Goal: Task Accomplishment & Management: Manage account settings

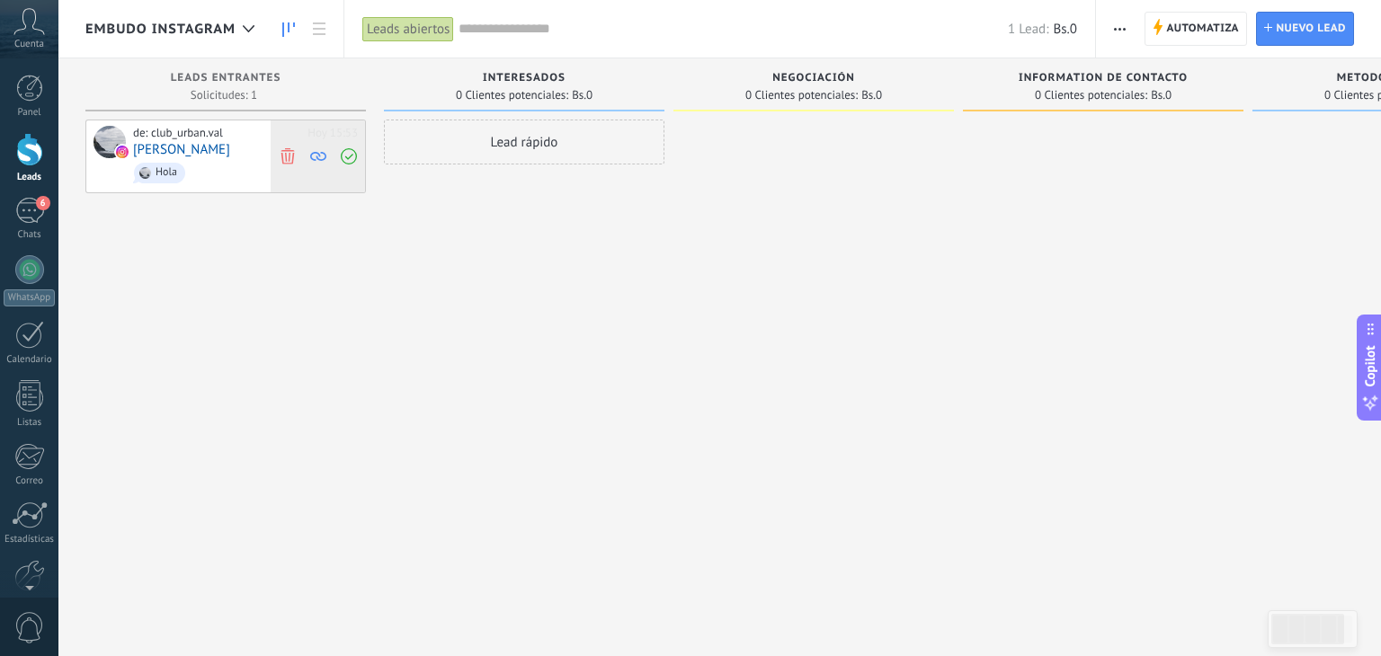
click at [292, 149] on icon at bounding box center [288, 155] width 16 height 16
click at [1214, 33] on span "Automatiza" at bounding box center [1202, 29] width 73 height 32
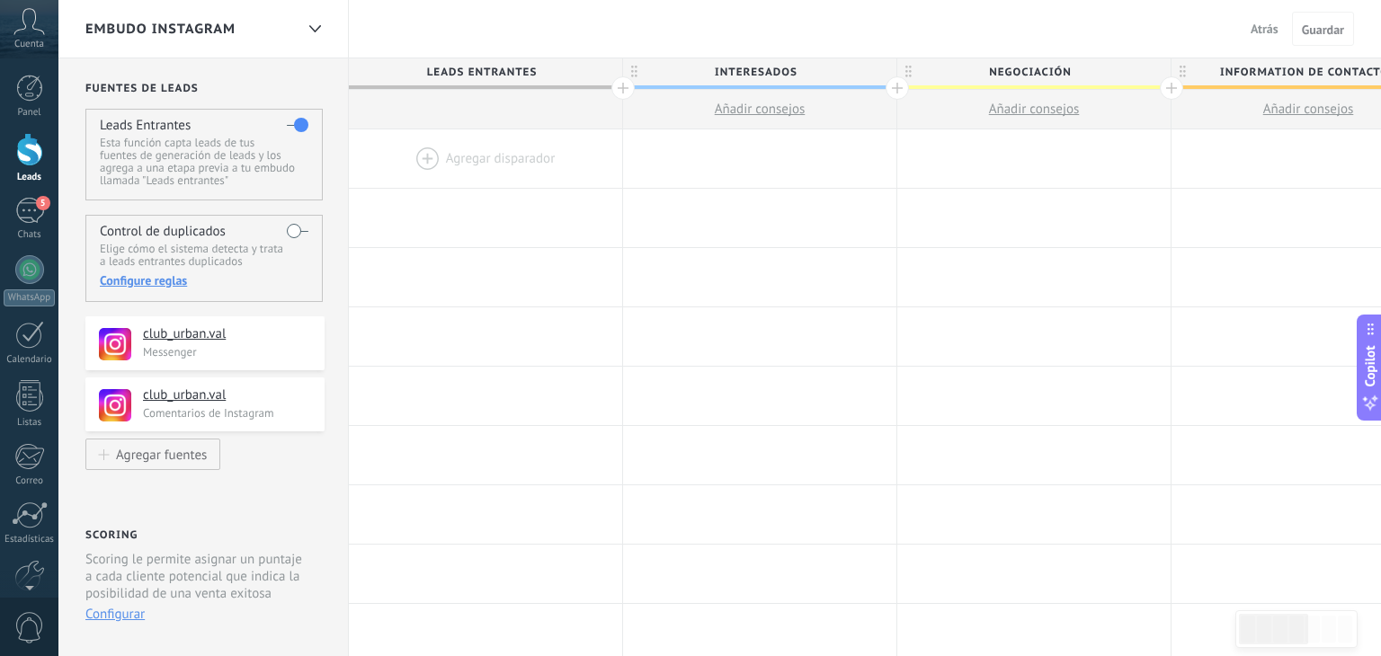
click at [22, 583] on div at bounding box center [29, 584] width 58 height 27
click at [37, 492] on div at bounding box center [29, 485] width 31 height 31
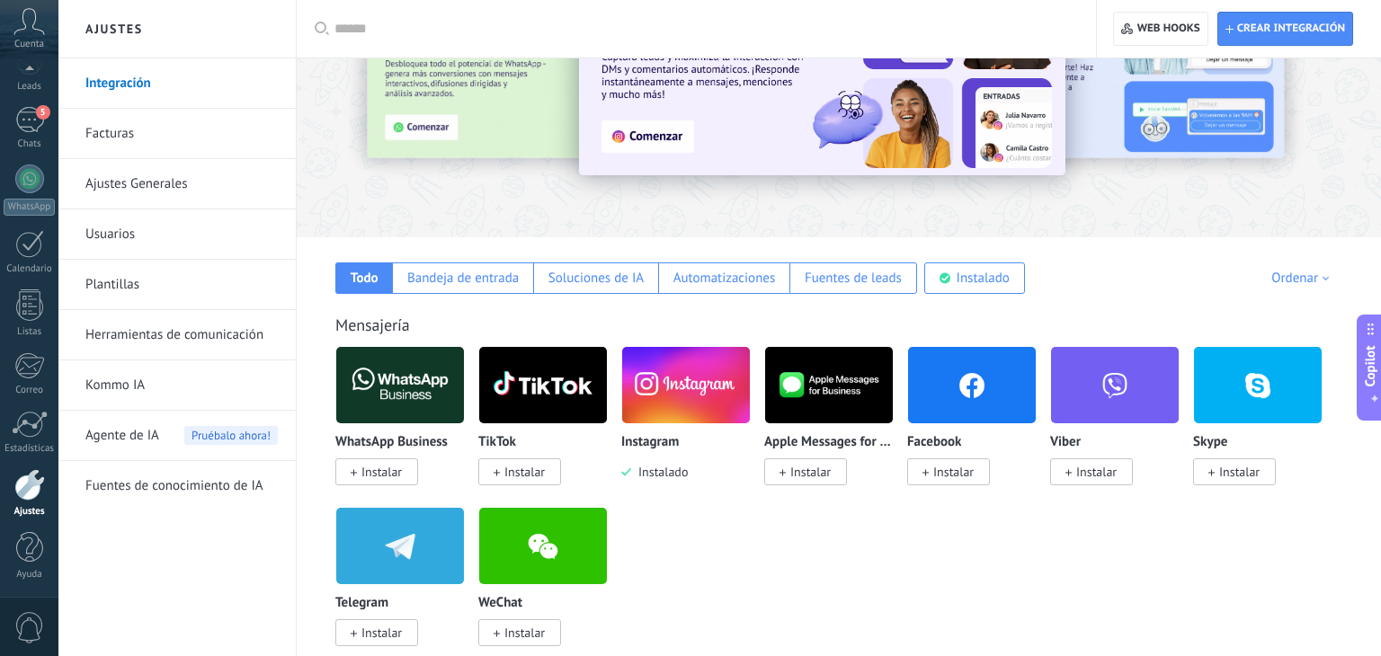
scroll to position [119, 0]
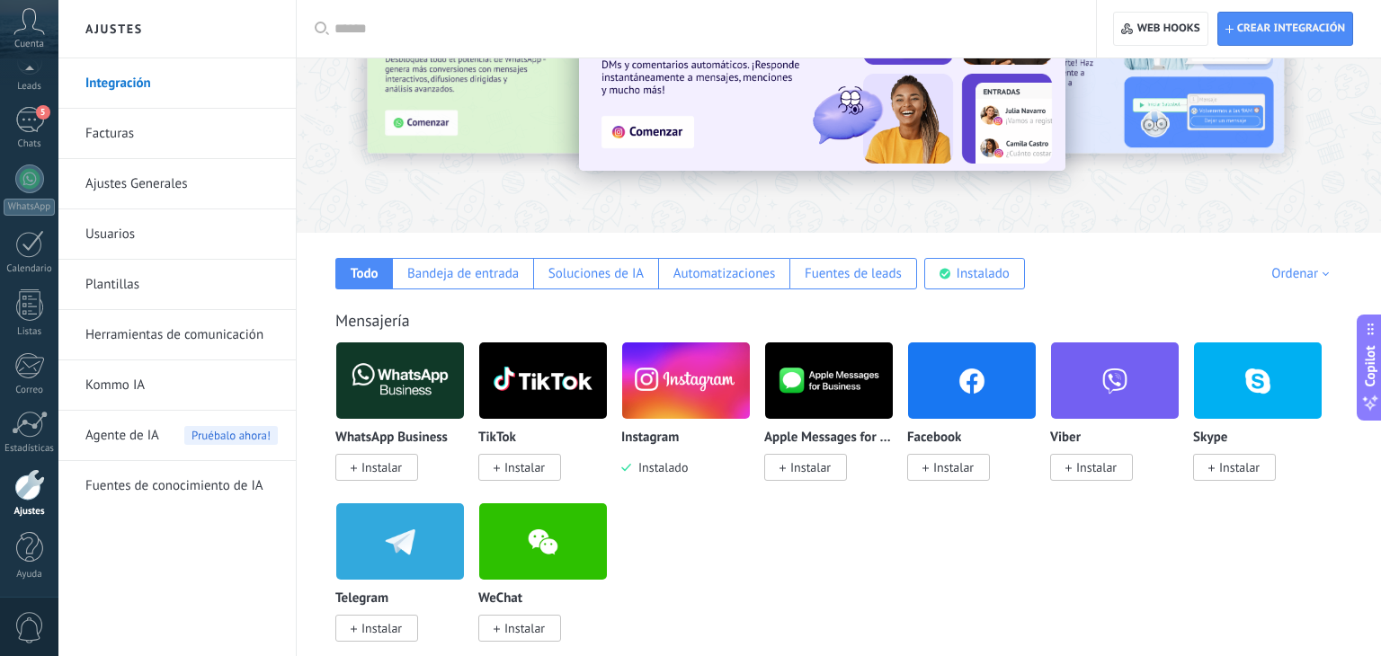
click at [252, 333] on link "Herramientas de comunicación" at bounding box center [181, 335] width 192 height 50
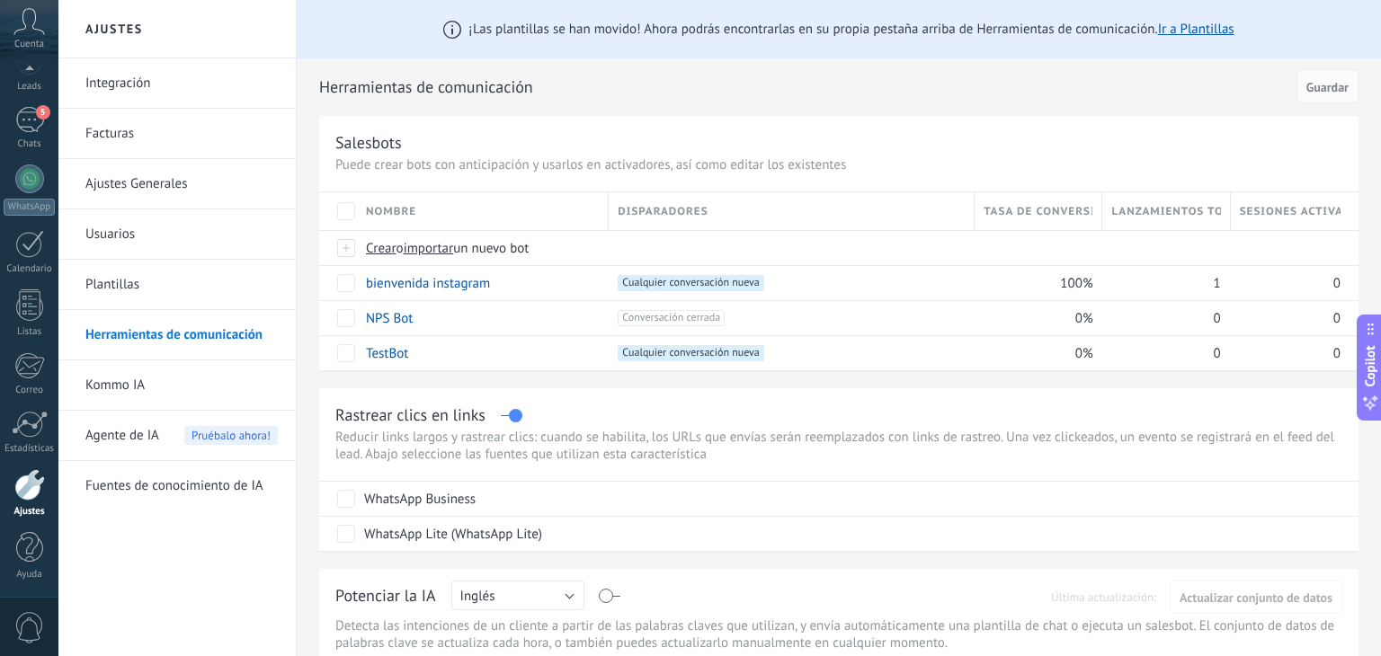
click at [233, 344] on link "Herramientas de comunicación" at bounding box center [181, 335] width 192 height 50
click at [527, 288] on div "bienvenida instagram" at bounding box center [478, 283] width 243 height 34
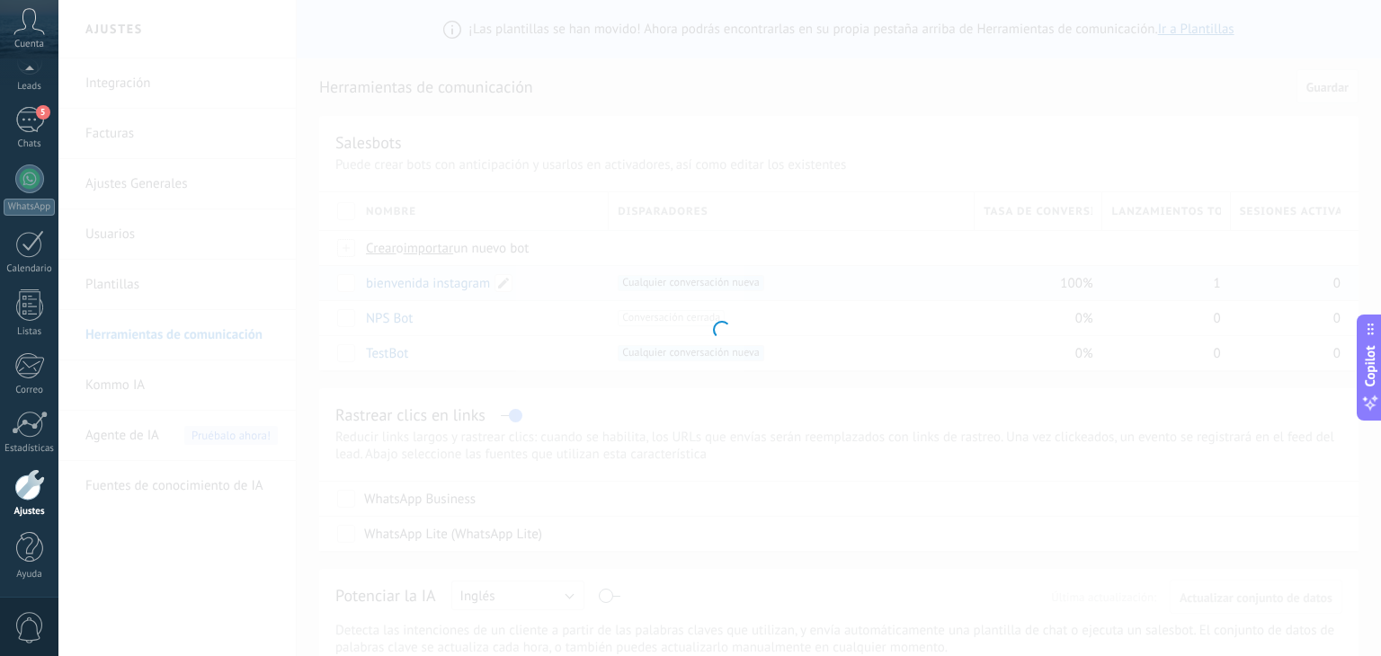
type input "**********"
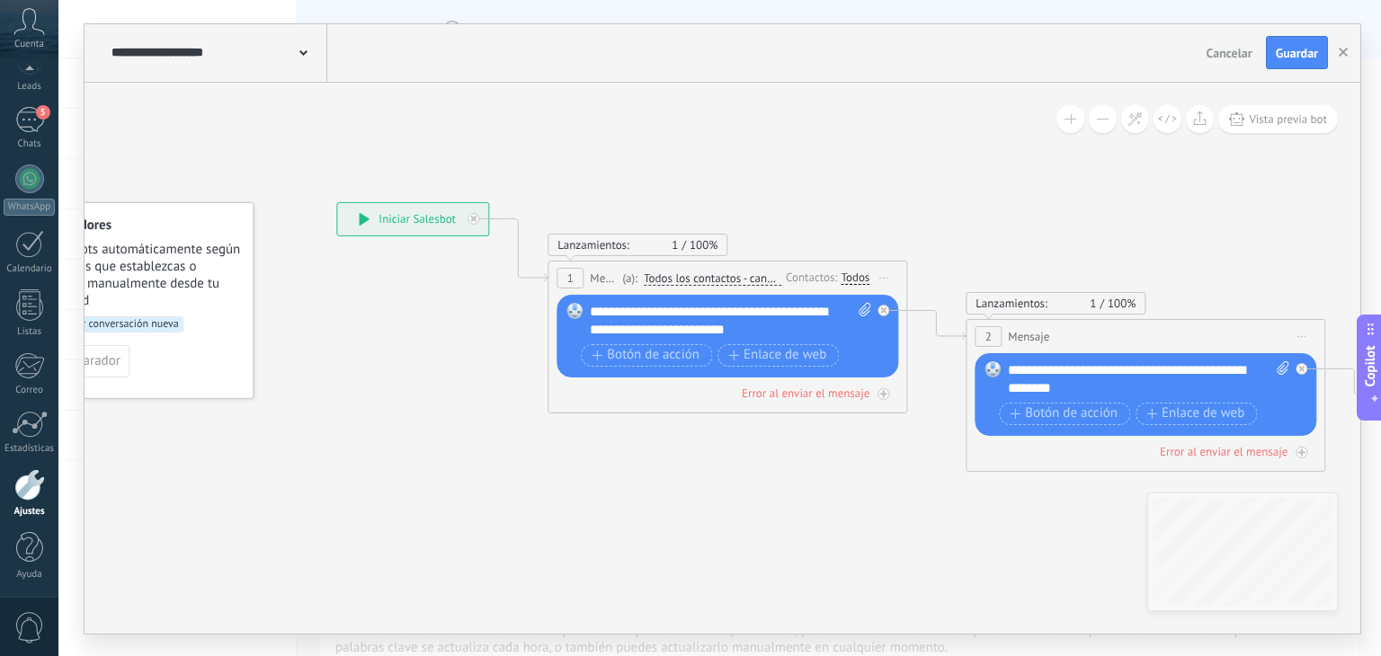
drag, startPoint x: 635, startPoint y: 433, endPoint x: 447, endPoint y: 379, distance: 195.8
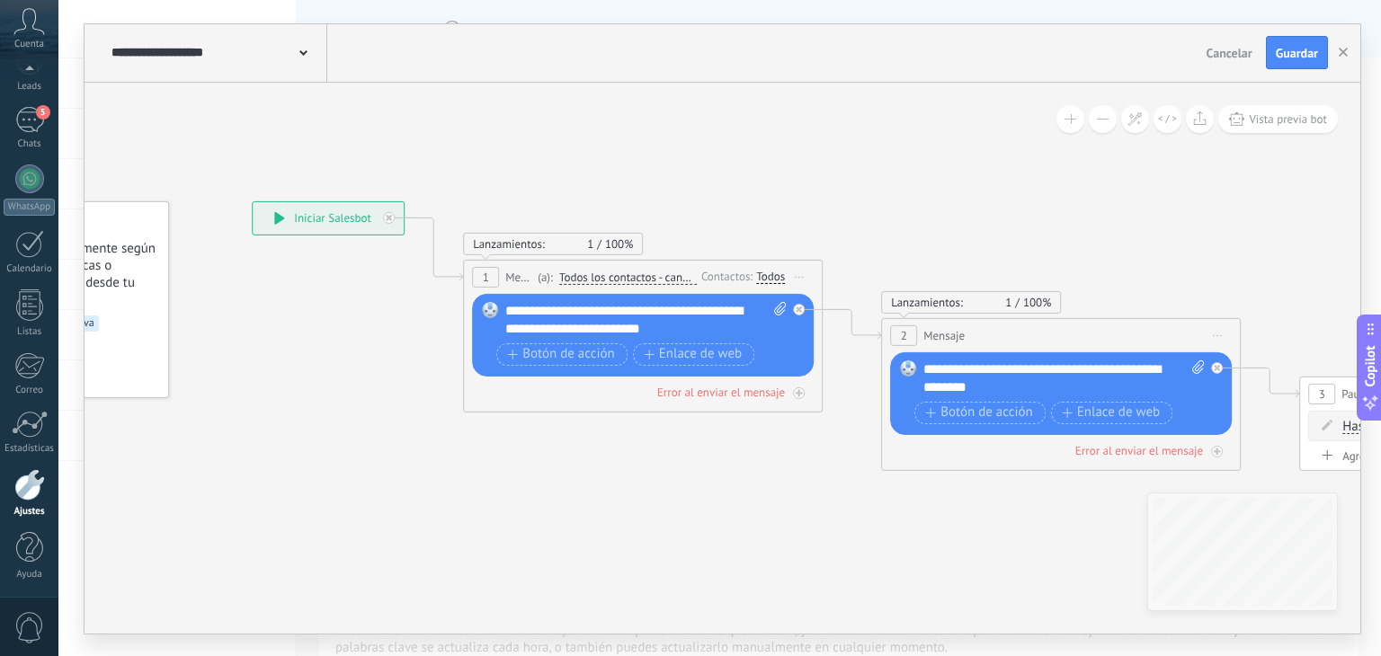
drag, startPoint x: 1102, startPoint y: 238, endPoint x: 1011, endPoint y: 239, distance: 91.7
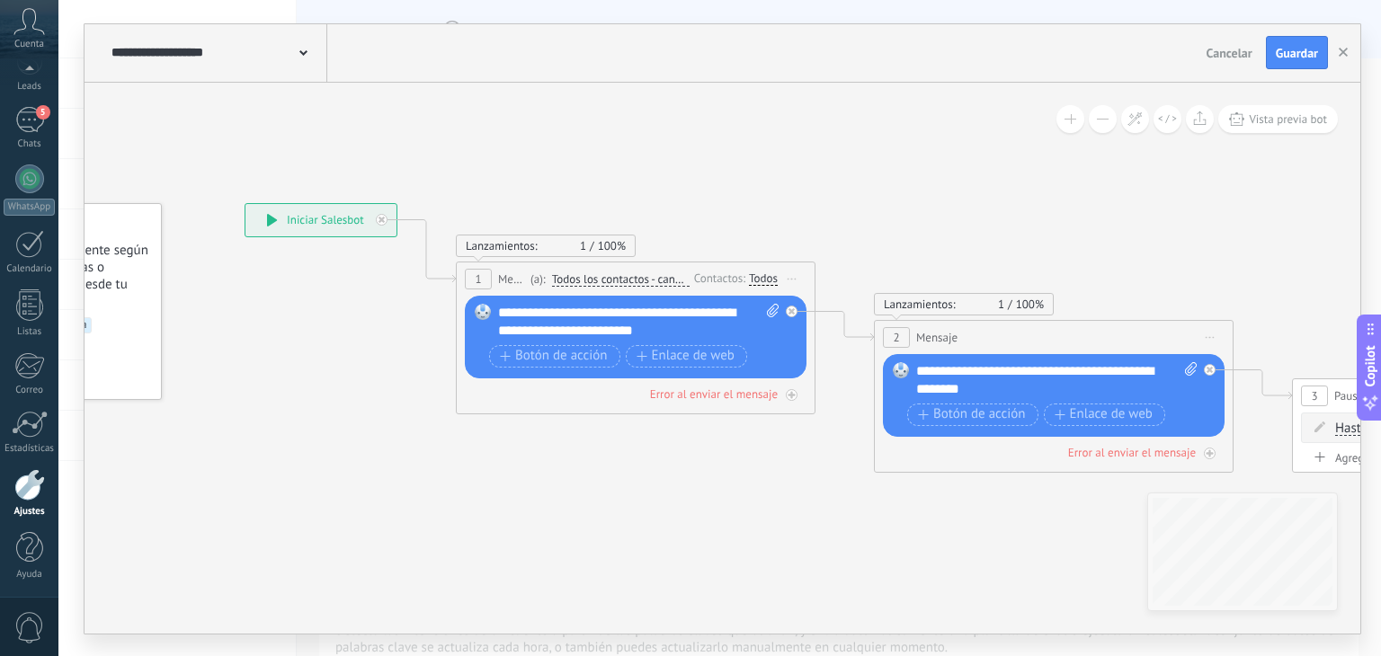
drag, startPoint x: 1011, startPoint y: 239, endPoint x: 978, endPoint y: 232, distance: 33.2
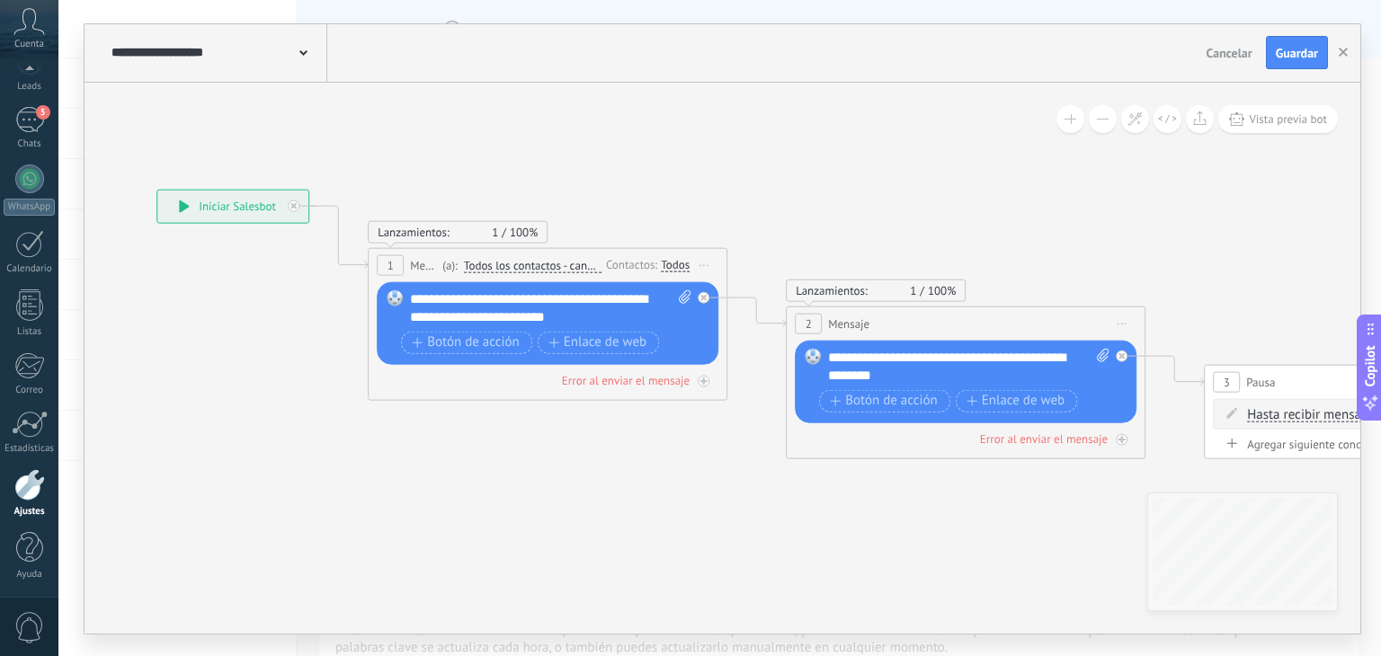
drag, startPoint x: 978, startPoint y: 232, endPoint x: 731, endPoint y: 207, distance: 248.5
click at [731, 207] on icon at bounding box center [1356, 448] width 3299 height 1419
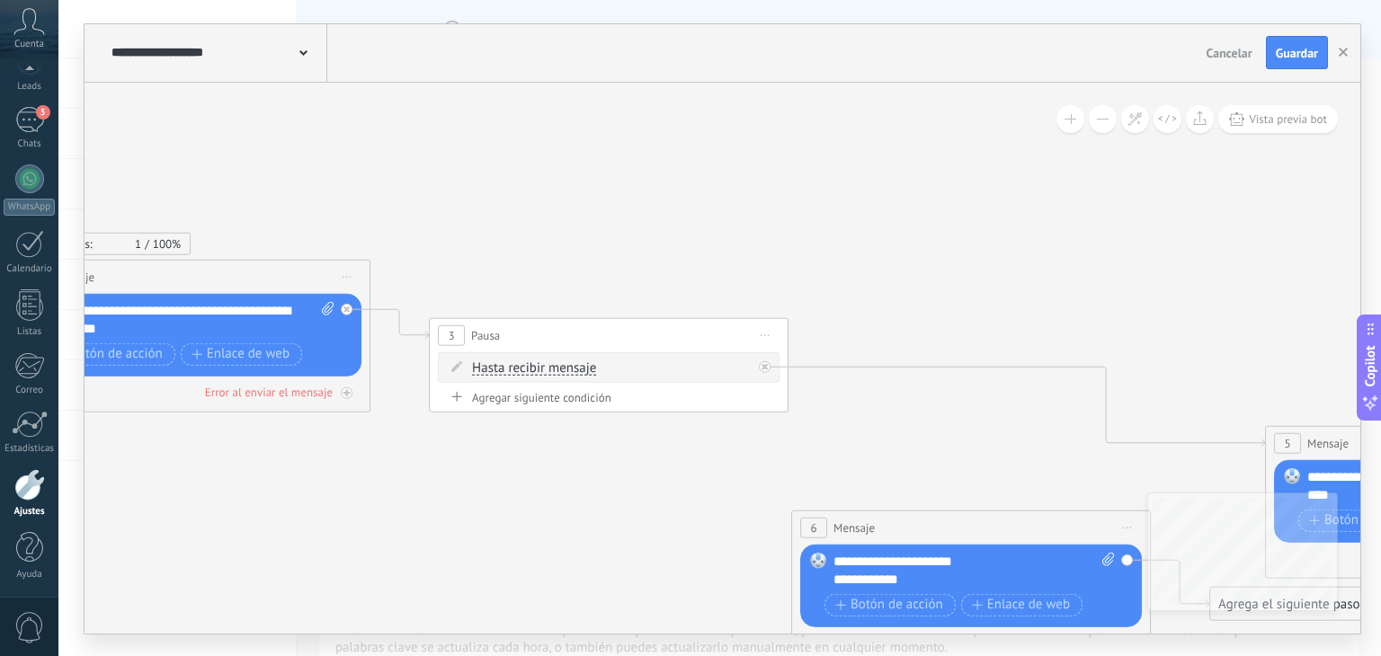
drag, startPoint x: 1043, startPoint y: 261, endPoint x: 458, endPoint y: 233, distance: 586.0
click at [458, 233] on icon at bounding box center [581, 402] width 3299 height 1419
click at [625, 186] on icon at bounding box center [581, 402] width 3299 height 1419
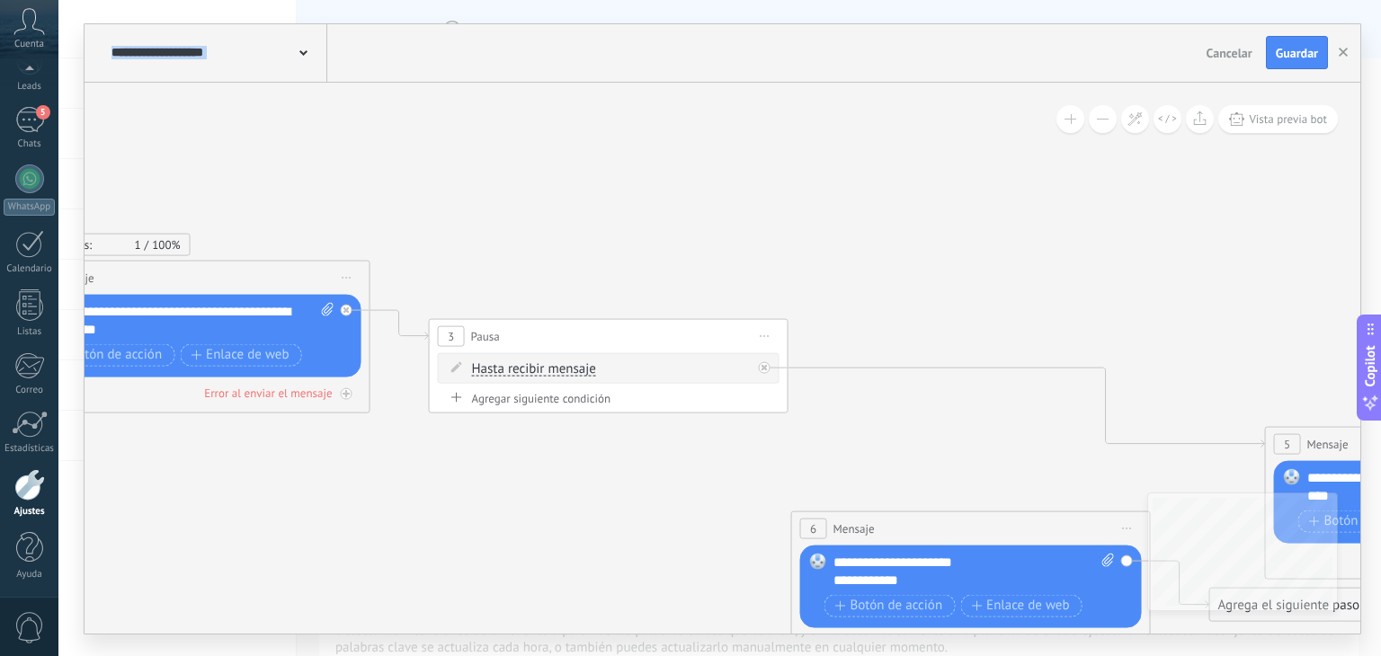
click at [771, 154] on icon at bounding box center [581, 402] width 3299 height 1419
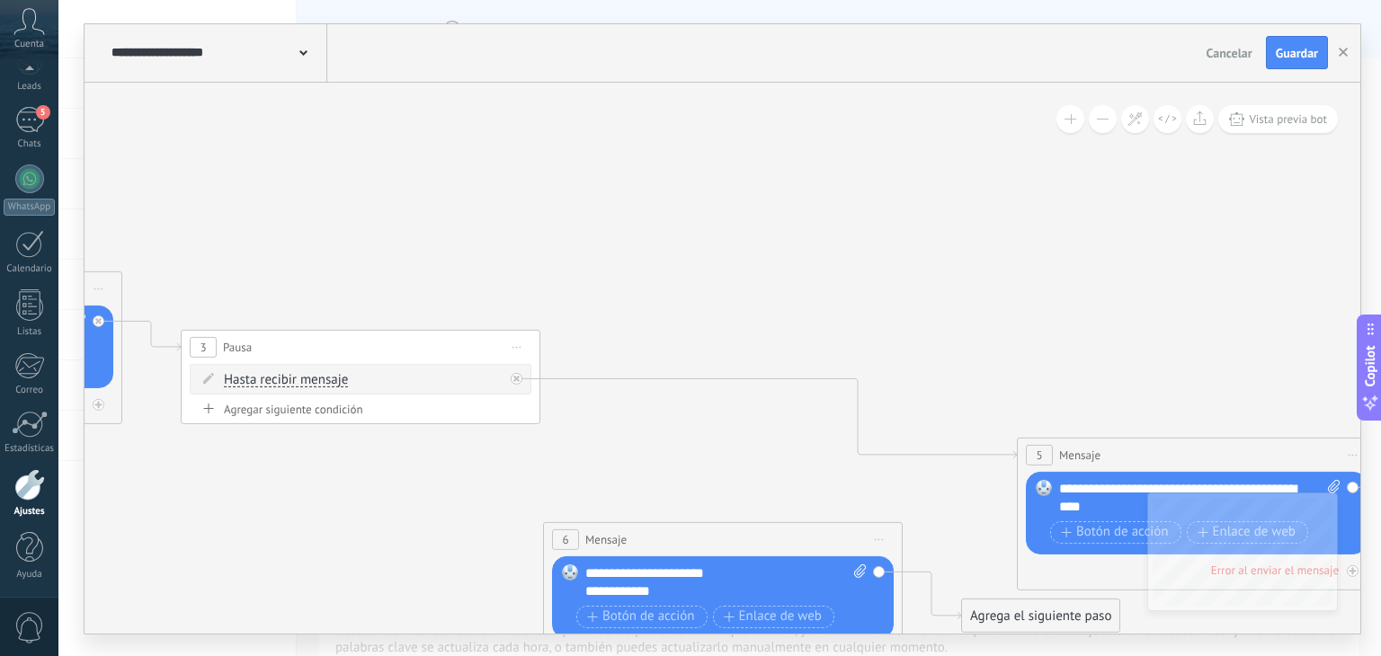
click at [963, 281] on icon at bounding box center [333, 413] width 3299 height 1419
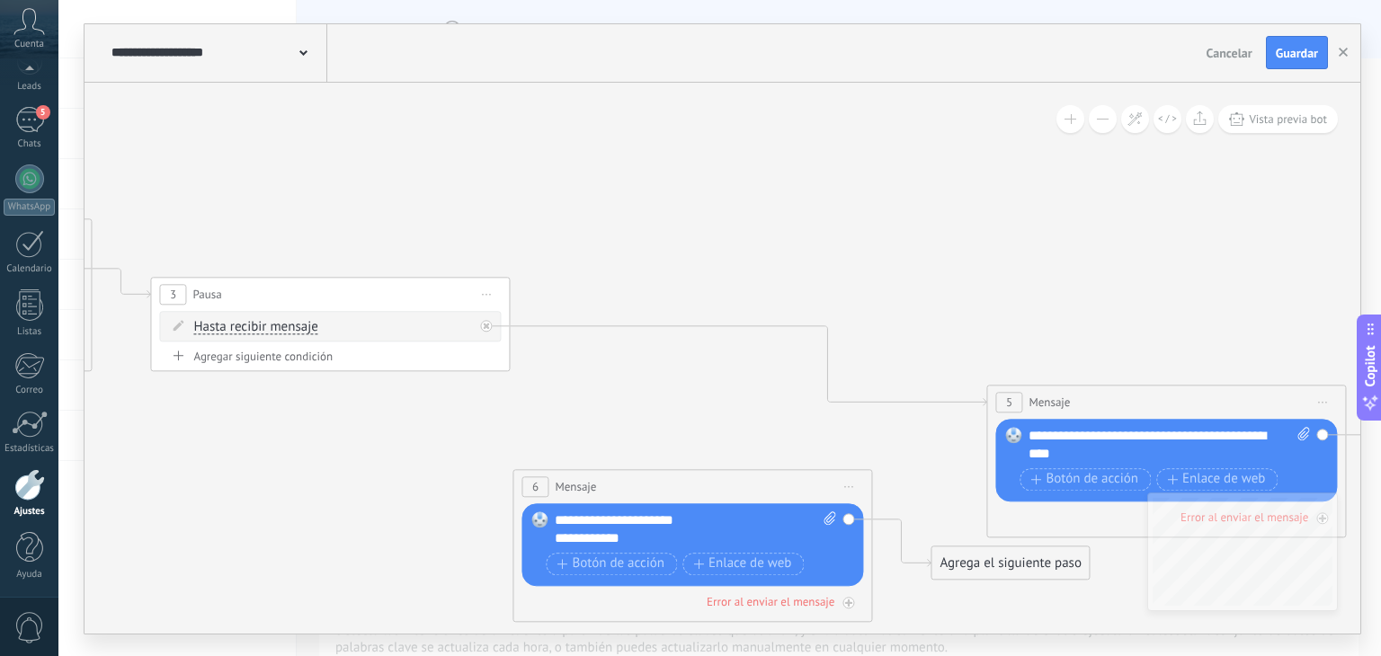
drag, startPoint x: 999, startPoint y: 358, endPoint x: 968, endPoint y: 306, distance: 60.4
click at [968, 306] on icon at bounding box center [302, 361] width 3299 height 1419
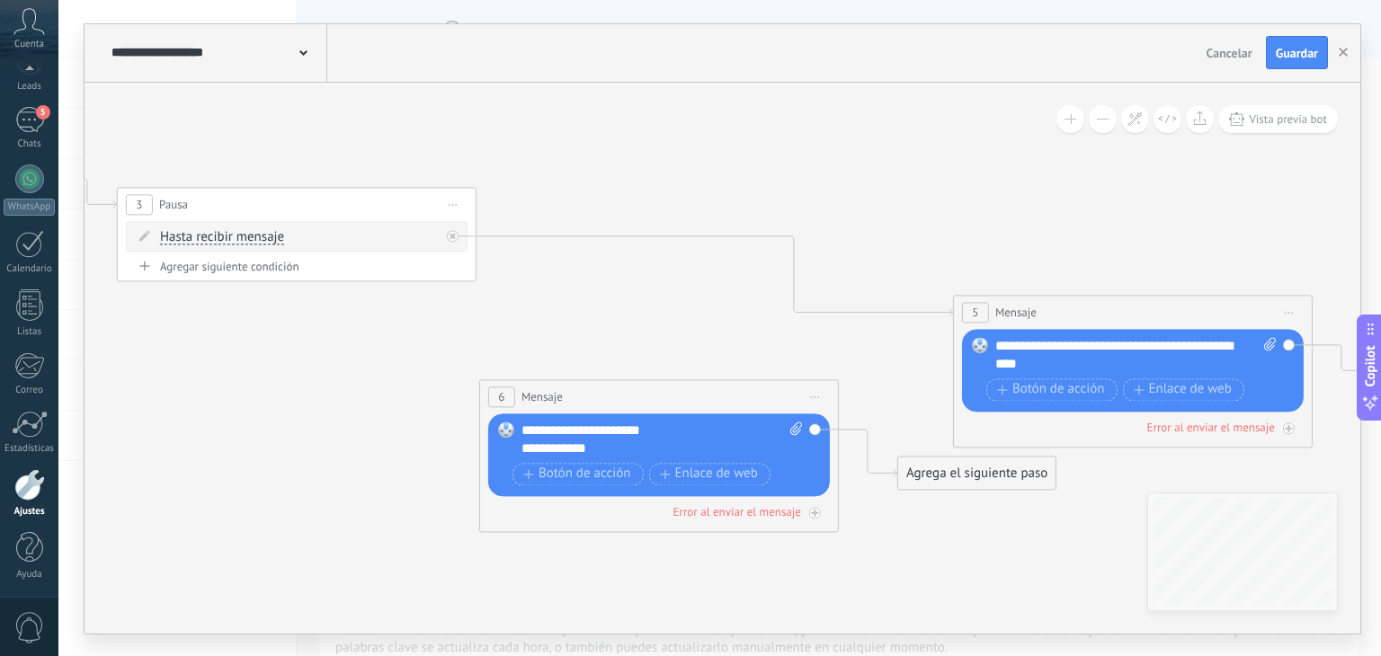
drag, startPoint x: 968, startPoint y: 306, endPoint x: 935, endPoint y: 216, distance: 95.9
click at [935, 216] on icon at bounding box center [269, 271] width 3299 height 1419
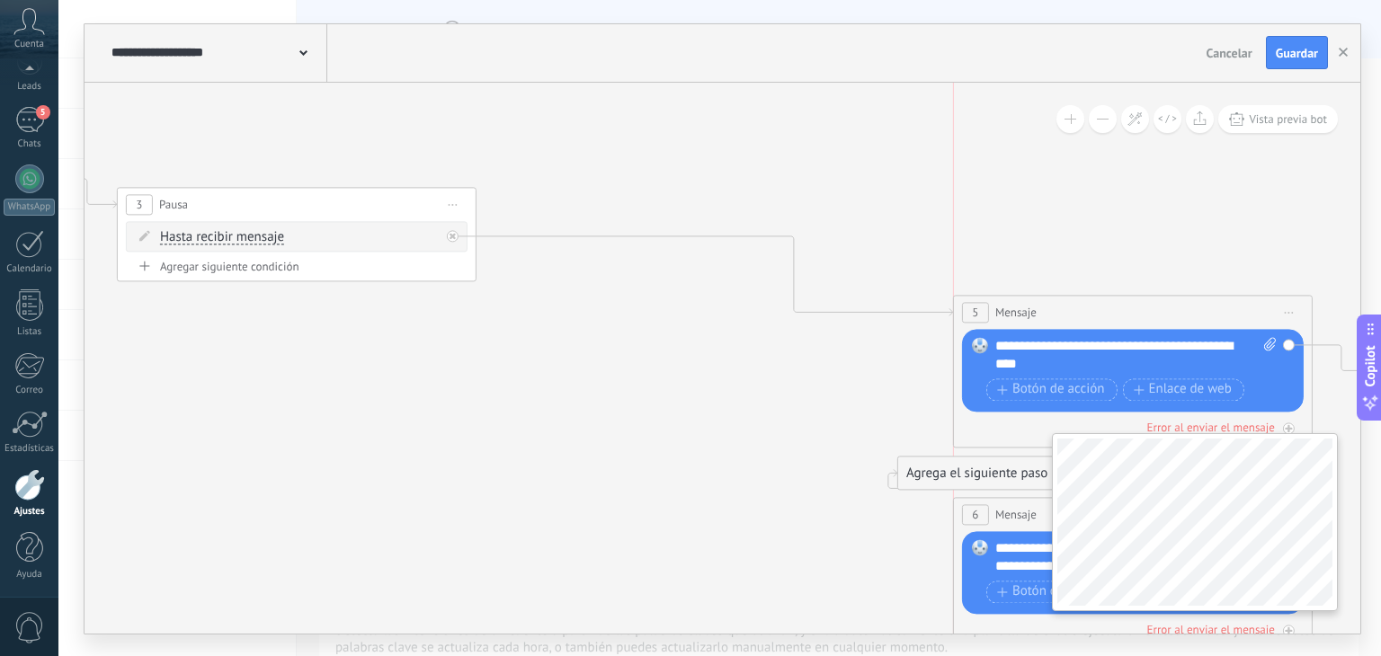
click at [1182, 504] on div "**********" at bounding box center [723, 358] width 1276 height 551
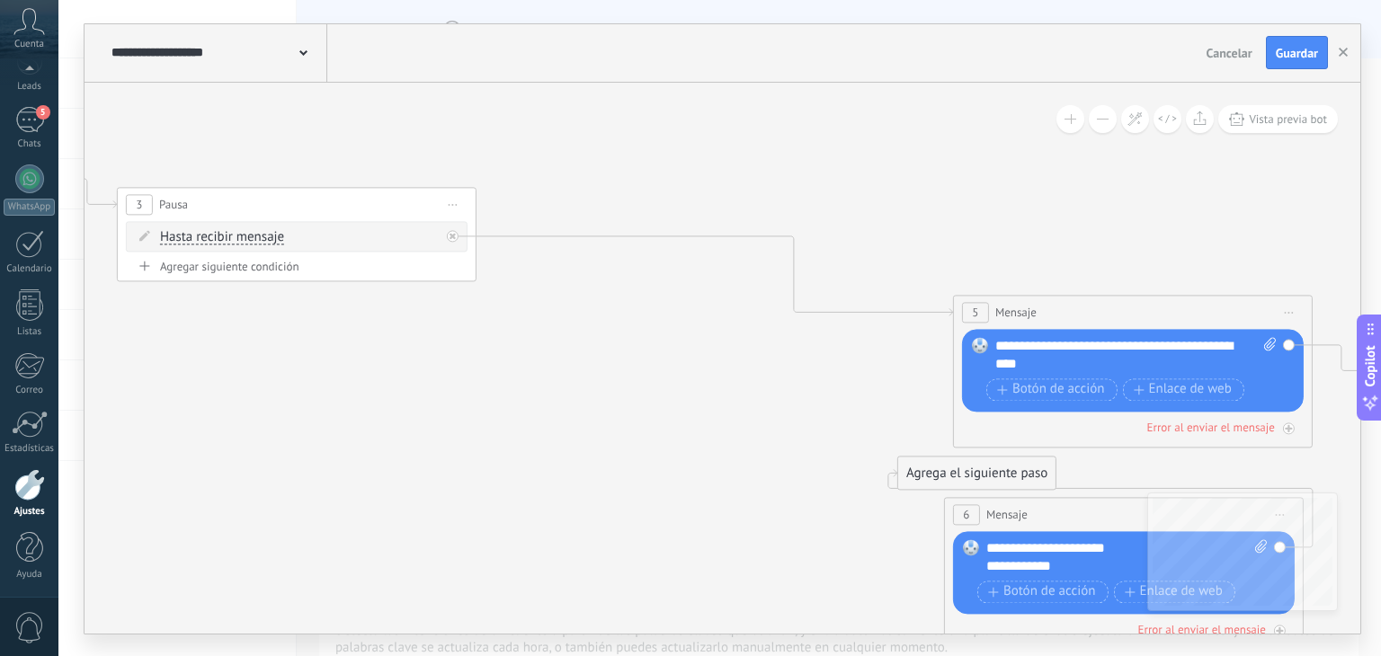
click at [863, 483] on icon at bounding box center [269, 330] width 3299 height 1537
click at [800, 449] on icon at bounding box center [269, 330] width 3299 height 1537
click at [638, 236] on icon at bounding box center [715, 276] width 477 height 80
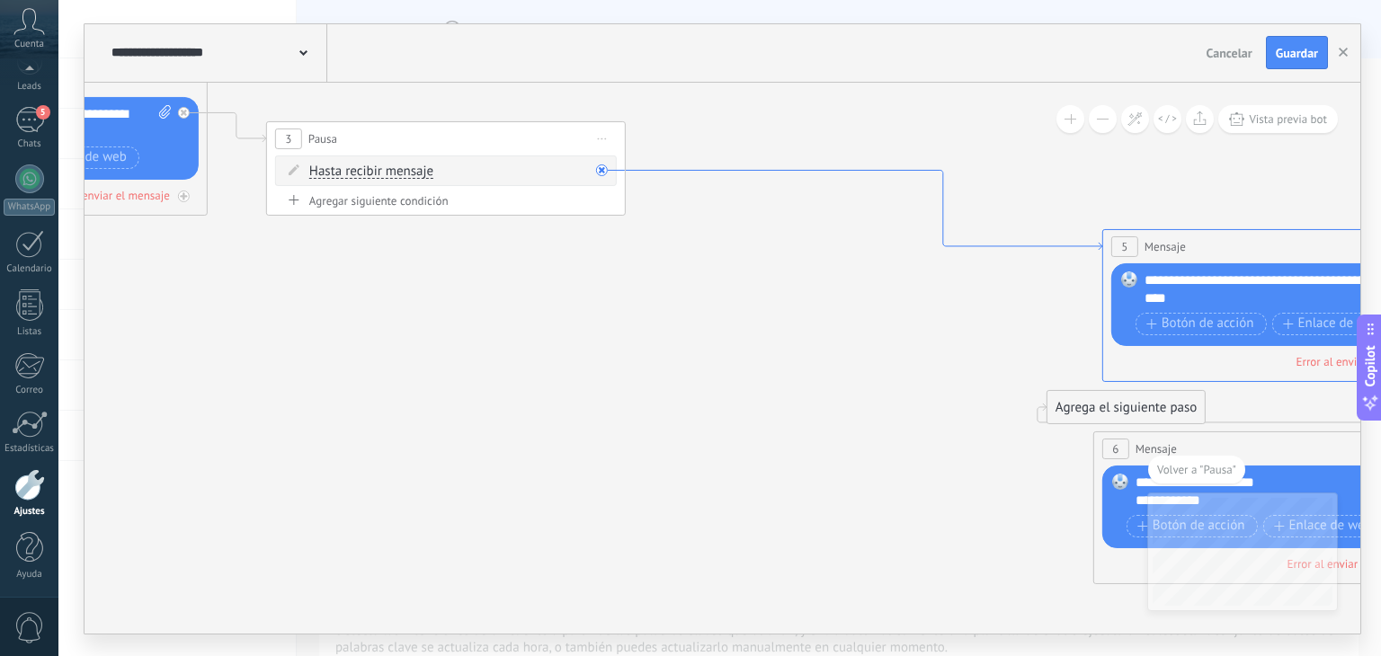
drag, startPoint x: 519, startPoint y: 299, endPoint x: 1083, endPoint y: 248, distance: 566.1
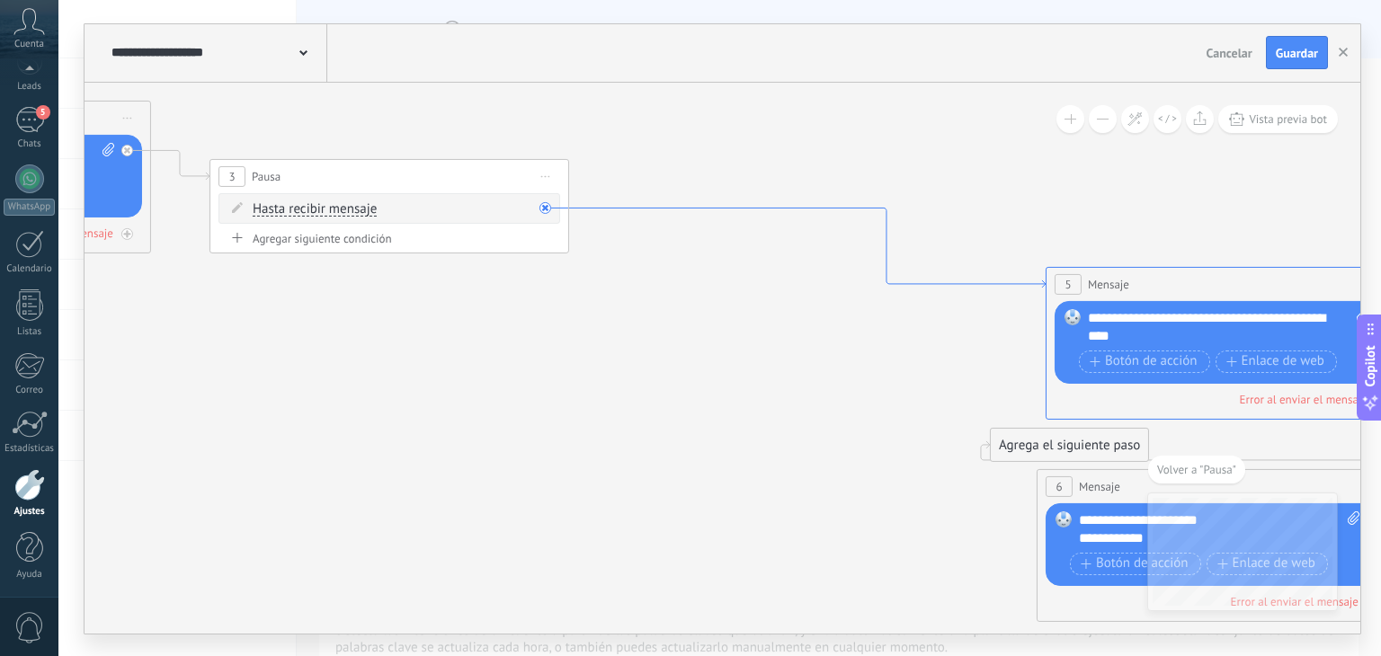
drag, startPoint x: 944, startPoint y: 225, endPoint x: 884, endPoint y: 261, distance: 70.2
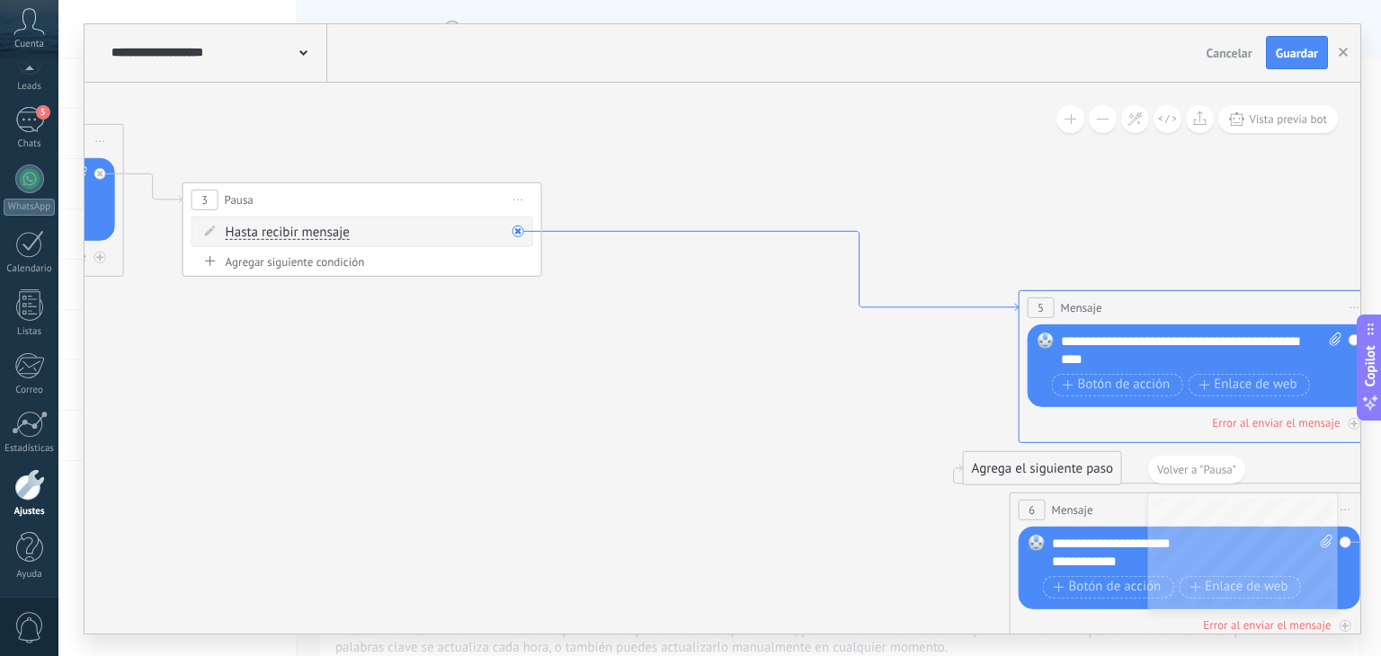
drag, startPoint x: 884, startPoint y: 261, endPoint x: 847, endPoint y: 290, distance: 46.8
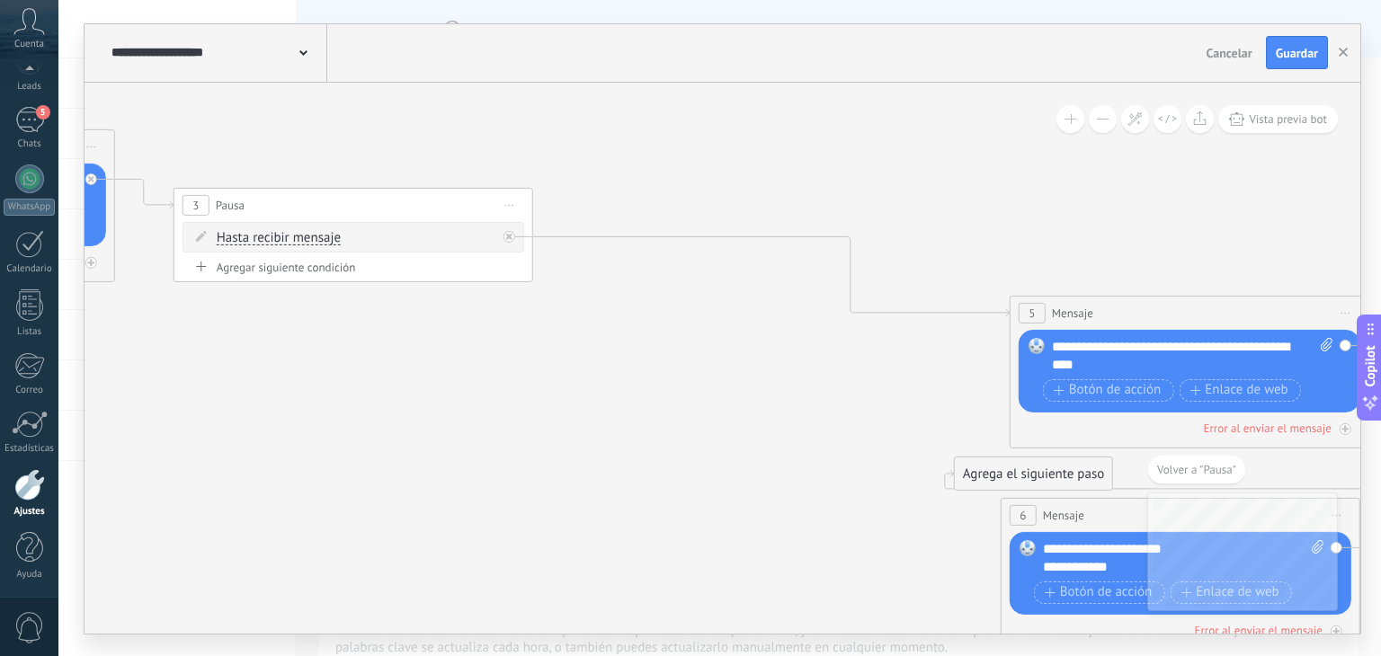
click at [772, 327] on icon at bounding box center [325, 331] width 3299 height 1537
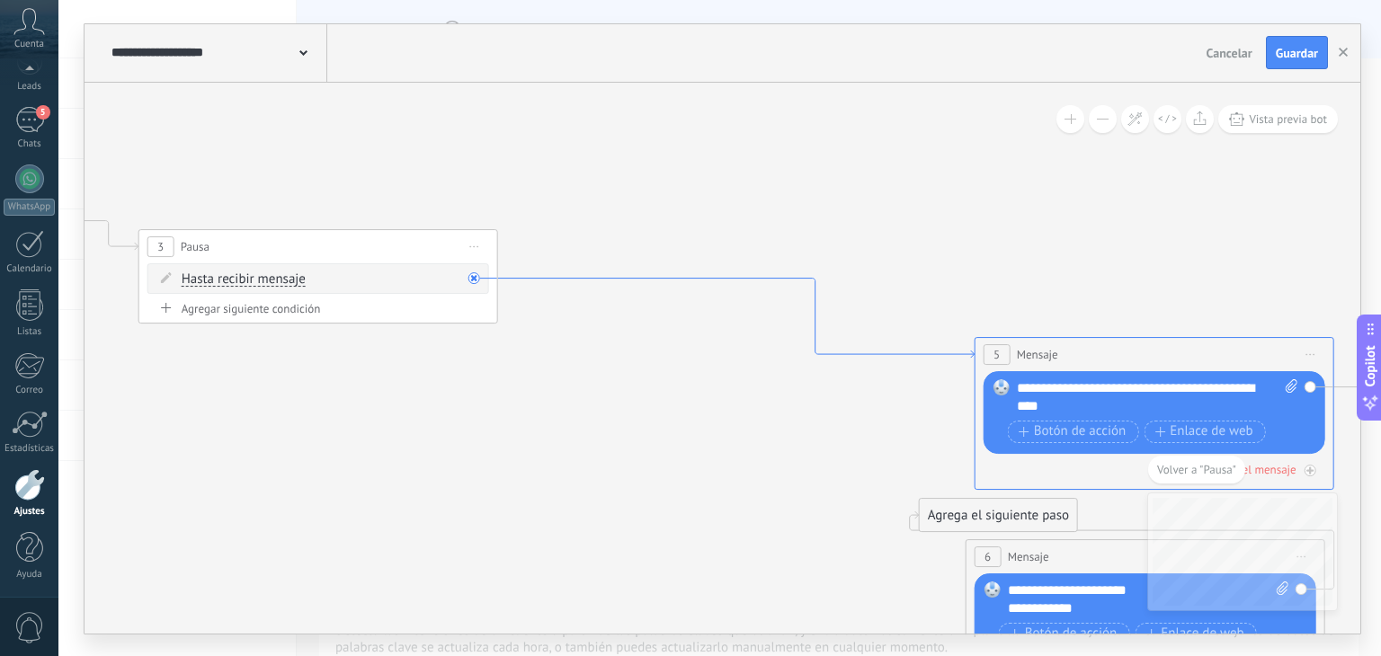
drag, startPoint x: 802, startPoint y: 235, endPoint x: 763, endPoint y: 281, distance: 60.7
click at [763, 281] on icon at bounding box center [736, 318] width 477 height 80
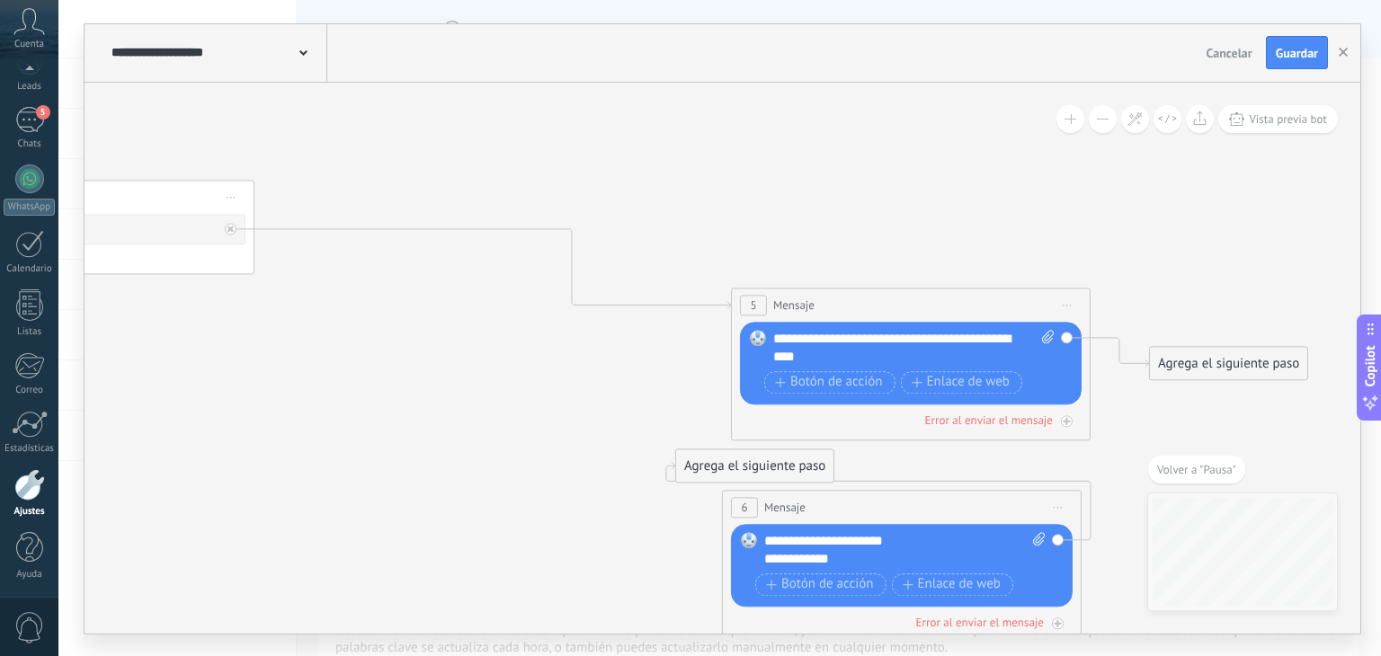
drag, startPoint x: 444, startPoint y: 330, endPoint x: 642, endPoint y: 337, distance: 197.9
click at [642, 337] on icon at bounding box center [47, 323] width 3299 height 1537
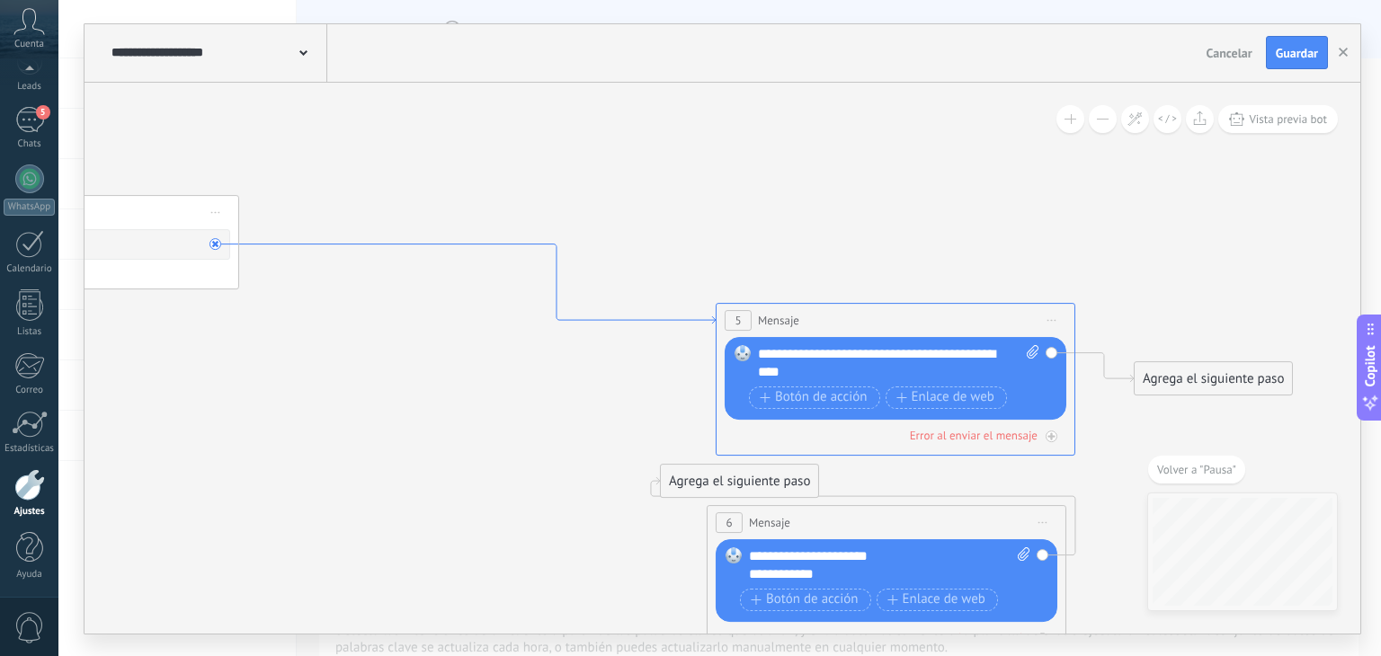
drag, startPoint x: 621, startPoint y: 309, endPoint x: 599, endPoint y: 323, distance: 26.2
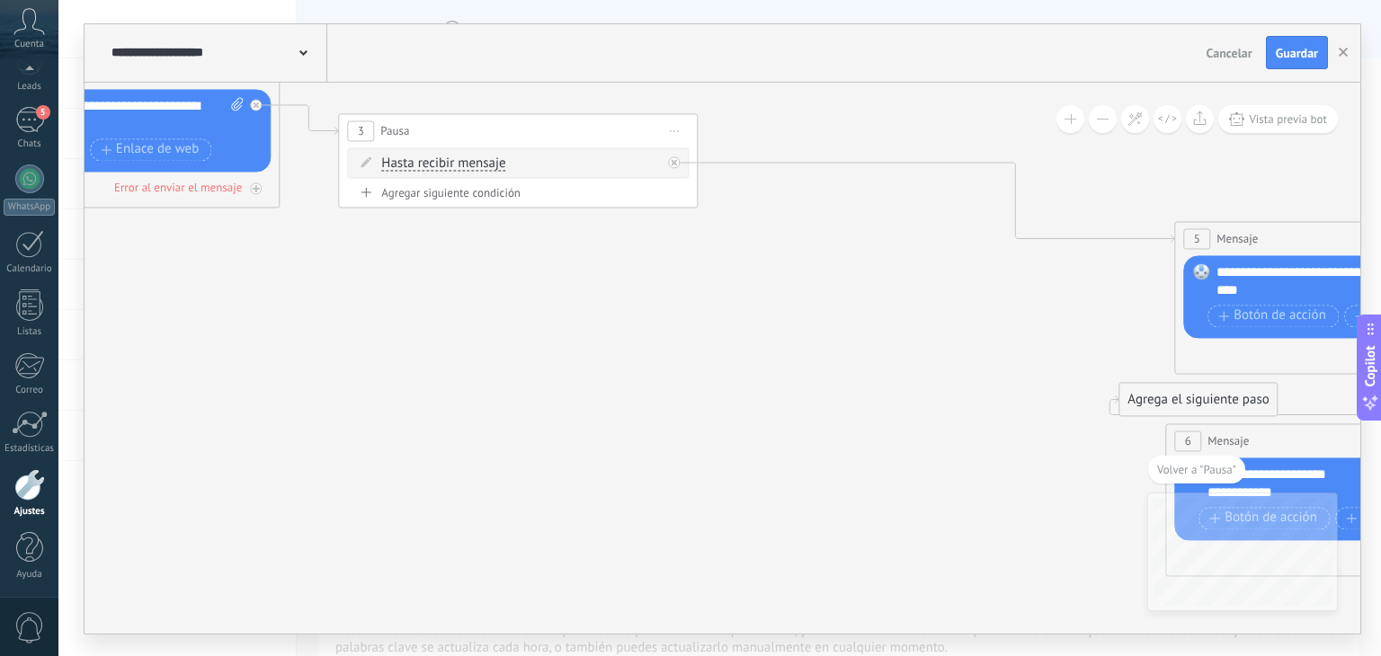
click at [623, 223] on icon at bounding box center [490, 256] width 3299 height 1537
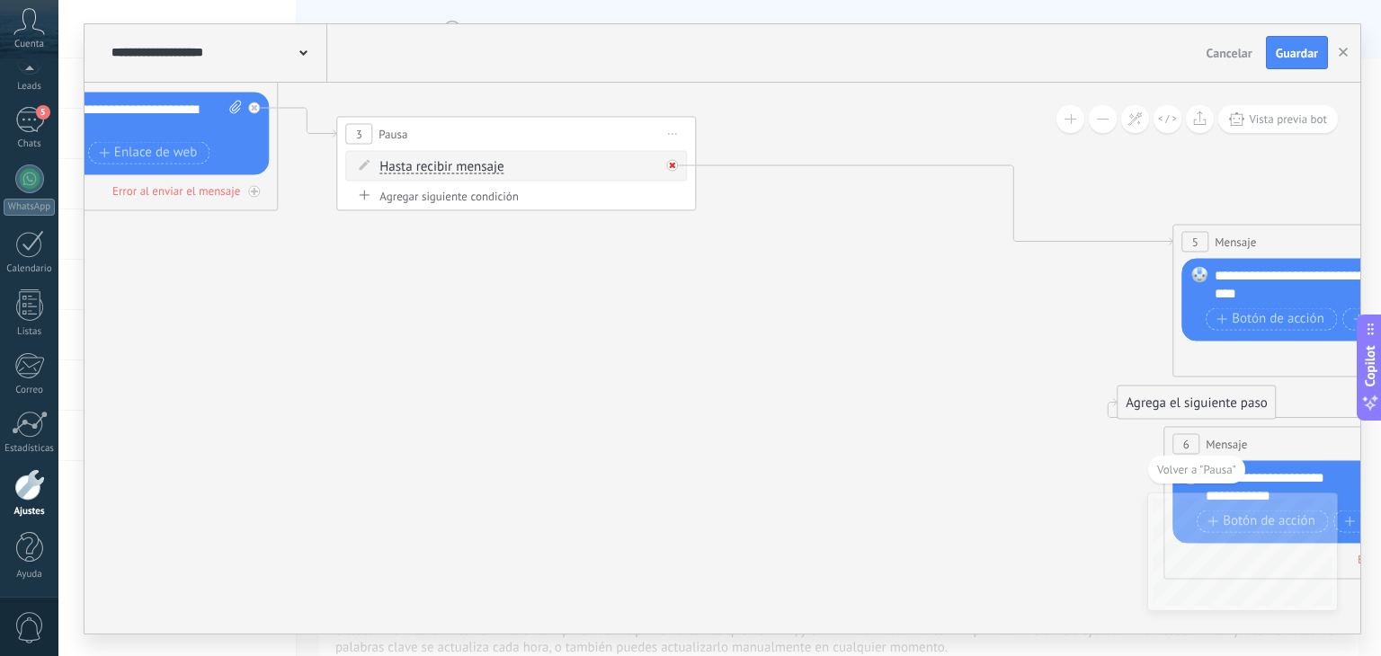
click at [667, 162] on div at bounding box center [672, 165] width 12 height 12
click at [839, 189] on div "Agrega el siguiente paso" at bounding box center [833, 183] width 157 height 30
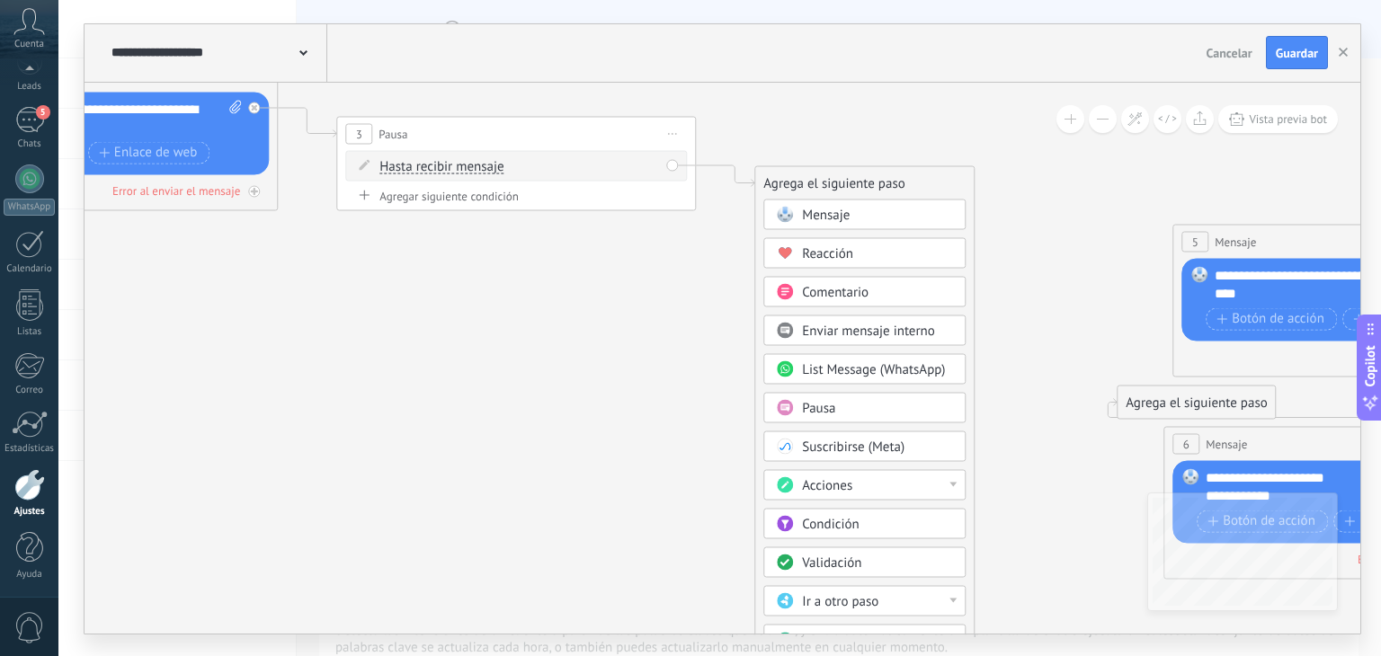
click at [813, 523] on span "Condición" at bounding box center [830, 523] width 57 height 17
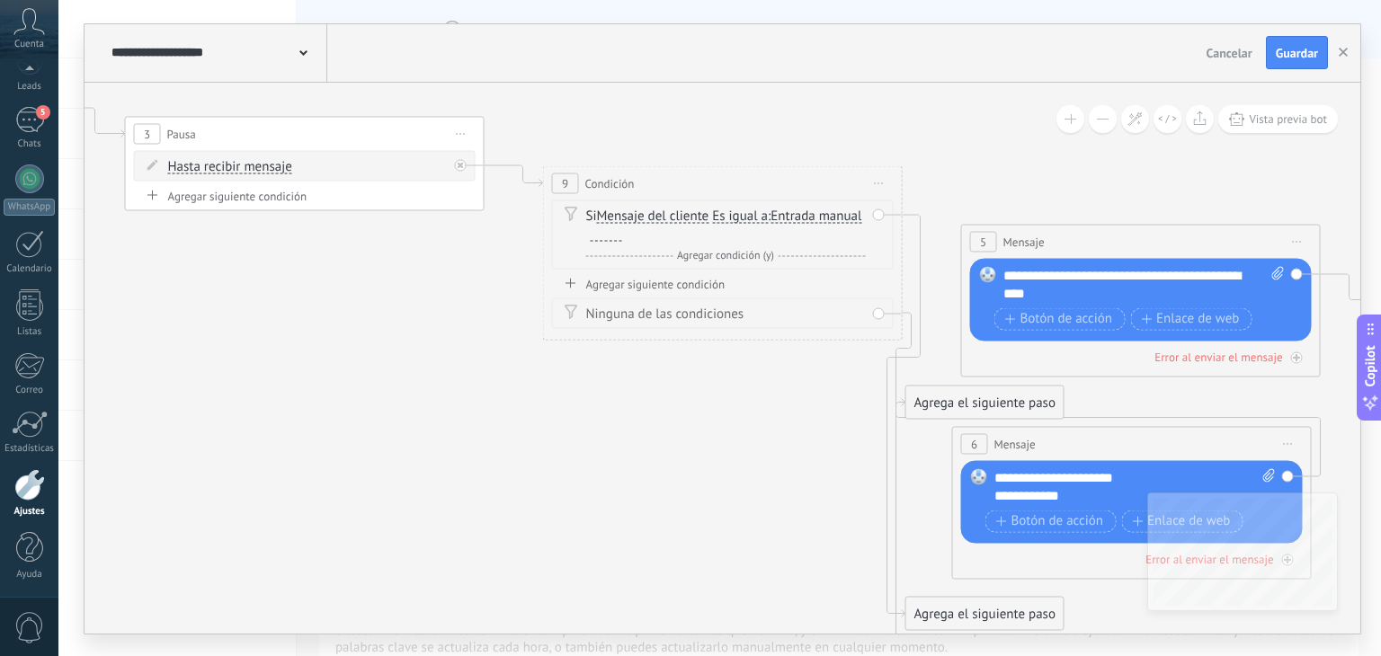
click at [622, 239] on div at bounding box center [606, 234] width 31 height 14
click at [685, 287] on div "Agregar siguiente condición" at bounding box center [723, 283] width 342 height 15
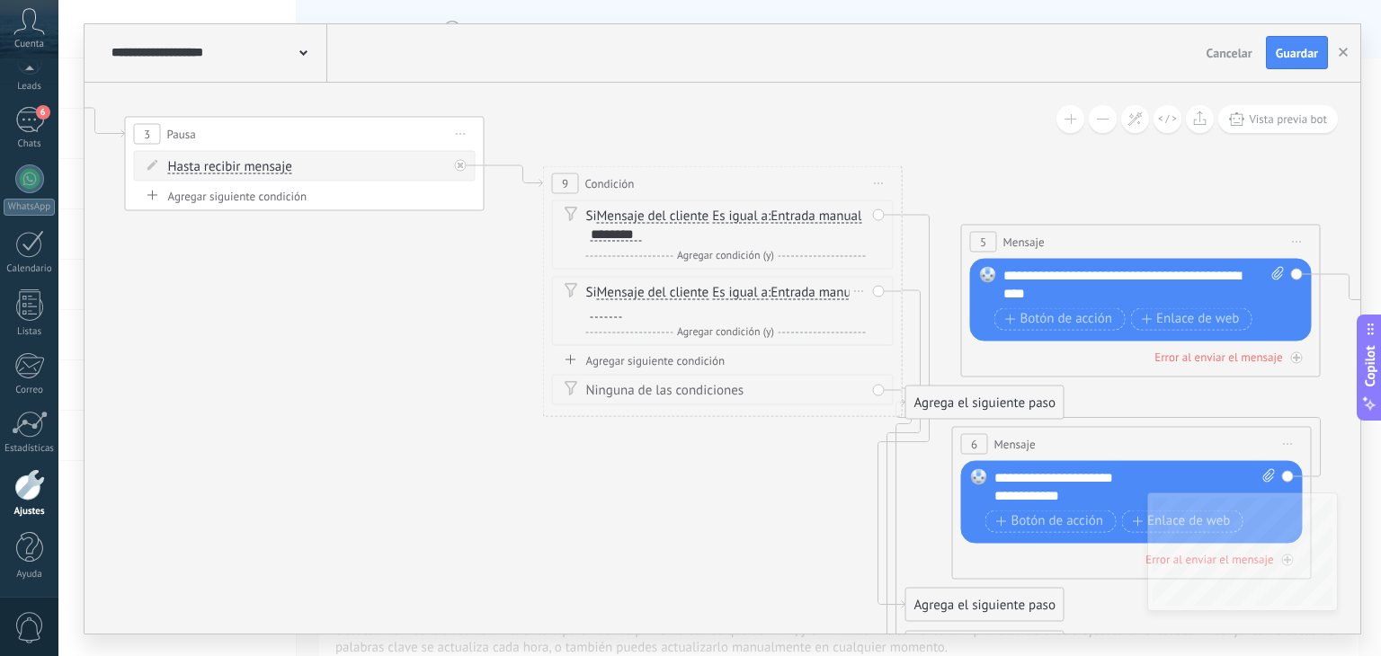
click at [622, 313] on div at bounding box center [606, 310] width 31 height 14
paste div
click at [744, 334] on span "Agregar condición (y)" at bounding box center [726, 331] width 106 height 13
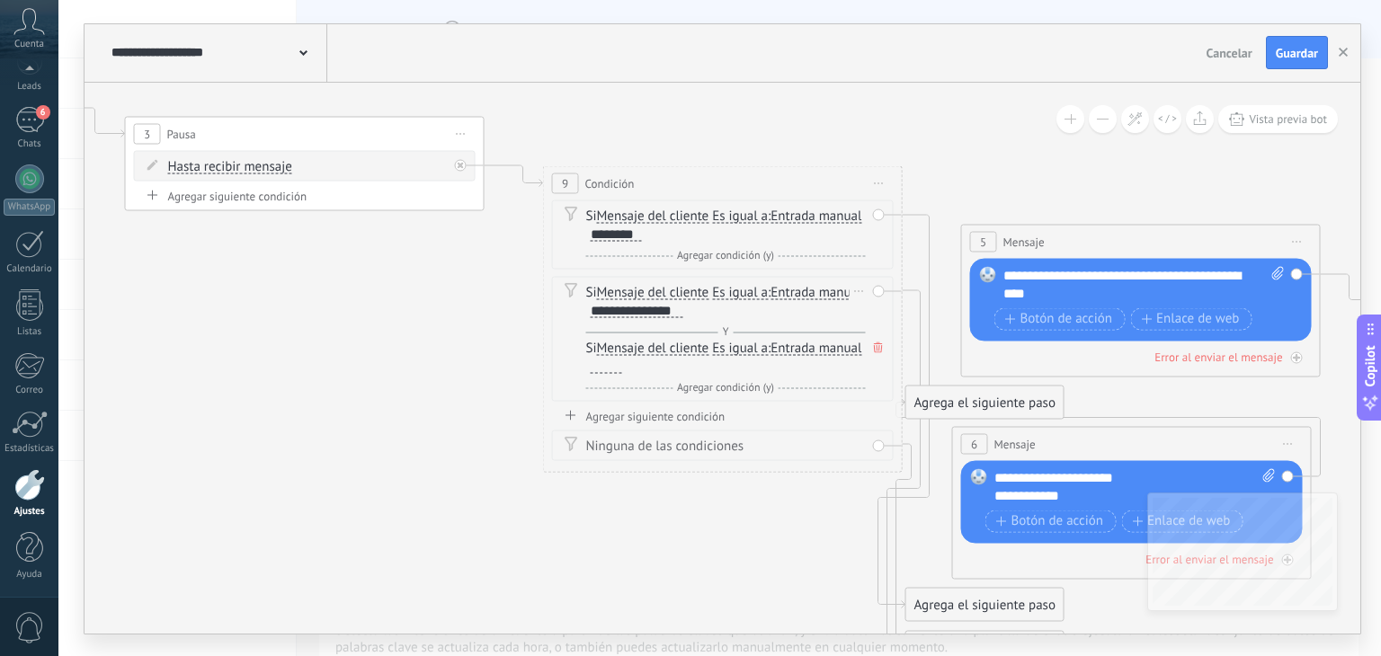
click at [622, 367] on div at bounding box center [606, 366] width 31 height 14
paste div
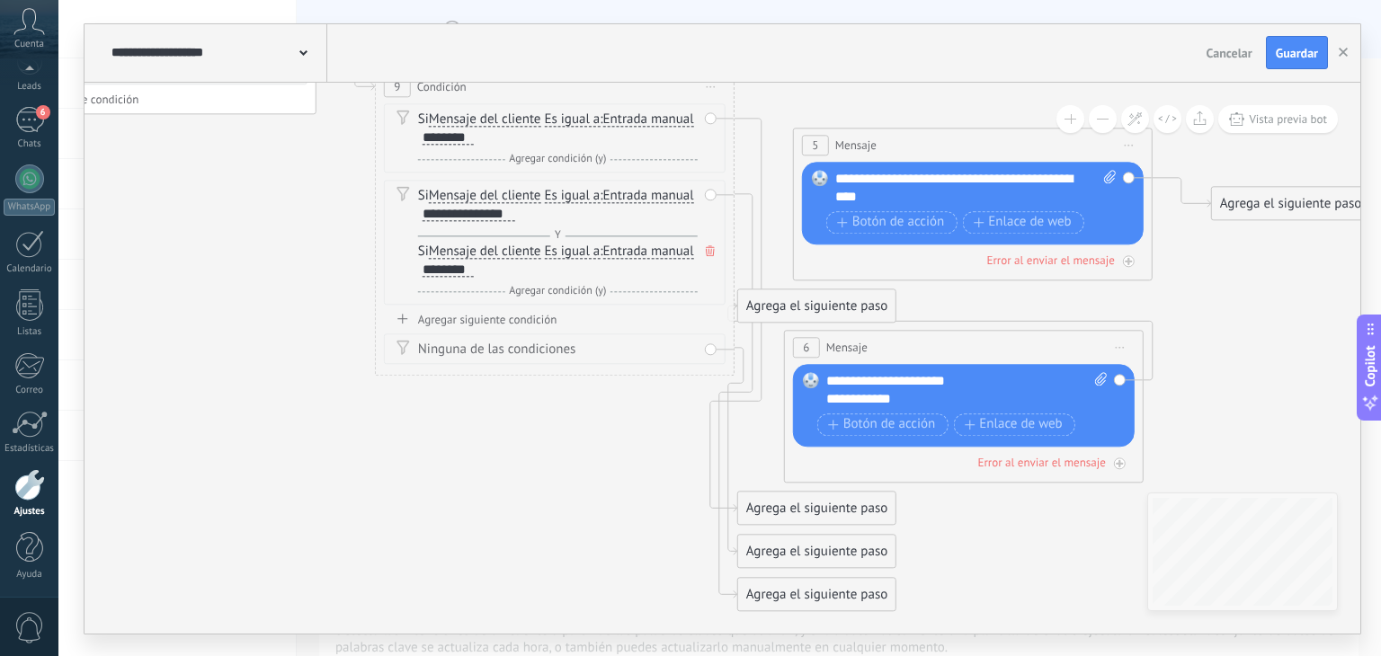
drag, startPoint x: 729, startPoint y: 530, endPoint x: 560, endPoint y: 434, distance: 194.5
click at [560, 434] on icon at bounding box center [109, 228] width 3299 height 1666
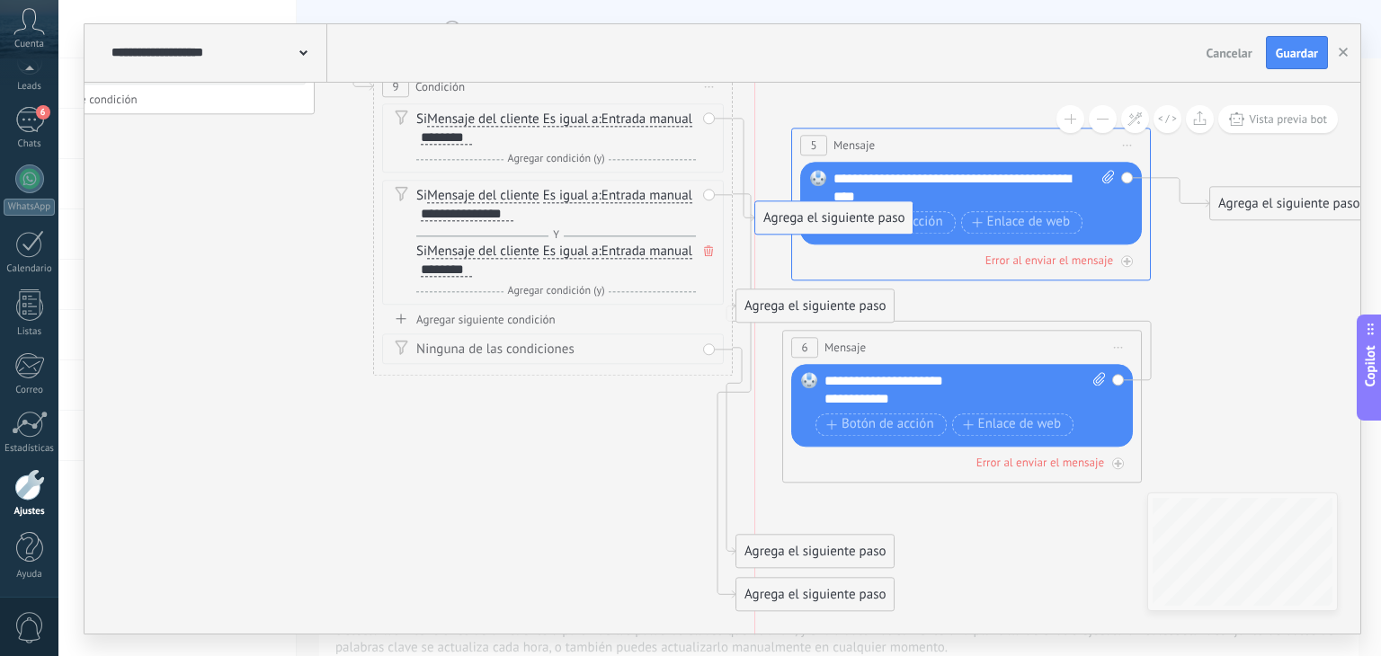
drag, startPoint x: 849, startPoint y: 507, endPoint x: 876, endPoint y: 217, distance: 291.7
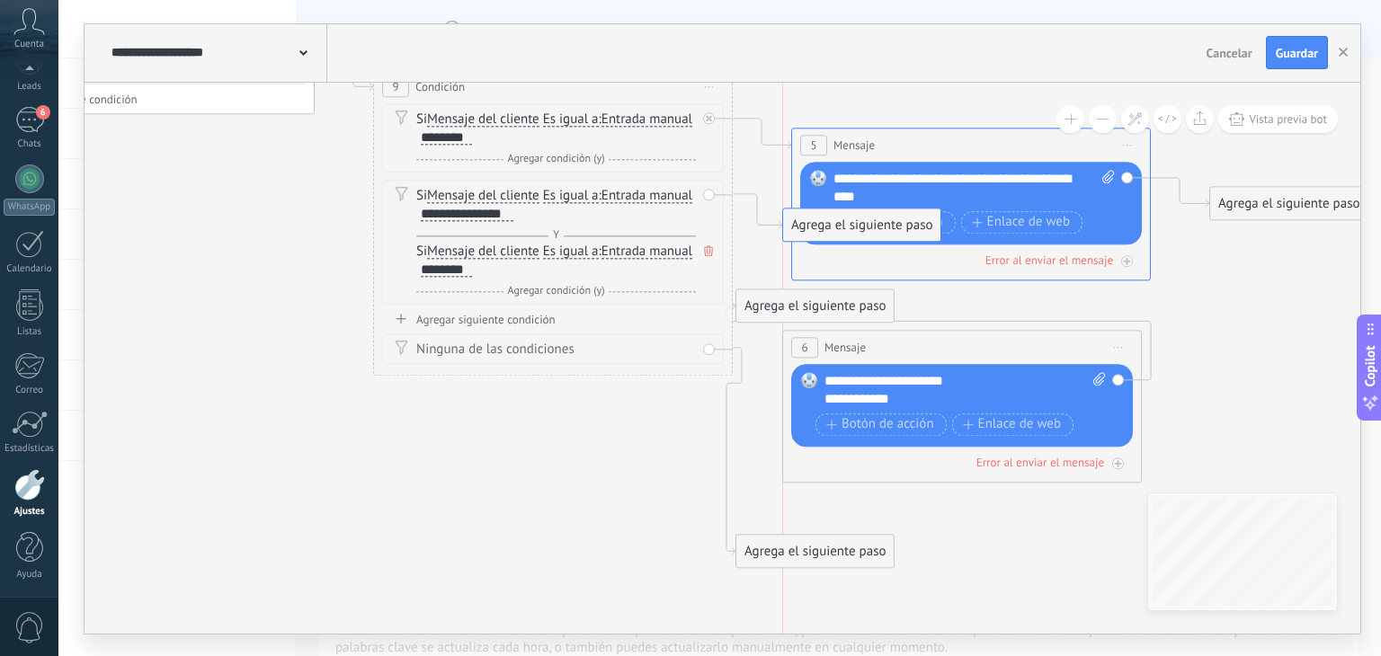
drag, startPoint x: 754, startPoint y: 594, endPoint x: 807, endPoint y: 224, distance: 374.1
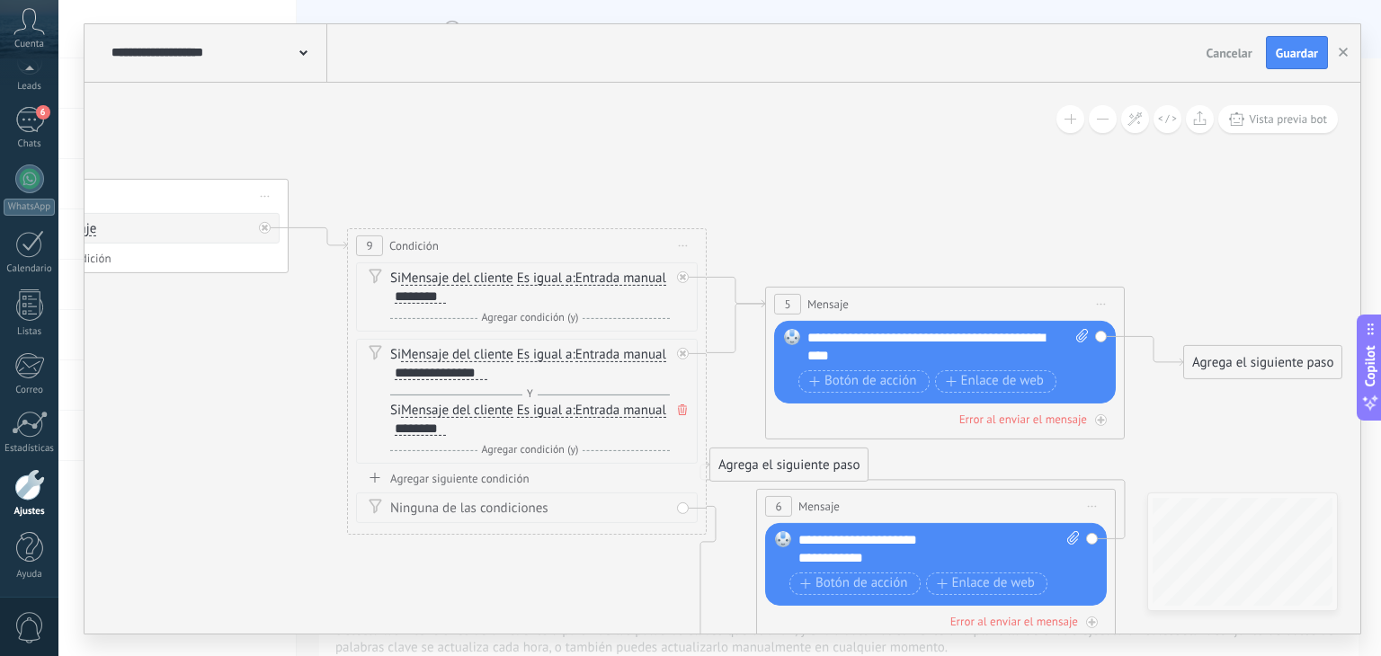
drag, startPoint x: 637, startPoint y: 454, endPoint x: 611, endPoint y: 613, distance: 161.3
click at [611, 613] on icon at bounding box center [81, 365] width 3299 height 1623
click at [602, 424] on div "Si Mensaje del cliente Mensaje del cliente Comentario del cliente El cliente Có…" at bounding box center [530, 420] width 280 height 36
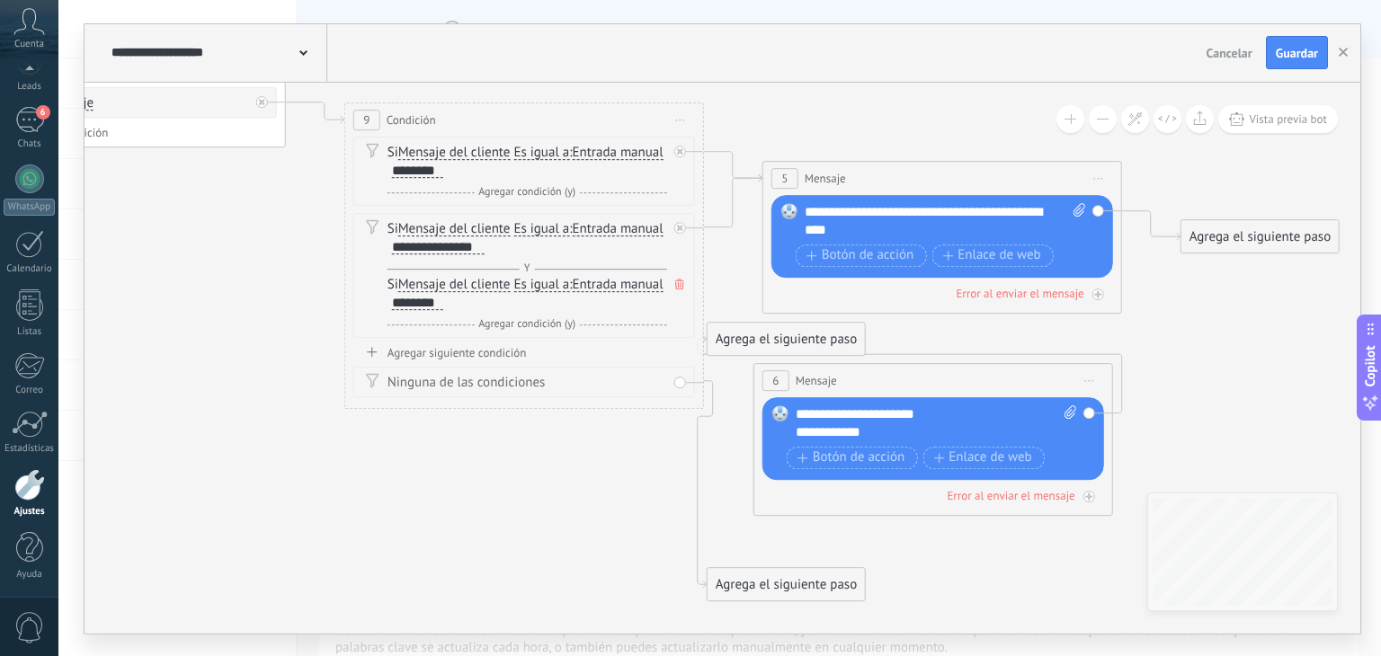
drag, startPoint x: 623, startPoint y: 566, endPoint x: 618, endPoint y: 434, distance: 132.3
click at [618, 434] on icon at bounding box center [78, 239] width 3299 height 1623
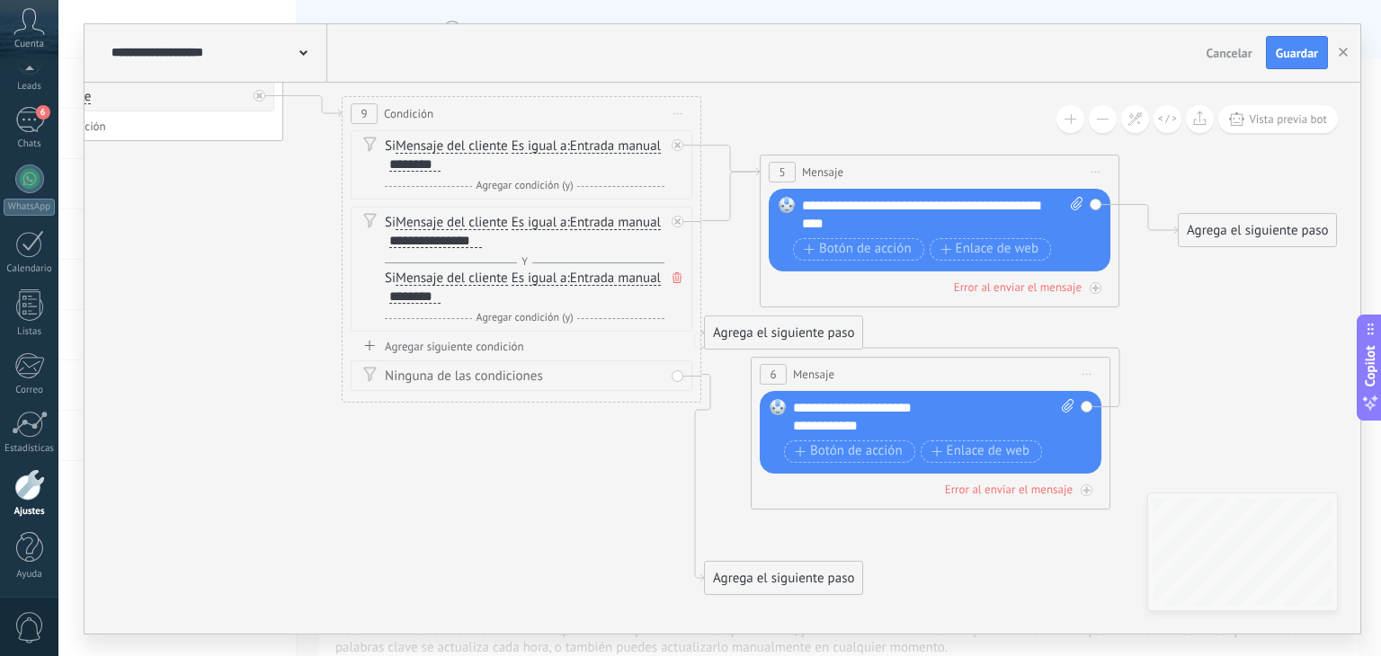
click at [537, 350] on div "Agregar siguiente condición" at bounding box center [522, 346] width 342 height 15
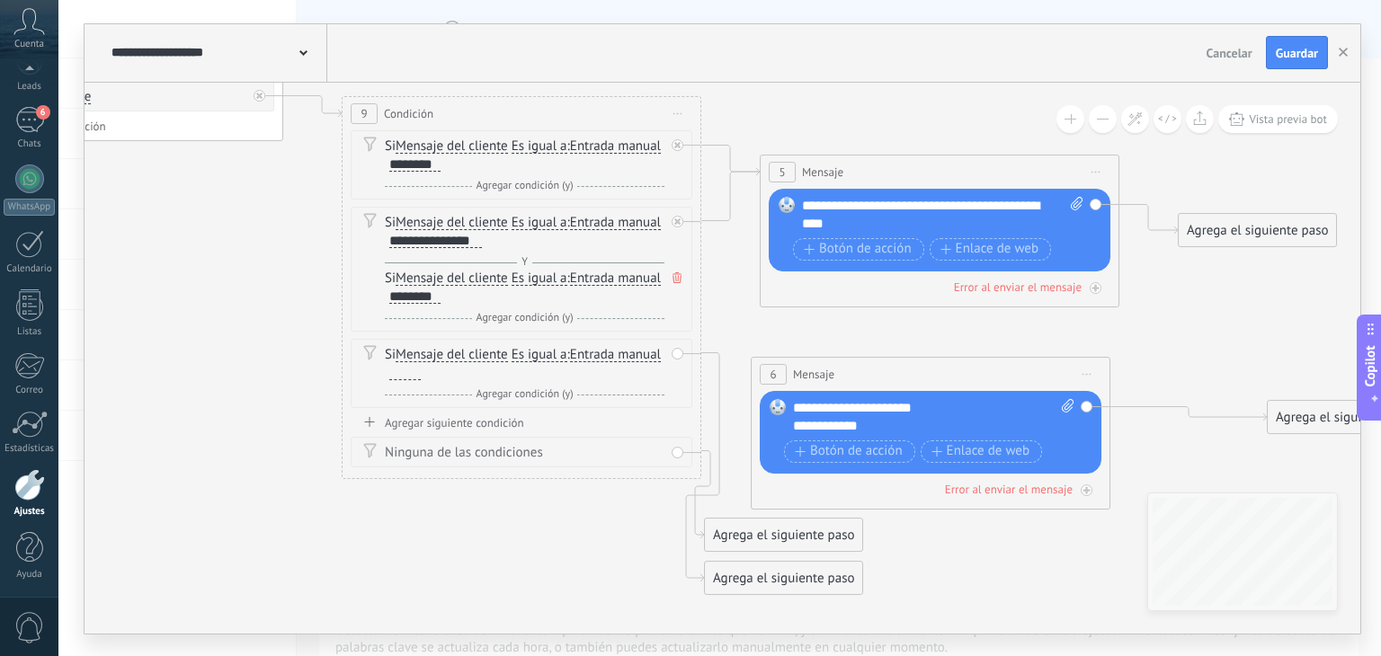
drag, startPoint x: 740, startPoint y: 343, endPoint x: 1301, endPoint y: 431, distance: 567.8
click at [1301, 431] on div "Agrega el siguiente paso" at bounding box center [1346, 418] width 157 height 30
click at [1301, 431] on div "Agrega el siguiente paso" at bounding box center [1343, 421] width 157 height 30
click at [512, 366] on div "Si Mensaje del cliente Mensaje del cliente Comentario del cliente El cliente Có…" at bounding box center [525, 364] width 280 height 36
click at [421, 374] on div at bounding box center [404, 373] width 31 height 14
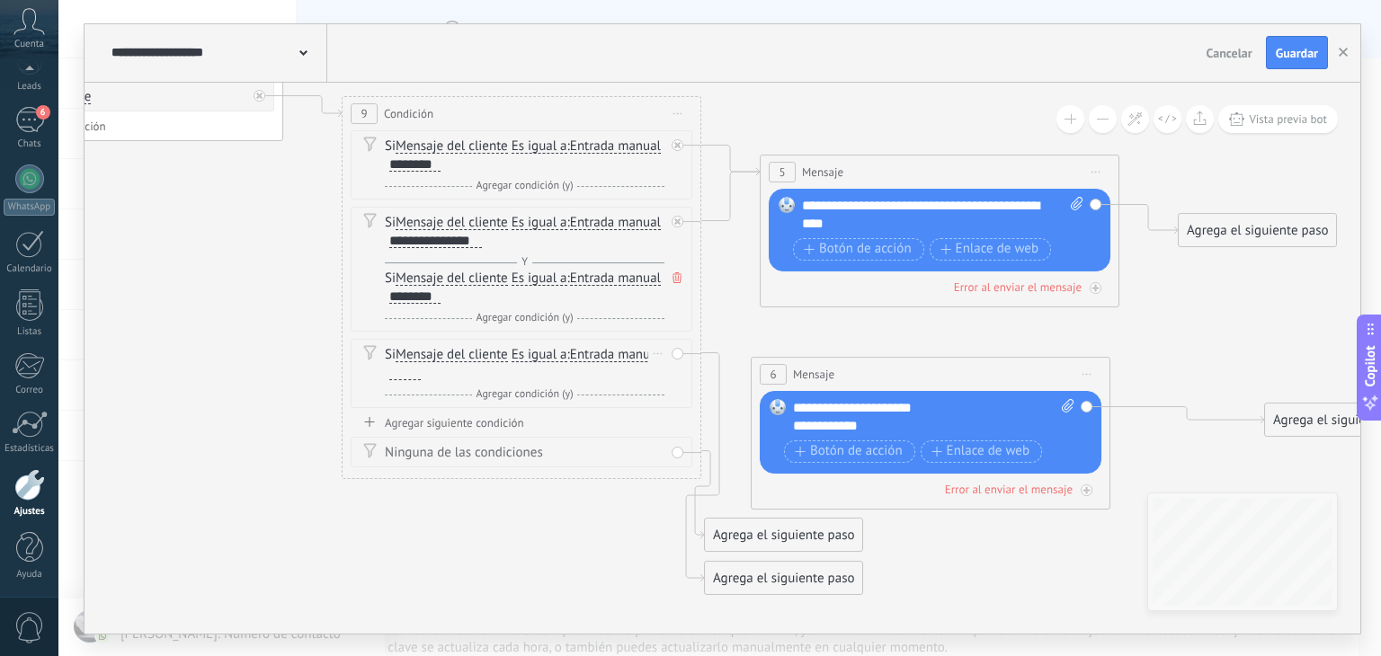
click at [421, 367] on div at bounding box center [404, 373] width 31 height 14
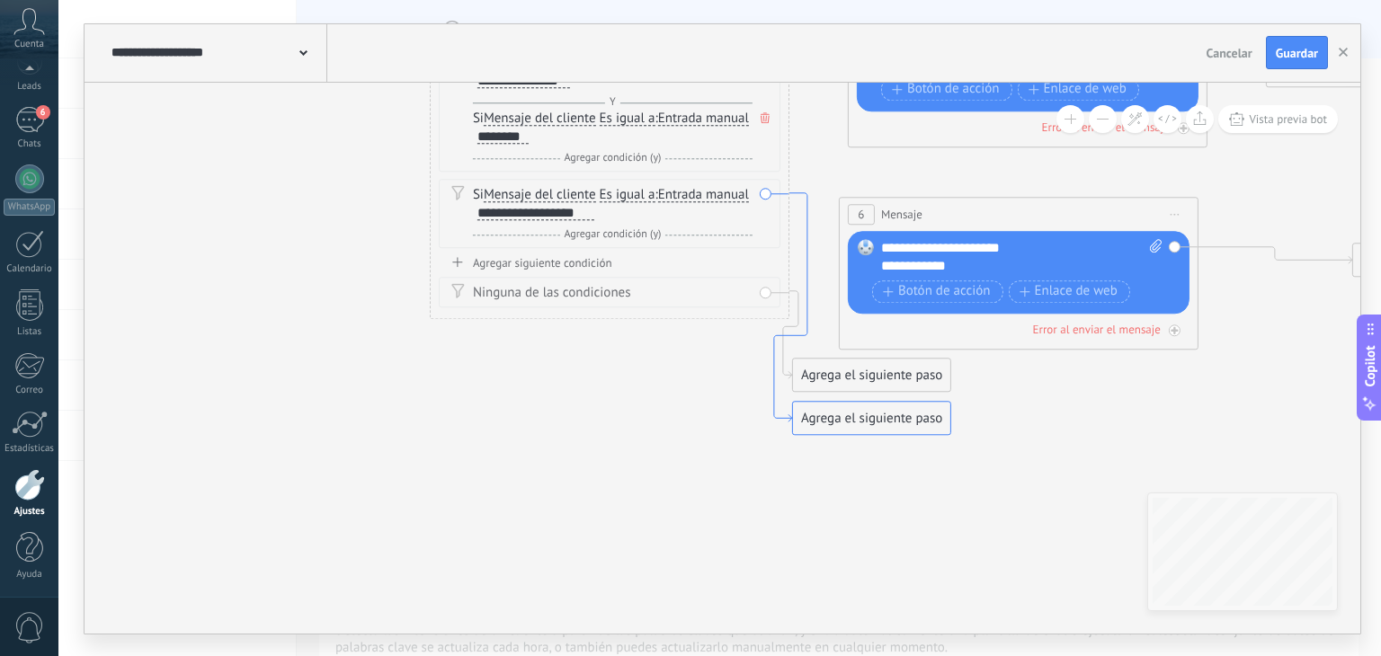
drag, startPoint x: 701, startPoint y: 575, endPoint x: 787, endPoint y: 419, distance: 177.5
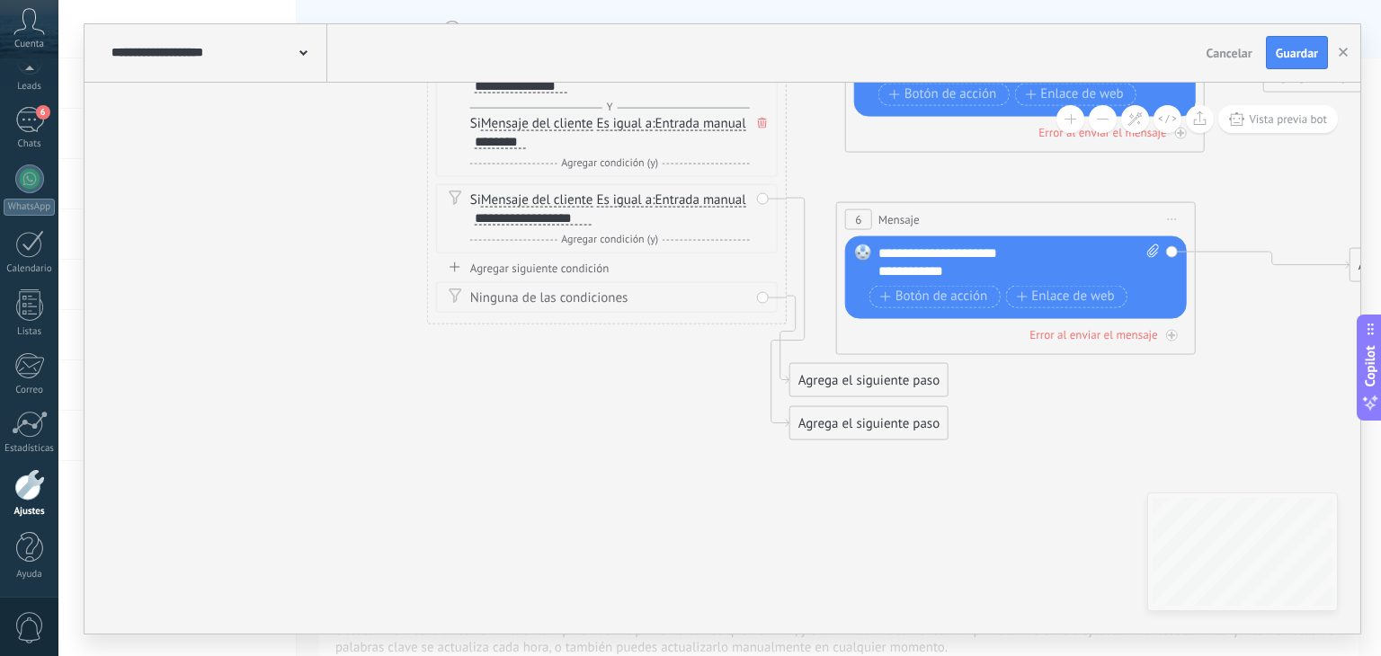
click at [688, 501] on icon at bounding box center [204, 77] width 3385 height 1623
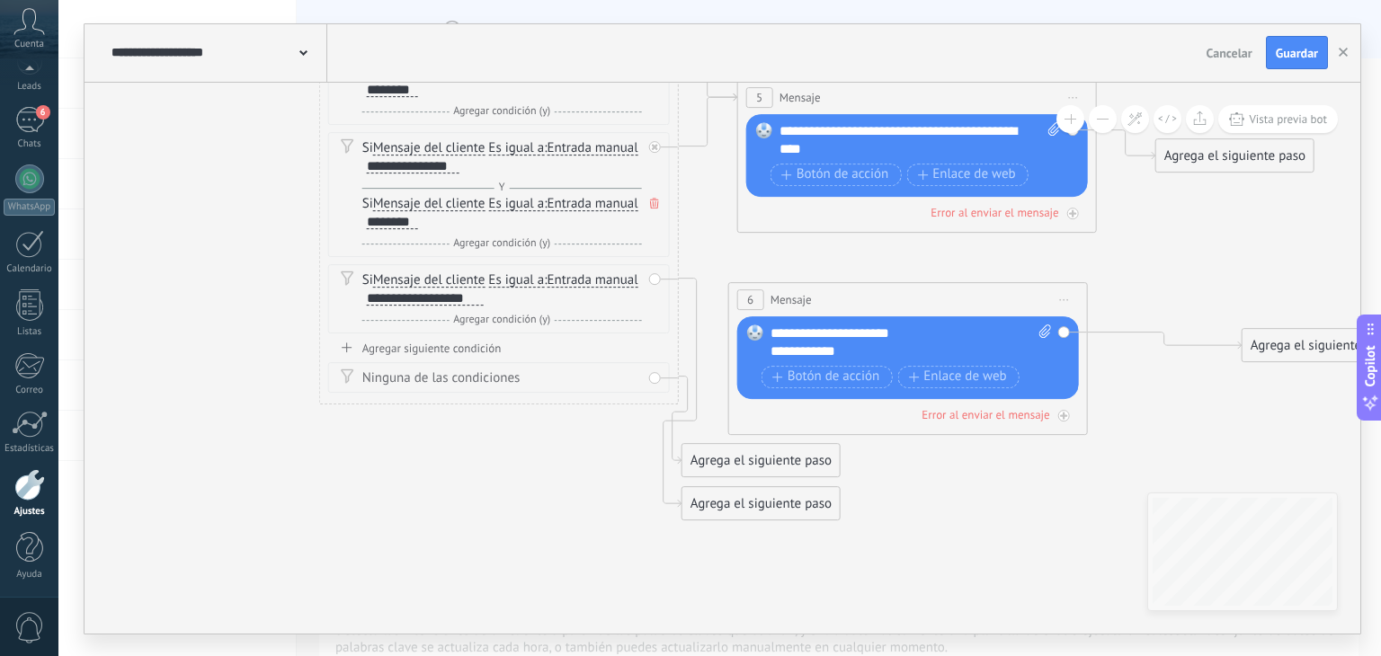
drag, startPoint x: 715, startPoint y: 477, endPoint x: 577, endPoint y: 583, distance: 173.2
click at [577, 583] on icon at bounding box center [96, 158] width 3385 height 1623
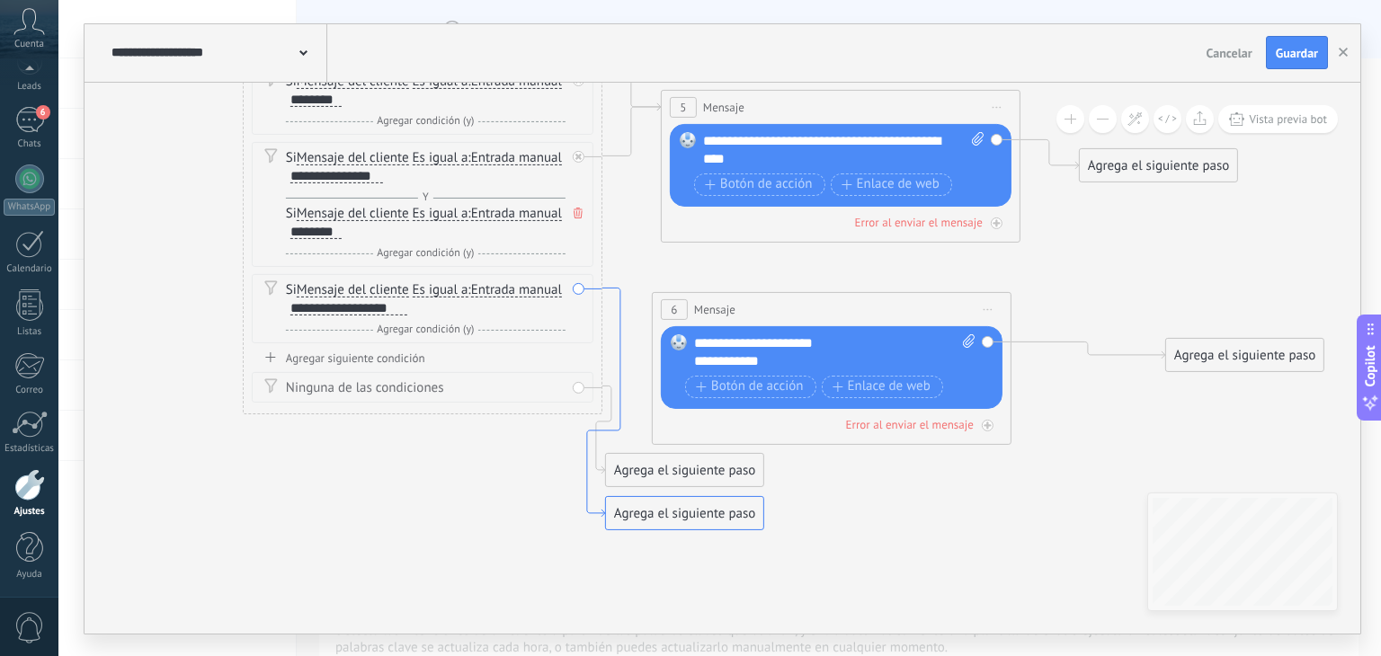
drag, startPoint x: 676, startPoint y: 499, endPoint x: 597, endPoint y: 512, distance: 80.1
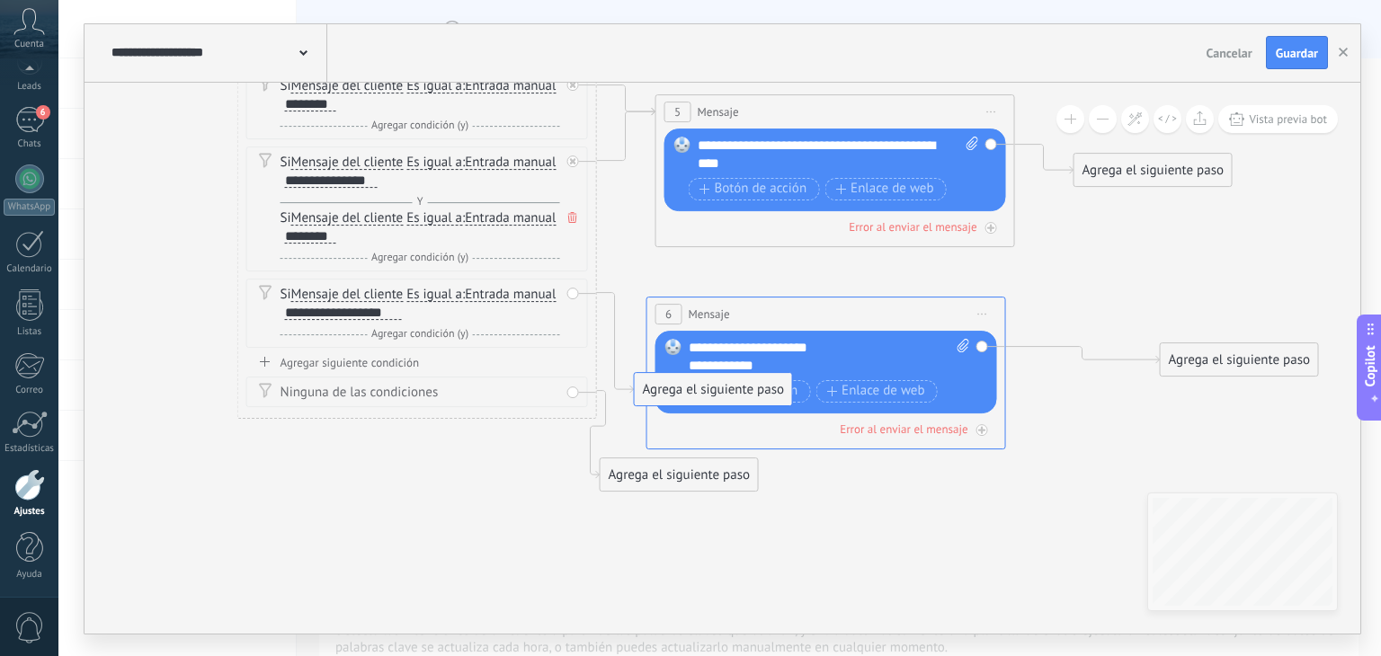
drag, startPoint x: 664, startPoint y: 512, endPoint x: 700, endPoint y: 384, distance: 132.4
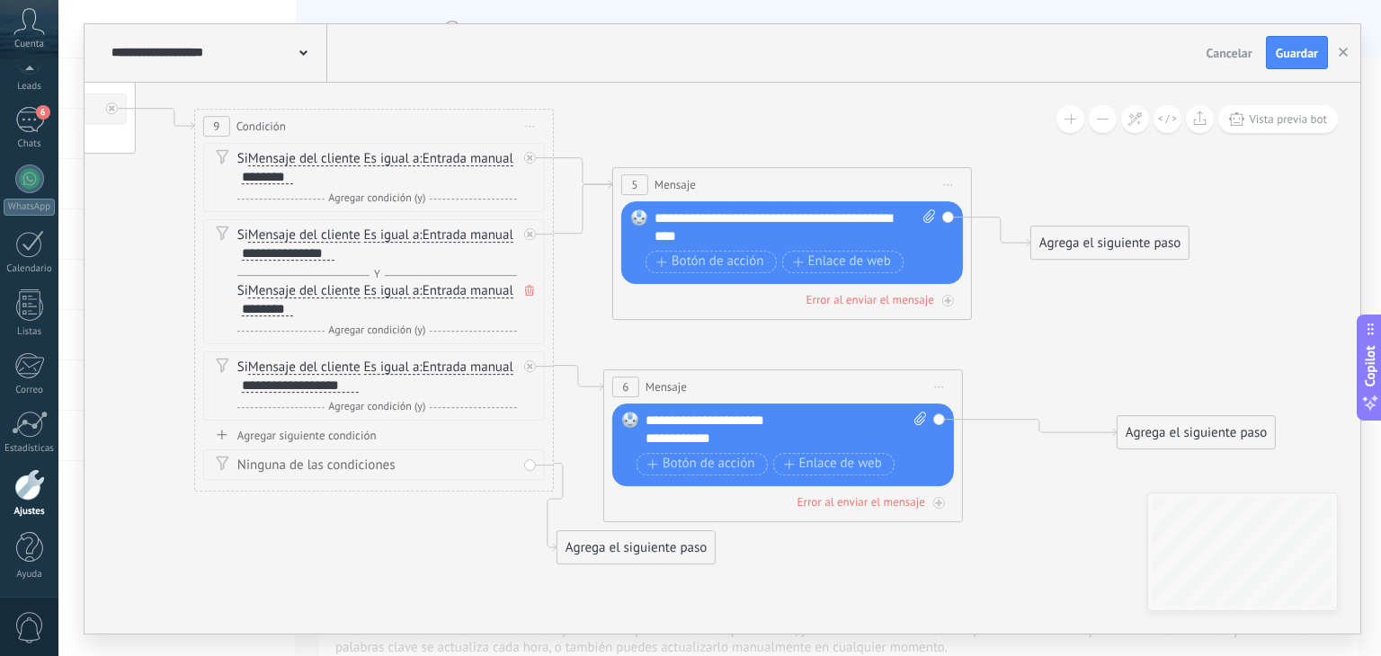
drag, startPoint x: 509, startPoint y: 473, endPoint x: 459, endPoint y: 557, distance: 97.6
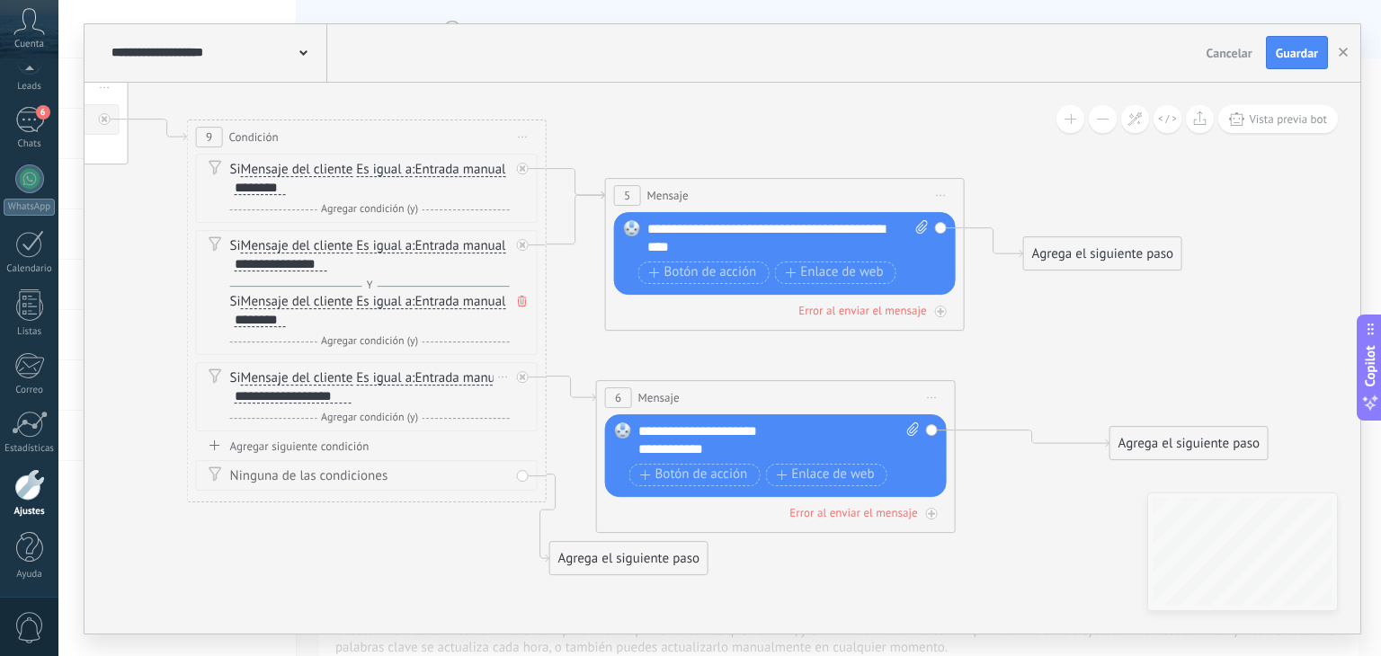
click at [389, 418] on span "Agregar condición (y)" at bounding box center [369, 417] width 106 height 13
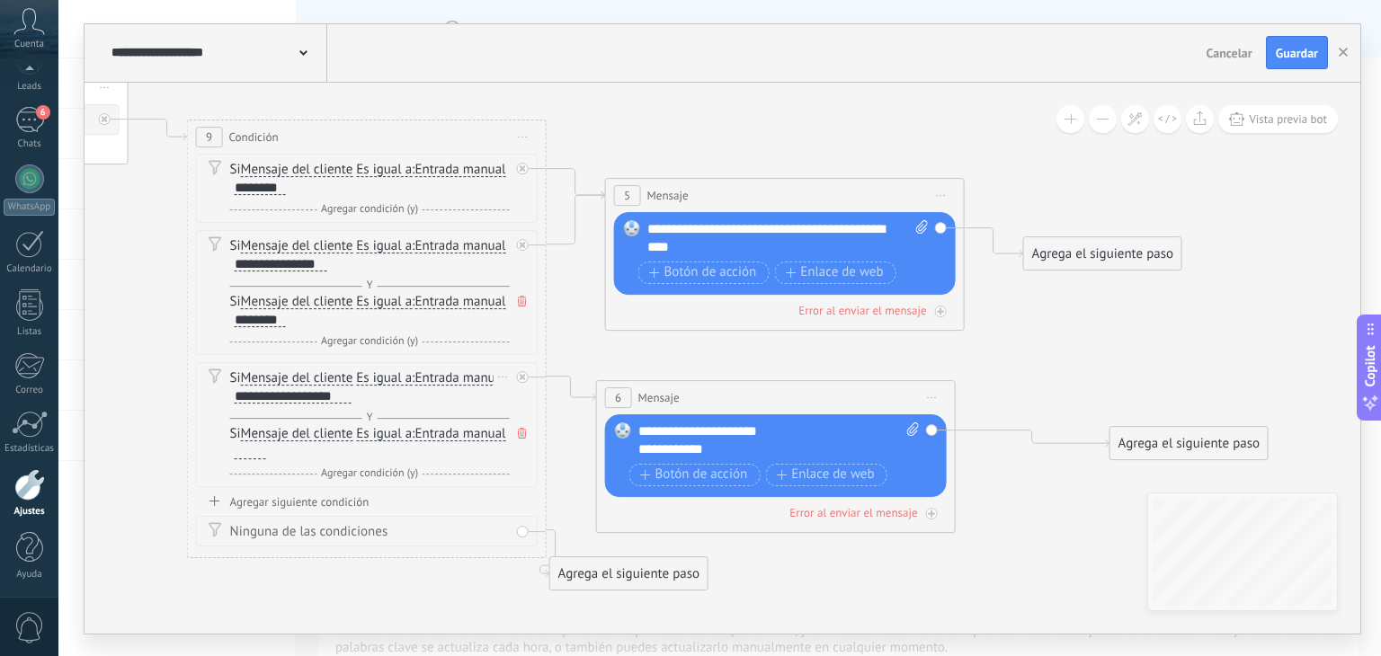
click at [381, 447] on div "Si Mensaje del cliente Mensaje del cliente Comentario del cliente El cliente Có…" at bounding box center [370, 443] width 280 height 36
click at [266, 449] on div at bounding box center [250, 452] width 31 height 14
paste div
click at [389, 474] on span "Agregar condición (y)" at bounding box center [369, 473] width 106 height 13
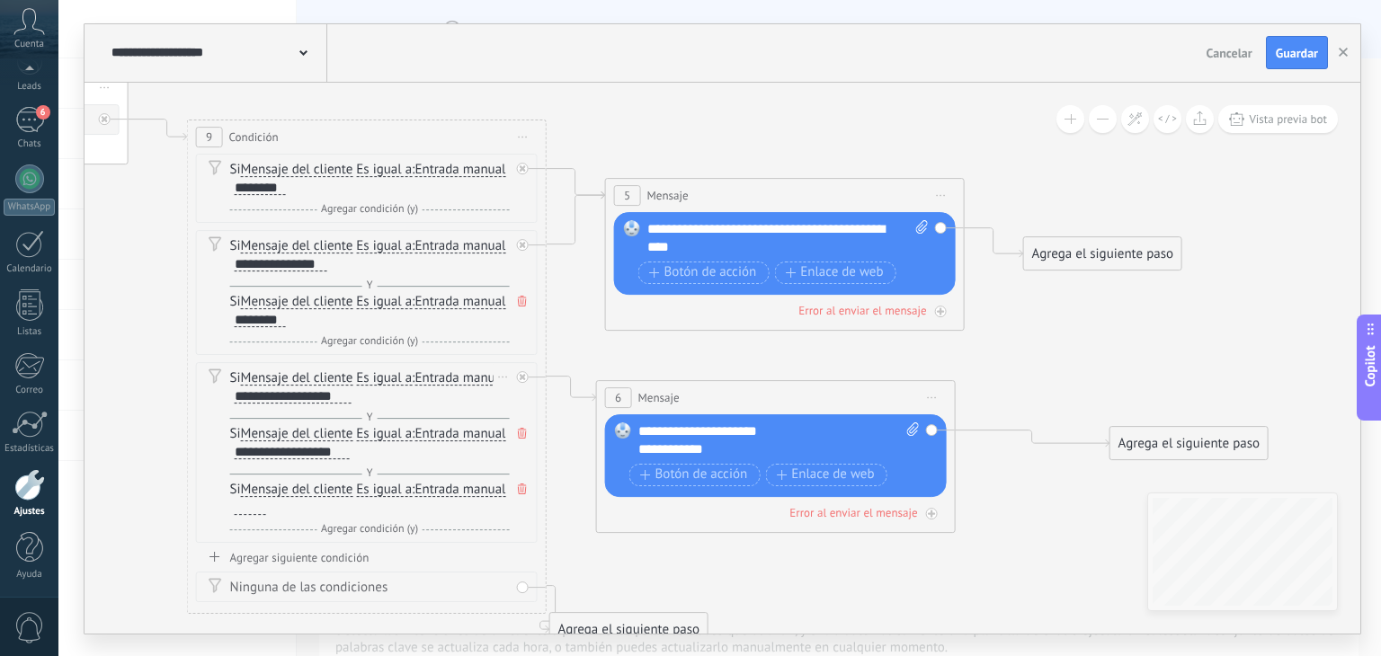
click at [367, 501] on div "Si Mensaje del cliente Mensaje del cliente Comentario del cliente El cliente Có…" at bounding box center [370, 499] width 280 height 36
click at [266, 506] on div at bounding box center [250, 508] width 31 height 14
paste div
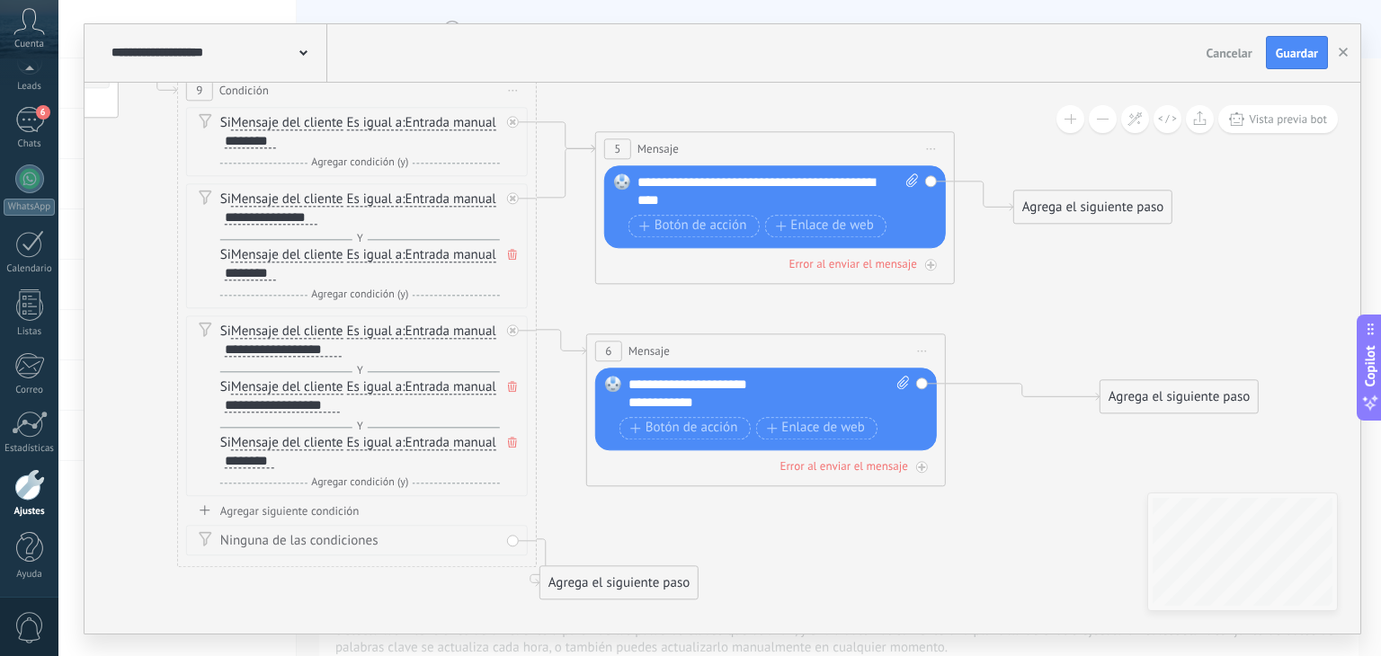
drag, startPoint x: 666, startPoint y: 580, endPoint x: 642, endPoint y: 494, distance: 89.7
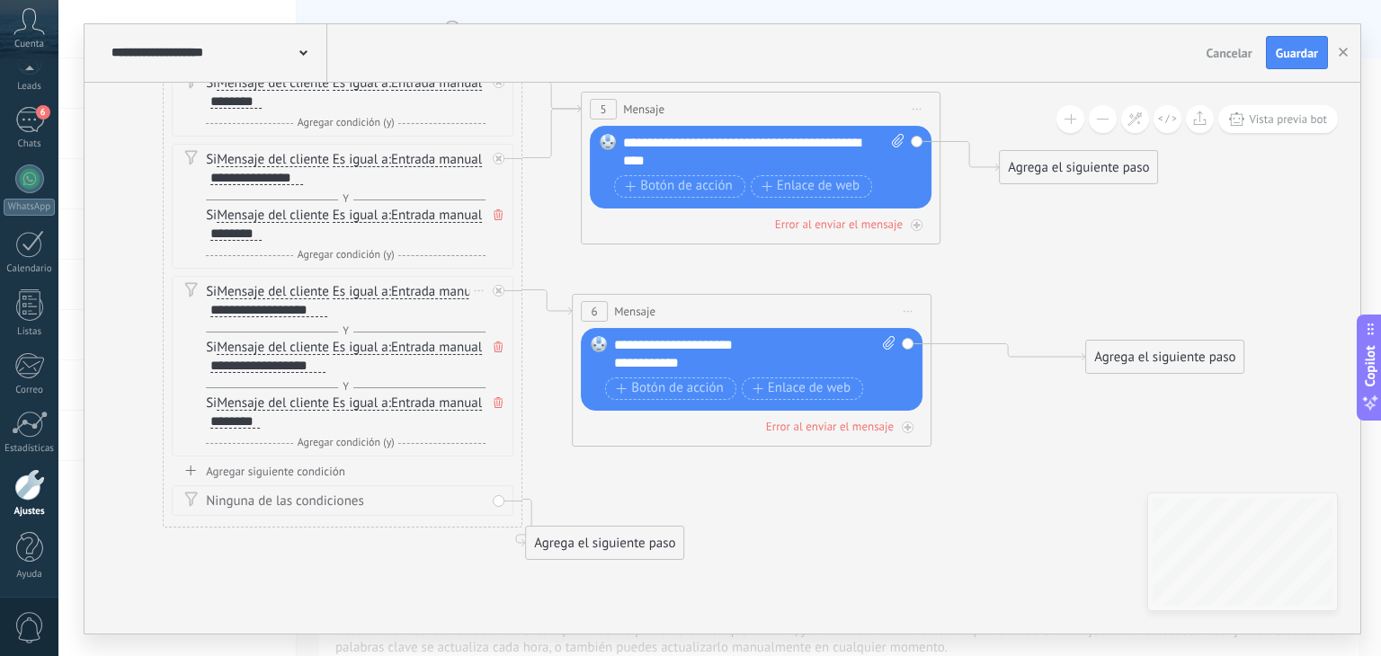
click at [367, 449] on div "Y Agregar condición (y)" at bounding box center [346, 443] width 280 height 18
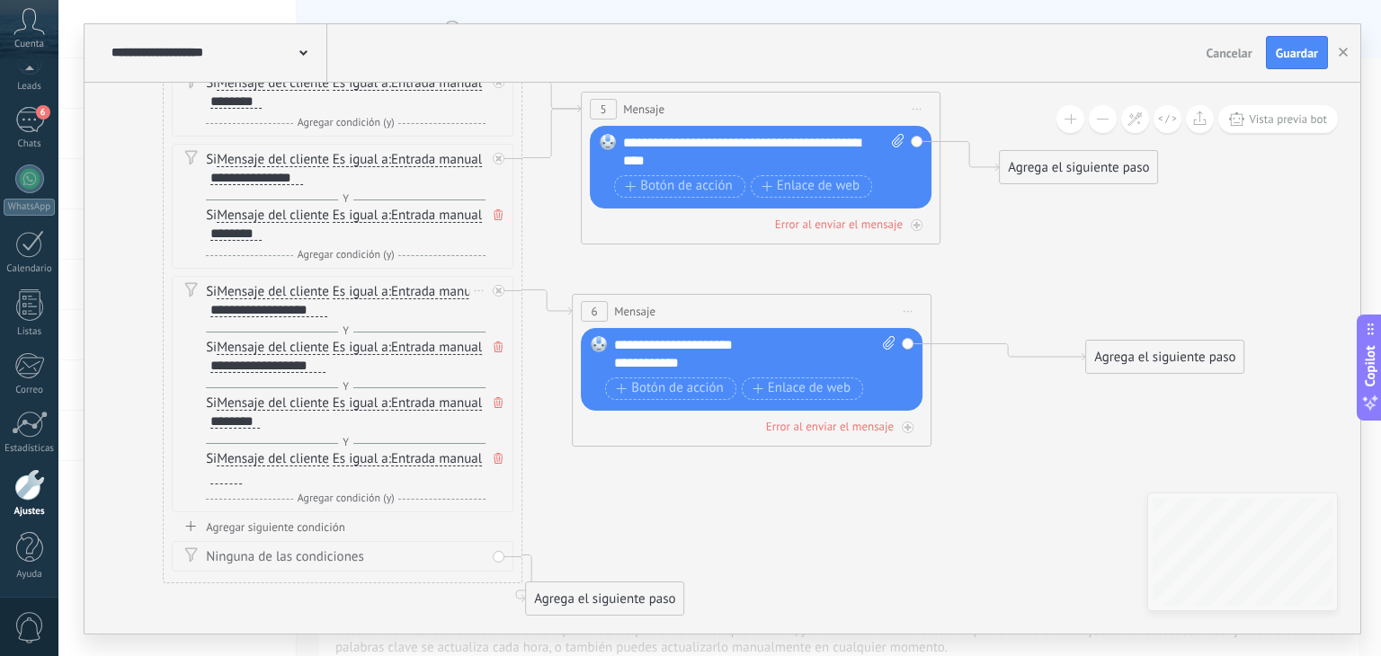
click at [335, 478] on div "Si Mensaje del cliente Mensaje del cliente Comentario del cliente El cliente Có…" at bounding box center [346, 468] width 280 height 36
click at [242, 474] on div at bounding box center [225, 477] width 31 height 14
click at [1291, 58] on span "Guardar" at bounding box center [1297, 53] width 42 height 13
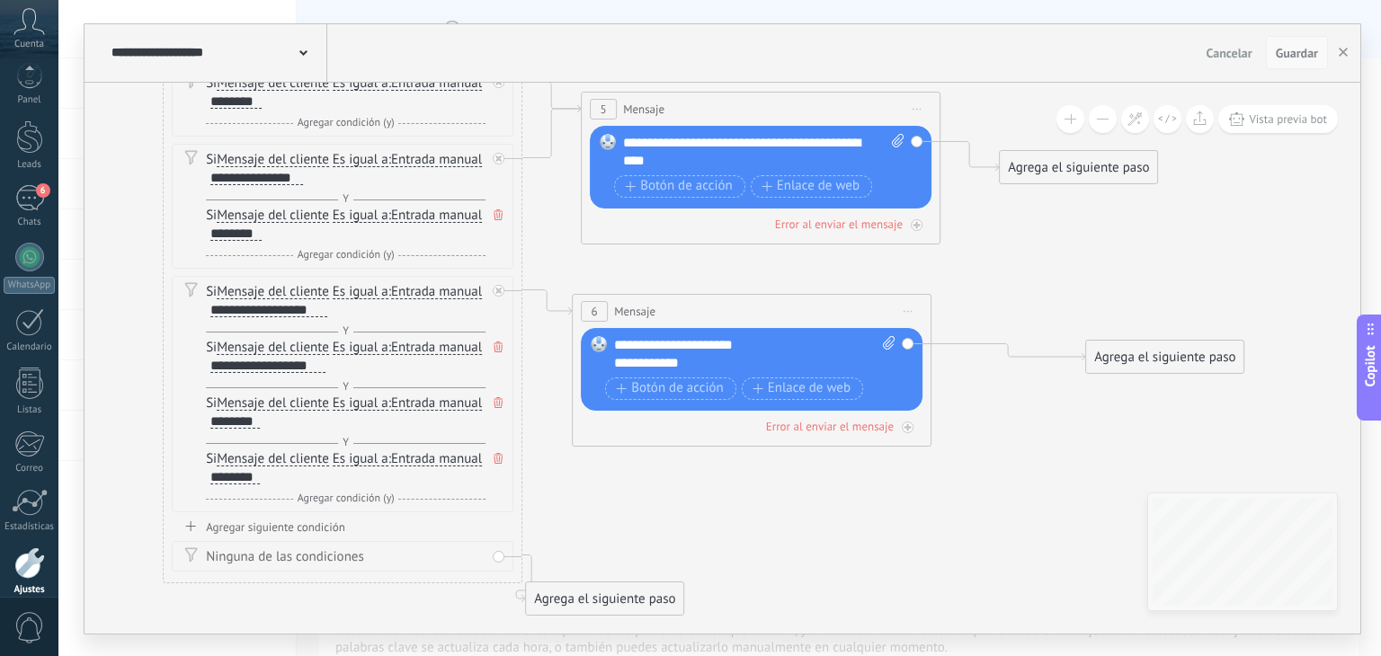
scroll to position [5, 0]
click at [34, 155] on div at bounding box center [29, 144] width 27 height 33
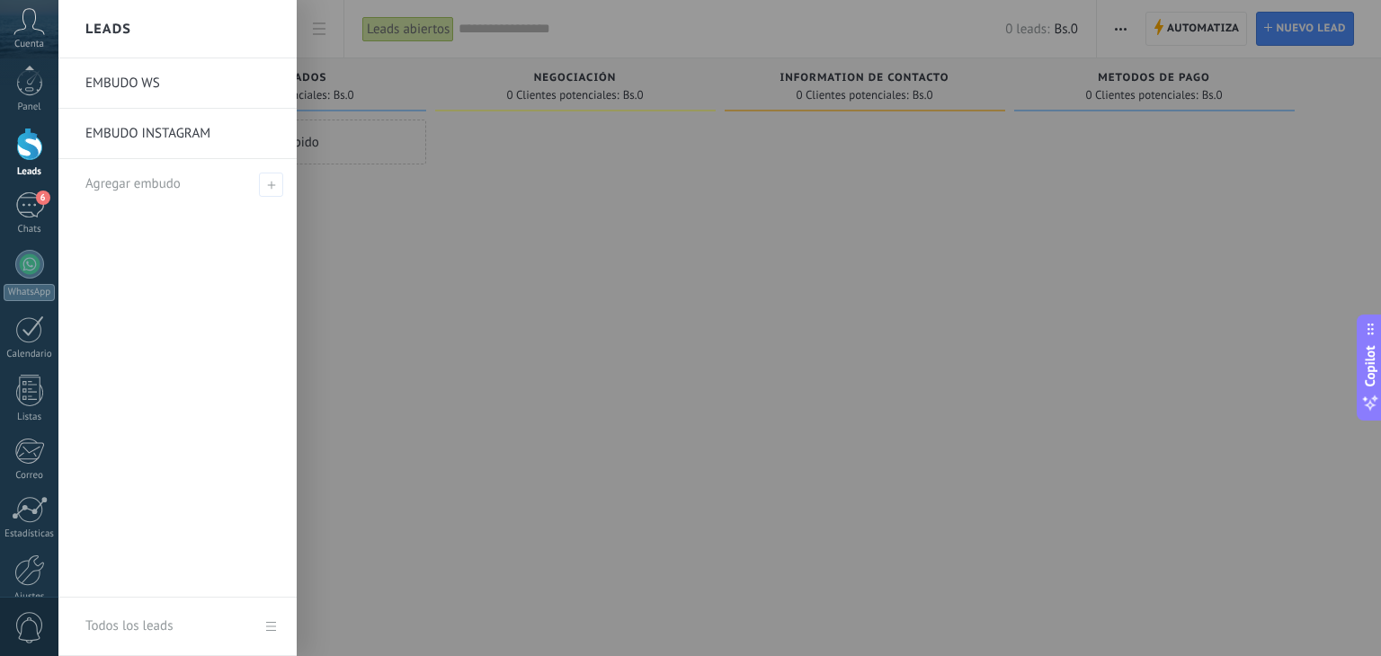
click at [435, 288] on div at bounding box center [575, 331] width 281 height 422
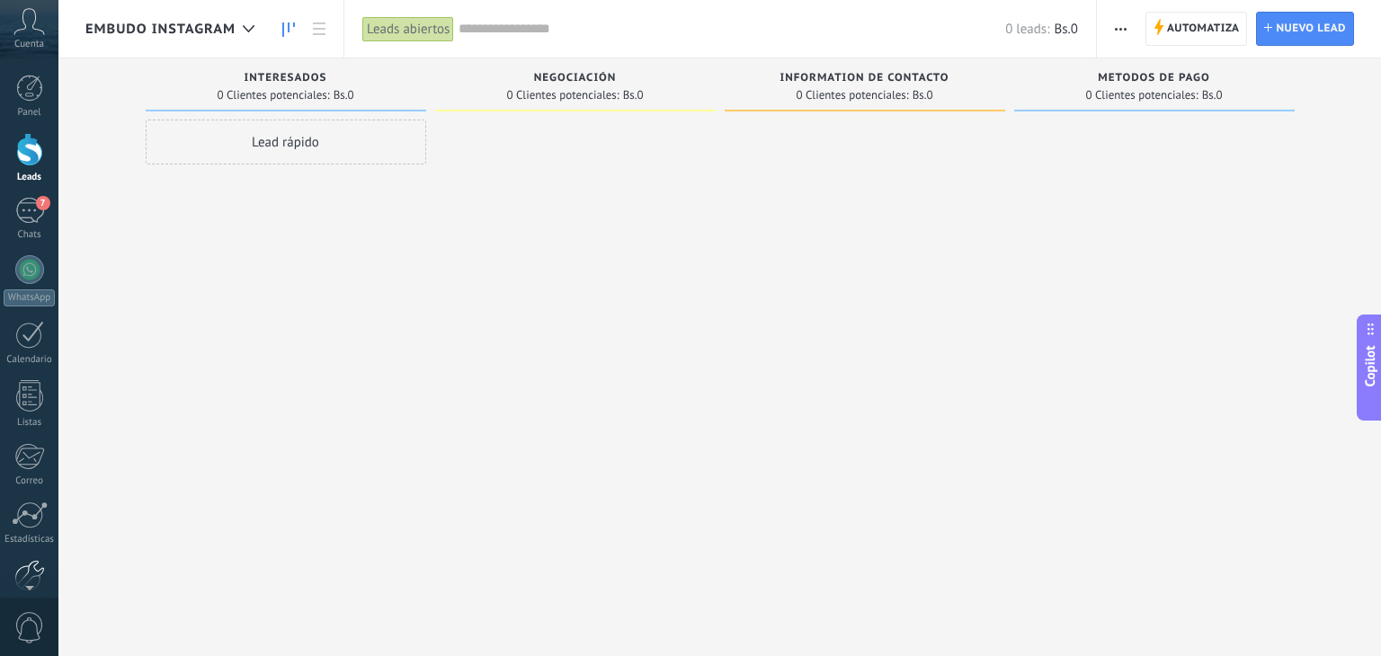
click at [36, 563] on div at bounding box center [29, 575] width 31 height 31
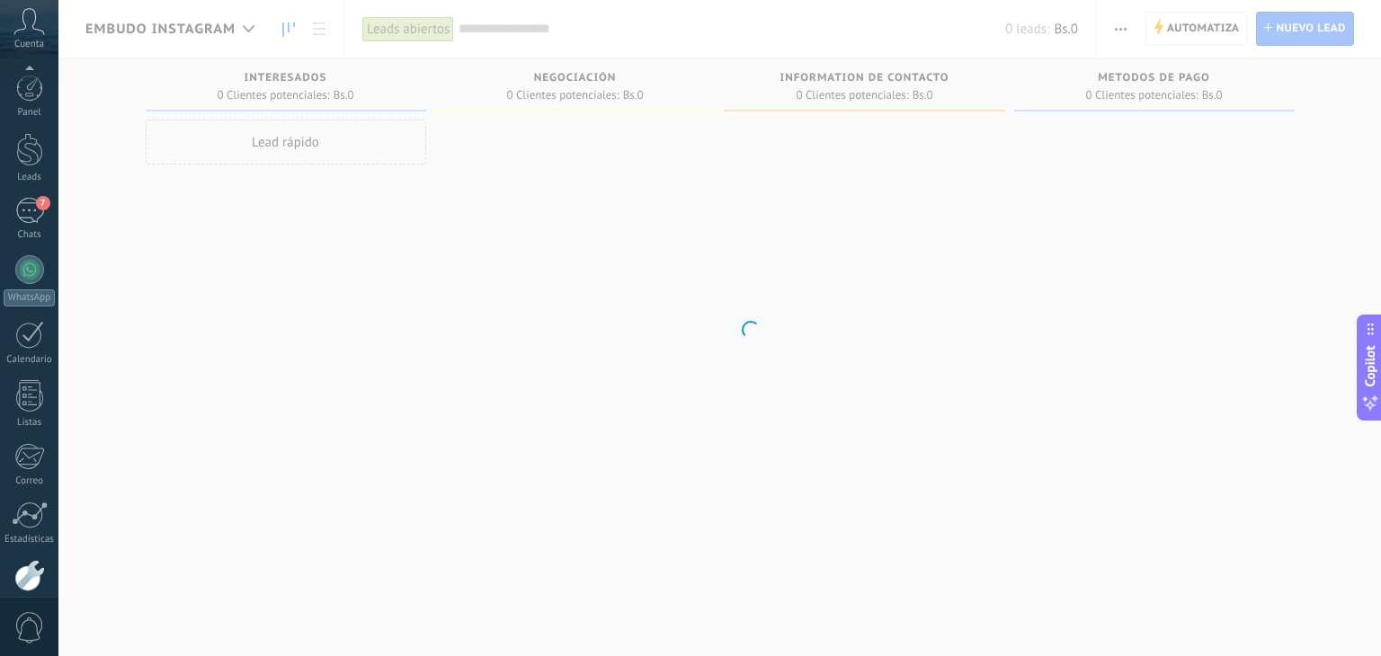
scroll to position [91, 0]
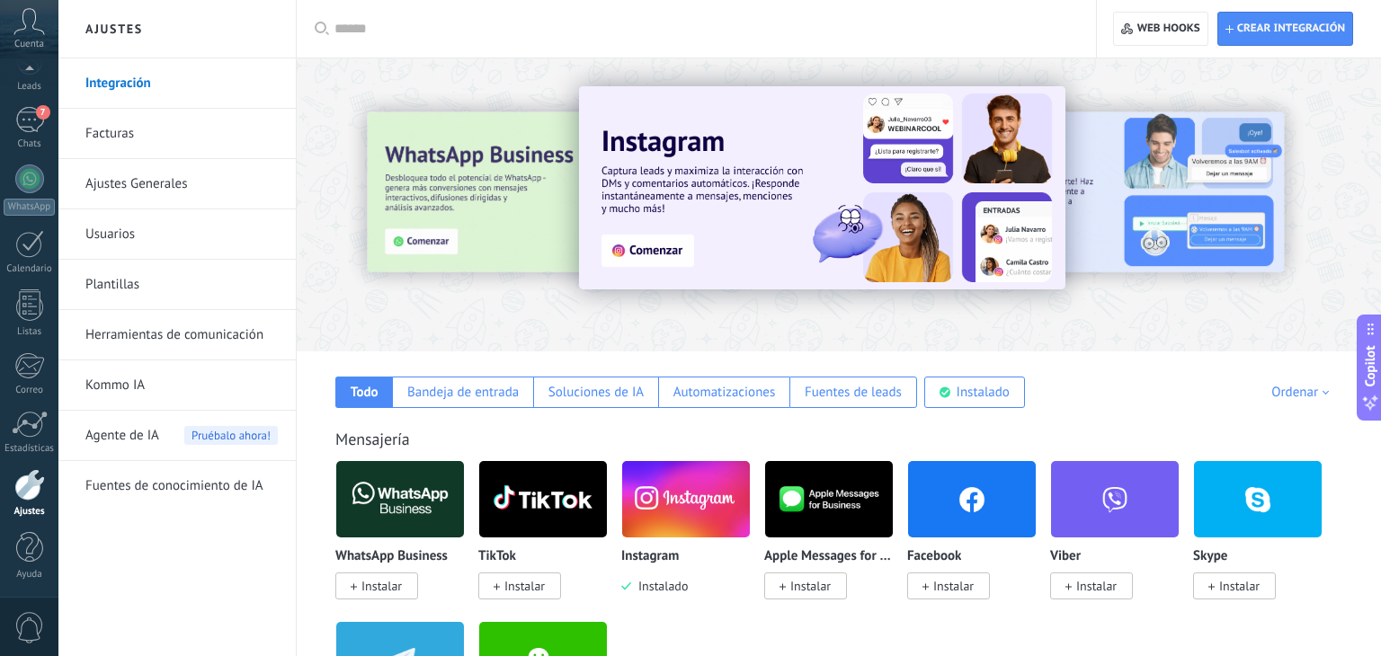
click at [255, 324] on link "Herramientas de comunicación" at bounding box center [181, 335] width 192 height 50
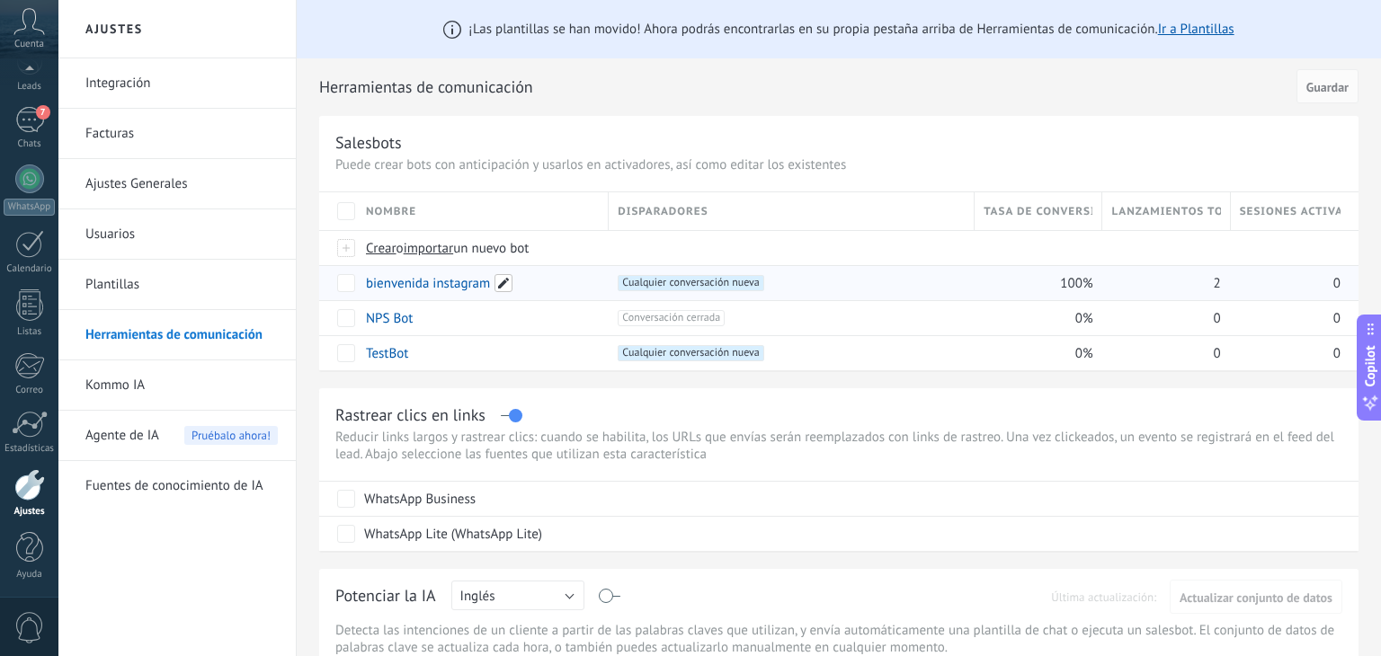
click at [495, 286] on span at bounding box center [504, 283] width 18 height 18
click at [459, 280] on link "bienvenida instagram" at bounding box center [428, 283] width 124 height 17
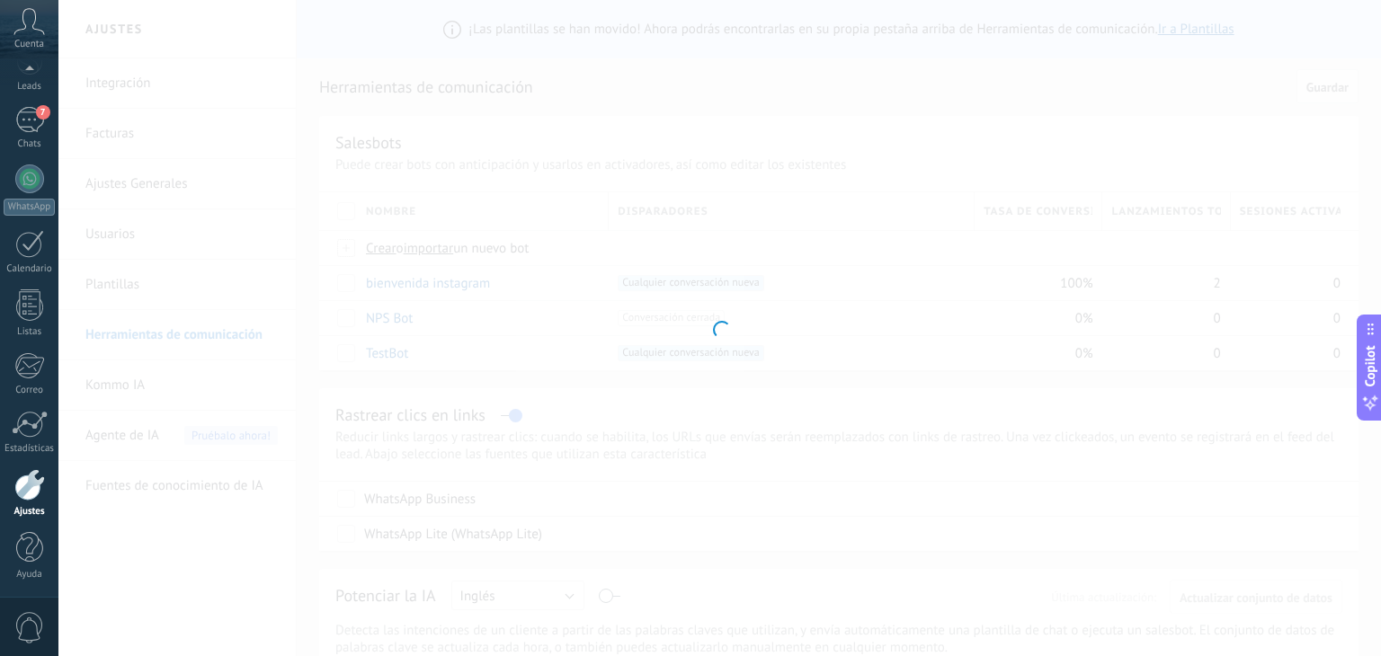
type input "**********"
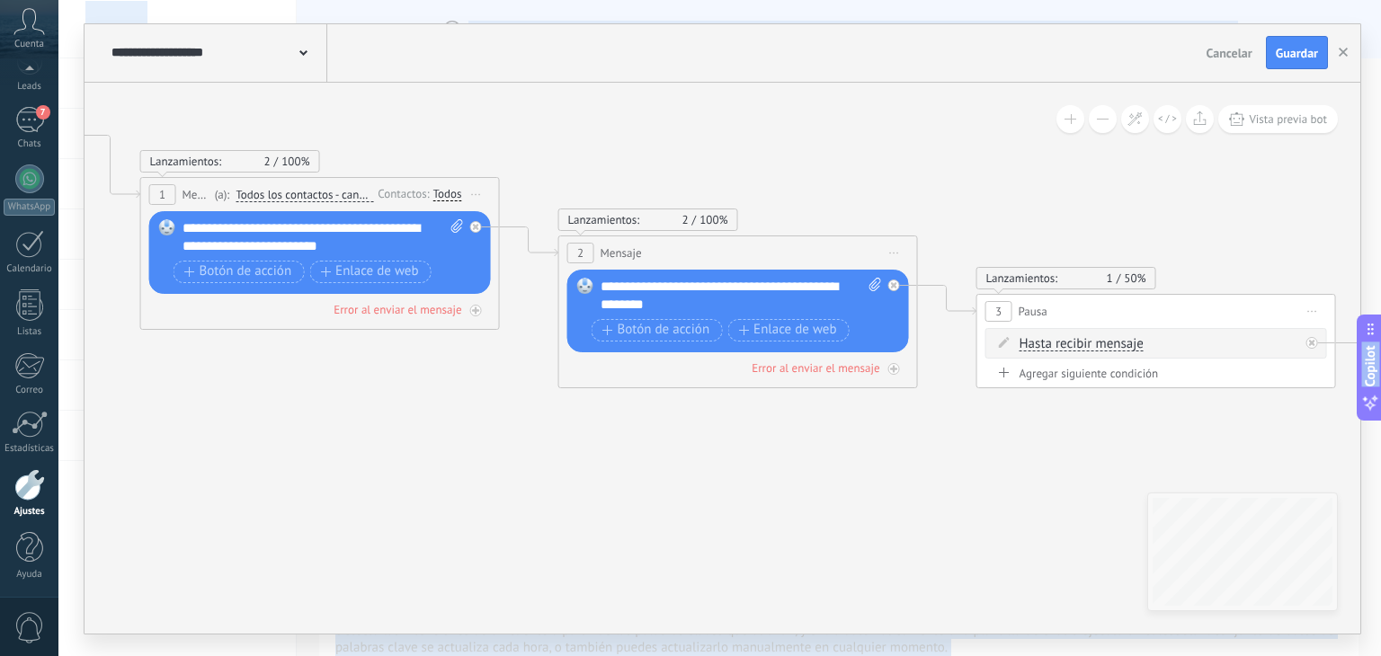
drag, startPoint x: 538, startPoint y: 325, endPoint x: 0, endPoint y: 227, distance: 546.7
click at [0, 227] on body ".abccls-1,.abccls-2{fill-rule:evenodd}.abccls-2{fill:#fff} .abfcls-1{fill:none}…" at bounding box center [690, 328] width 1381 height 656
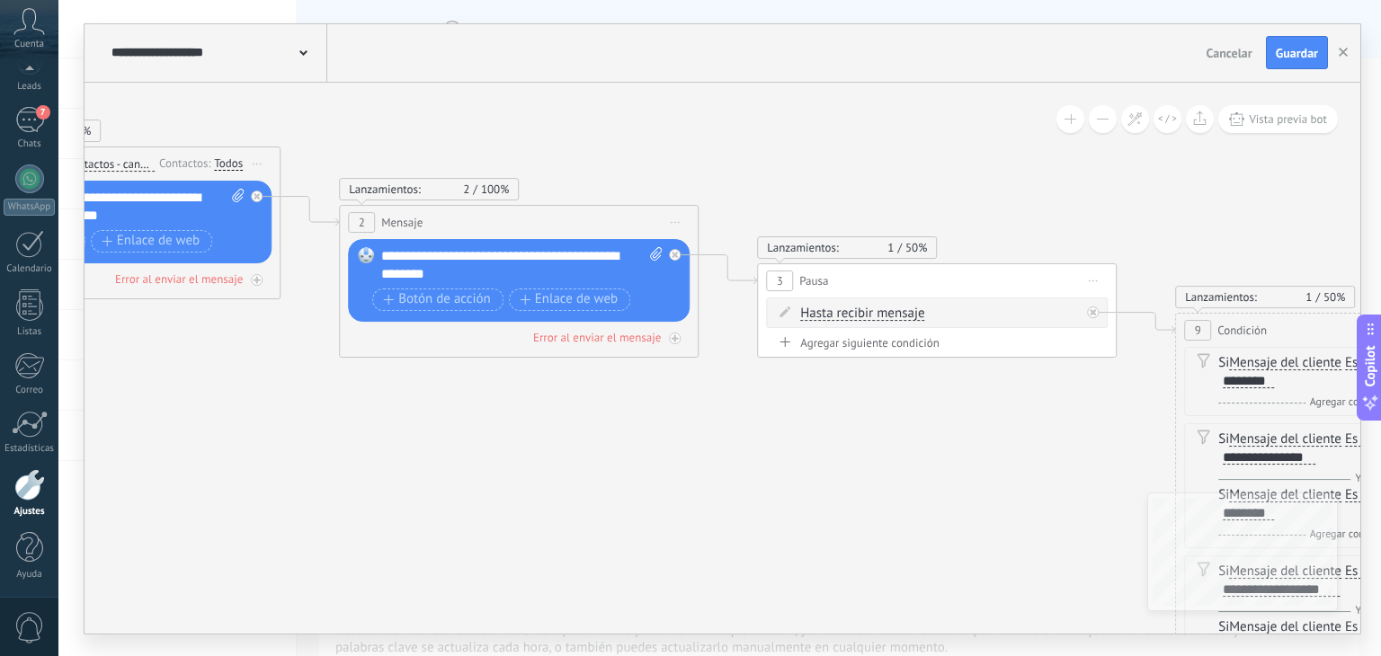
drag, startPoint x: 726, startPoint y: 464, endPoint x: 506, endPoint y: 433, distance: 221.5
click at [506, 433] on icon at bounding box center [905, 475] width 3290 height 1672
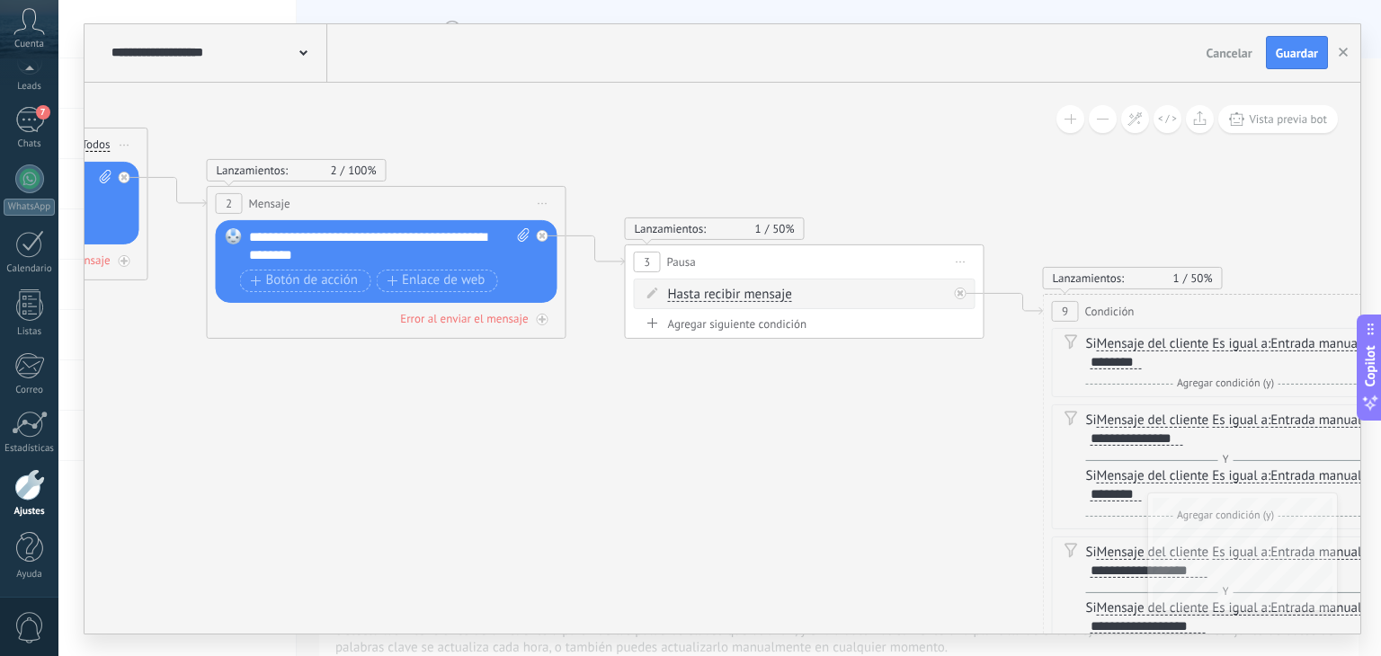
drag, startPoint x: 506, startPoint y: 433, endPoint x: 366, endPoint y: 413, distance: 141.8
click at [366, 413] on icon at bounding box center [777, 456] width 3299 height 1672
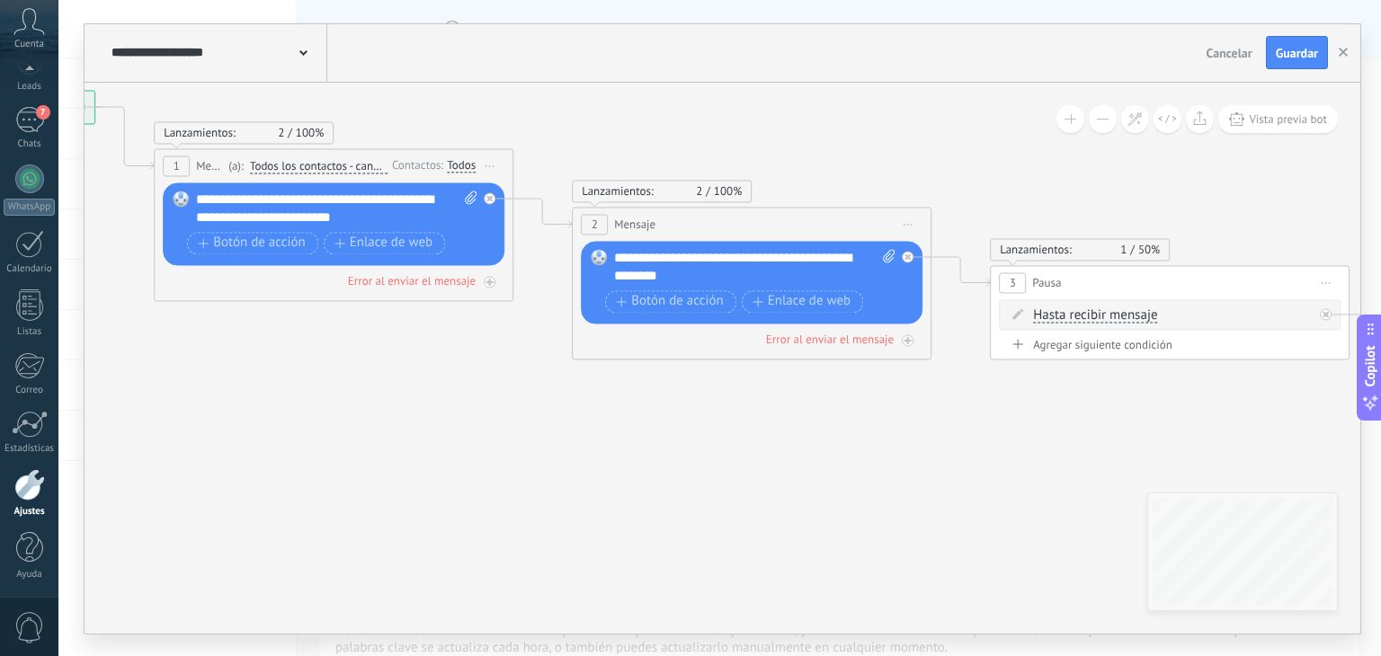
drag, startPoint x: 754, startPoint y: 440, endPoint x: 1130, endPoint y: 464, distance: 376.6
click at [1130, 464] on icon at bounding box center [1142, 476] width 3299 height 1672
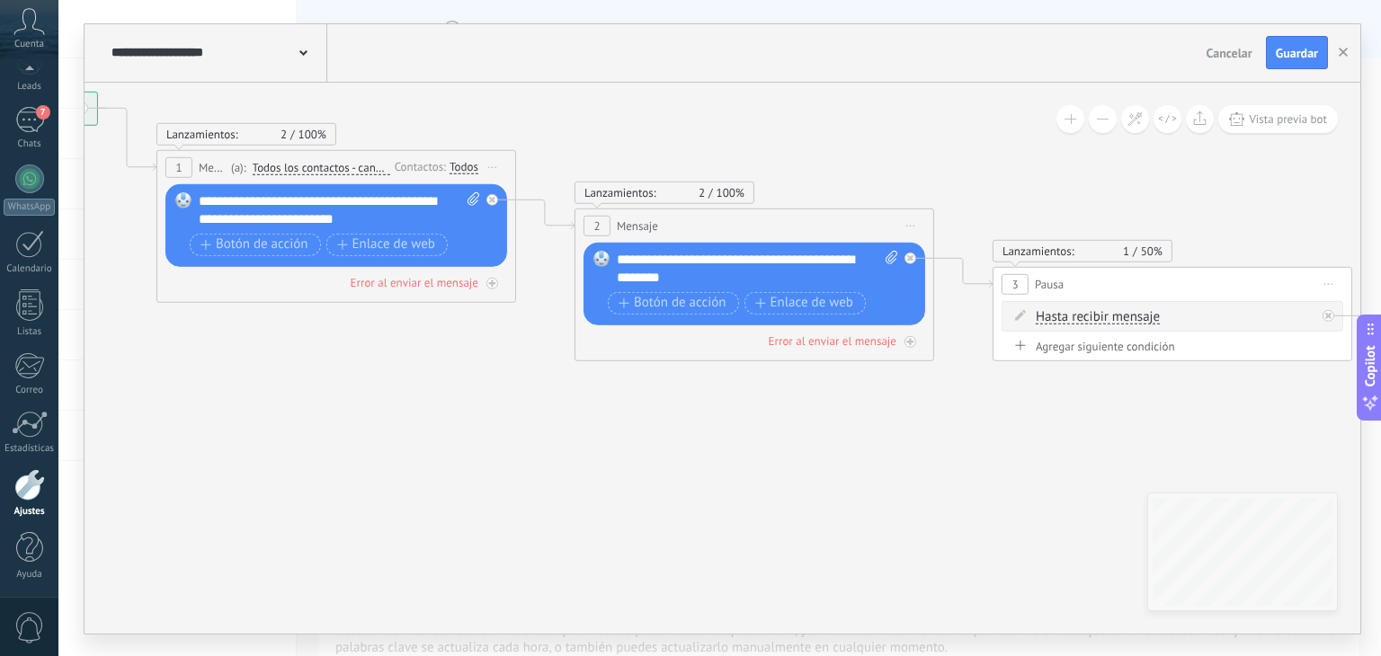
click at [463, 164] on div "Todos" at bounding box center [464, 167] width 29 height 14
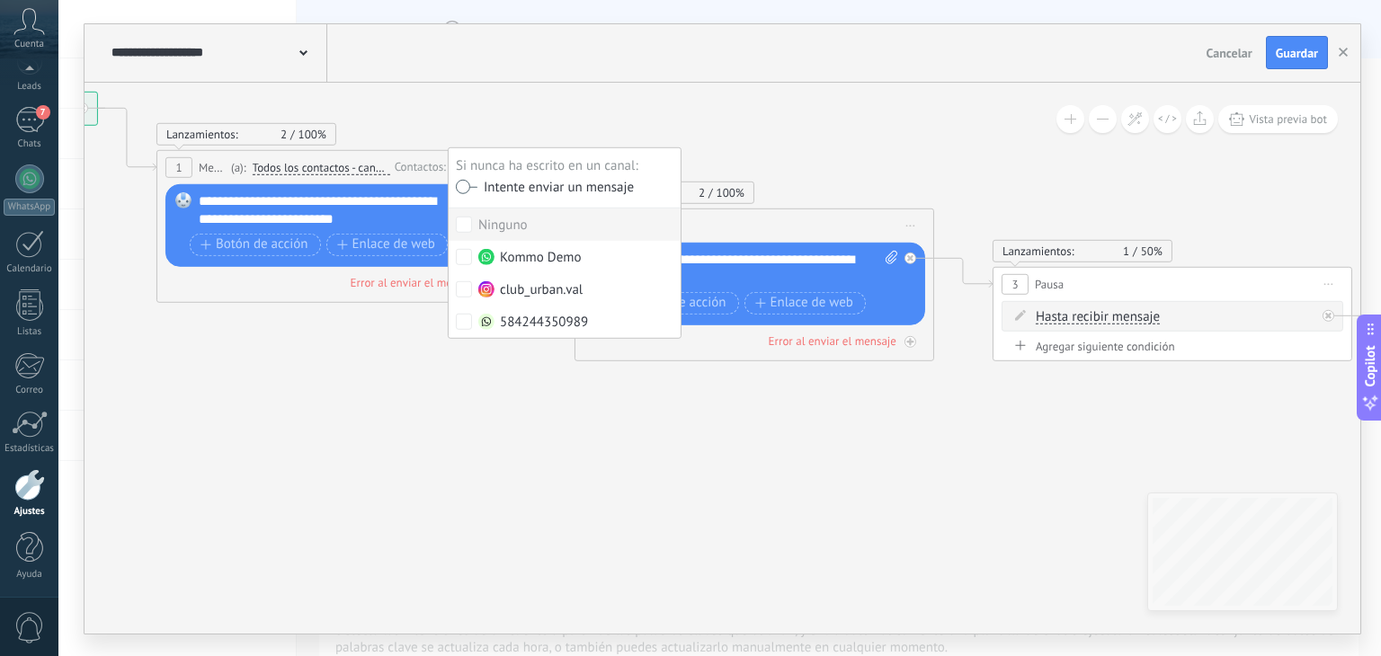
click at [507, 218] on div "Ninguno" at bounding box center [502, 226] width 49 height 18
click at [490, 295] on img at bounding box center [486, 289] width 16 height 16
click at [527, 392] on icon at bounding box center [1145, 477] width 3299 height 1672
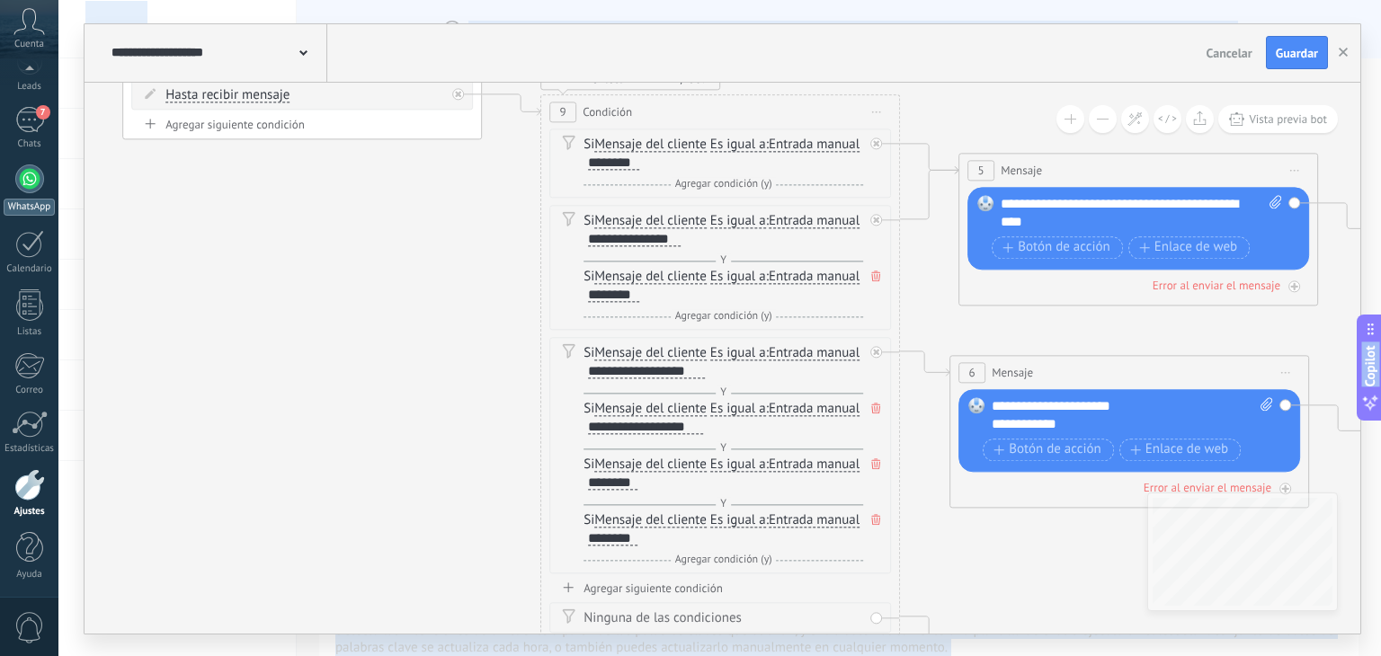
drag, startPoint x: 869, startPoint y: 414, endPoint x: 0, endPoint y: 192, distance: 897.4
click at [0, 192] on body ".abccls-1,.abccls-2{fill-rule:evenodd}.abccls-2{fill:#fff} .abfcls-1{fill:none}…" at bounding box center [690, 328] width 1381 height 656
click at [1296, 54] on span "Guardar" at bounding box center [1297, 53] width 42 height 13
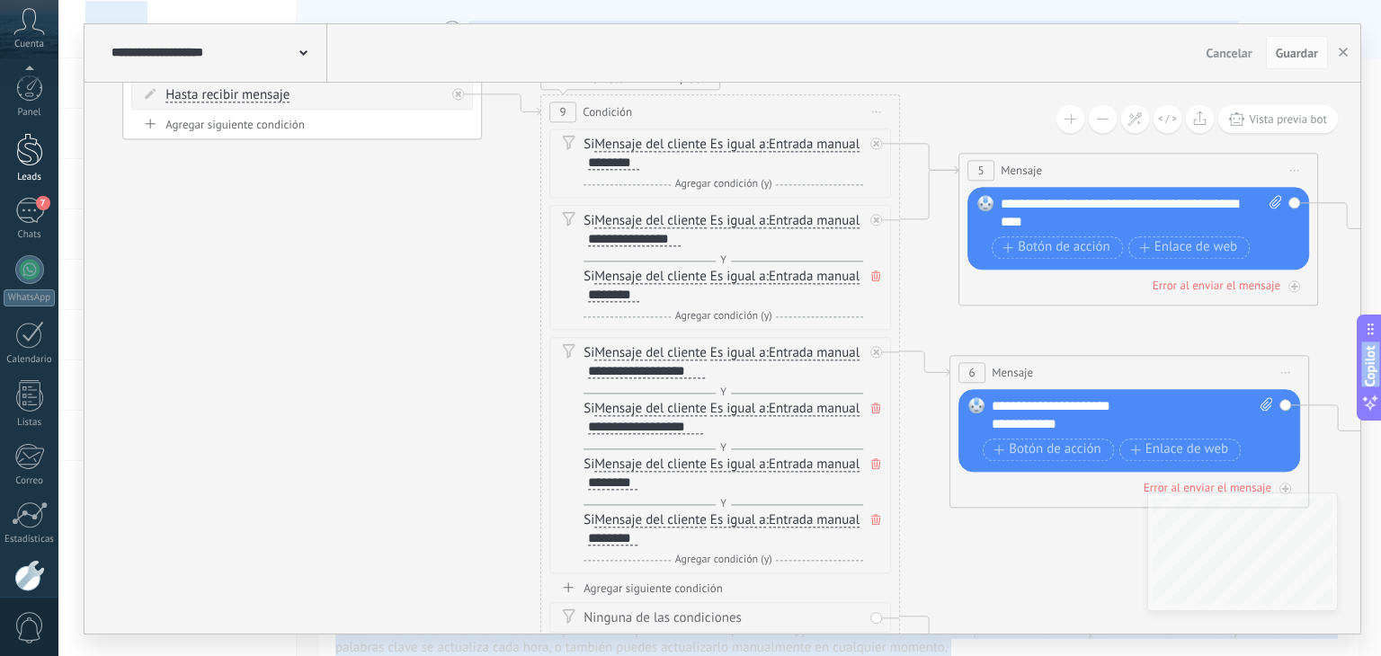
click at [49, 162] on link "Leads" at bounding box center [29, 158] width 58 height 50
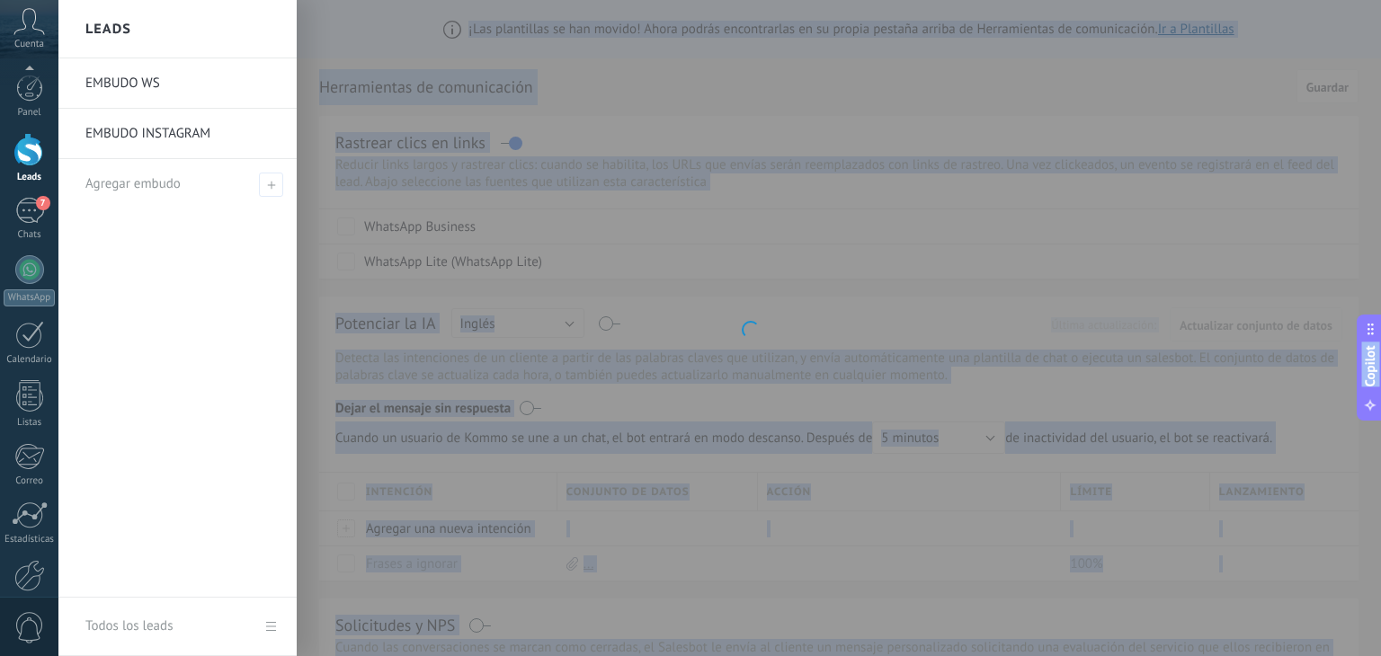
click at [601, 144] on body ".abccls-1,.abccls-2{fill-rule:evenodd}.abccls-2{fill:#fff} .abfcls-1{fill:none}…" at bounding box center [690, 328] width 1381 height 656
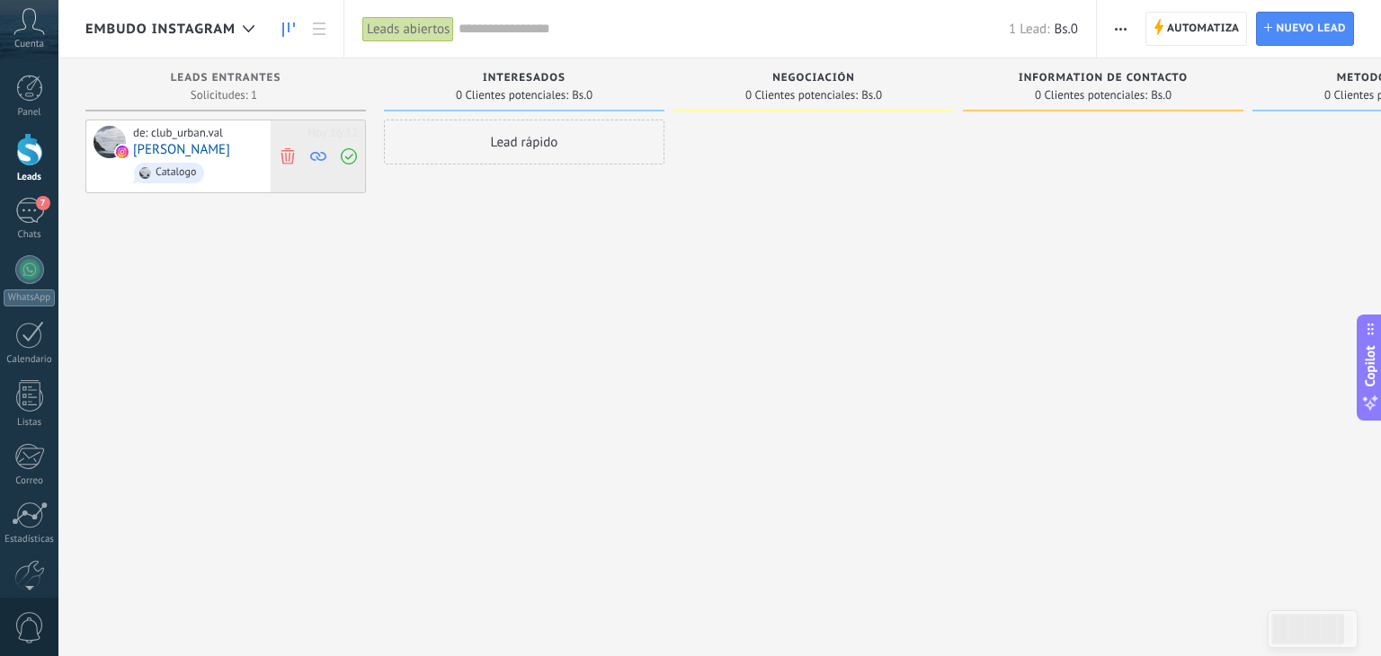
click at [286, 145] on span at bounding box center [287, 156] width 24 height 72
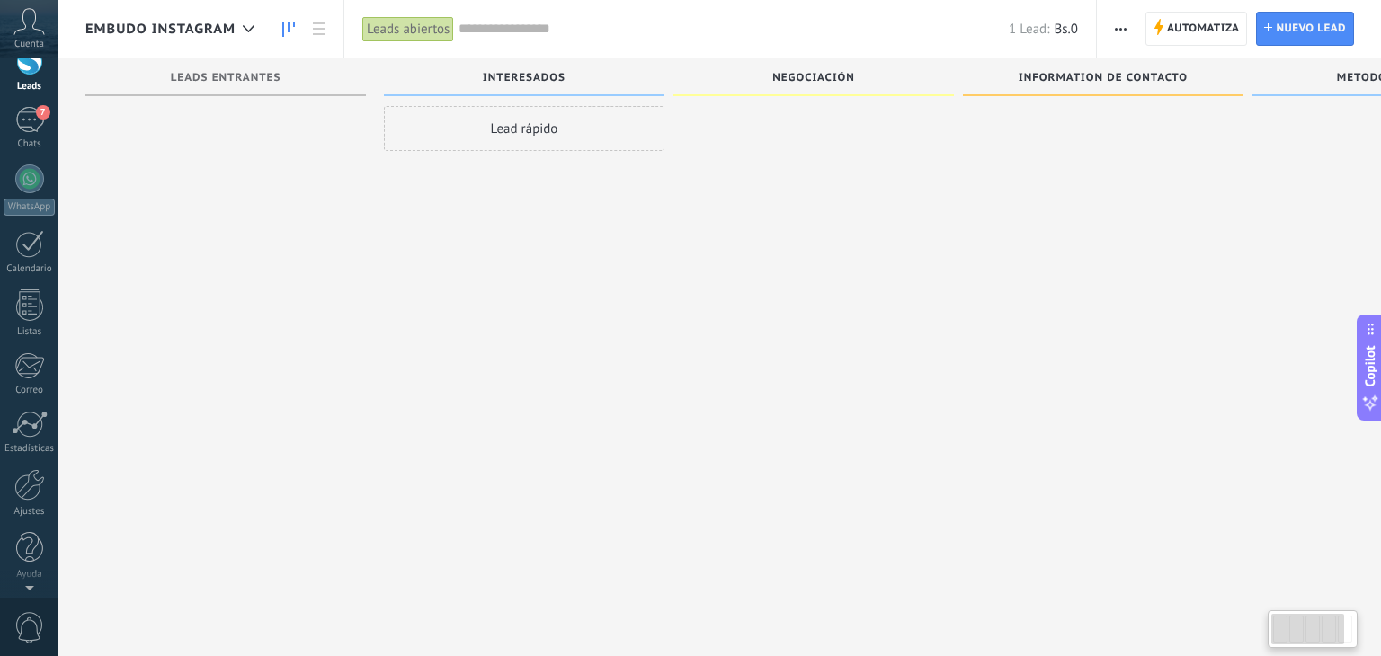
scroll to position [31, 0]
click at [22, 499] on div at bounding box center [29, 484] width 31 height 31
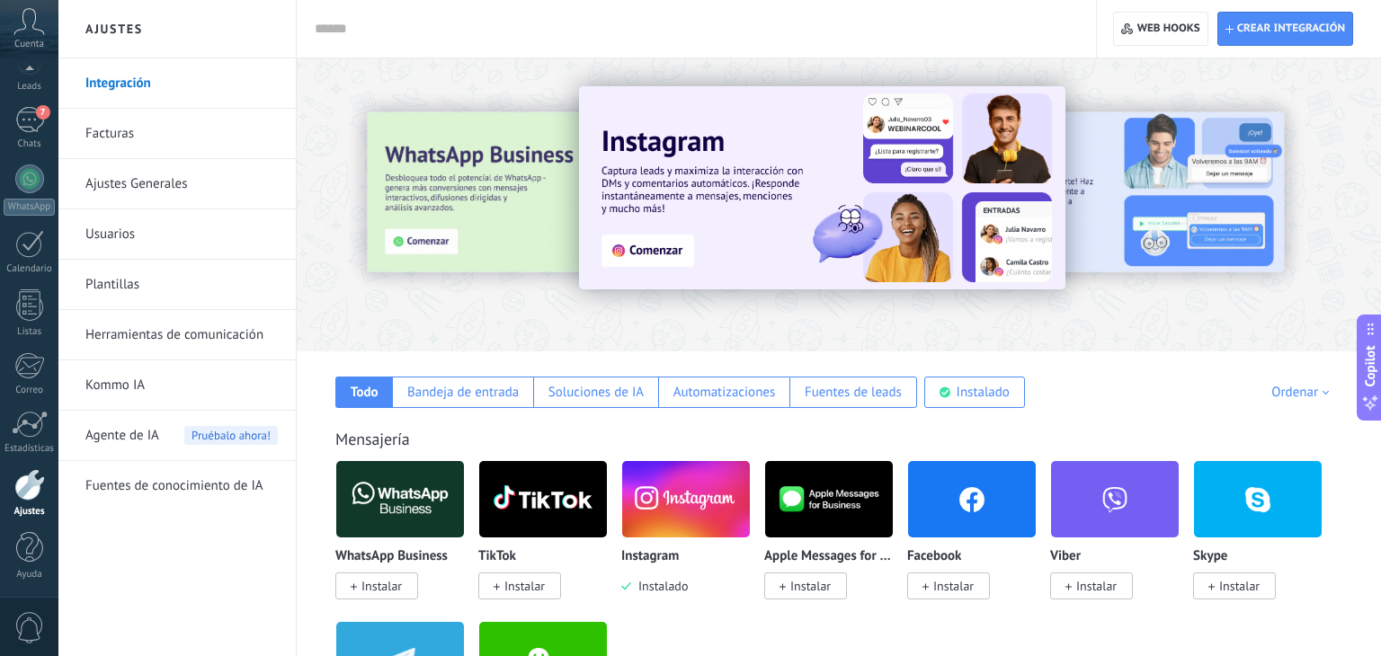
click at [252, 346] on link "Herramientas de comunicación" at bounding box center [181, 335] width 192 height 50
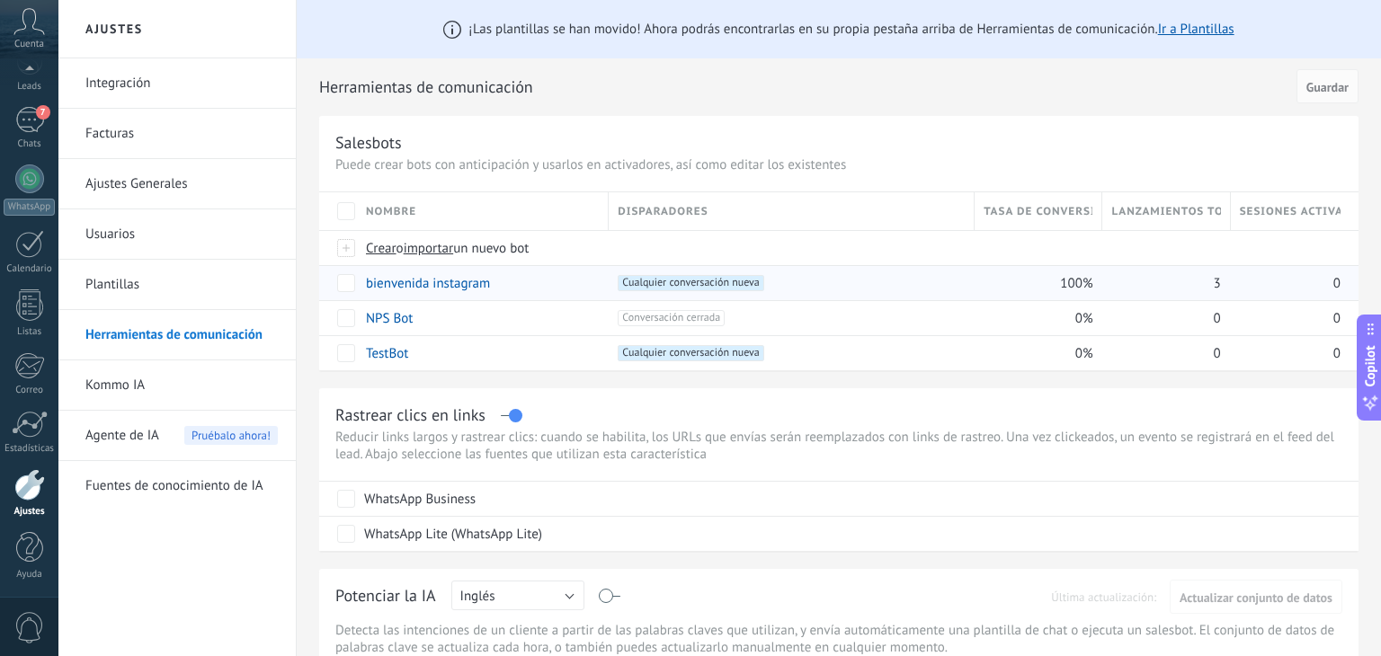
click at [872, 282] on div "+1 Cualquier conversación nueva +0" at bounding box center [791, 283] width 347 height 16
click at [815, 281] on div "+1 Cualquier conversación nueva +0" at bounding box center [791, 283] width 347 height 16
click at [593, 284] on div "bienvenida instagram" at bounding box center [478, 283] width 243 height 34
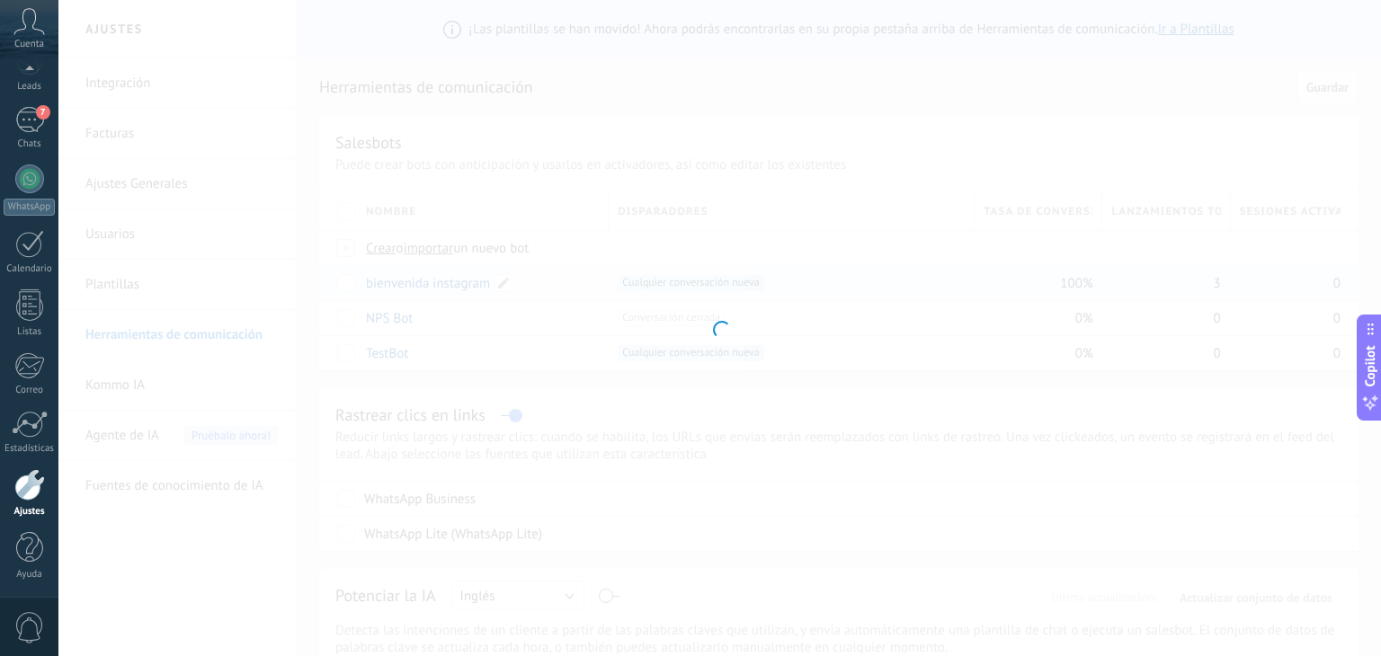
type input "**********"
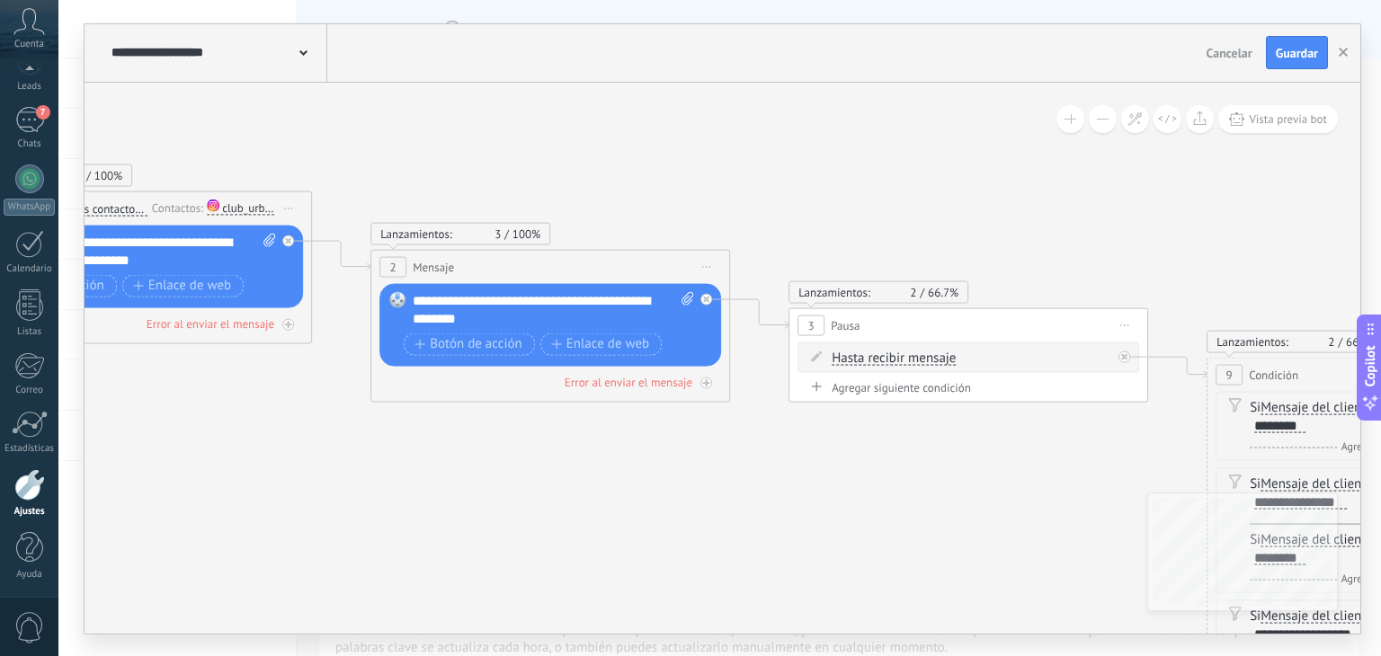
click at [129, 512] on icon at bounding box center [862, 536] width 3142 height 1707
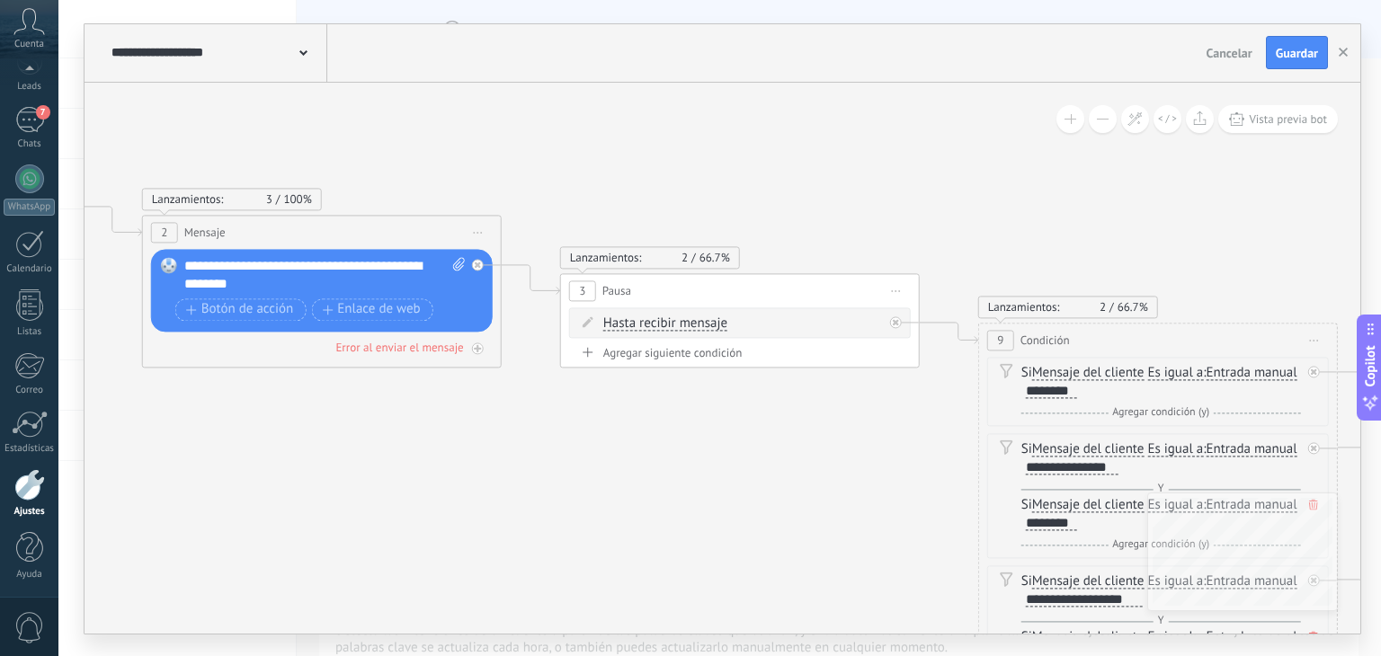
drag, startPoint x: 750, startPoint y: 462, endPoint x: 497, endPoint y: 424, distance: 255.5
click at [497, 424] on icon at bounding box center [712, 484] width 3299 height 1672
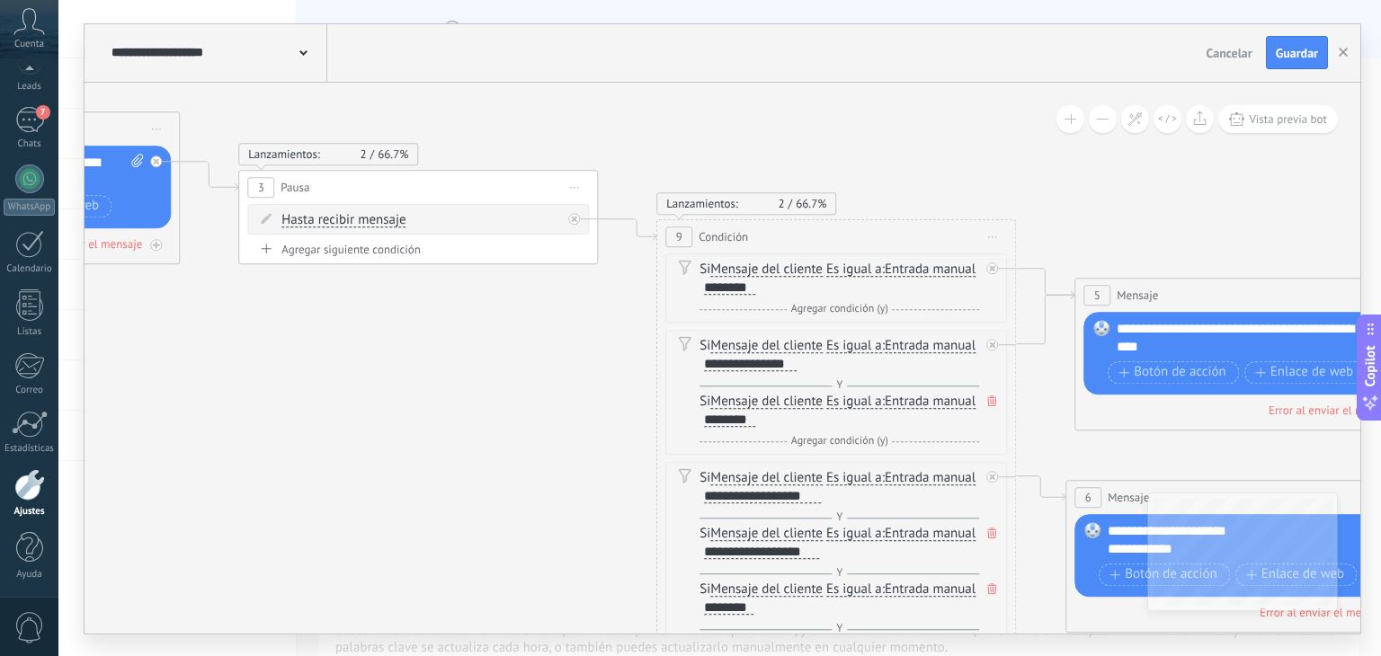
drag, startPoint x: 629, startPoint y: 432, endPoint x: 332, endPoint y: 333, distance: 313.6
click at [332, 333] on icon at bounding box center [390, 381] width 3299 height 1672
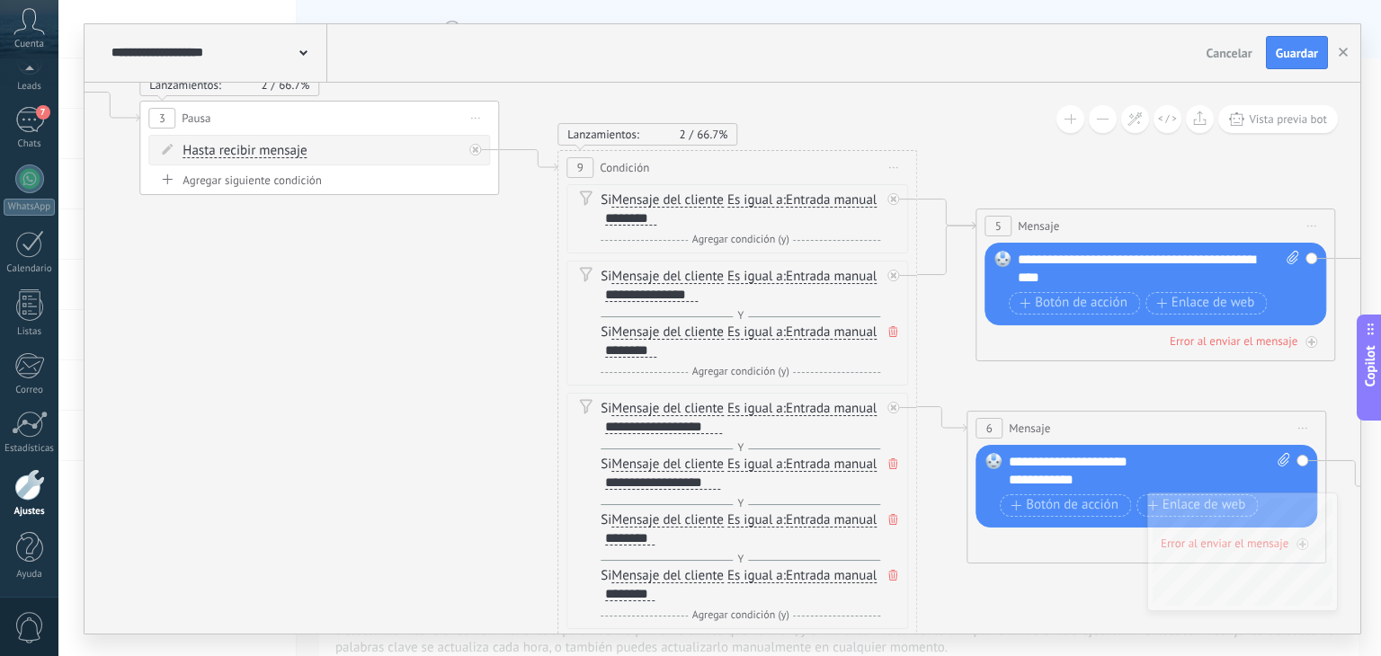
drag, startPoint x: 336, startPoint y: 338, endPoint x: 237, endPoint y: 268, distance: 121.2
click at [237, 268] on icon at bounding box center [291, 312] width 3299 height 1672
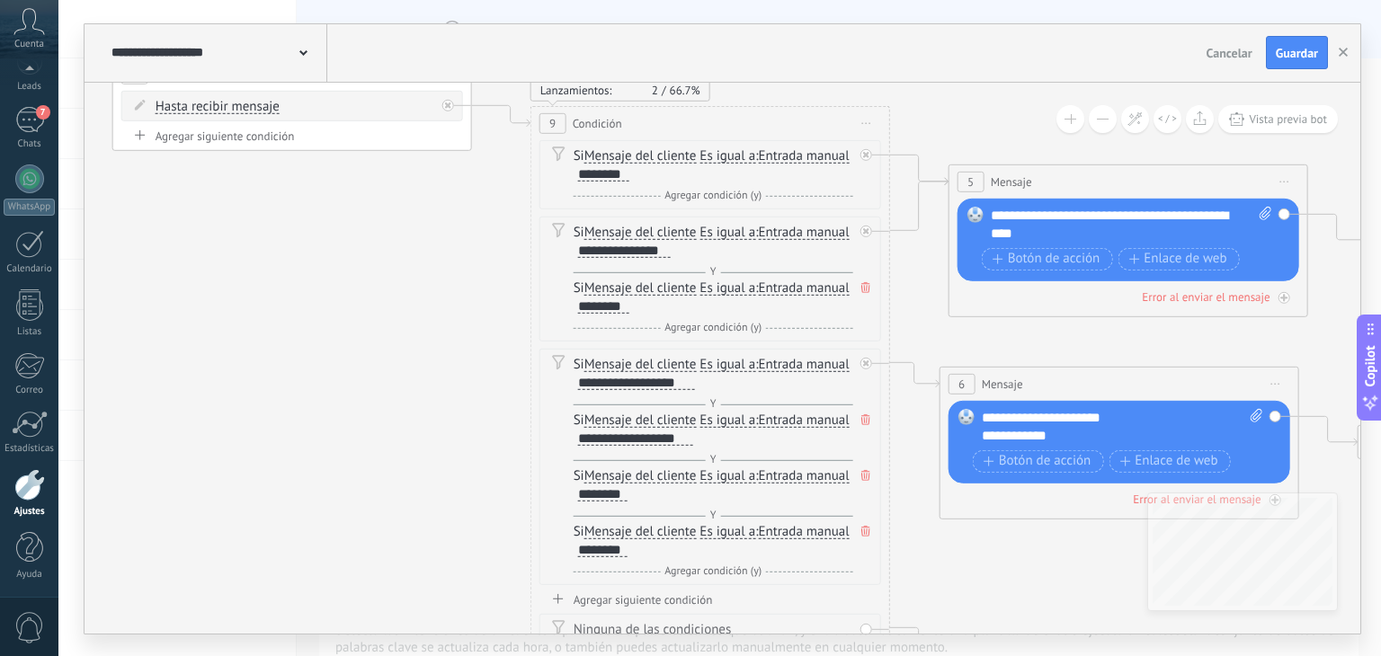
drag, startPoint x: 329, startPoint y: 311, endPoint x: 301, endPoint y: 267, distance: 52.1
click at [301, 267] on icon at bounding box center [264, 267] width 3299 height 1672
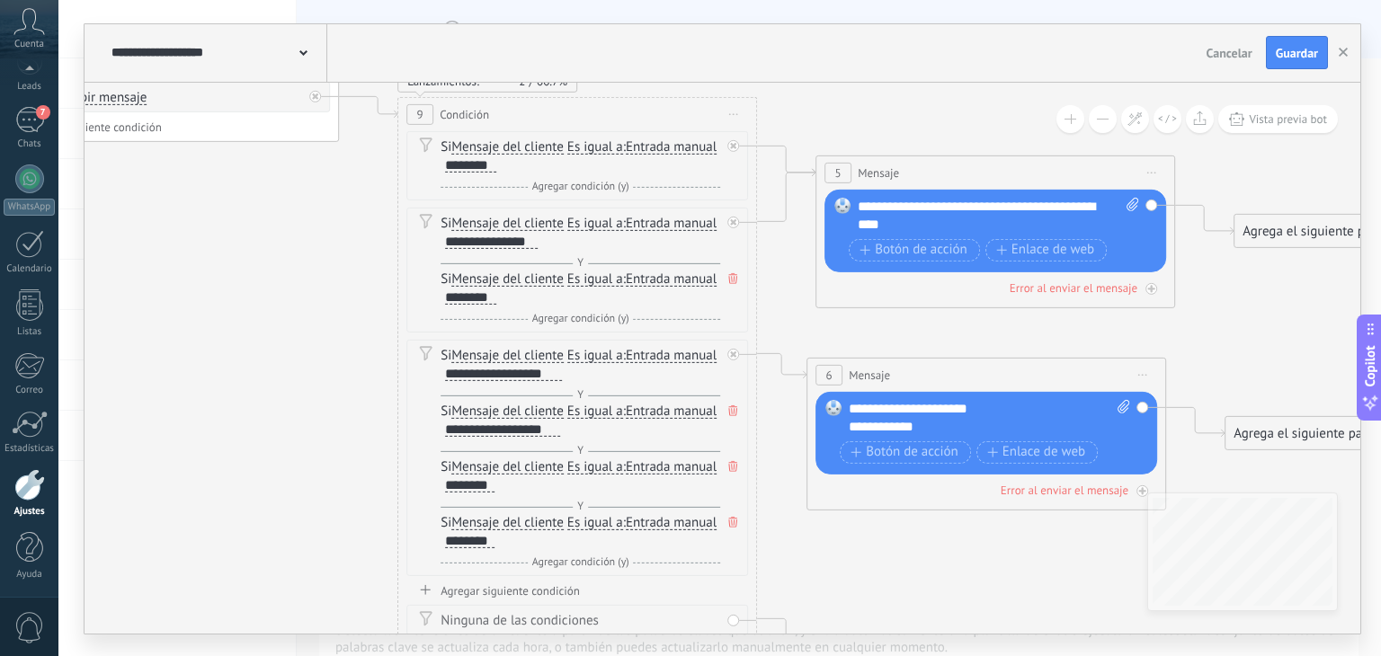
drag, startPoint x: 438, startPoint y: 319, endPoint x: 305, endPoint y: 310, distance: 133.4
click at [305, 310] on icon at bounding box center [131, 258] width 3299 height 1672
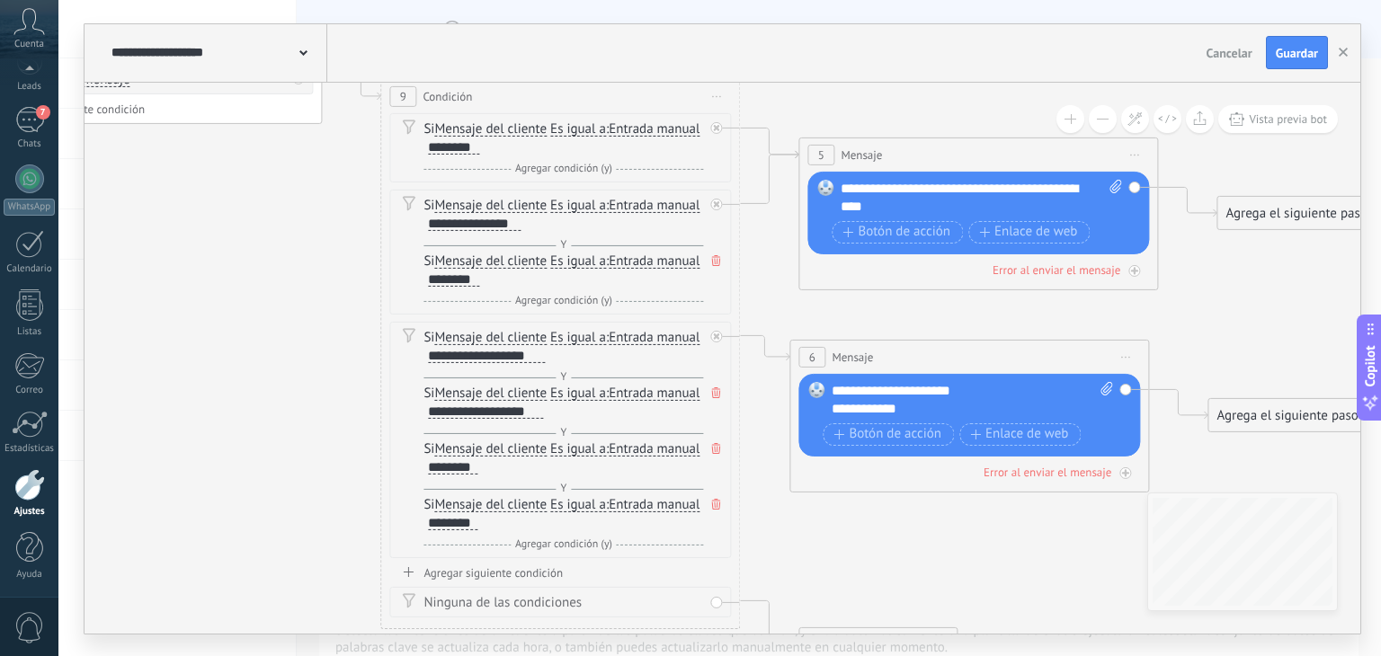
drag, startPoint x: 305, startPoint y: 310, endPoint x: 289, endPoint y: 292, distance: 24.2
click at [289, 292] on icon at bounding box center [114, 241] width 3299 height 1672
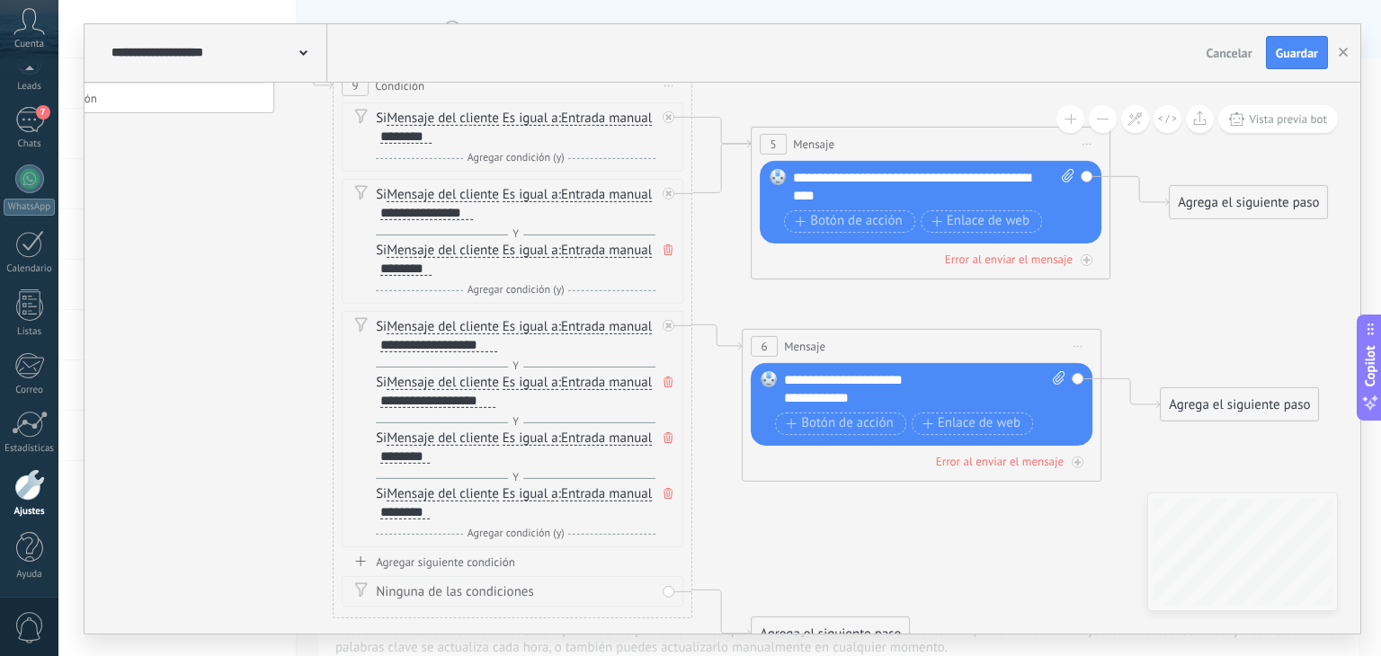
drag, startPoint x: 947, startPoint y: 599, endPoint x: 726, endPoint y: 563, distance: 223.2
click at [726, 563] on icon at bounding box center [67, 229] width 3299 height 1672
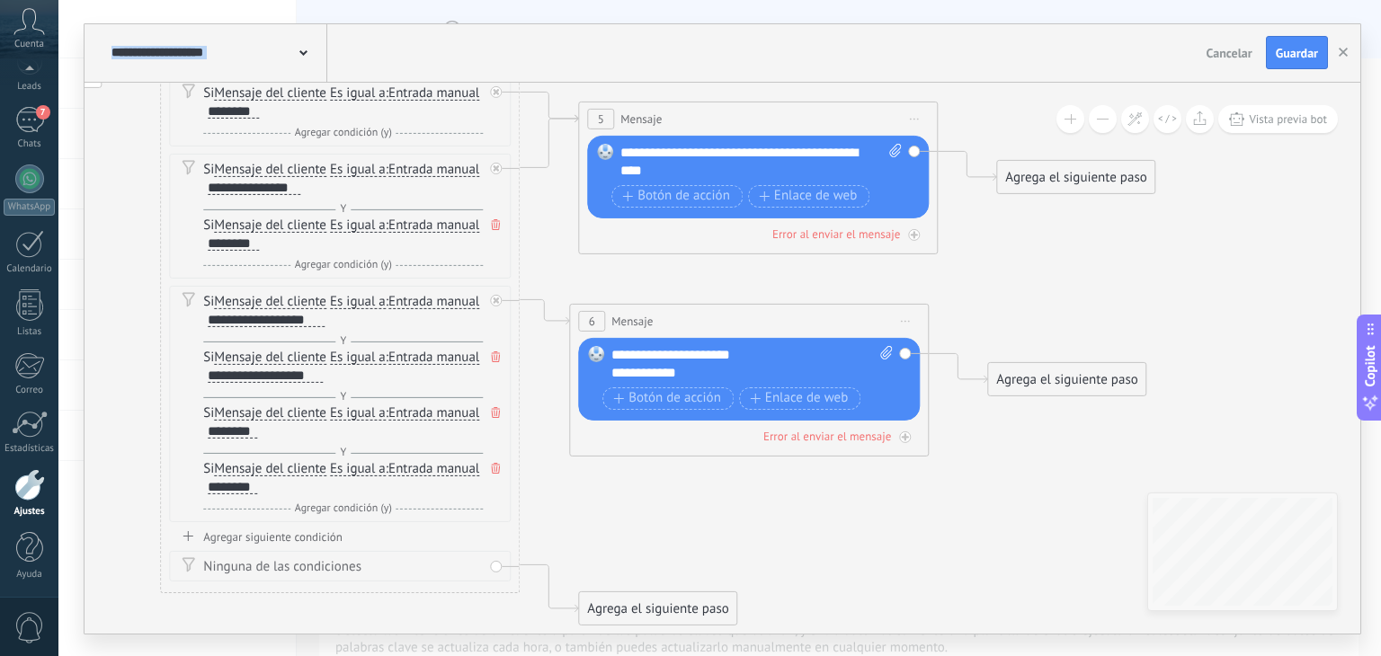
click at [1075, 178] on div "Agrega el siguiente paso" at bounding box center [1075, 178] width 157 height 30
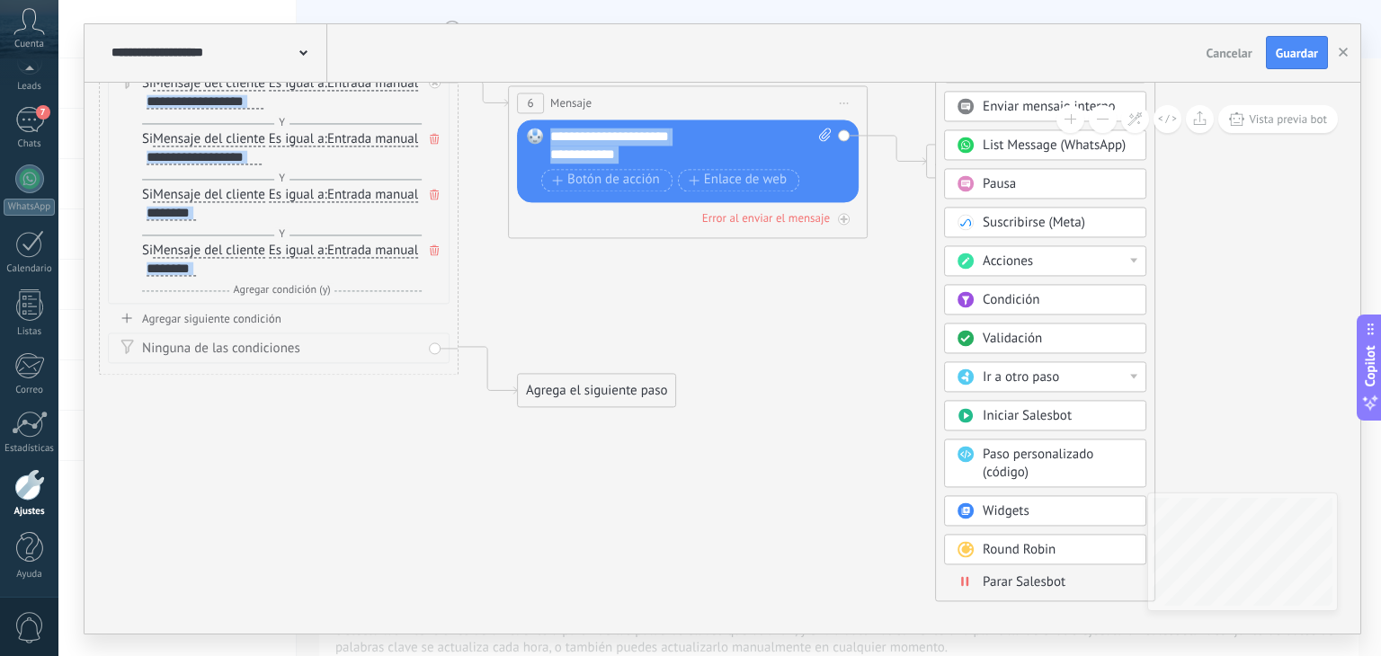
drag, startPoint x: 1328, startPoint y: 356, endPoint x: 1262, endPoint y: 121, distance: 243.7
click at [1262, 121] on div "**********" at bounding box center [723, 358] width 1276 height 551
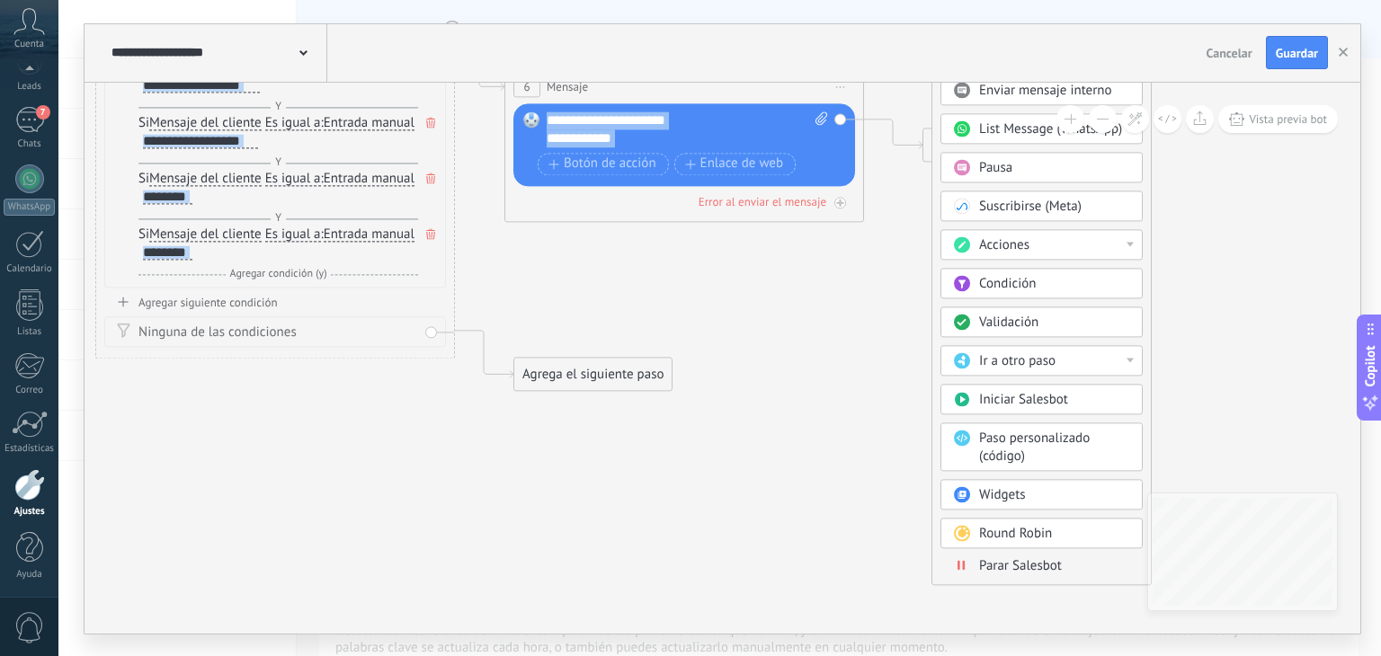
click at [1039, 559] on span "Parar Salesbot" at bounding box center [1020, 565] width 83 height 17
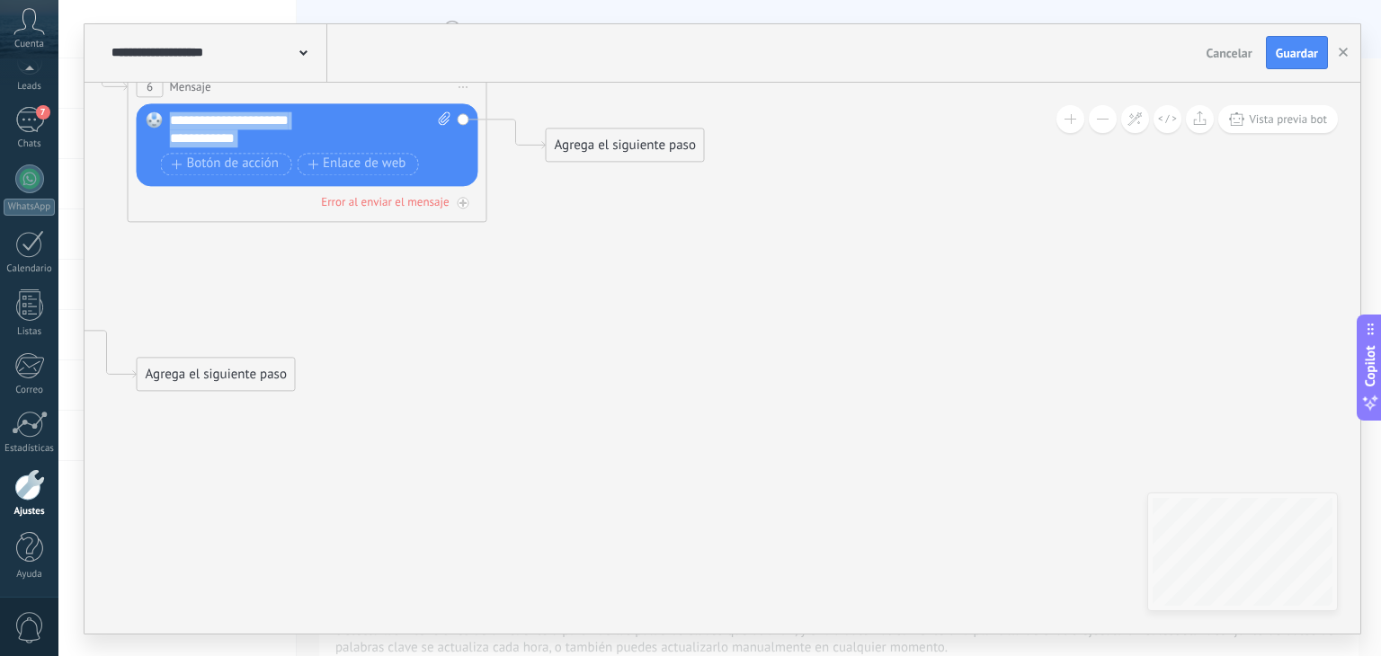
click at [633, 148] on div "Agrega el siguiente paso" at bounding box center [625, 145] width 157 height 30
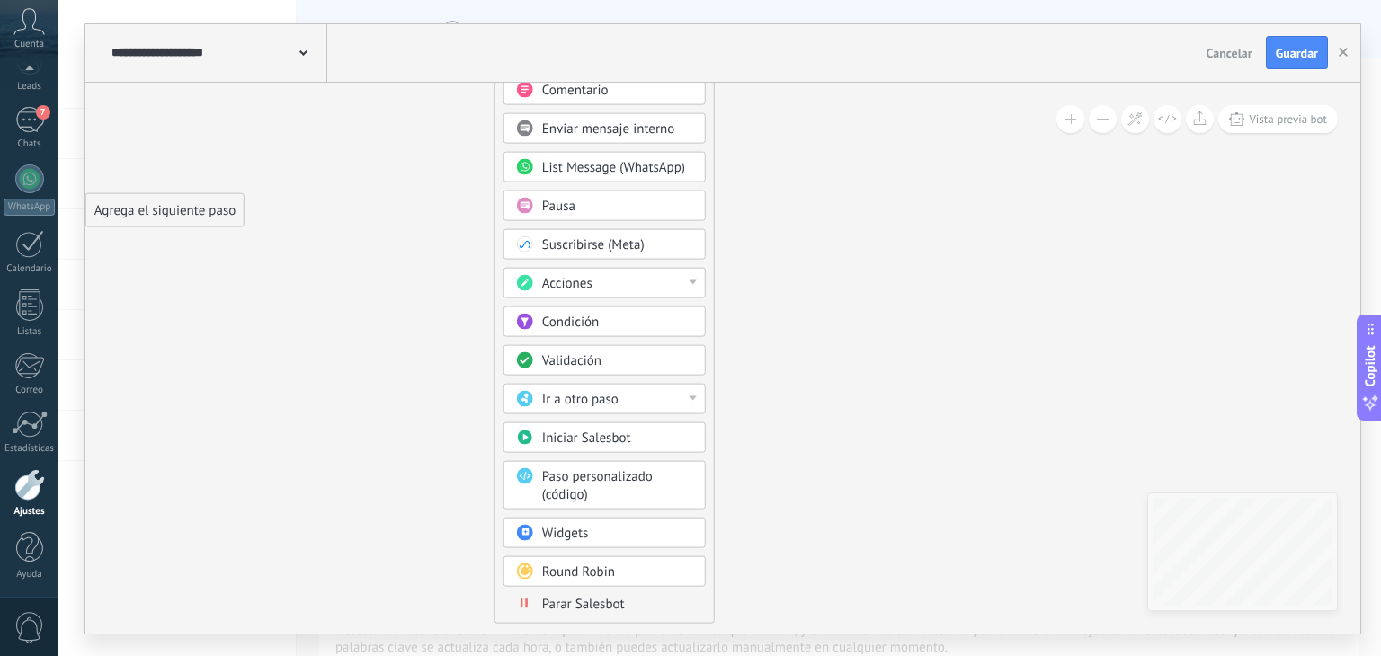
drag, startPoint x: 914, startPoint y: 420, endPoint x: 859, endPoint y: 217, distance: 210.5
click at [589, 595] on span "Parar Salesbot" at bounding box center [580, 603] width 83 height 17
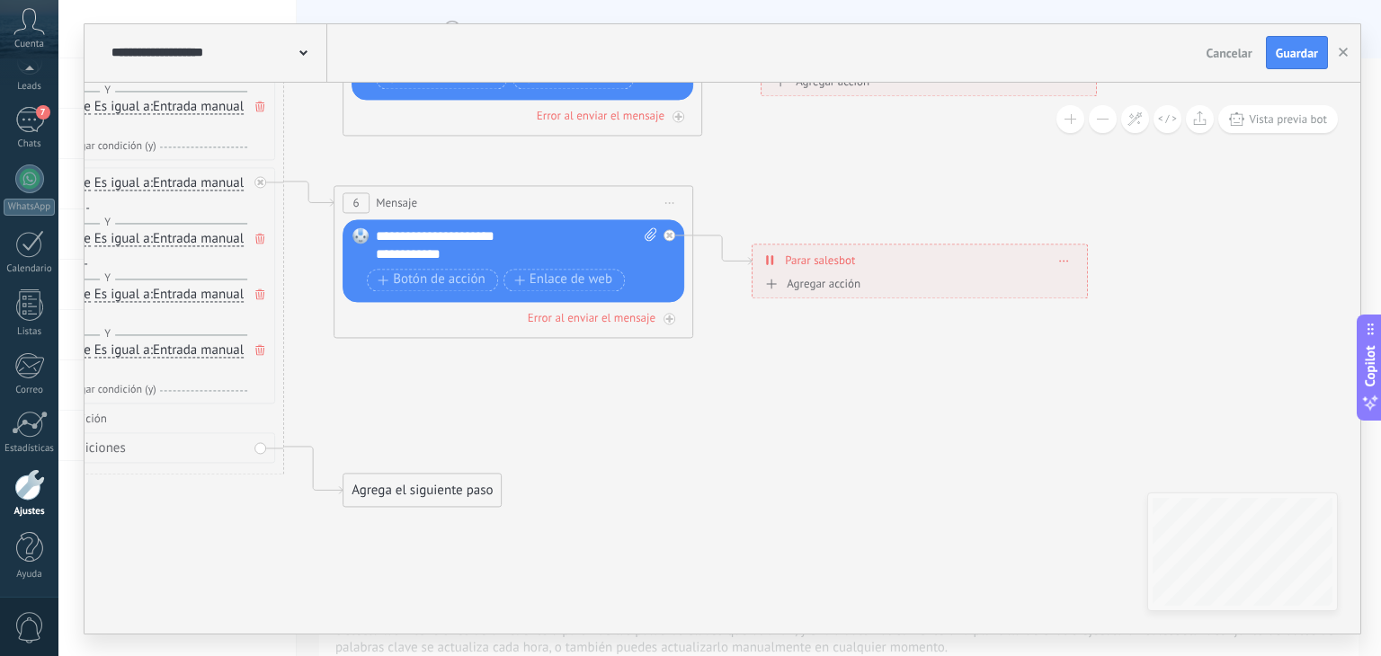
drag, startPoint x: 507, startPoint y: 304, endPoint x: 706, endPoint y: 588, distance: 346.7
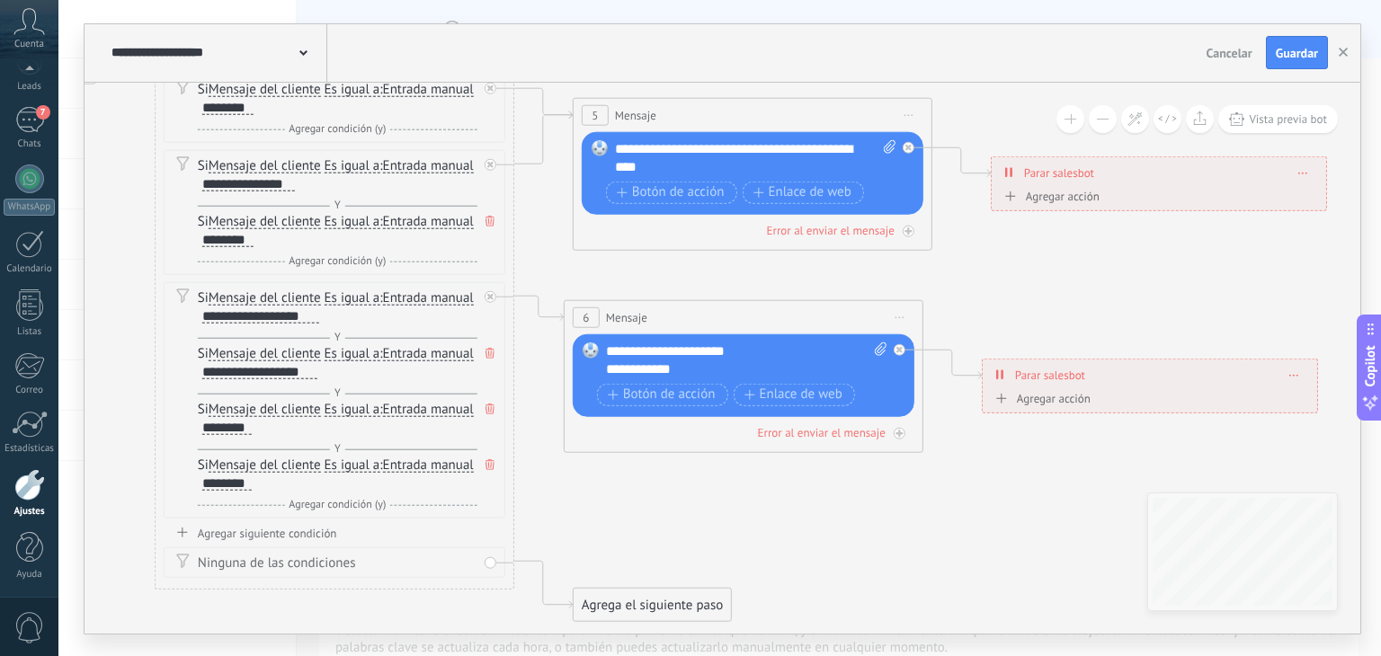
drag, startPoint x: 586, startPoint y: 418, endPoint x: 815, endPoint y: 529, distance: 253.7
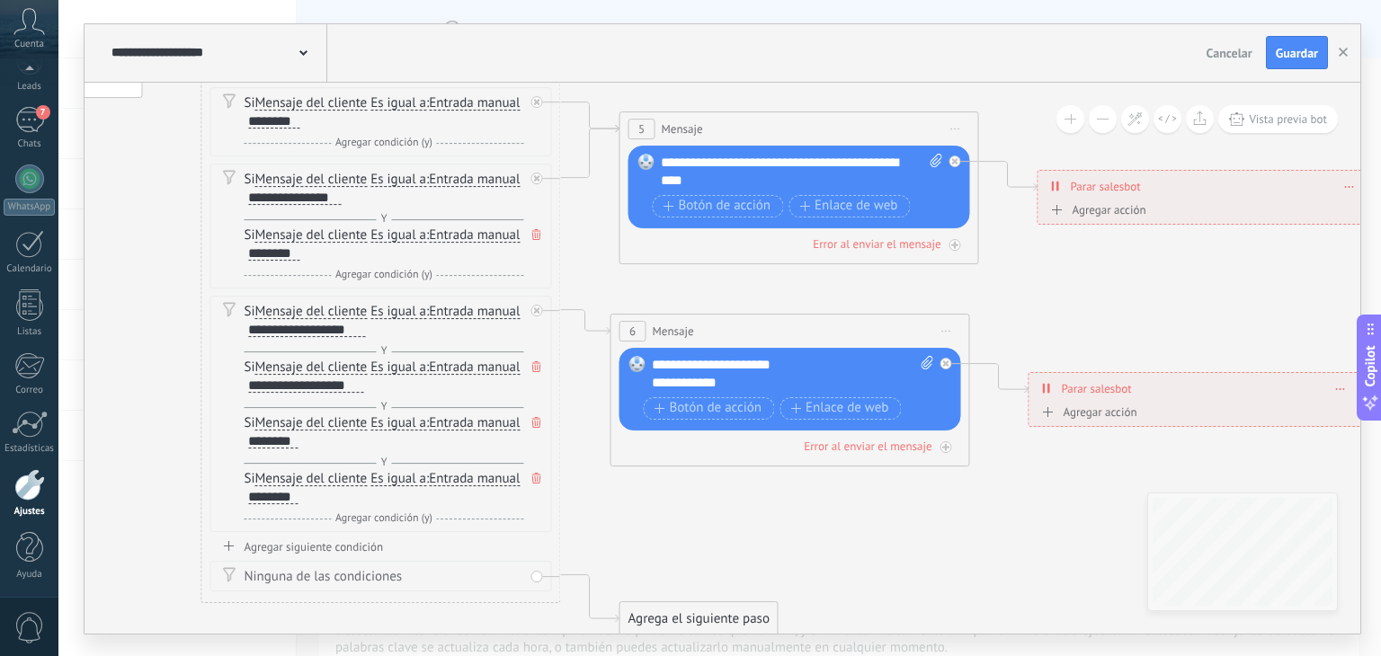
drag, startPoint x: 676, startPoint y: 511, endPoint x: 727, endPoint y: 527, distance: 53.7
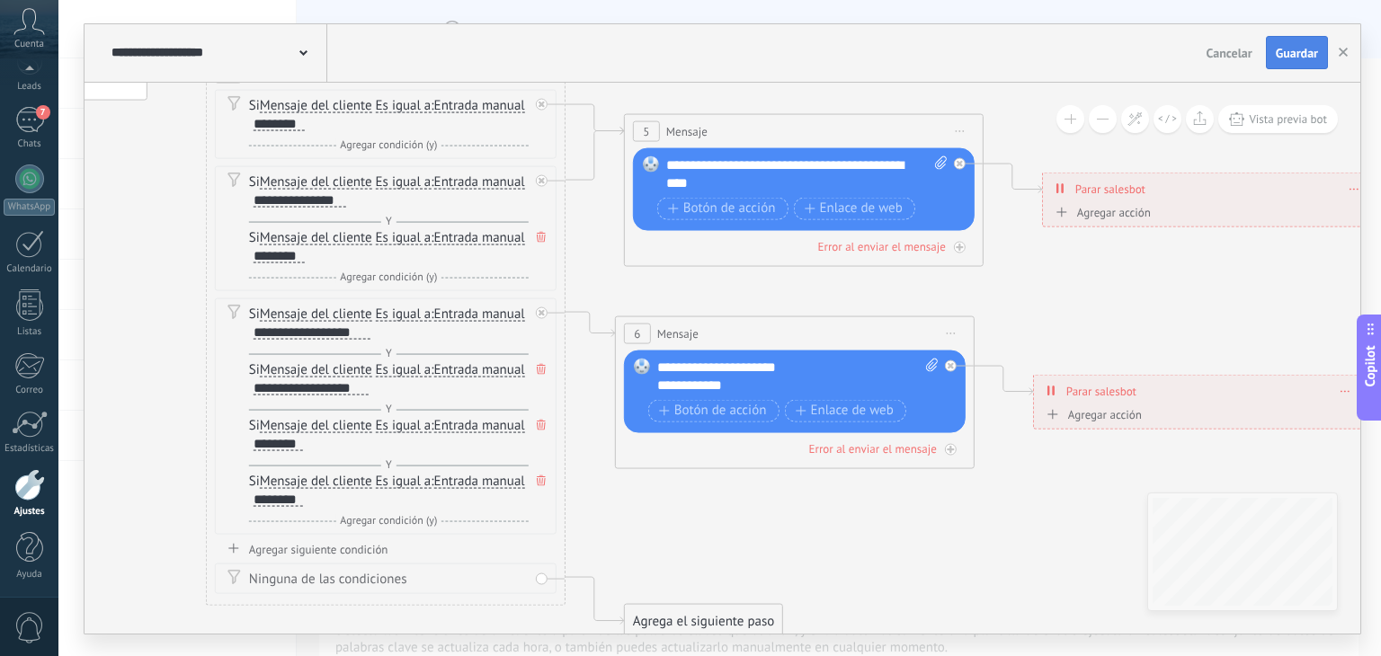
click at [1297, 53] on span "Guardar" at bounding box center [1297, 53] width 42 height 13
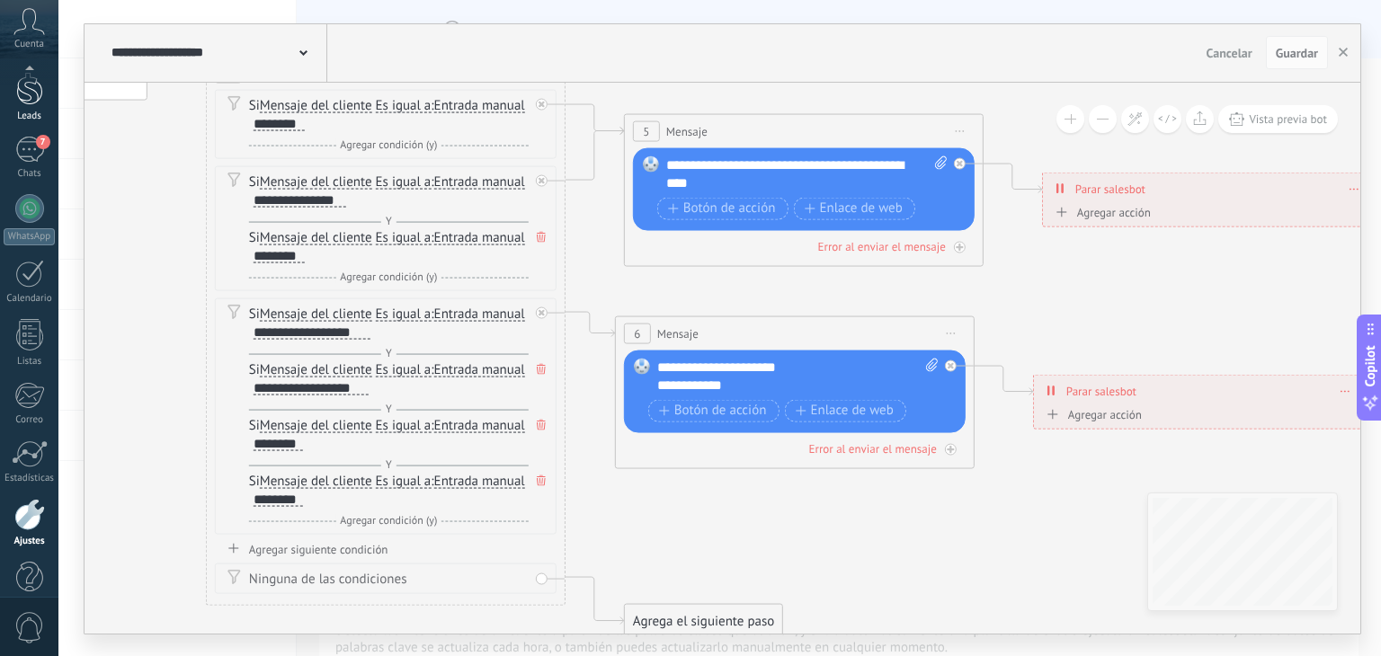
click at [31, 117] on div "Leads" at bounding box center [30, 117] width 52 height 12
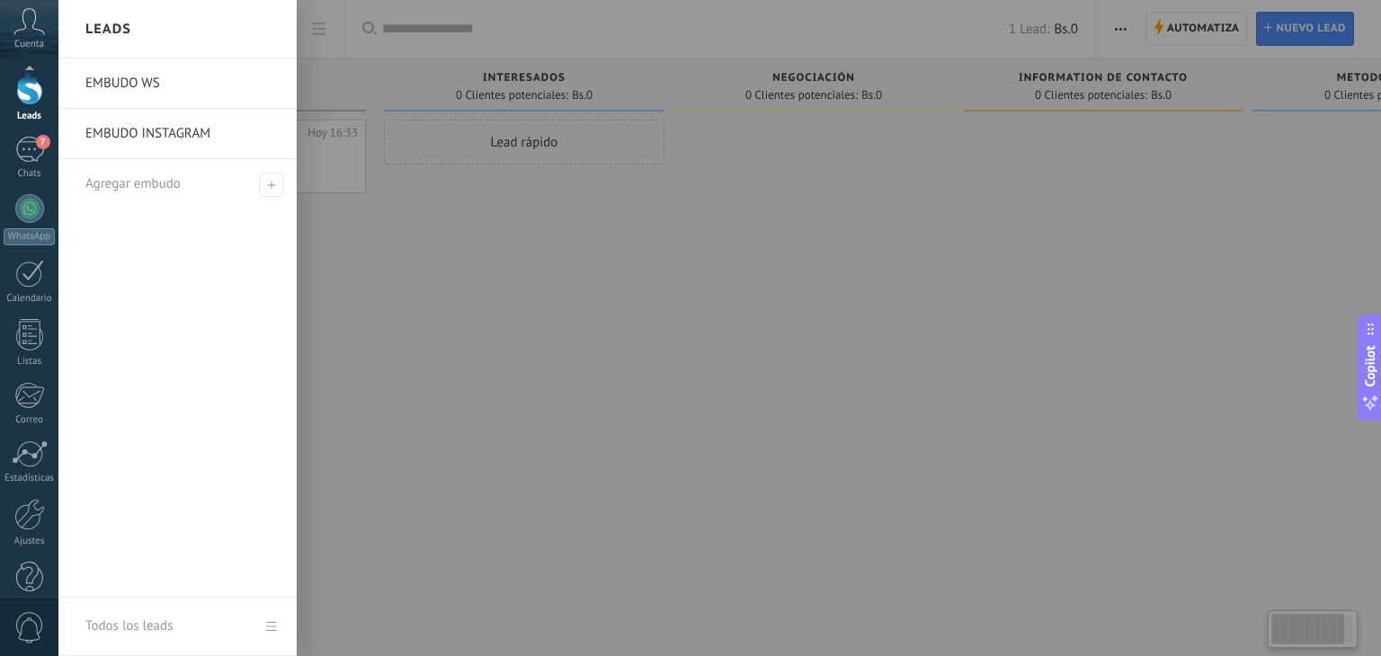
click at [212, 136] on link "EMBUDO INSTAGRAM" at bounding box center [181, 134] width 193 height 50
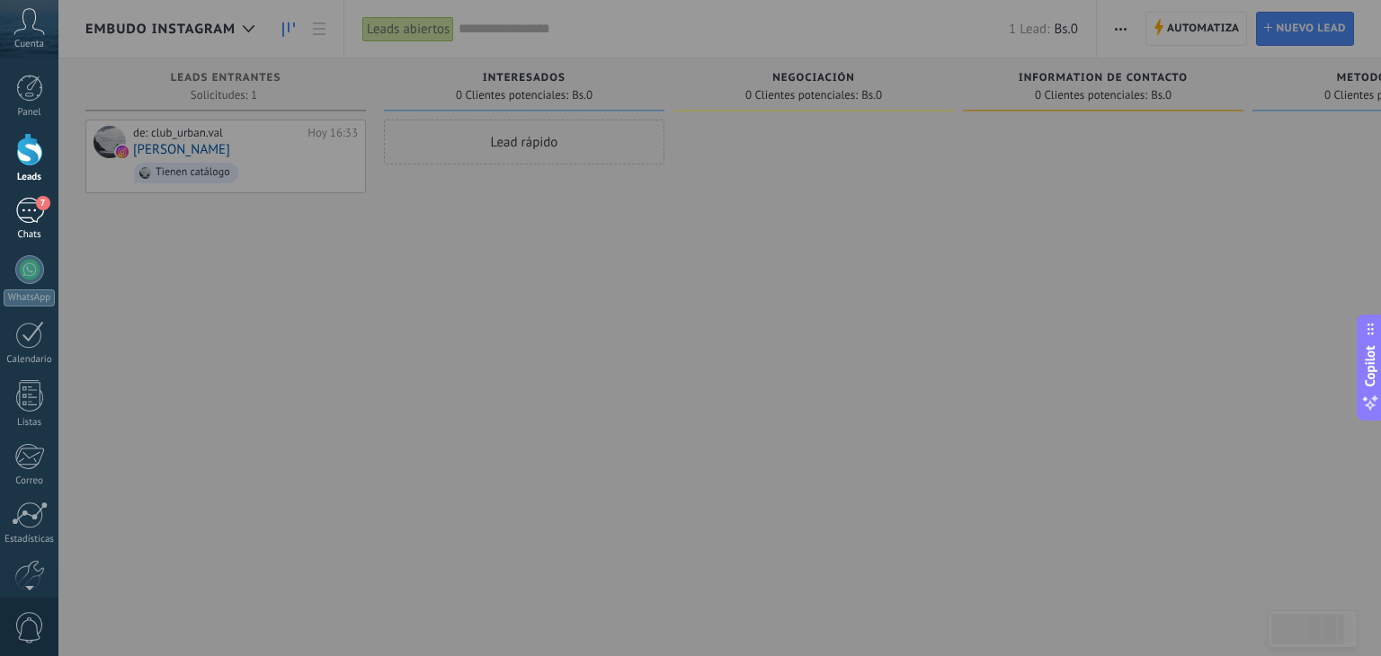
click at [43, 223] on link "7 Chats" at bounding box center [29, 219] width 58 height 43
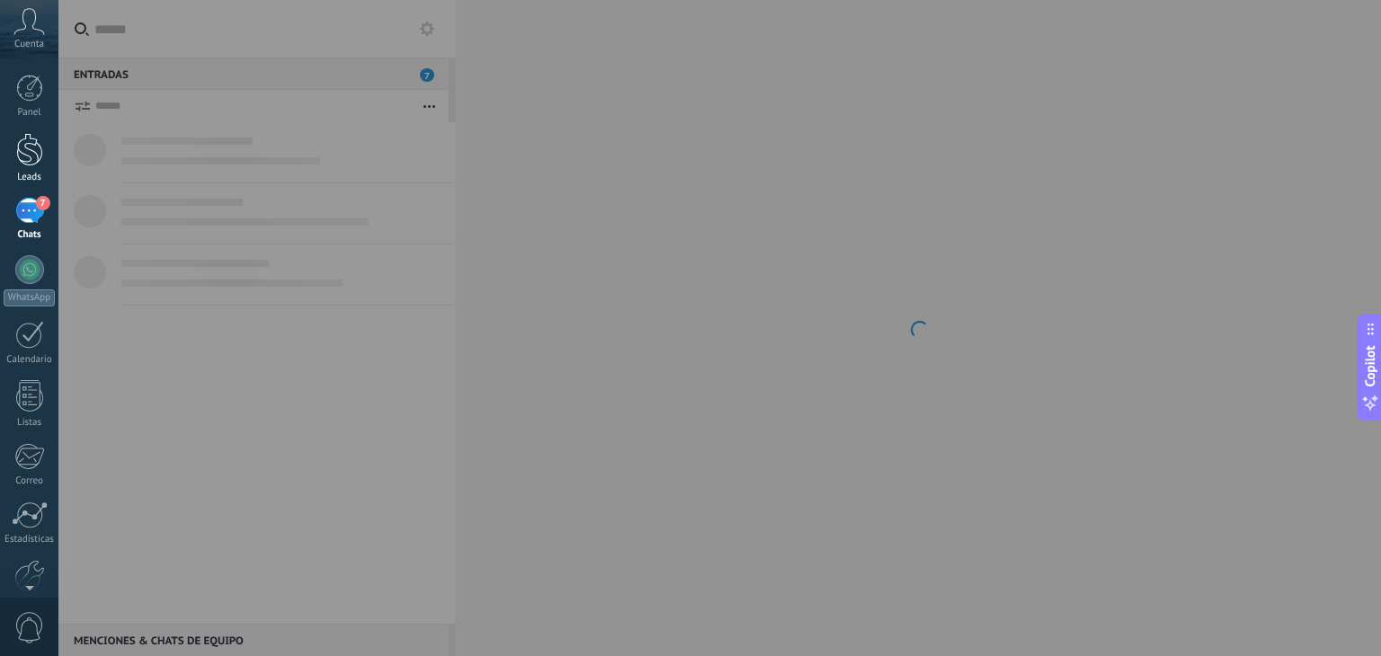
click at [46, 160] on link "Leads" at bounding box center [29, 158] width 58 height 50
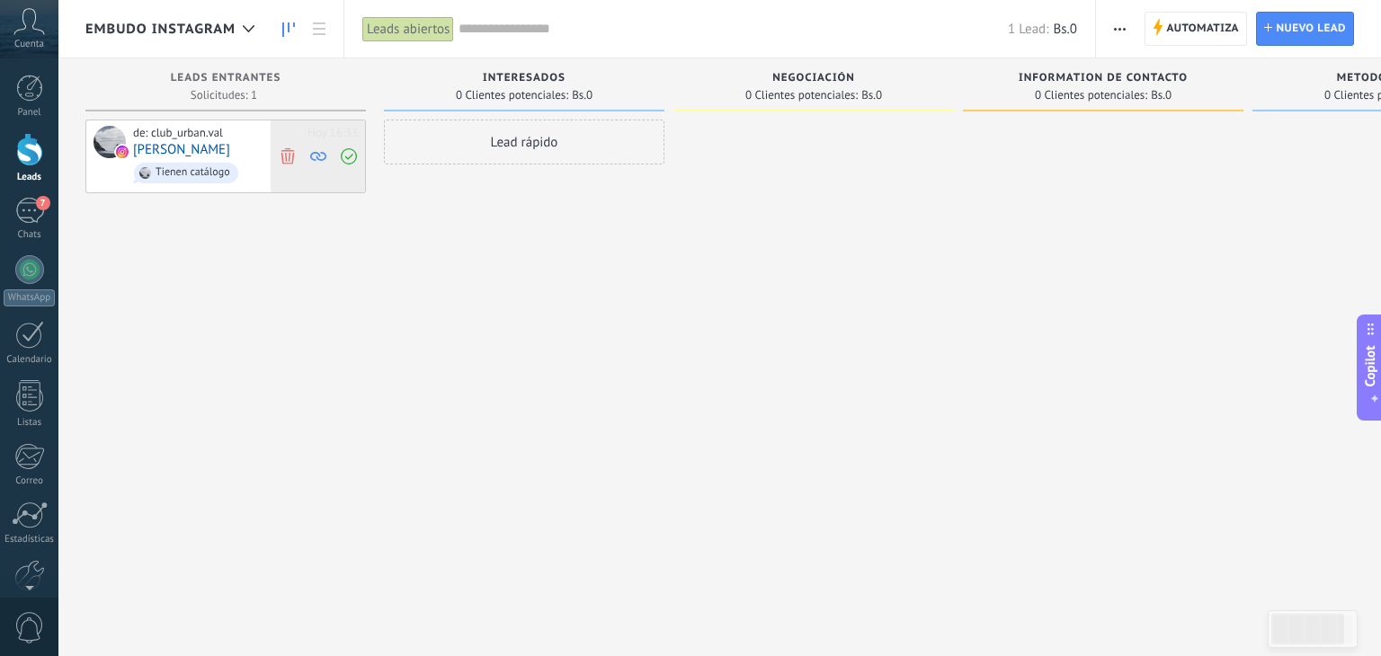
click at [285, 157] on use at bounding box center [287, 155] width 13 height 16
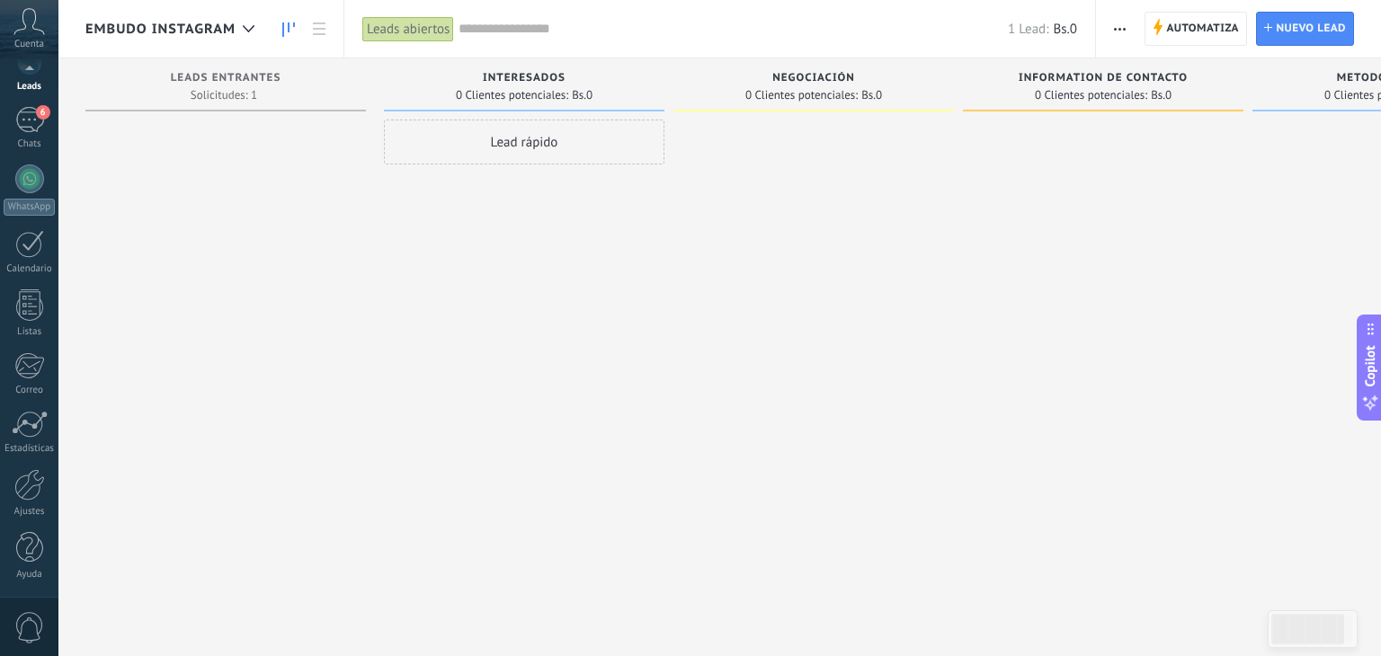
scroll to position [90, 0]
click at [25, 485] on div at bounding box center [29, 485] width 31 height 31
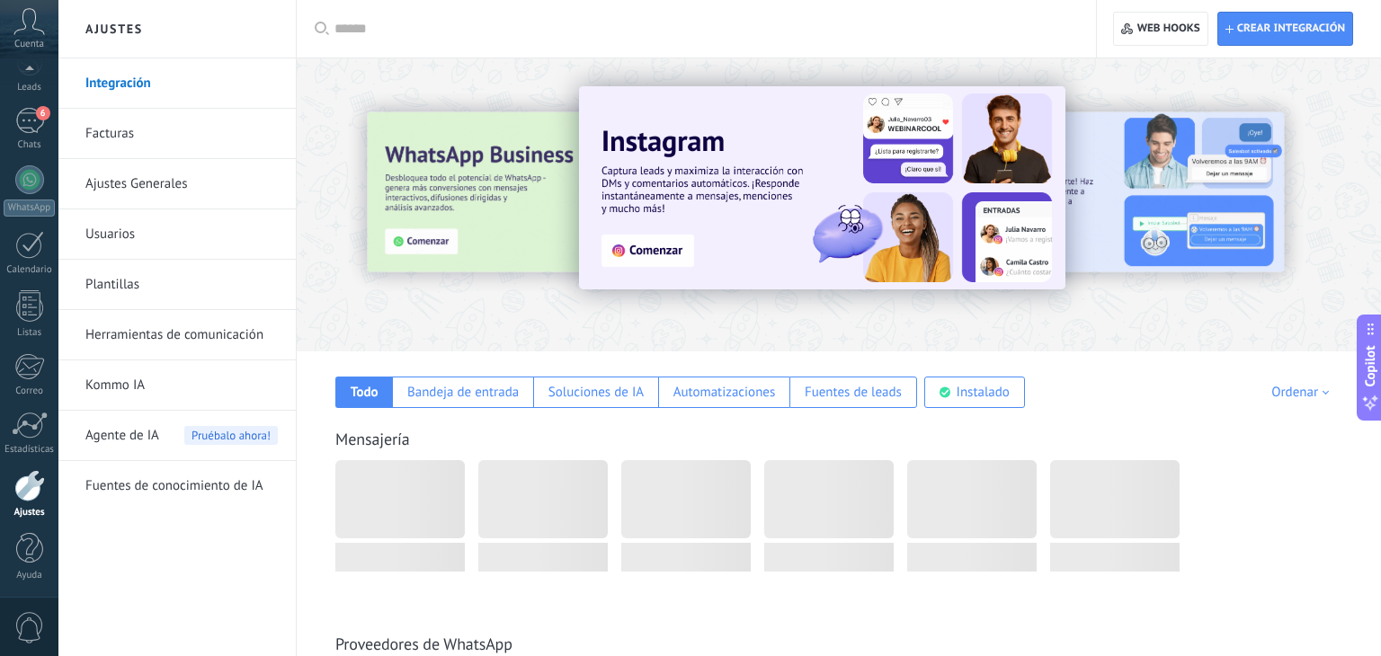
scroll to position [91, 0]
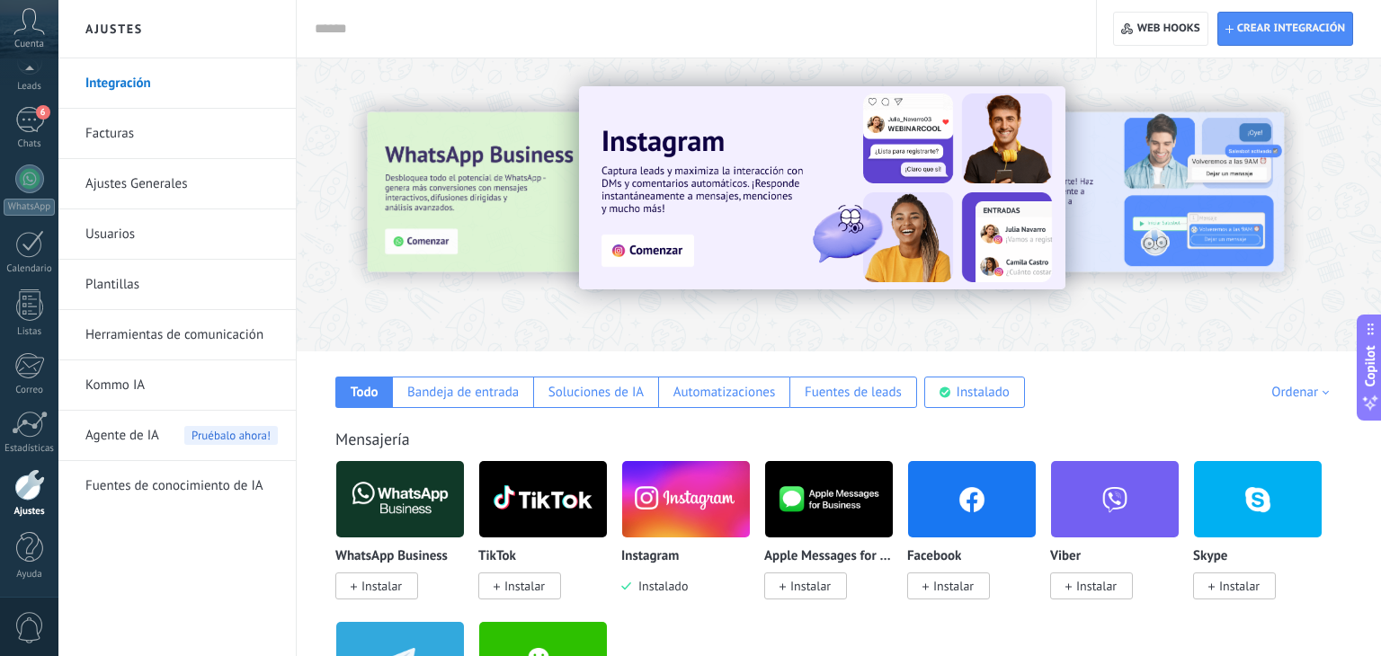
click at [221, 338] on link "Herramientas de comunicación" at bounding box center [181, 335] width 192 height 50
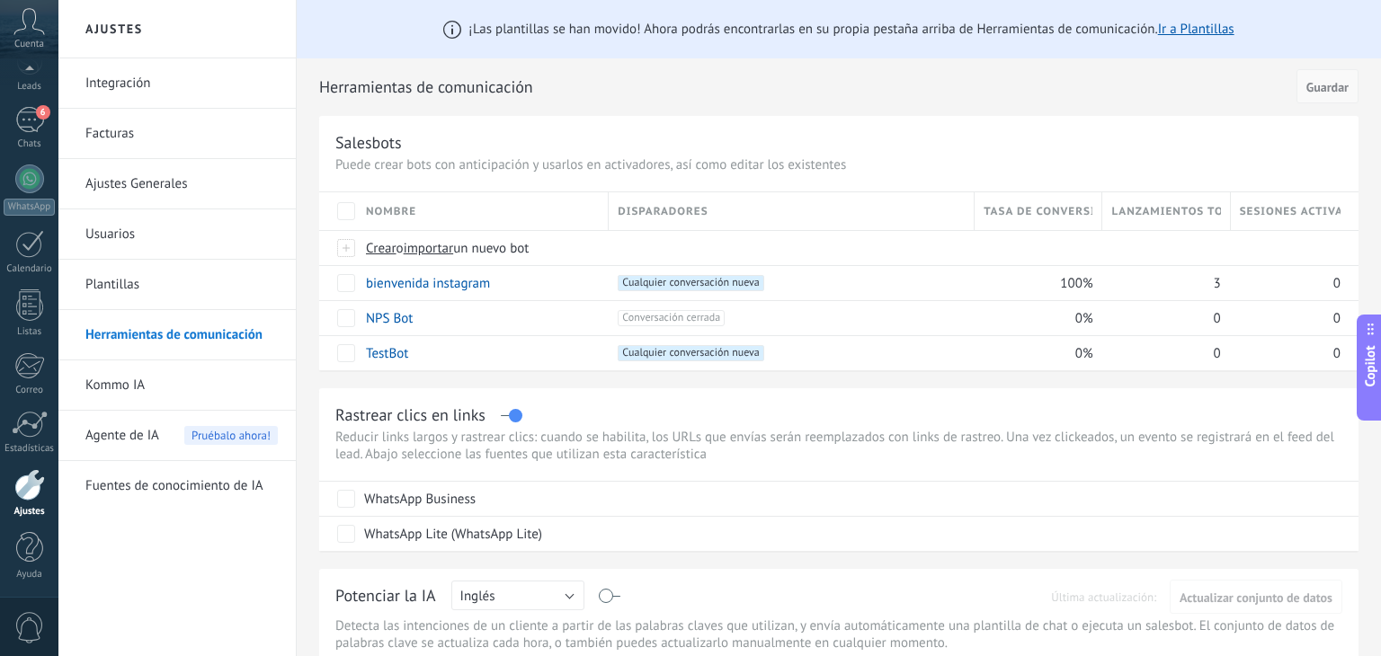
click at [1340, 84] on span "Guardar" at bounding box center [1327, 87] width 42 height 13
click at [1324, 89] on span "Guardar" at bounding box center [1327, 87] width 42 height 13
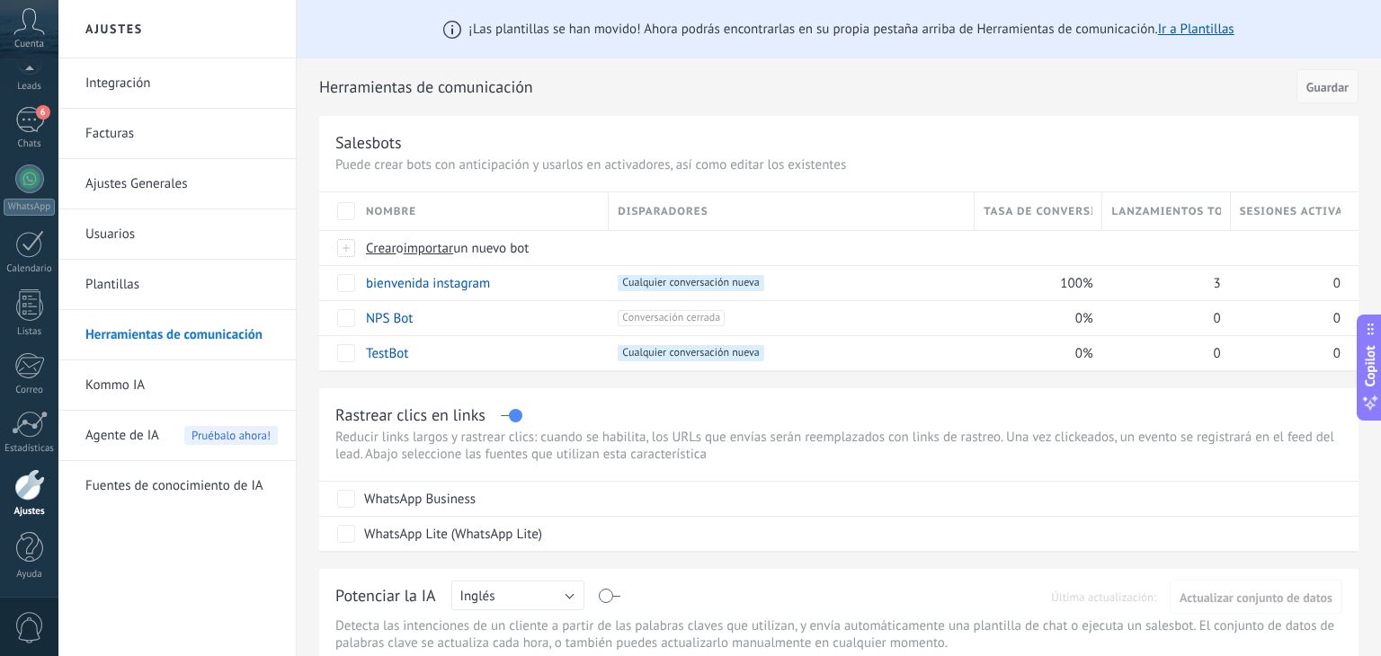
click at [1324, 89] on span "Guardar" at bounding box center [1327, 87] width 42 height 13
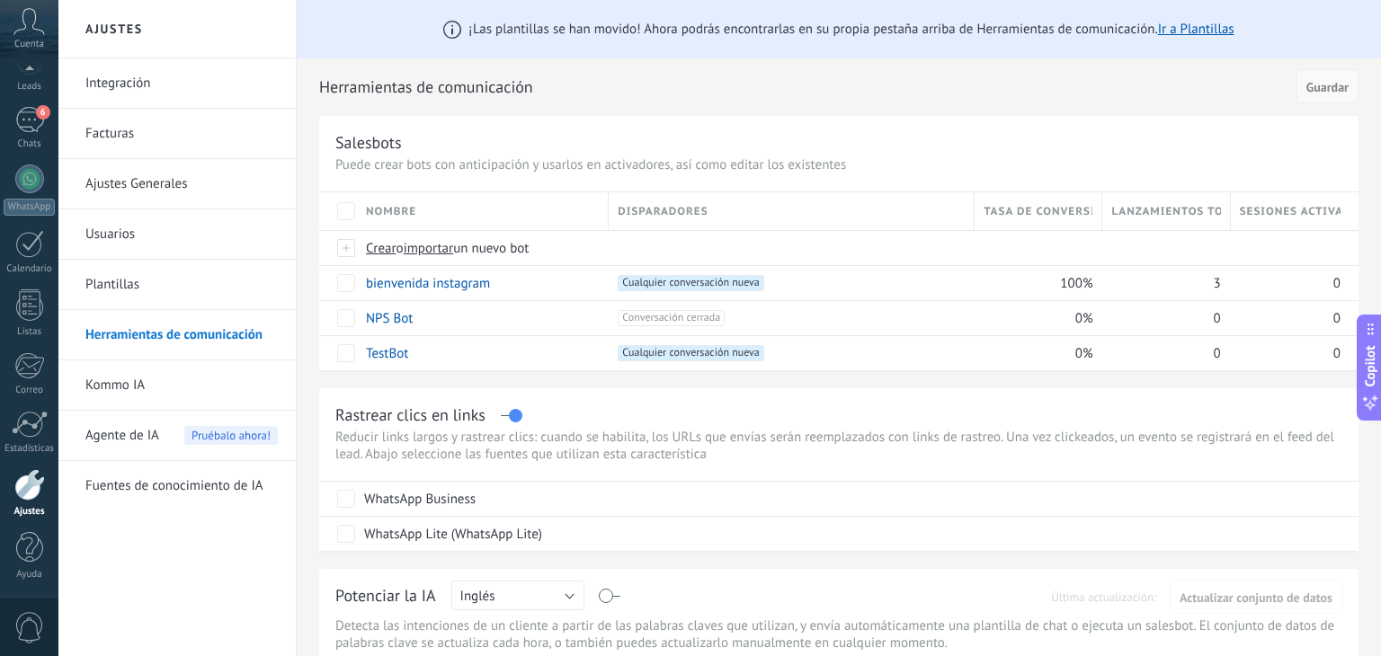
click at [1324, 89] on span "Guardar" at bounding box center [1327, 87] width 42 height 13
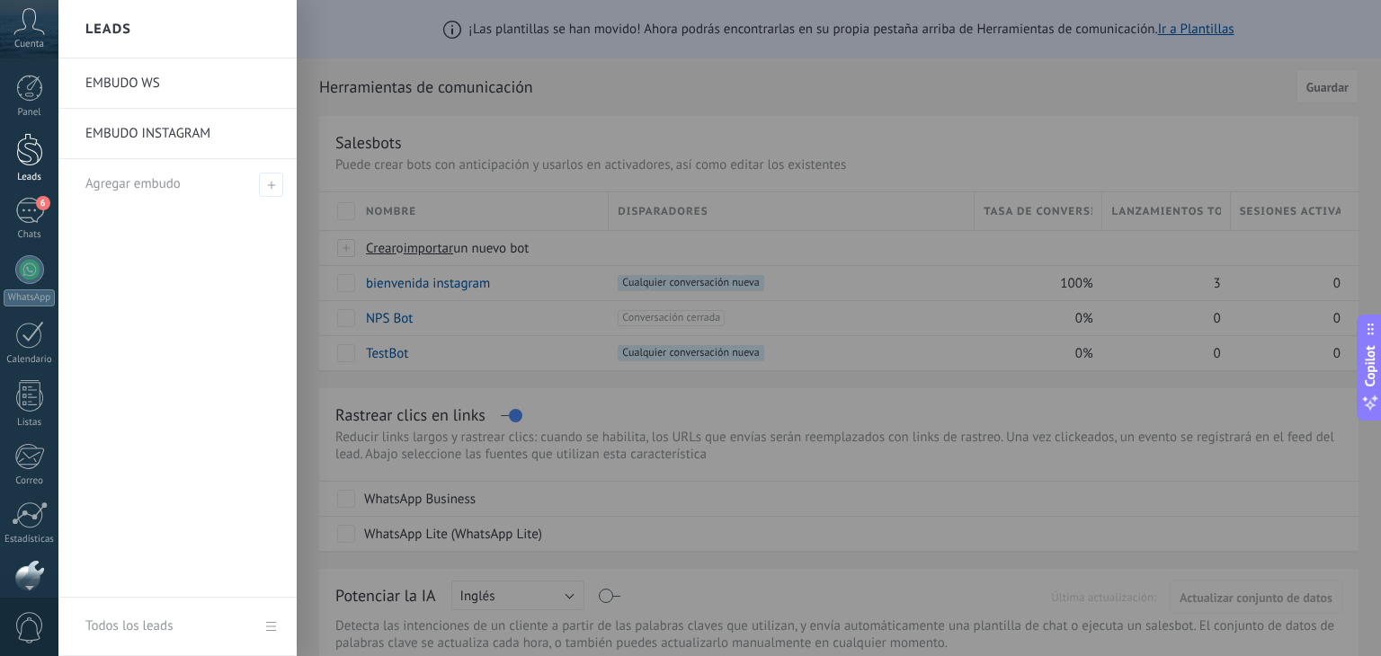
click at [30, 145] on div at bounding box center [29, 149] width 27 height 33
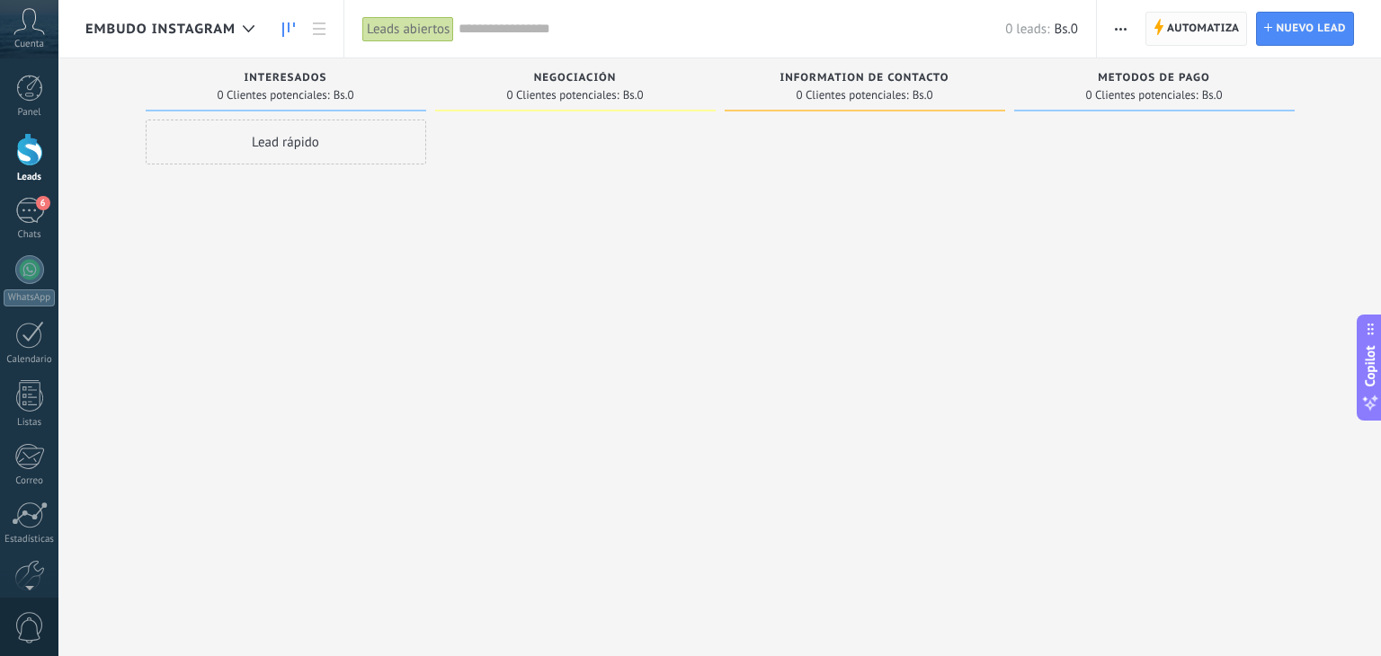
click at [1205, 31] on span "Automatiza" at bounding box center [1203, 29] width 73 height 32
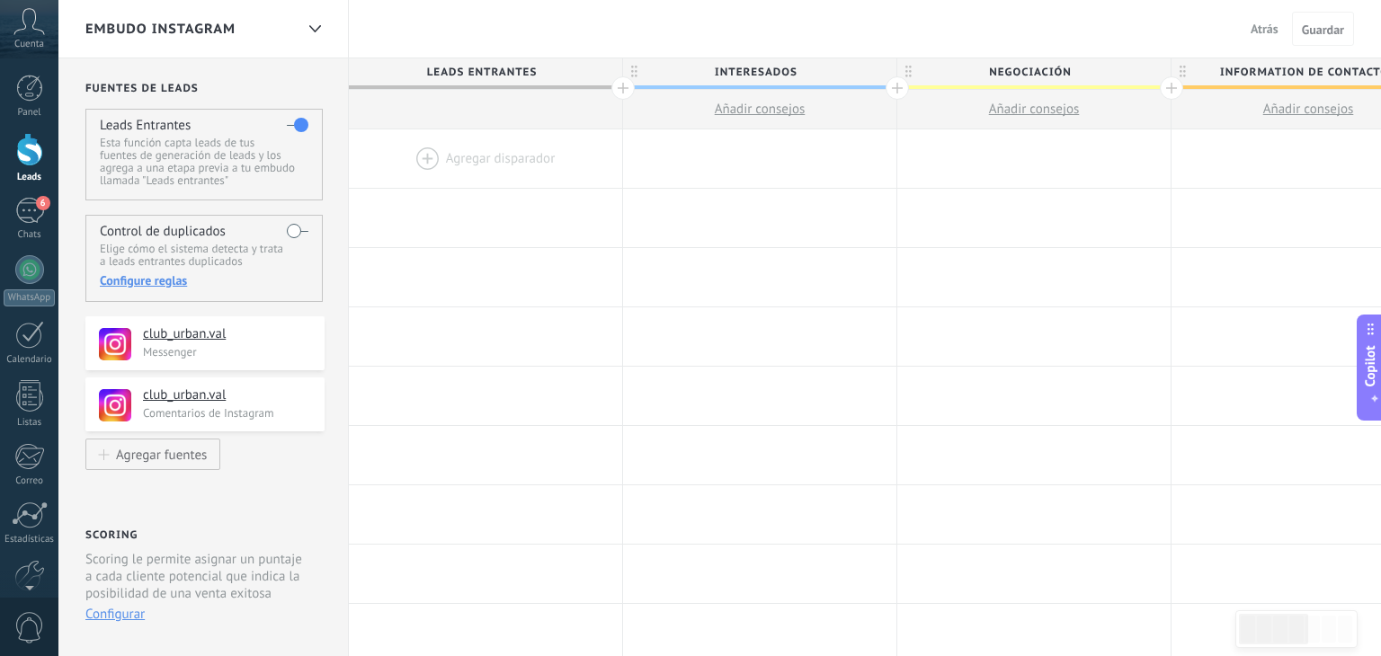
click at [458, 155] on div at bounding box center [485, 158] width 273 height 58
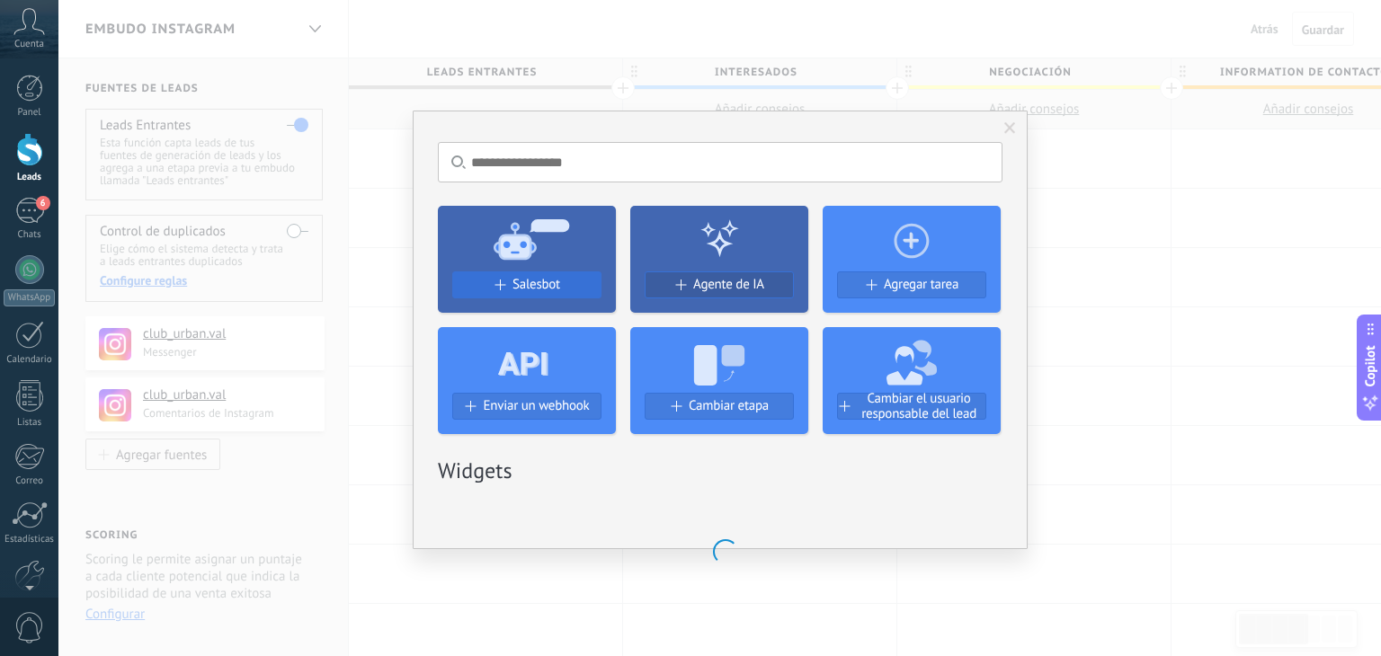
click at [529, 281] on span "Salesbot" at bounding box center [536, 284] width 48 height 15
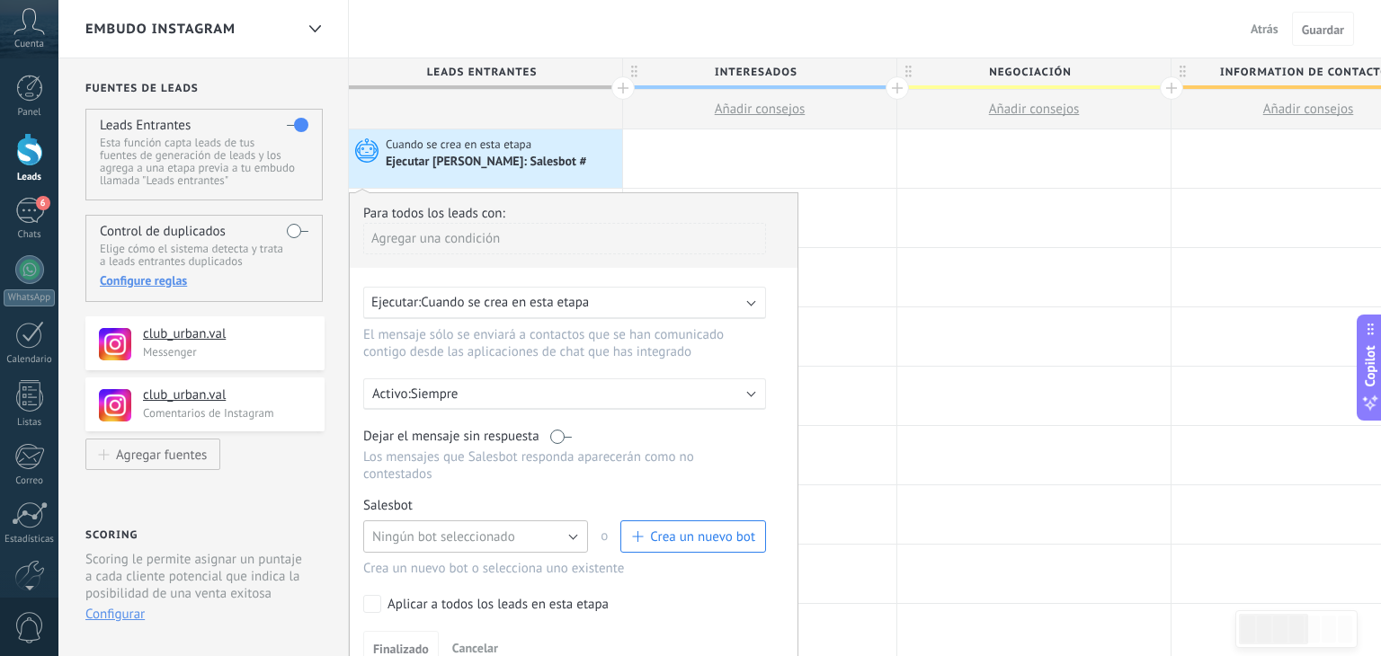
click at [573, 523] on button "Ningún bot seleccionado" at bounding box center [475, 537] width 225 height 32
click at [540, 559] on span "bienvenida instagram" at bounding box center [466, 567] width 229 height 17
click at [397, 639] on button "Finalizado" at bounding box center [401, 648] width 76 height 34
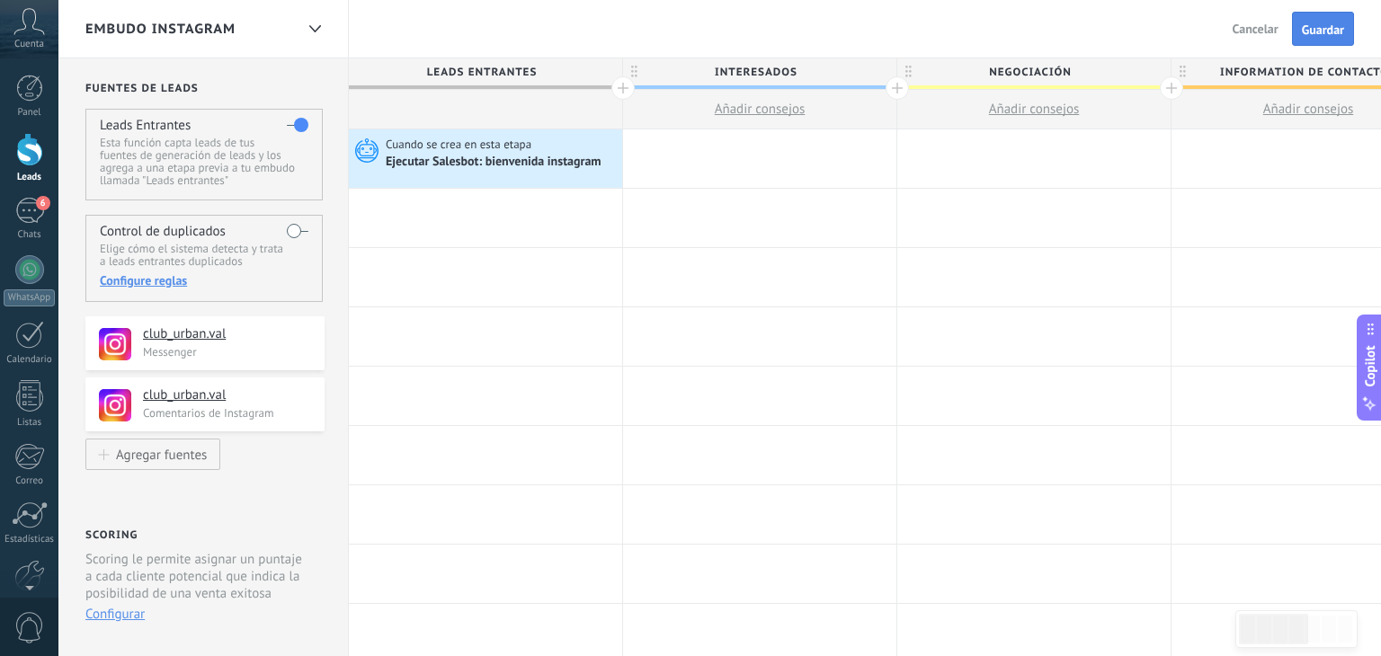
click at [1316, 34] on span "Guardar" at bounding box center [1323, 29] width 42 height 13
click at [213, 16] on div "EMBUDO INSTAGRAM" at bounding box center [189, 29] width 209 height 58
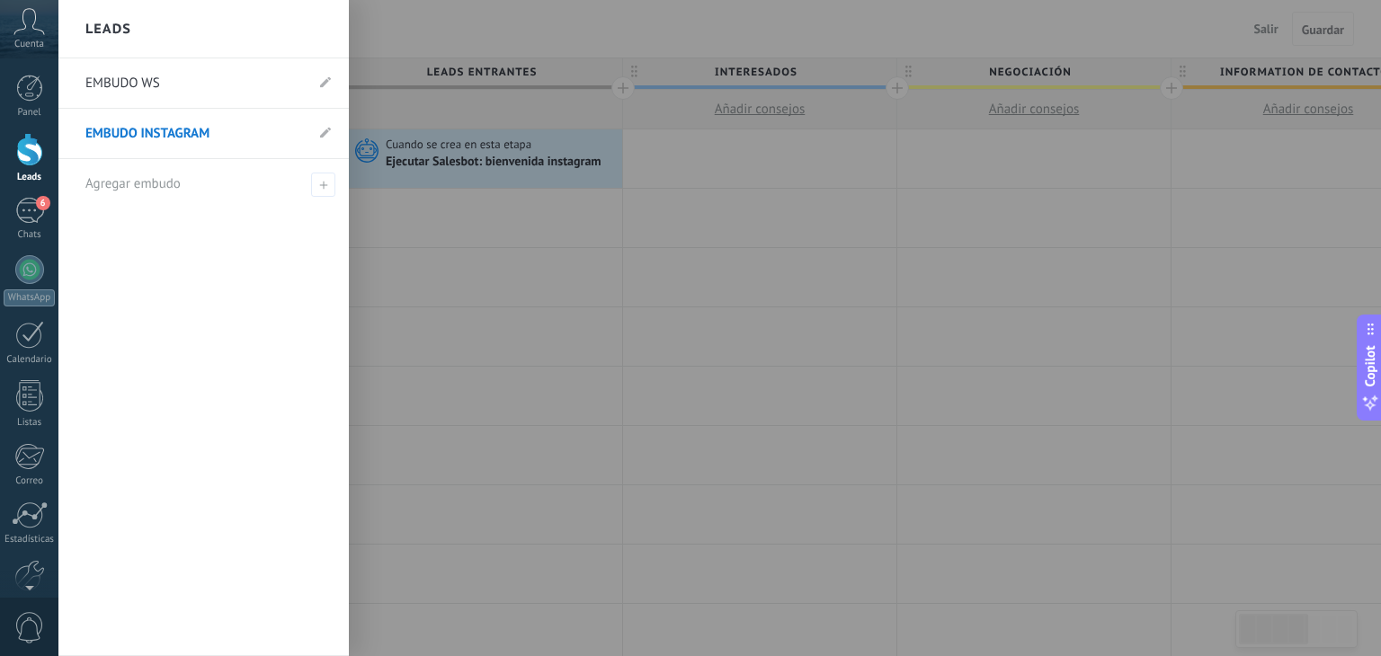
click at [213, 120] on link "EMBUDO INSTAGRAM" at bounding box center [194, 134] width 218 height 50
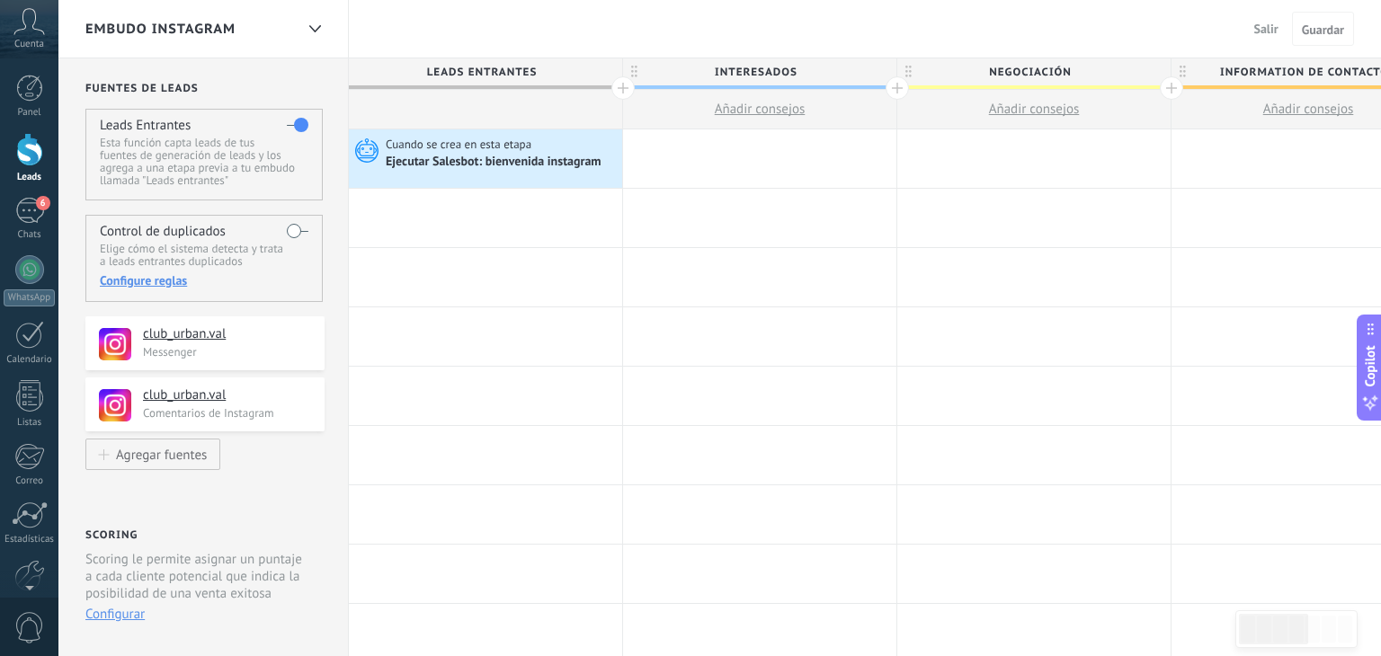
click at [38, 162] on div at bounding box center [29, 149] width 27 height 33
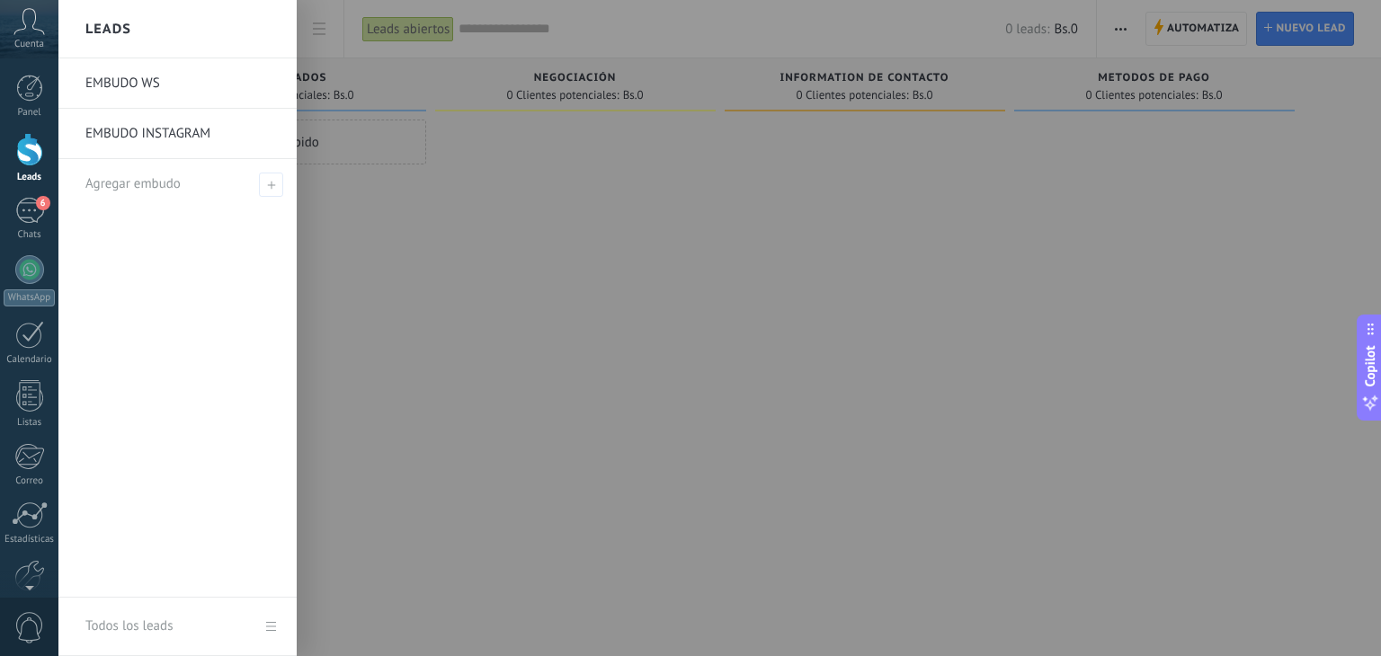
click at [173, 144] on link "EMBUDO INSTAGRAM" at bounding box center [181, 134] width 193 height 50
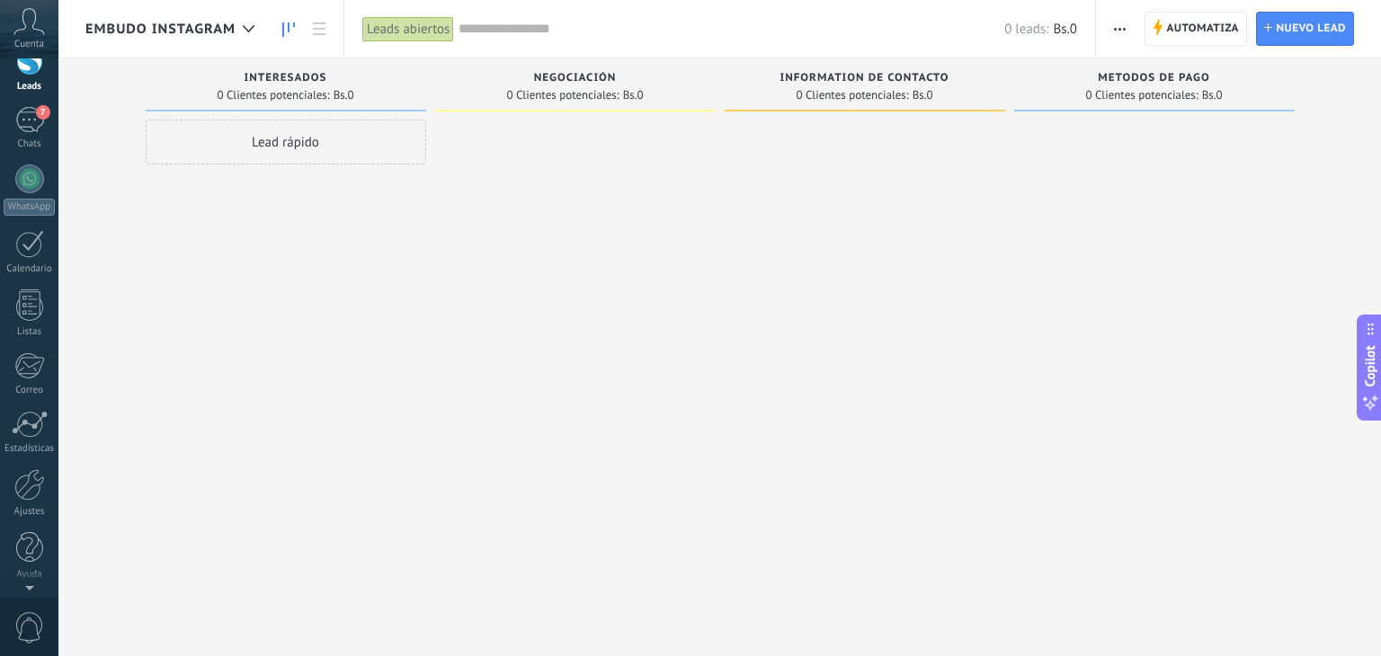
scroll to position [31, 0]
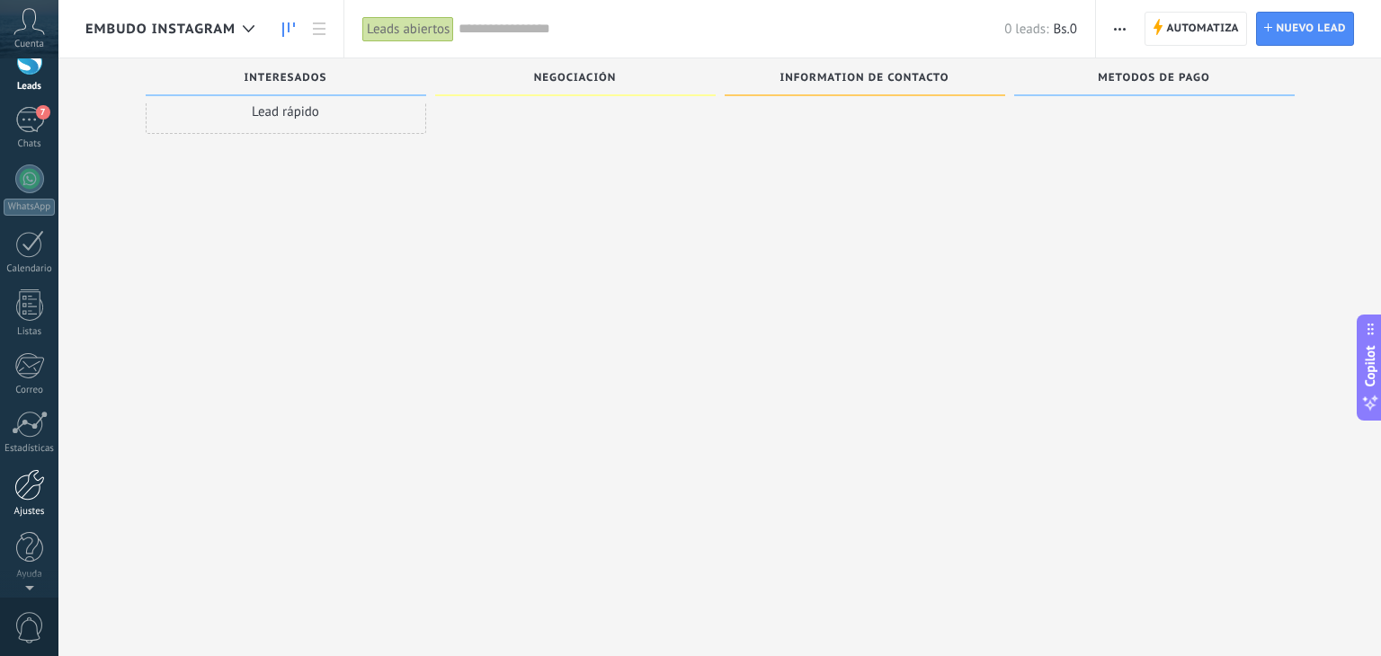
click at [19, 497] on div at bounding box center [29, 484] width 31 height 31
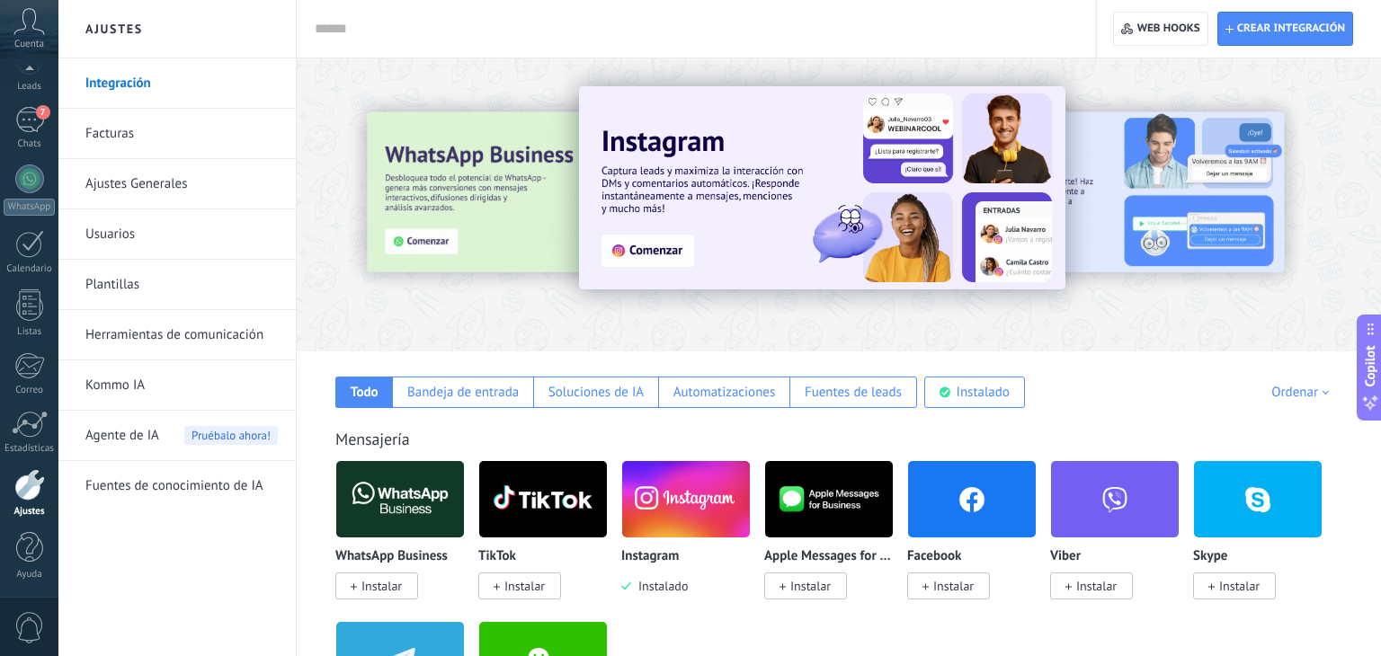
click at [218, 345] on link "Herramientas de comunicación" at bounding box center [181, 335] width 192 height 50
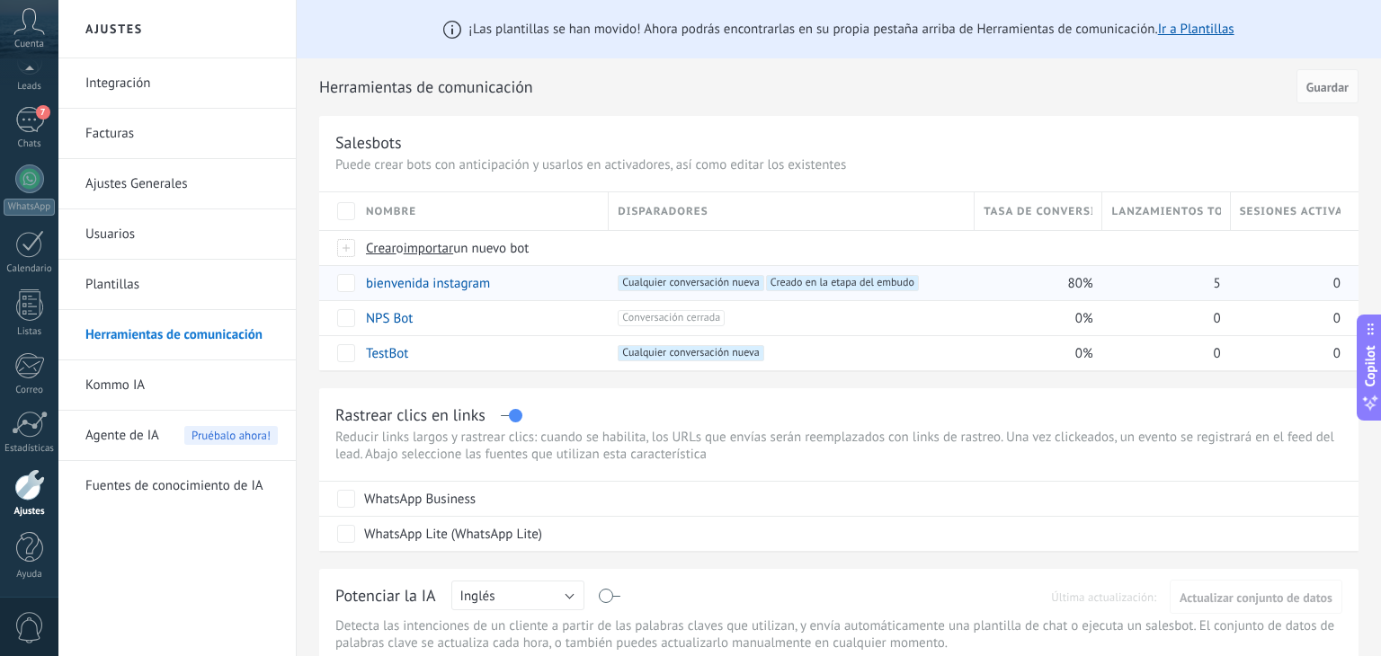
click at [604, 282] on div "bienvenida instagram" at bounding box center [483, 282] width 252 height 35
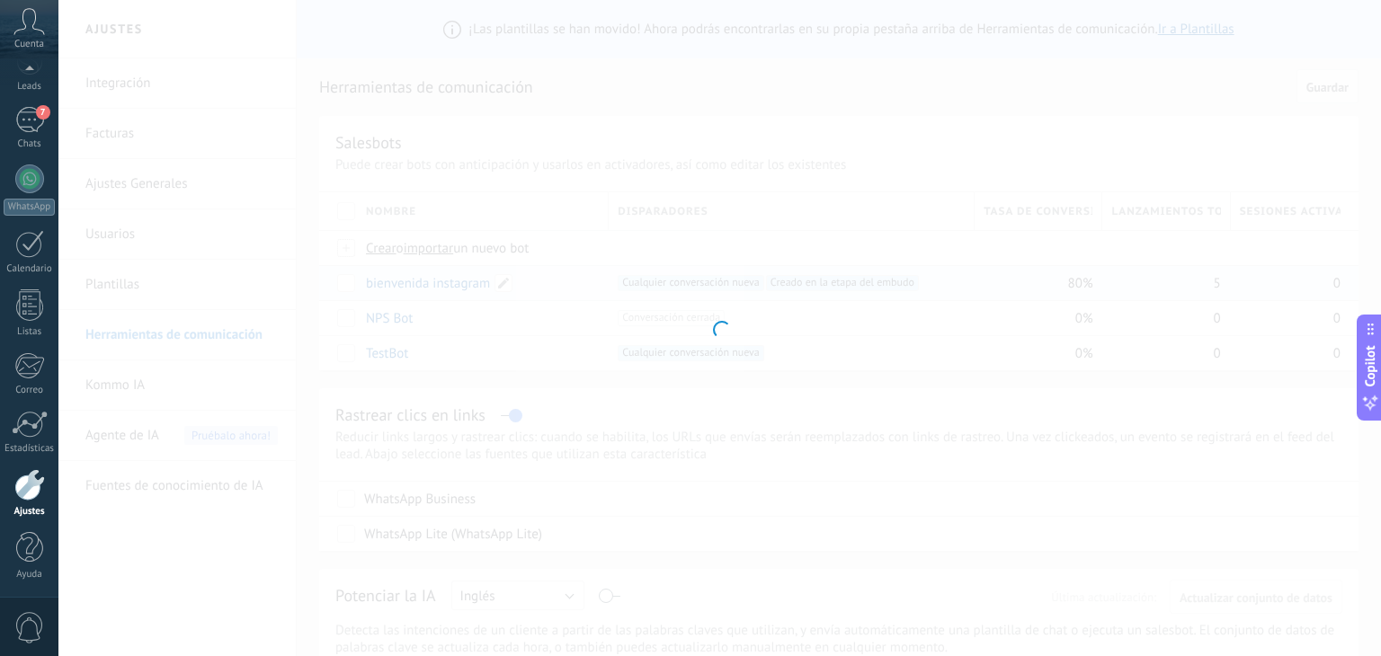
type input "**********"
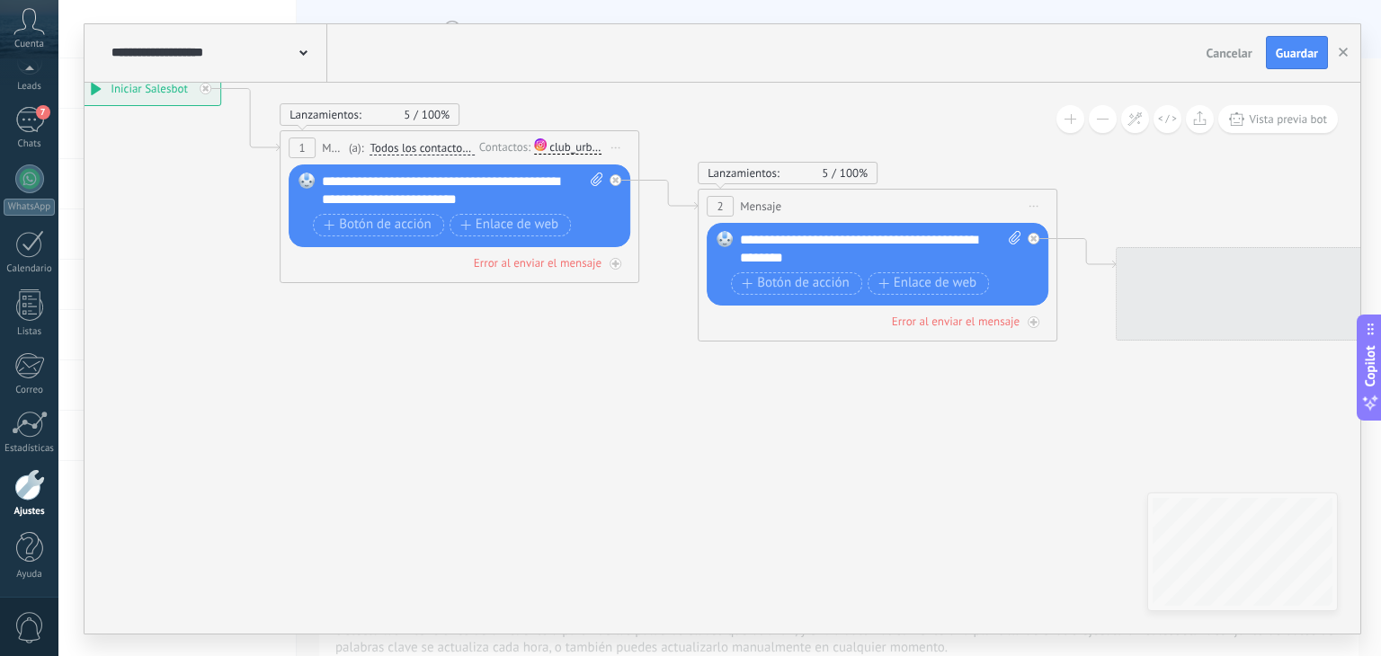
click at [333, 370] on icon at bounding box center [1387, 475] width 3537 height 1707
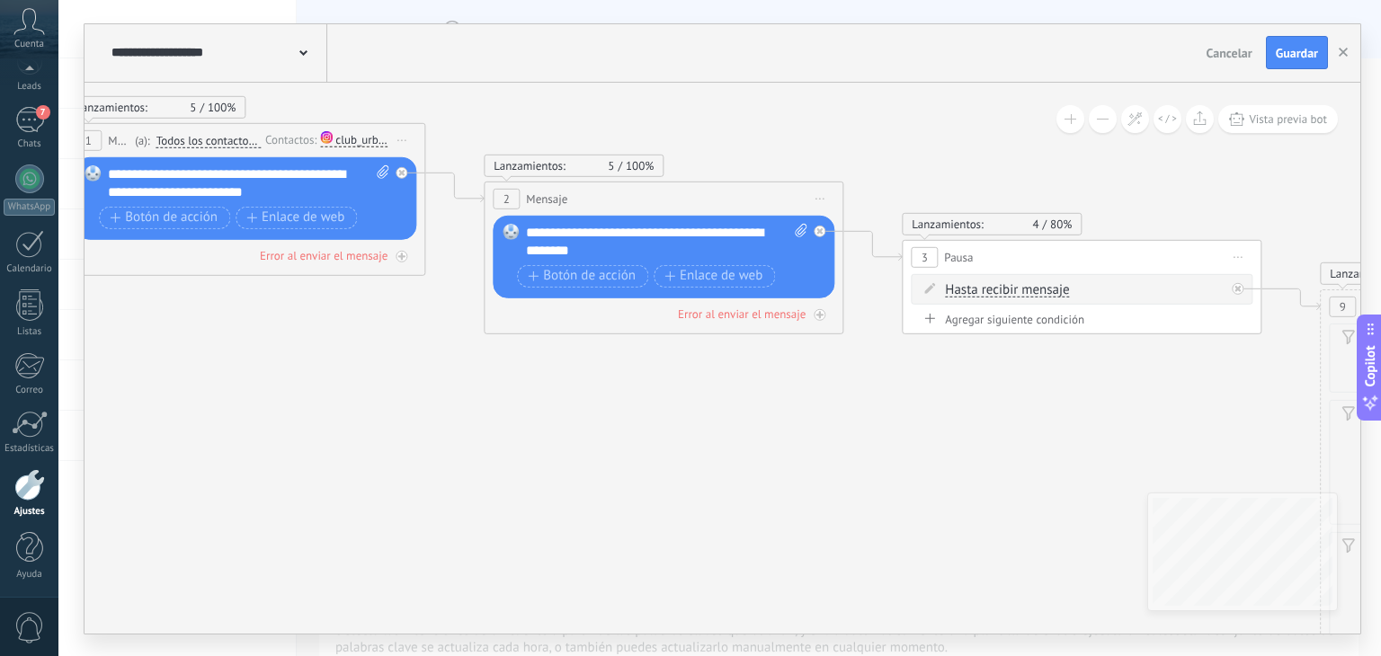
drag, startPoint x: 512, startPoint y: 373, endPoint x: 247, endPoint y: 365, distance: 264.5
click at [247, 365] on icon at bounding box center [1173, 467] width 3537 height 1707
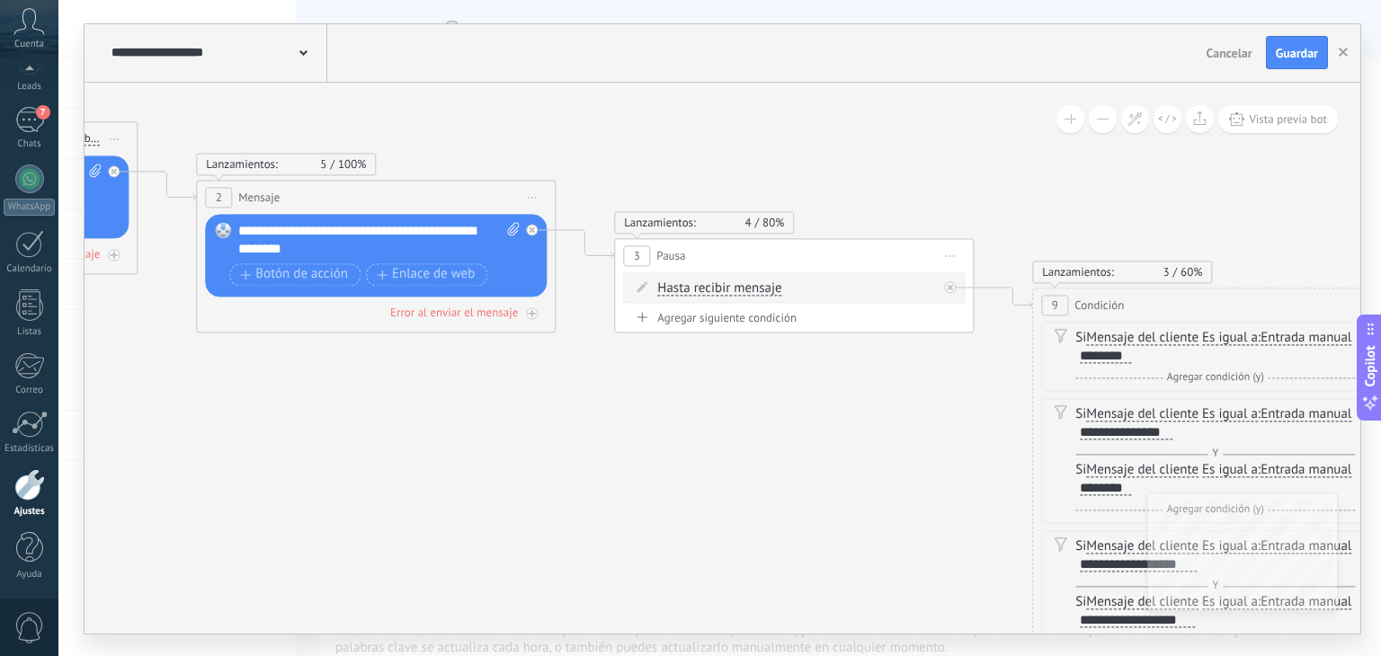
drag, startPoint x: 695, startPoint y: 391, endPoint x: 458, endPoint y: 391, distance: 237.4
click at [458, 391] on icon at bounding box center [885, 466] width 3537 height 1707
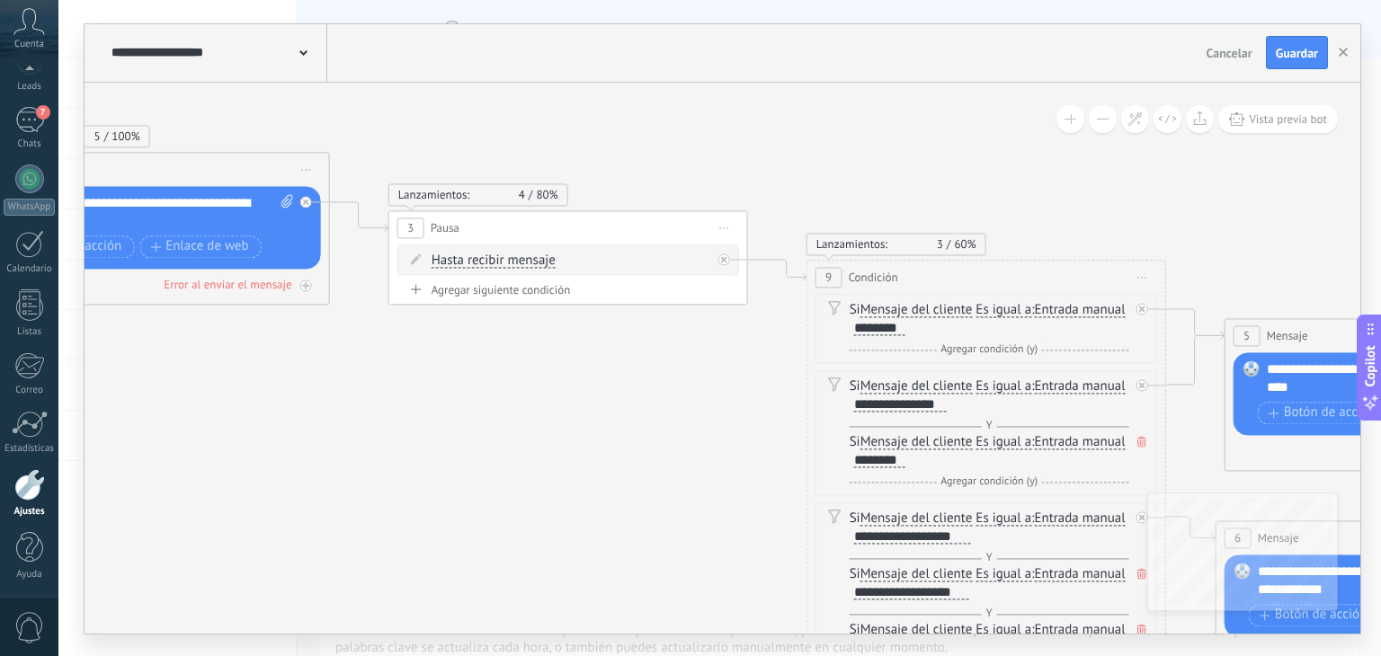
drag, startPoint x: 851, startPoint y: 438, endPoint x: 553, endPoint y: 398, distance: 301.1
click at [553, 398] on icon at bounding box center [659, 439] width 3537 height 1707
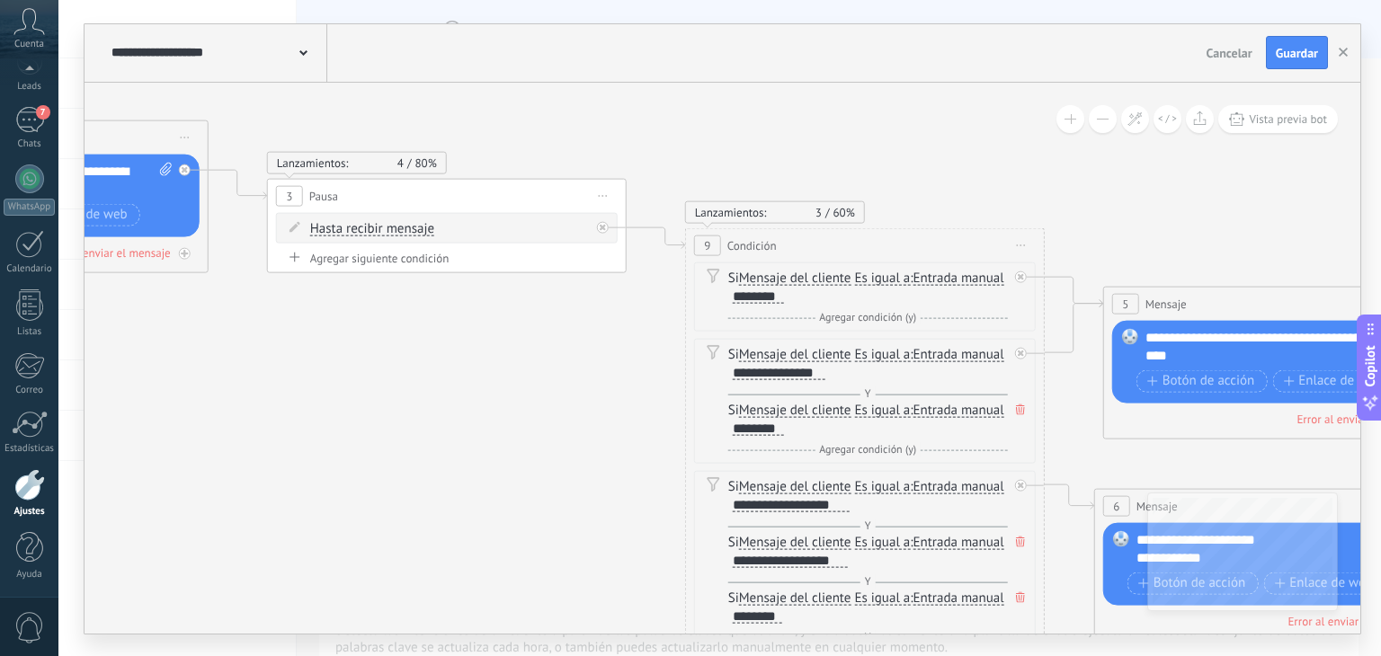
drag, startPoint x: 553, startPoint y: 398, endPoint x: 504, endPoint y: 378, distance: 53.6
click at [504, 378] on icon at bounding box center [538, 406] width 3537 height 1707
click at [509, 216] on div "Hasta recibir mensaje Hasta recibir mensaje Temporizador Excepto horas laborale…" at bounding box center [446, 227] width 342 height 31
click at [436, 222] on div "Hasta recibir mensaje Hasta recibir mensaje Temporizador Excepto horas laborale…" at bounding box center [449, 228] width 280 height 18
click at [294, 227] on icon at bounding box center [294, 226] width 11 height 11
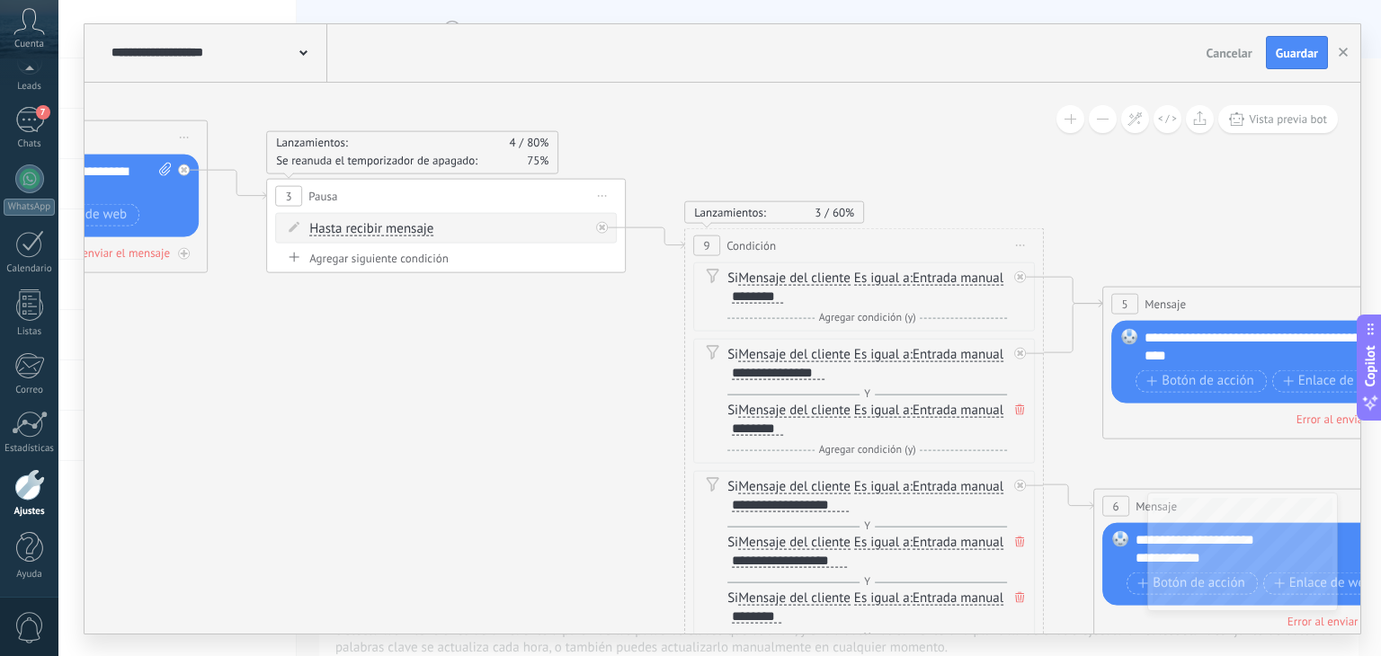
click at [307, 272] on icon at bounding box center [537, 406] width 3537 height 1707
click at [324, 257] on div "Agregar siguiente condición" at bounding box center [446, 257] width 342 height 15
click at [552, 313] on icon at bounding box center [537, 411] width 3537 height 1716
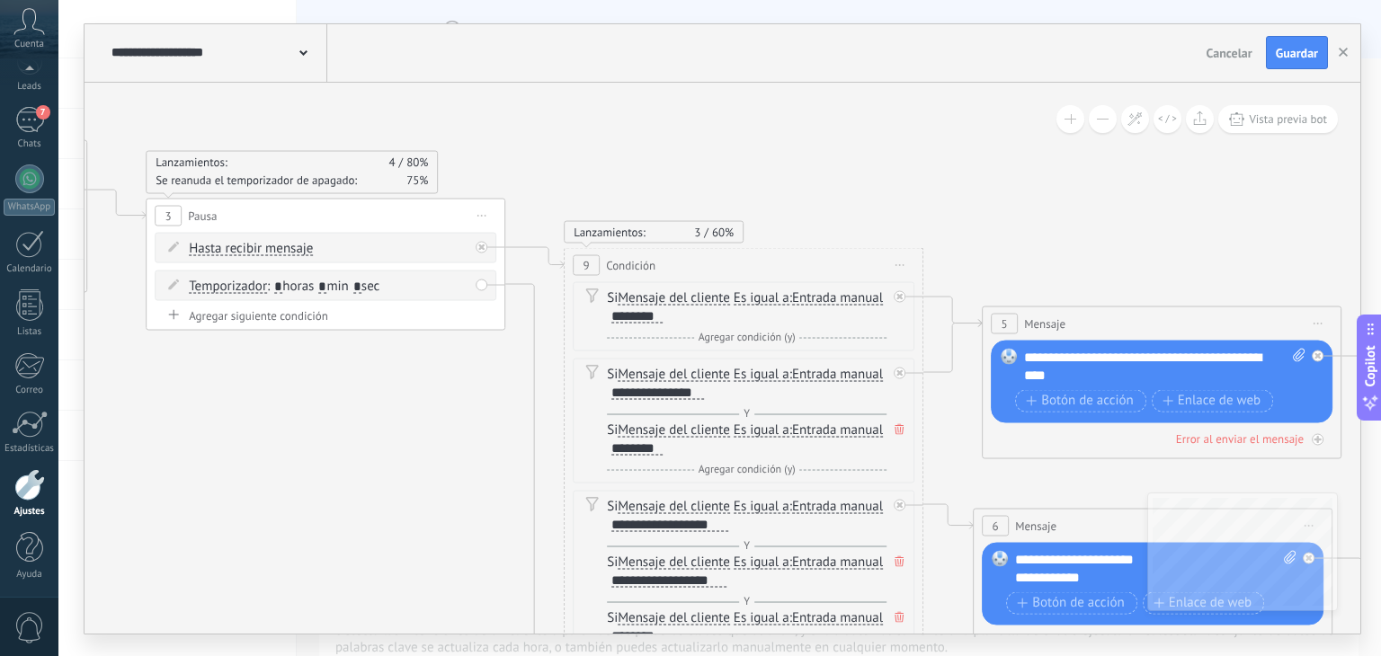
drag, startPoint x: 532, startPoint y: 484, endPoint x: 412, endPoint y: 543, distance: 134.3
click at [412, 543] on icon at bounding box center [417, 431] width 3537 height 1716
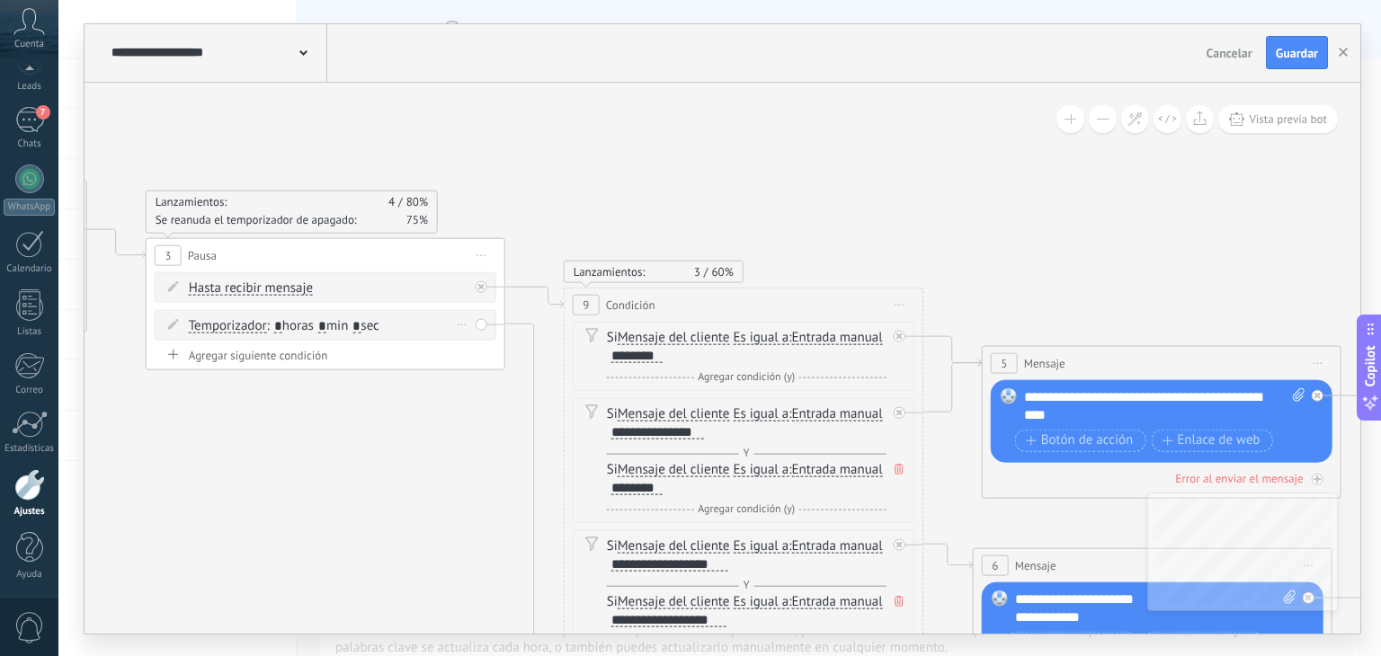
click at [483, 320] on div "Temporizador Temporizador Excepto horas laborales Hasta que se abrió el video H…" at bounding box center [326, 324] width 342 height 31
click at [398, 408] on icon at bounding box center [417, 470] width 3537 height 1716
click at [335, 323] on span ": * horas * min * sec" at bounding box center [323, 324] width 112 height 17
click at [307, 283] on span "Hasta recibir mensaje" at bounding box center [251, 288] width 124 height 14
click at [307, 283] on button "Hasta recibir mensaje" at bounding box center [292, 288] width 225 height 32
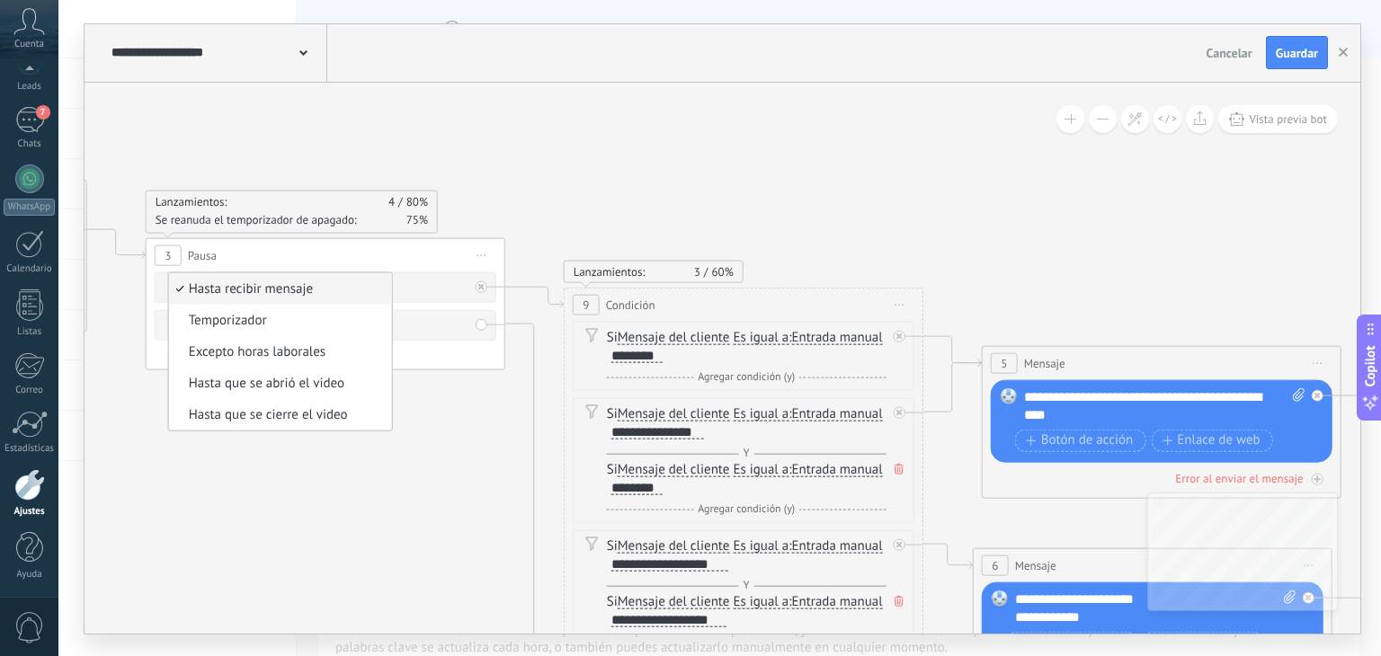
click at [419, 372] on icon at bounding box center [417, 470] width 3537 height 1716
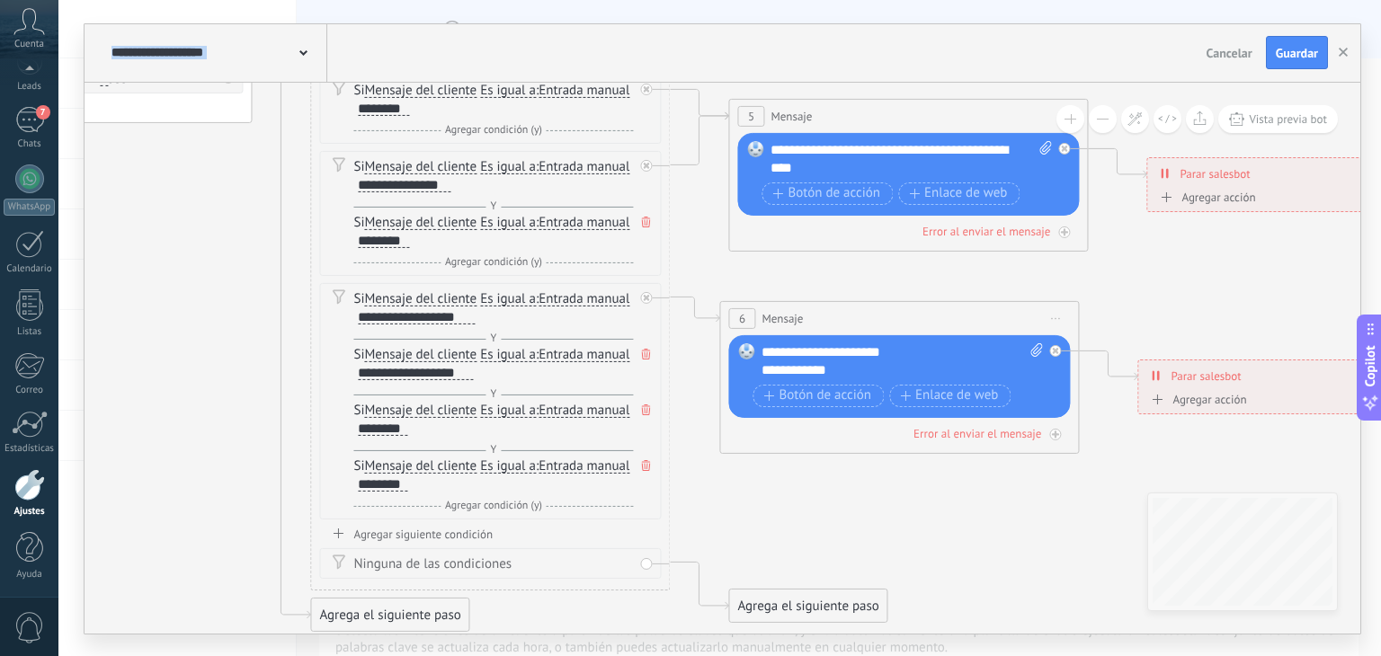
drag, startPoint x: 477, startPoint y: 406, endPoint x: 225, endPoint y: 158, distance: 353.5
click at [225, 158] on icon at bounding box center [163, 224] width 3537 height 1716
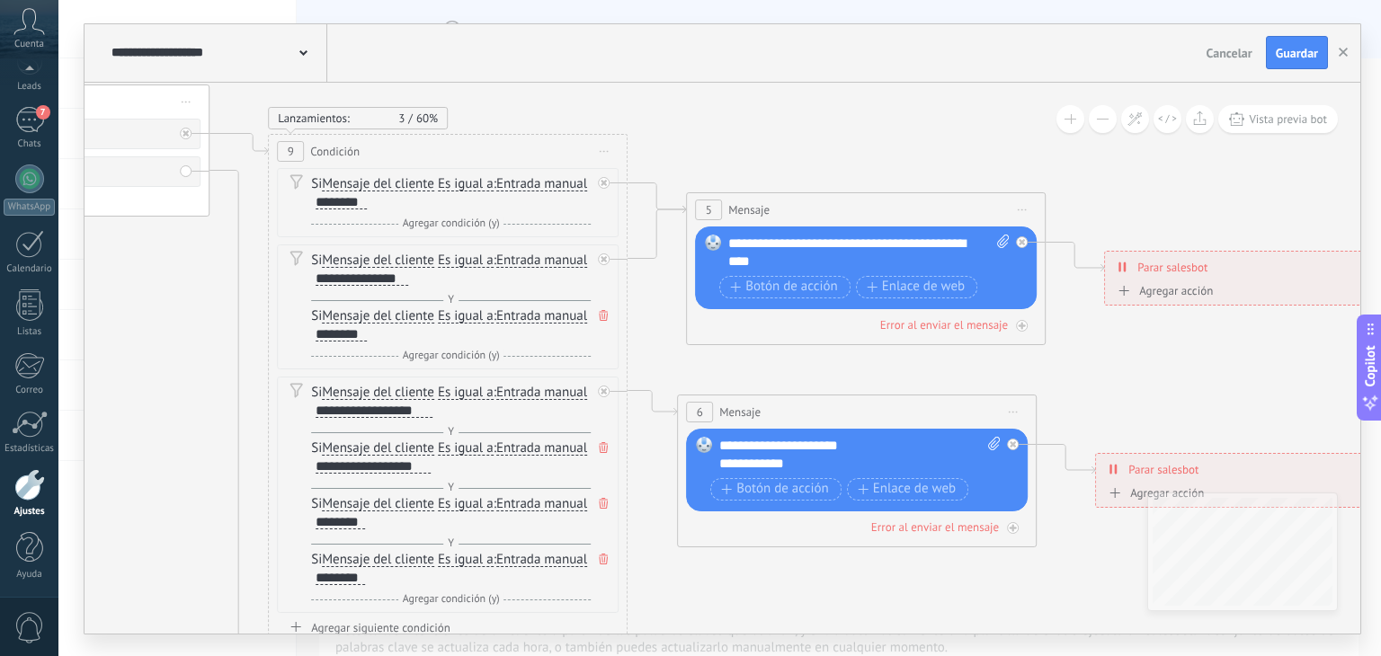
drag, startPoint x: 225, startPoint y: 158, endPoint x: 182, endPoint y: 252, distance: 103.0
click at [182, 252] on icon at bounding box center [121, 318] width 3537 height 1716
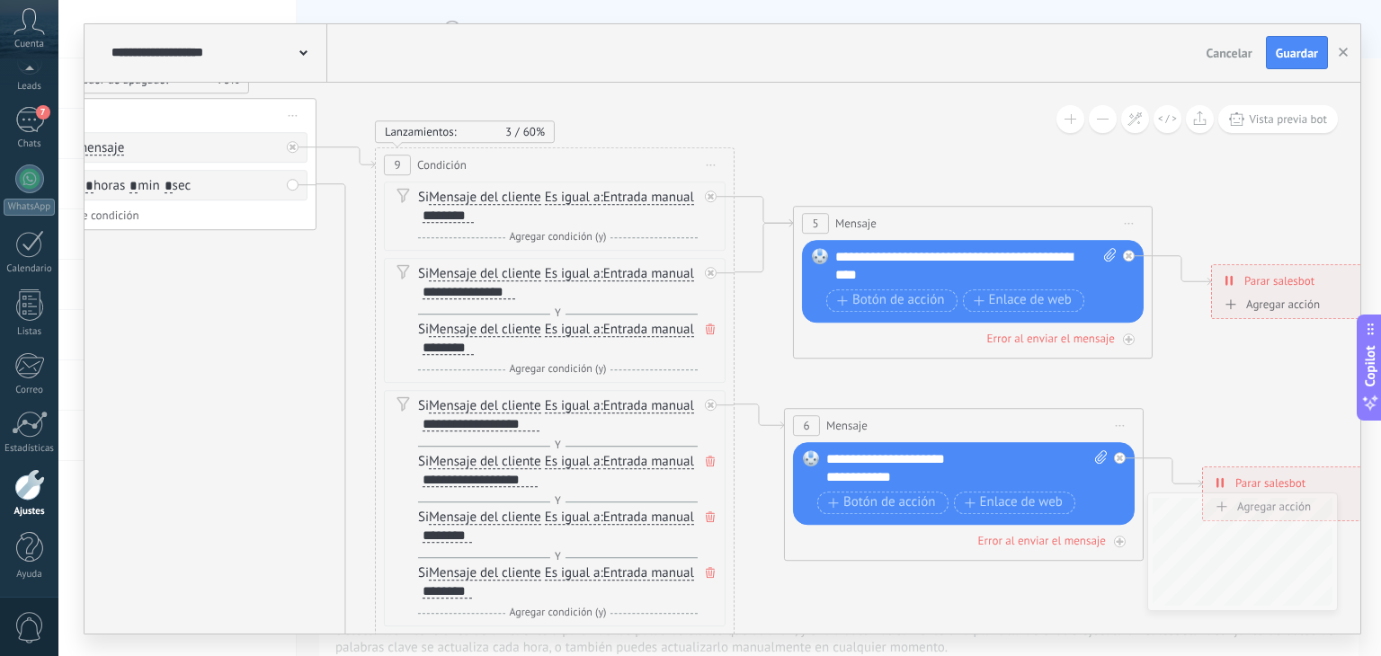
click at [330, 430] on icon at bounding box center [228, 331] width 3537 height 1716
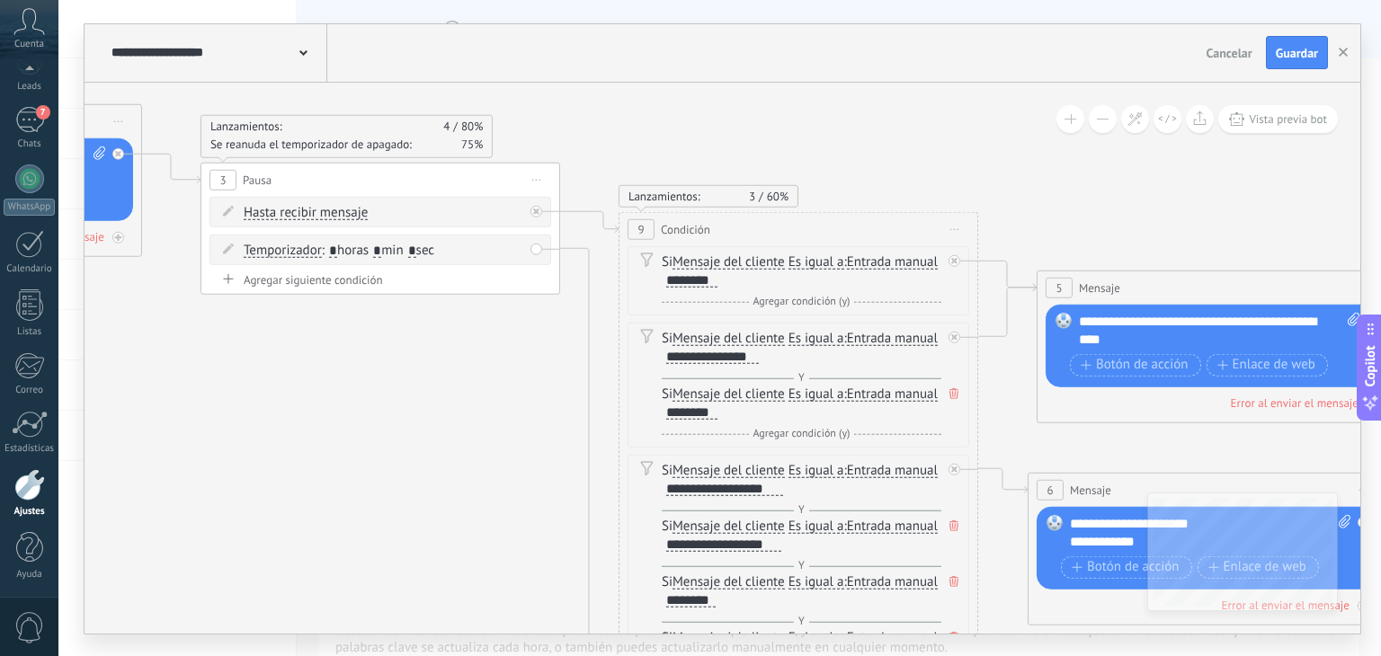
drag, startPoint x: 314, startPoint y: 282, endPoint x: 566, endPoint y: 350, distance: 261.5
click at [566, 350] on icon at bounding box center [471, 395] width 3537 height 1716
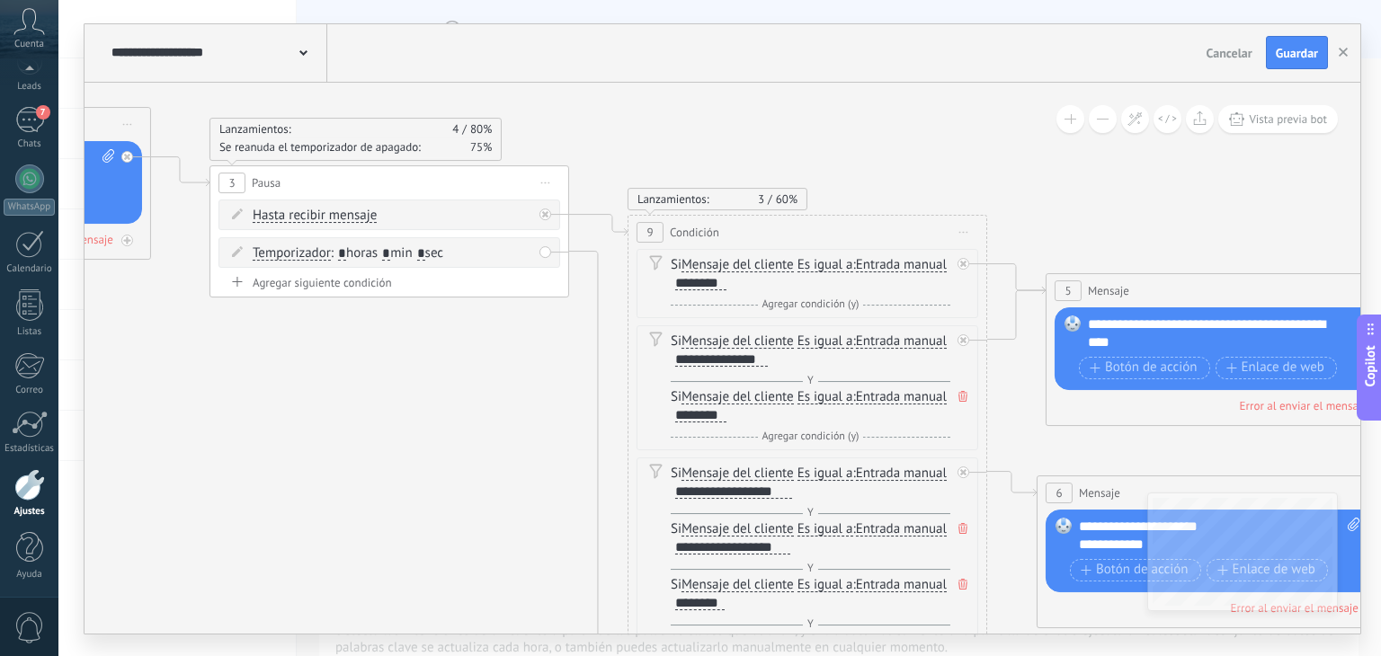
click at [549, 184] on span "Iniciar vista previa aquí Cambiar nombre Duplicar Borrar" at bounding box center [545, 183] width 29 height 26
click at [566, 299] on div "Borrar" at bounding box center [628, 300] width 178 height 31
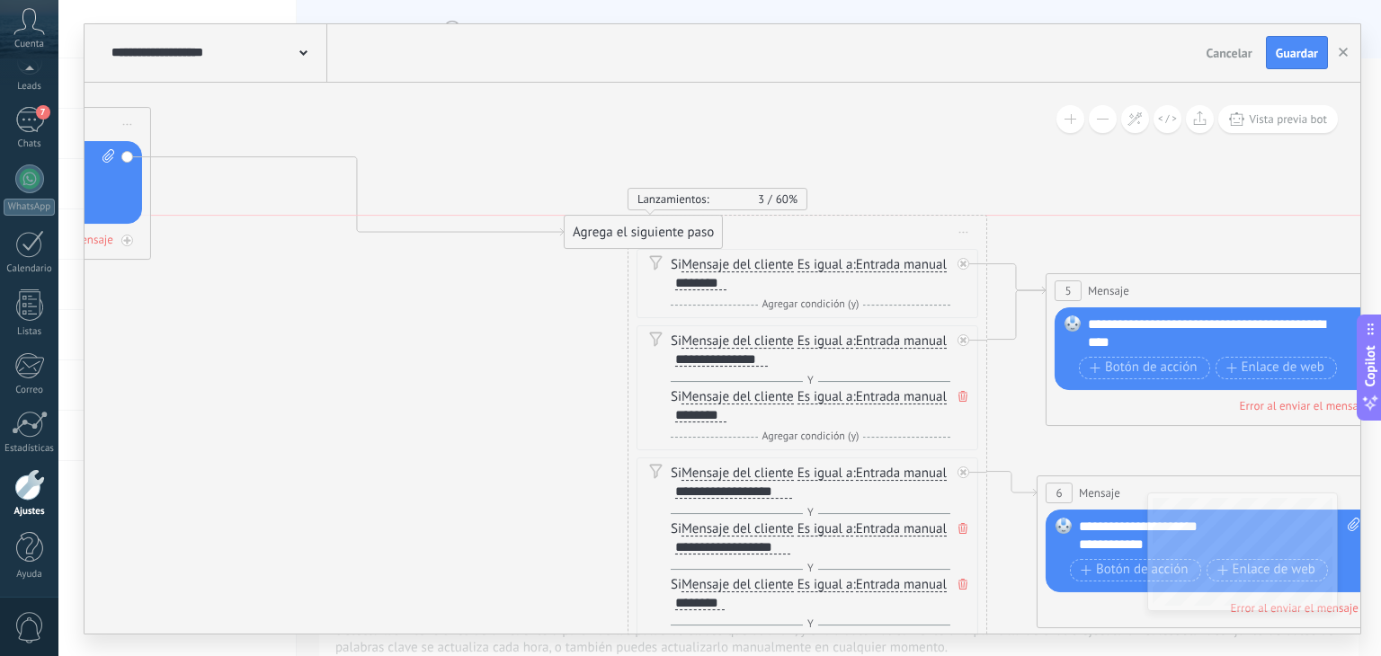
drag, startPoint x: 316, startPoint y: 183, endPoint x: 709, endPoint y: 230, distance: 396.6
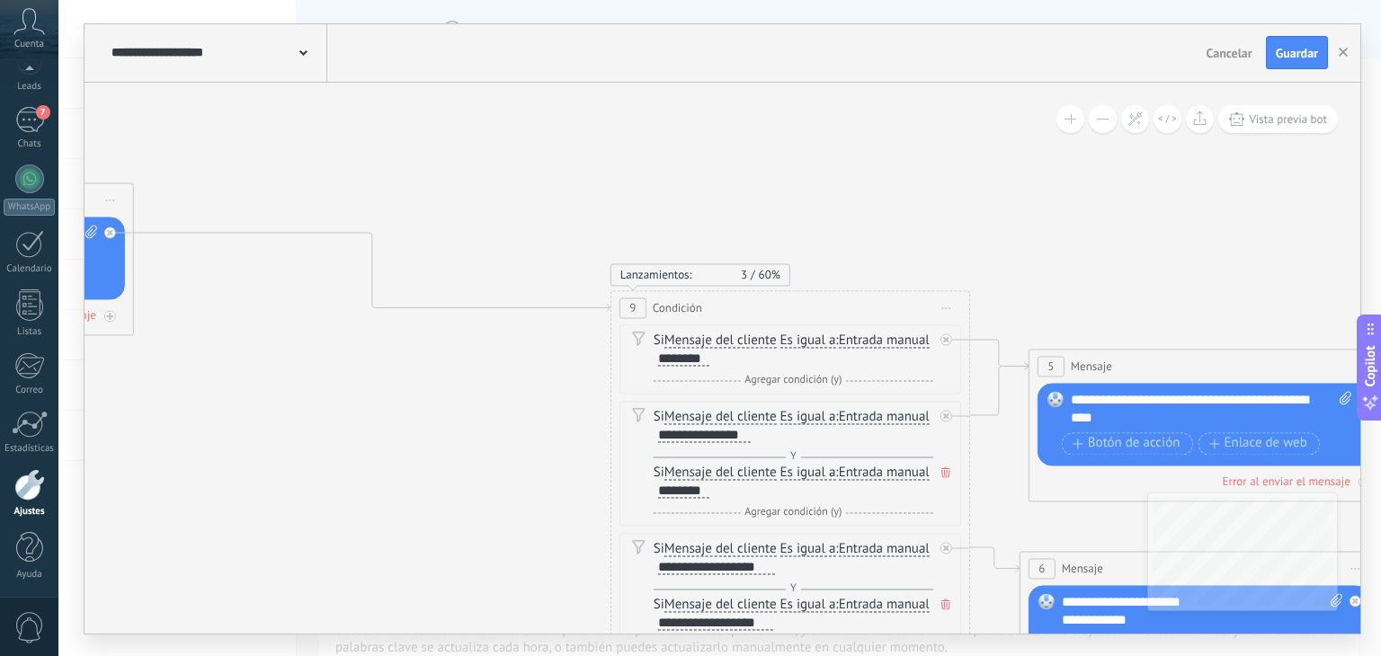
drag, startPoint x: 535, startPoint y: 314, endPoint x: 517, endPoint y: 388, distance: 76.8
click at [517, 388] on icon at bounding box center [463, 469] width 3537 height 1707
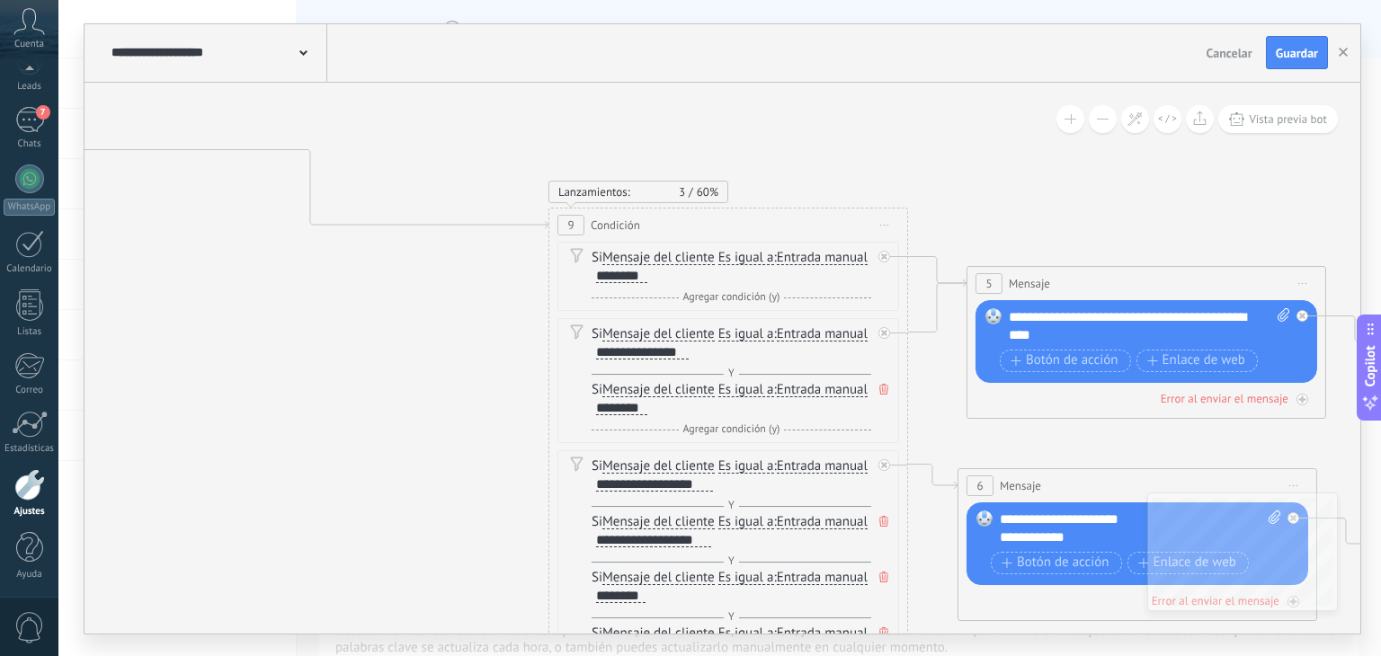
drag, startPoint x: 517, startPoint y: 388, endPoint x: 455, endPoint y: 306, distance: 103.4
click at [455, 306] on icon at bounding box center [401, 386] width 3537 height 1707
click at [1301, 63] on button "Guardar" at bounding box center [1297, 53] width 62 height 34
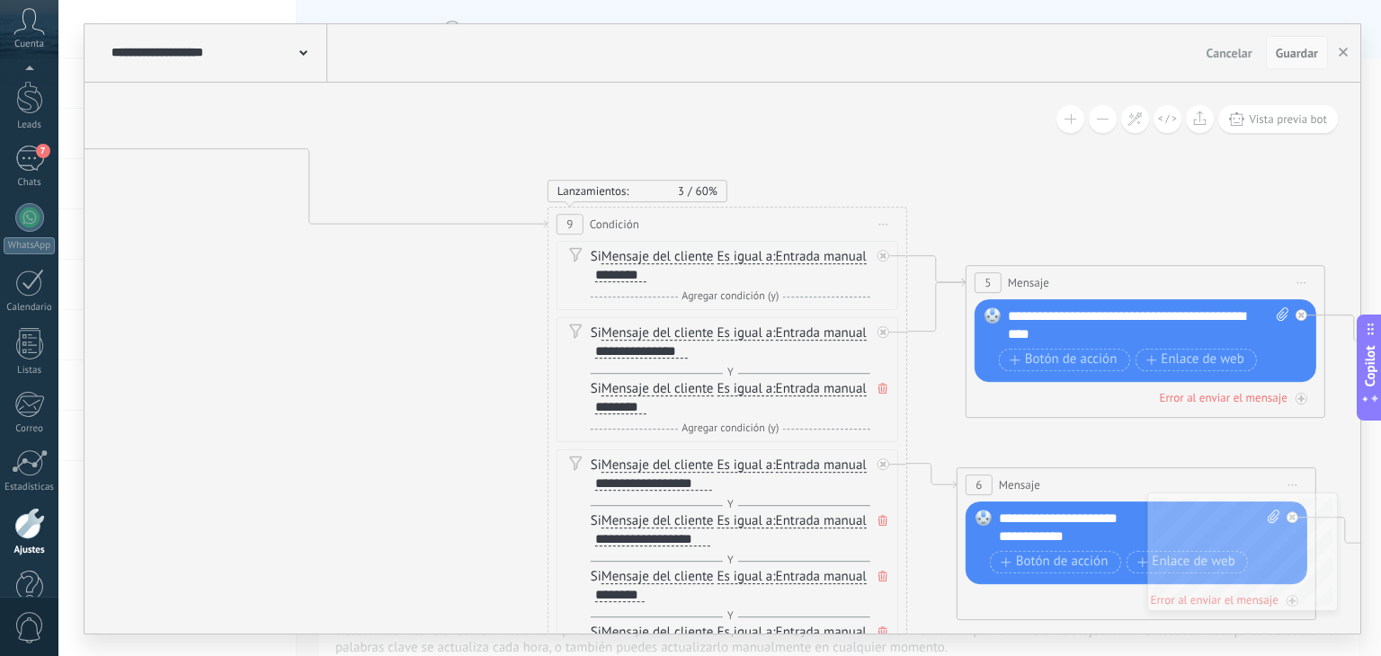
scroll to position [37, 0]
click at [30, 119] on div at bounding box center [29, 112] width 27 height 33
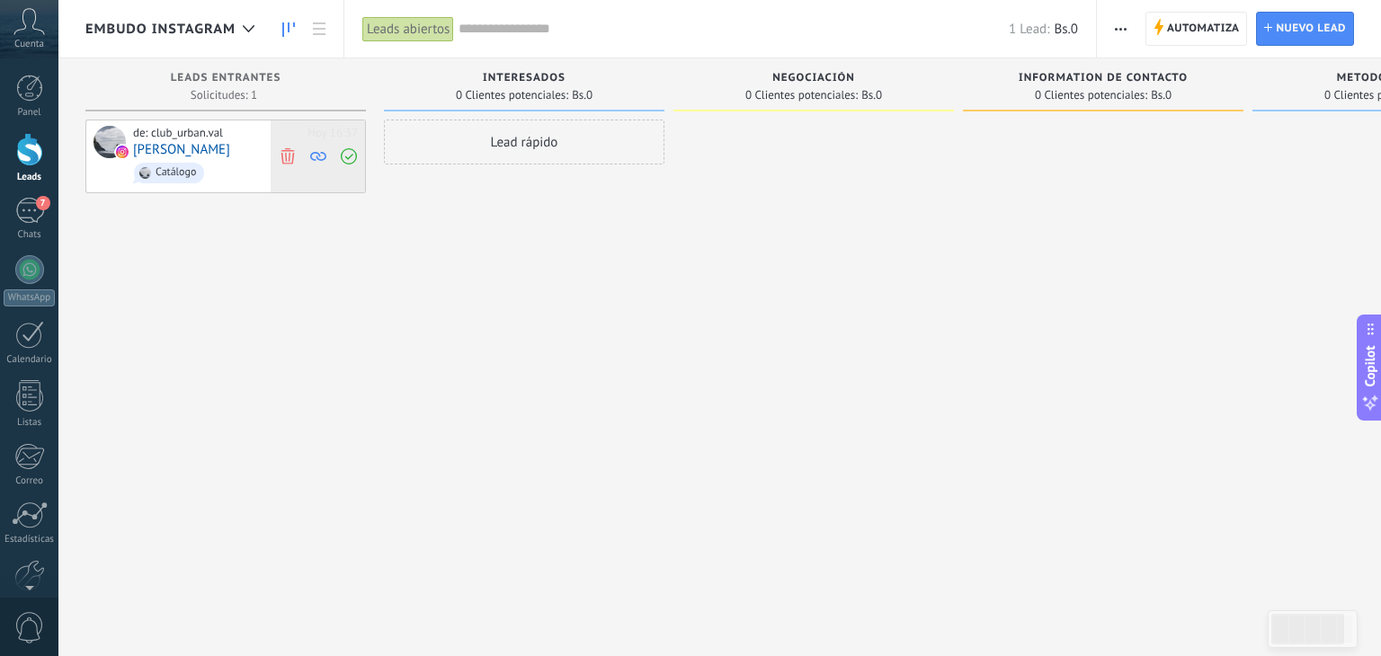
click at [277, 150] on span at bounding box center [287, 156] width 24 height 72
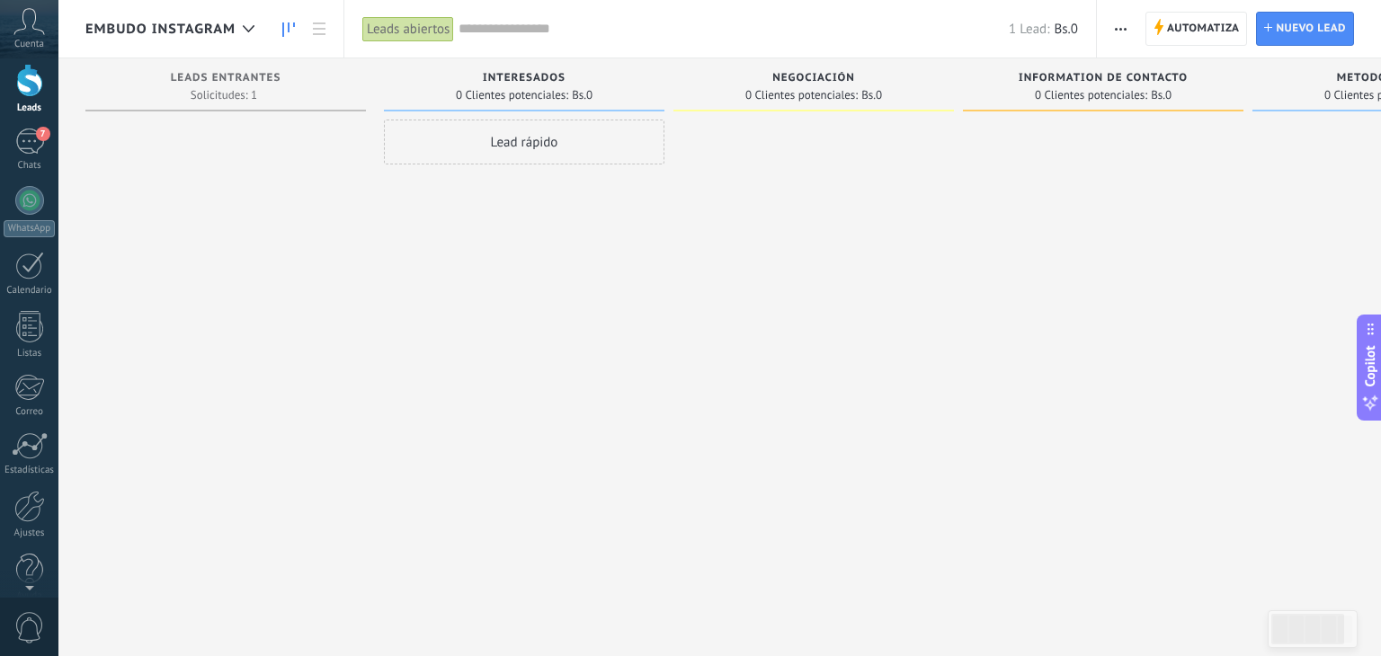
scroll to position [91, 0]
click at [40, 486] on div at bounding box center [29, 484] width 31 height 31
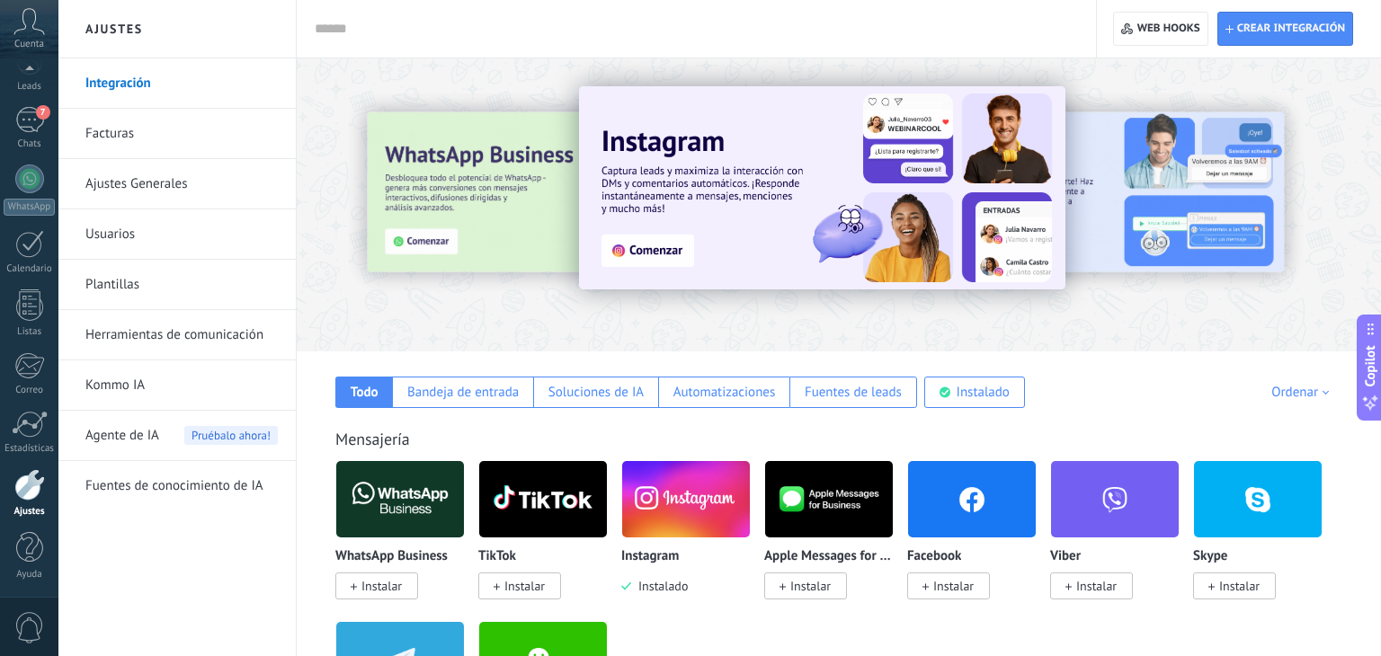
click at [229, 332] on link "Herramientas de comunicación" at bounding box center [181, 335] width 192 height 50
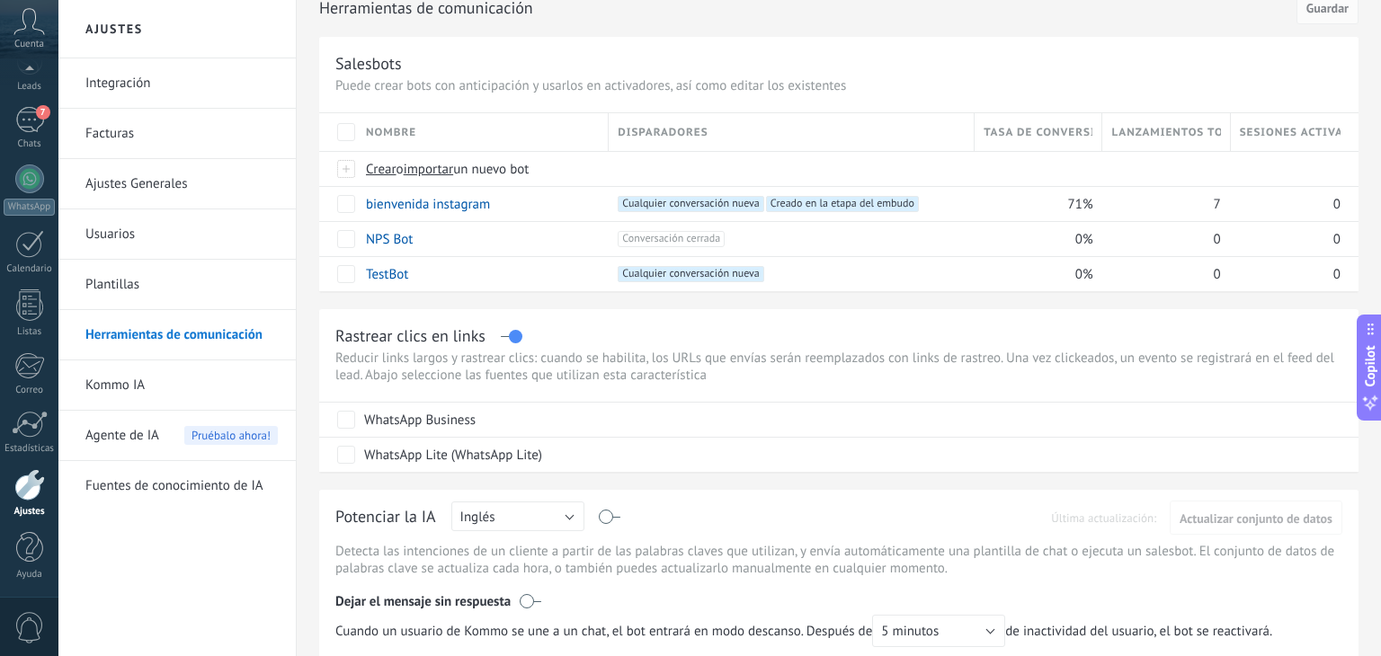
scroll to position [86, 0]
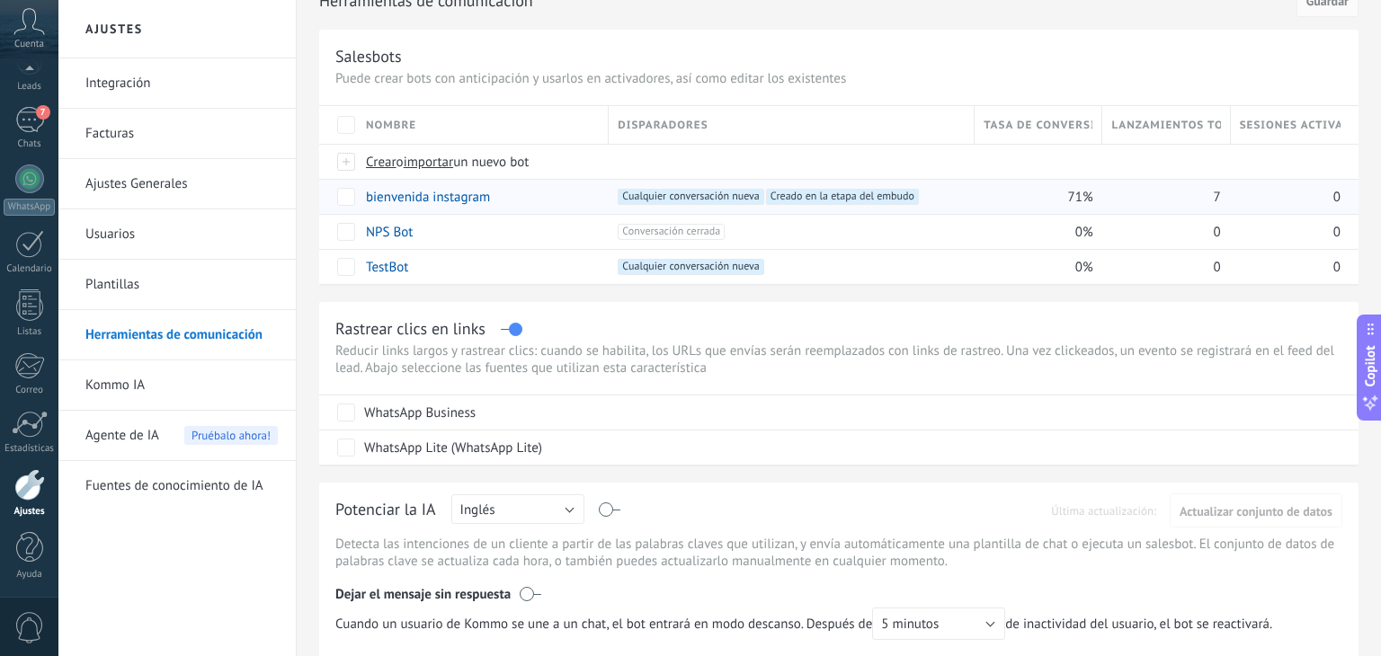
click at [827, 192] on span "Creado en la etapa del embudo +0" at bounding box center [842, 197] width 153 height 16
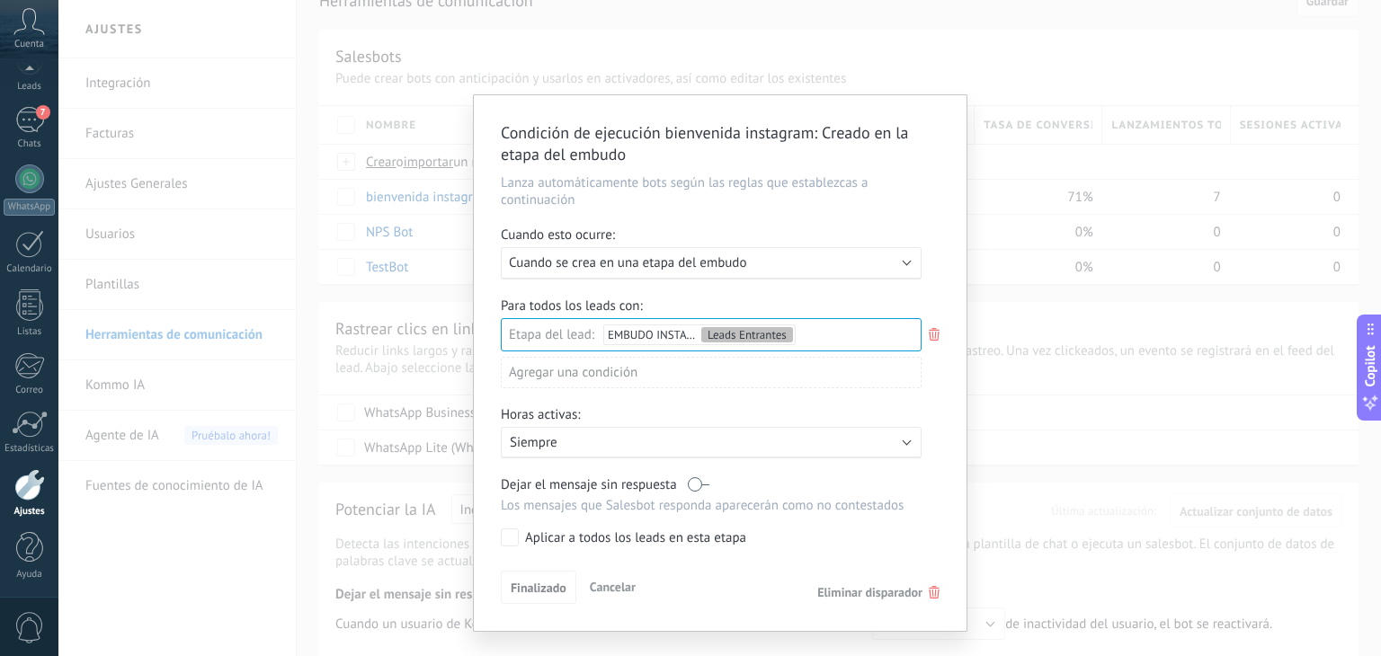
click at [1105, 424] on div "Condición de ejecución bienvenida instagram : Creado en la etapa del embudo Lan…" at bounding box center [719, 328] width 1323 height 656
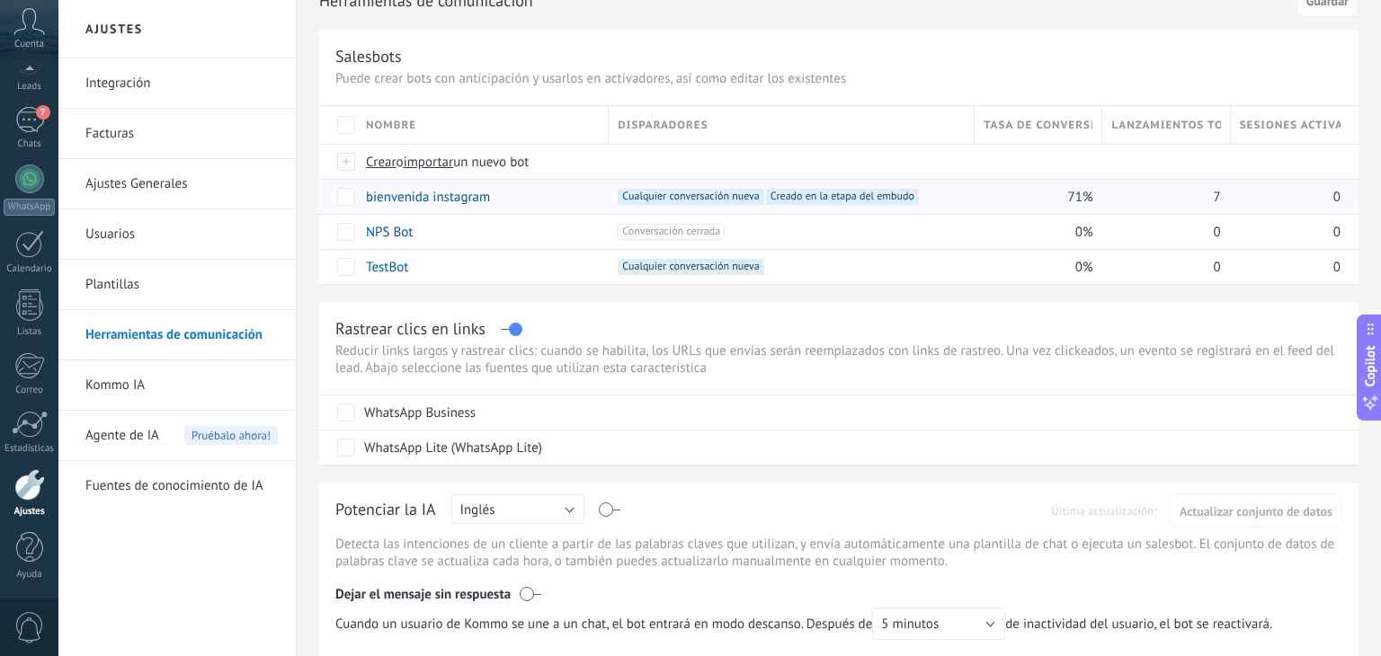
click at [518, 192] on div "bienvenida instagram" at bounding box center [478, 197] width 243 height 34
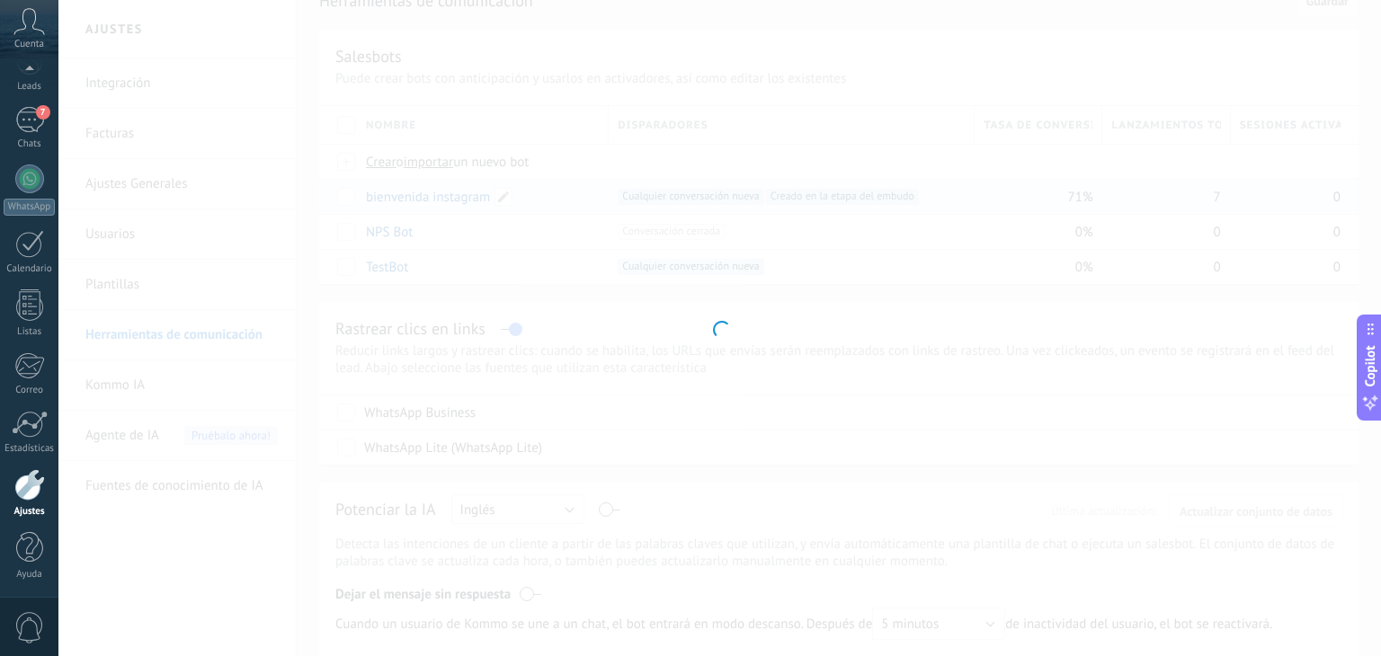
type input "**********"
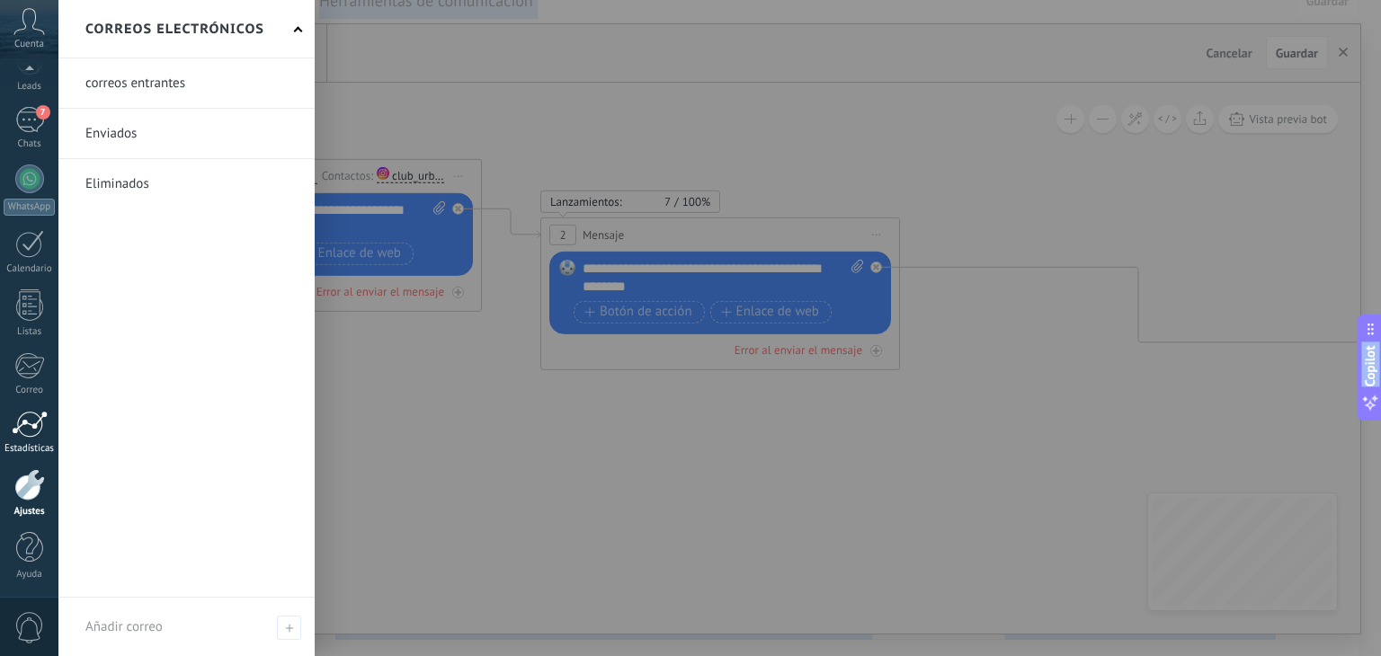
drag, startPoint x: 497, startPoint y: 495, endPoint x: 0, endPoint y: 409, distance: 504.5
click at [0, 409] on body ".abccls-1,.abccls-2{fill-rule:evenodd}.abccls-2{fill:#fff} .abfcls-1{fill:none}…" at bounding box center [690, 242] width 1381 height 656
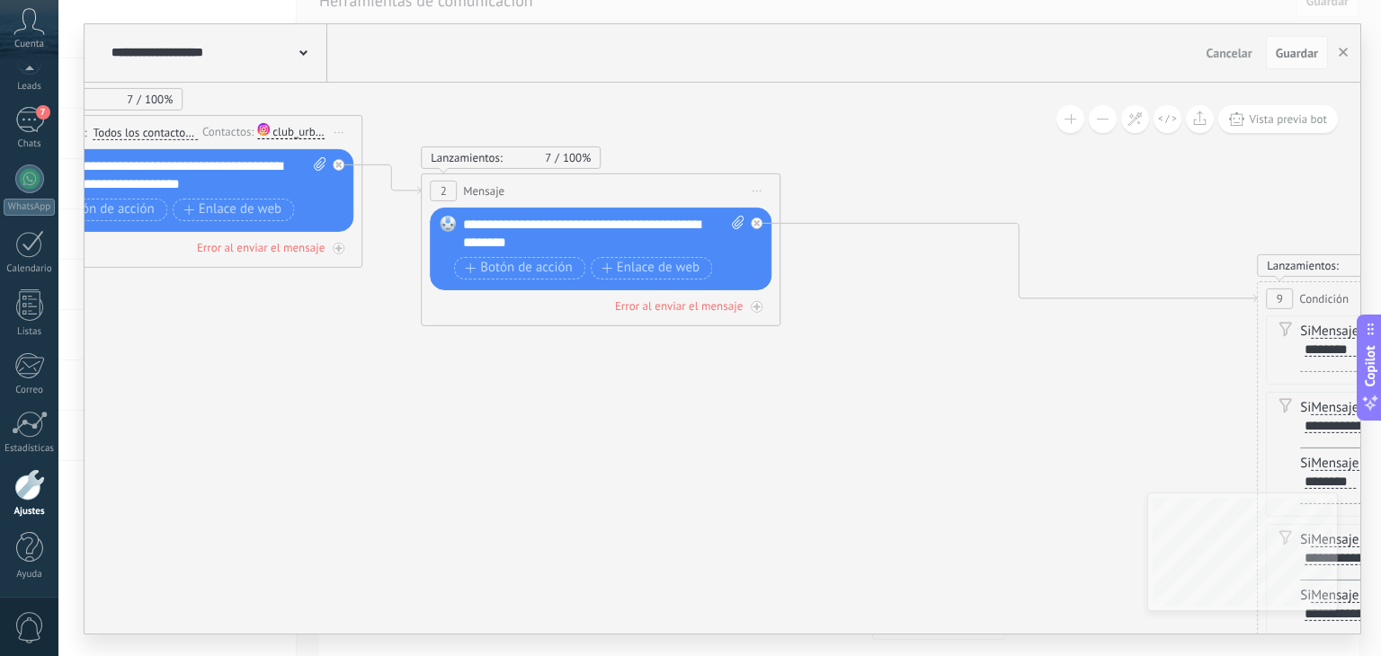
drag, startPoint x: 293, startPoint y: 441, endPoint x: 171, endPoint y: 395, distance: 130.6
click at [171, 395] on icon at bounding box center [1110, 460] width 3537 height 1707
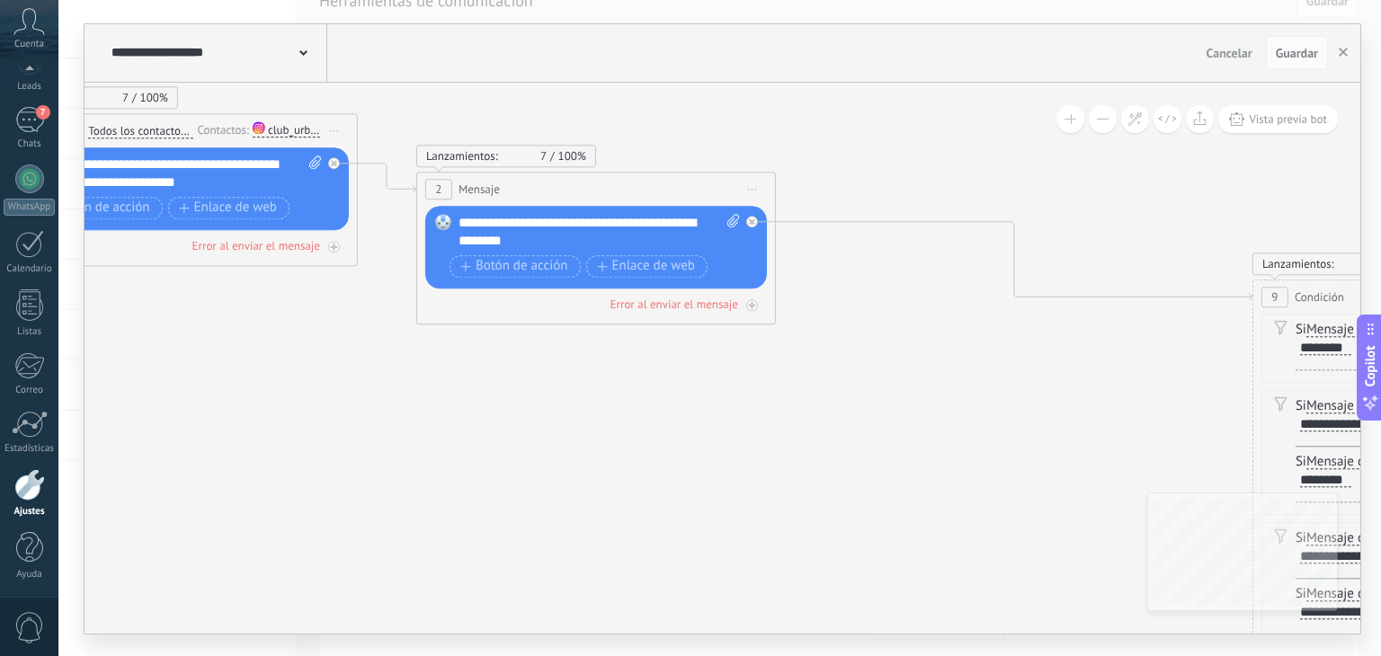
click at [691, 493] on icon at bounding box center [1105, 458] width 3537 height 1707
drag, startPoint x: 691, startPoint y: 493, endPoint x: 620, endPoint y: 474, distance: 72.6
click at [620, 474] on icon at bounding box center [1105, 458] width 3537 height 1707
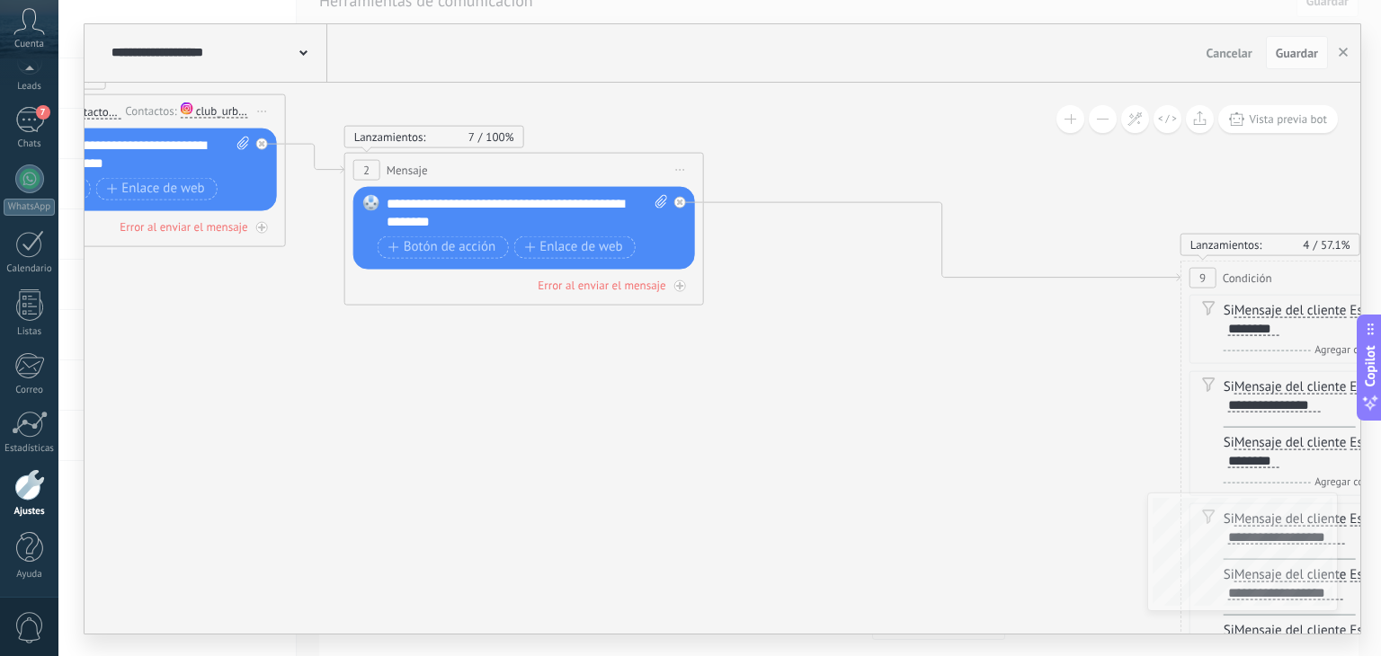
click at [619, 473] on icon at bounding box center [1033, 439] width 3537 height 1707
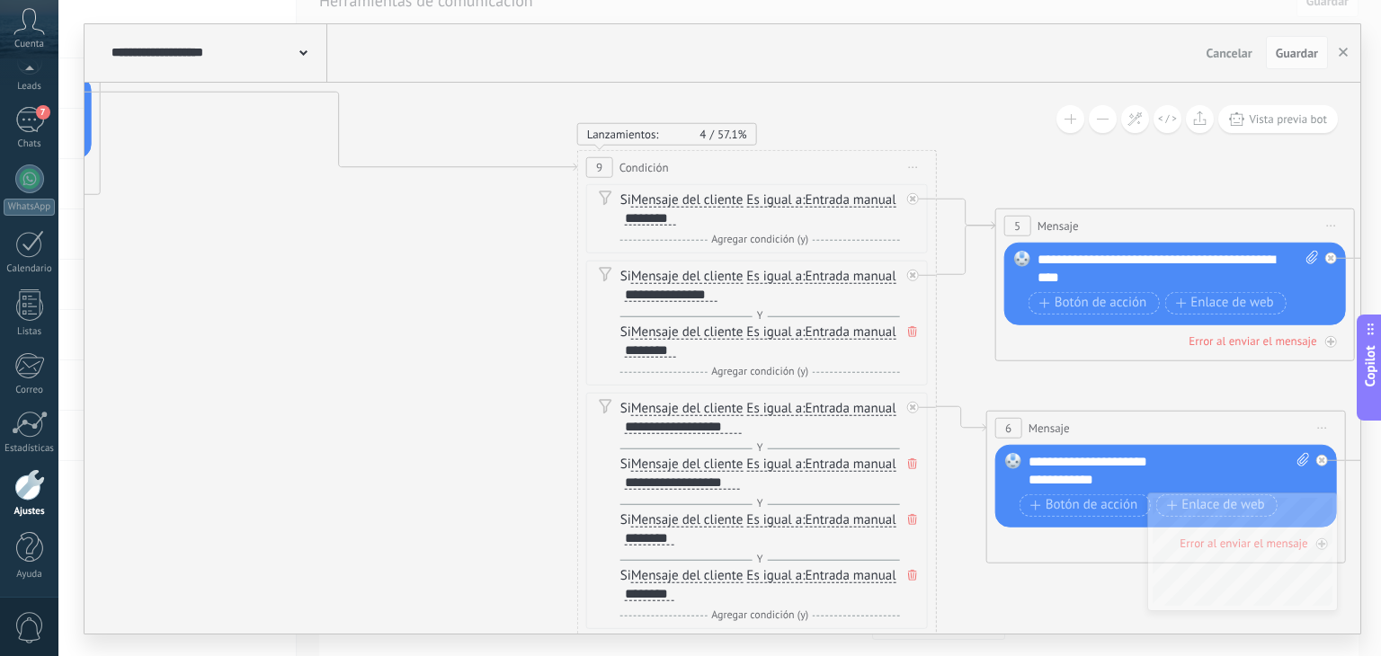
drag, startPoint x: 697, startPoint y: 428, endPoint x: 136, endPoint y: 328, distance: 569.9
click at [136, 328] on icon at bounding box center [430, 328] width 3537 height 1707
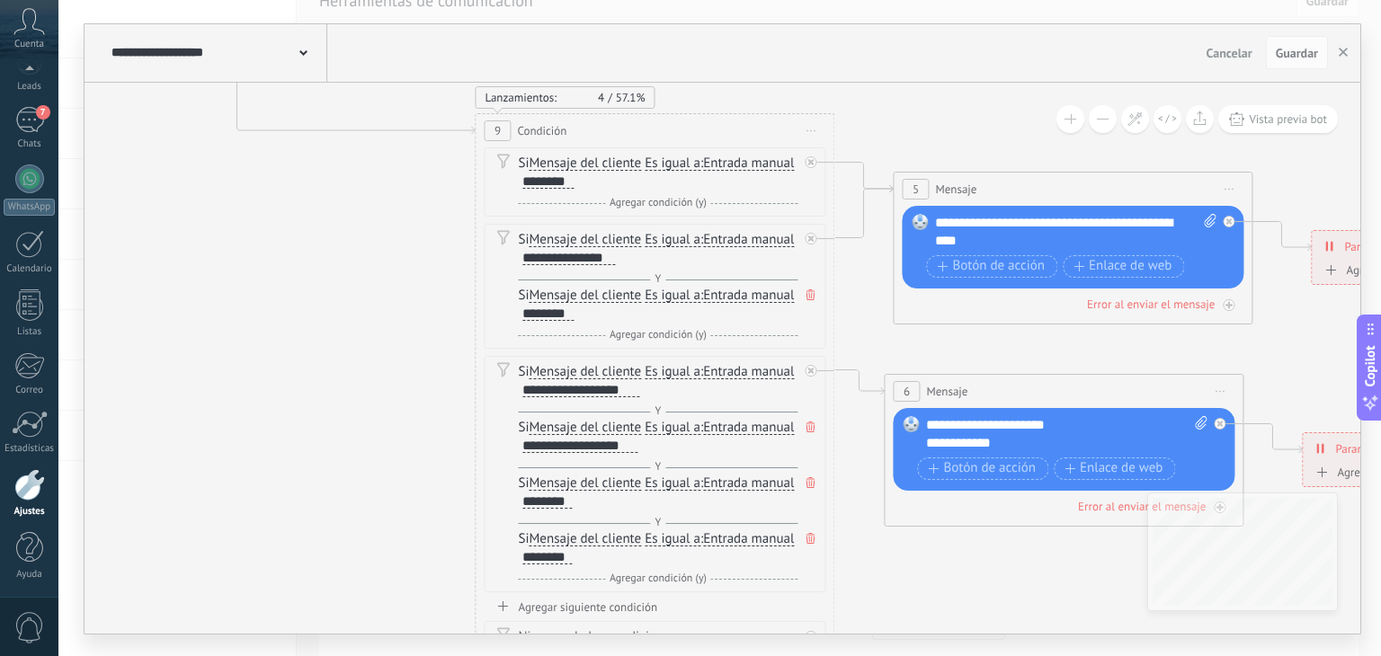
drag, startPoint x: 421, startPoint y: 302, endPoint x: 304, endPoint y: 281, distance: 118.9
click at [304, 281] on icon at bounding box center [328, 292] width 3537 height 1707
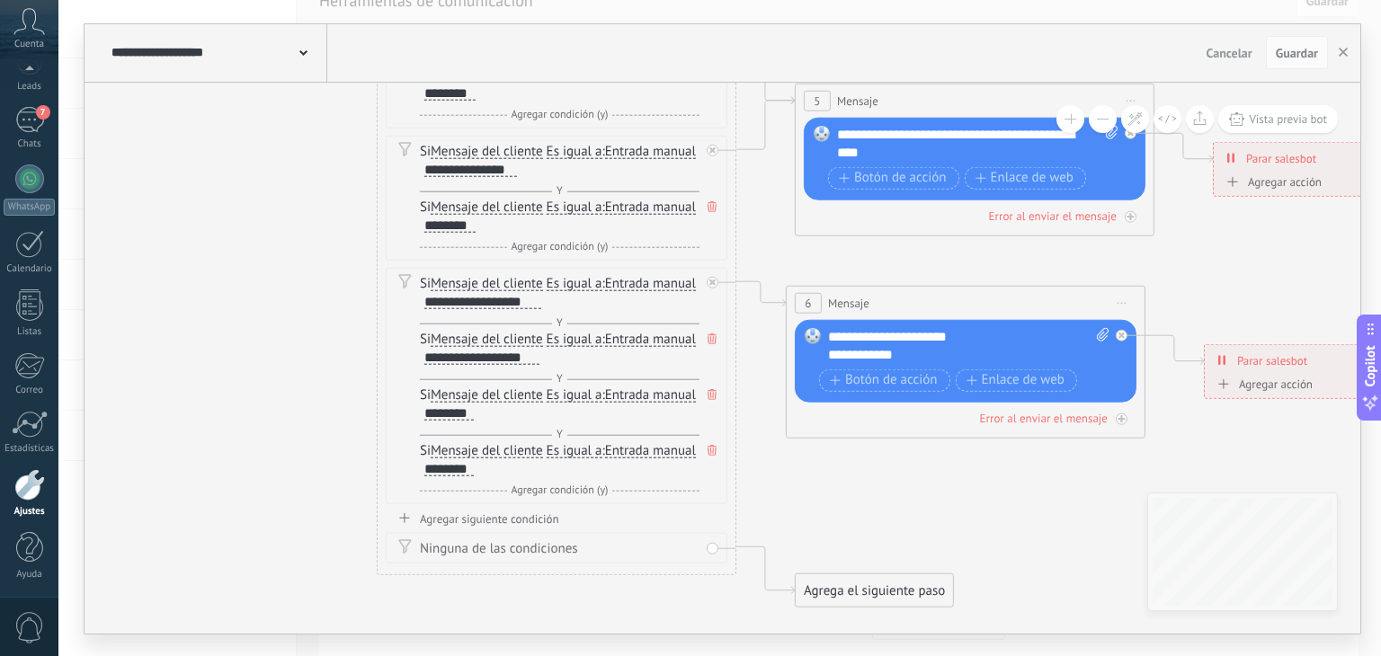
drag, startPoint x: 304, startPoint y: 281, endPoint x: 218, endPoint y: 180, distance: 132.6
click at [218, 180] on icon at bounding box center [230, 203] width 3537 height 1707
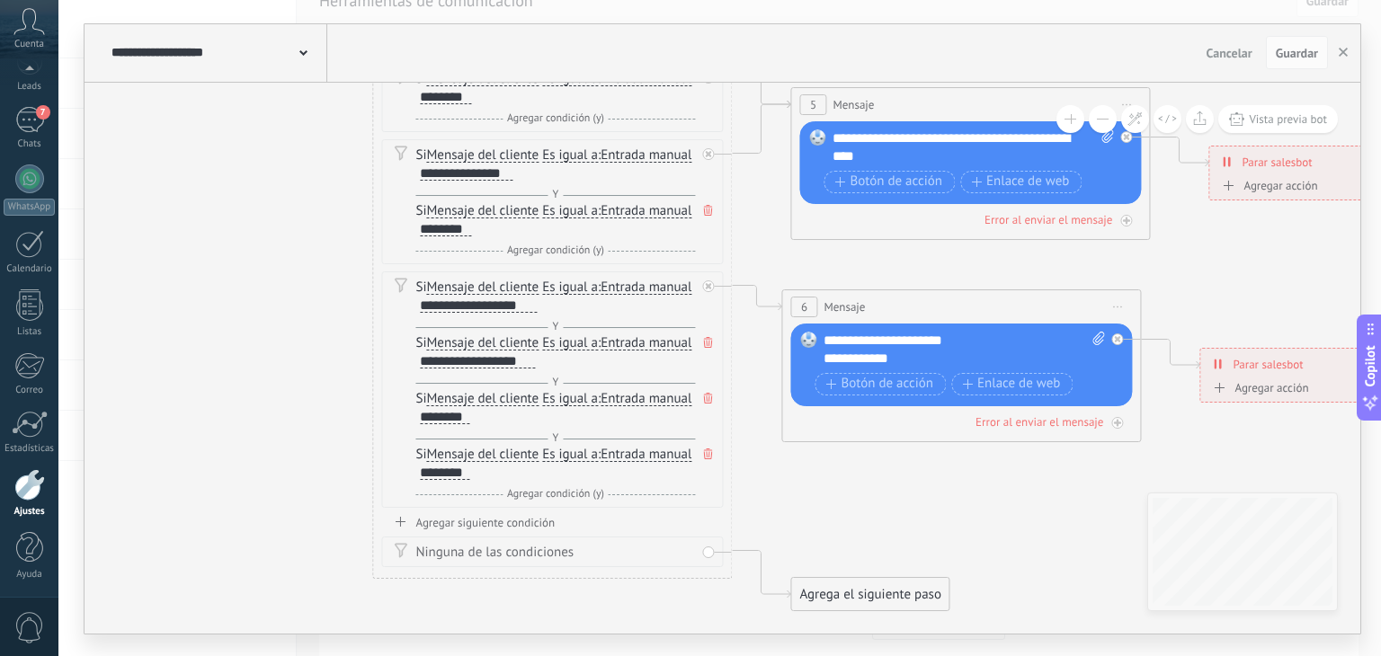
click at [218, 180] on icon at bounding box center [225, 207] width 3537 height 1707
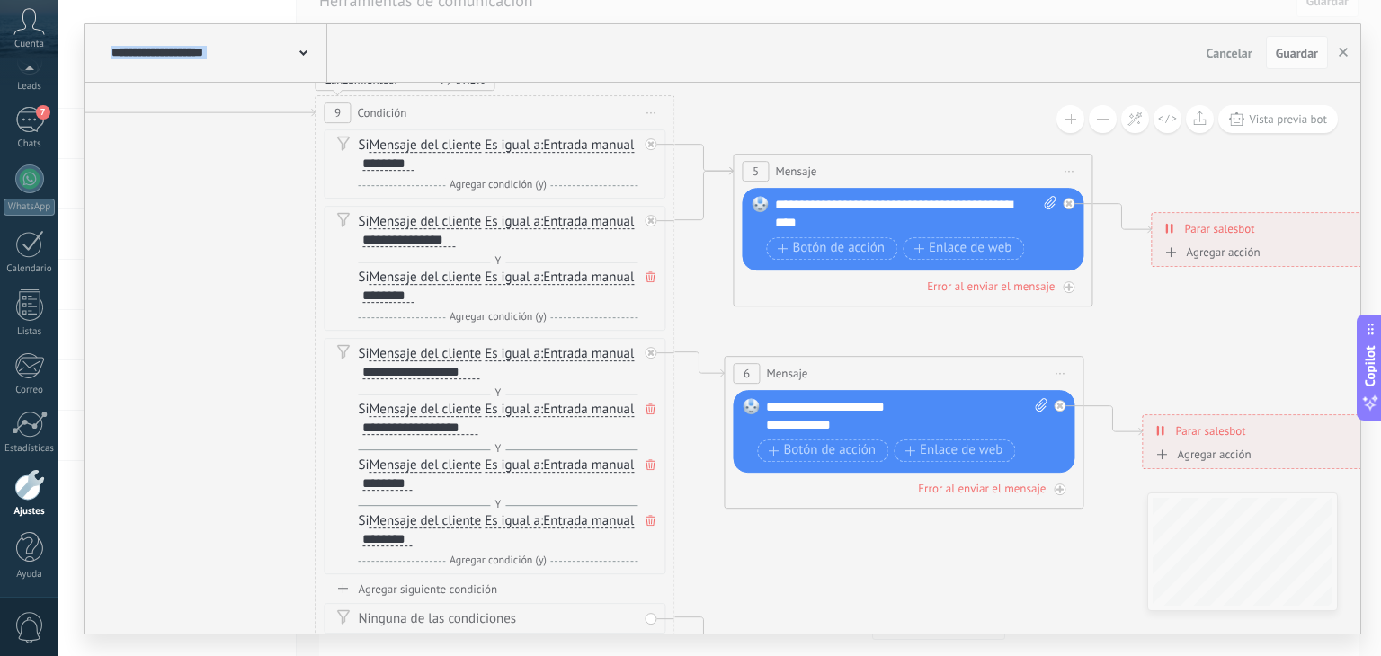
drag, startPoint x: 237, startPoint y: 250, endPoint x: 179, endPoint y: 318, distance: 89.9
click at [179, 318] on icon at bounding box center [168, 274] width 3537 height 1707
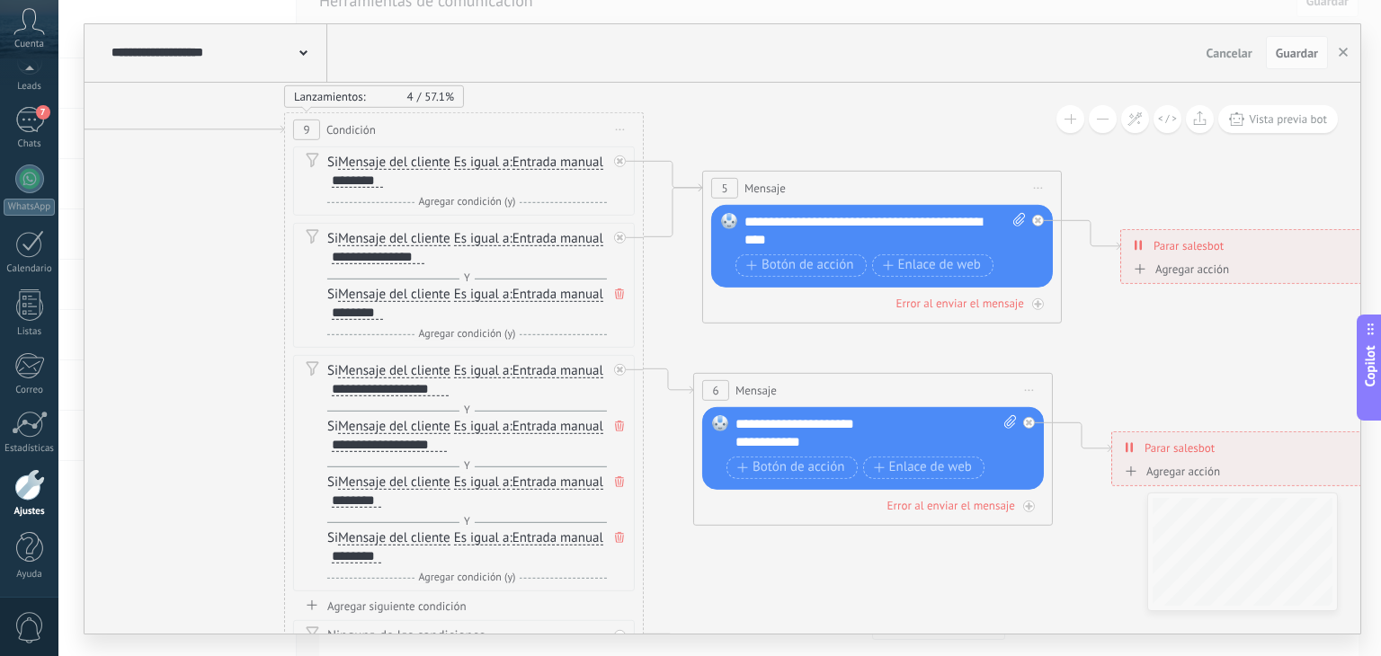
drag, startPoint x: 179, startPoint y: 318, endPoint x: 138, endPoint y: 344, distance: 48.1
click at [138, 344] on icon at bounding box center [137, 290] width 3537 height 1707
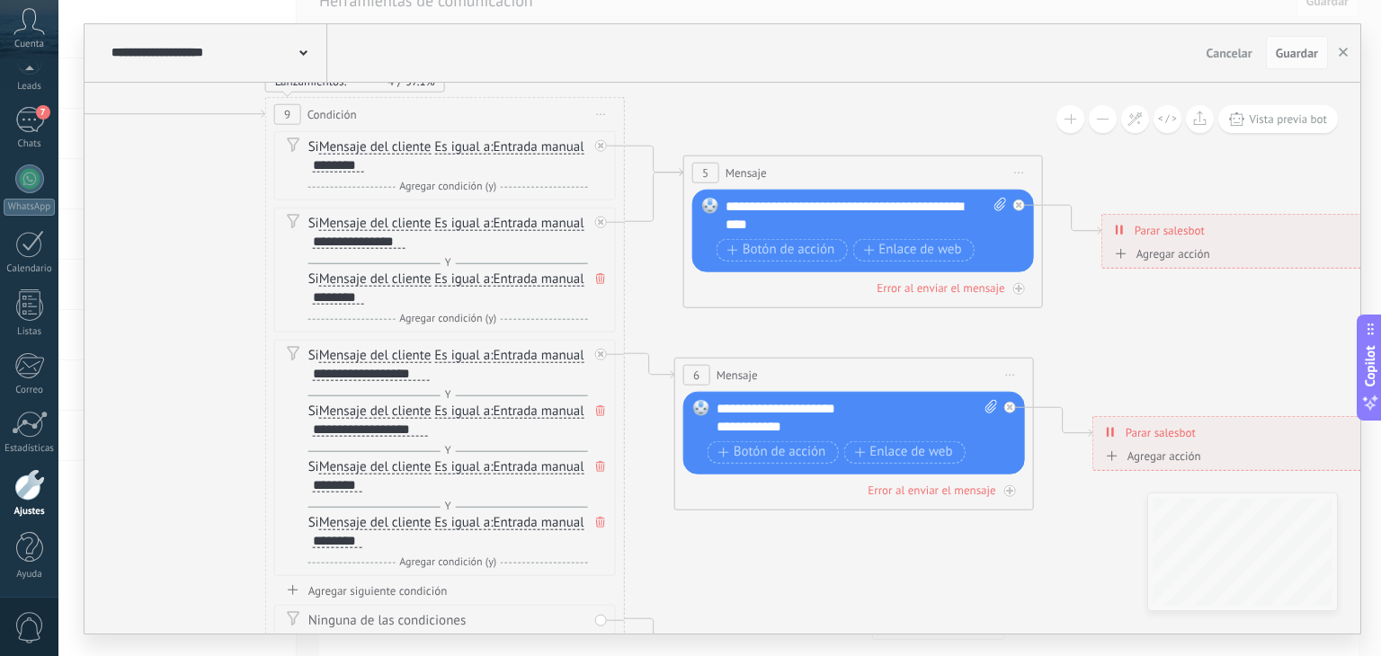
drag, startPoint x: 138, startPoint y: 344, endPoint x: 129, endPoint y: 318, distance: 27.6
click at [129, 318] on icon at bounding box center [118, 275] width 3537 height 1707
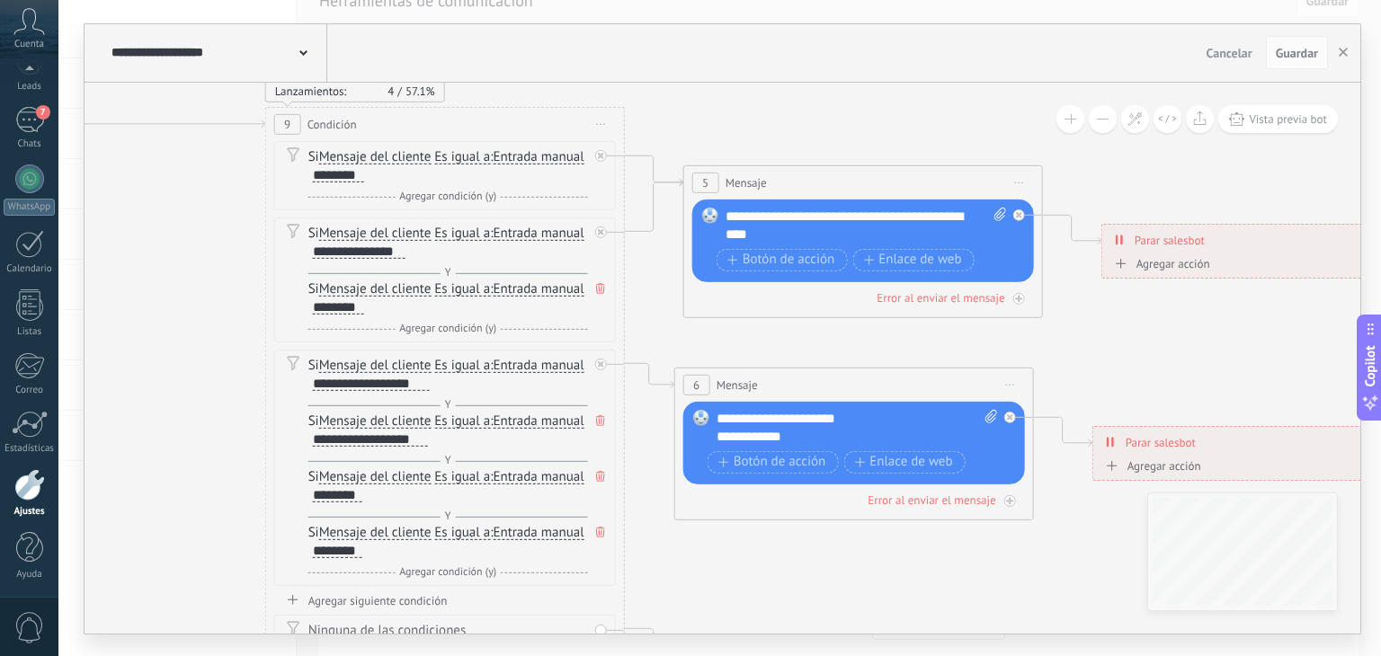
drag, startPoint x: 129, startPoint y: 318, endPoint x: 129, endPoint y: 328, distance: 9.9
click at [129, 328] on icon at bounding box center [118, 285] width 3537 height 1707
click at [598, 128] on span "Iniciar vista previa aquí Cambiar nombre Duplicar Borrar" at bounding box center [601, 124] width 29 height 26
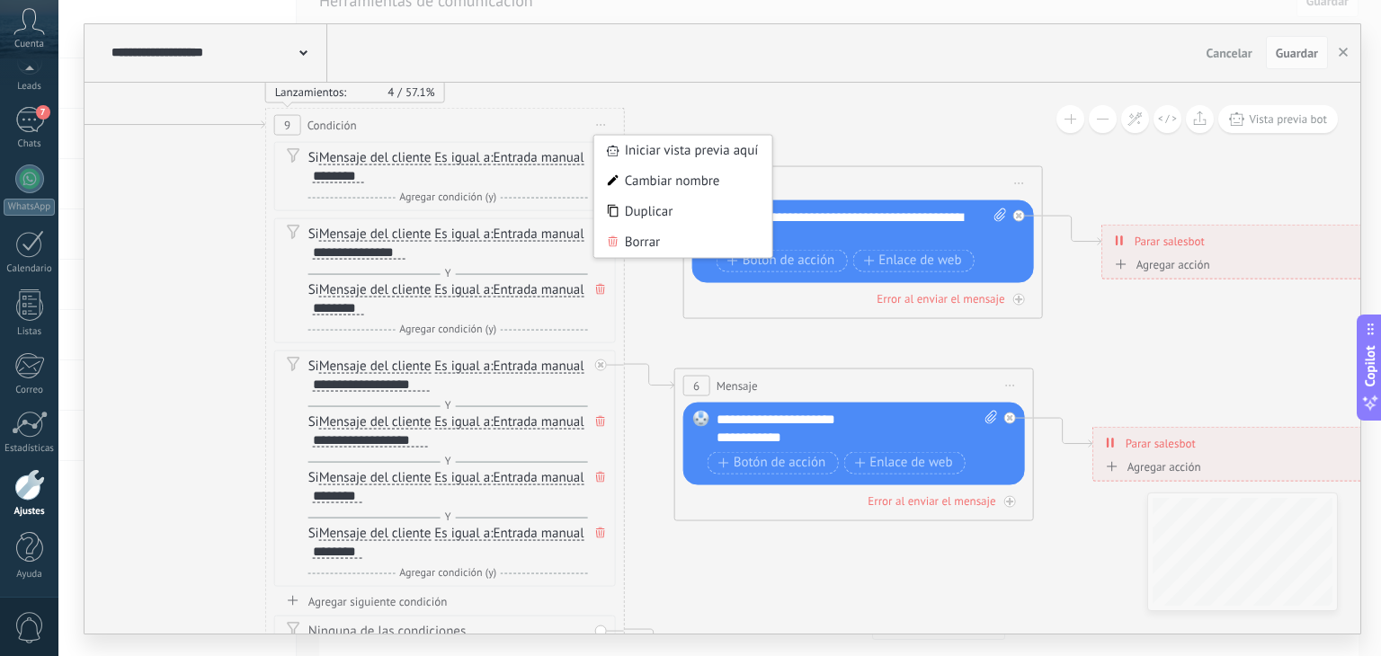
click at [662, 273] on icon at bounding box center [118, 286] width 3537 height 1707
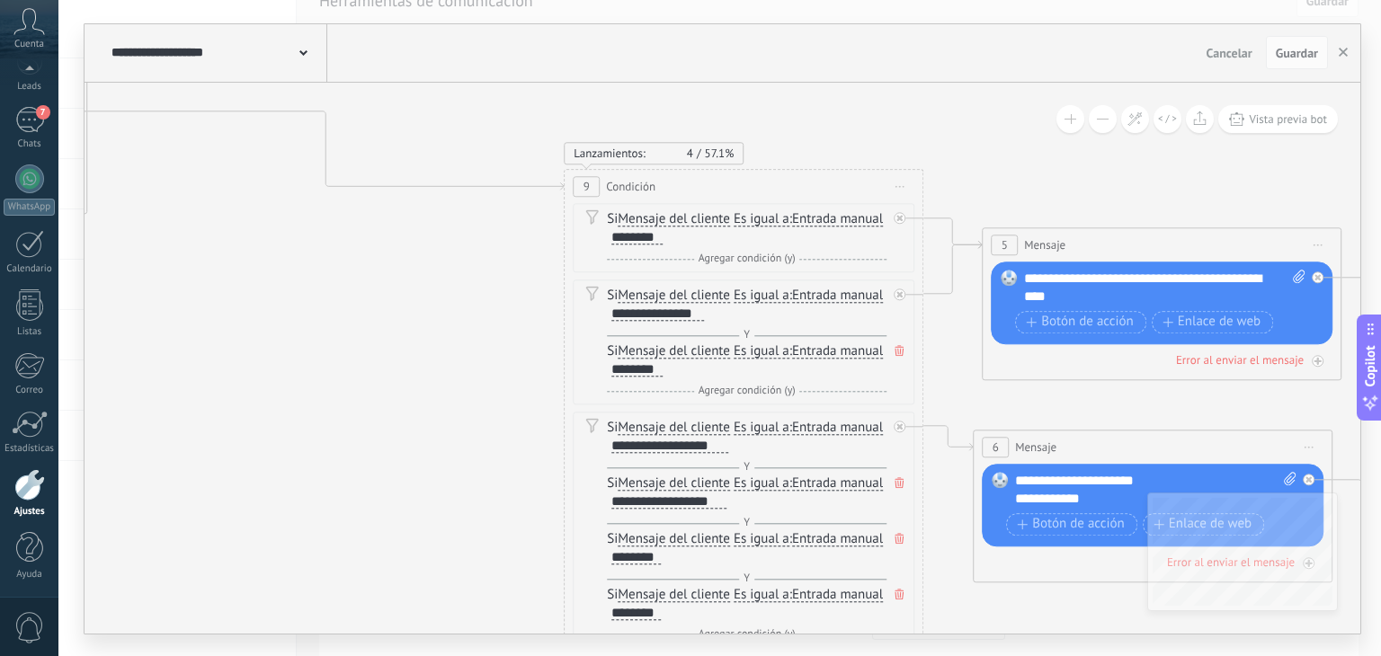
drag, startPoint x: 102, startPoint y: 292, endPoint x: 395, endPoint y: 348, distance: 297.5
click at [395, 348] on icon at bounding box center [417, 348] width 3537 height 1707
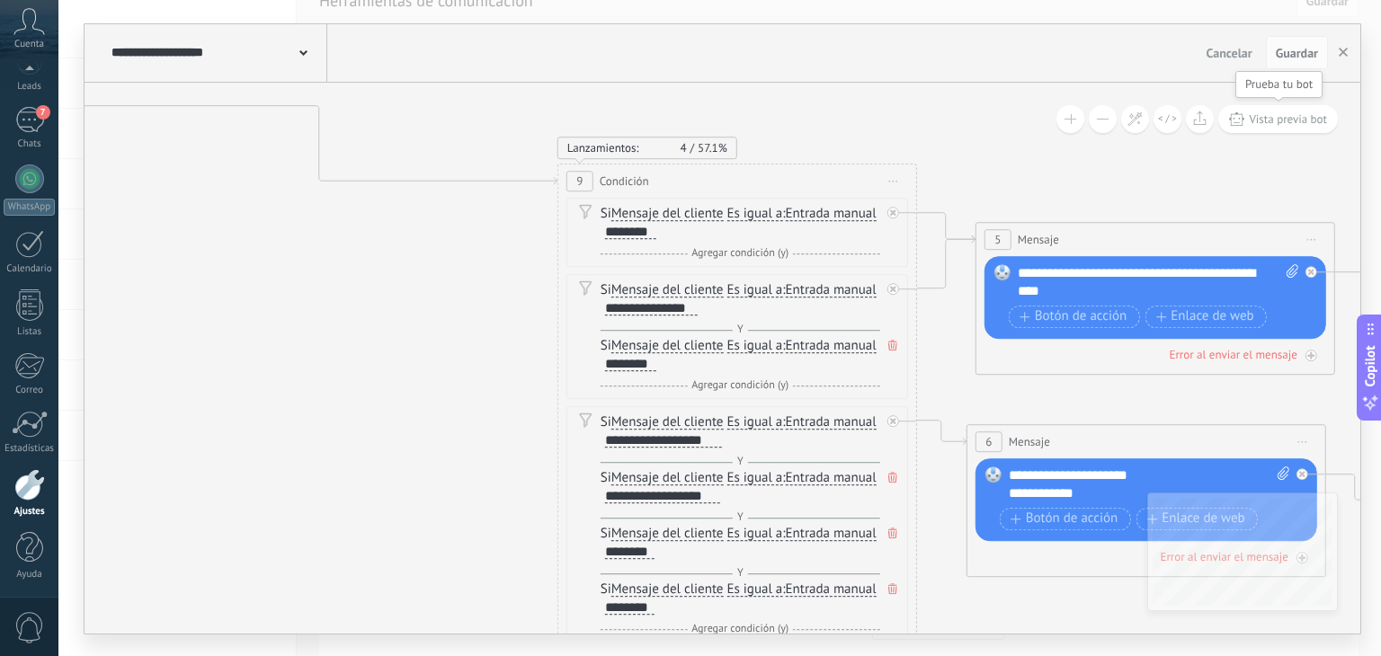
click at [1233, 118] on icon at bounding box center [1236, 118] width 15 height 13
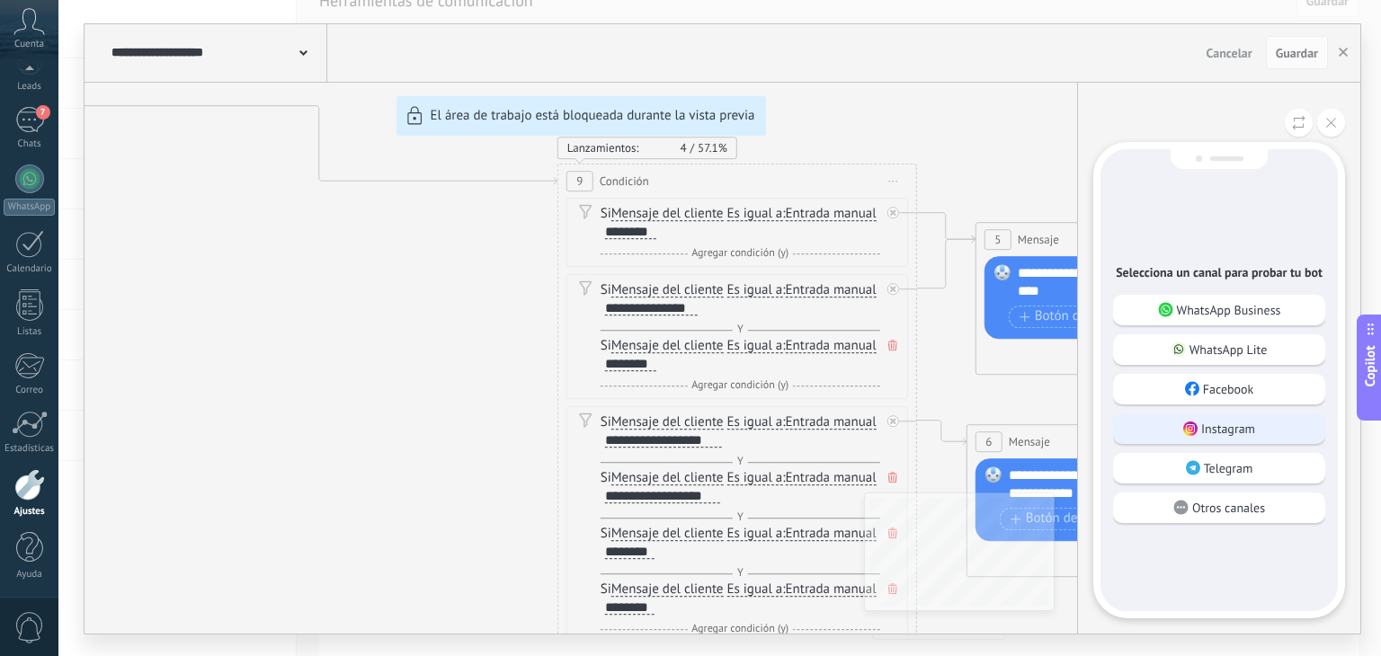
click at [1205, 427] on p "Instagram" at bounding box center [1228, 429] width 54 height 16
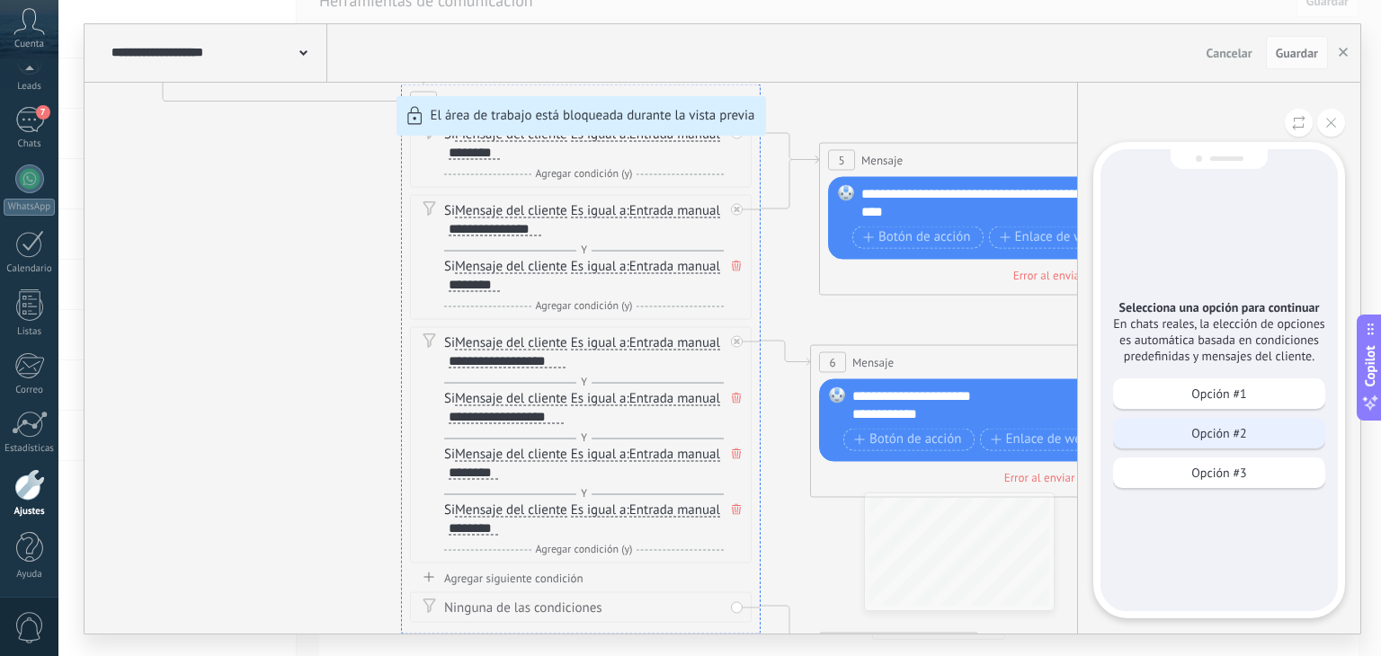
click at [1204, 427] on p "Opción #2" at bounding box center [1218, 433] width 55 height 16
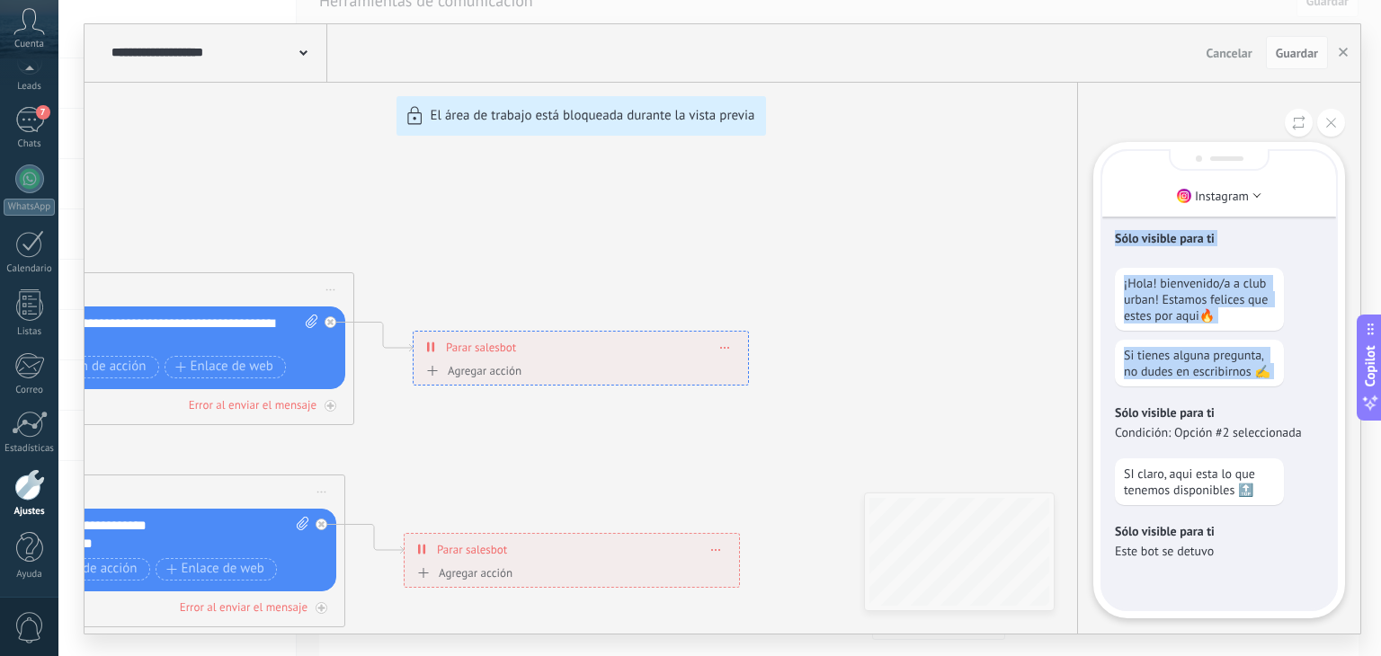
drag, startPoint x: 961, startPoint y: 400, endPoint x: 1092, endPoint y: 394, distance: 130.5
click at [1092, 394] on div "**********" at bounding box center [723, 329] width 1276 height 610
click at [1077, 397] on div "Instagram Sólo visible para ti ¡Hola! bienvenido/a a club urban! Estamos felice…" at bounding box center [1218, 358] width 283 height 551
click at [995, 386] on div "**********" at bounding box center [723, 329] width 1276 height 610
click at [657, 241] on div "**********" at bounding box center [723, 329] width 1276 height 610
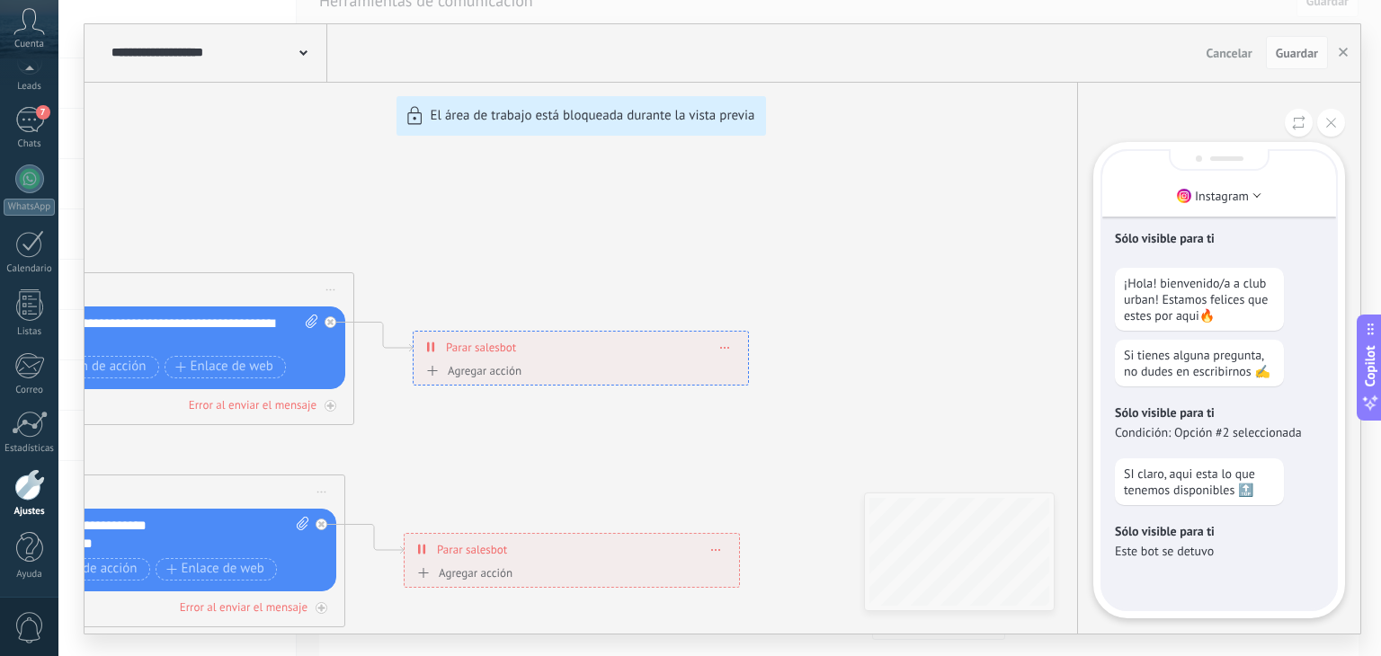
click at [657, 241] on div "**********" at bounding box center [723, 329] width 1276 height 610
click at [39, 124] on div at bounding box center [29, 123] width 27 height 33
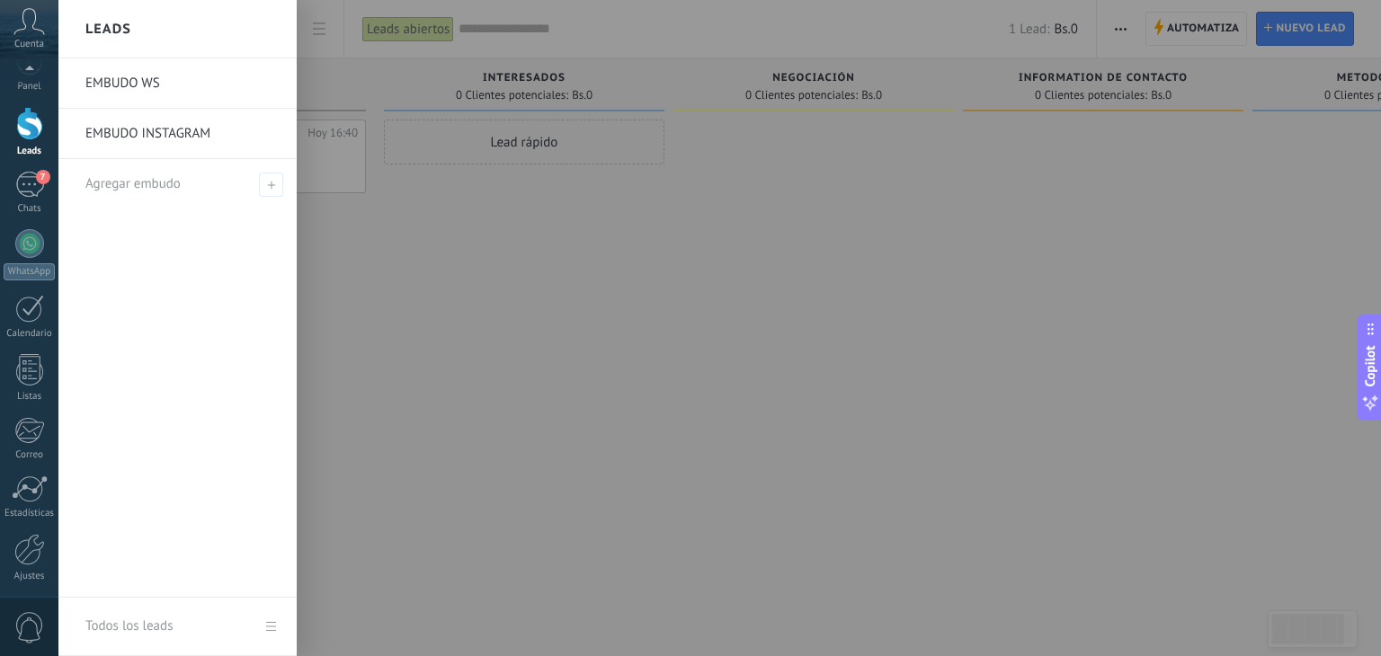
click at [748, 324] on div at bounding box center [813, 331] width 281 height 422
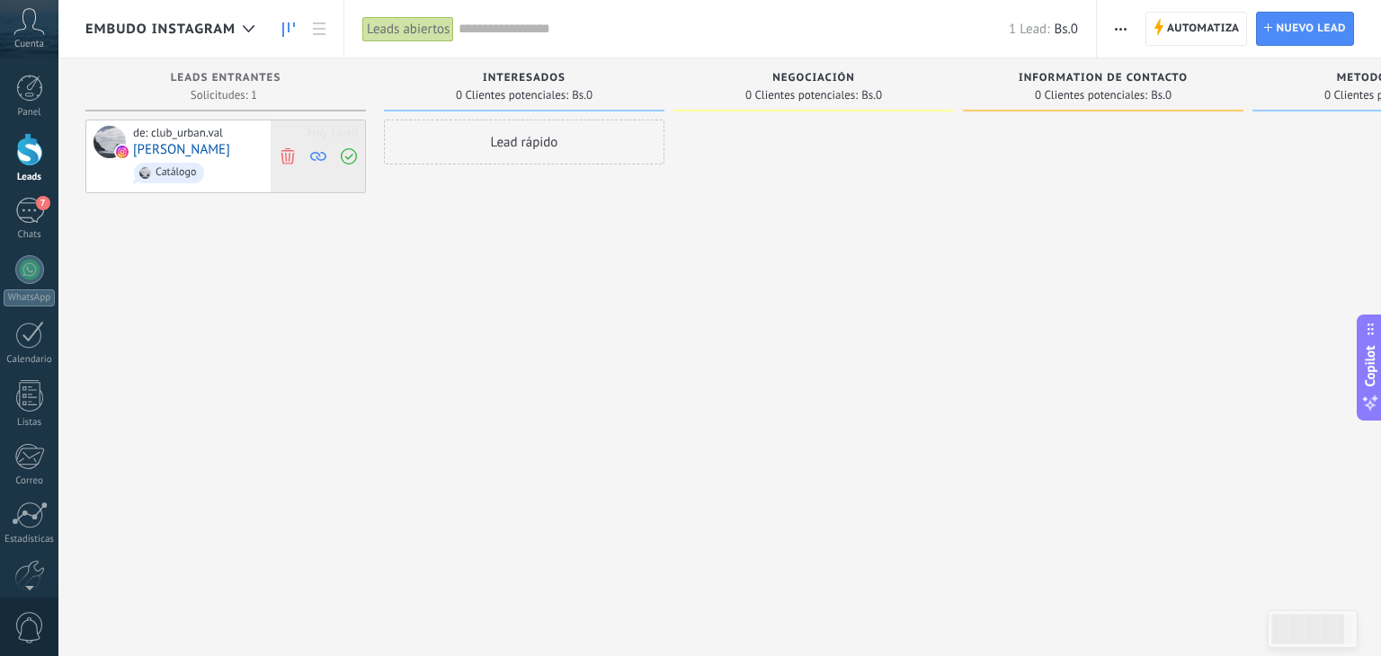
click at [288, 149] on use at bounding box center [287, 155] width 13 height 16
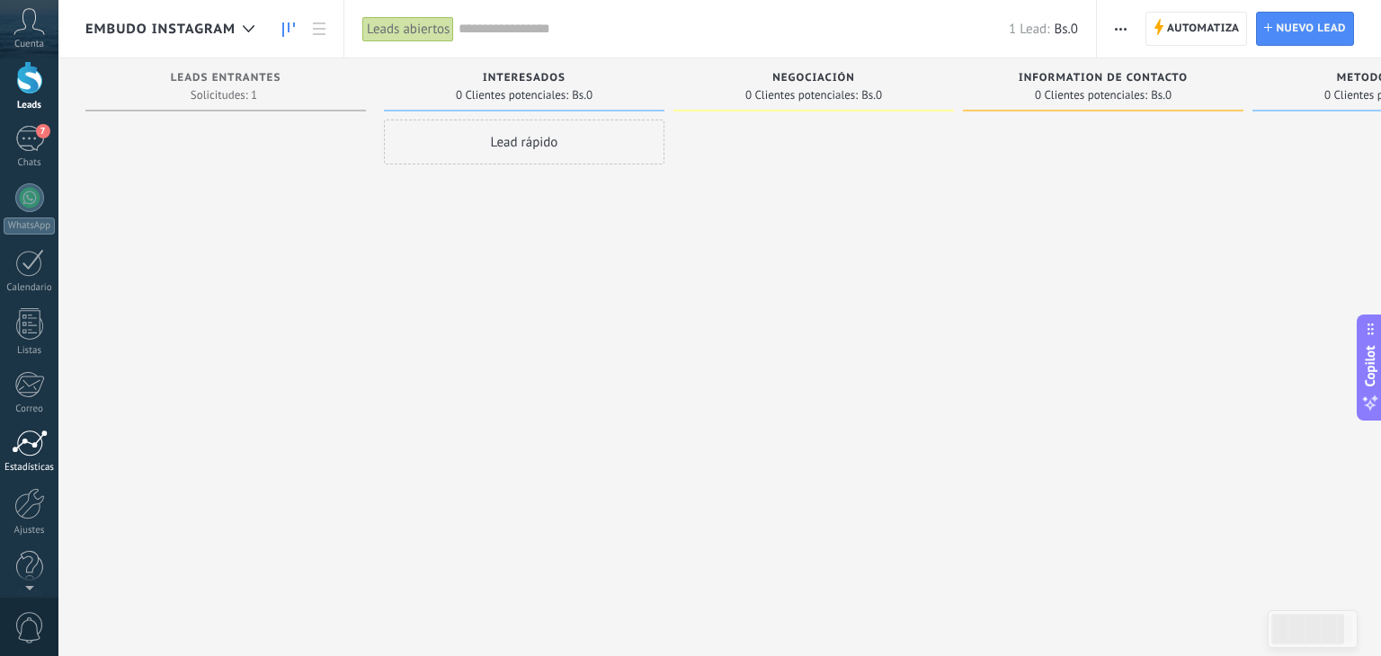
scroll to position [76, 0]
click at [22, 506] on div at bounding box center [29, 500] width 31 height 31
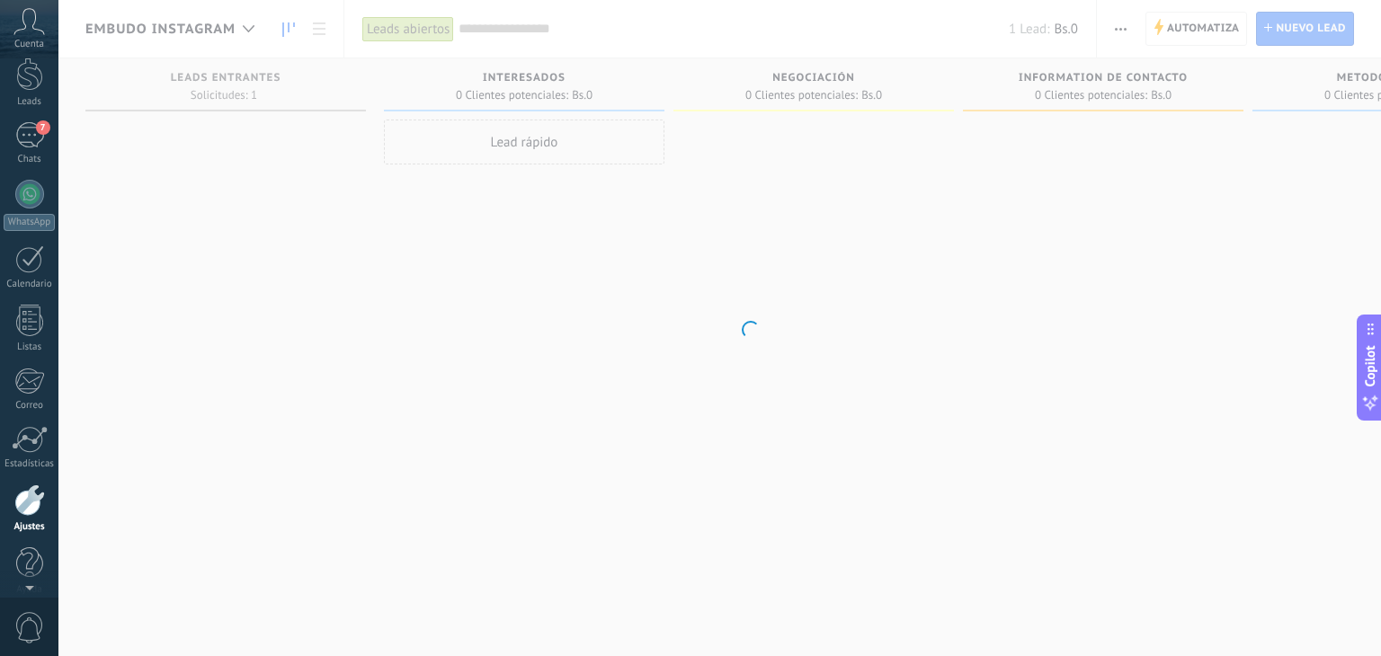
scroll to position [91, 0]
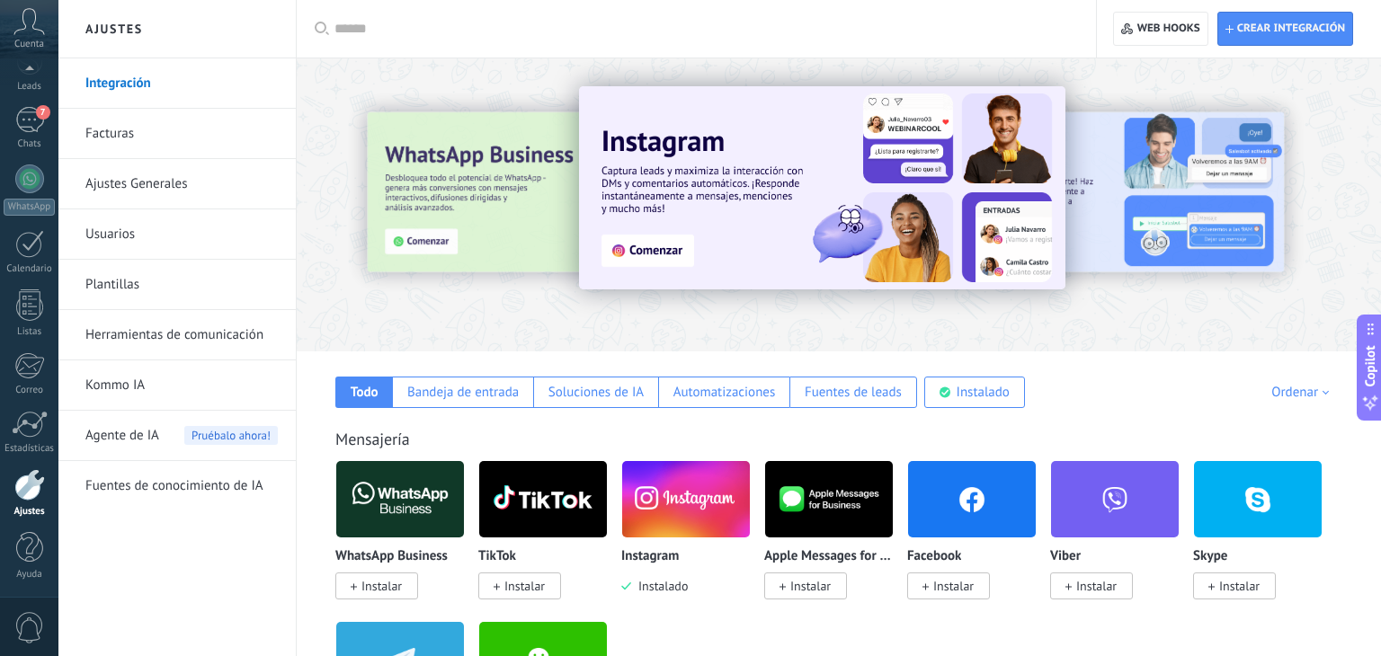
click at [212, 361] on link "Kommo IA" at bounding box center [181, 386] width 192 height 50
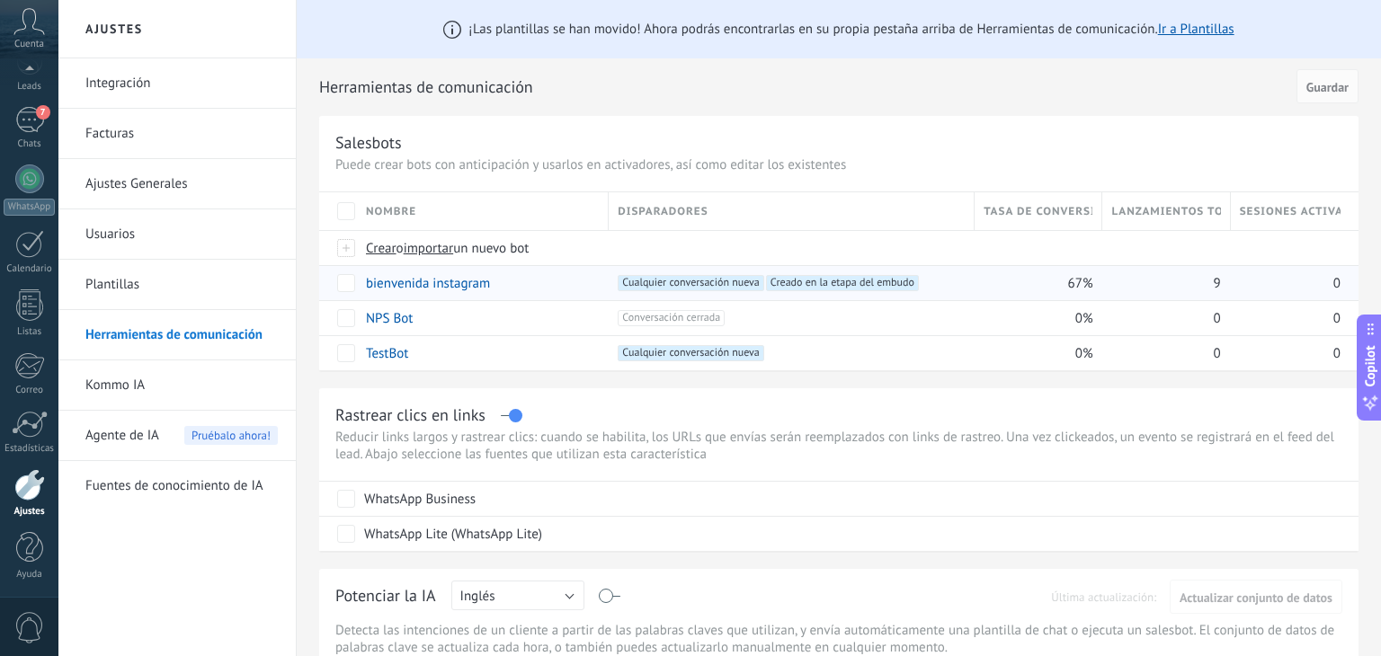
click at [531, 281] on div "bienvenida instagram" at bounding box center [478, 283] width 243 height 34
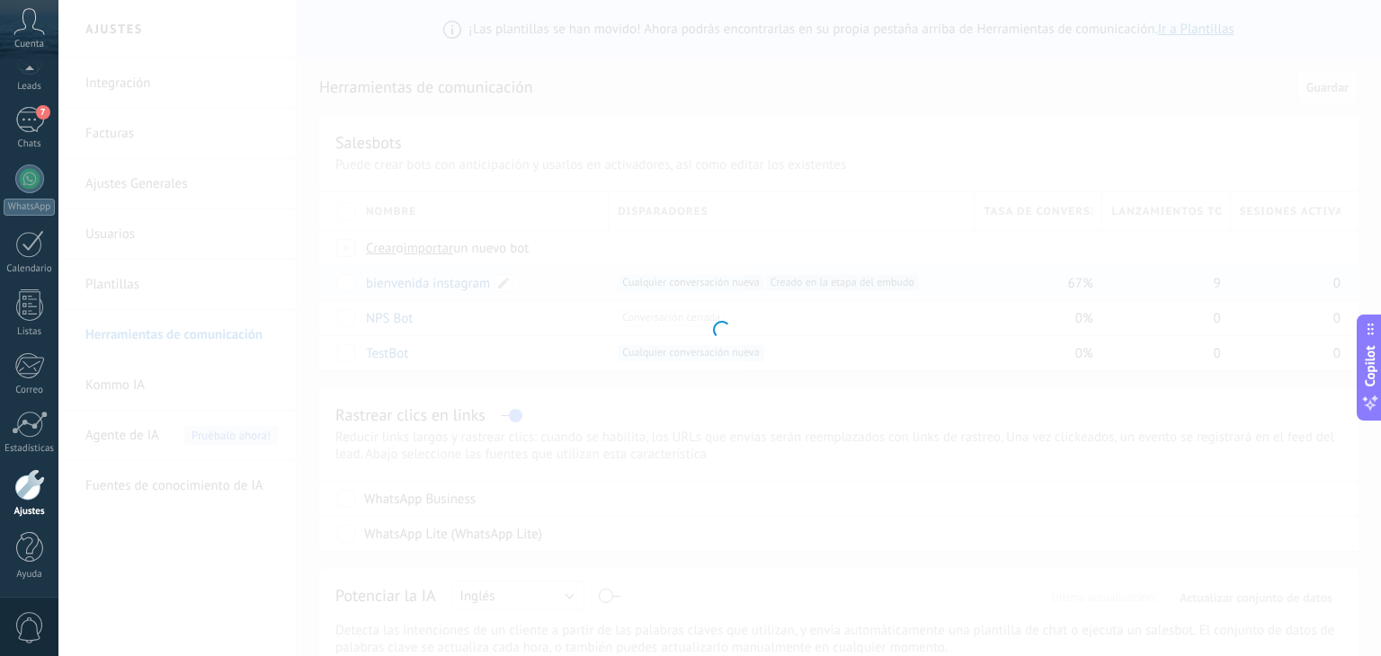
type input "**********"
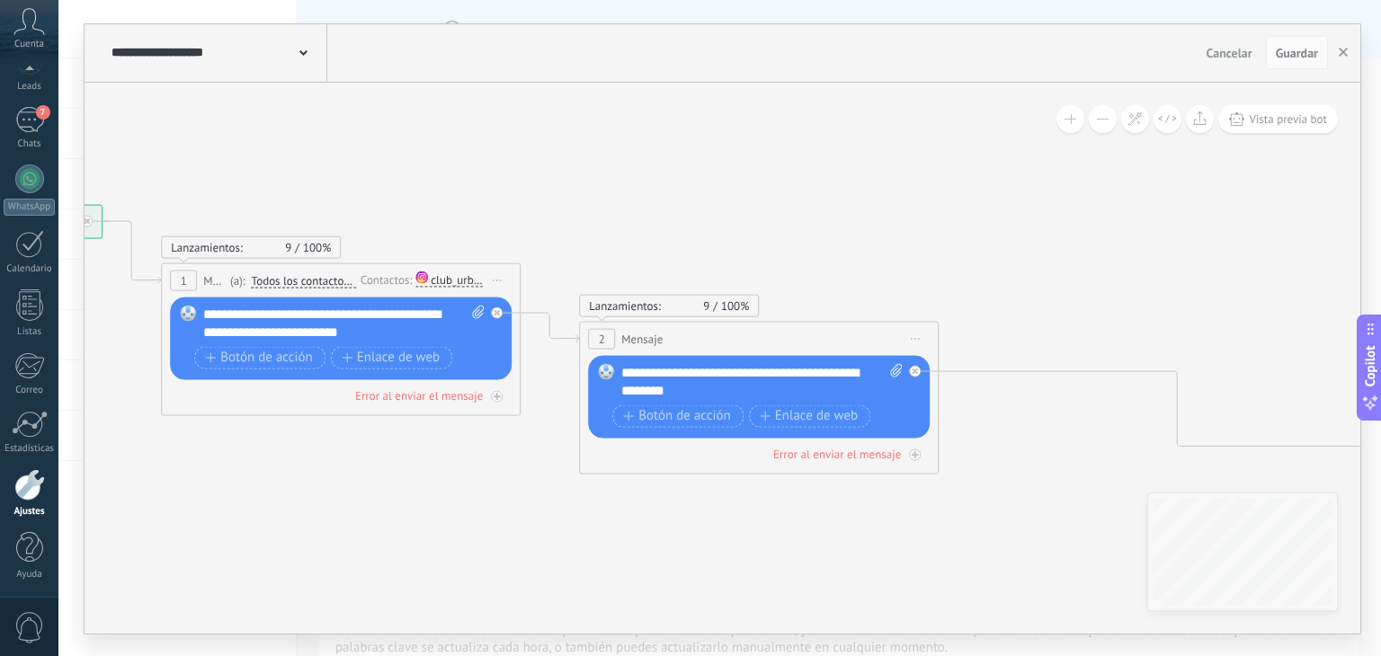
click at [410, 146] on icon at bounding box center [1268, 608] width 3537 height 1707
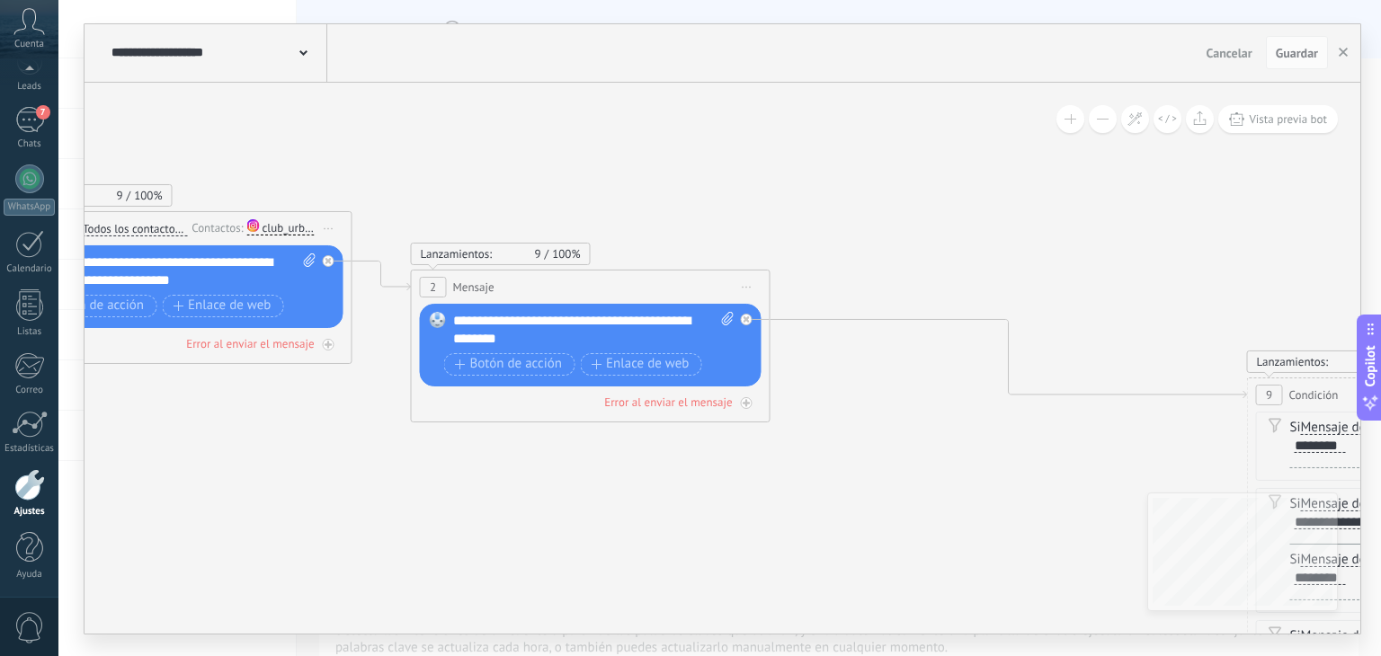
drag, startPoint x: 693, startPoint y: 224, endPoint x: 464, endPoint y: 163, distance: 237.3
click at [464, 163] on icon at bounding box center [1100, 556] width 3537 height 1707
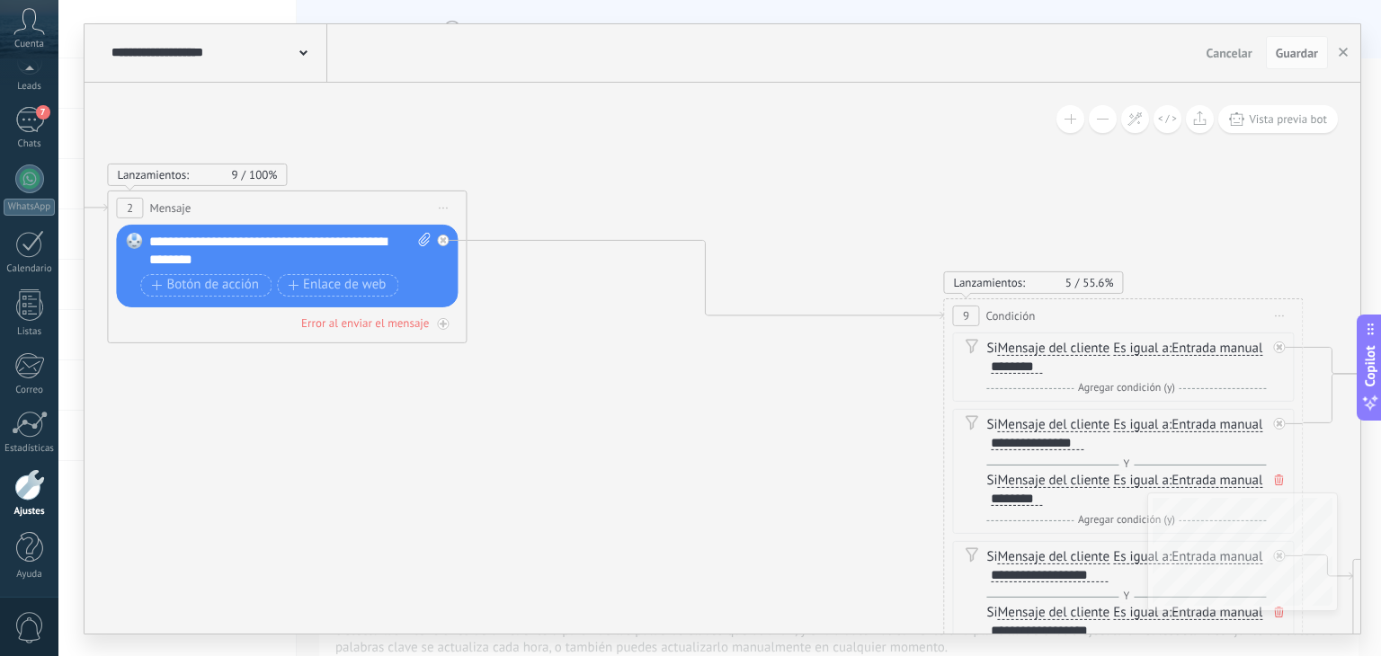
drag, startPoint x: 986, startPoint y: 580, endPoint x: 743, endPoint y: 511, distance: 253.3
click at [743, 511] on icon at bounding box center [796, 477] width 3537 height 1707
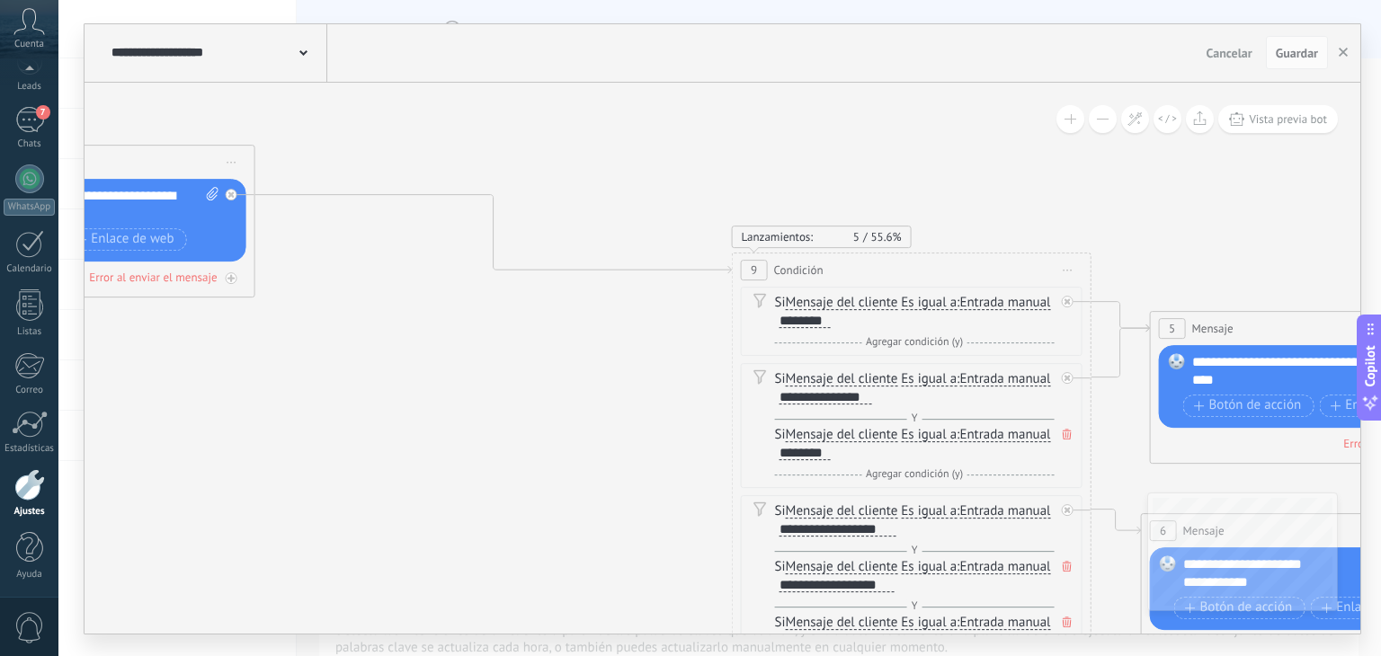
drag, startPoint x: 652, startPoint y: 388, endPoint x: 440, endPoint y: 343, distance: 217.1
click at [440, 343] on icon at bounding box center [585, 431] width 3537 height 1707
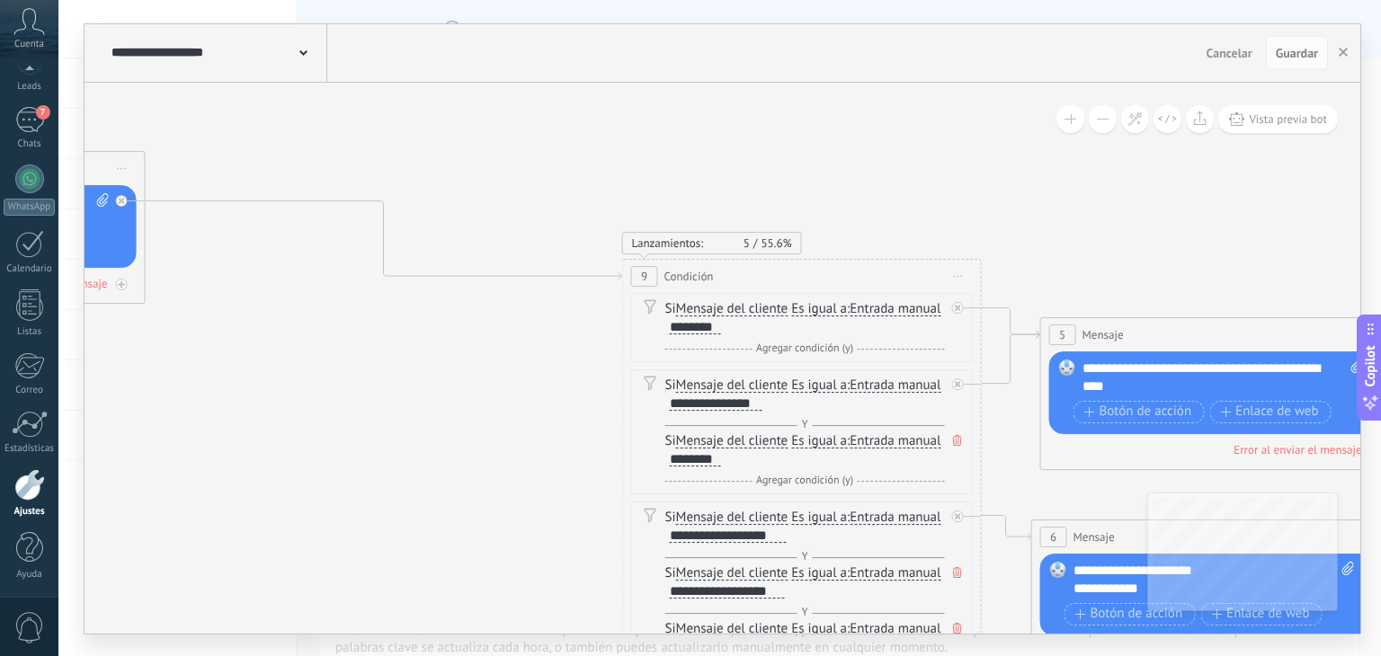
drag, startPoint x: 440, startPoint y: 343, endPoint x: 327, endPoint y: 349, distance: 112.6
click at [327, 349] on icon at bounding box center [475, 438] width 3537 height 1707
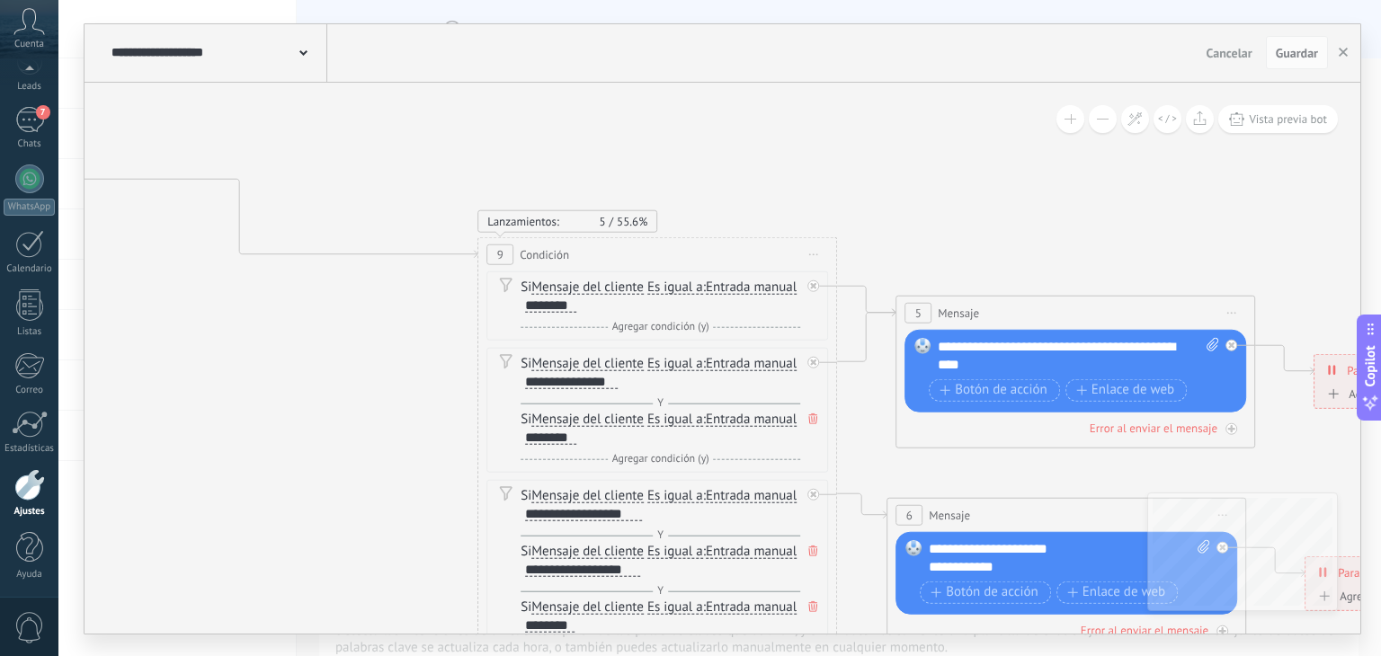
drag, startPoint x: 327, startPoint y: 349, endPoint x: 185, endPoint y: 327, distance: 143.7
click at [185, 327] on icon at bounding box center [330, 415] width 3537 height 1707
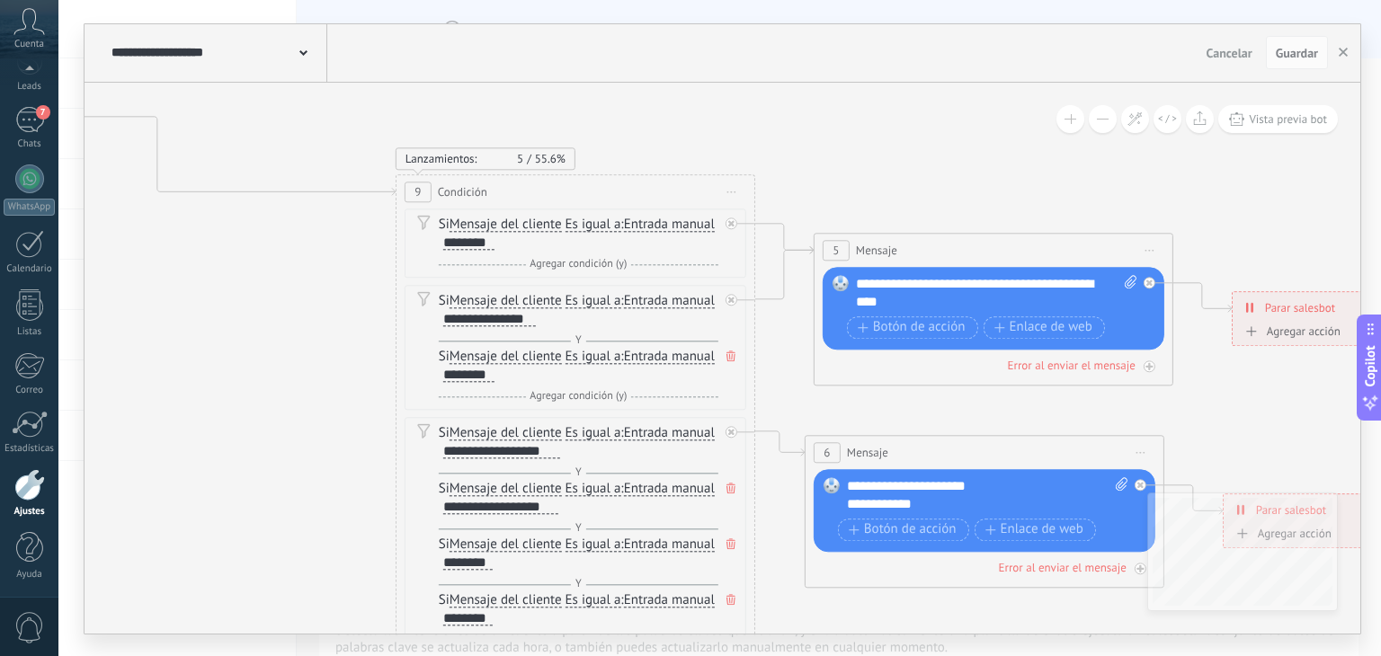
drag, startPoint x: 185, startPoint y: 327, endPoint x: 104, endPoint y: 265, distance: 102.0
click at [104, 265] on icon at bounding box center [248, 353] width 3537 height 1707
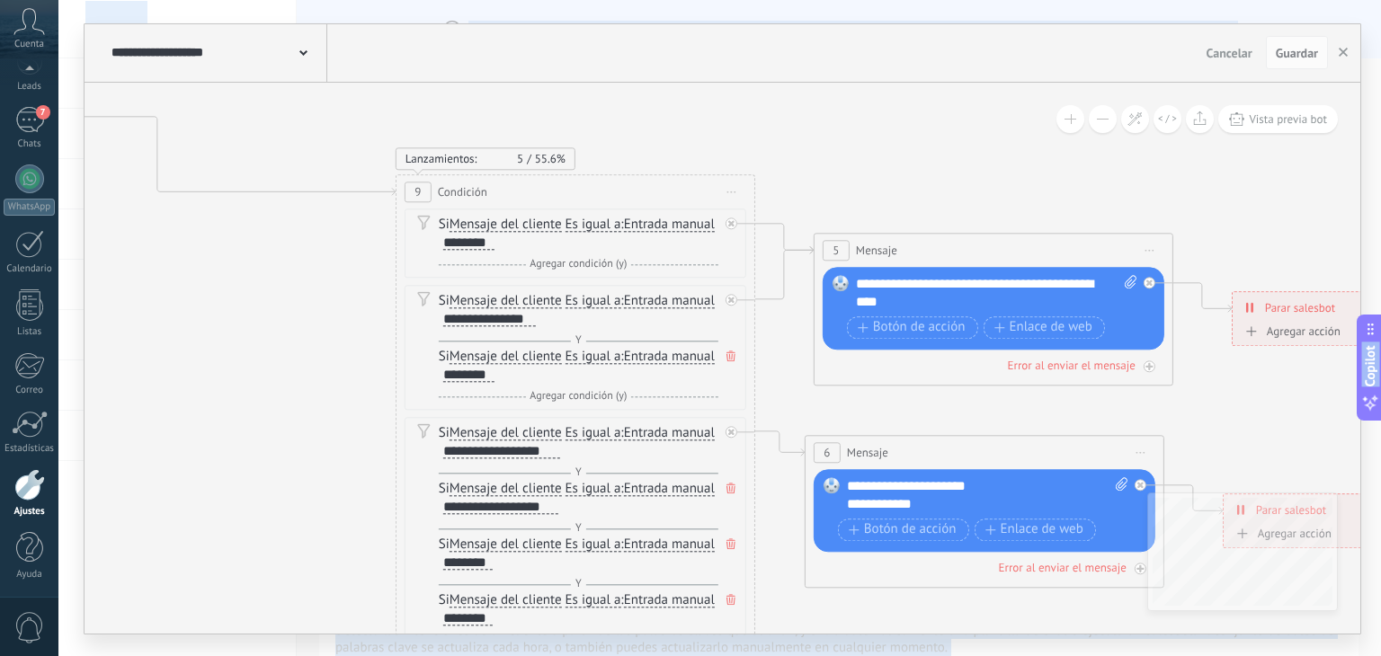
drag, startPoint x: 104, startPoint y: 265, endPoint x: 8, endPoint y: 217, distance: 107.8
click at [8, 217] on body ".abccls-1,.abccls-2{fill-rule:evenodd}.abccls-2{fill:#fff} .abfcls-1{fill:none}…" at bounding box center [690, 328] width 1381 height 656
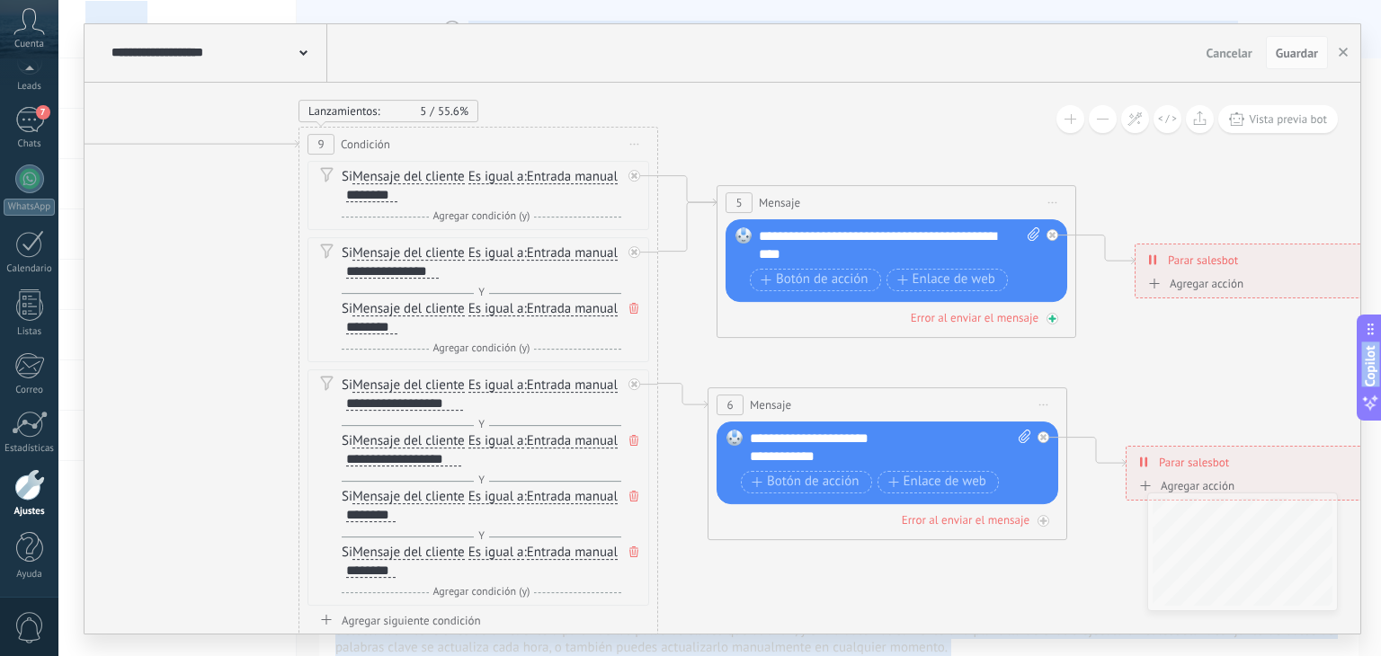
click at [990, 319] on div "Error al enviar el mensaje" at bounding box center [975, 317] width 128 height 15
click at [1051, 317] on icon at bounding box center [1052, 318] width 6 height 2
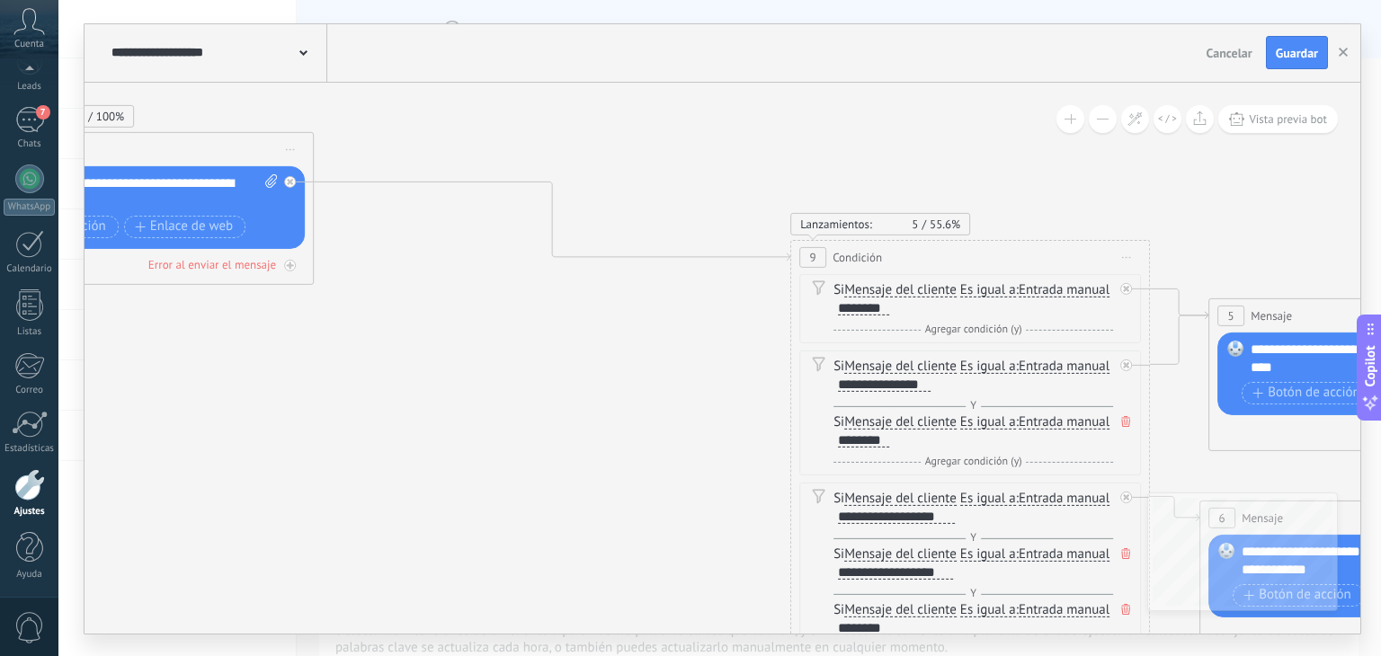
drag, startPoint x: 197, startPoint y: 272, endPoint x: 680, endPoint y: 385, distance: 495.7
click at [680, 385] on icon at bounding box center [643, 418] width 3537 height 1707
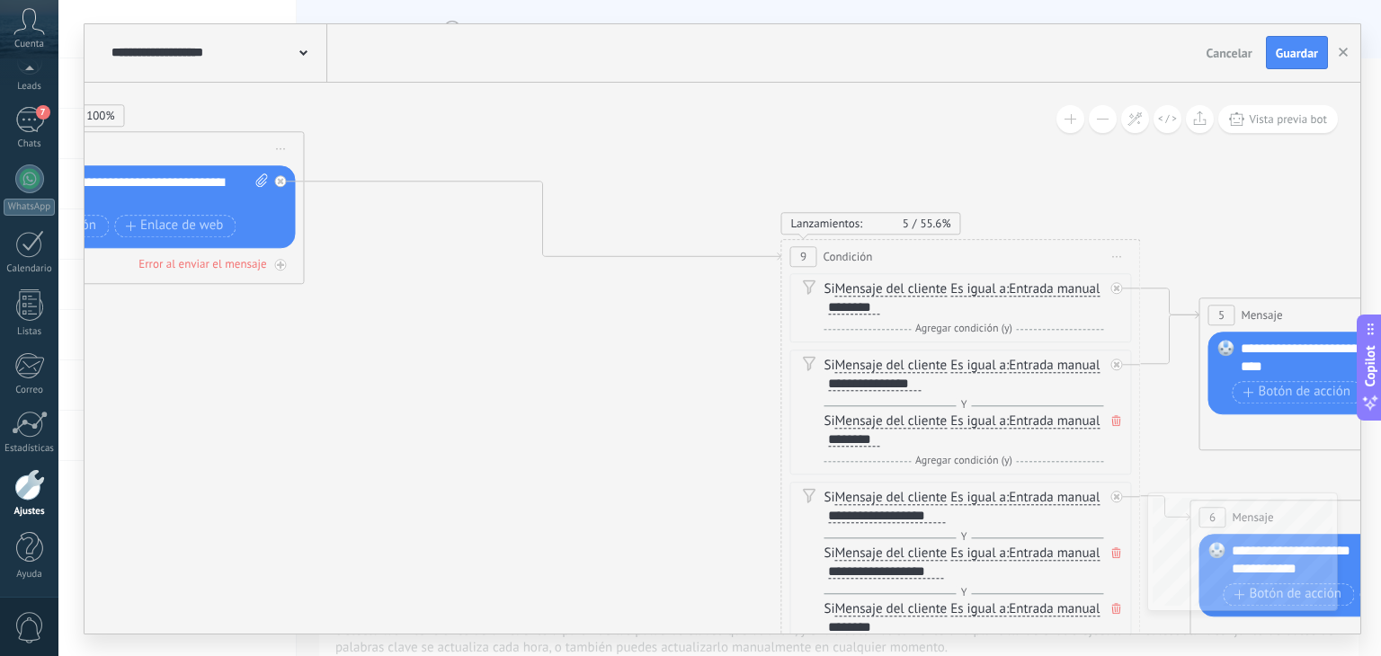
click at [872, 266] on div "9 Condición ********* Iniciar vista previa aquí Cambiar nombre Duplicar Borrar" at bounding box center [960, 256] width 358 height 33
click at [1119, 250] on span "Iniciar vista previa aquí Cambiar nombre Duplicar Borrar" at bounding box center [1116, 257] width 29 height 26
click at [1138, 368] on div "Borrar" at bounding box center [1199, 374] width 178 height 31
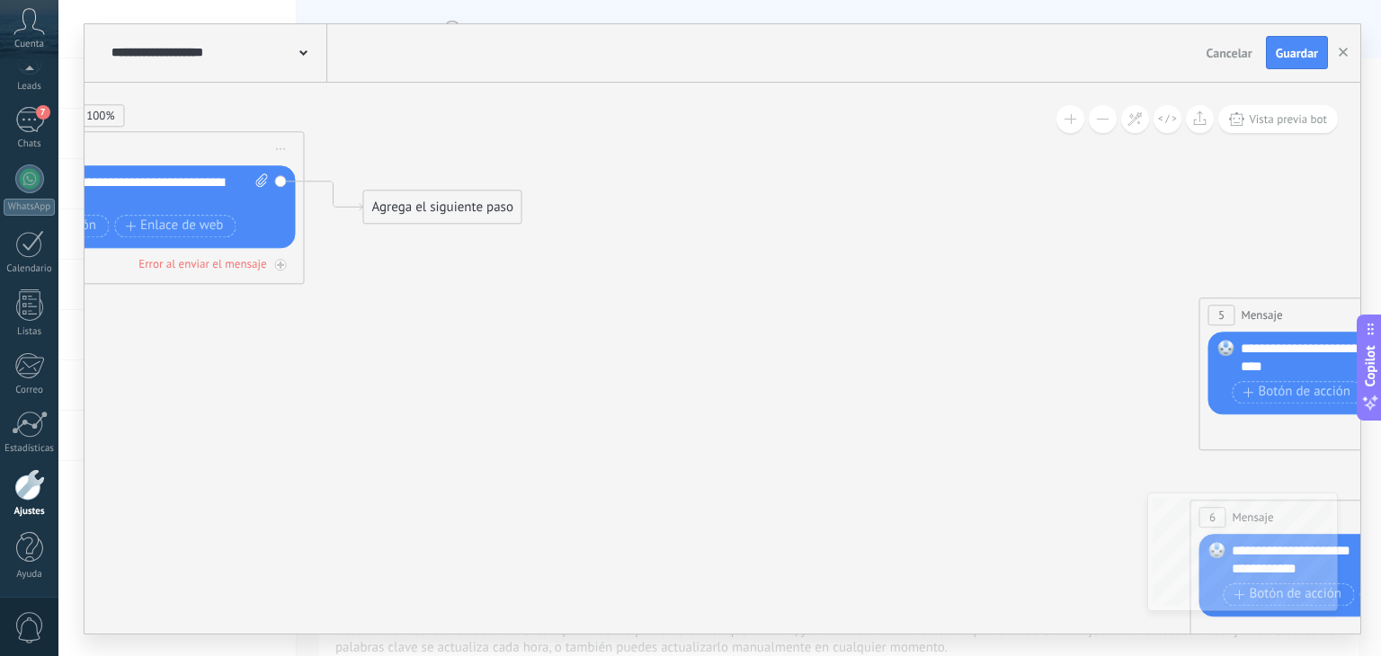
click at [465, 202] on div "Agrega el siguiente paso" at bounding box center [441, 207] width 157 height 30
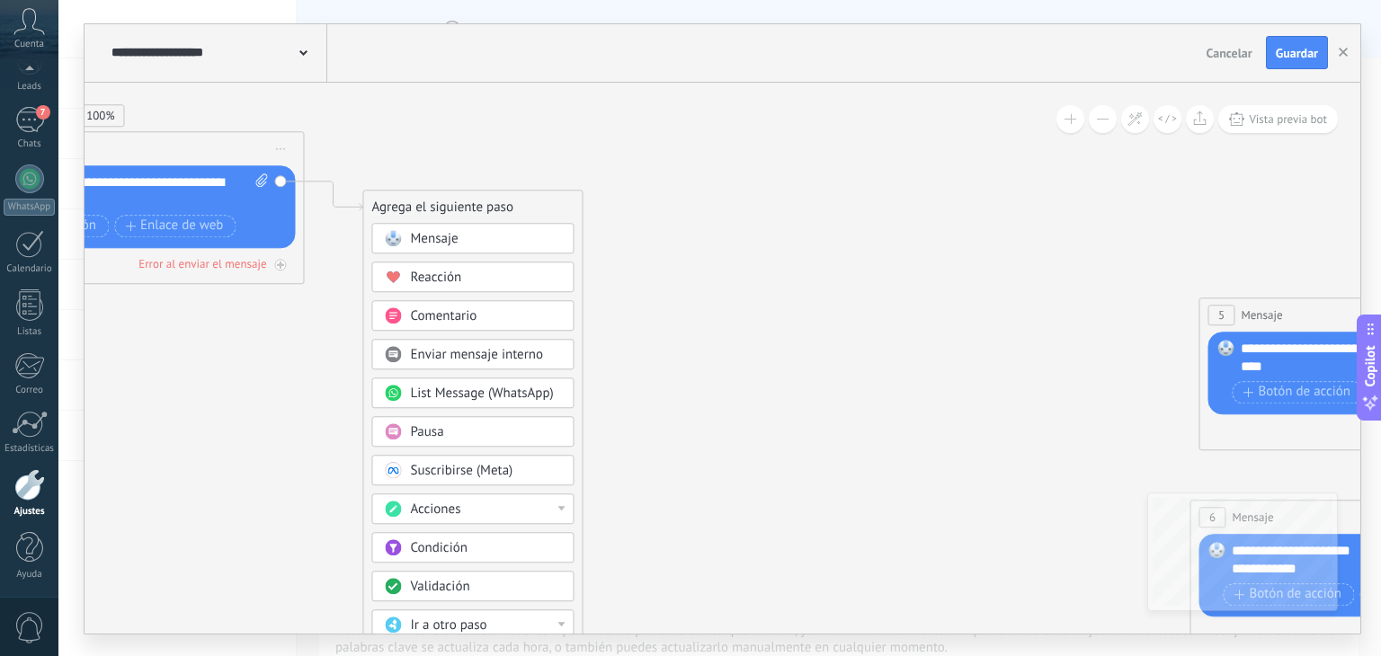
click at [512, 583] on div "Validación" at bounding box center [485, 587] width 151 height 18
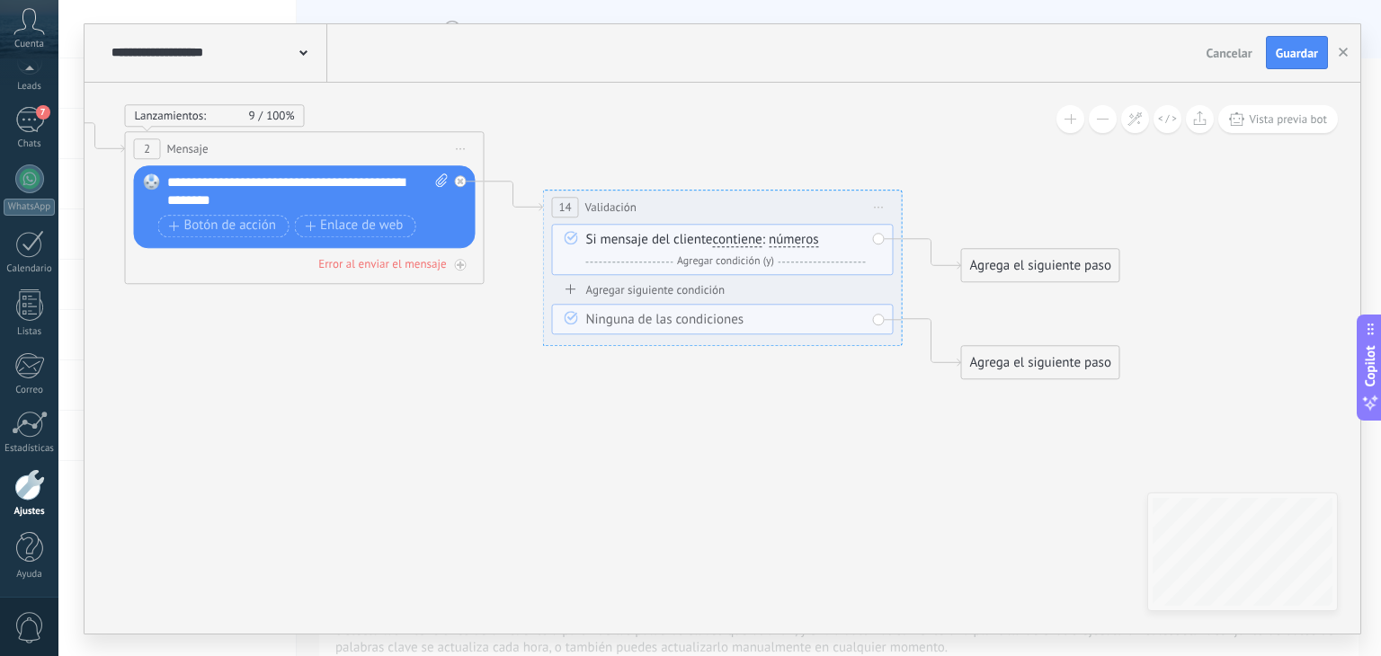
click at [816, 238] on span "números" at bounding box center [794, 240] width 50 height 14
click at [816, 238] on button "números" at bounding box center [872, 240] width 225 height 32
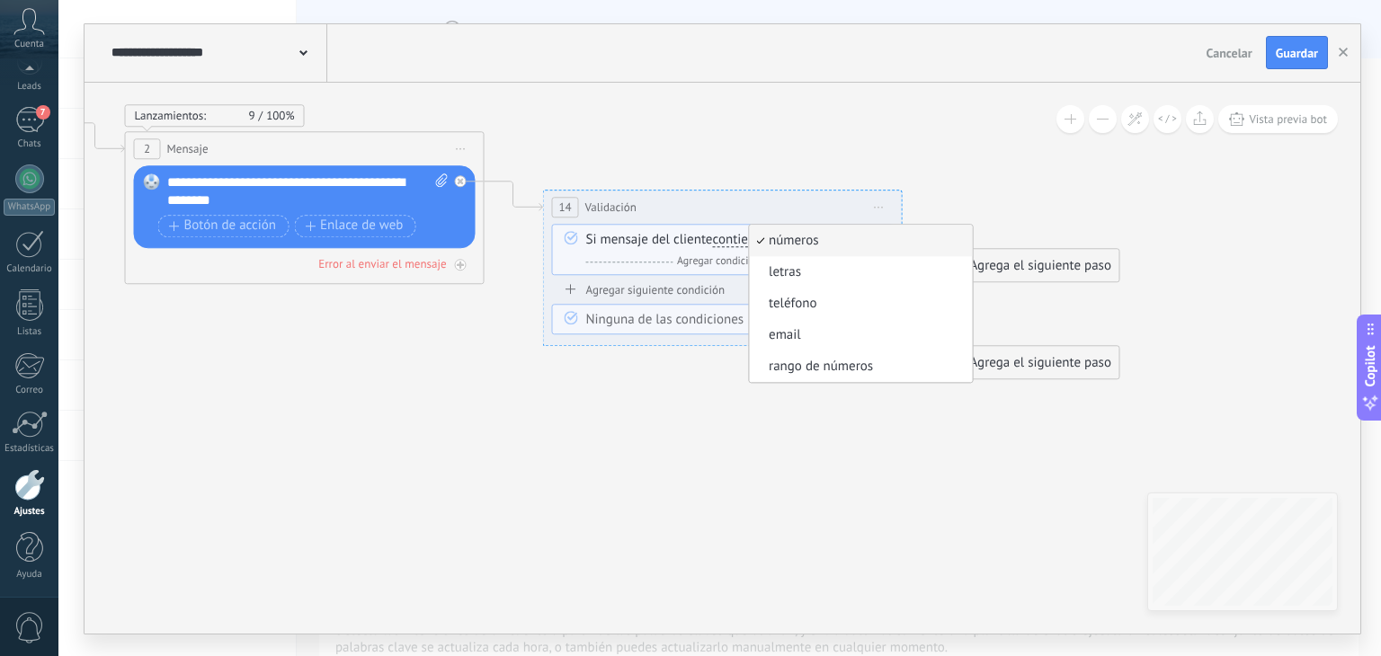
click at [749, 377] on icon at bounding box center [814, 333] width 3537 height 1537
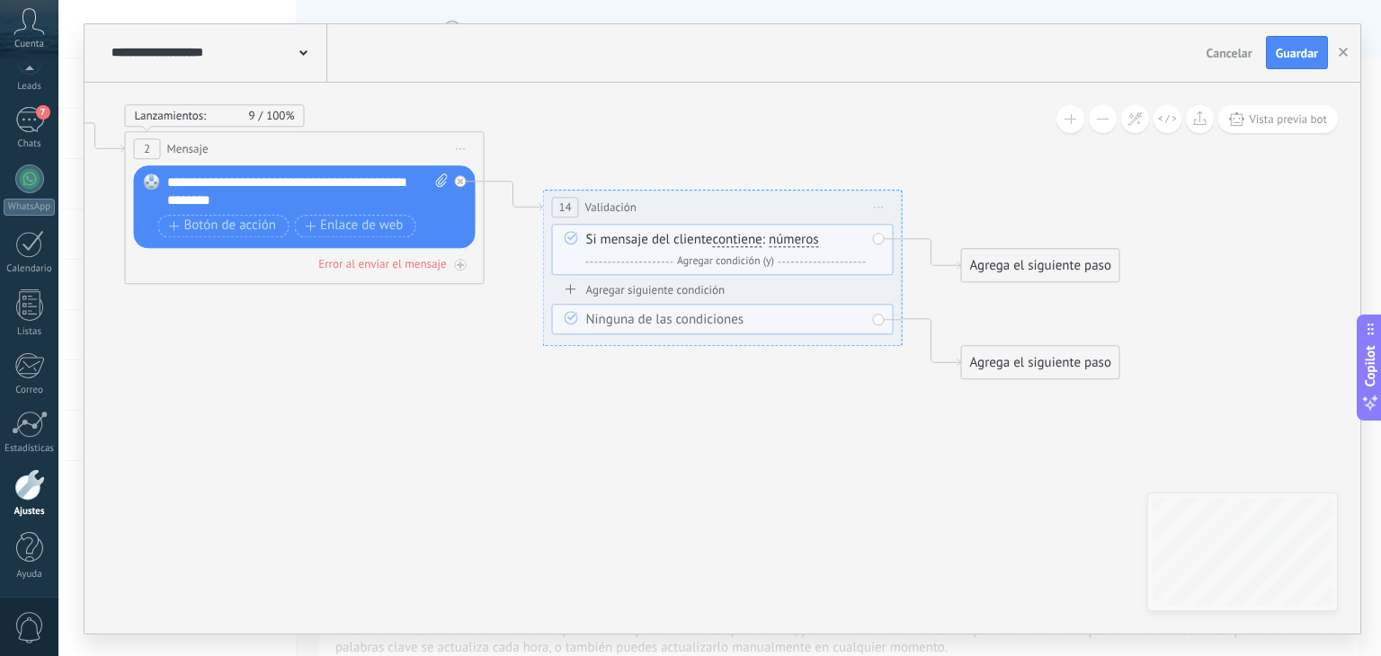
click at [749, 377] on icon at bounding box center [814, 333] width 3537 height 1537
click at [824, 237] on div "Si mensaje del cliente contiene es igual a no es igual contiene no contiene tie…" at bounding box center [726, 251] width 280 height 40
click at [817, 237] on span "números" at bounding box center [794, 240] width 50 height 14
click at [817, 237] on button "números" at bounding box center [872, 240] width 225 height 32
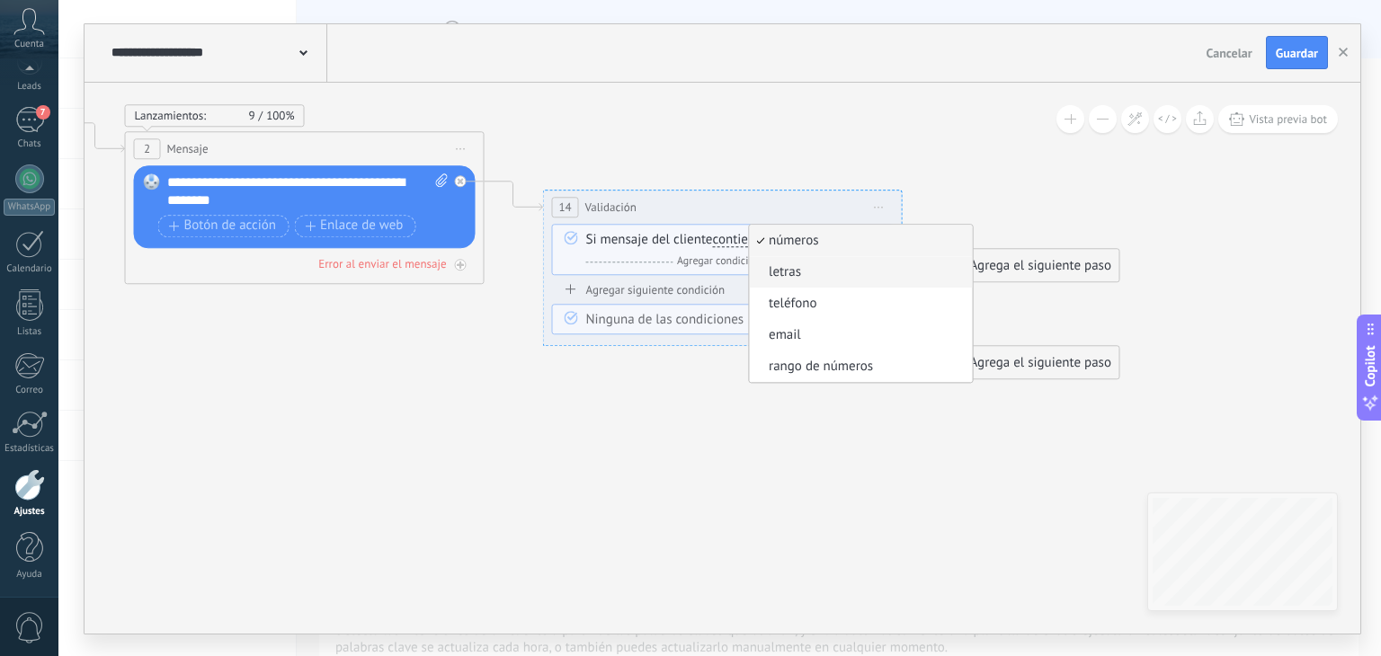
click at [813, 269] on span "letras" at bounding box center [858, 272] width 218 height 18
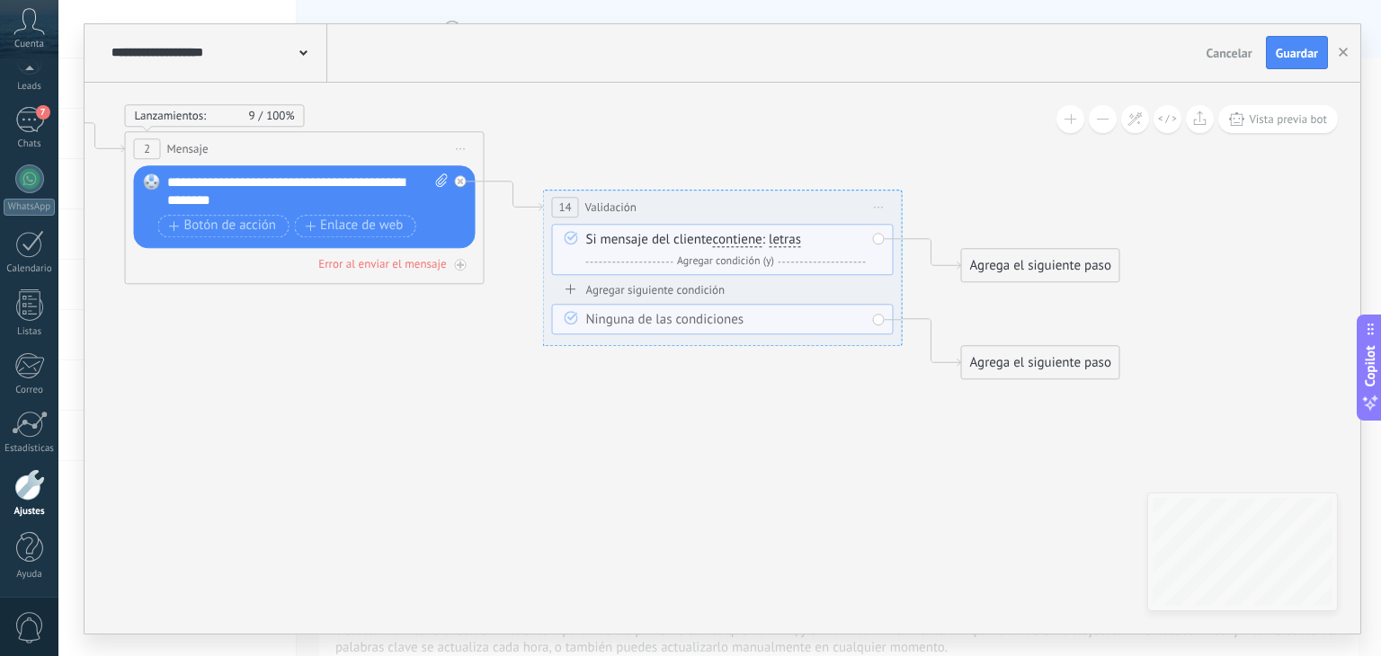
click at [808, 247] on div "Si mensaje del cliente contiene es igual a no es igual contiene no contiene tie…" at bounding box center [726, 251] width 280 height 40
click at [800, 241] on span "letras" at bounding box center [785, 240] width 32 height 14
click at [800, 241] on button "letras" at bounding box center [872, 240] width 225 height 32
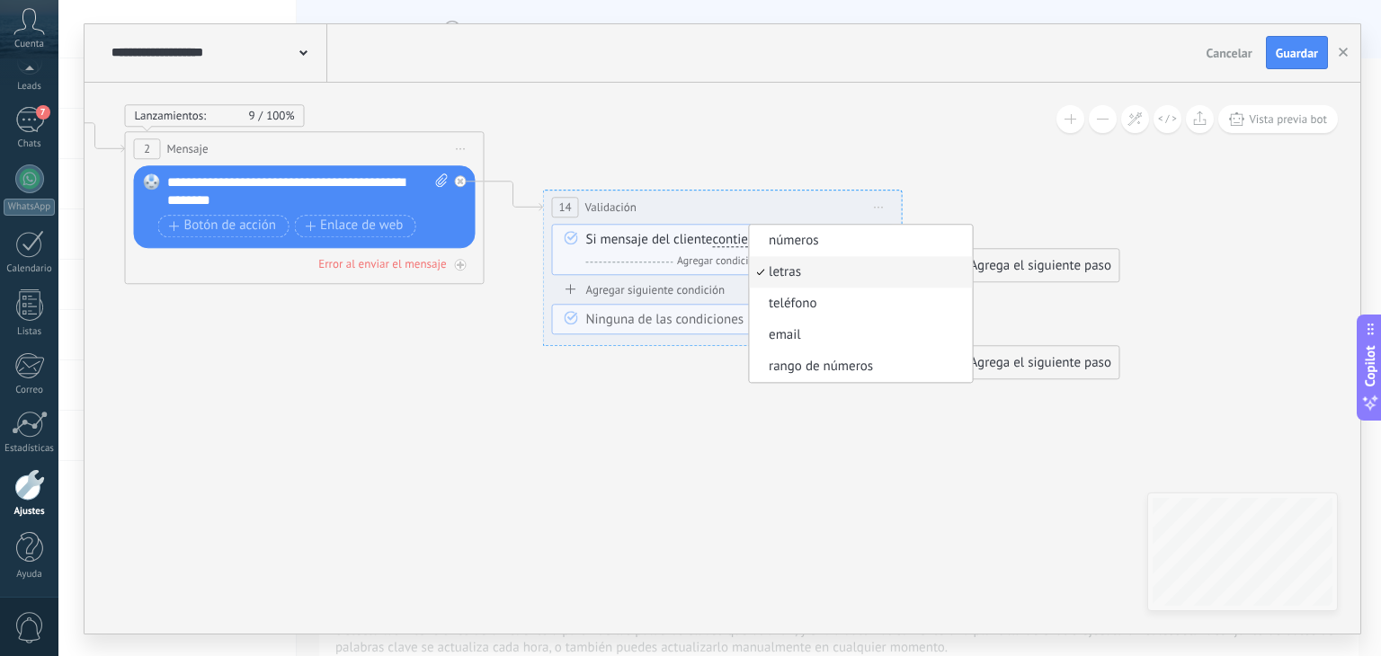
click at [800, 241] on span "números" at bounding box center [858, 241] width 218 height 18
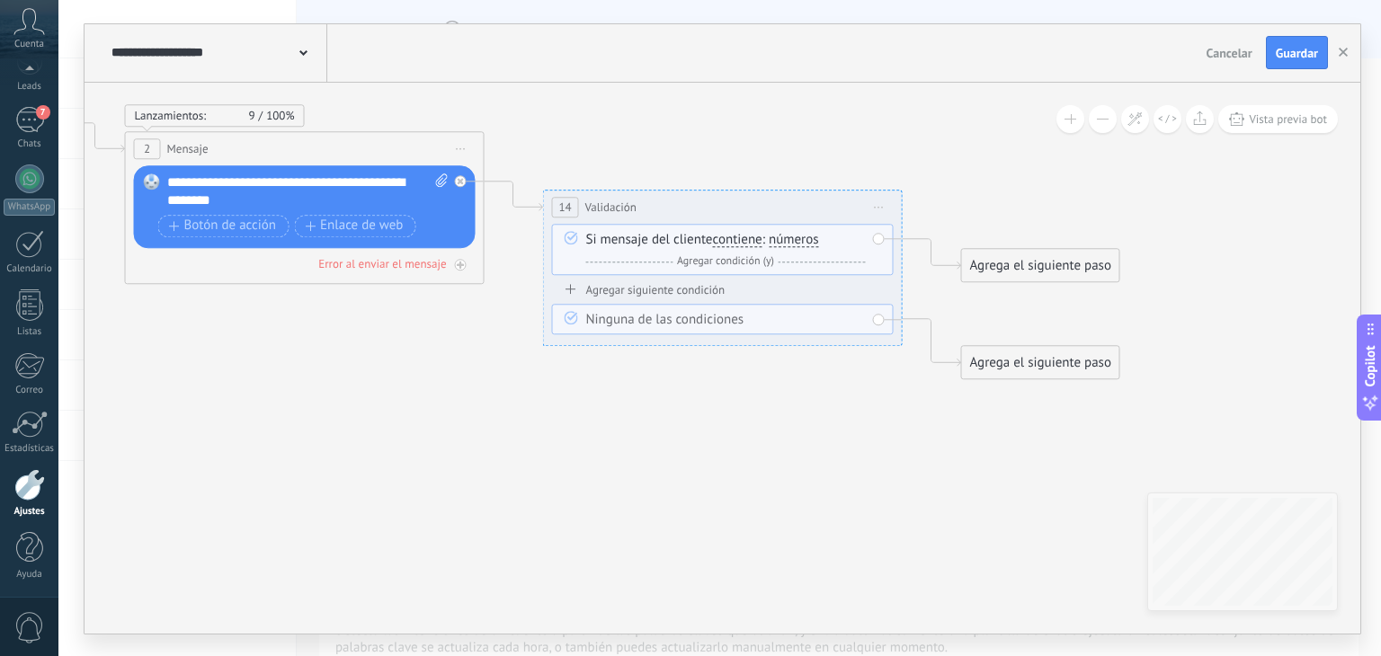
click at [800, 241] on span "números" at bounding box center [794, 240] width 50 height 14
click at [800, 241] on button "números" at bounding box center [872, 240] width 225 height 32
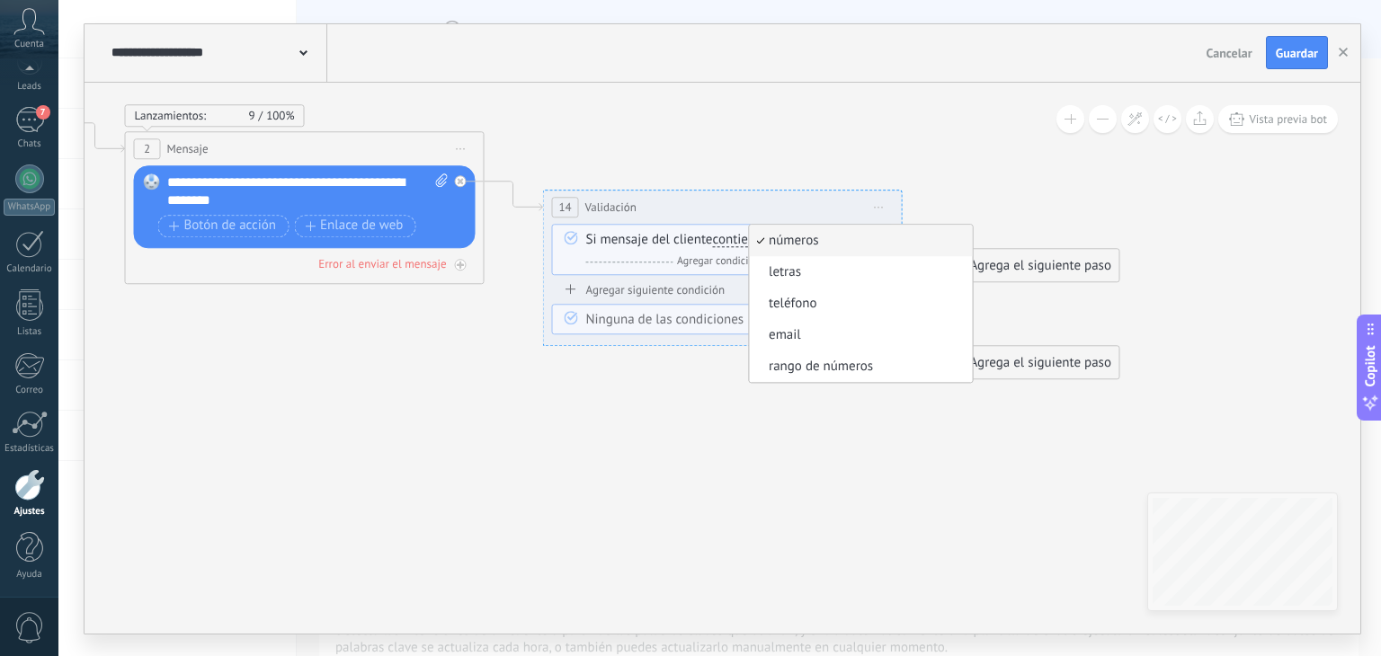
click at [878, 209] on span "Iniciar vista previa aquí Cambiar nombre Duplicar Borrar" at bounding box center [879, 207] width 29 height 26
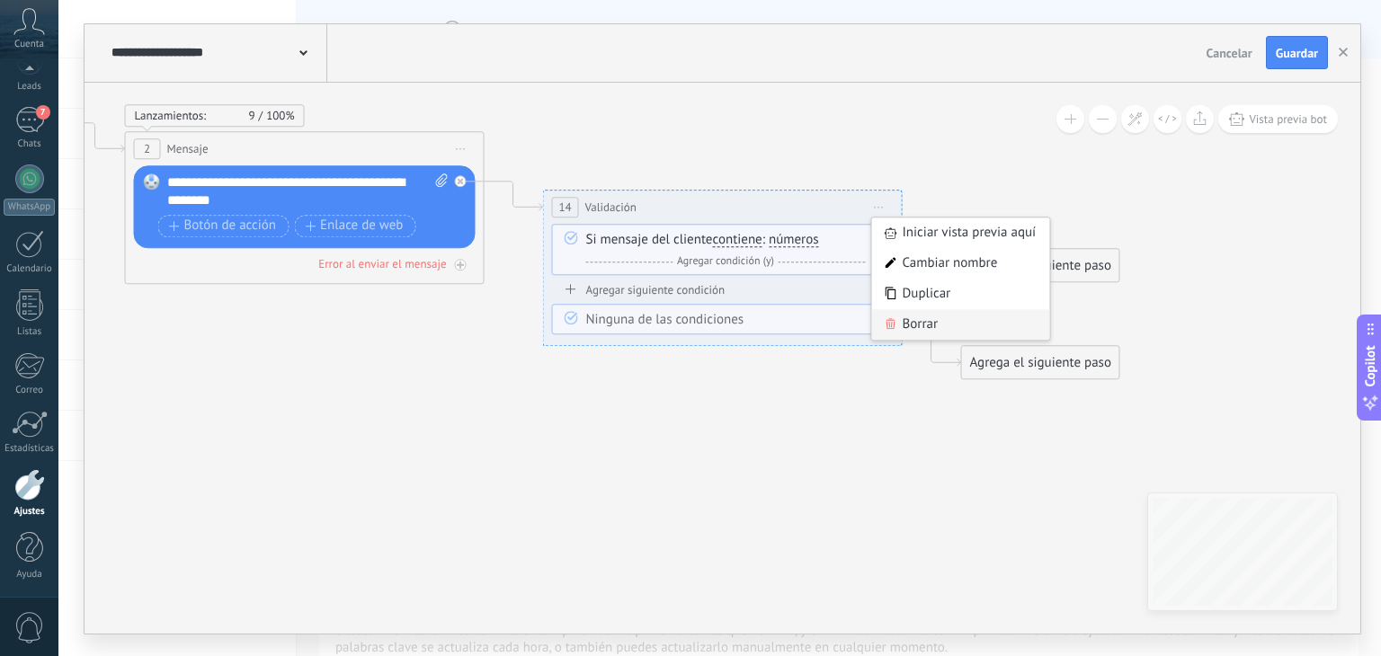
click at [904, 333] on div "Borrar" at bounding box center [961, 324] width 178 height 31
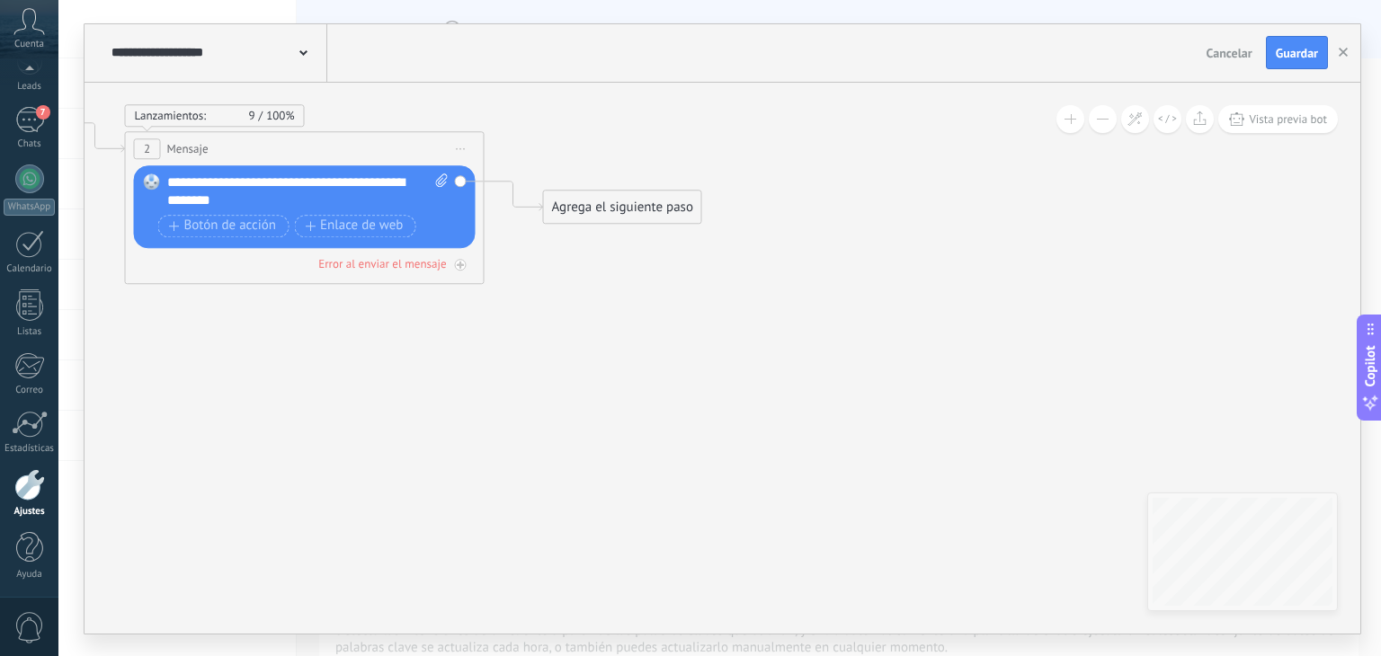
click at [655, 213] on div "Agrega el siguiente paso" at bounding box center [622, 207] width 157 height 30
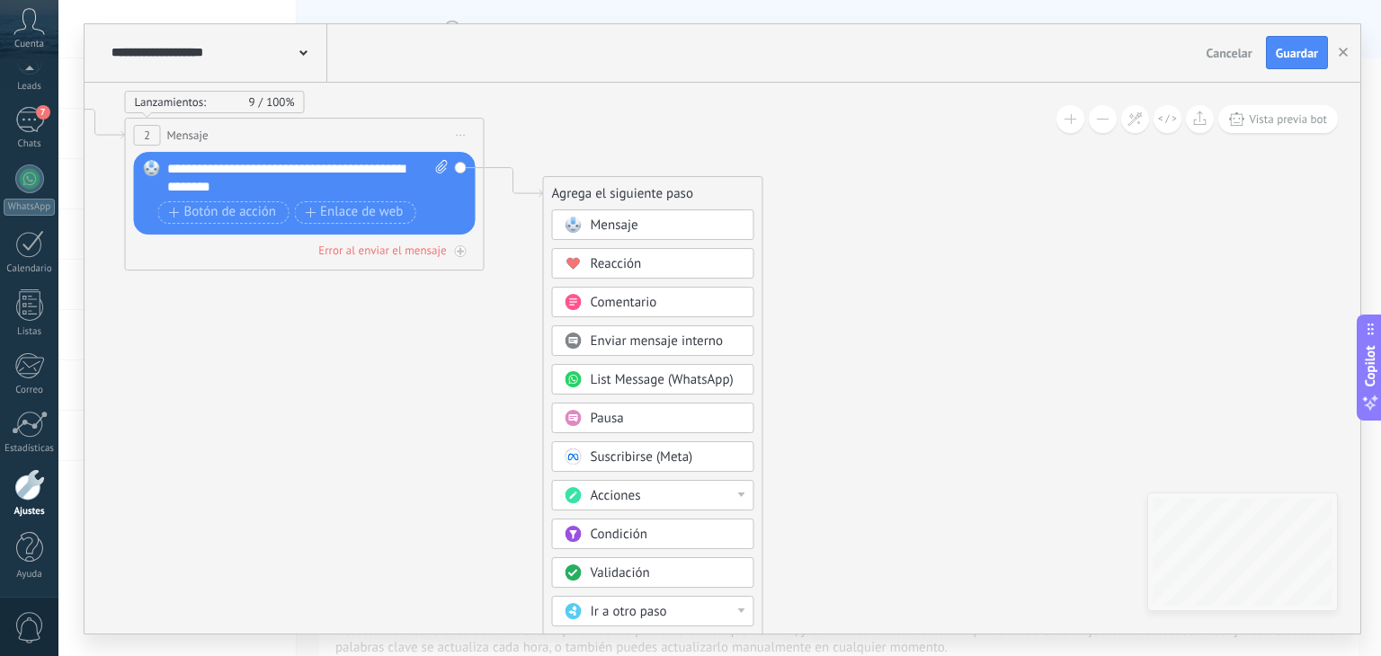
click at [702, 423] on div "Pausa" at bounding box center [666, 419] width 151 height 18
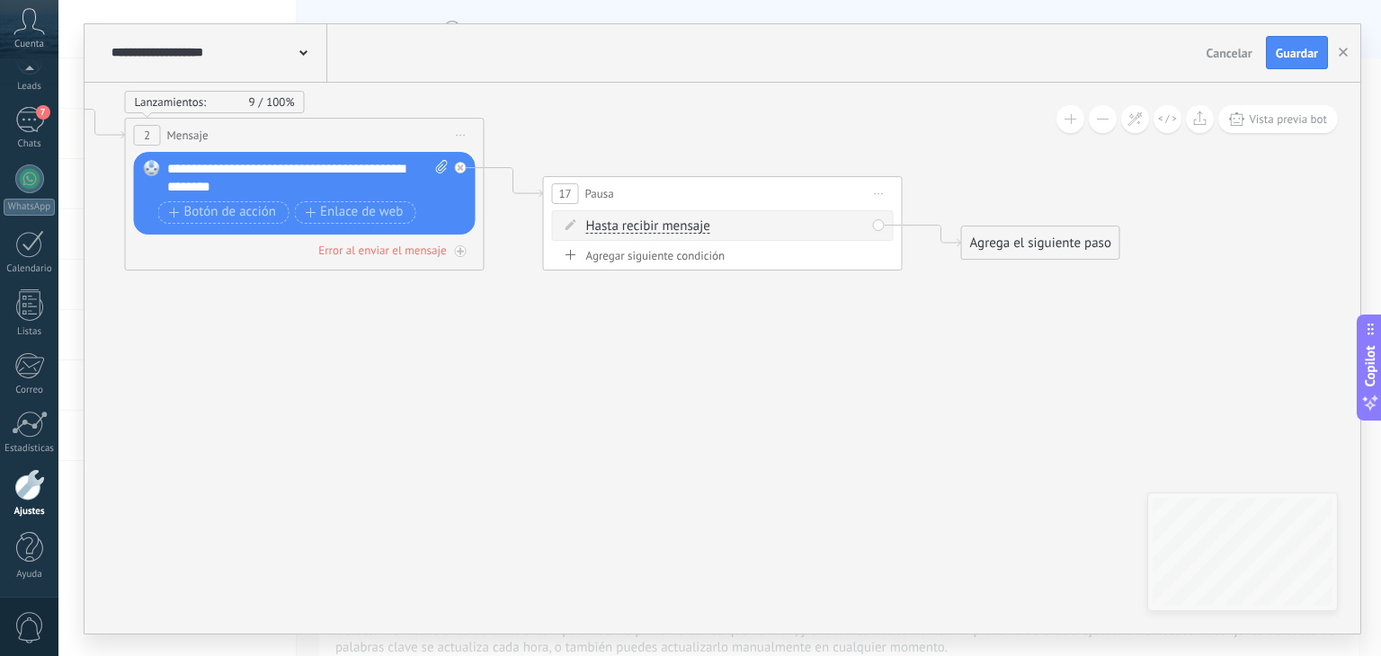
click at [878, 195] on span "Iniciar vista previa aquí Cambiar nombre Duplicar Borrar" at bounding box center [879, 194] width 29 height 26
click at [922, 396] on icon at bounding box center [814, 319] width 3537 height 1537
click at [1020, 234] on div "Agrega el siguiente paso" at bounding box center [1040, 243] width 157 height 30
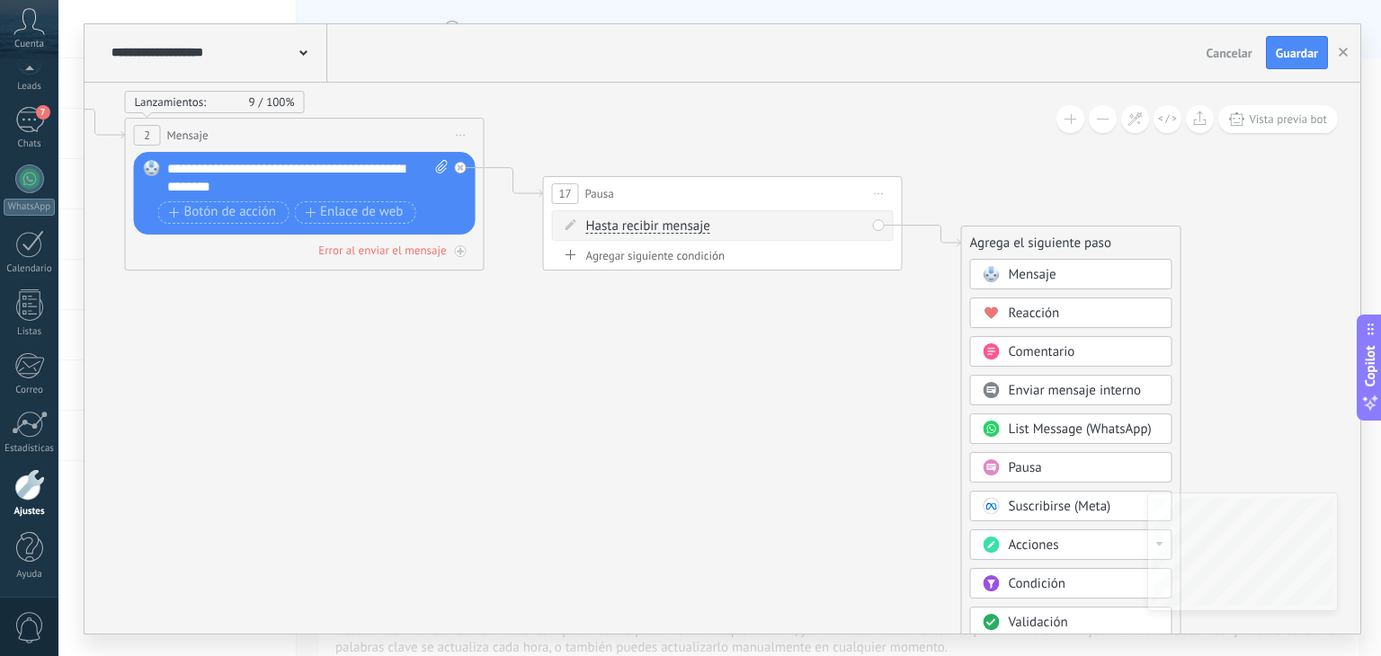
click at [1139, 548] on div "Acciones" at bounding box center [1084, 546] width 151 height 18
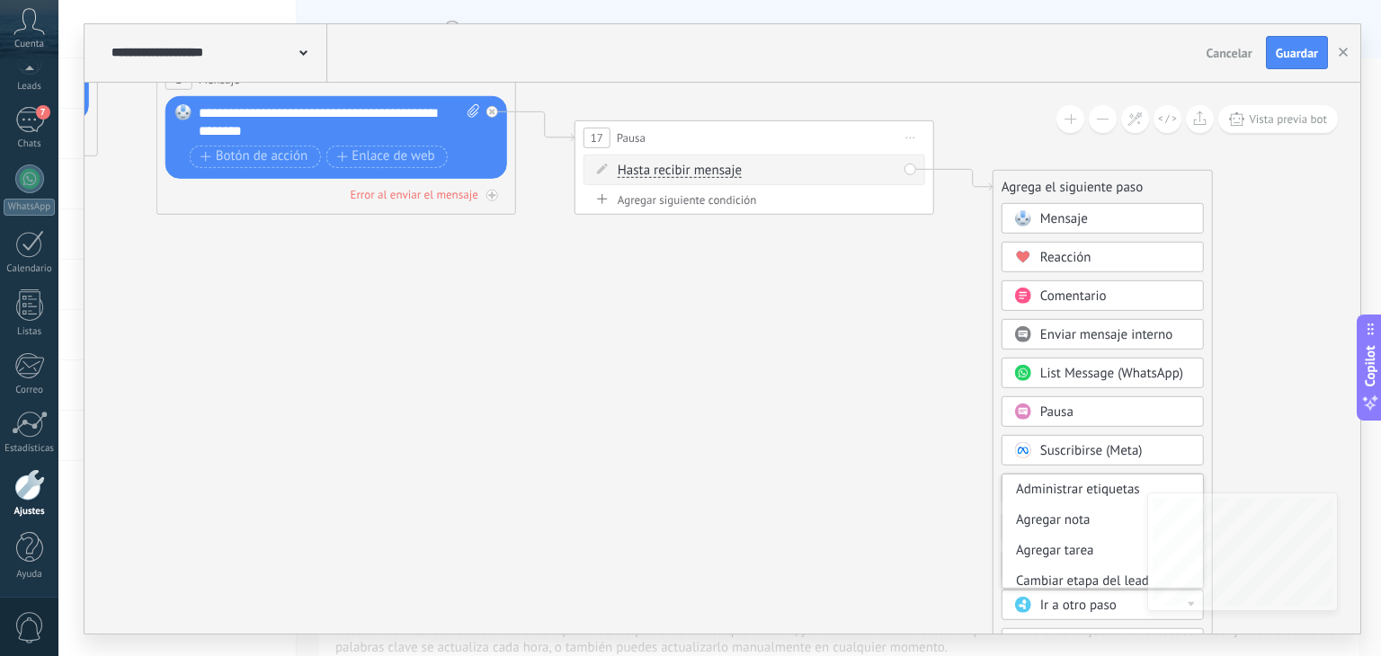
click at [1264, 352] on icon at bounding box center [846, 263] width 3537 height 1537
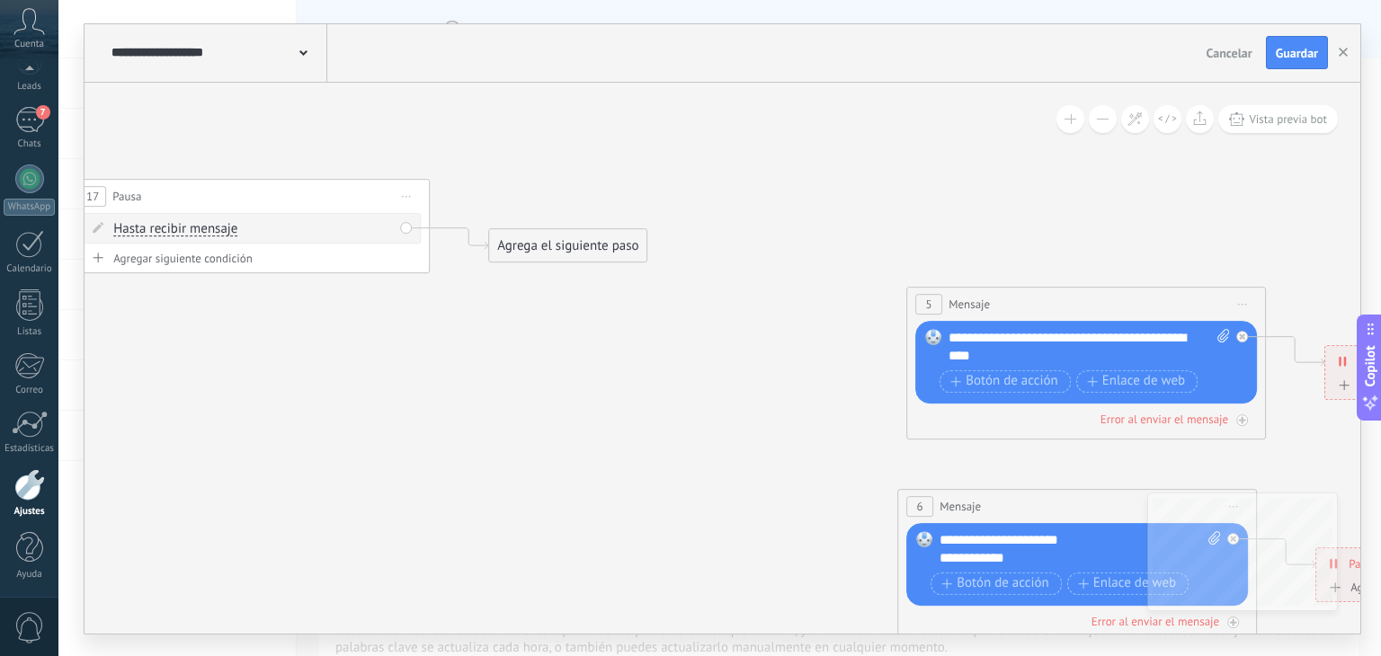
click at [600, 523] on icon at bounding box center [341, 322] width 3537 height 1537
click at [558, 245] on div "Agrega el siguiente paso" at bounding box center [567, 246] width 157 height 30
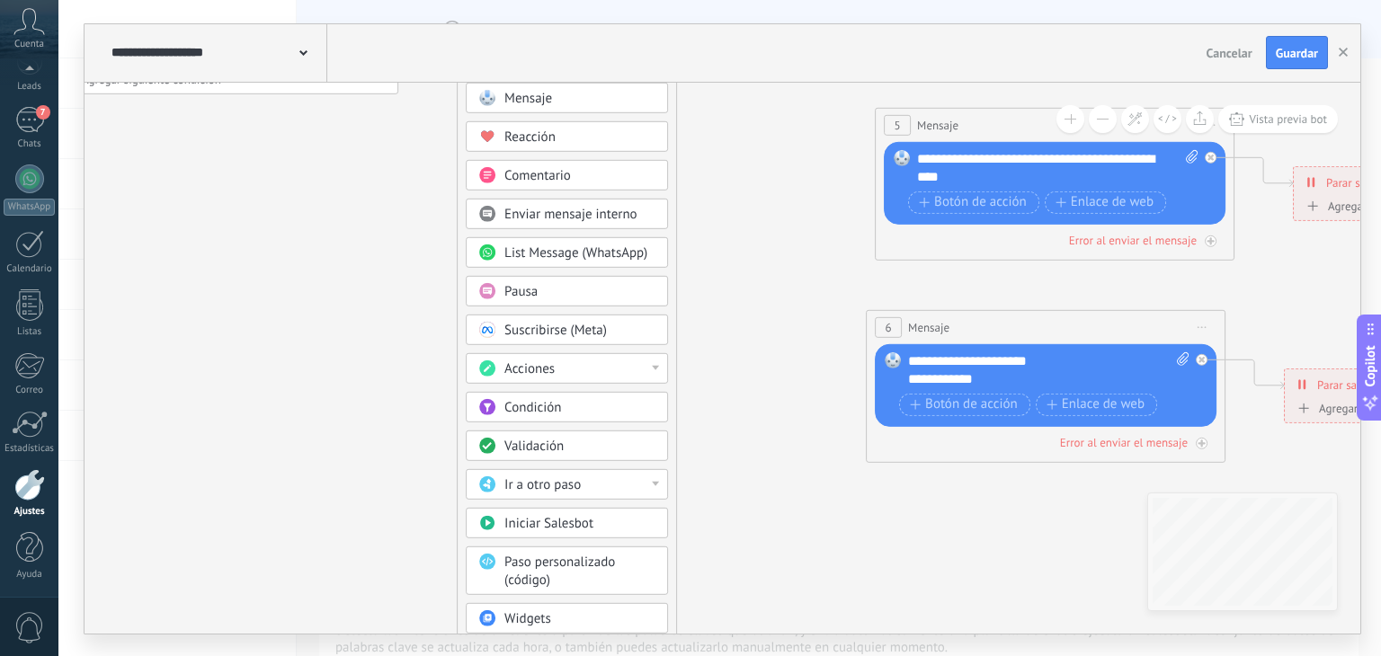
drag, startPoint x: 735, startPoint y: 350, endPoint x: 703, endPoint y: 171, distance: 181.8
click at [703, 171] on icon at bounding box center [310, 142] width 3537 height 1537
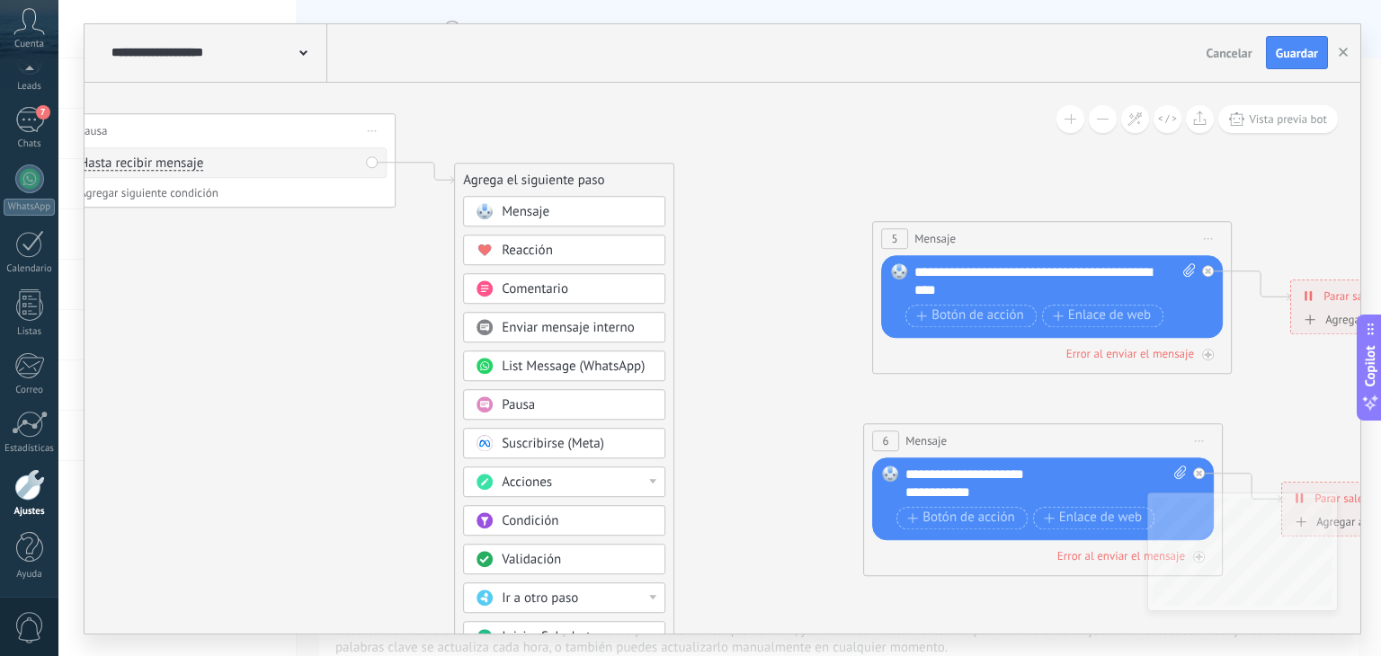
drag, startPoint x: 708, startPoint y: 323, endPoint x: 706, endPoint y: 437, distance: 114.2
click at [706, 437] on icon at bounding box center [307, 256] width 3537 height 1537
click at [566, 527] on div "Condición" at bounding box center [564, 520] width 202 height 31
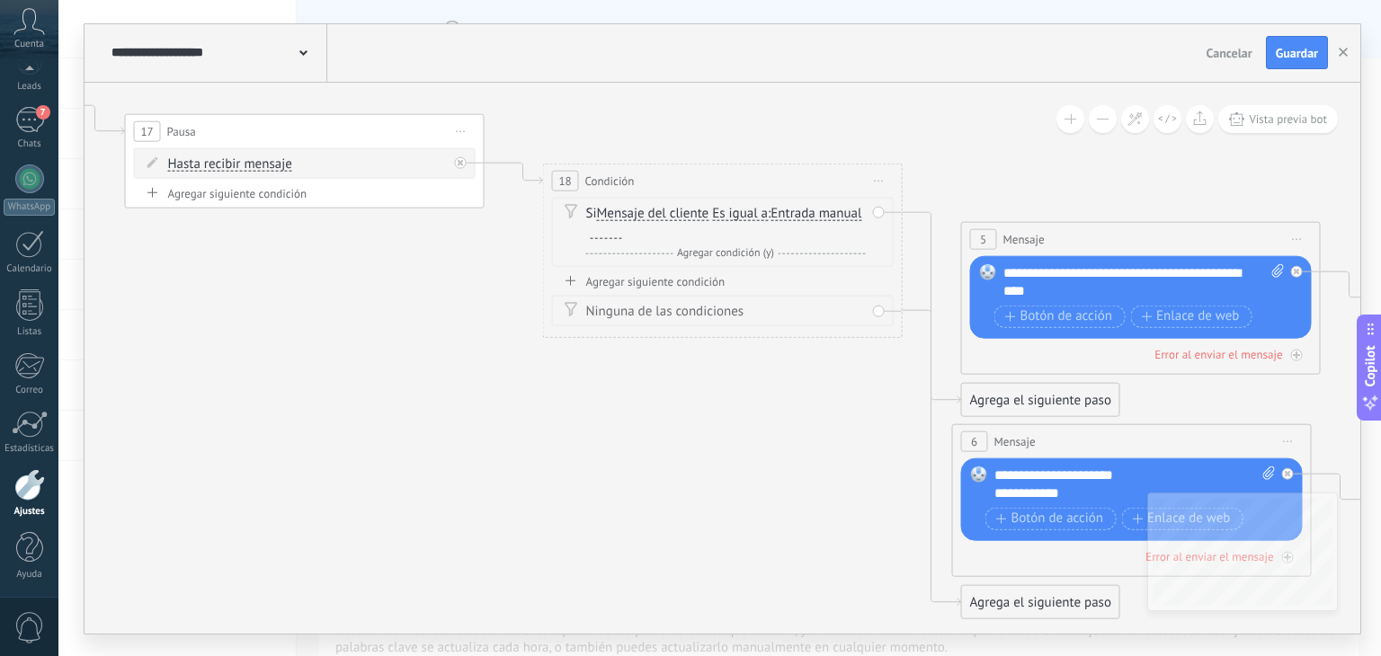
click at [622, 228] on div at bounding box center [606, 231] width 31 height 14
click at [771, 220] on span "Entrada manual" at bounding box center [816, 213] width 91 height 14
click at [762, 227] on button "Entrada manual" at bounding box center [874, 213] width 225 height 32
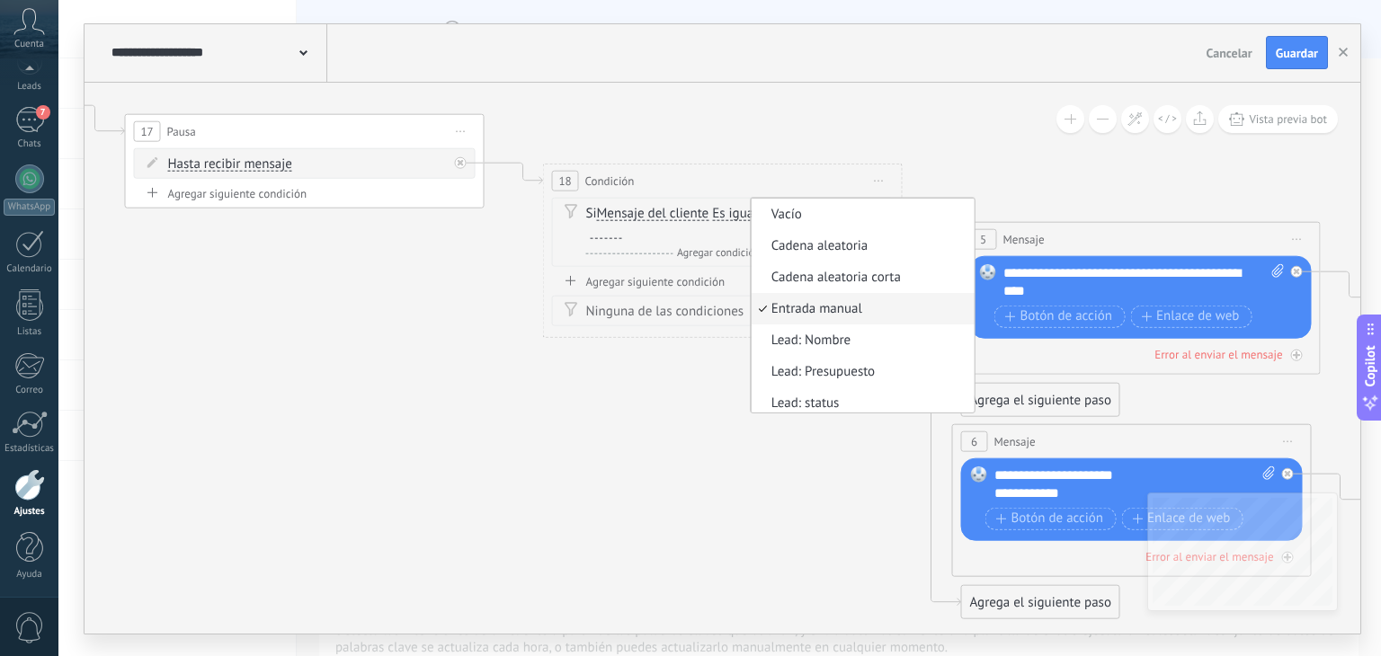
scroll to position [4, 0]
click at [504, 338] on icon at bounding box center [396, 278] width 3537 height 1580
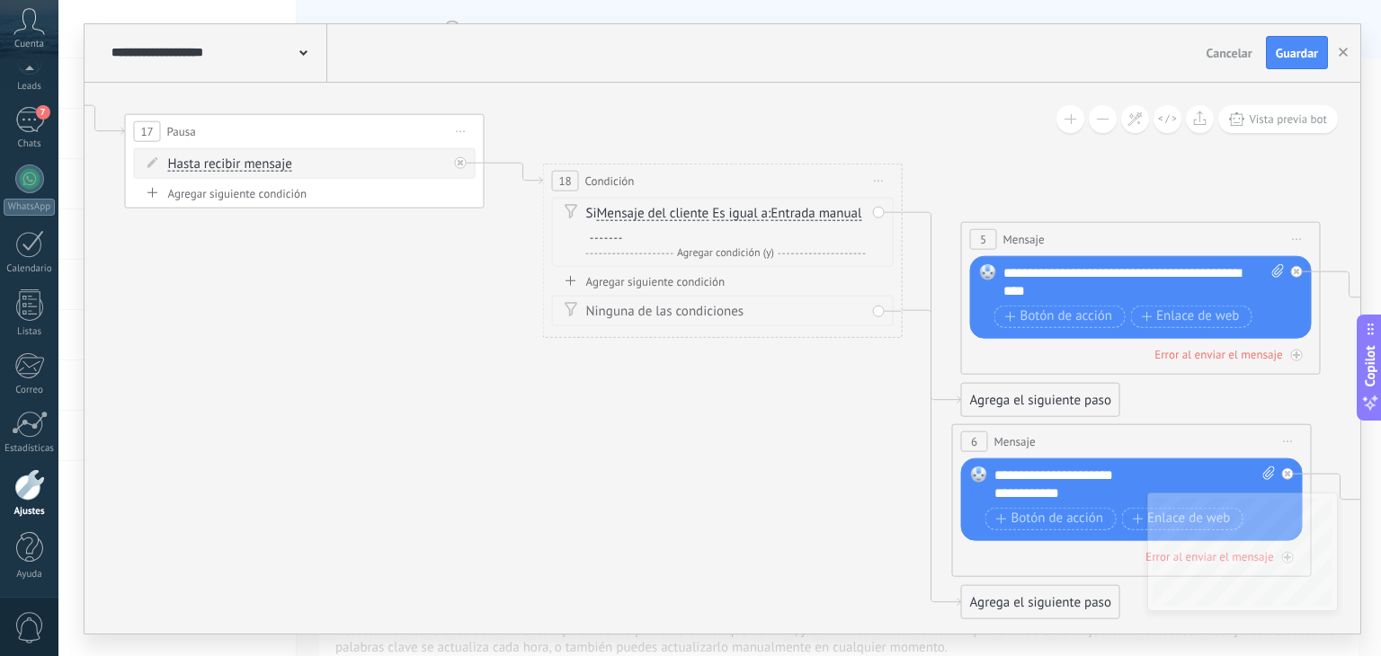
click at [622, 236] on div at bounding box center [606, 231] width 31 height 14
click at [762, 252] on span "Agregar condición (y)" at bounding box center [726, 251] width 106 height 13
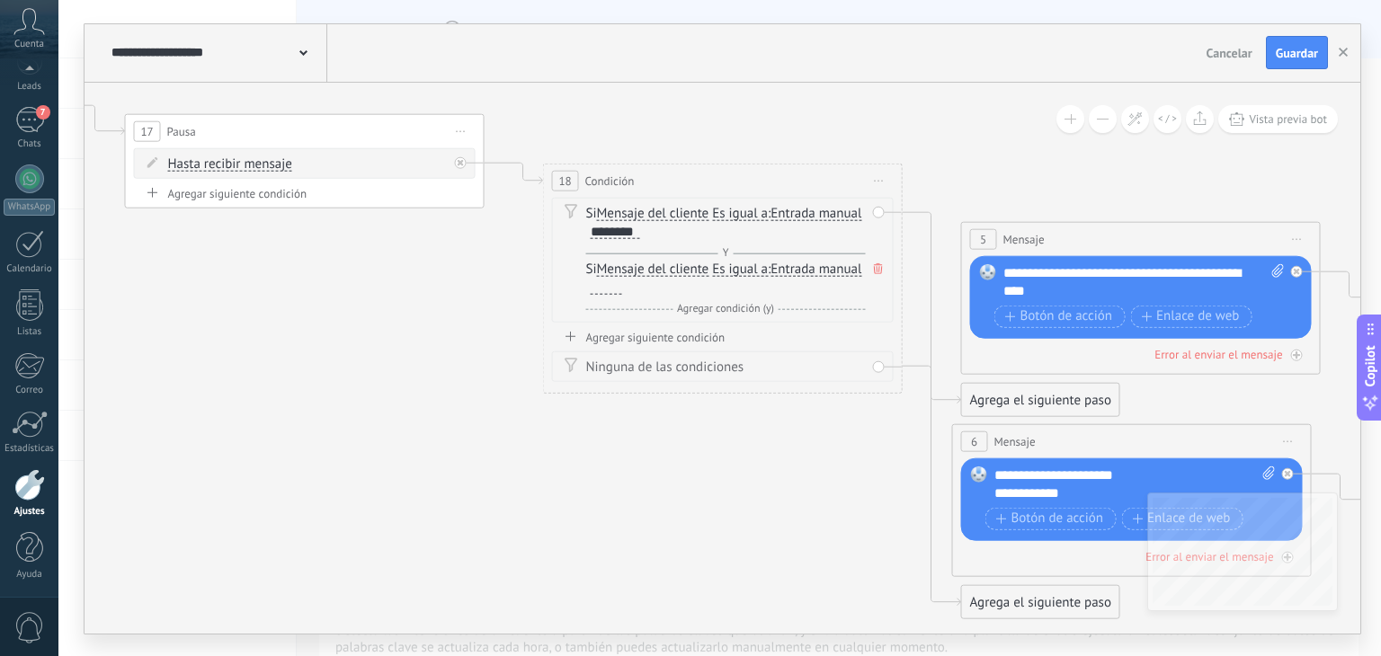
click at [875, 266] on icon at bounding box center [878, 268] width 9 height 11
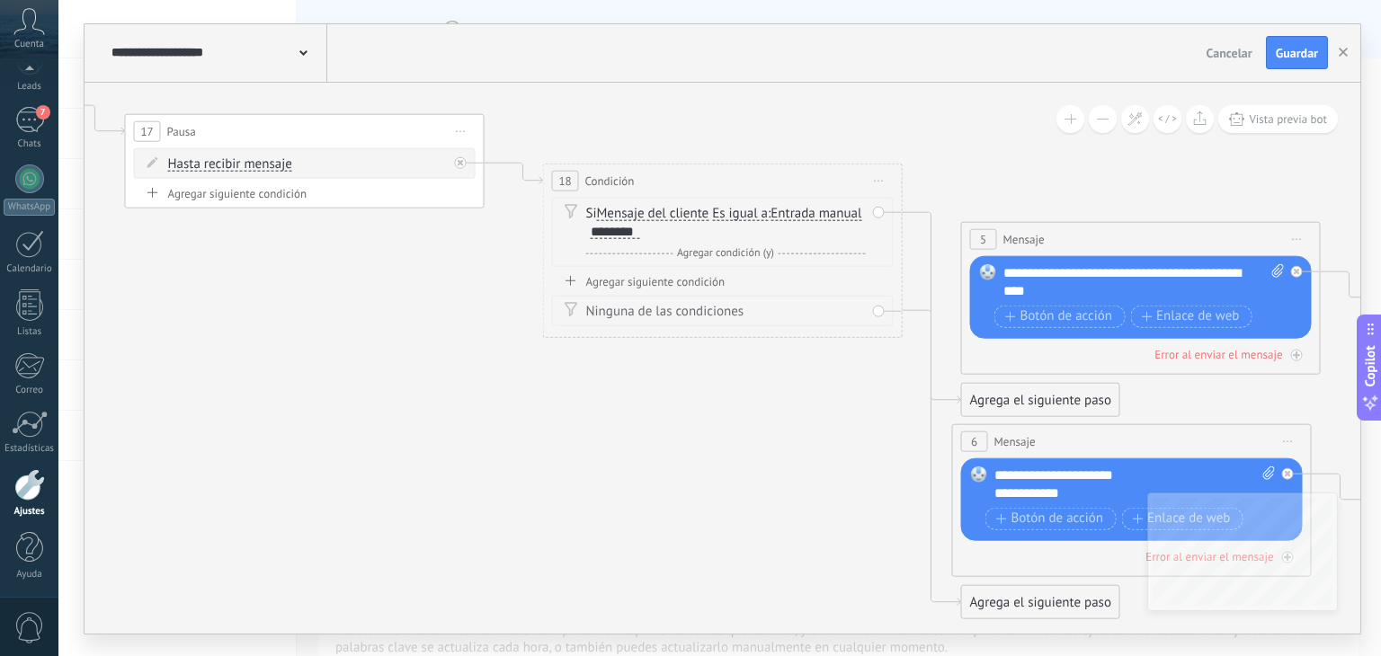
click at [831, 385] on icon at bounding box center [396, 278] width 3537 height 1580
click at [878, 310] on div "Ninguna de las condiciones" at bounding box center [723, 310] width 342 height 31
click at [776, 285] on div "Agregar siguiente condición" at bounding box center [723, 280] width 342 height 15
click at [740, 305] on div "Si Mensaje del cliente Mensaje del cliente Comentario del cliente El cliente Có…" at bounding box center [726, 299] width 280 height 36
click at [622, 307] on div at bounding box center [606, 307] width 31 height 14
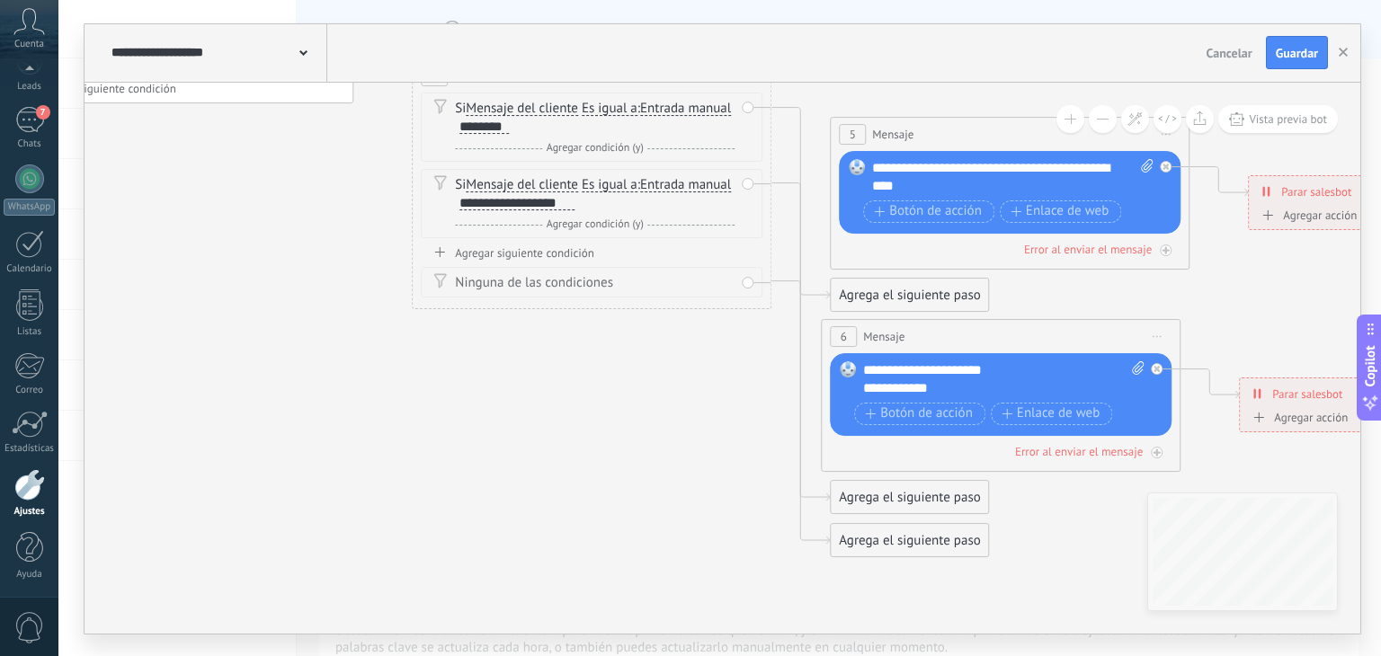
drag, startPoint x: 777, startPoint y: 539, endPoint x: 646, endPoint y: 433, distance: 168.8
click at [646, 433] on icon at bounding box center [265, 195] width 3537 height 1623
drag, startPoint x: 915, startPoint y: 500, endPoint x: 769, endPoint y: 561, distance: 158.8
click at [769, 561] on div "Agrega el siguiente paso" at bounding box center [767, 551] width 157 height 30
click at [769, 561] on div "Agrega el siguiente paso" at bounding box center [762, 557] width 157 height 30
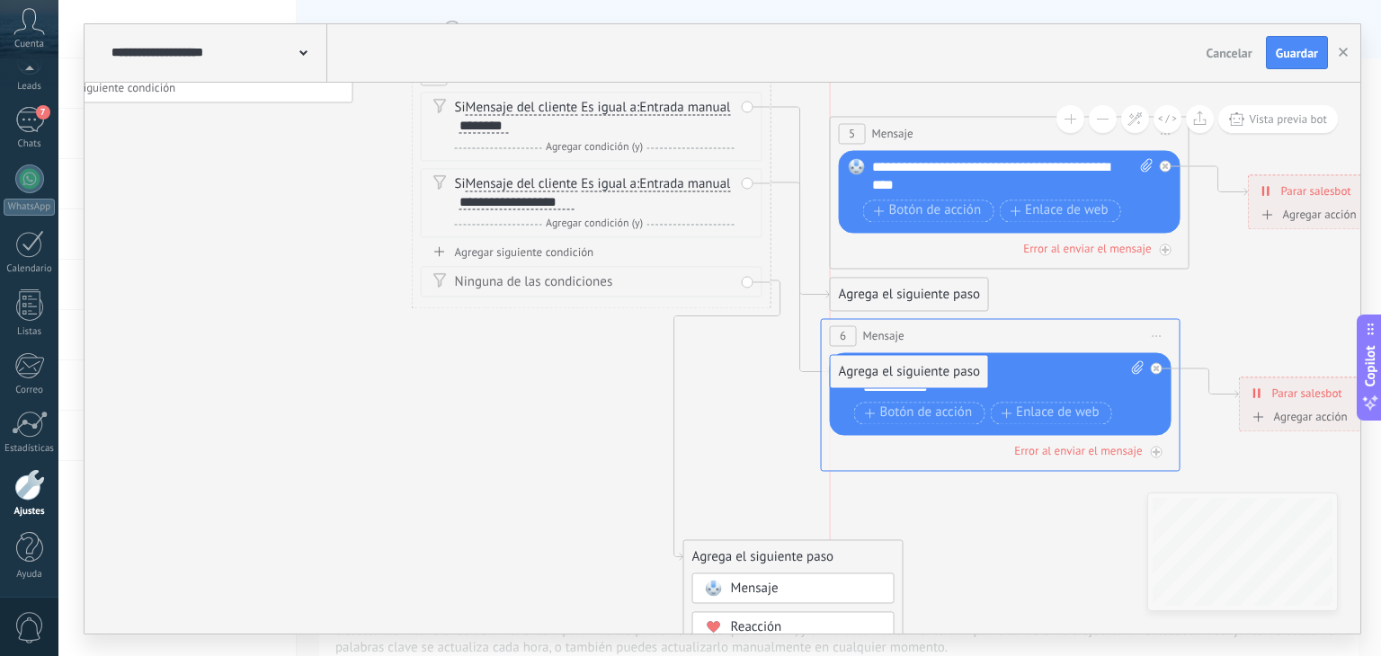
drag, startPoint x: 945, startPoint y: 528, endPoint x: 951, endPoint y: 355, distance: 172.7
click at [955, 356] on div "Reemplazar Quitar Convertir a mensaje de voz Arrastre la imagen aquí para adjun…" at bounding box center [1001, 393] width 342 height 83
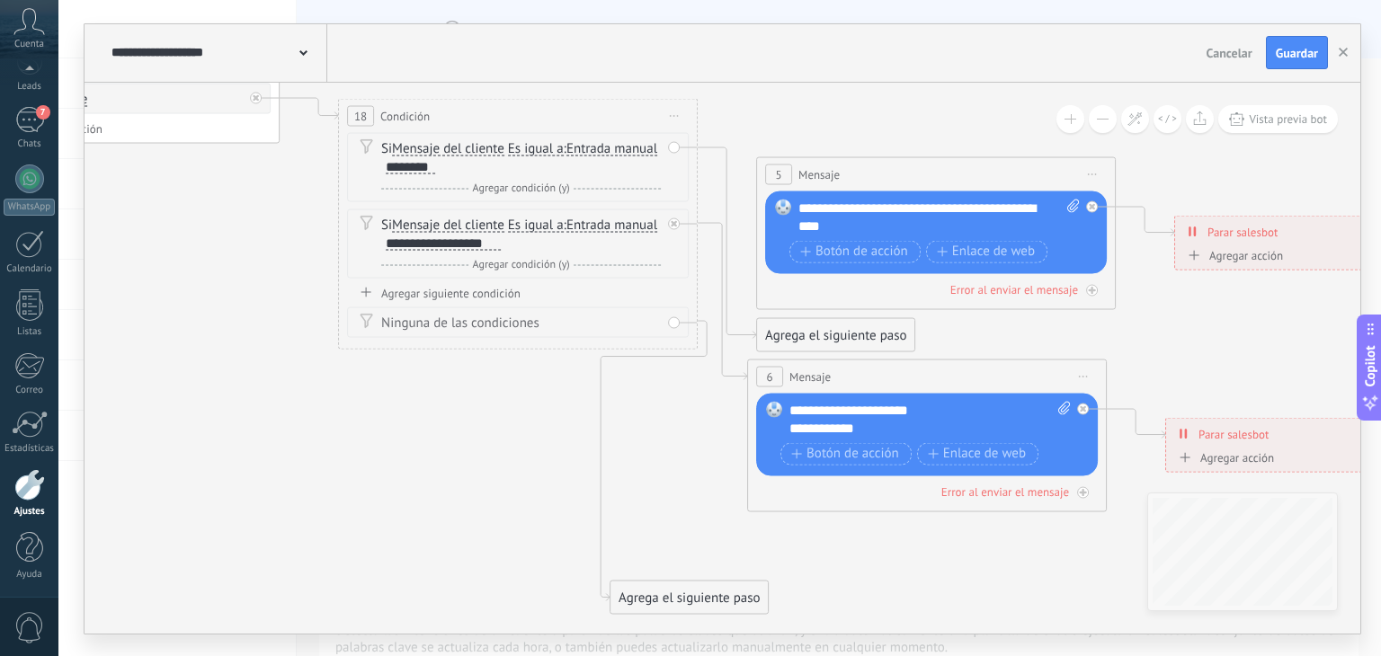
drag, startPoint x: 597, startPoint y: 452, endPoint x: 524, endPoint y: 493, distance: 83.3
click at [524, 493] on icon at bounding box center [191, 244] width 3537 height 1640
drag, startPoint x: 809, startPoint y: 344, endPoint x: 808, endPoint y: 244, distance: 100.7
click at [1292, 53] on span "Guardar" at bounding box center [1297, 53] width 42 height 13
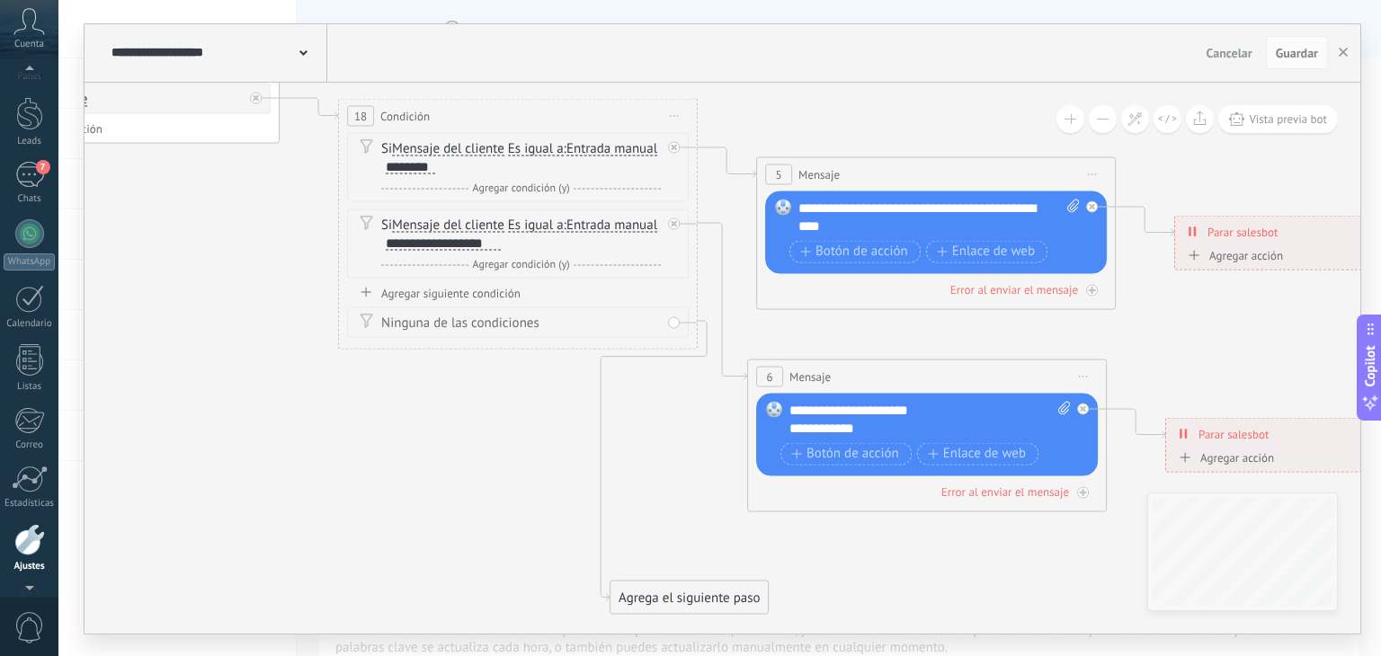
click at [29, 81] on div at bounding box center [29, 71] width 58 height 27
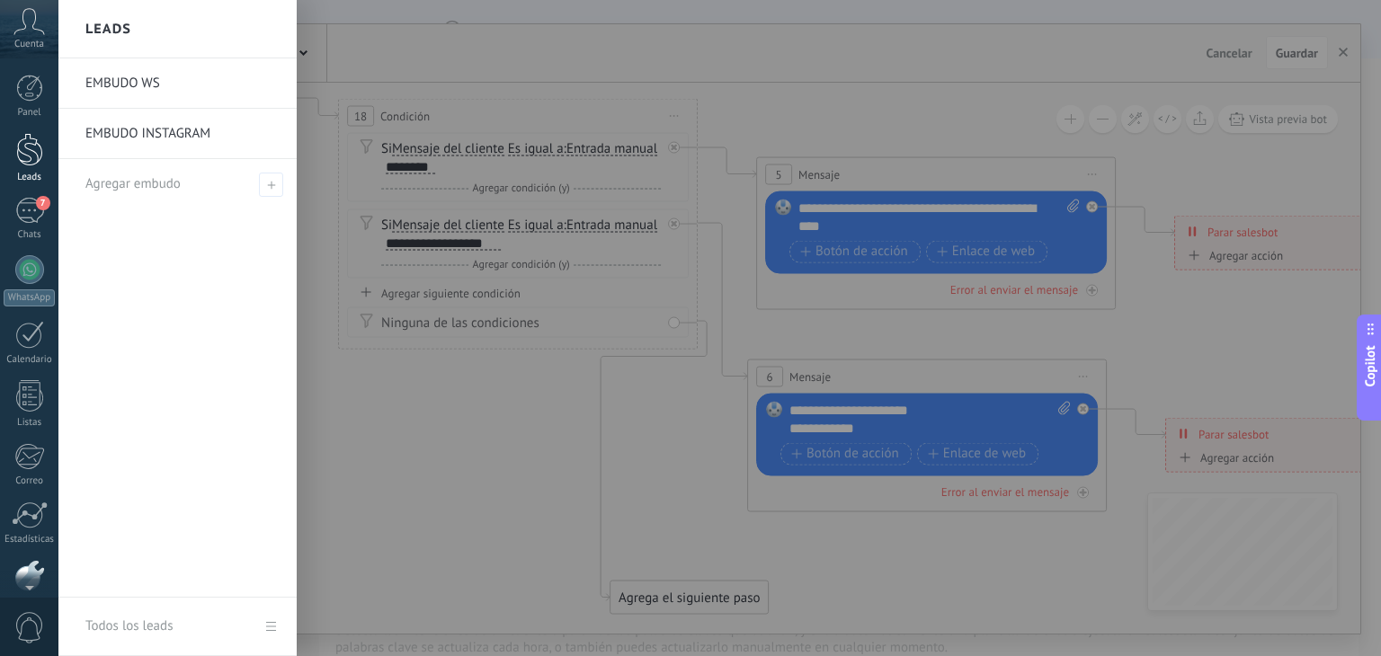
click at [30, 162] on div at bounding box center [29, 149] width 27 height 33
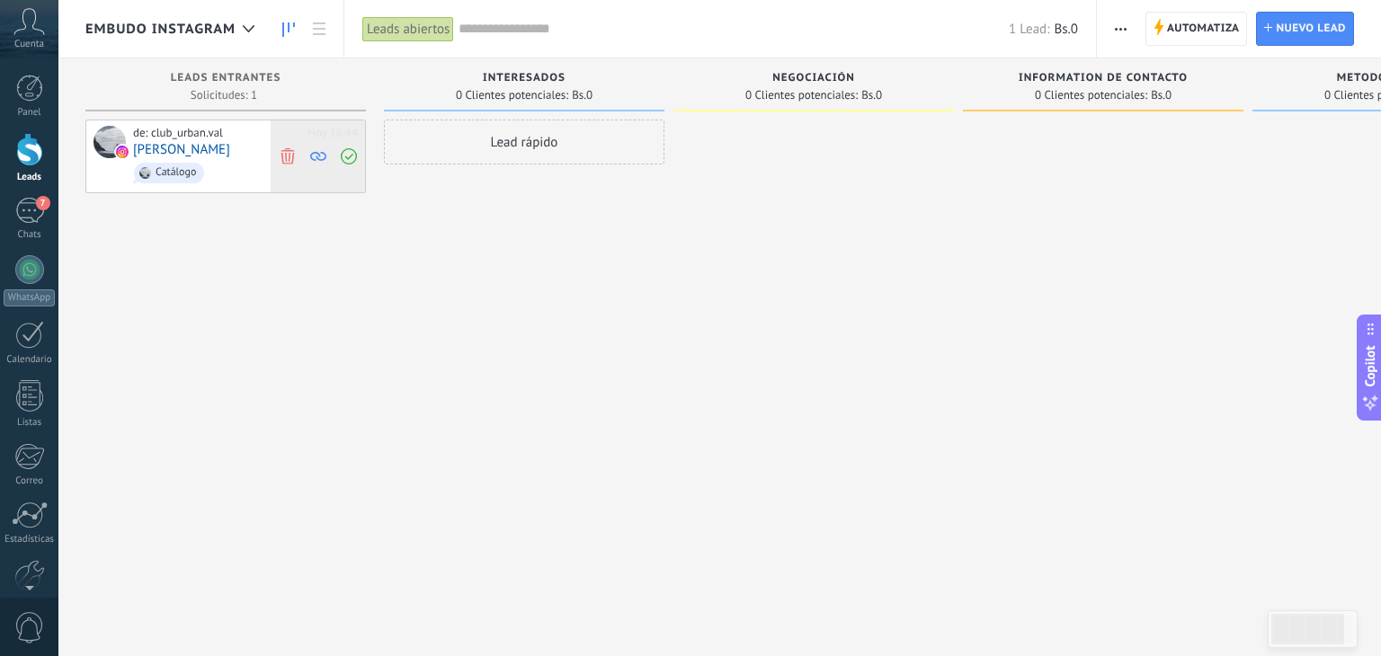
click at [281, 152] on use at bounding box center [287, 155] width 13 height 16
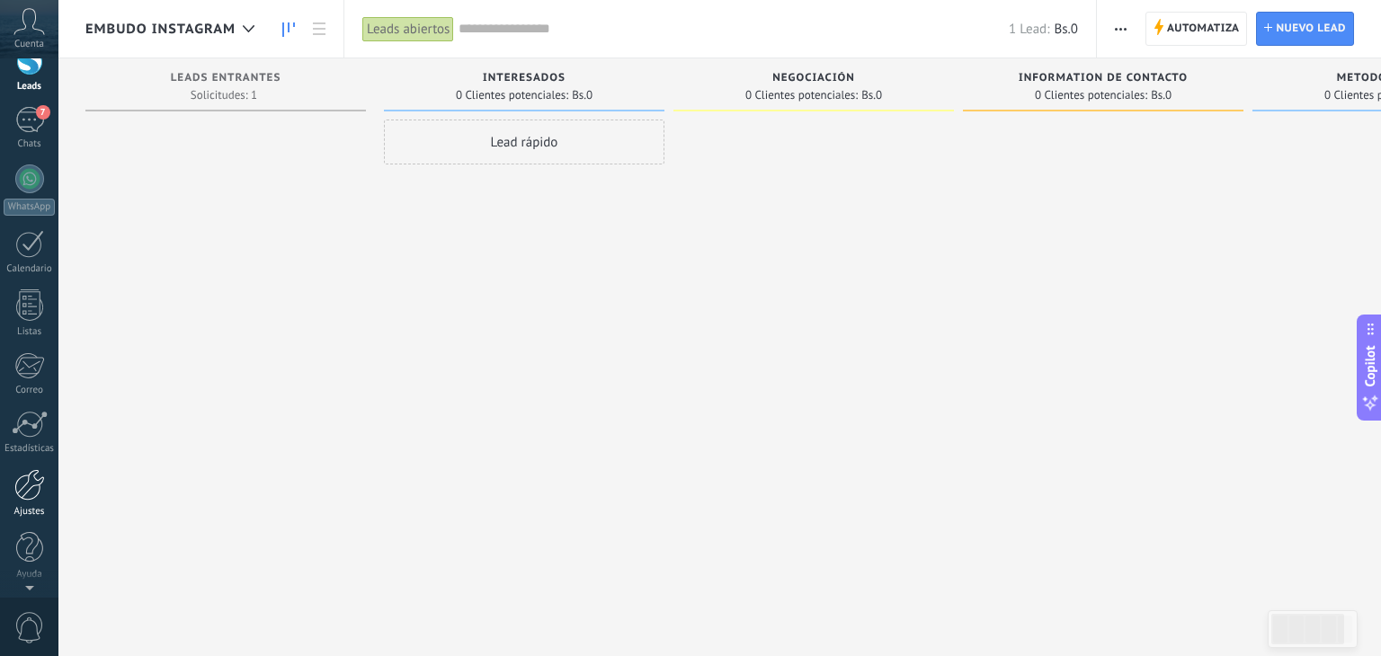
click at [18, 512] on div "Ajustes" at bounding box center [30, 512] width 52 height 12
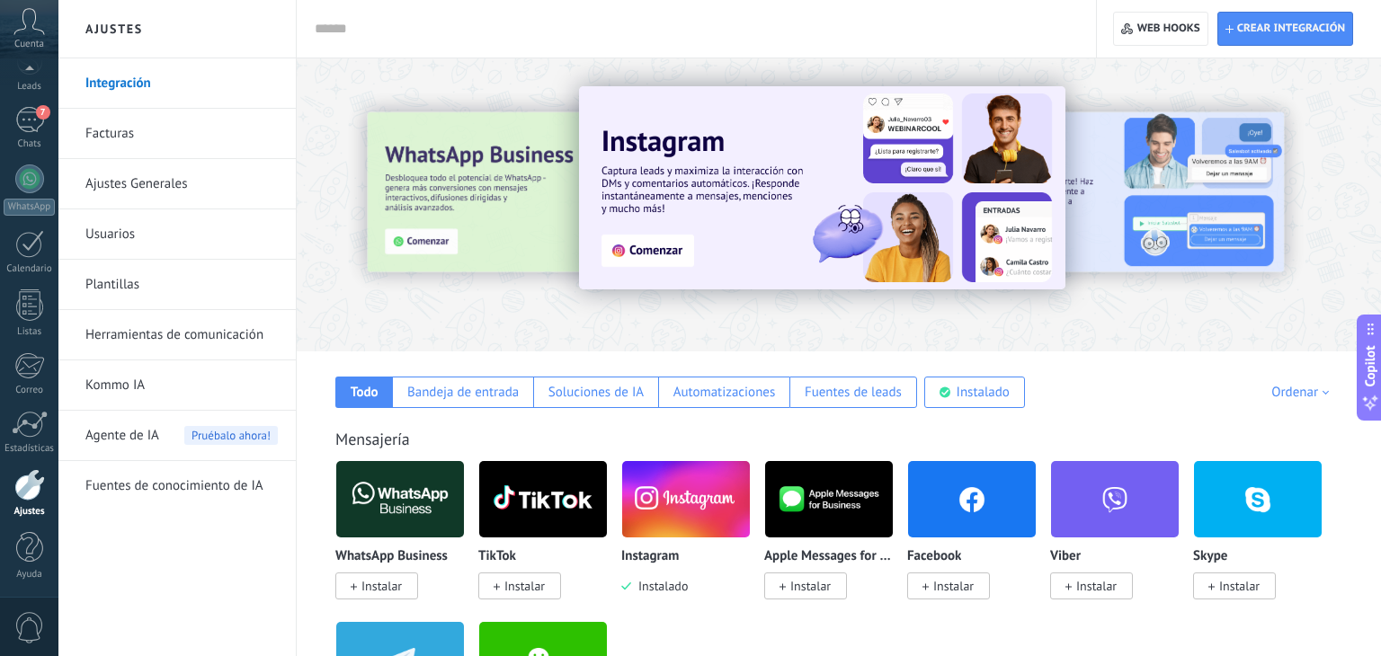
click at [189, 352] on link "Herramientas de comunicación" at bounding box center [181, 335] width 192 height 50
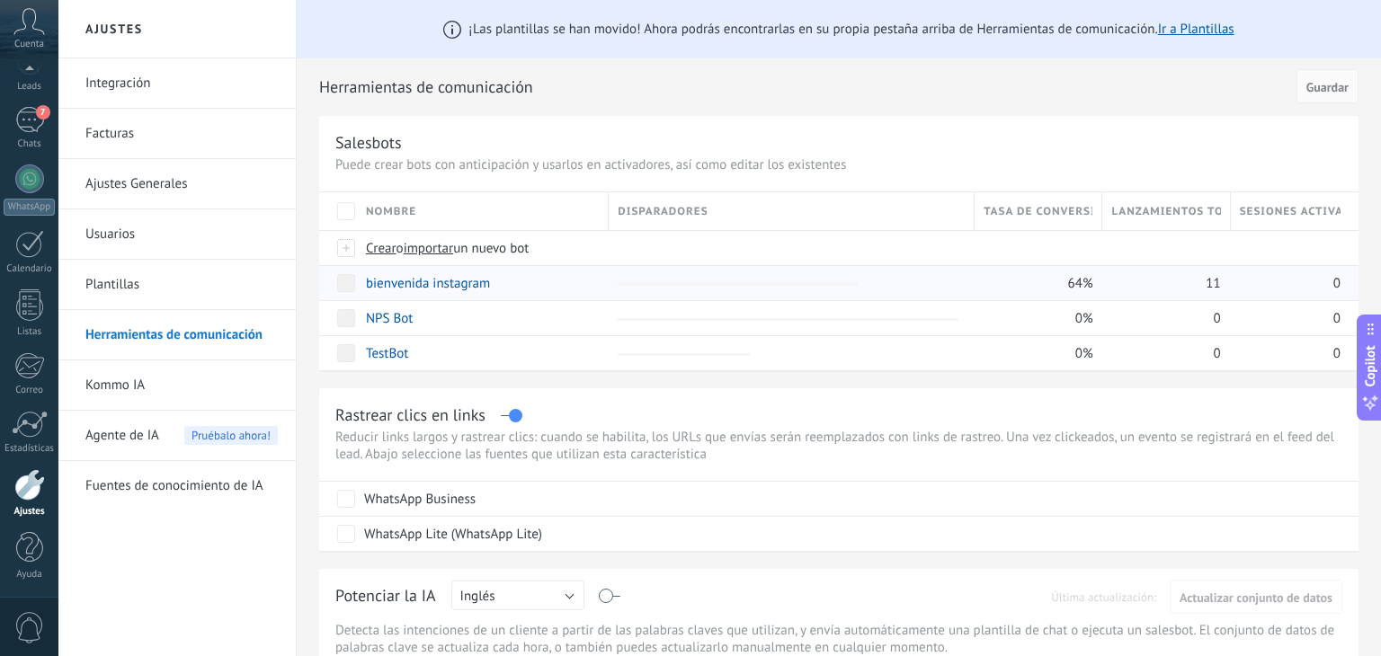
click at [544, 293] on div "bienvenida instagram" at bounding box center [478, 283] width 243 height 34
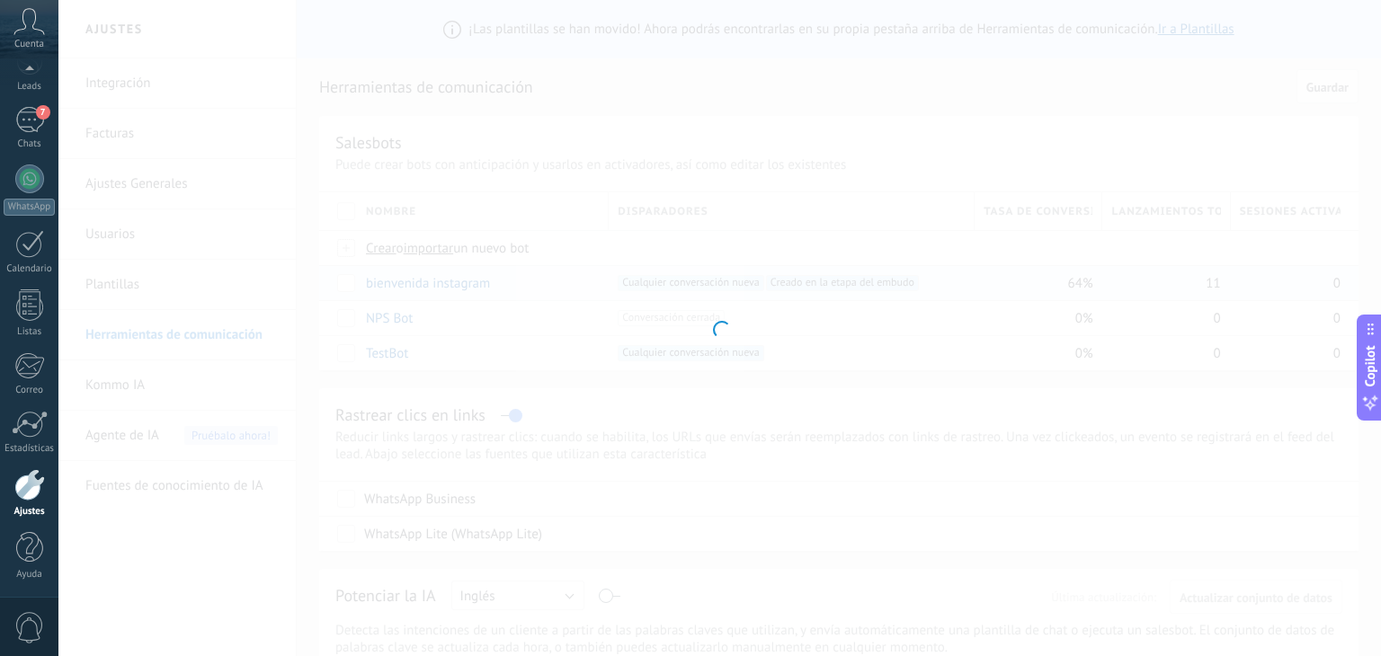
type input "**********"
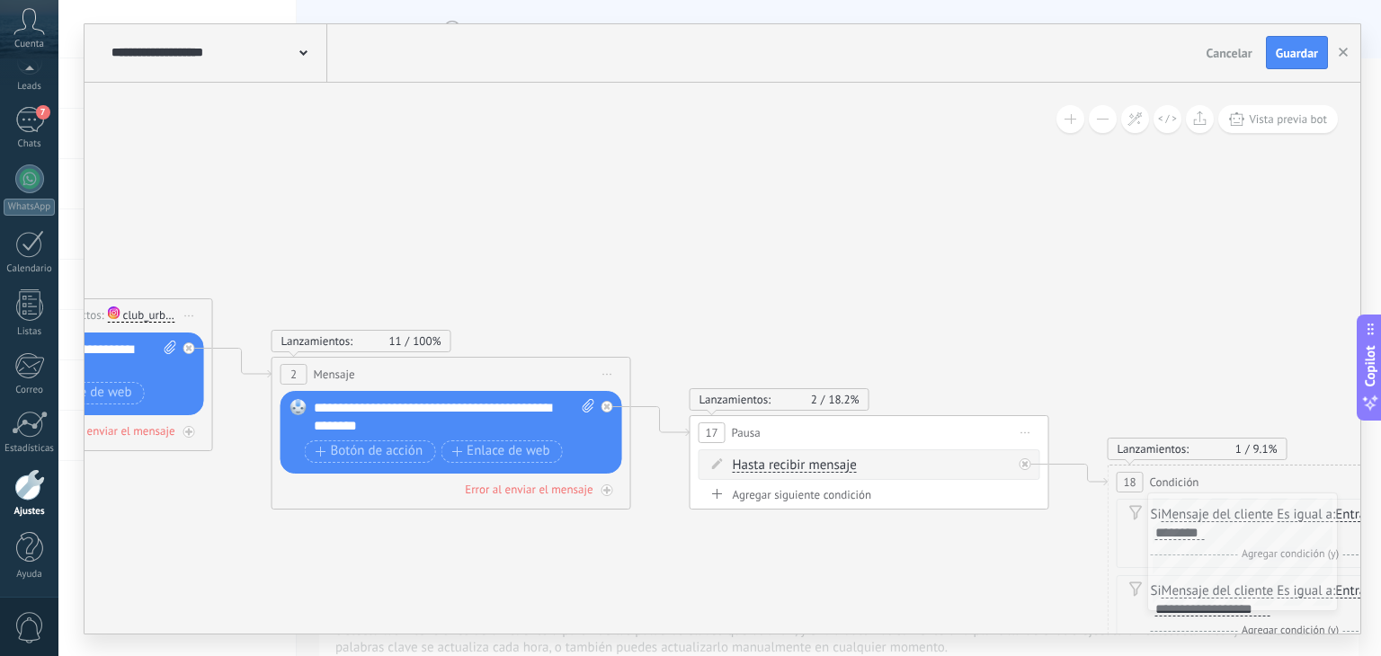
click at [86, 185] on icon at bounding box center [961, 581] width 3537 height 1580
drag, startPoint x: 706, startPoint y: 309, endPoint x: 596, endPoint y: 263, distance: 118.9
click at [596, 263] on icon at bounding box center [961, 581] width 3537 height 1580
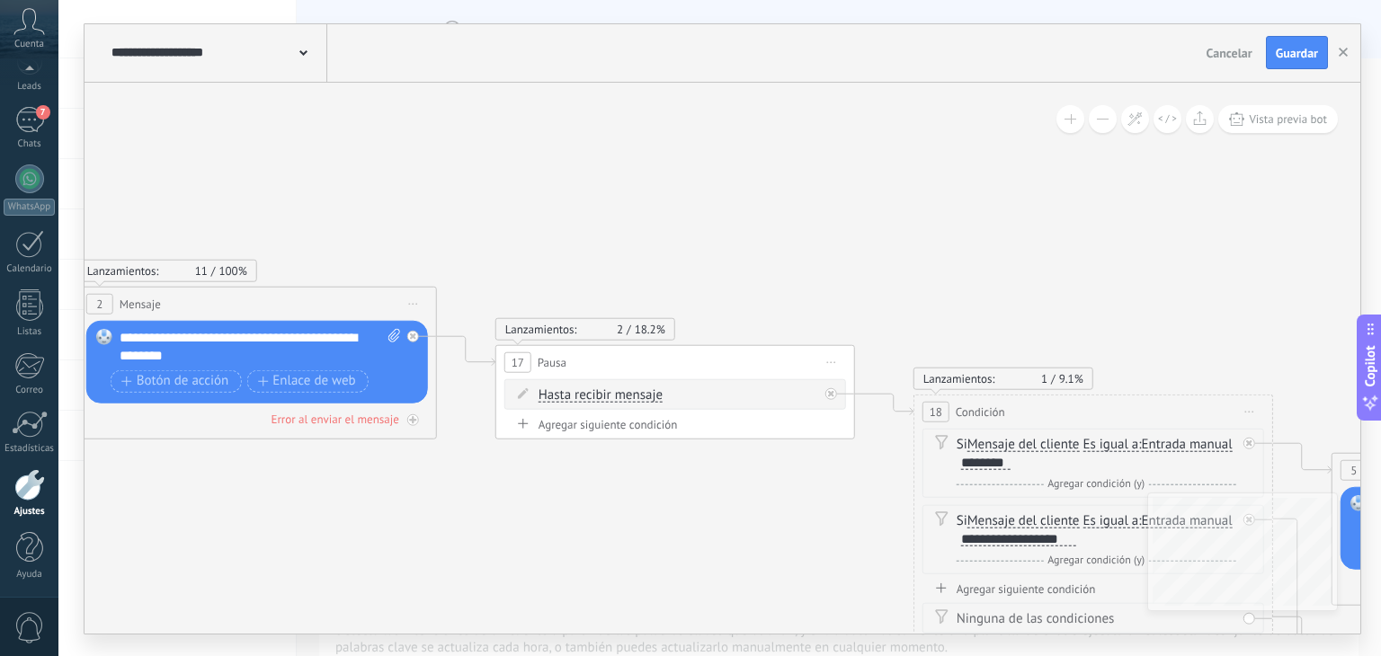
drag, startPoint x: 922, startPoint y: 287, endPoint x: 806, endPoint y: 251, distance: 121.4
click at [806, 251] on icon at bounding box center [766, 509] width 3537 height 1580
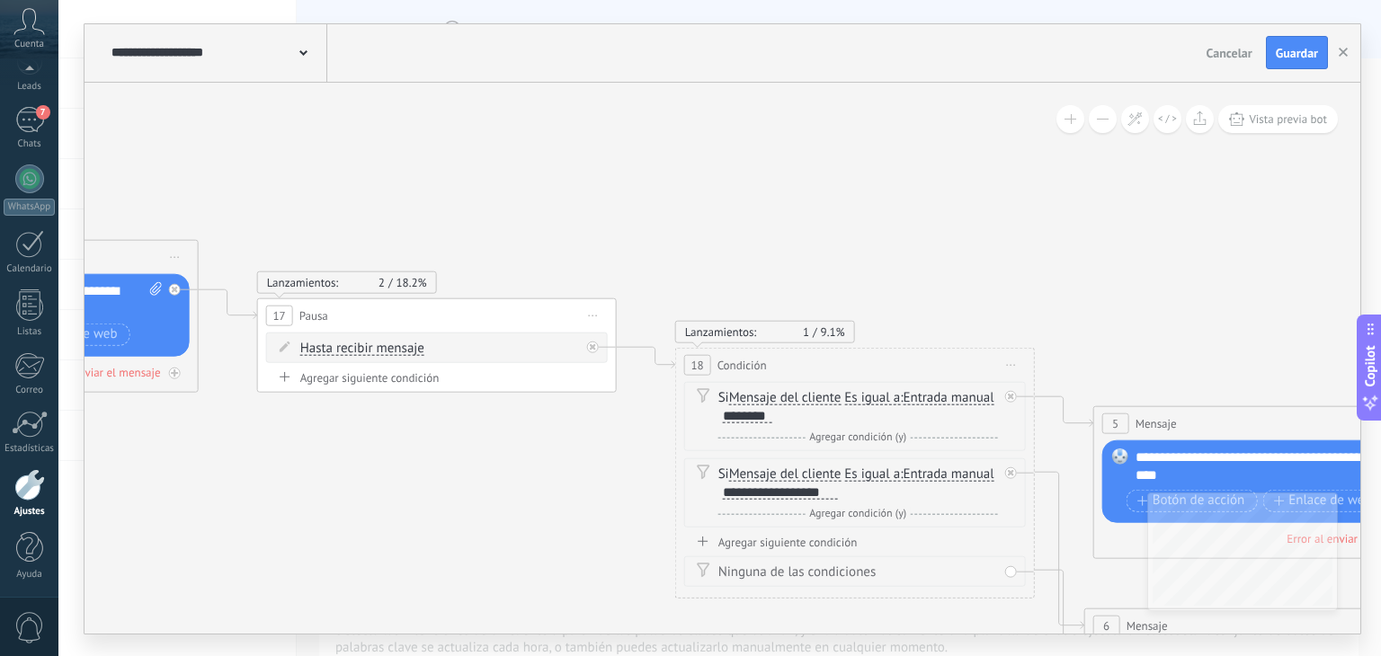
drag, startPoint x: 806, startPoint y: 251, endPoint x: 599, endPoint y: 216, distance: 209.8
click at [599, 216] on icon at bounding box center [528, 463] width 3537 height 1580
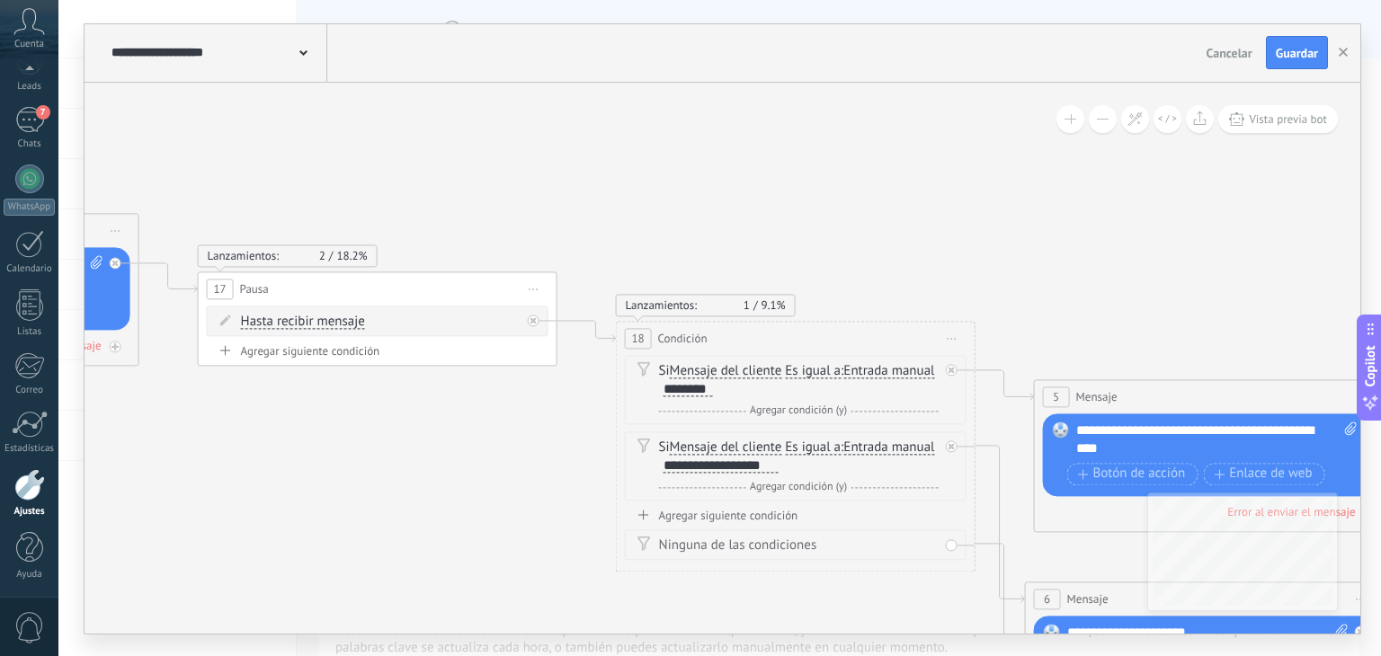
drag, startPoint x: 599, startPoint y: 216, endPoint x: 459, endPoint y: 156, distance: 151.5
click at [459, 156] on icon at bounding box center [469, 437] width 3537 height 1580
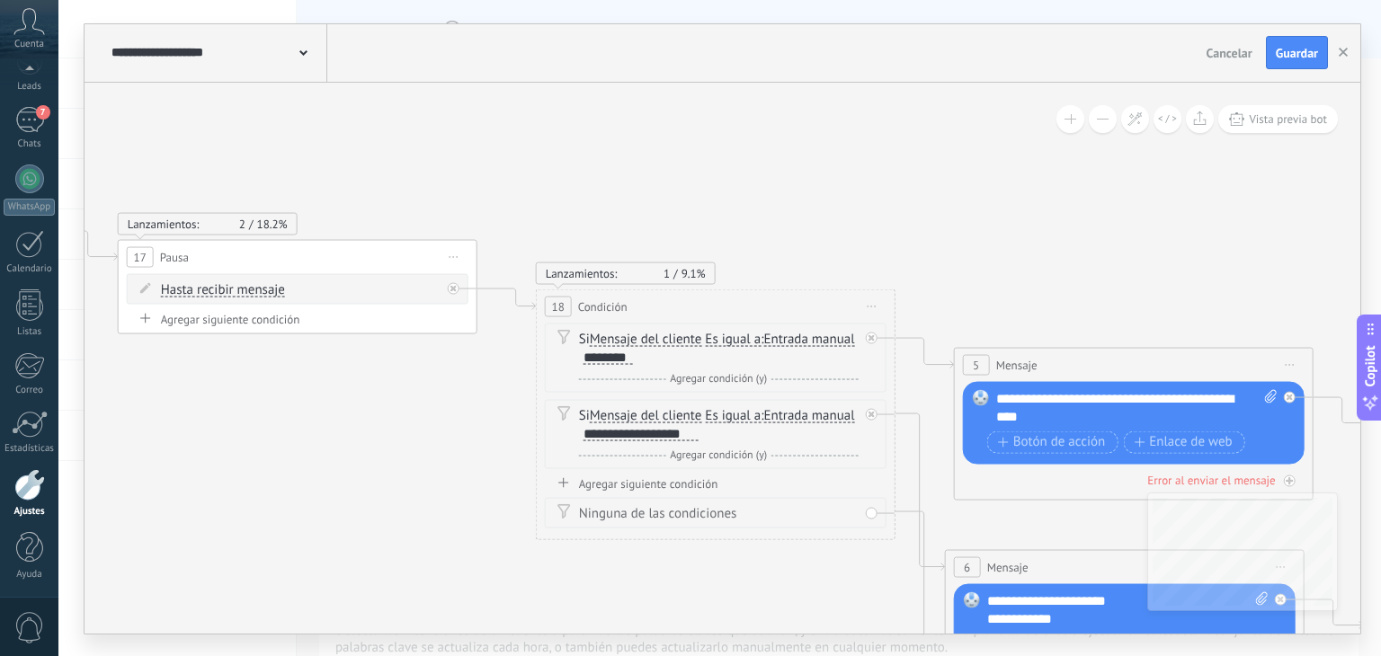
drag, startPoint x: 459, startPoint y: 156, endPoint x: 440, endPoint y: 152, distance: 20.3
click at [440, 152] on icon at bounding box center [389, 404] width 3537 height 1580
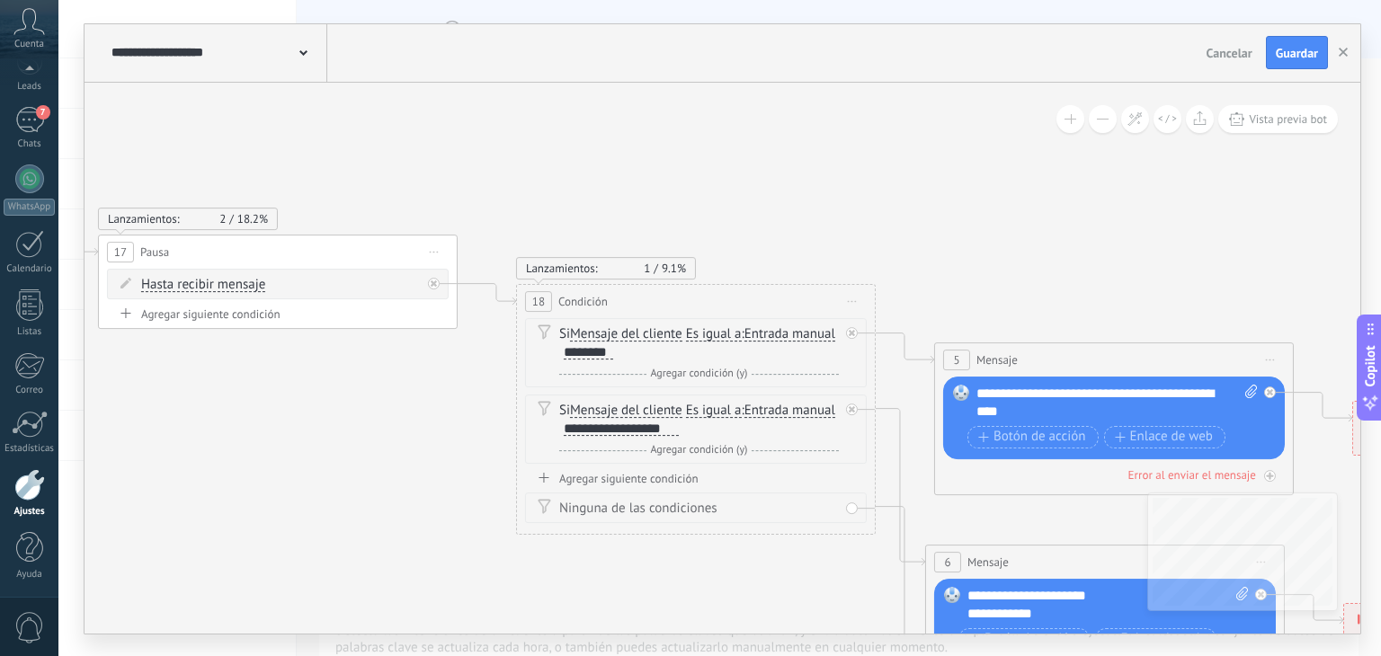
click at [388, 137] on icon at bounding box center [369, 400] width 3537 height 1580
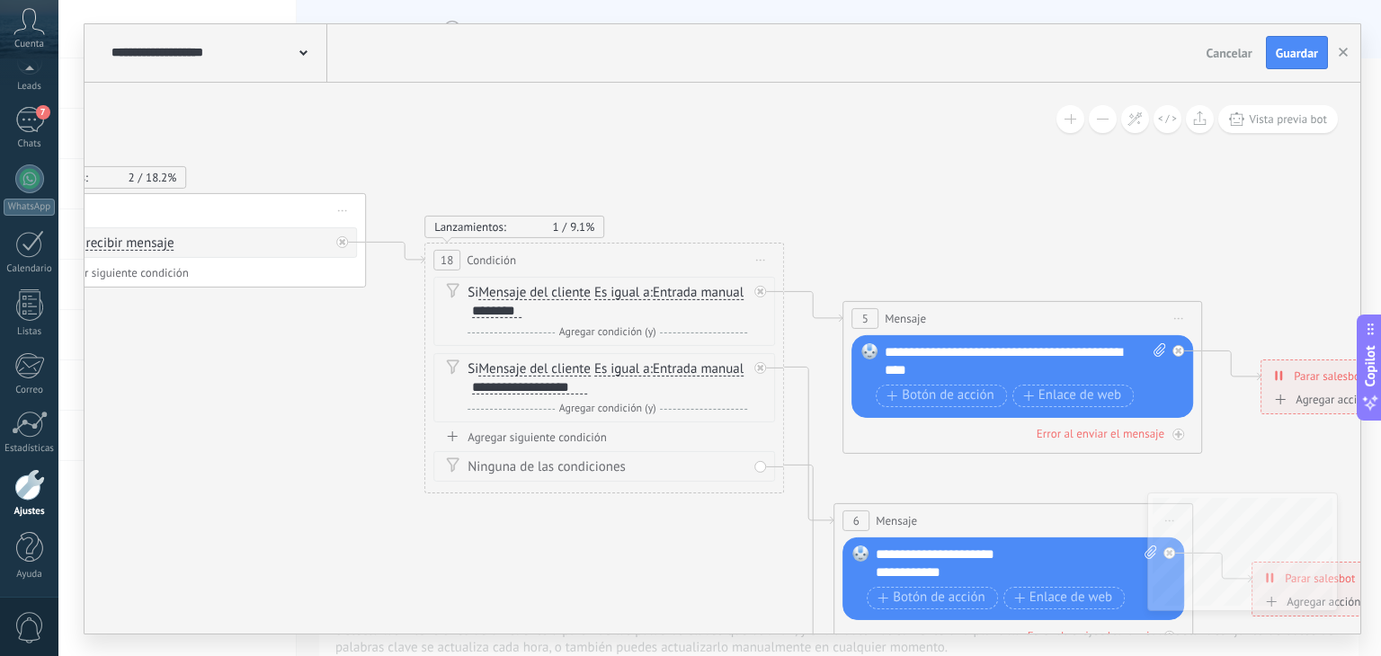
drag, startPoint x: 911, startPoint y: 211, endPoint x: 790, endPoint y: 160, distance: 130.9
click at [790, 160] on icon at bounding box center [277, 358] width 3537 height 1580
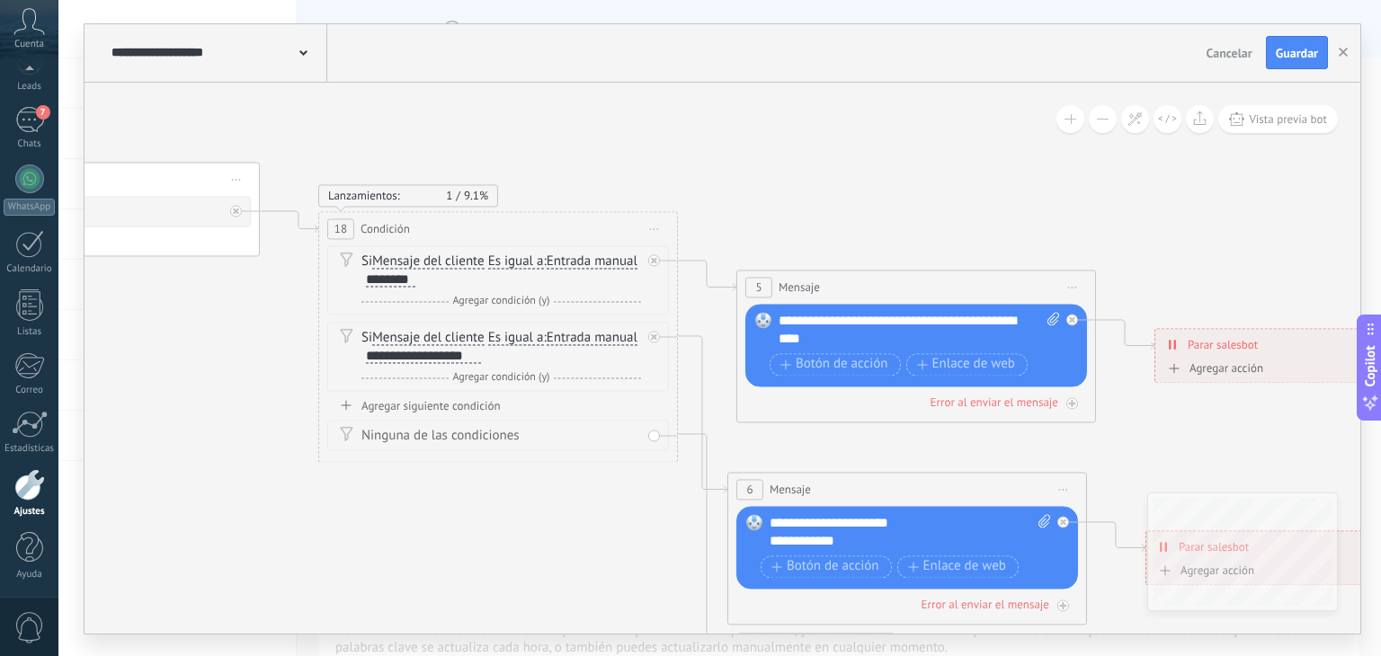
drag, startPoint x: 790, startPoint y: 160, endPoint x: 713, endPoint y: 139, distance: 80.0
click at [713, 139] on icon at bounding box center [171, 327] width 3537 height 1580
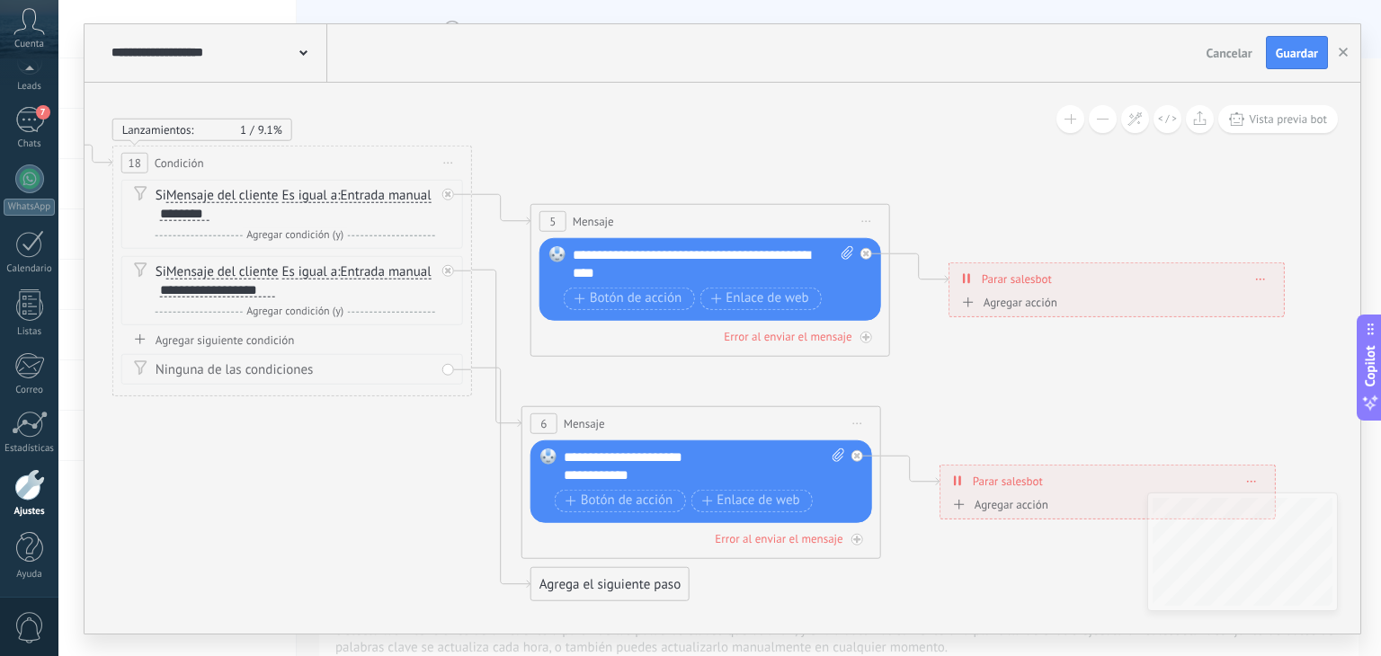
drag, startPoint x: 553, startPoint y: 526, endPoint x: 347, endPoint y: 459, distance: 216.4
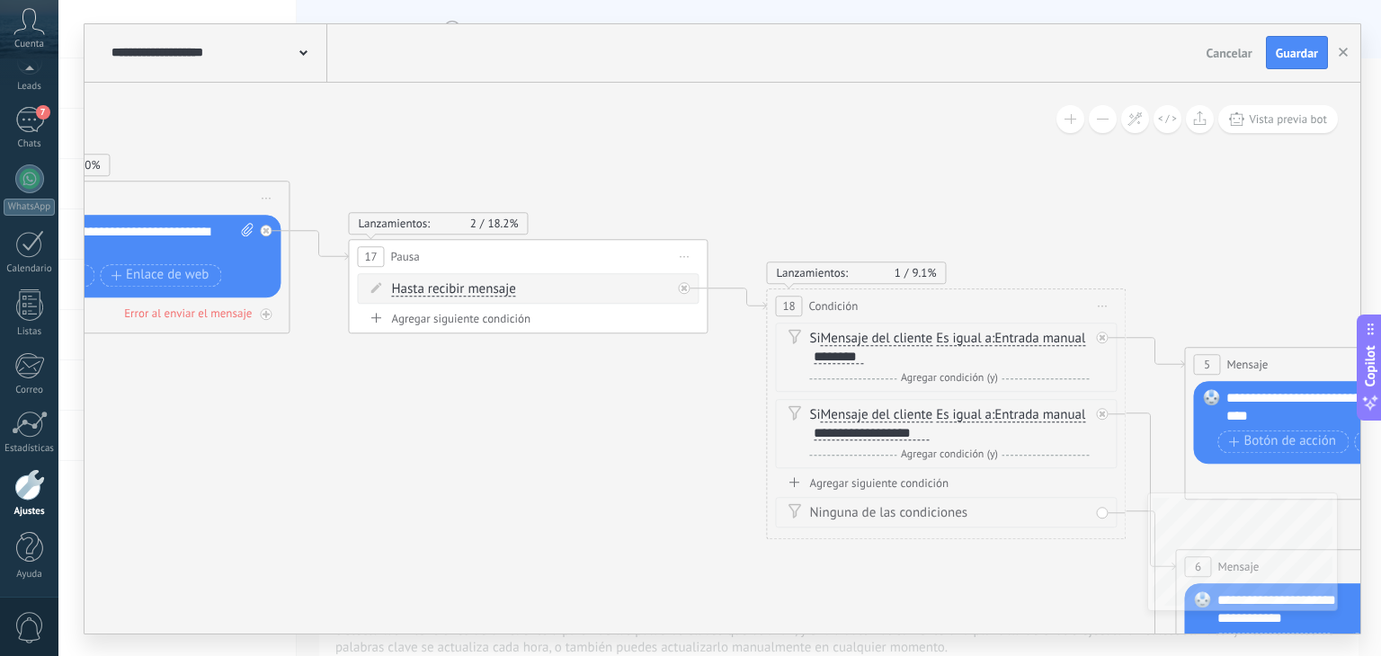
drag, startPoint x: 268, startPoint y: 477, endPoint x: 921, endPoint y: 619, distance: 668.0
click at [921, 619] on icon at bounding box center [619, 404] width 3537 height 1580
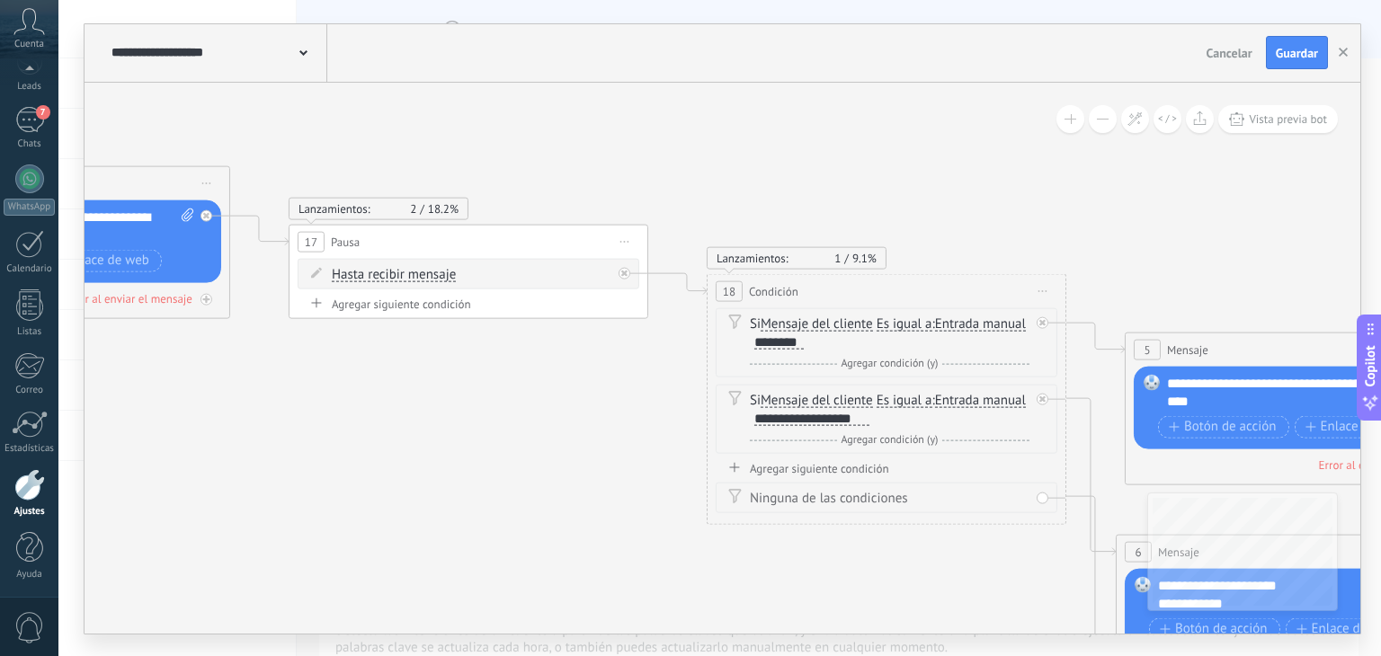
drag, startPoint x: 621, startPoint y: 410, endPoint x: 563, endPoint y: 397, distance: 60.0
click at [563, 397] on icon at bounding box center [560, 389] width 3537 height 1580
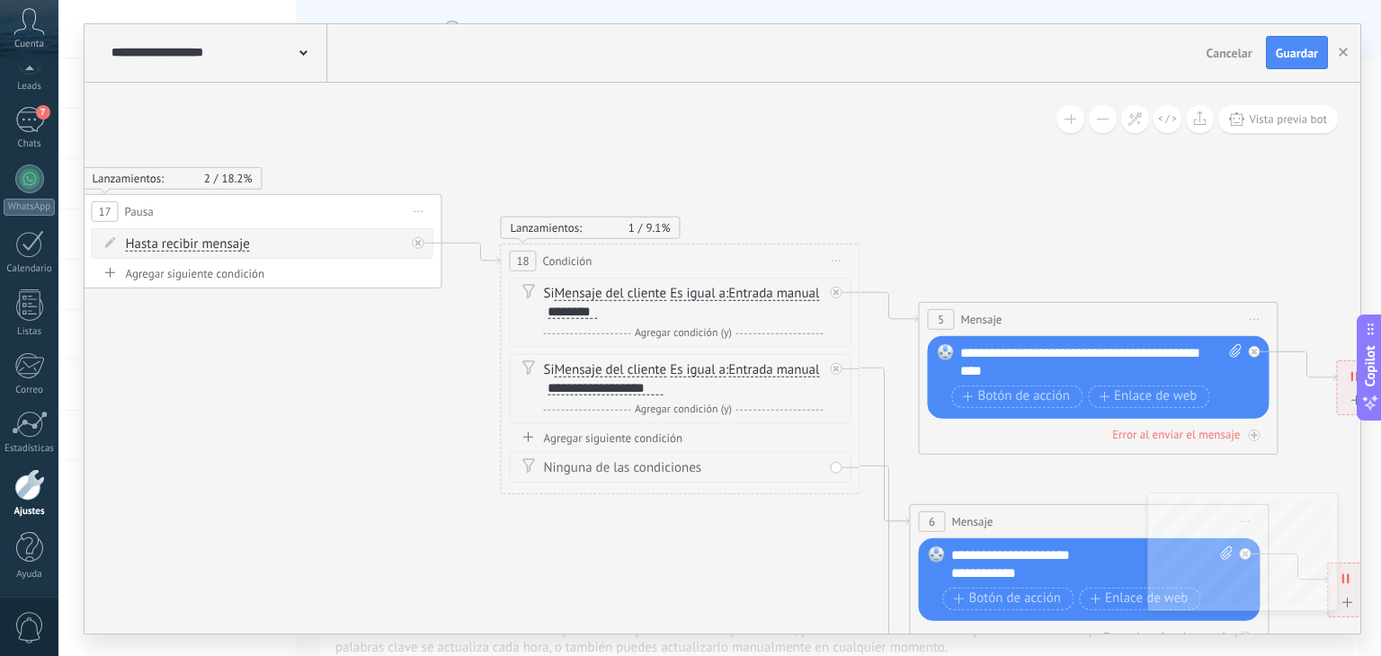
drag, startPoint x: 563, startPoint y: 397, endPoint x: 344, endPoint y: 367, distance: 220.5
click at [344, 367] on icon at bounding box center [353, 358] width 3537 height 1580
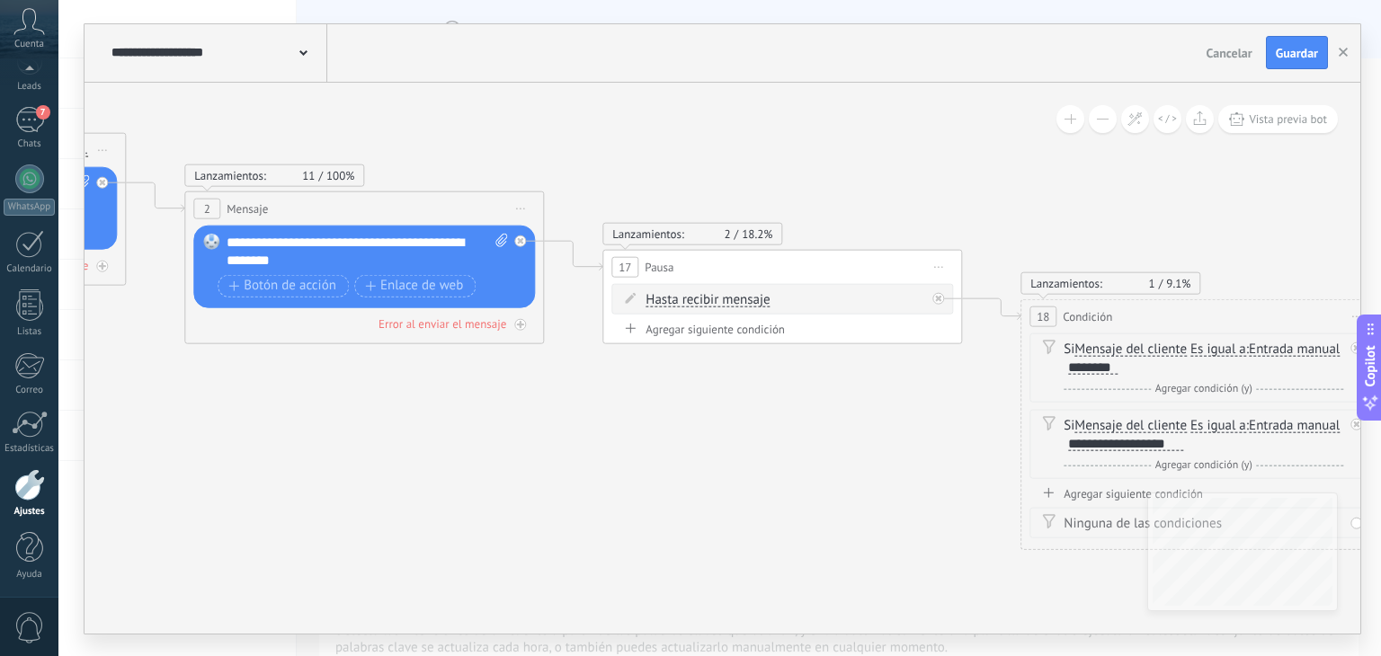
drag, startPoint x: 386, startPoint y: 456, endPoint x: 742, endPoint y: 484, distance: 357.1
click at [742, 484] on icon at bounding box center [873, 414] width 3537 height 1580
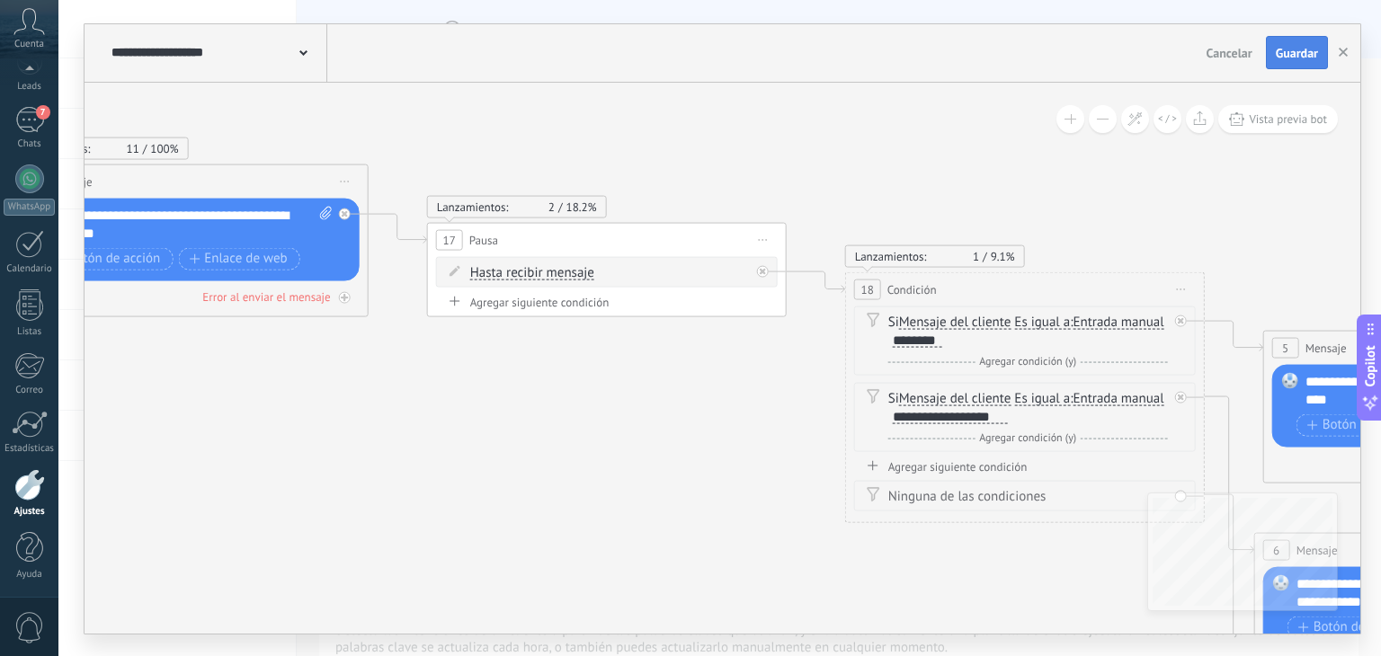
click at [1302, 61] on button "Guardar" at bounding box center [1297, 53] width 62 height 34
click at [450, 418] on icon at bounding box center [698, 387] width 3537 height 1580
click at [1265, 123] on span "Vista previa bot" at bounding box center [1288, 118] width 78 height 15
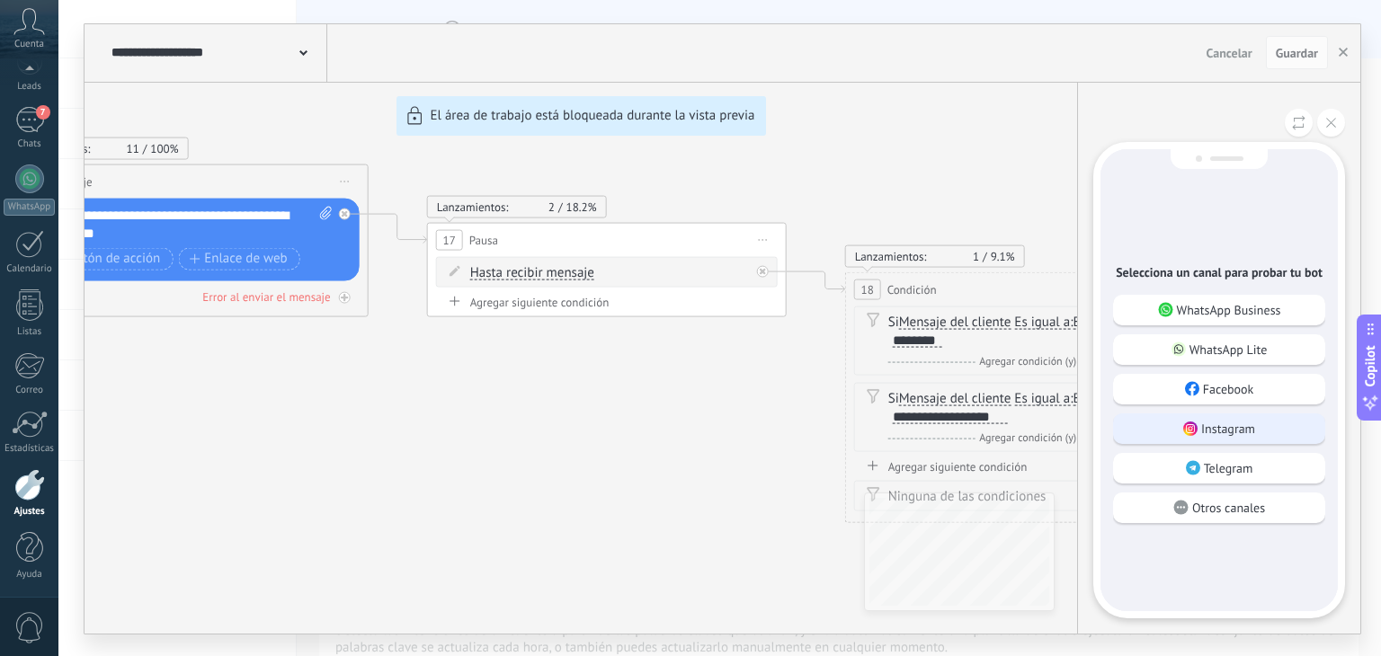
click at [1180, 416] on div "Instagram" at bounding box center [1219, 429] width 212 height 31
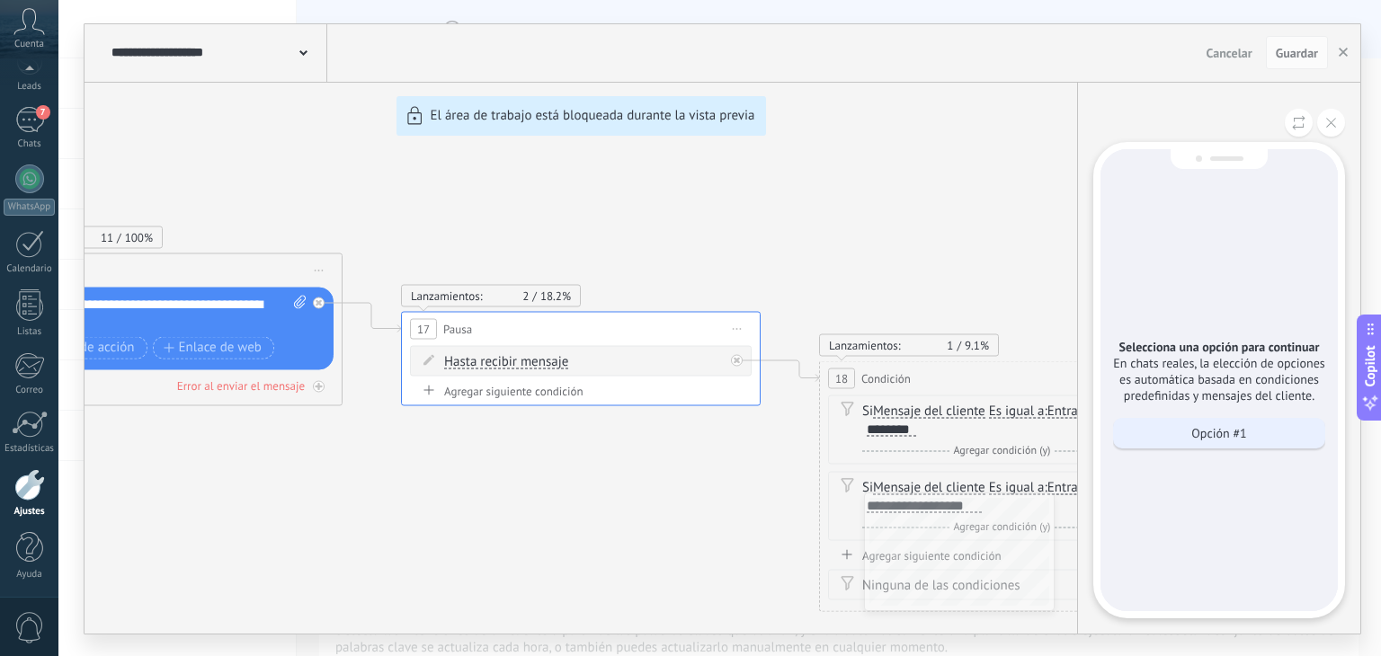
click at [1181, 438] on div "Opción #1" at bounding box center [1219, 433] width 212 height 31
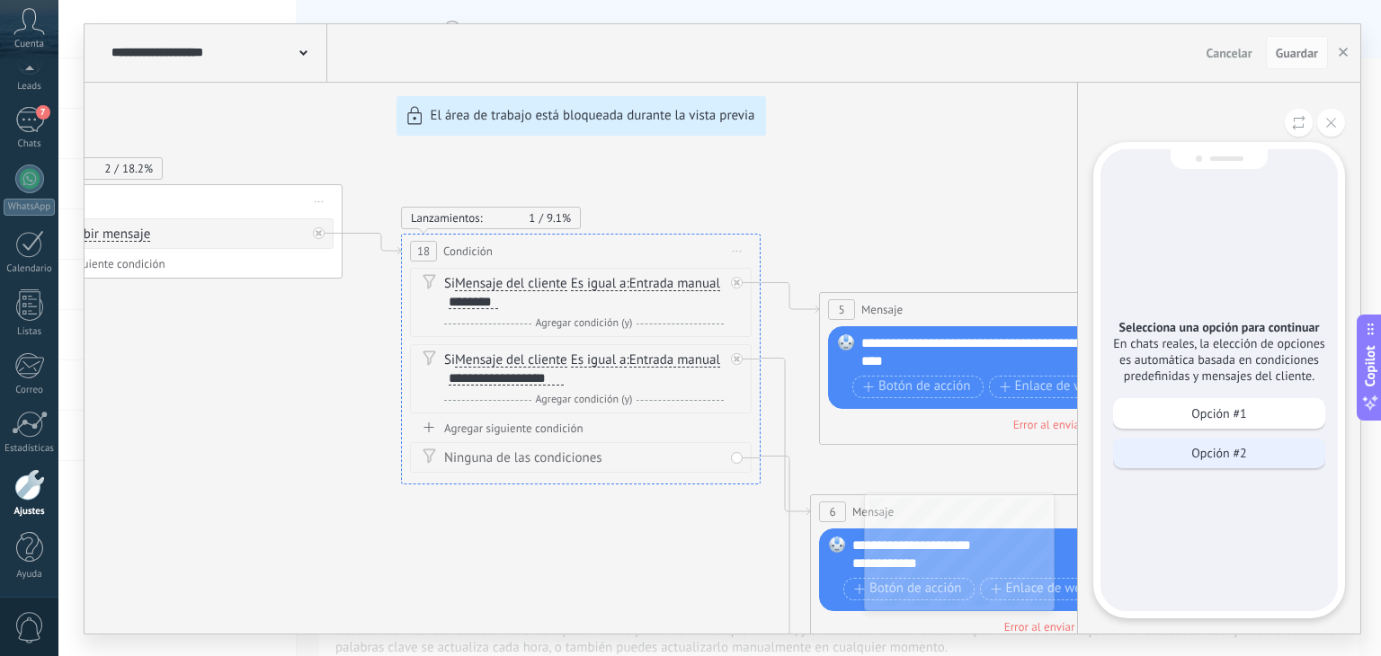
click at [1167, 448] on div "Opción #2" at bounding box center [1219, 453] width 212 height 31
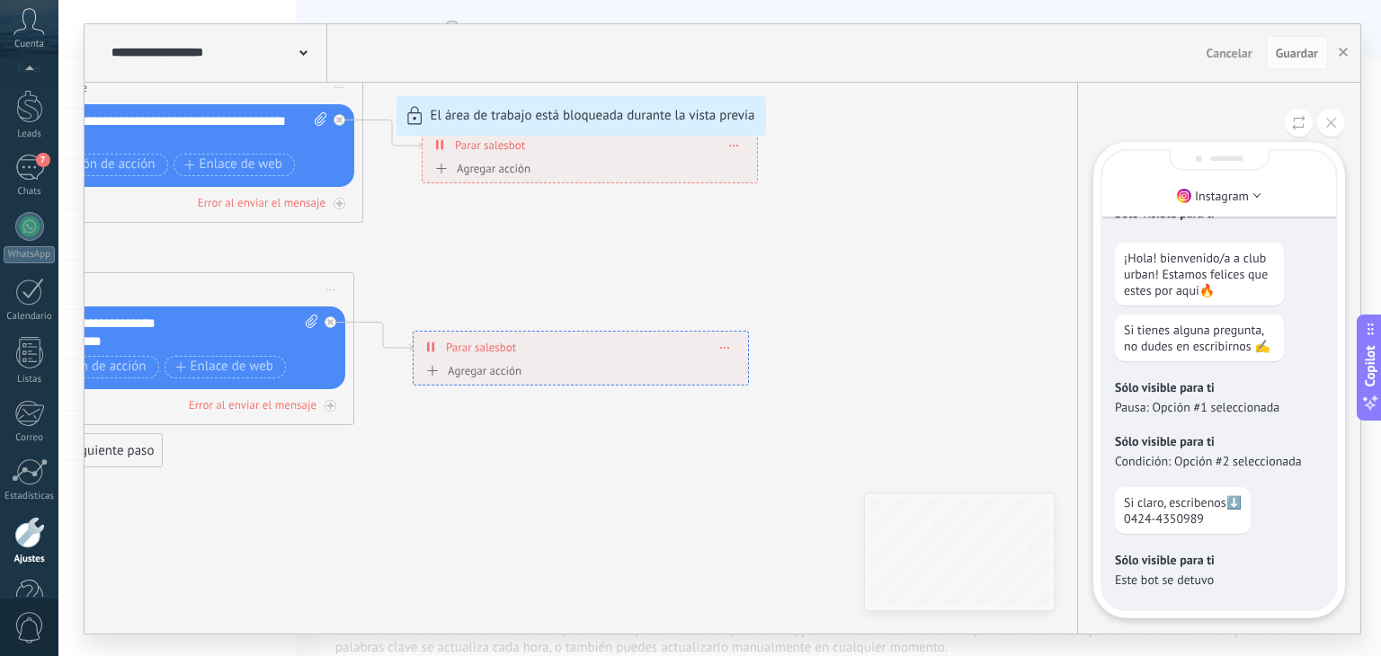
scroll to position [12, 0]
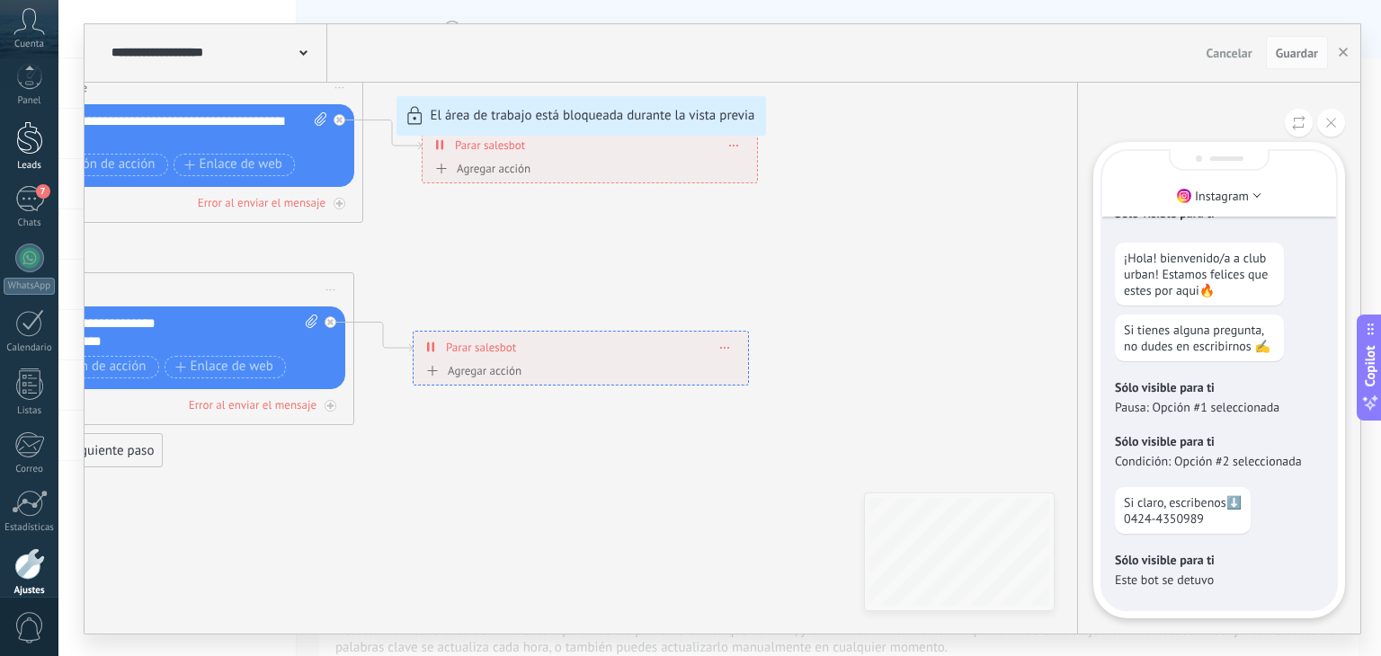
click at [31, 151] on div at bounding box center [29, 137] width 27 height 33
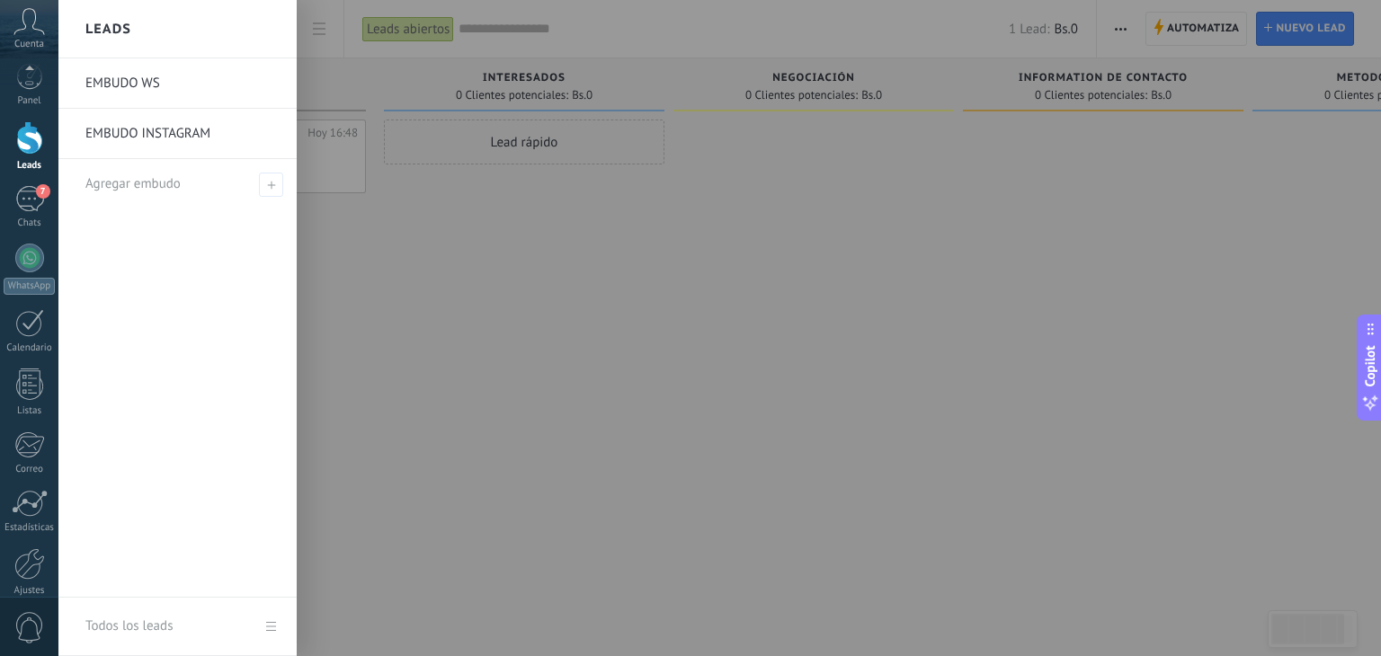
click at [245, 147] on link "EMBUDO INSTAGRAM" at bounding box center [181, 134] width 193 height 50
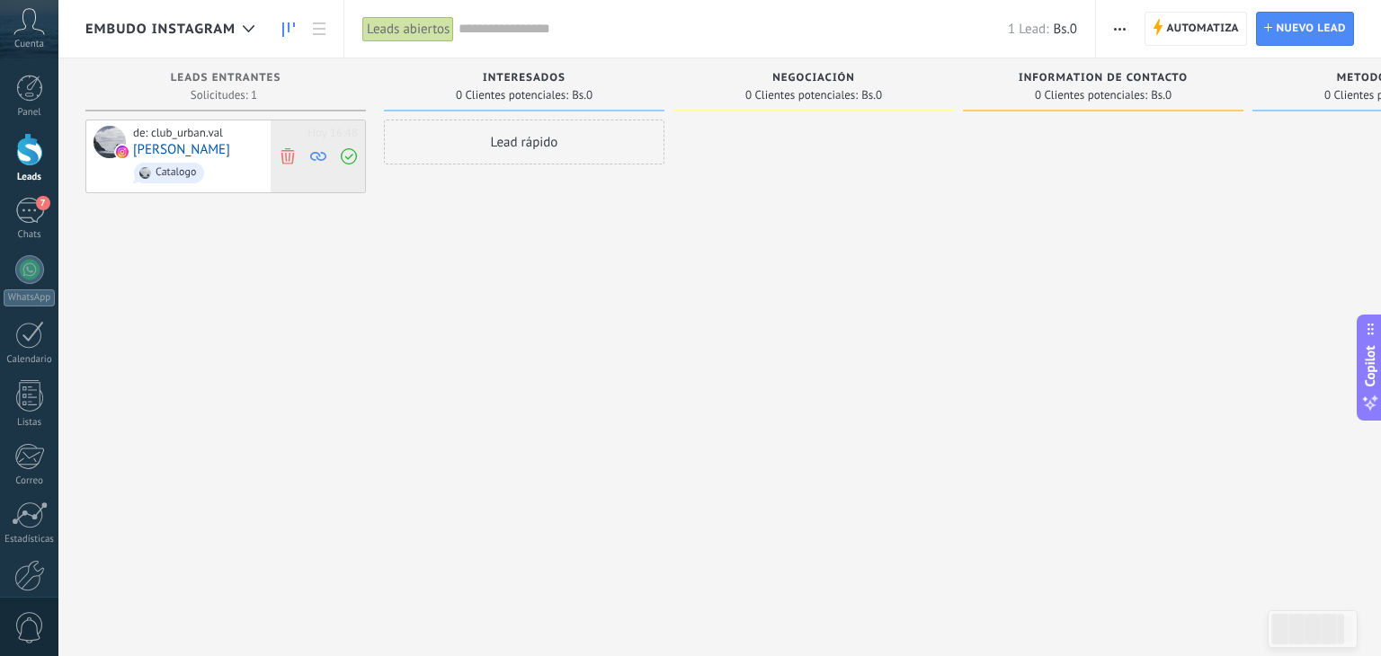
click at [285, 156] on use at bounding box center [287, 155] width 13 height 16
click at [1216, 32] on span "Automatiza" at bounding box center [1202, 29] width 73 height 32
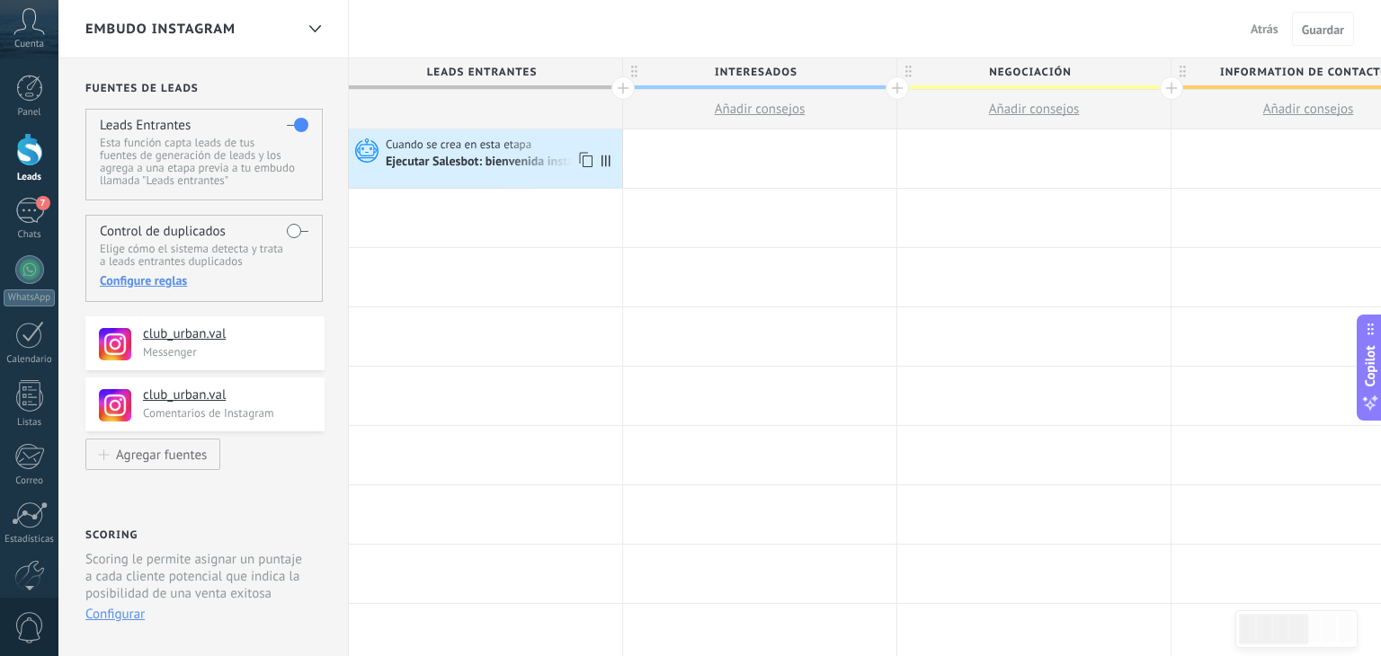
click at [452, 142] on span "Cuando se crea en esta etapa" at bounding box center [460, 145] width 148 height 16
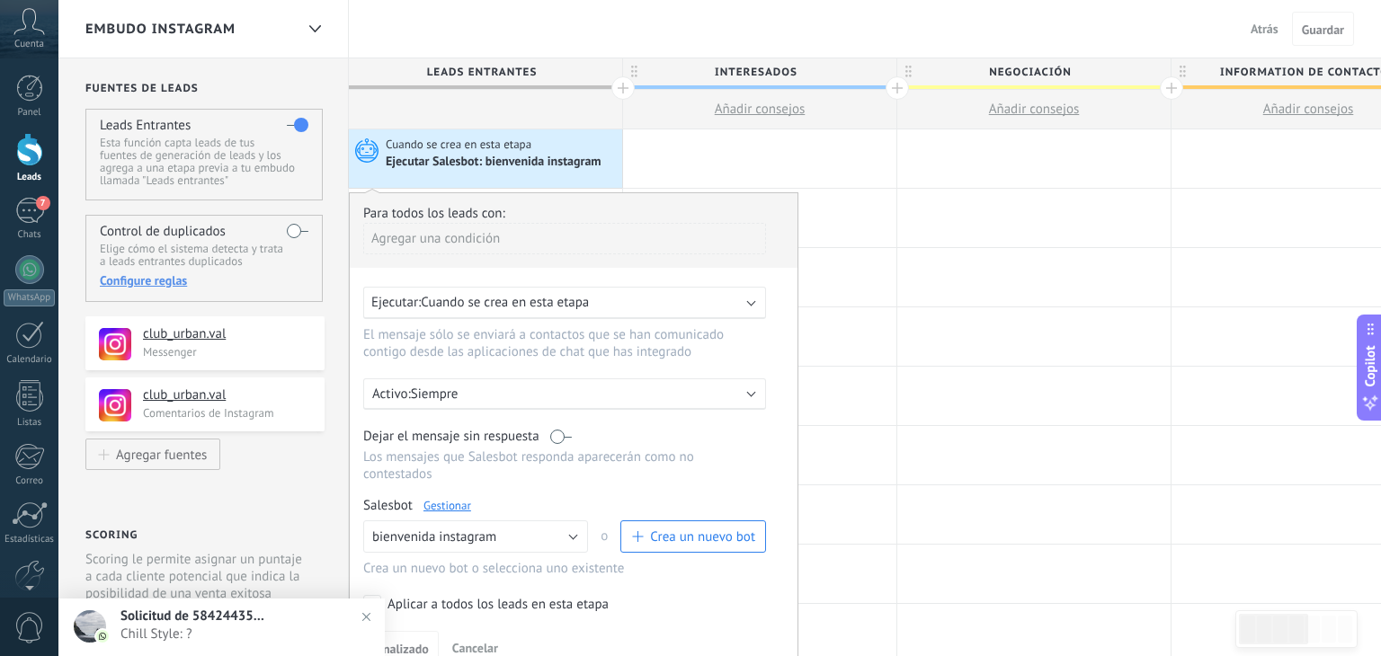
click at [719, 304] on div "Ejecutar: Cuando se crea en esta etapa" at bounding box center [557, 302] width 372 height 17
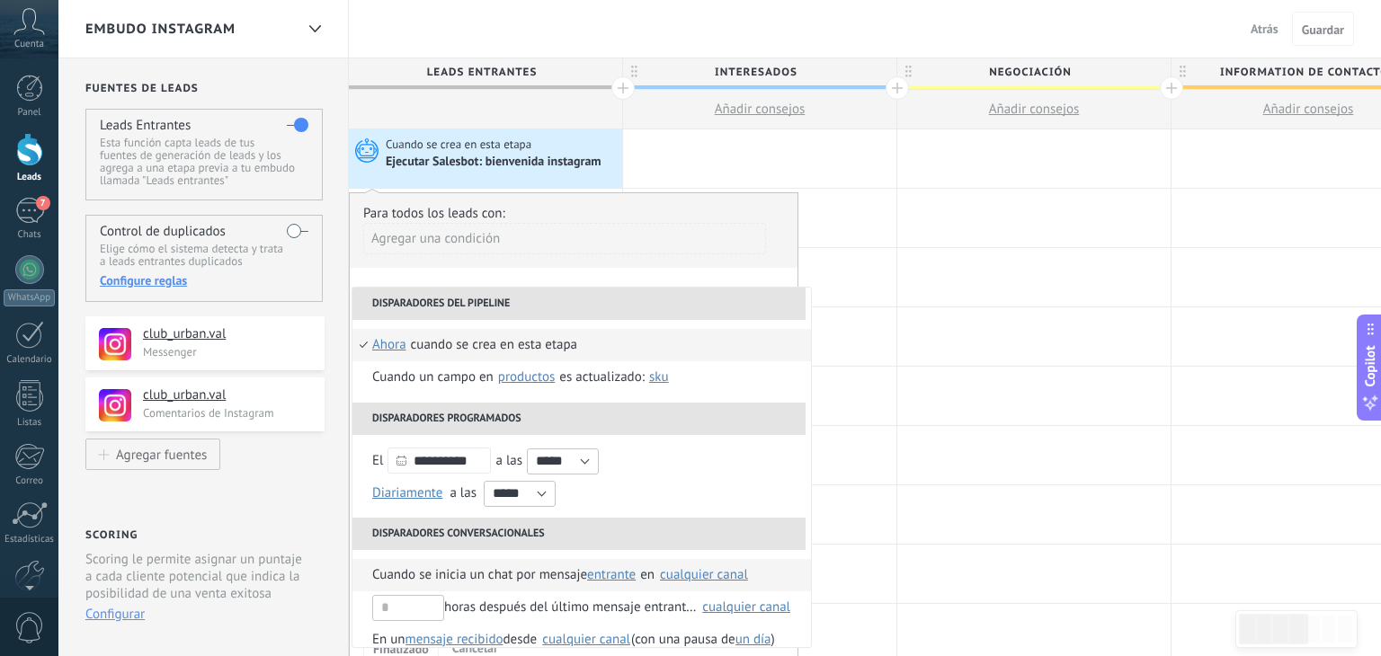
click at [550, 582] on span "Cuando se inicia un chat por mensaje" at bounding box center [479, 575] width 215 height 32
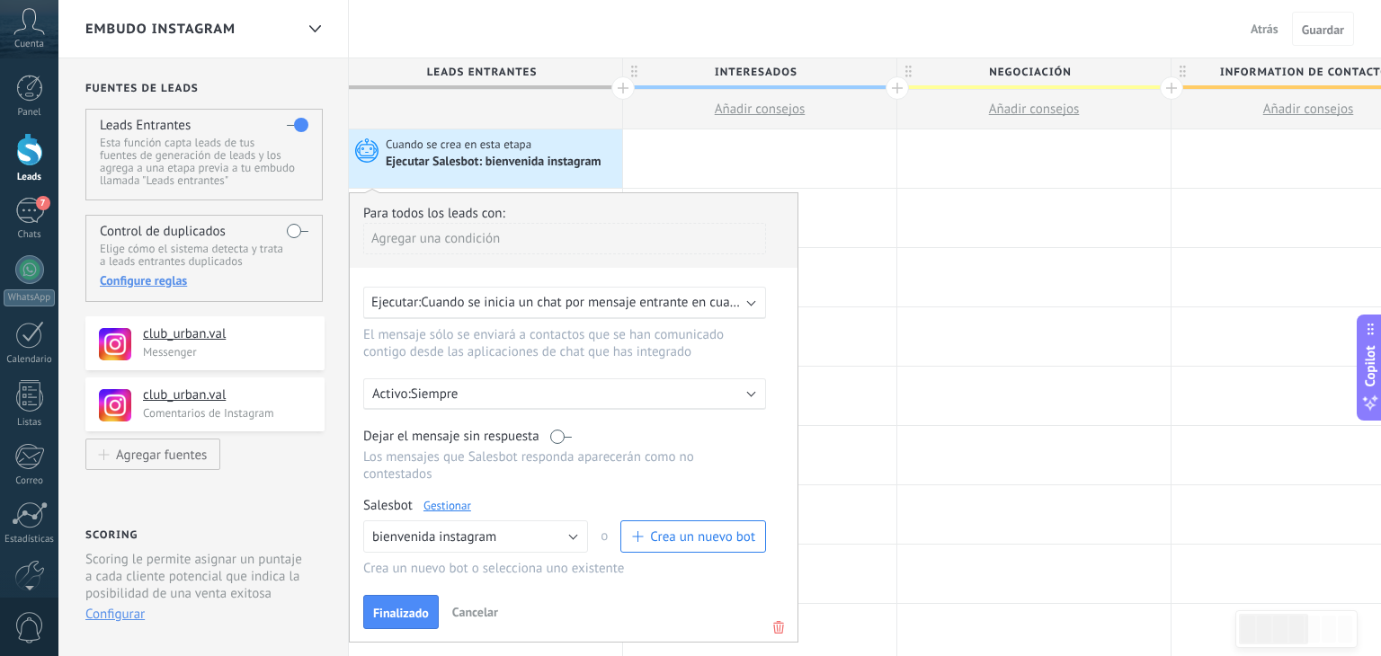
click at [680, 309] on span "Cuando se inicia un chat por mensaje entrante en cualquier canal" at bounding box center [609, 302] width 377 height 17
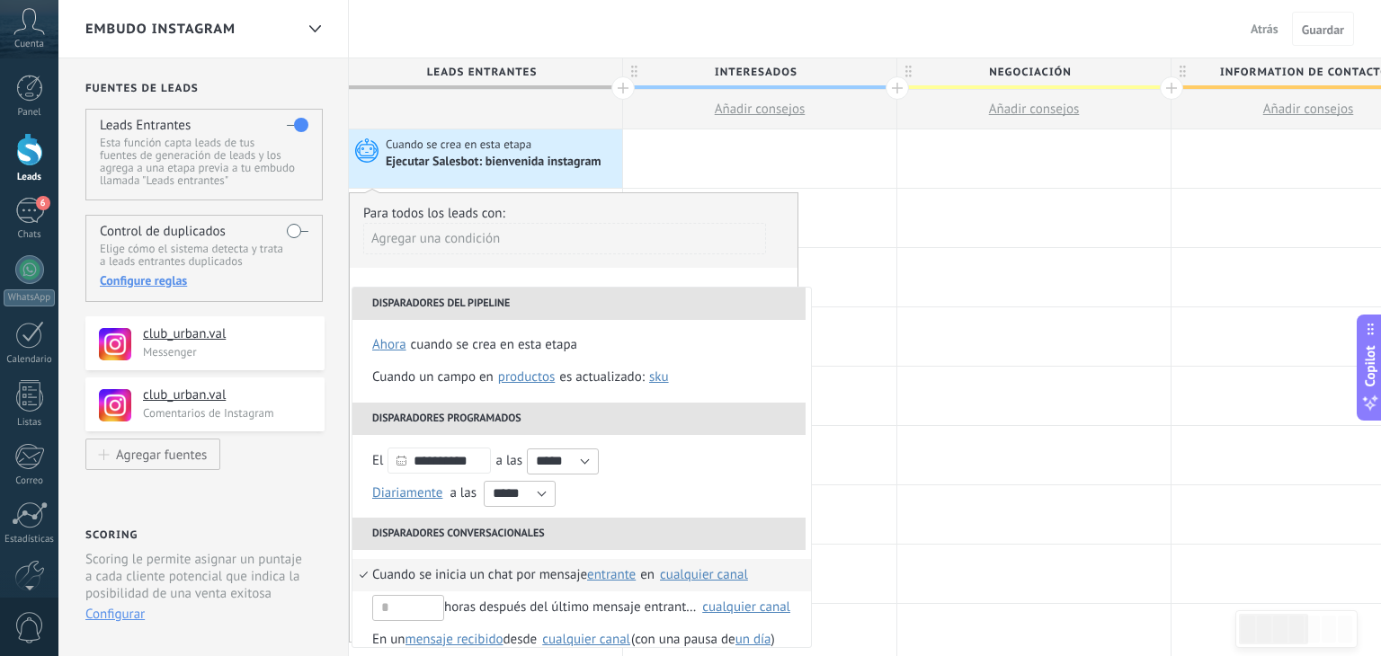
click at [307, 539] on div "Scoring Scoring le permite asignar un puntaje a cada cliente potencial que indi…" at bounding box center [204, 581] width 239 height 110
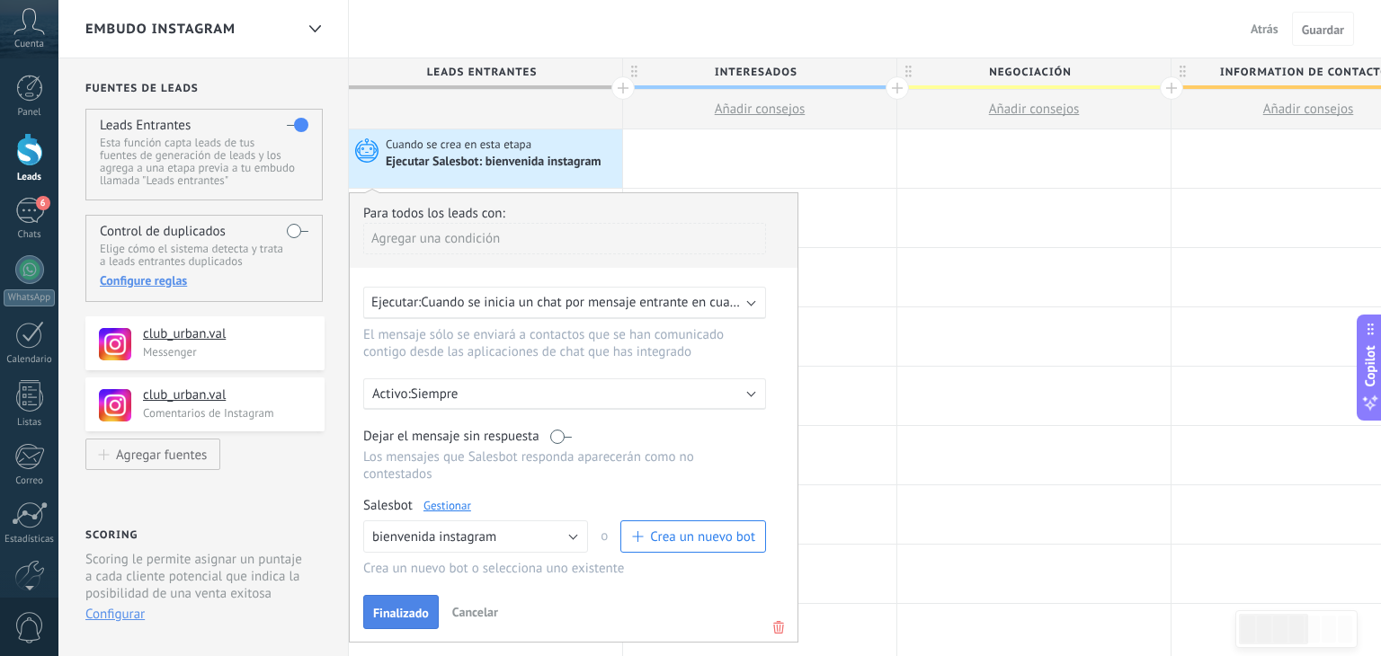
click at [417, 607] on span "Finalizado" at bounding box center [401, 613] width 56 height 13
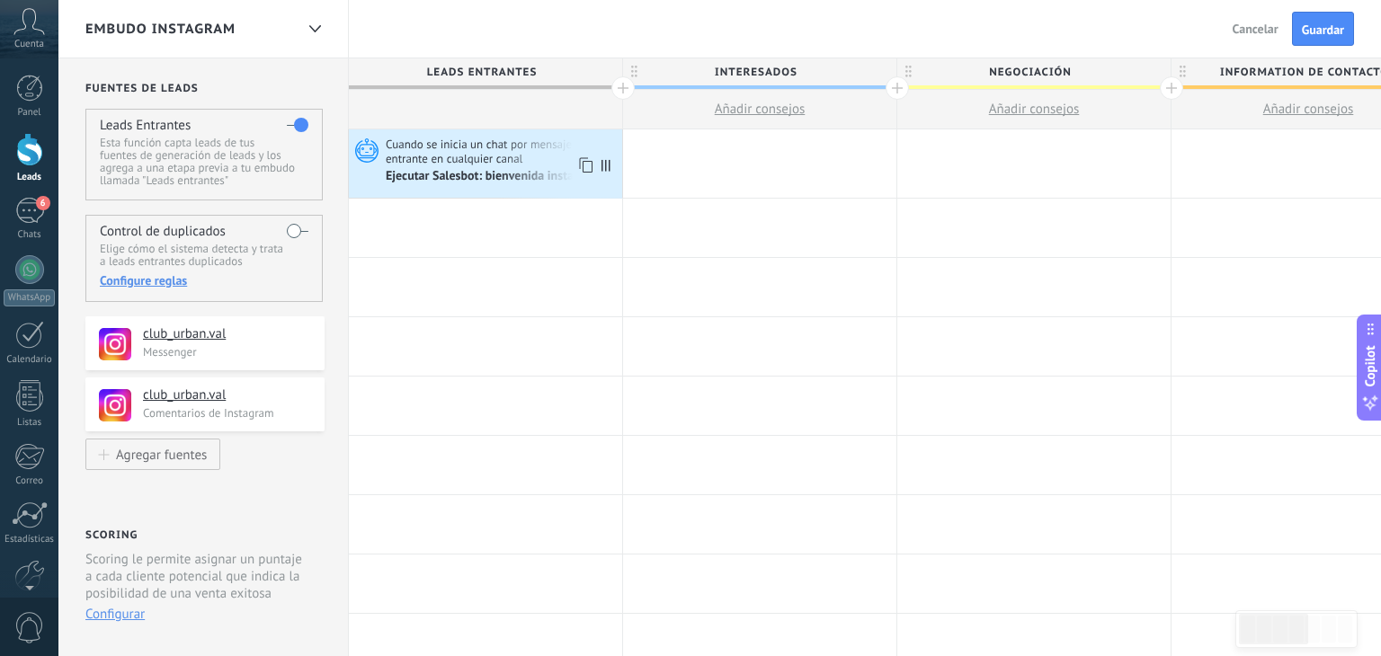
click at [607, 165] on icon at bounding box center [606, 166] width 9 height 12
click at [607, 164] on icon at bounding box center [606, 166] width 9 height 12
drag, startPoint x: 607, startPoint y: 164, endPoint x: 624, endPoint y: 166, distance: 17.3
click at [624, 166] on div "**********" at bounding box center [1309, 163] width 1920 height 69
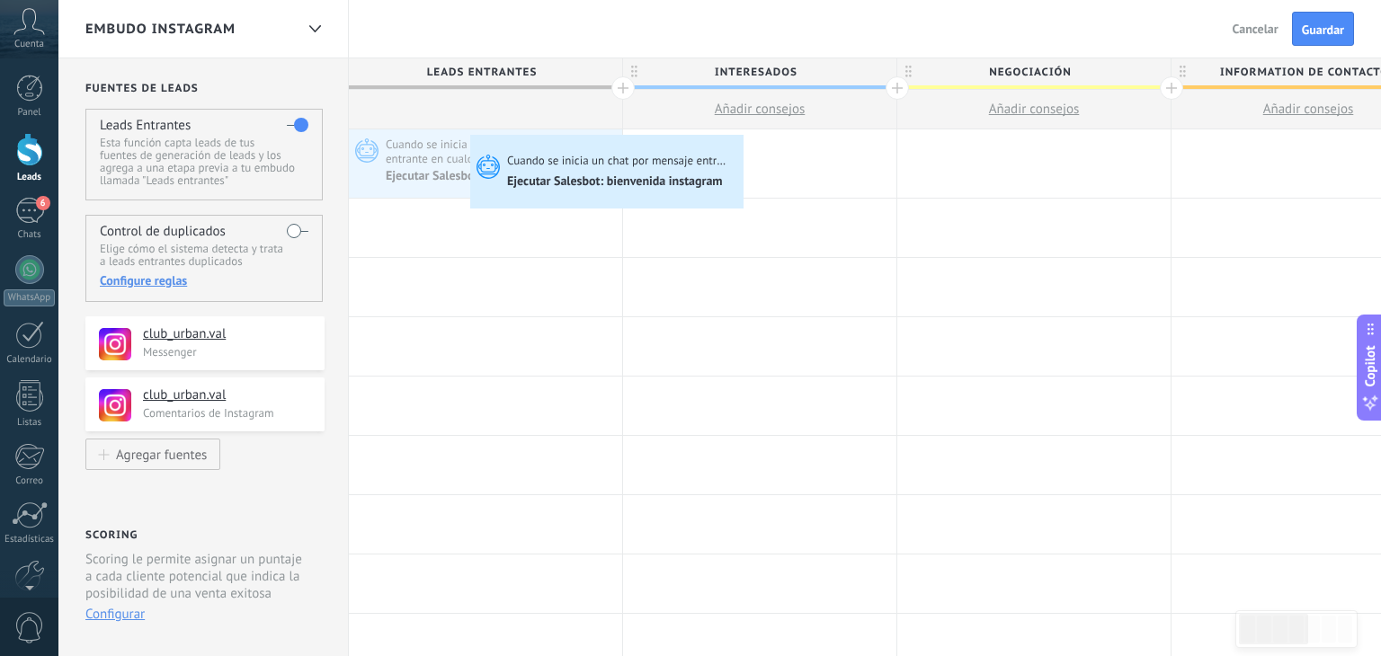
drag, startPoint x: 477, startPoint y: 162, endPoint x: 472, endPoint y: 139, distance: 23.1
click at [472, 139] on div "Cuando se inicia un chat por mensaje entrante en cualquier canal Ejecutar Sales…" at bounding box center [485, 163] width 273 height 68
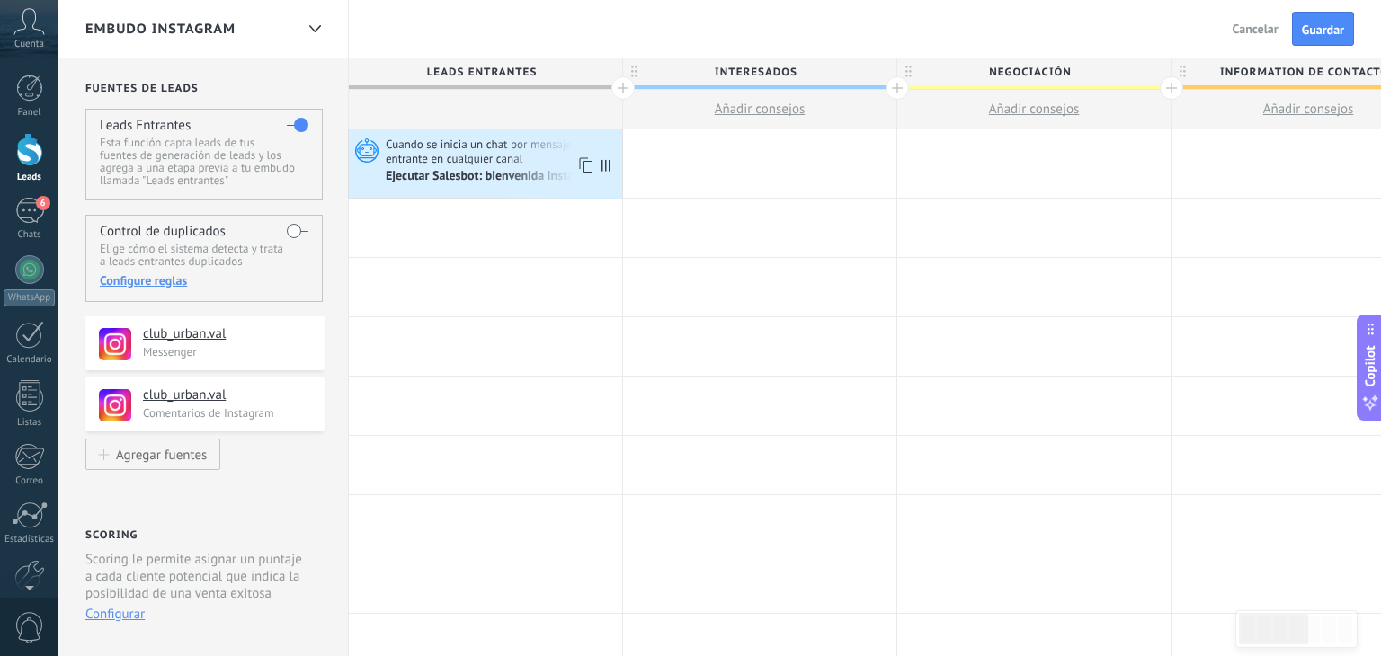
click at [472, 139] on span "Cuando se inicia un chat por mensaje entrante en cualquier canal" at bounding box center [502, 152] width 232 height 30
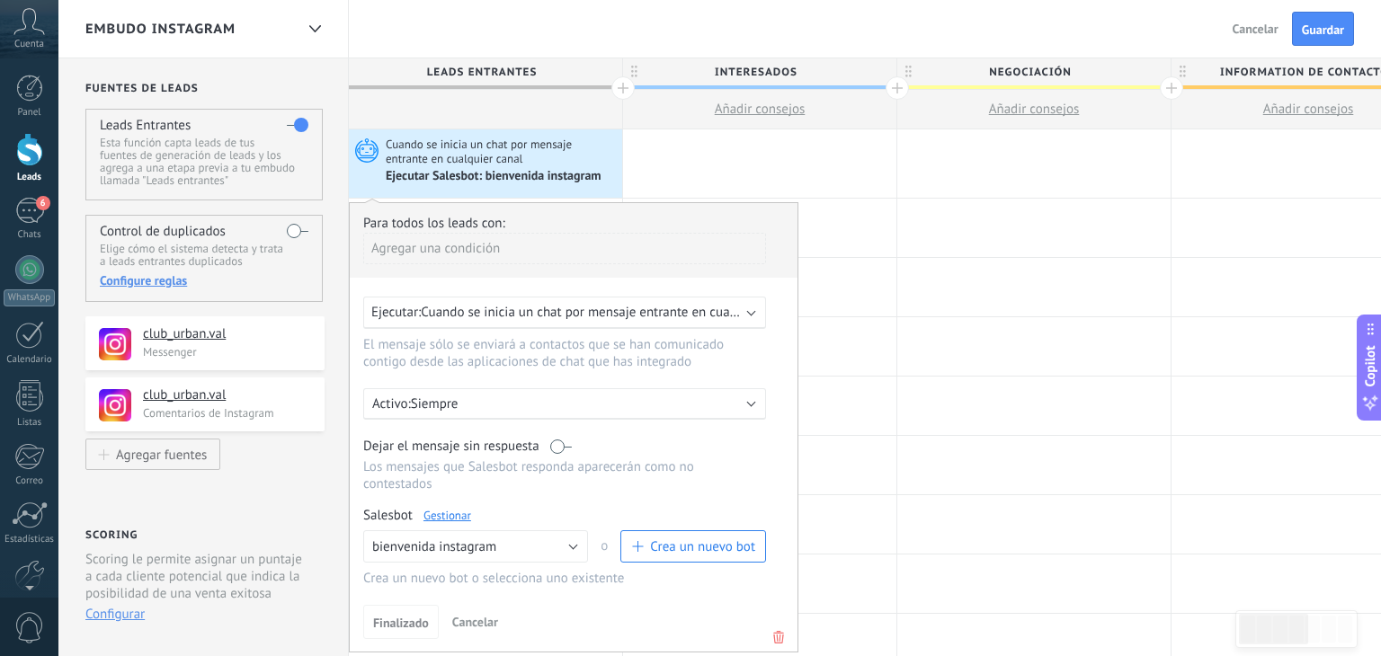
drag, startPoint x: 498, startPoint y: 163, endPoint x: 289, endPoint y: 165, distance: 209.5
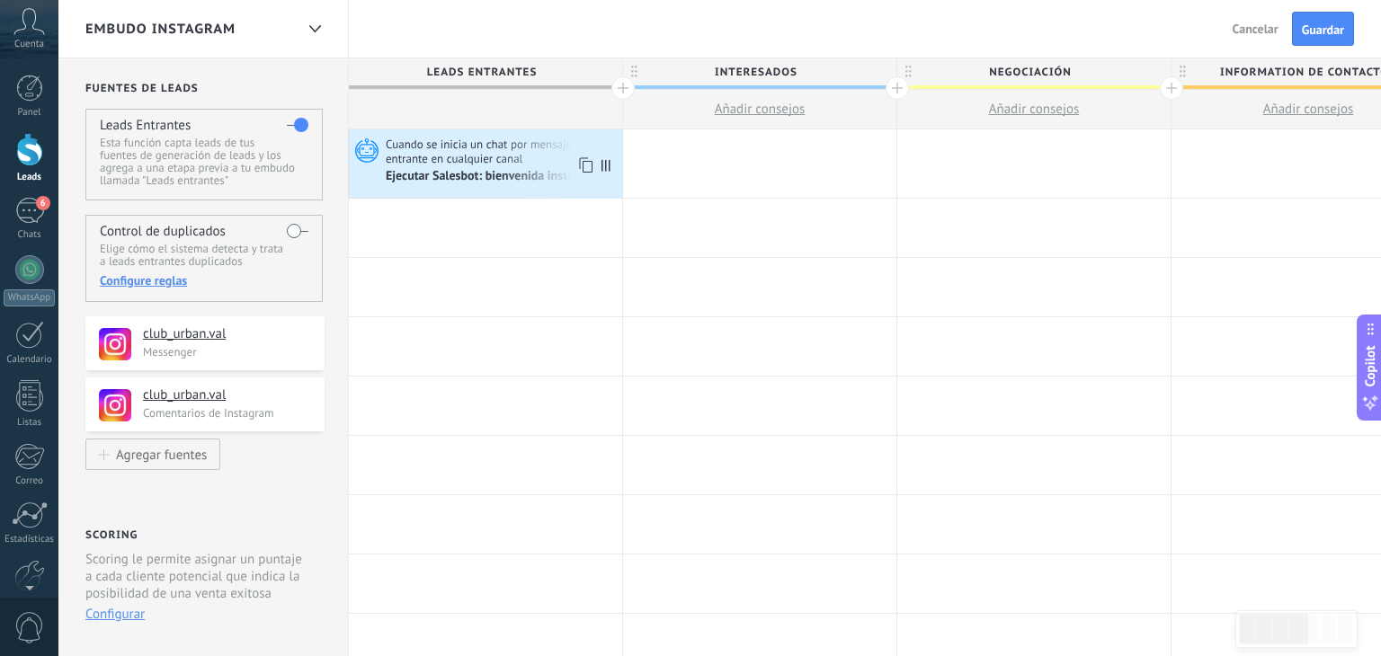
click at [606, 172] on span at bounding box center [610, 163] width 24 height 68
click at [604, 168] on icon at bounding box center [606, 166] width 9 height 12
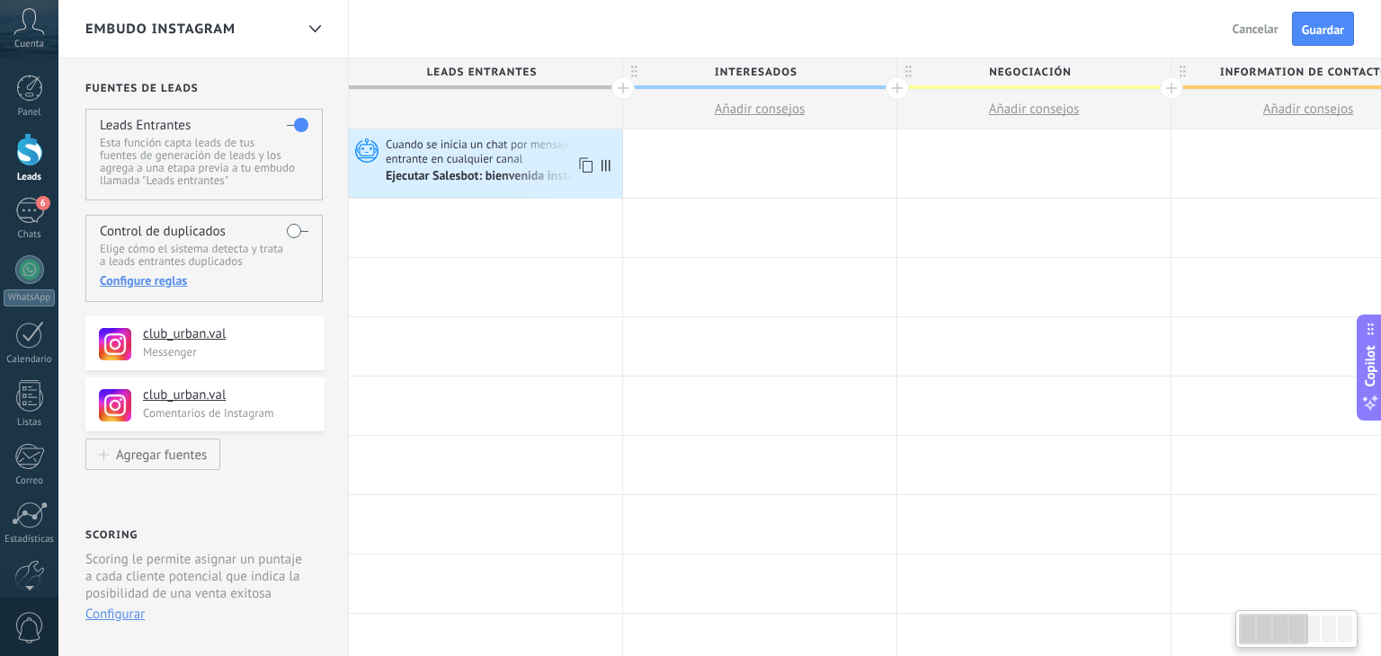
click at [604, 168] on icon at bounding box center [606, 166] width 9 height 12
click at [586, 162] on icon at bounding box center [584, 165] width 18 height 23
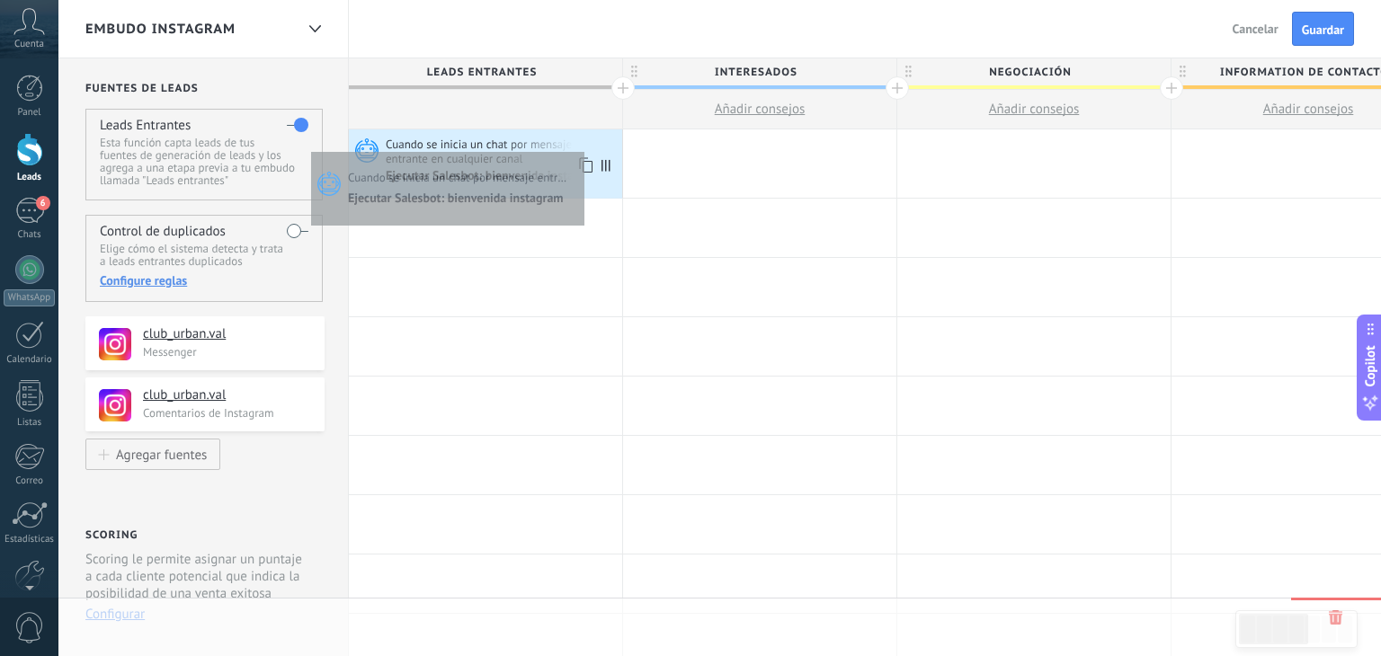
click at [580, 147] on span "Cuando se inicia un chat por mensaje entrante en cualquier canal" at bounding box center [502, 152] width 232 height 30
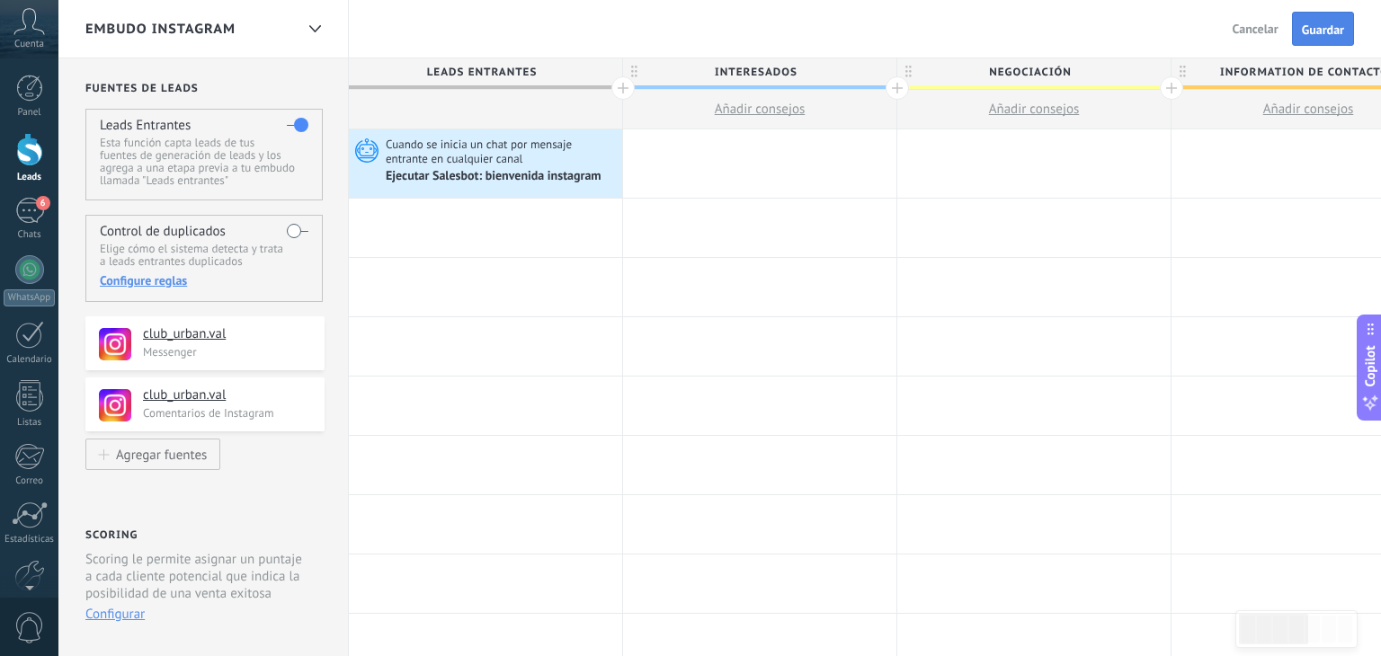
click at [1308, 35] on span "Guardar" at bounding box center [1323, 29] width 42 height 13
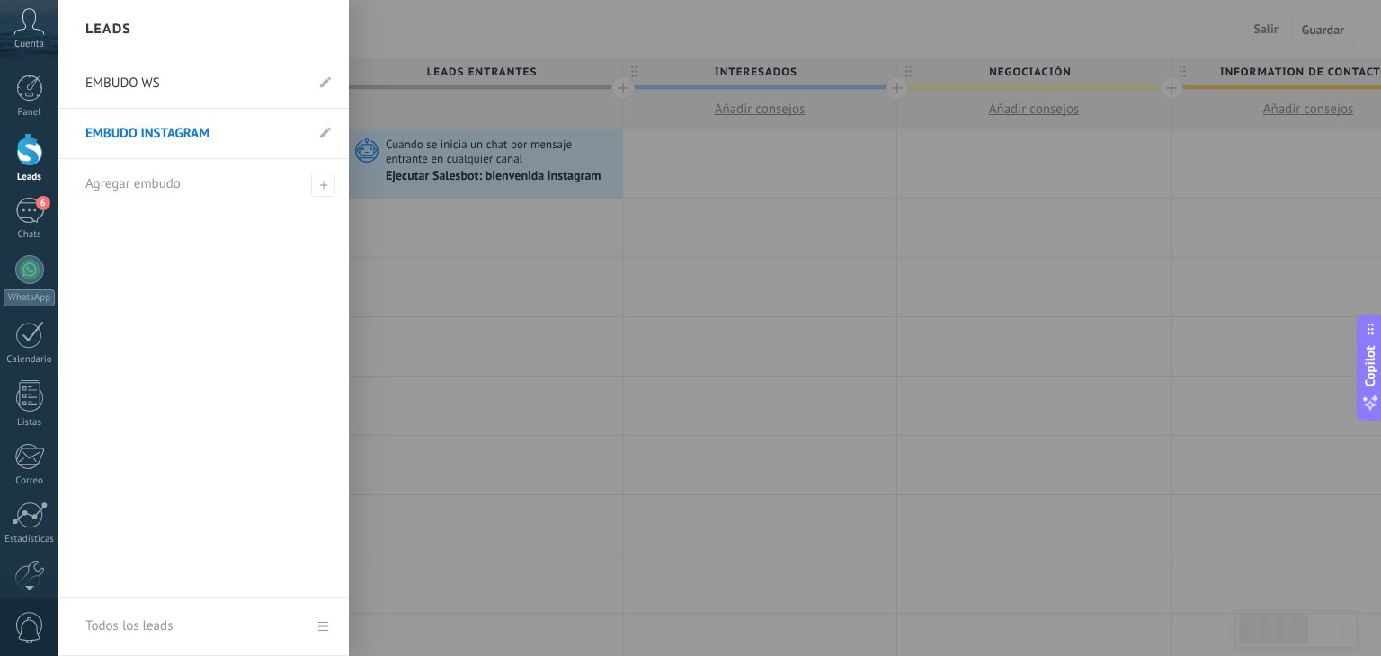
click at [24, 176] on div "Leads" at bounding box center [30, 178] width 52 height 12
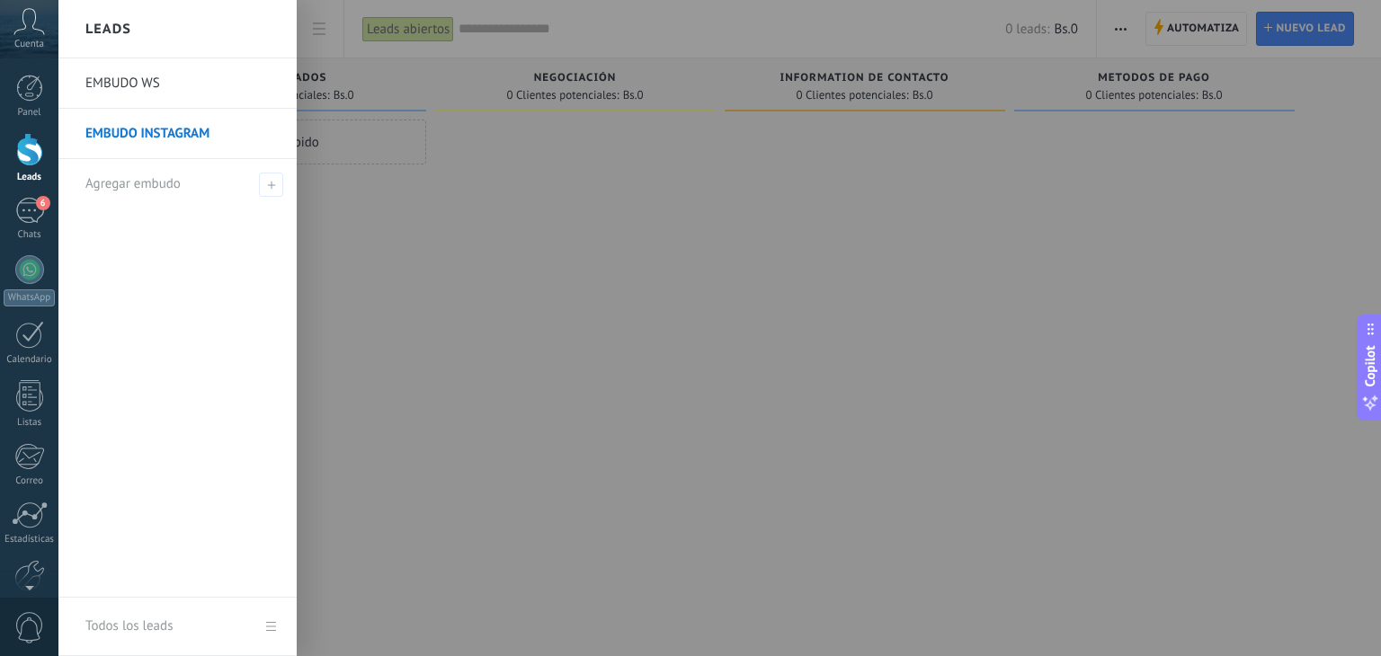
click at [113, 134] on link "EMBUDO INSTAGRAM" at bounding box center [181, 134] width 193 height 50
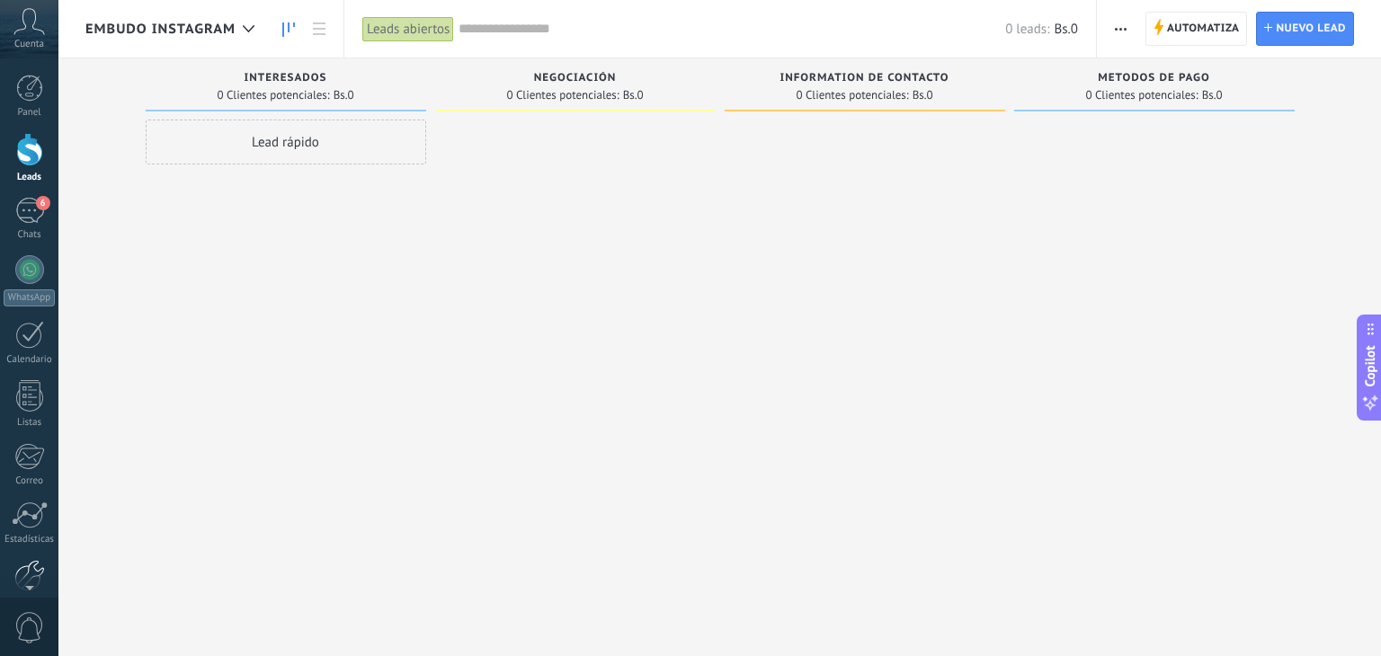
click at [31, 565] on div at bounding box center [29, 575] width 31 height 31
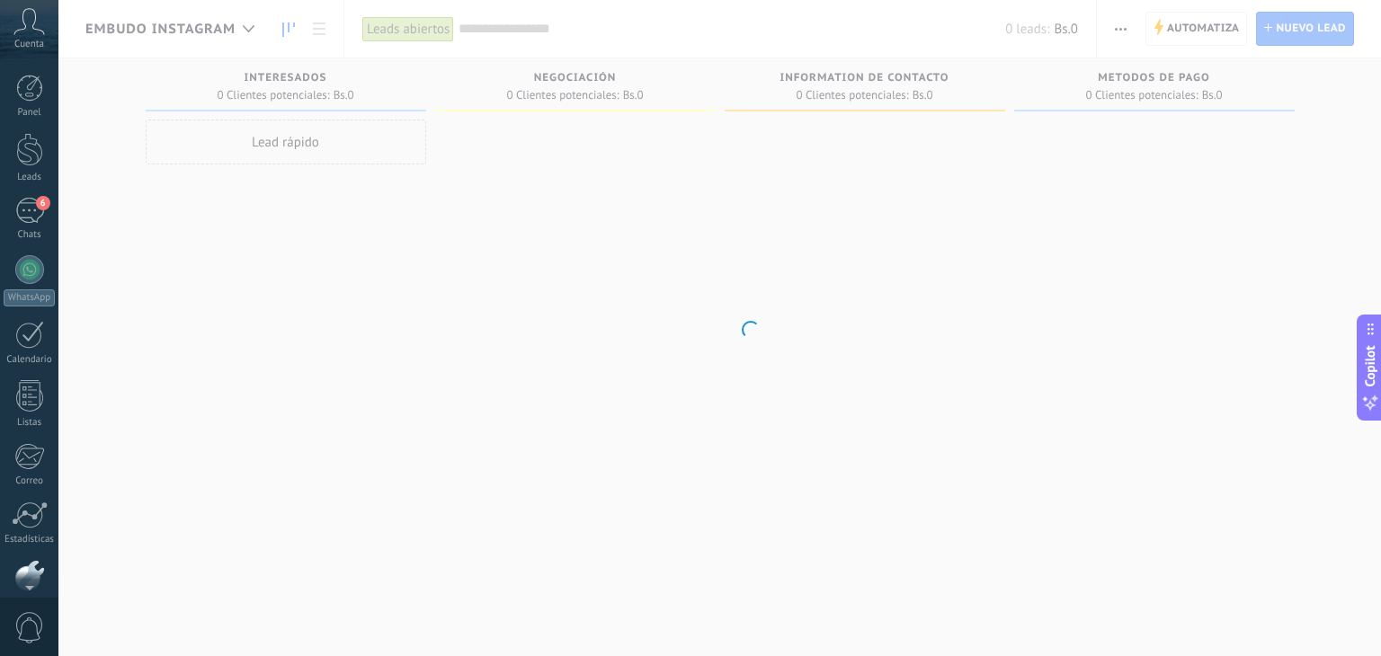
scroll to position [91, 0]
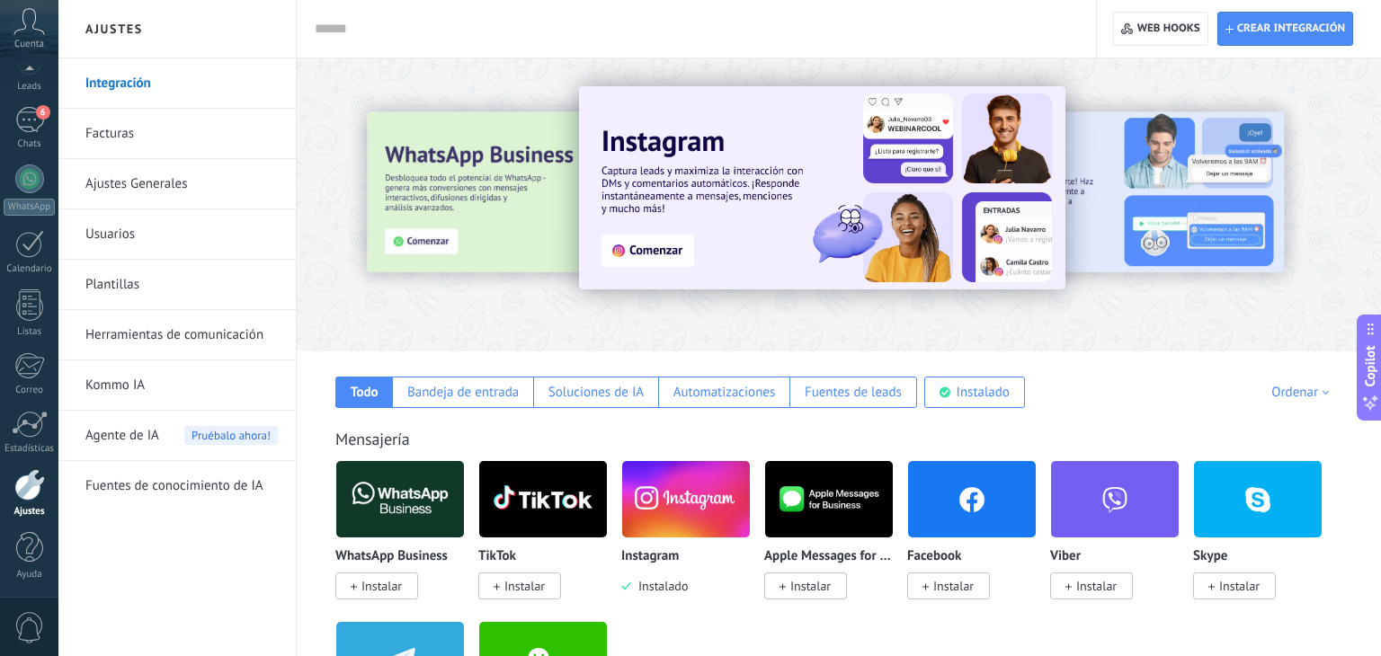
click at [227, 328] on link "Herramientas de comunicación" at bounding box center [181, 335] width 192 height 50
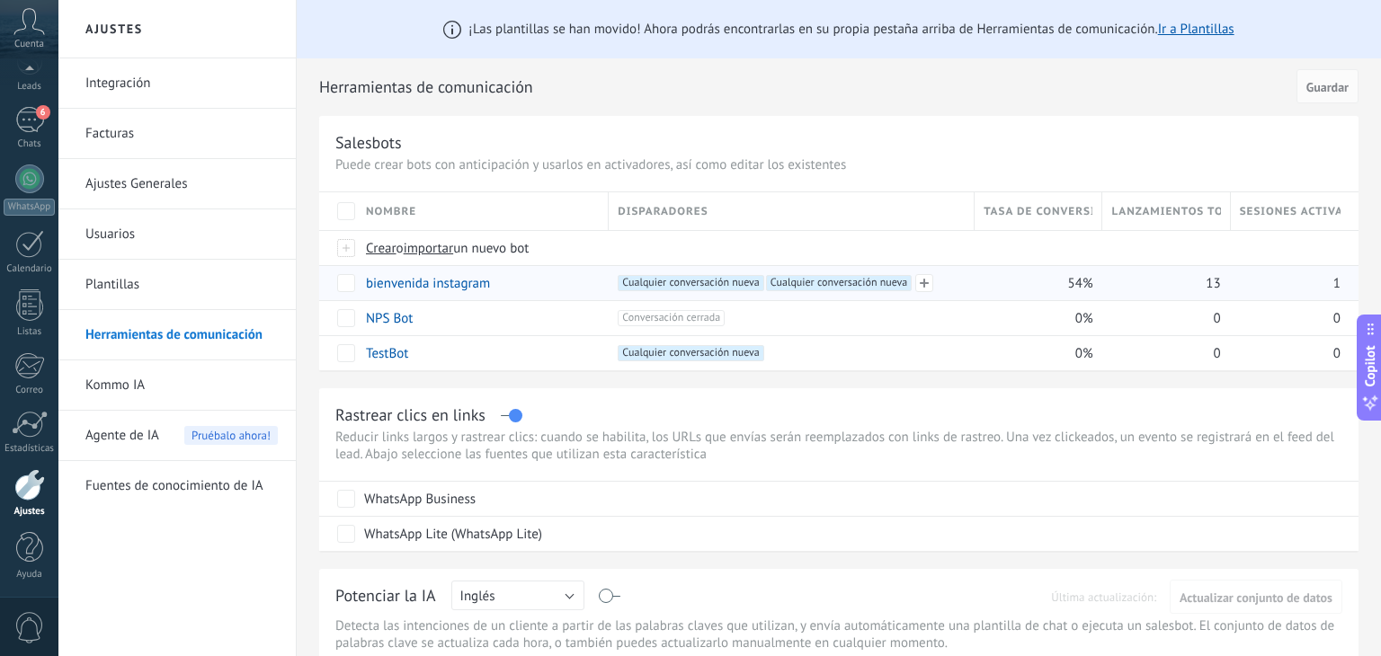
click at [888, 282] on span "Cualquier conversación nueva +0" at bounding box center [839, 283] width 146 height 16
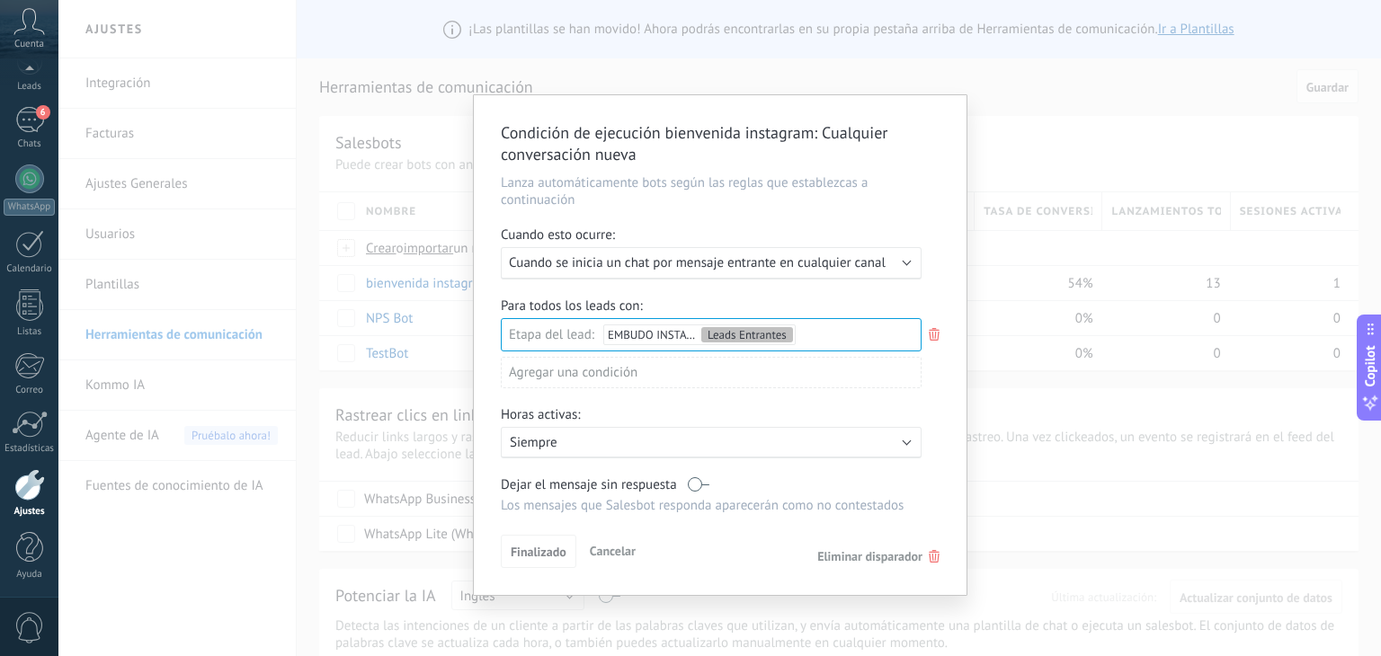
click at [936, 340] on use at bounding box center [934, 334] width 11 height 13
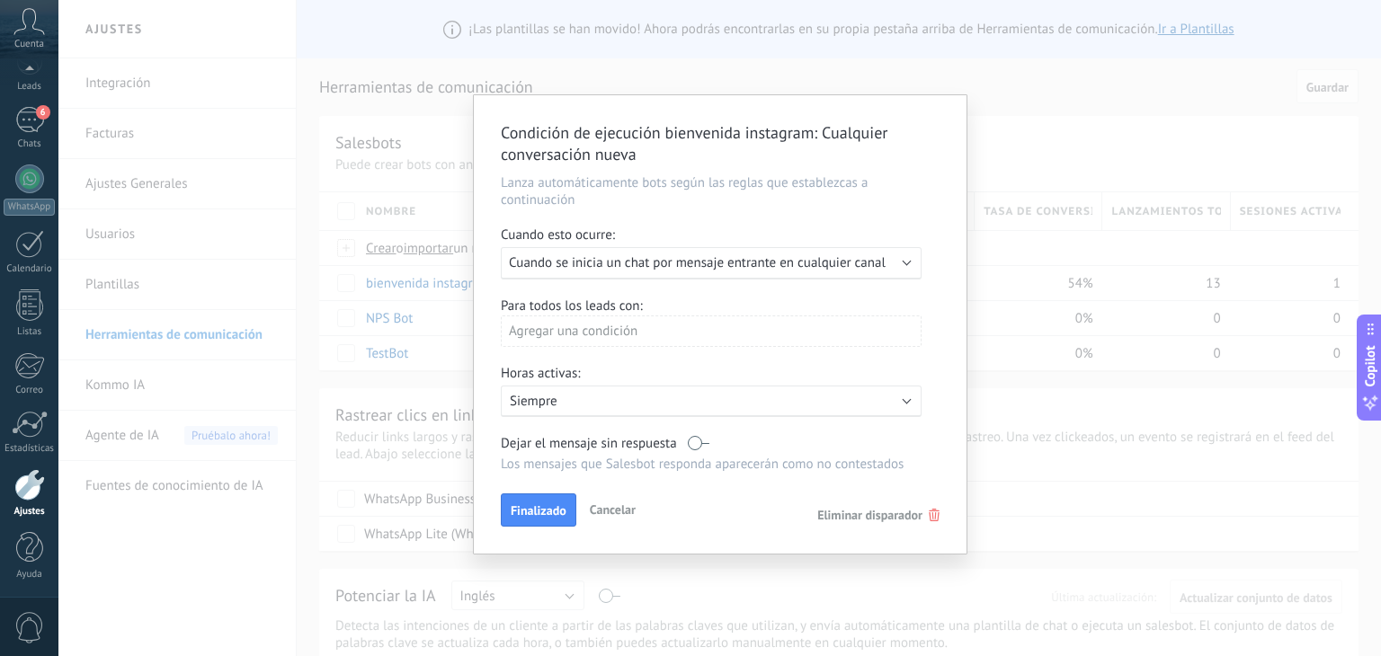
click at [1020, 392] on div "Condición de ejecución bienvenida instagram : Cualquier conversación nueva Lanz…" at bounding box center [719, 328] width 1323 height 656
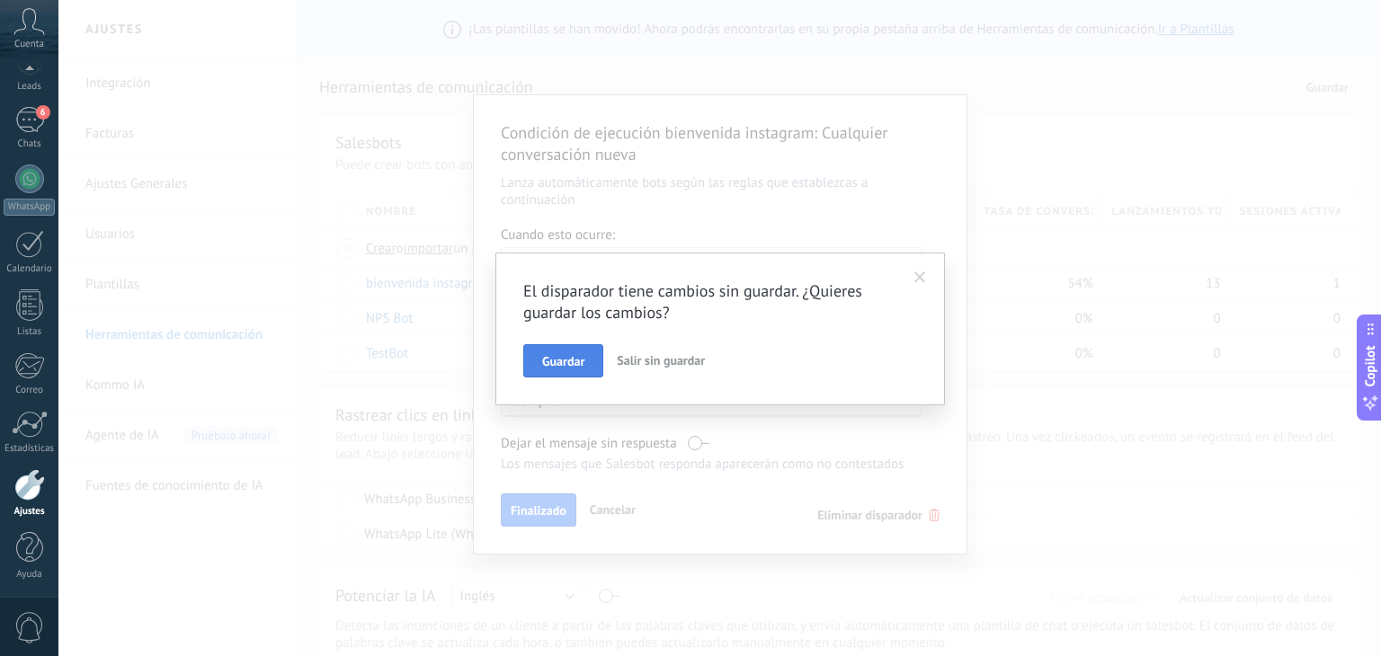
click at [561, 363] on span "Guardar" at bounding box center [563, 361] width 42 height 13
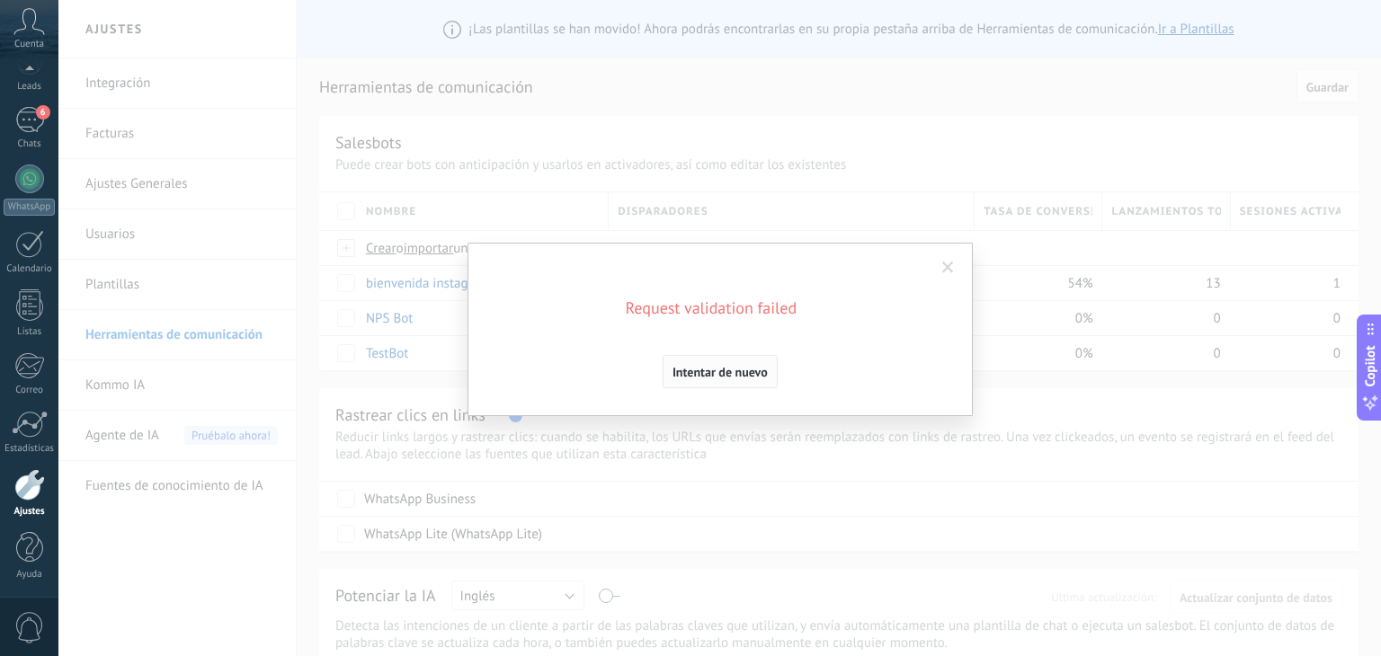
click at [695, 371] on span "Intentar de nuevo" at bounding box center [720, 372] width 95 height 13
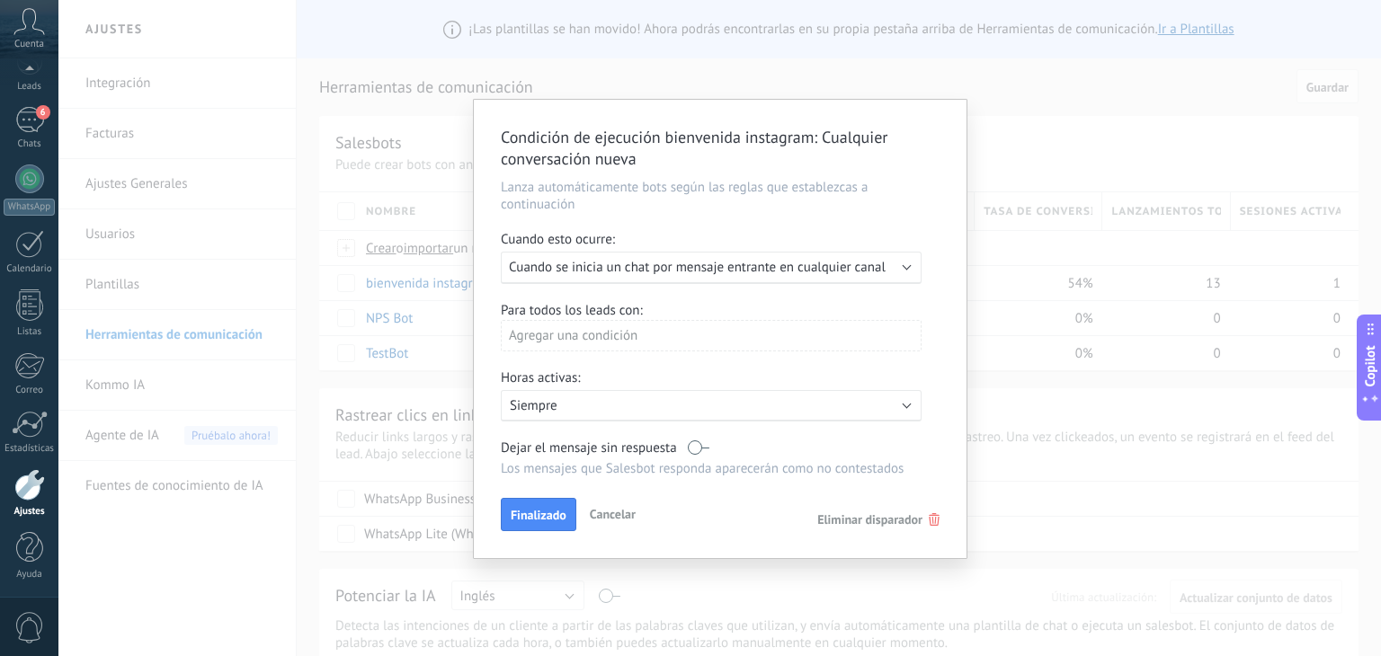
click at [906, 517] on span "Eliminar disparador" at bounding box center [869, 520] width 105 height 16
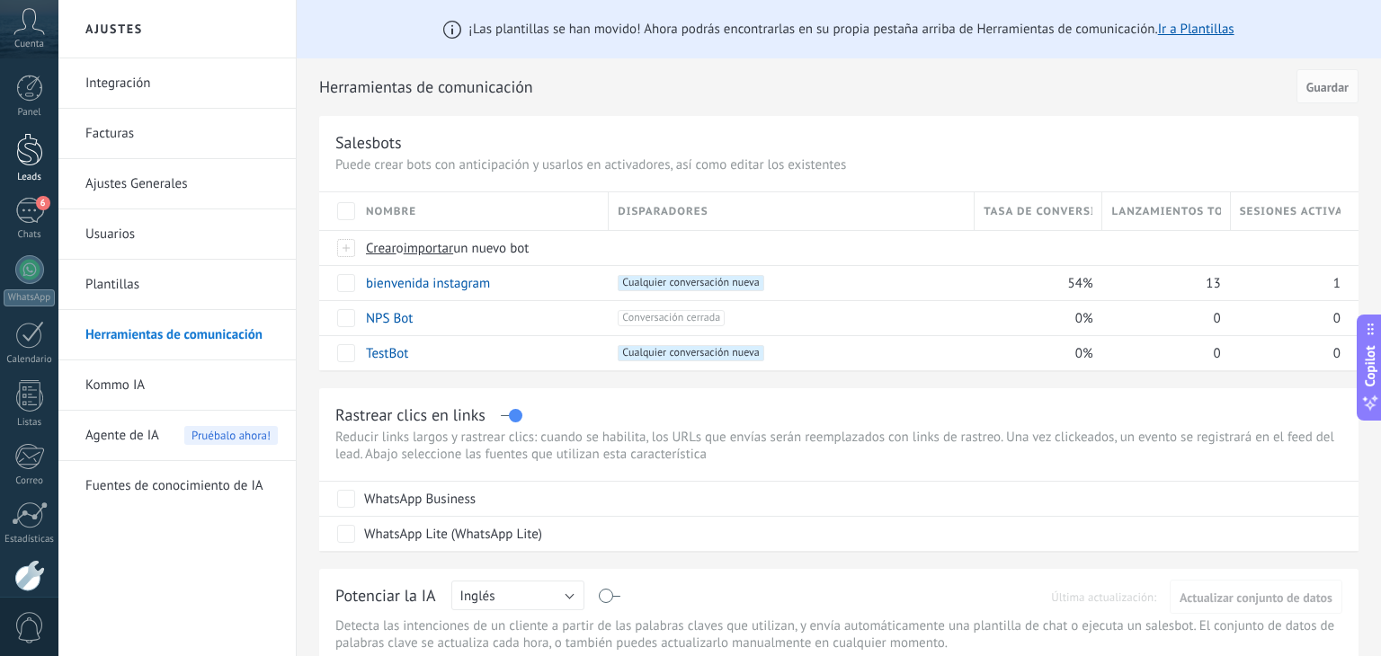
click at [18, 148] on div at bounding box center [29, 149] width 27 height 33
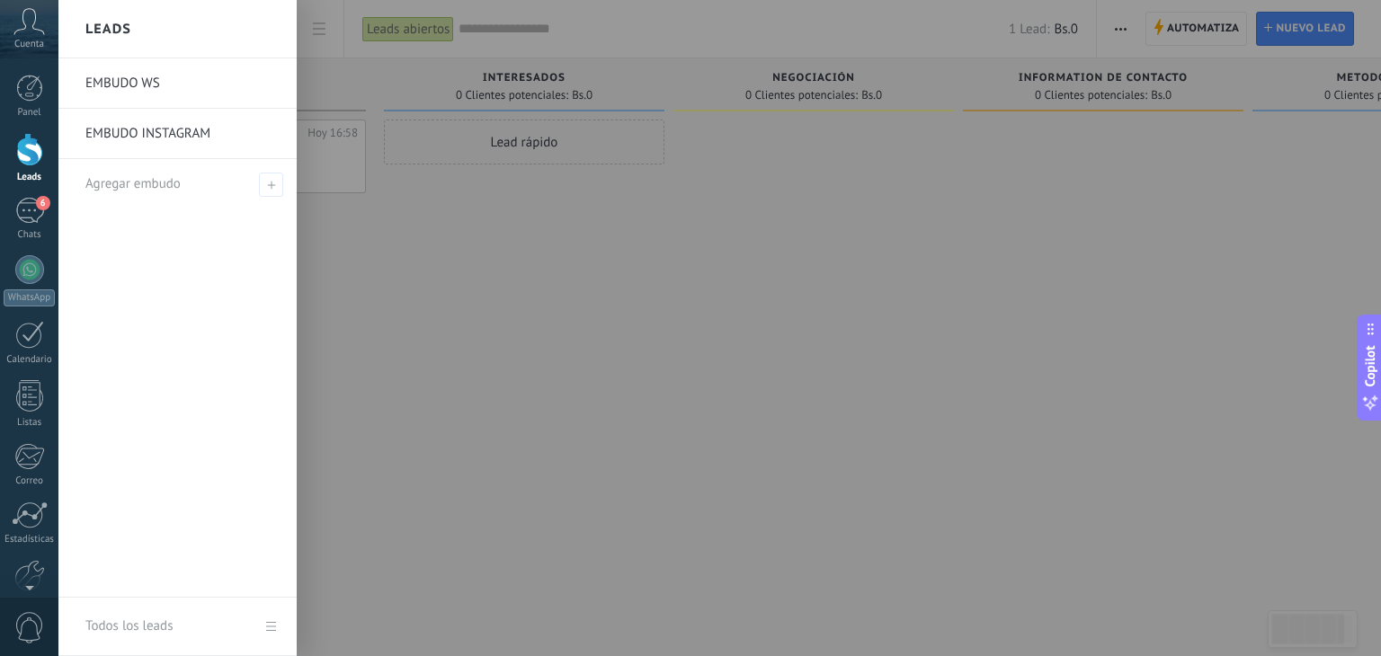
click at [567, 232] on div "Lead rápido" at bounding box center [524, 331] width 281 height 422
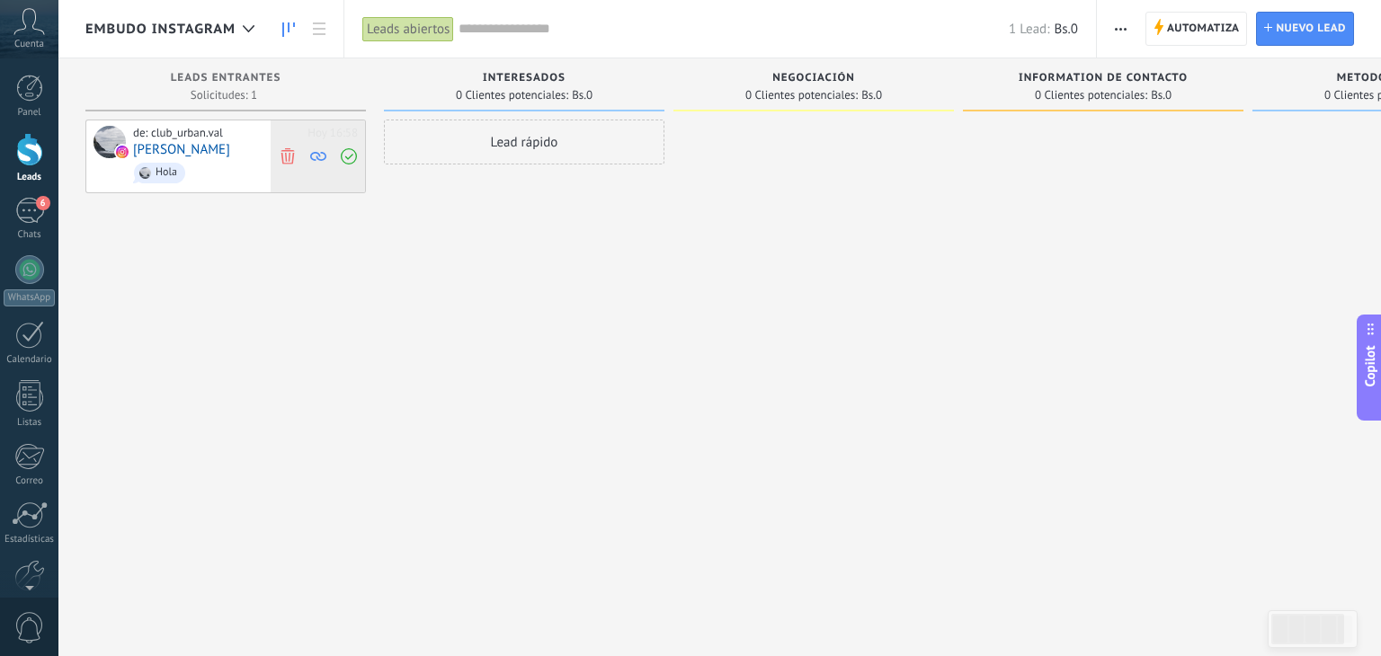
click at [288, 155] on icon at bounding box center [288, 155] width 16 height 16
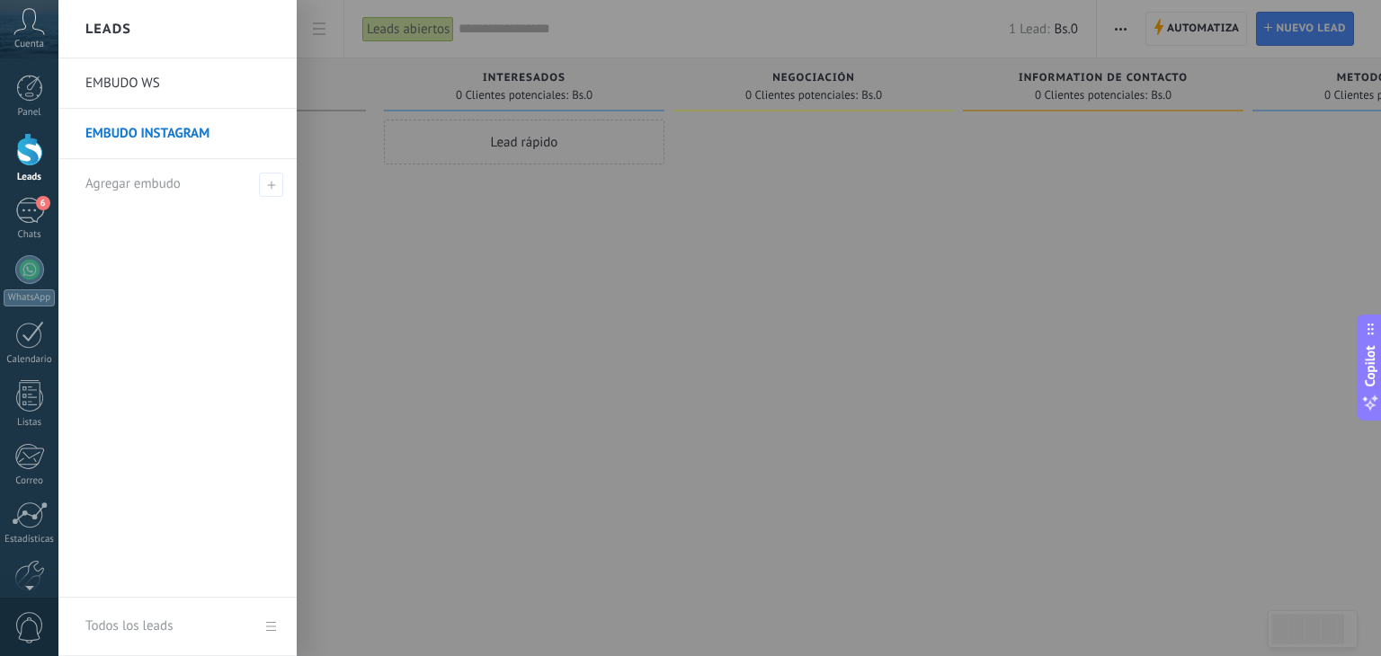
click at [116, 144] on link "EMBUDO INSTAGRAM" at bounding box center [181, 134] width 193 height 50
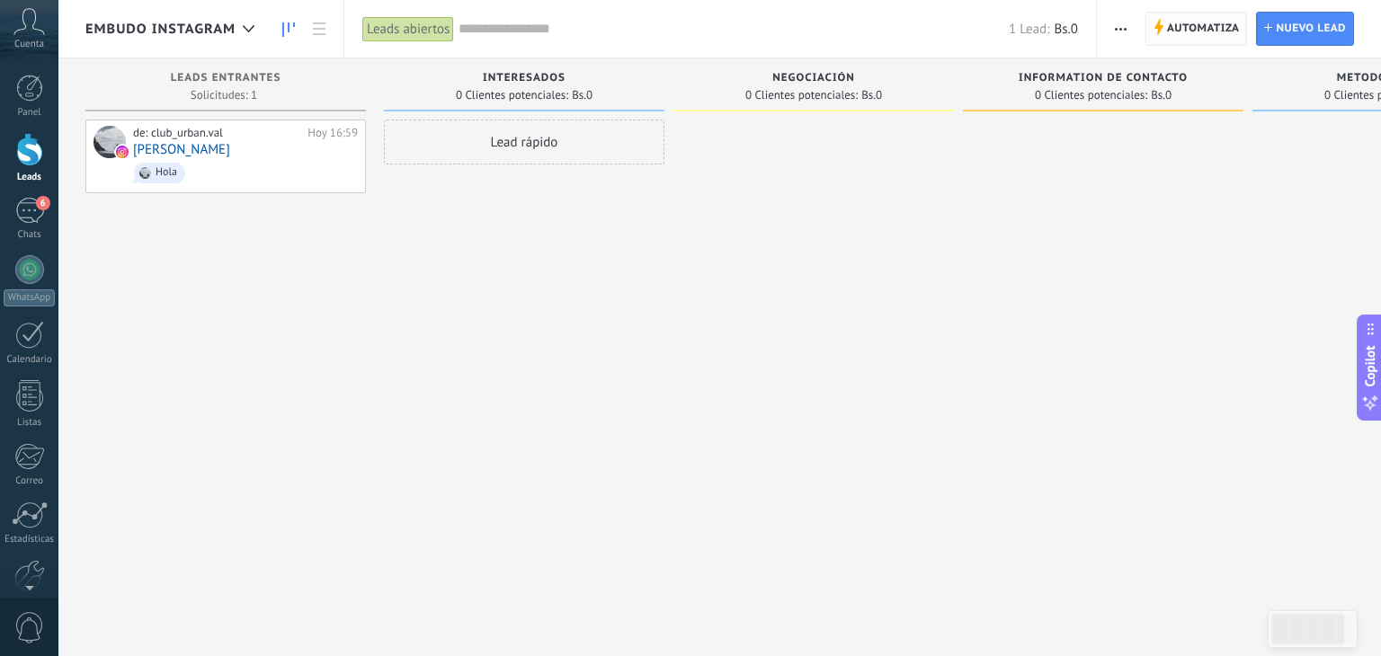
click at [1188, 38] on span "Automatiza" at bounding box center [1203, 29] width 73 height 32
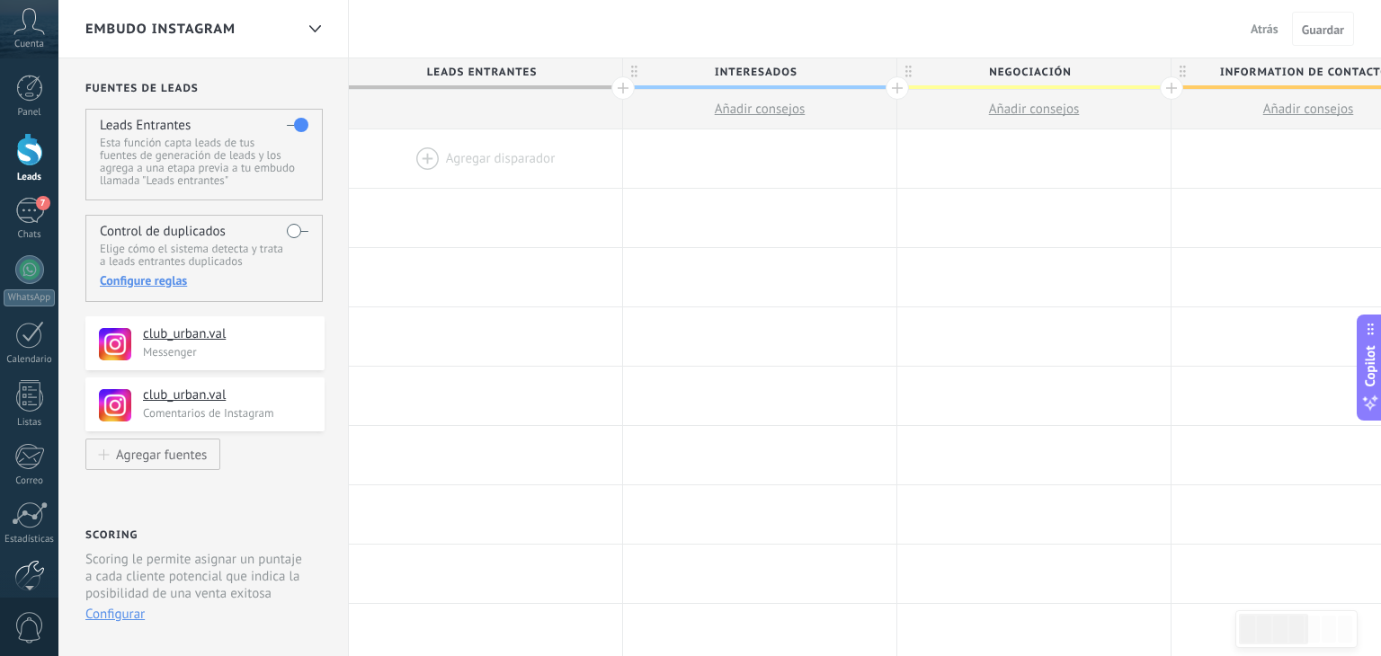
click at [32, 567] on div at bounding box center [29, 575] width 31 height 31
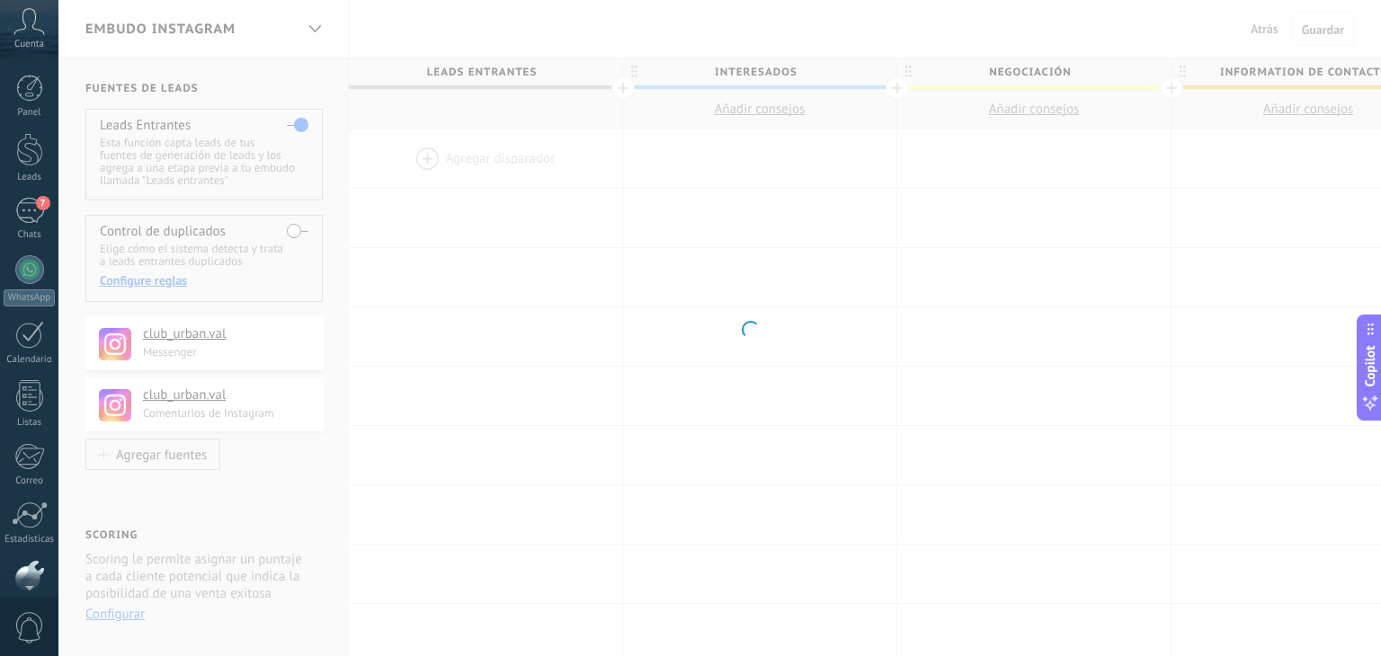
scroll to position [91, 0]
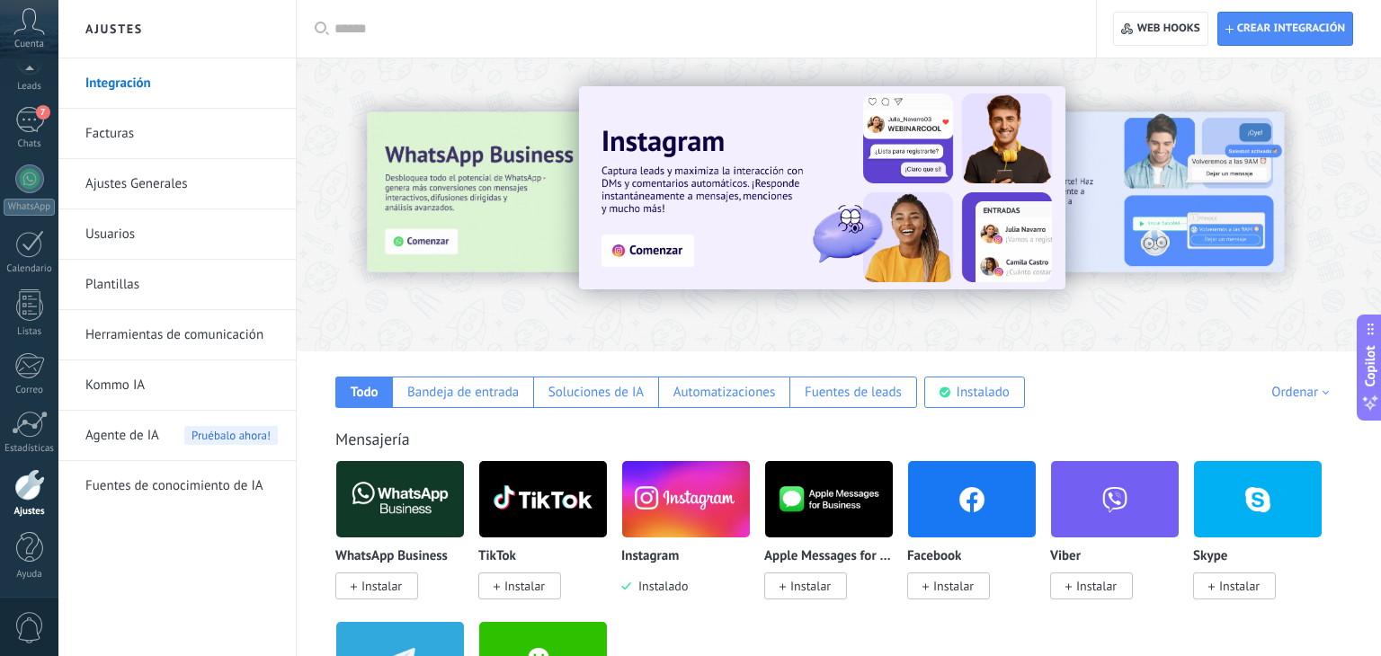
click at [238, 344] on link "Herramientas de comunicación" at bounding box center [181, 335] width 192 height 50
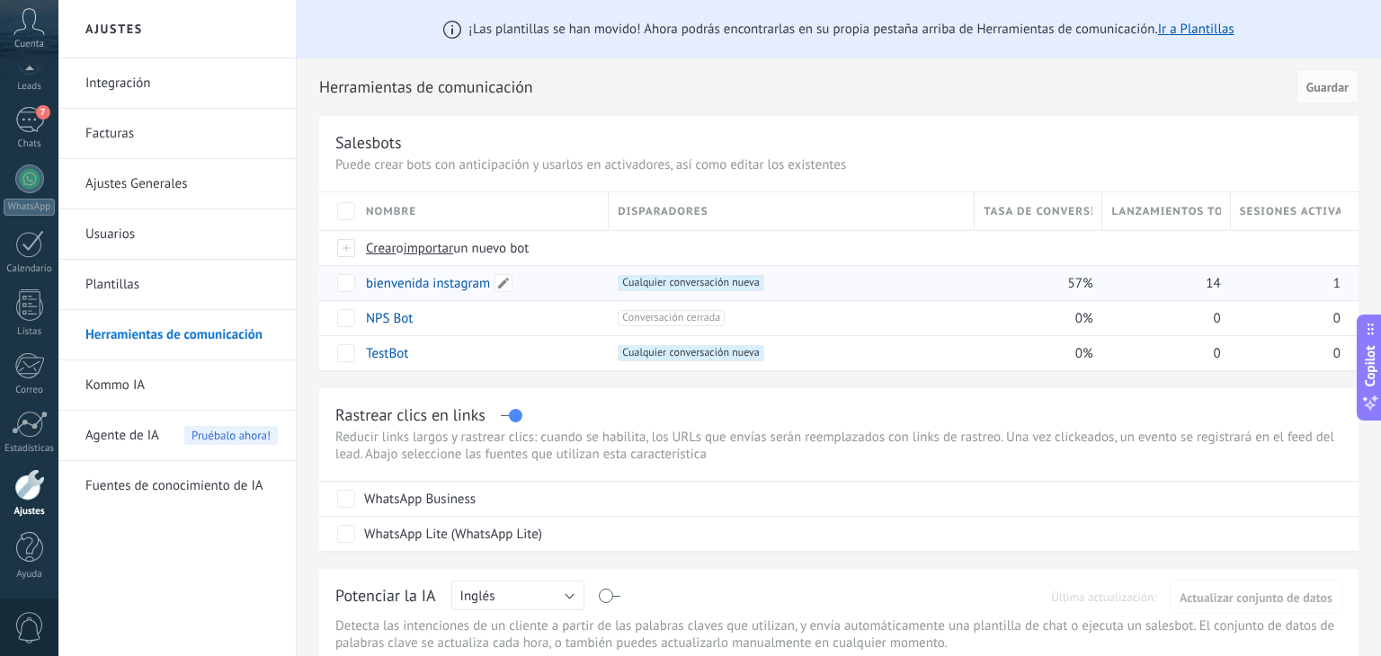
click at [512, 292] on div "bienvenida instagram" at bounding box center [478, 283] width 243 height 34
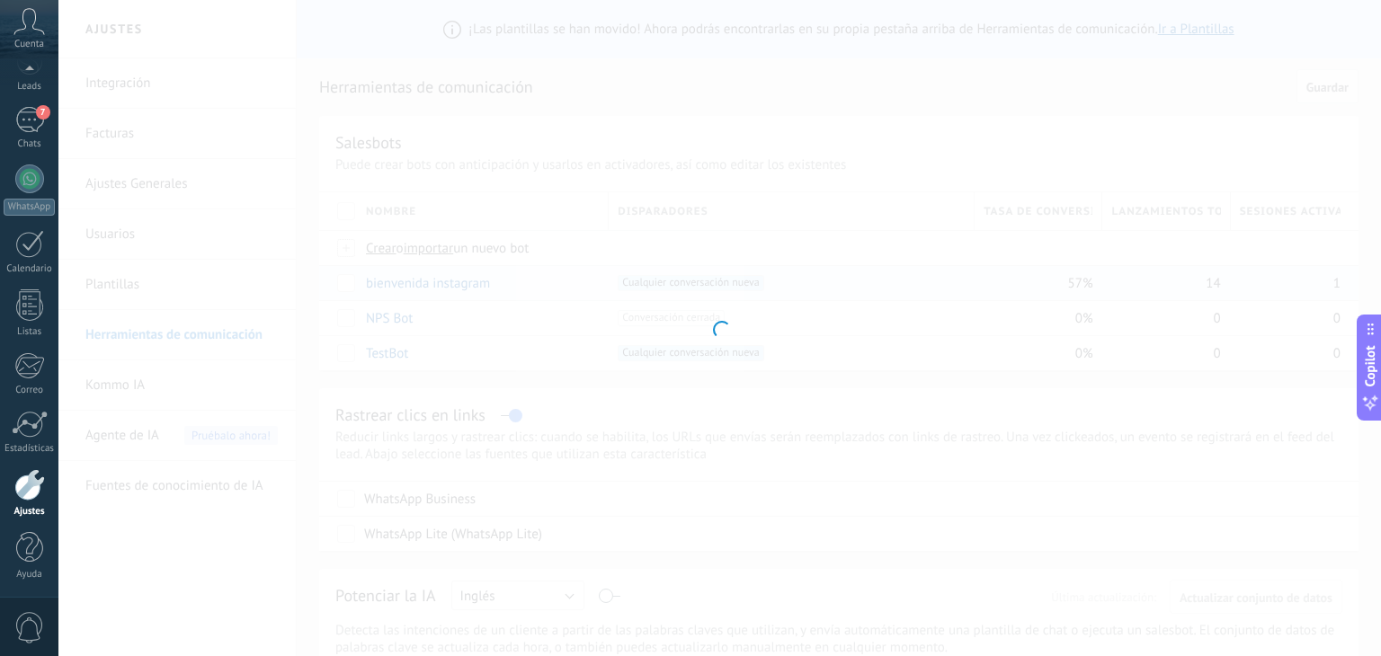
type input "**********"
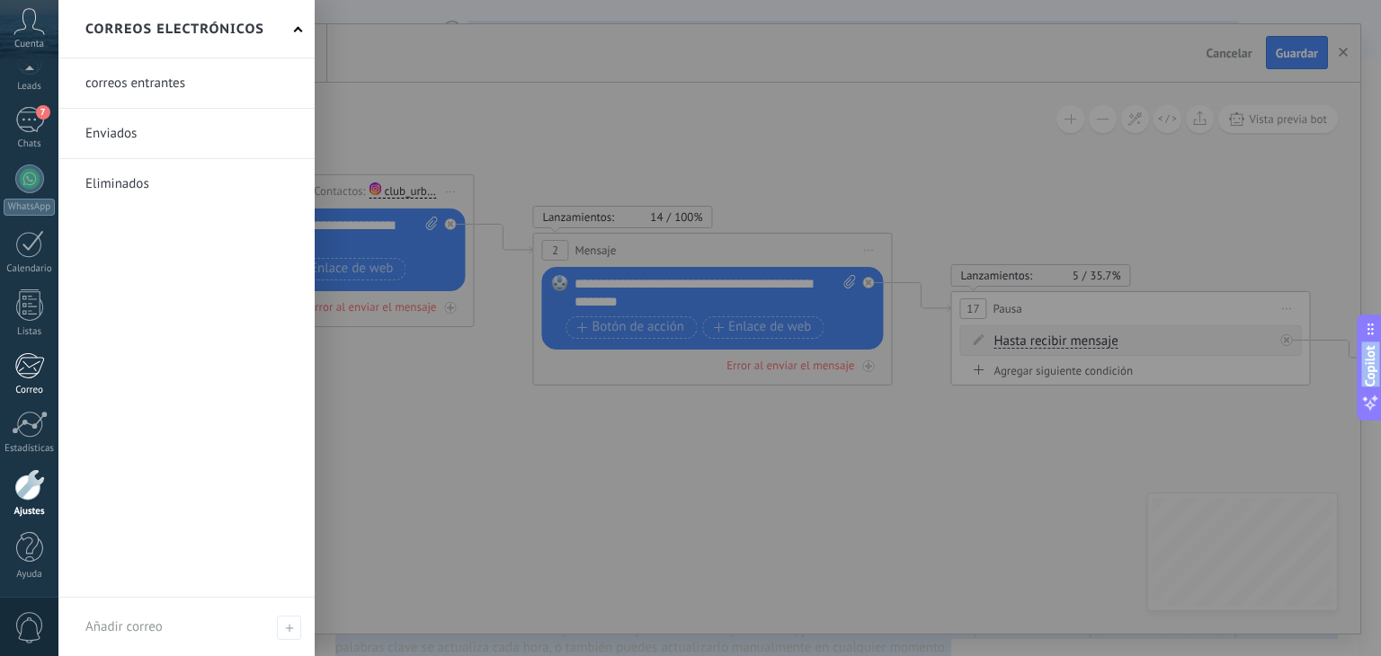
drag, startPoint x: 617, startPoint y: 491, endPoint x: 53, endPoint y: 389, distance: 572.8
click at [53, 389] on body ".abccls-1,.abccls-2{fill-rule:evenodd}.abccls-2{fill:#fff} .abfcls-1{fill:none}…" at bounding box center [690, 328] width 1381 height 656
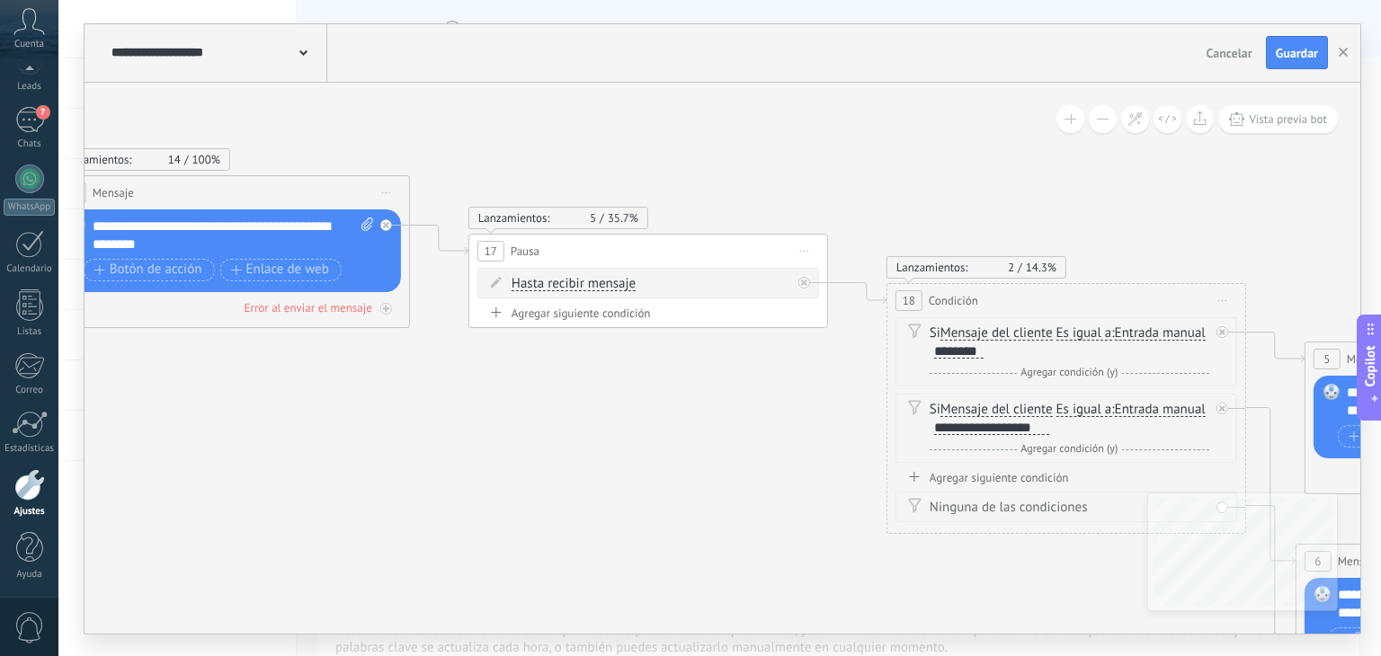
drag, startPoint x: 661, startPoint y: 459, endPoint x: 178, endPoint y: 402, distance: 486.2
click at [178, 402] on icon at bounding box center [739, 399] width 3537 height 1580
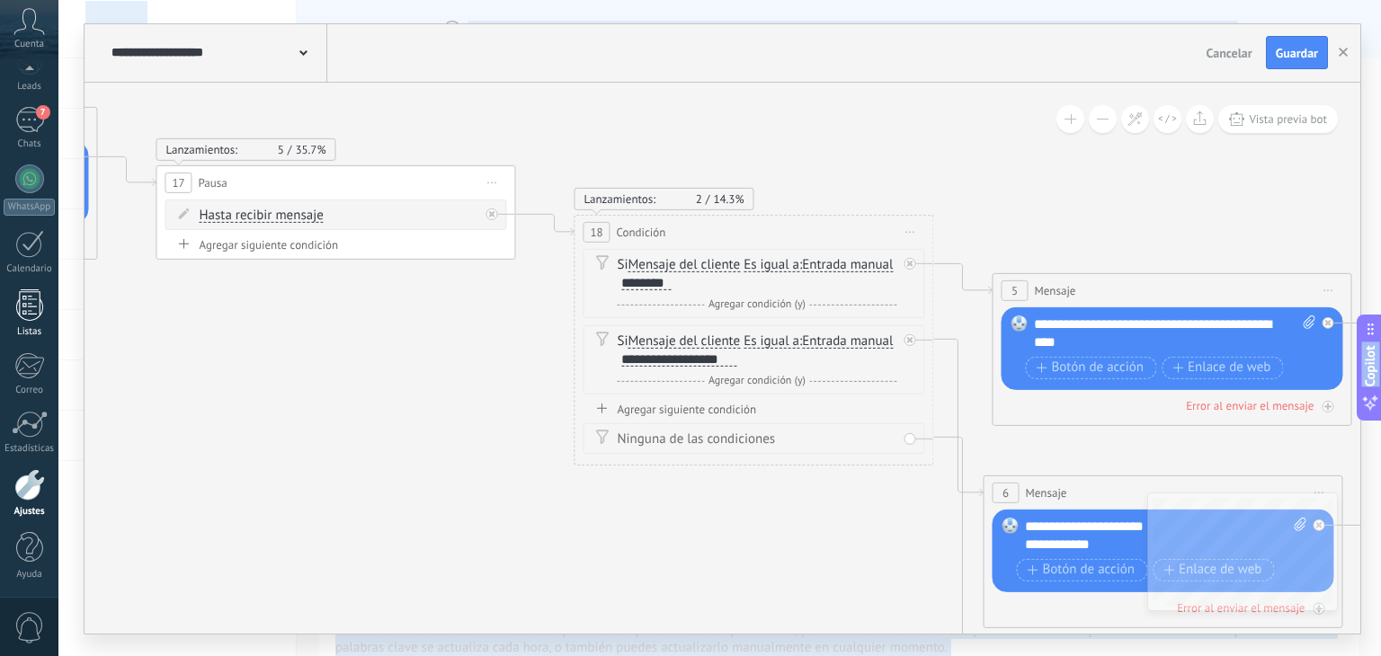
drag, startPoint x: 468, startPoint y: 406, endPoint x: 30, endPoint y: 307, distance: 448.9
click at [30, 307] on body ".abccls-1,.abccls-2{fill-rule:evenodd}.abccls-2{fill:#fff} .abfcls-1{fill:none}…" at bounding box center [690, 328] width 1381 height 656
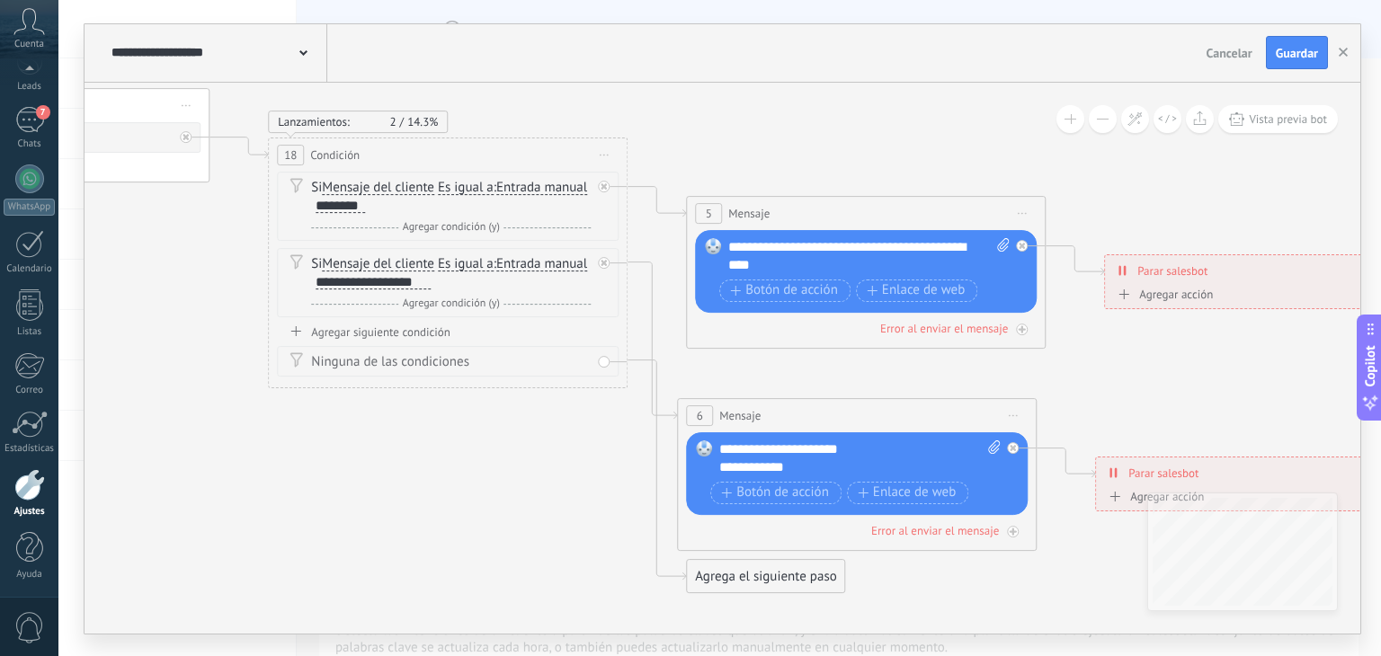
drag, startPoint x: 329, startPoint y: 385, endPoint x: 148, endPoint y: 339, distance: 186.5
click at [148, 339] on icon at bounding box center [121, 253] width 3537 height 1580
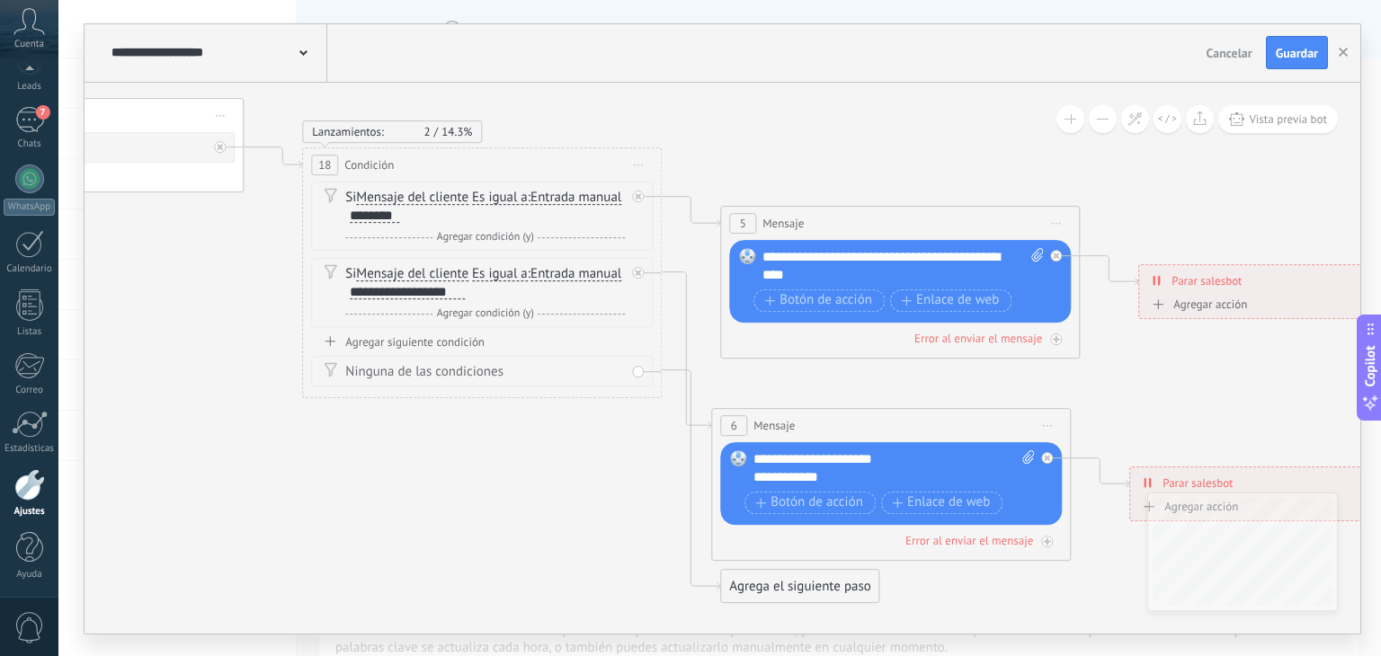
drag, startPoint x: 331, startPoint y: 442, endPoint x: 368, endPoint y: 452, distance: 38.2
click at [368, 452] on icon at bounding box center [155, 263] width 3537 height 1580
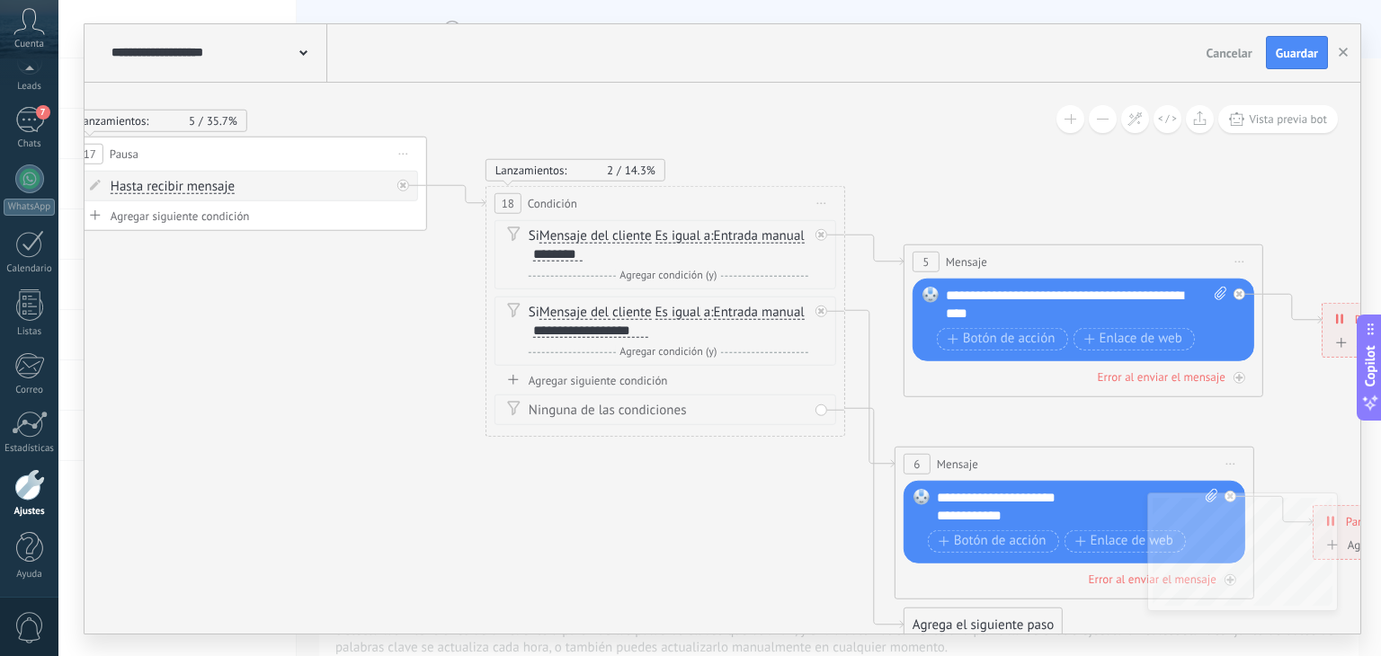
drag, startPoint x: 368, startPoint y: 452, endPoint x: 555, endPoint y: 493, distance: 191.3
click at [555, 493] on icon at bounding box center [338, 301] width 3537 height 1580
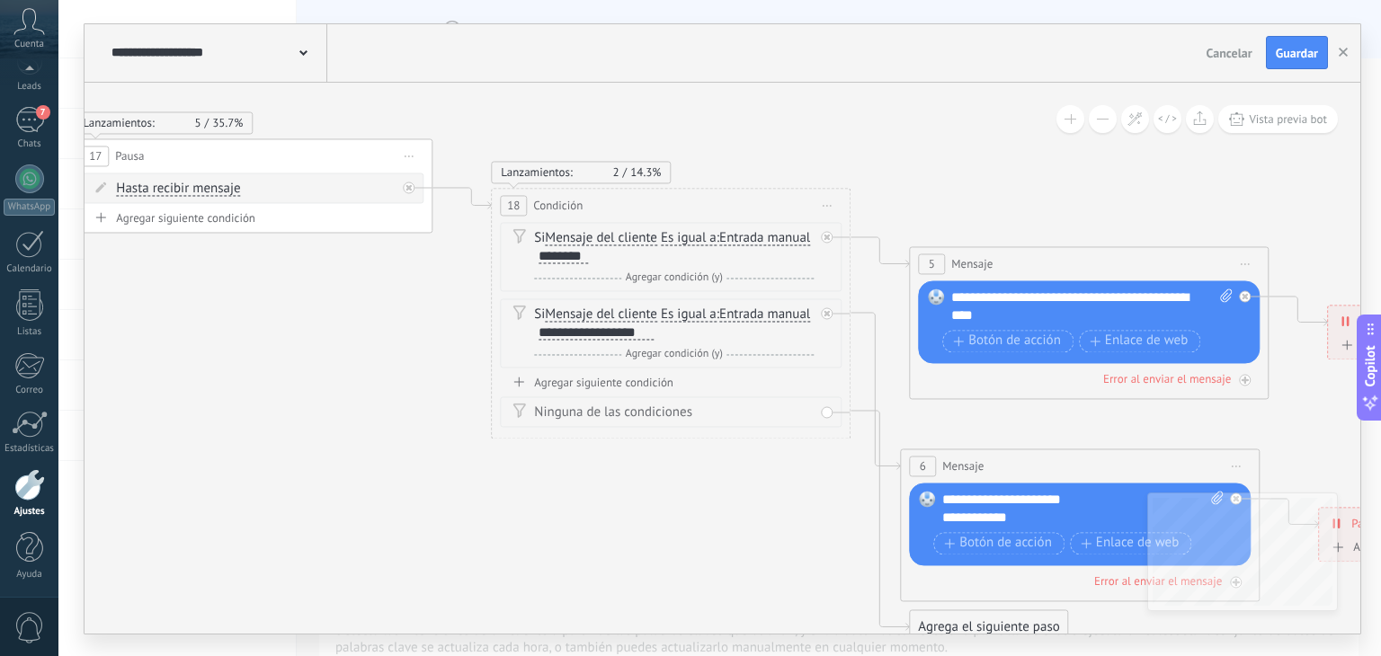
click at [555, 493] on icon at bounding box center [344, 304] width 3537 height 1580
click at [548, 206] on span "Condición" at bounding box center [557, 205] width 49 height 17
click at [515, 206] on span "18" at bounding box center [513, 206] width 13 height 15
click at [830, 209] on span "Iniciar vista previa aquí Cambiar nombre Duplicar [GEOGRAPHIC_DATA]" at bounding box center [827, 205] width 29 height 26
click at [854, 325] on div "Borrar" at bounding box center [909, 322] width 178 height 31
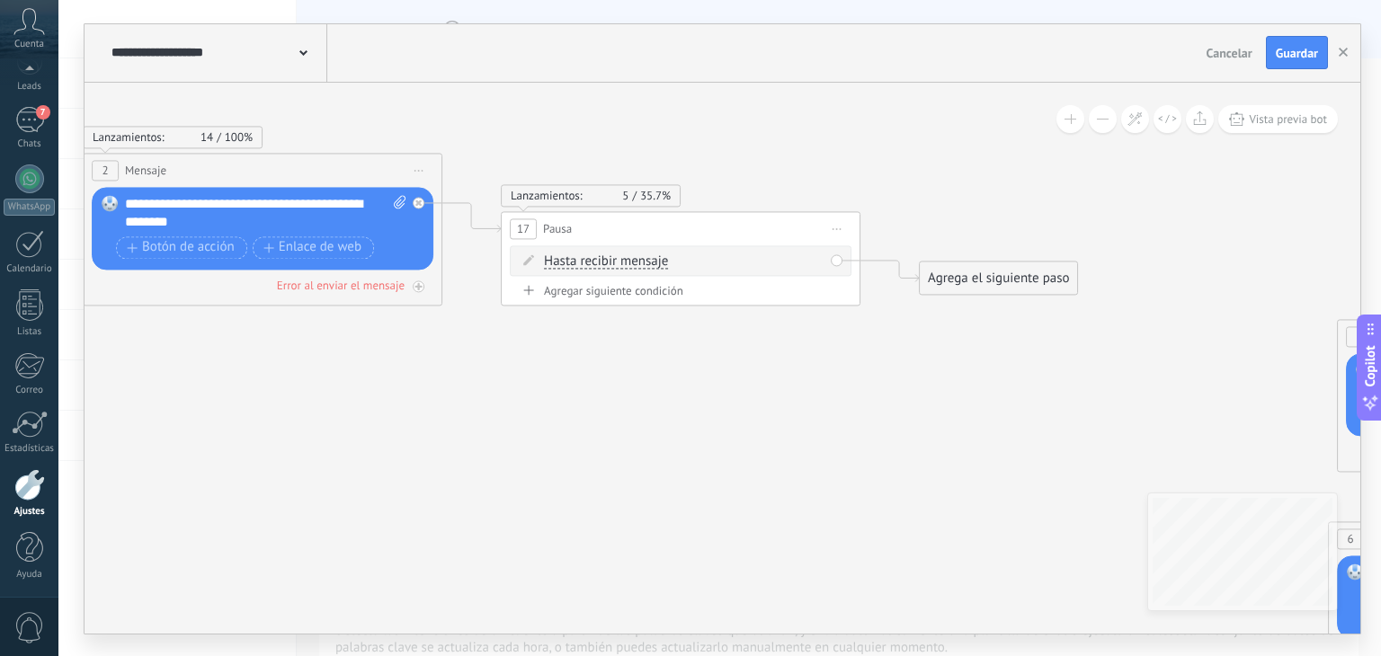
drag, startPoint x: 508, startPoint y: 321, endPoint x: 929, endPoint y: 391, distance: 426.6
click at [929, 391] on icon at bounding box center [772, 354] width 3537 height 1537
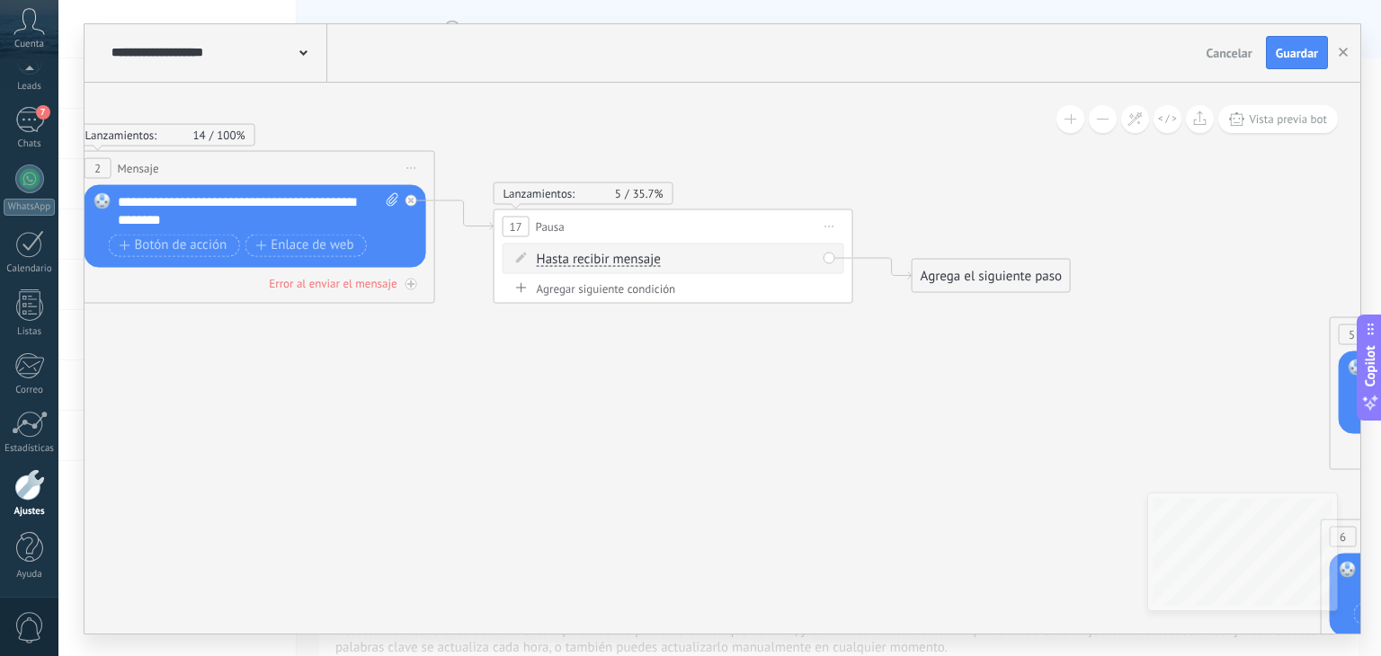
click at [832, 223] on span "Iniciar vista previa aquí Cambiar nombre Duplicar [GEOGRAPHIC_DATA]" at bounding box center [830, 226] width 29 height 26
click at [851, 345] on div "Borrar" at bounding box center [912, 343] width 178 height 31
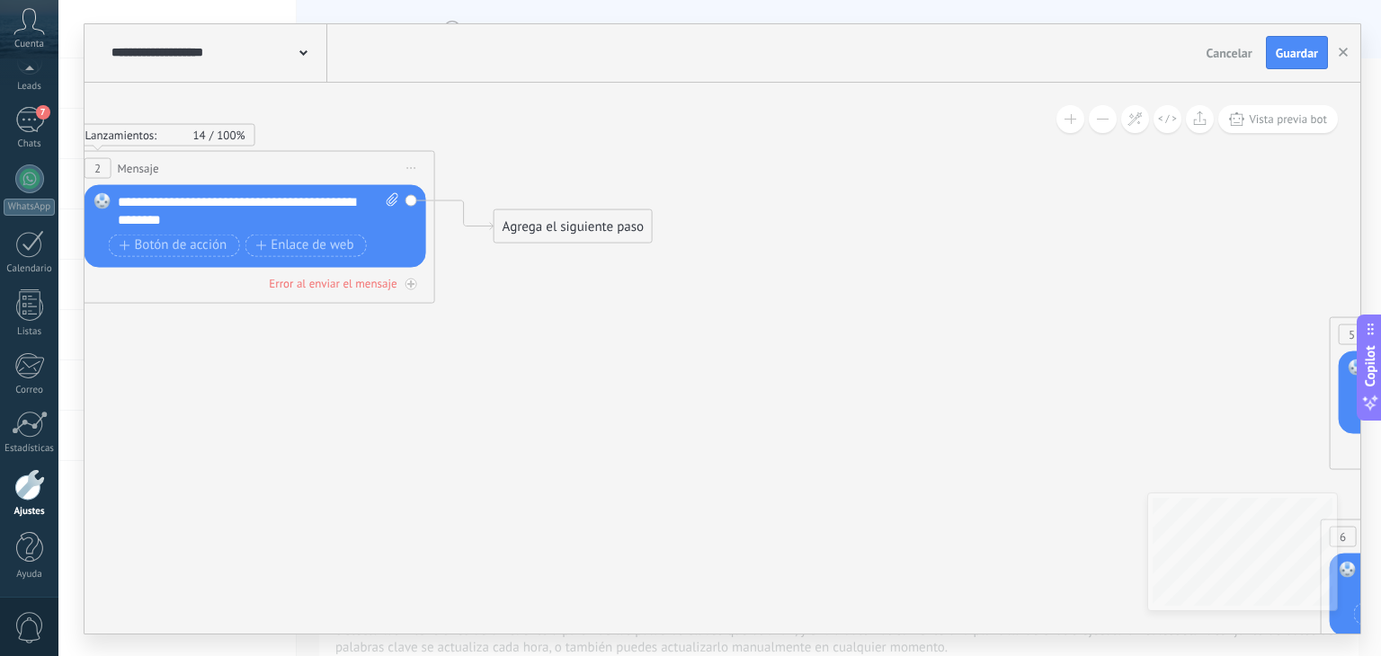
click at [569, 220] on div "Agrega el siguiente paso" at bounding box center [573, 226] width 157 height 30
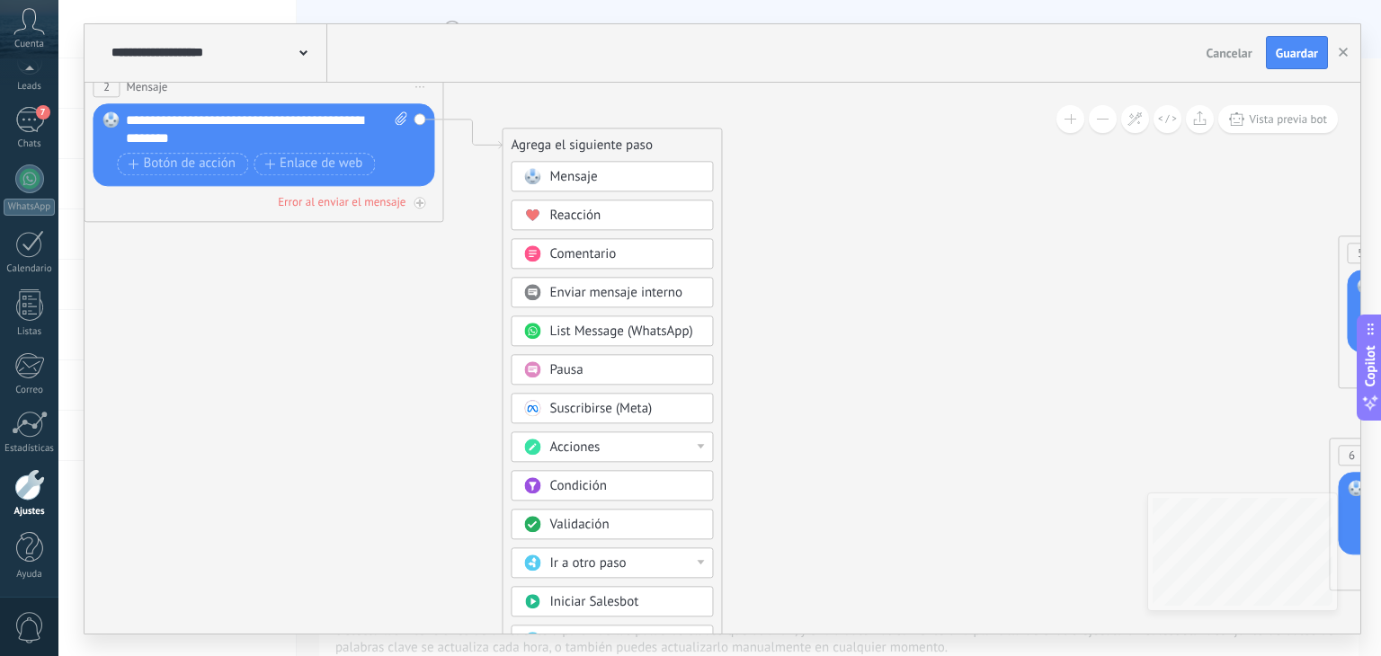
drag, startPoint x: 793, startPoint y: 316, endPoint x: 802, endPoint y: 236, distance: 81.4
click at [802, 236] on icon at bounding box center [773, 271] width 3537 height 1537
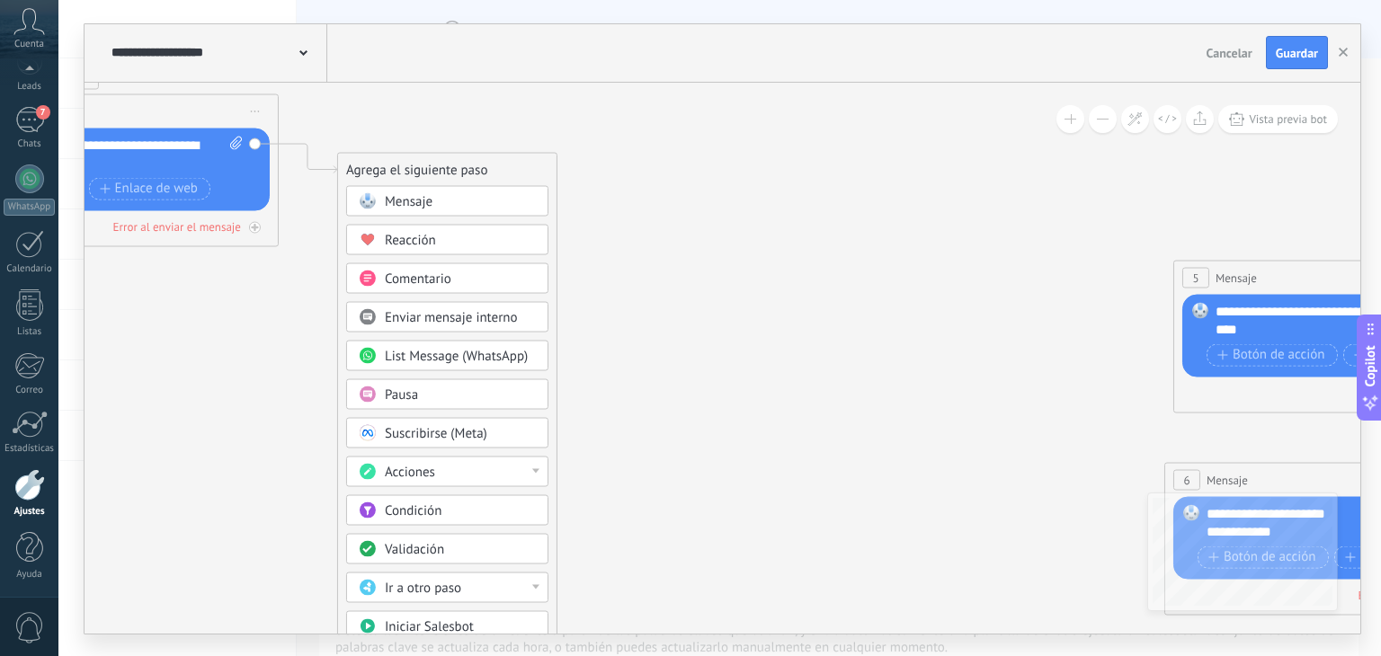
drag, startPoint x: 792, startPoint y: 490, endPoint x: 631, endPoint y: 530, distance: 165.7
click at [631, 530] on icon at bounding box center [608, 295] width 3537 height 1537
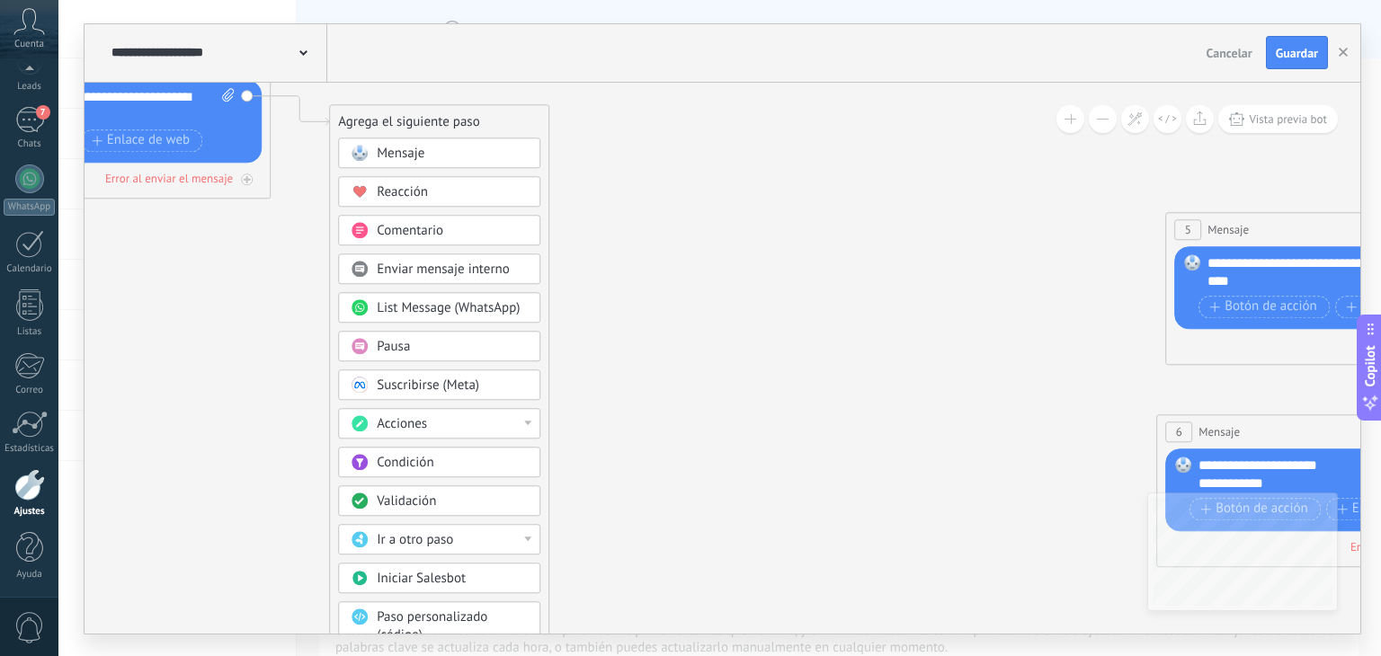
drag, startPoint x: 704, startPoint y: 518, endPoint x: 692, endPoint y: 456, distance: 63.1
click at [692, 456] on icon at bounding box center [600, 247] width 3537 height 1537
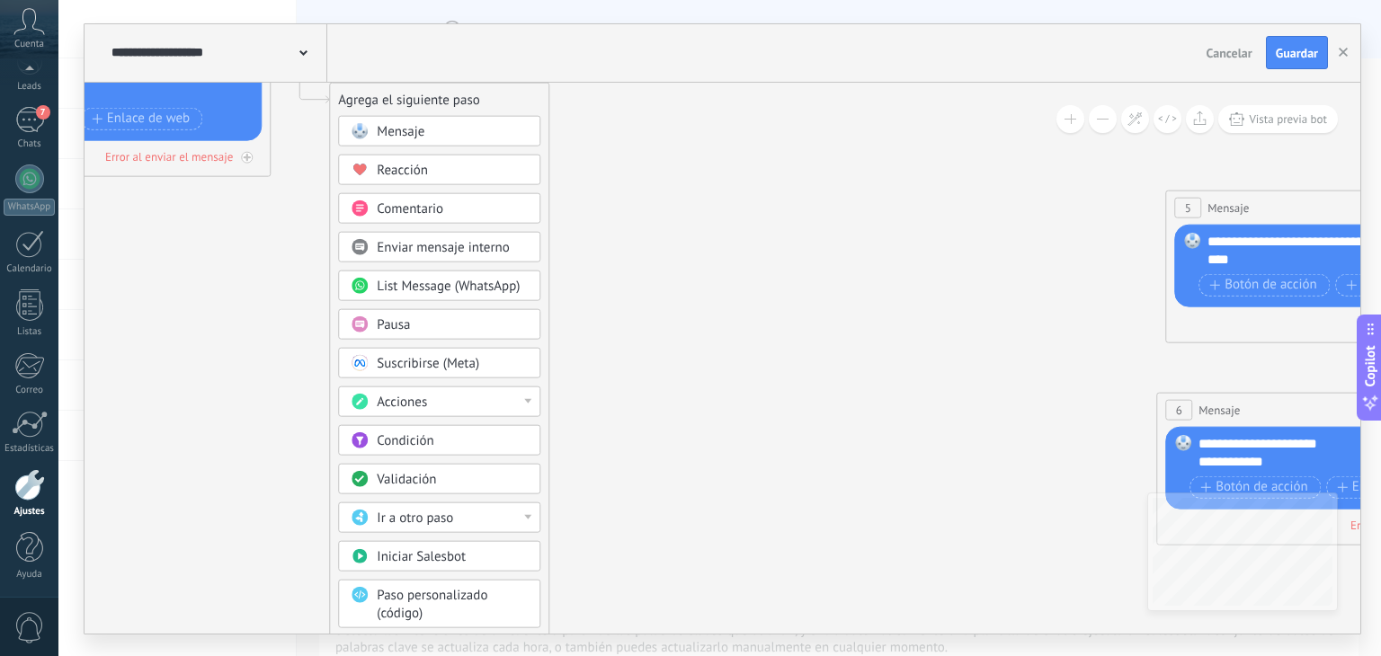
drag, startPoint x: 692, startPoint y: 456, endPoint x: 691, endPoint y: 433, distance: 22.5
click at [691, 433] on icon at bounding box center [600, 225] width 3537 height 1537
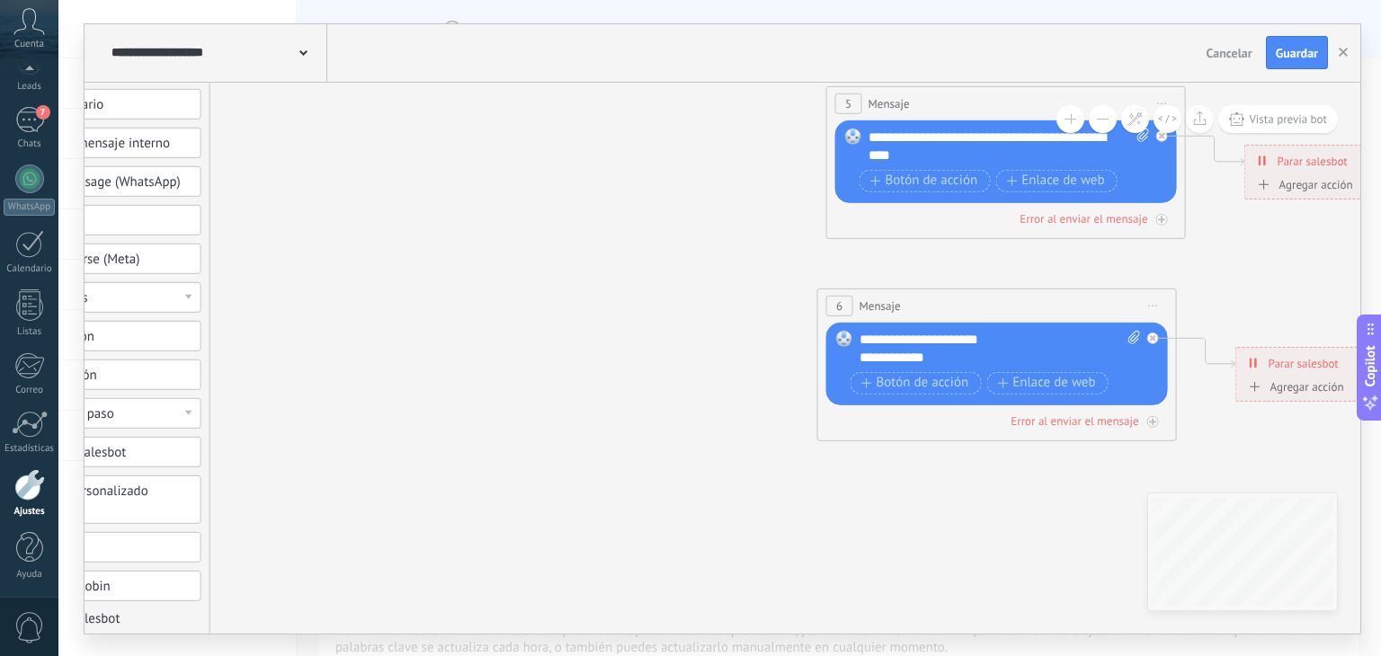
drag, startPoint x: 691, startPoint y: 433, endPoint x: 352, endPoint y: 330, distance: 354.4
click at [352, 330] on icon at bounding box center [261, 121] width 3537 height 1537
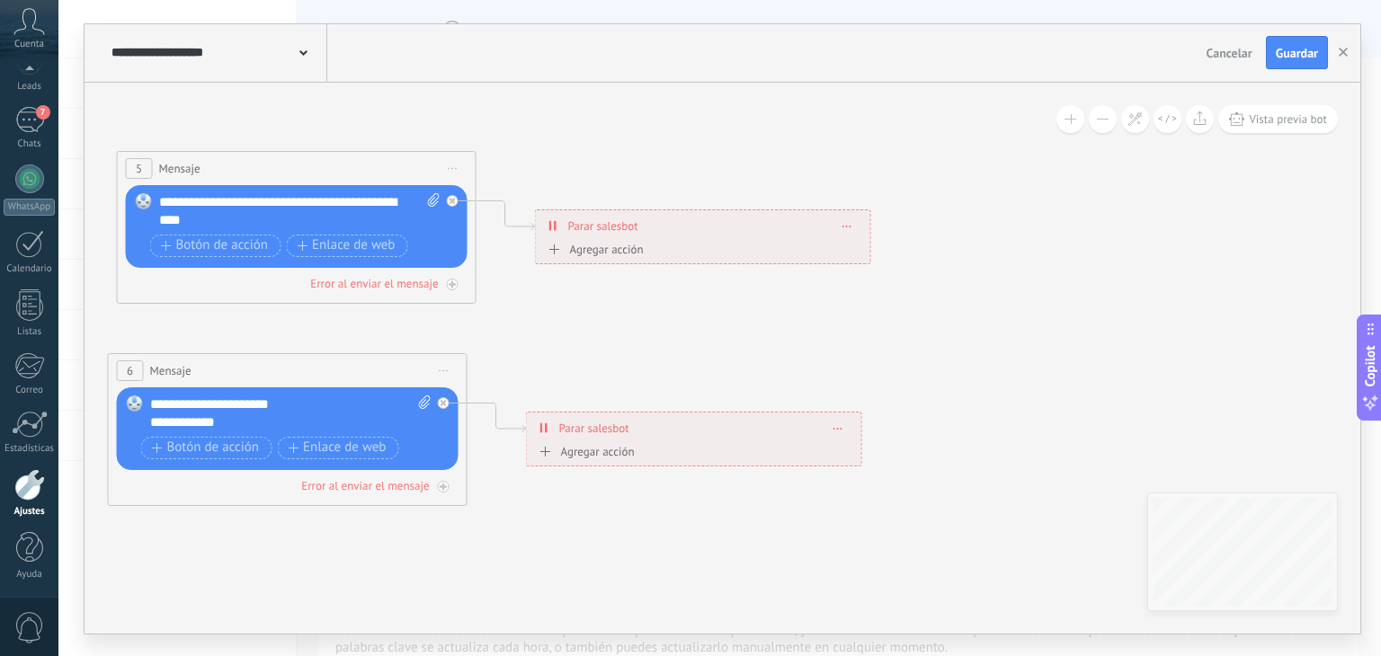
drag, startPoint x: 771, startPoint y: 528, endPoint x: 62, endPoint y: 593, distance: 712.4
click at [62, 593] on div "**********" at bounding box center [719, 328] width 1323 height 656
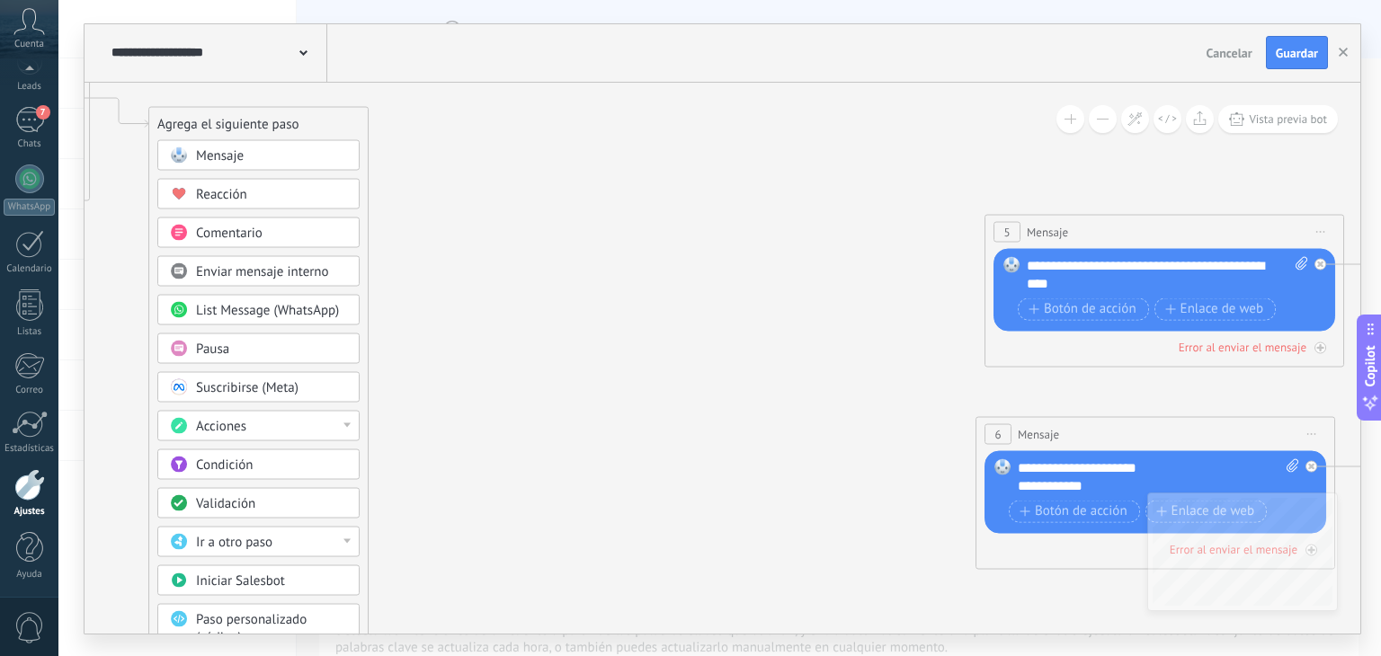
drag, startPoint x: 278, startPoint y: 519, endPoint x: 1146, endPoint y: 583, distance: 870.9
click at [1146, 583] on icon at bounding box center [419, 249] width 3537 height 1537
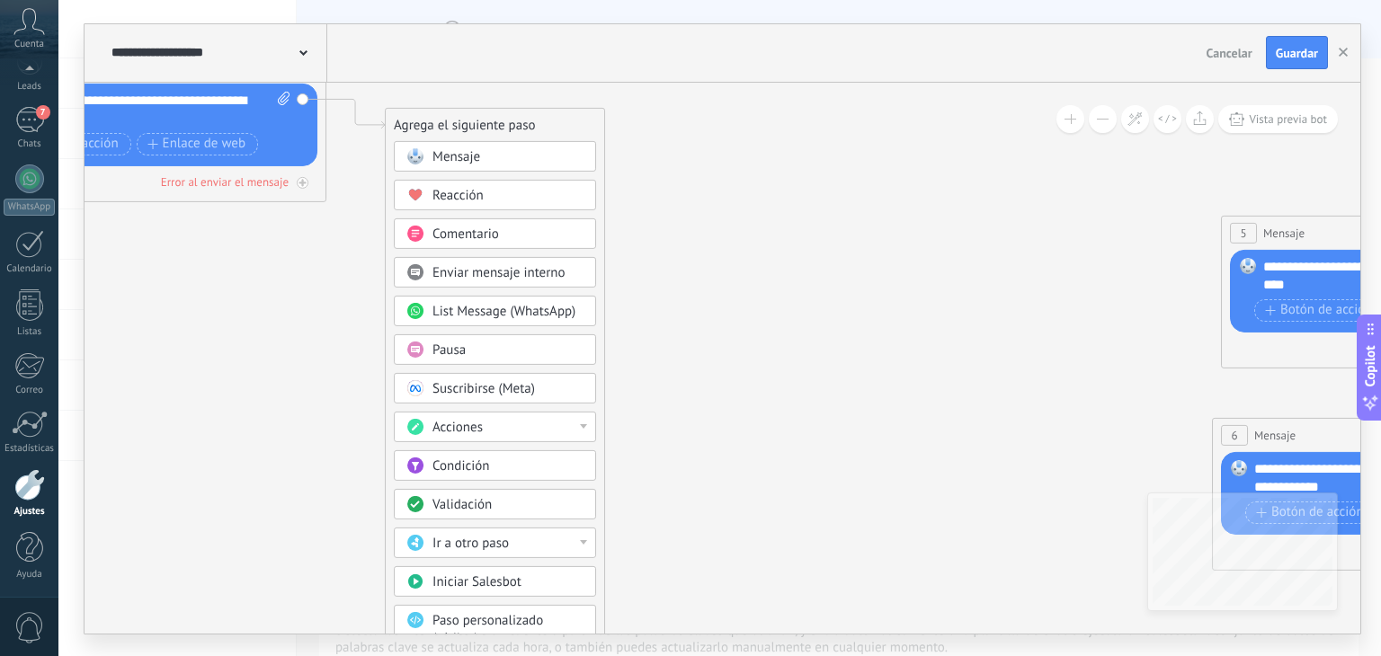
drag, startPoint x: 788, startPoint y: 408, endPoint x: 1023, endPoint y: 409, distance: 235.6
click at [1023, 409] on icon at bounding box center [656, 251] width 3537 height 1537
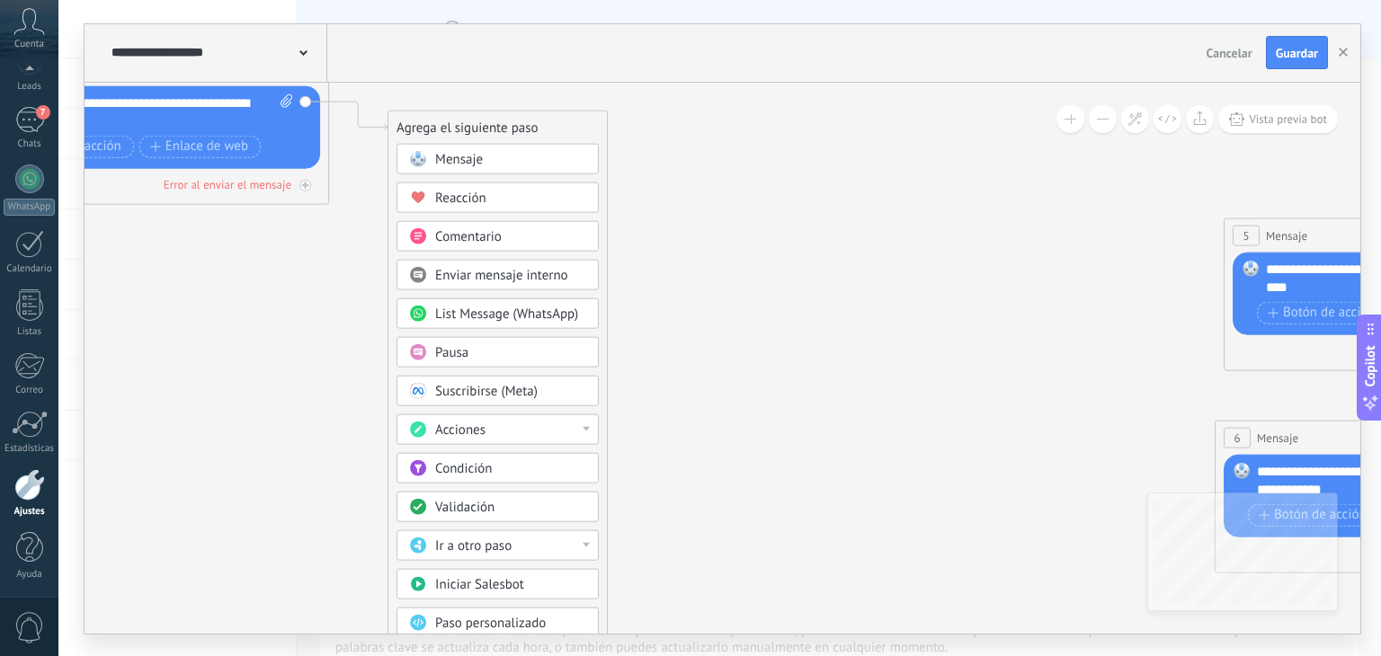
click at [1026, 413] on icon at bounding box center [658, 253] width 3537 height 1537
click at [536, 465] on div "Condición" at bounding box center [510, 470] width 151 height 18
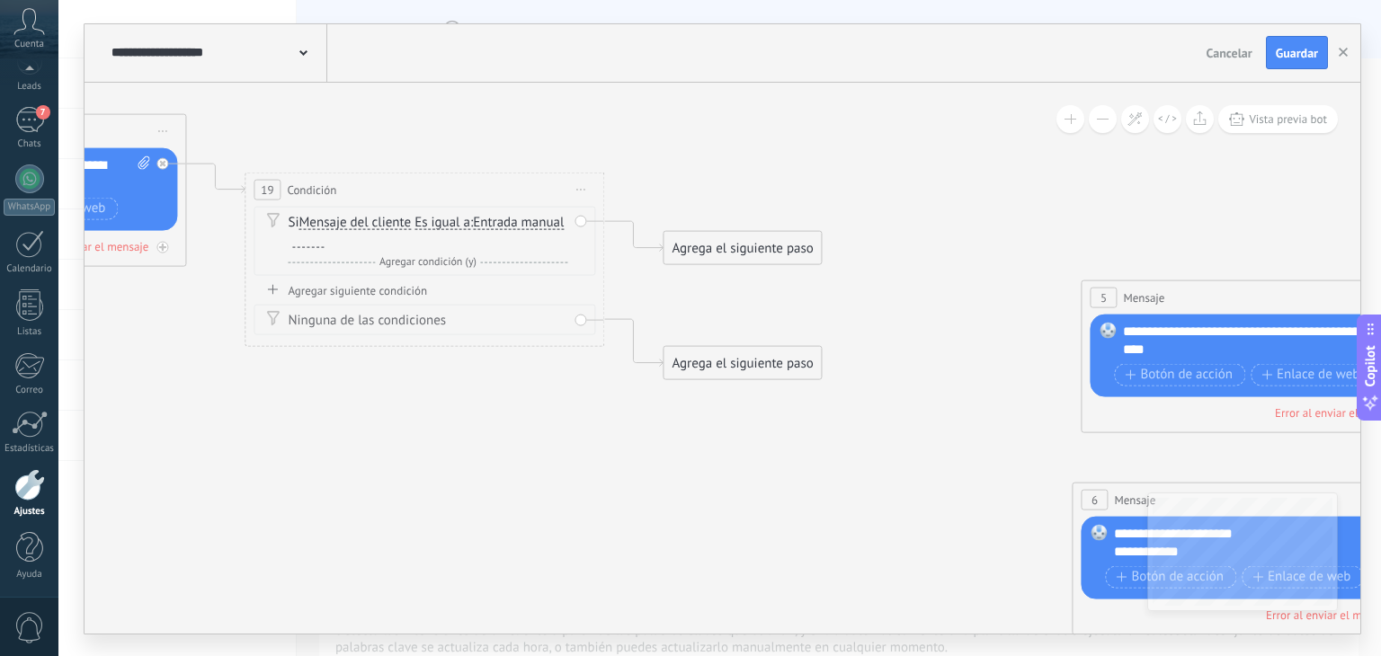
drag, startPoint x: 690, startPoint y: 388, endPoint x: 392, endPoint y: 449, distance: 303.8
click at [392, 449] on icon at bounding box center [516, 315] width 3537 height 1537
click at [307, 57] on div "**********" at bounding box center [217, 53] width 220 height 58
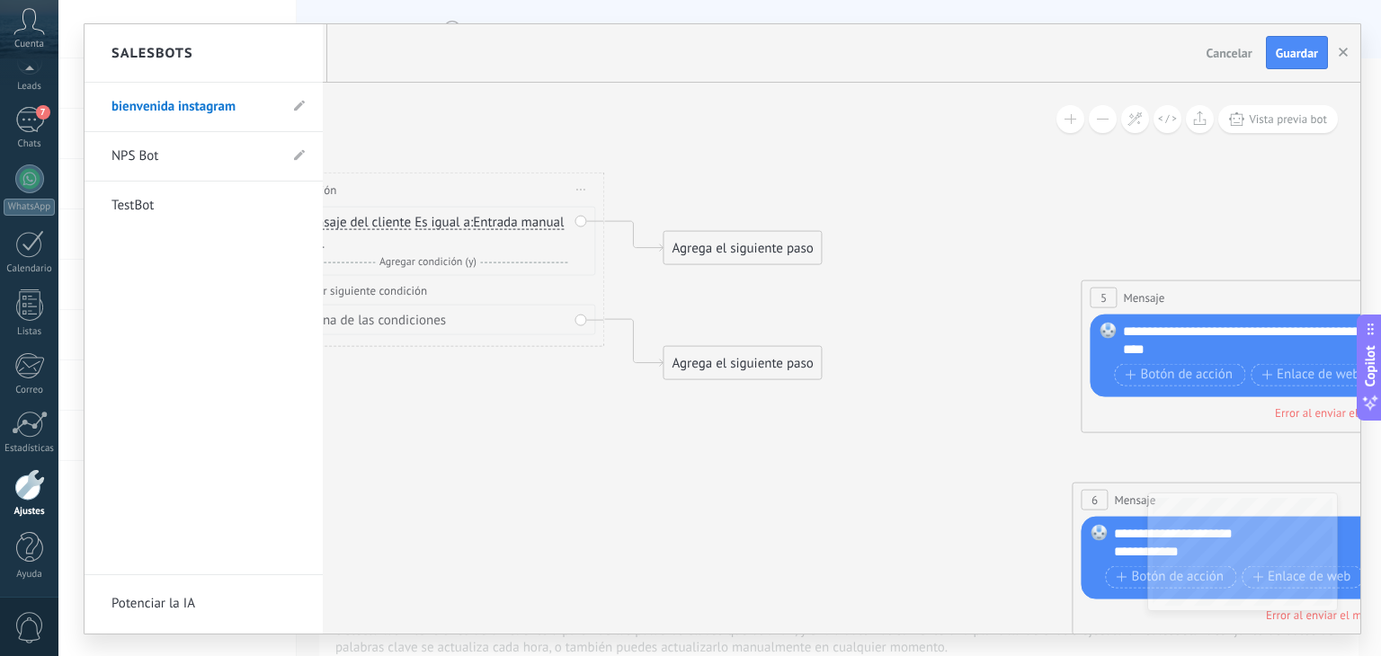
click at [381, 165] on div at bounding box center [723, 329] width 1276 height 610
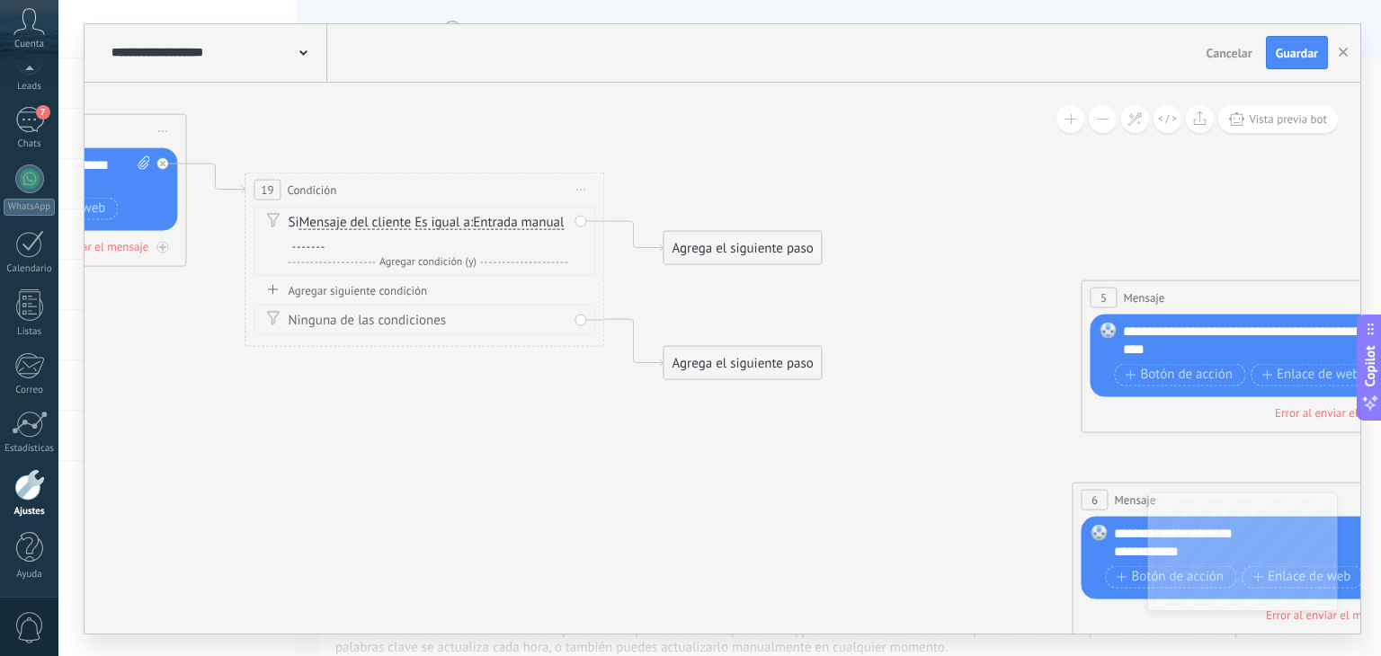
click at [423, 238] on div "Si Mensaje del cliente Mensaje del cliente Comentario del cliente El cliente Có…" at bounding box center [428, 231] width 280 height 36
click at [324, 238] on div at bounding box center [307, 240] width 31 height 14
click at [428, 262] on span "Agregar condición (y)" at bounding box center [428, 260] width 106 height 13
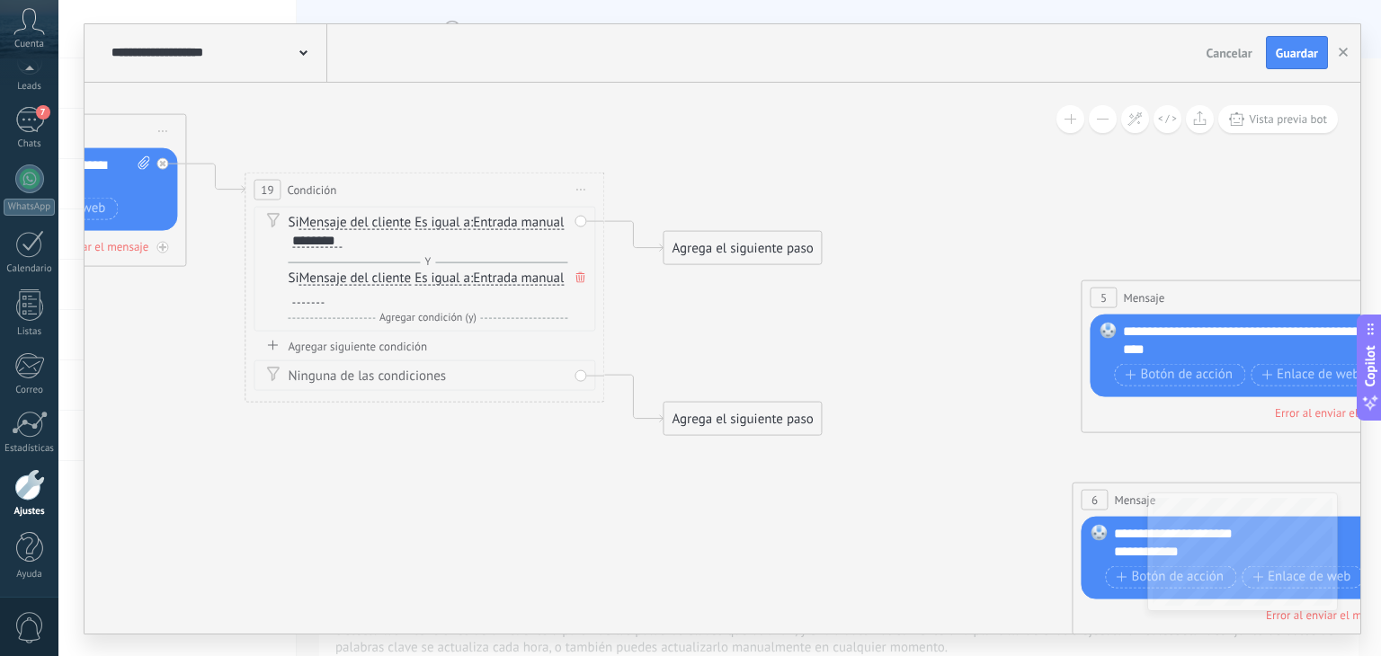
click at [324, 299] on div at bounding box center [307, 296] width 31 height 14
click at [579, 276] on icon at bounding box center [579, 277] width 9 height 11
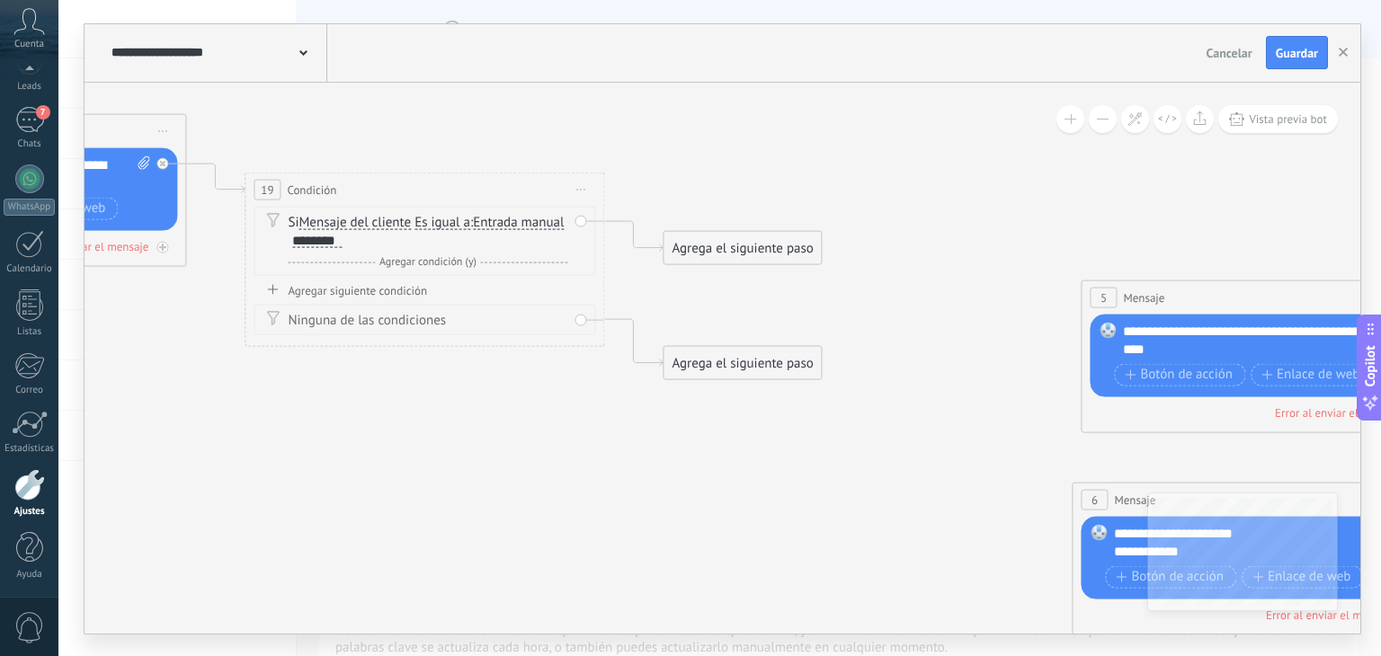
click at [461, 265] on span "Agregar condición (y)" at bounding box center [428, 260] width 106 height 13
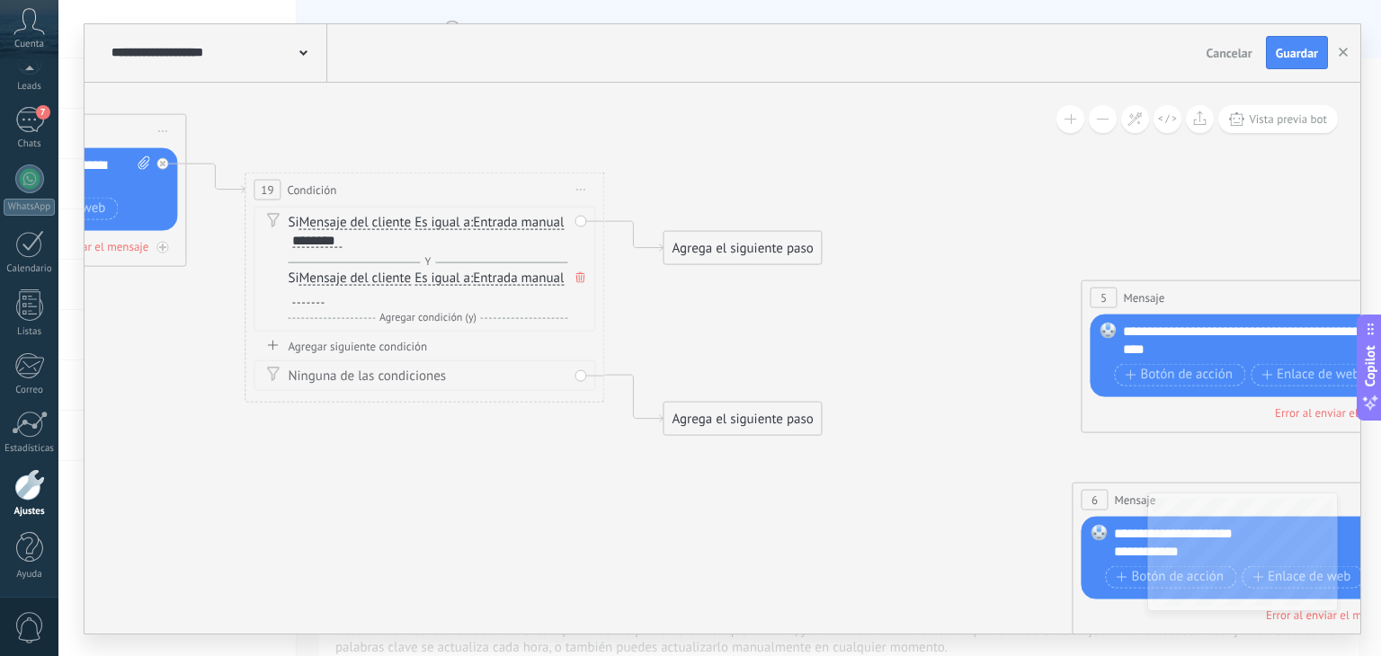
click at [324, 299] on div at bounding box center [307, 296] width 31 height 14
click at [398, 317] on span "Agregar condición (y)" at bounding box center [428, 316] width 106 height 13
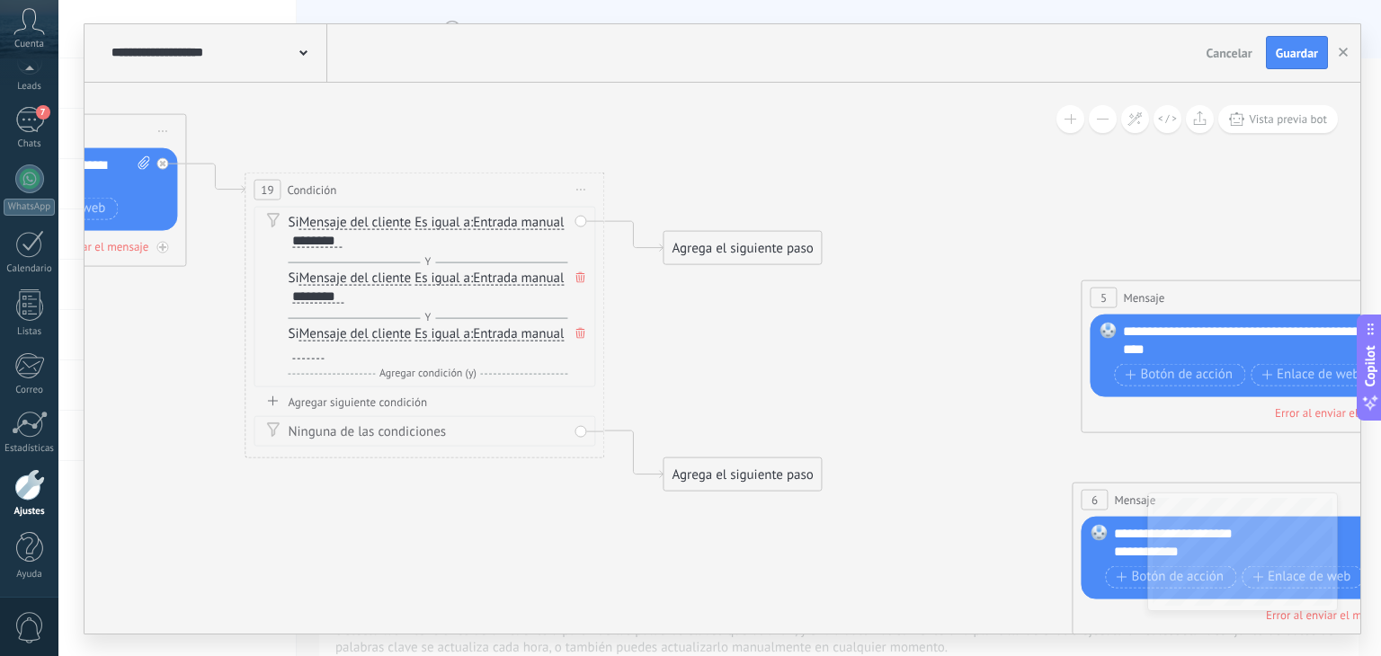
click at [324, 352] on div at bounding box center [307, 351] width 31 height 14
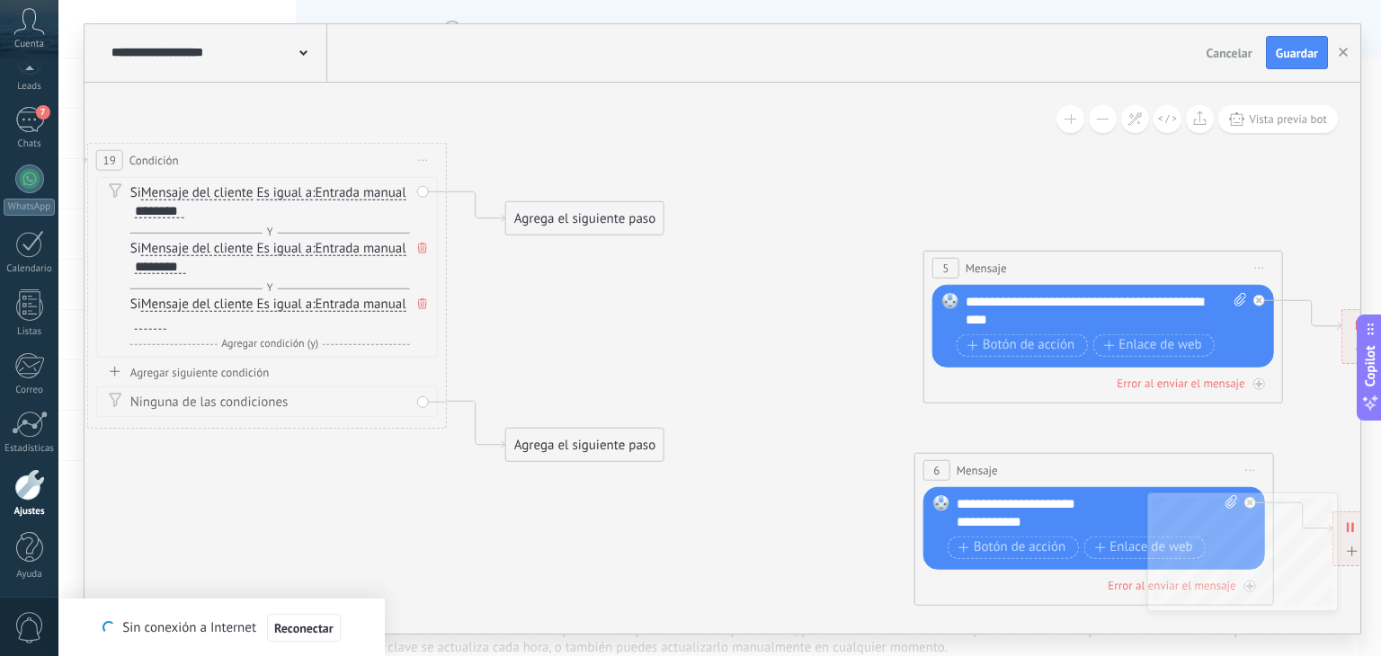
drag, startPoint x: 898, startPoint y: 412, endPoint x: 613, endPoint y: 366, distance: 288.7
click at [613, 366] on icon at bounding box center [358, 285] width 3537 height 1537
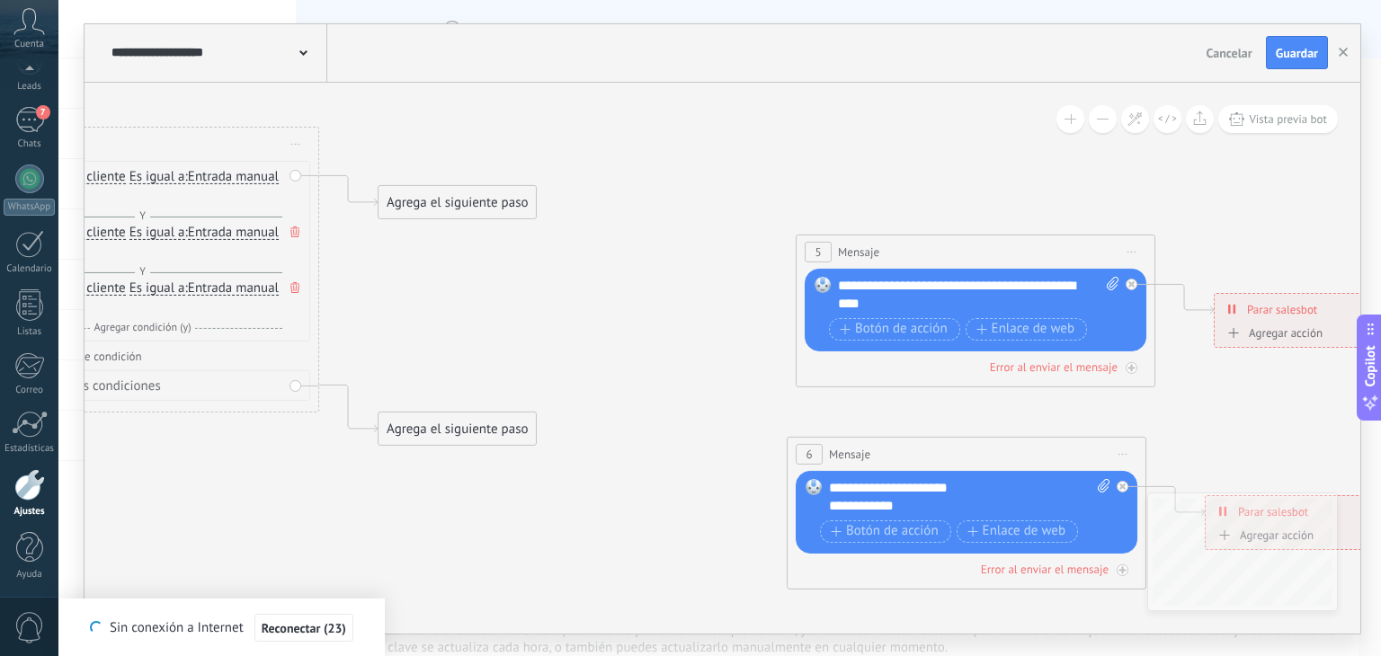
click at [1134, 252] on icon at bounding box center [1131, 252] width 9 height 2
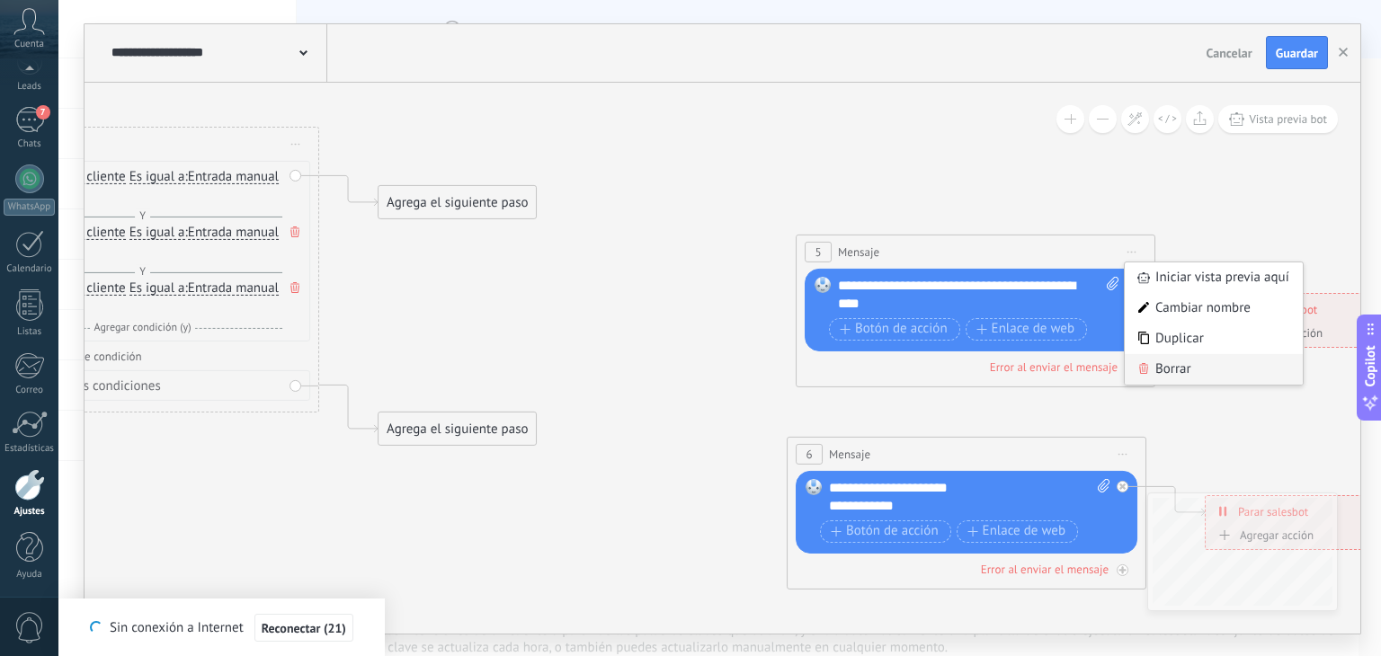
click at [1144, 366] on icon at bounding box center [1143, 368] width 11 height 11
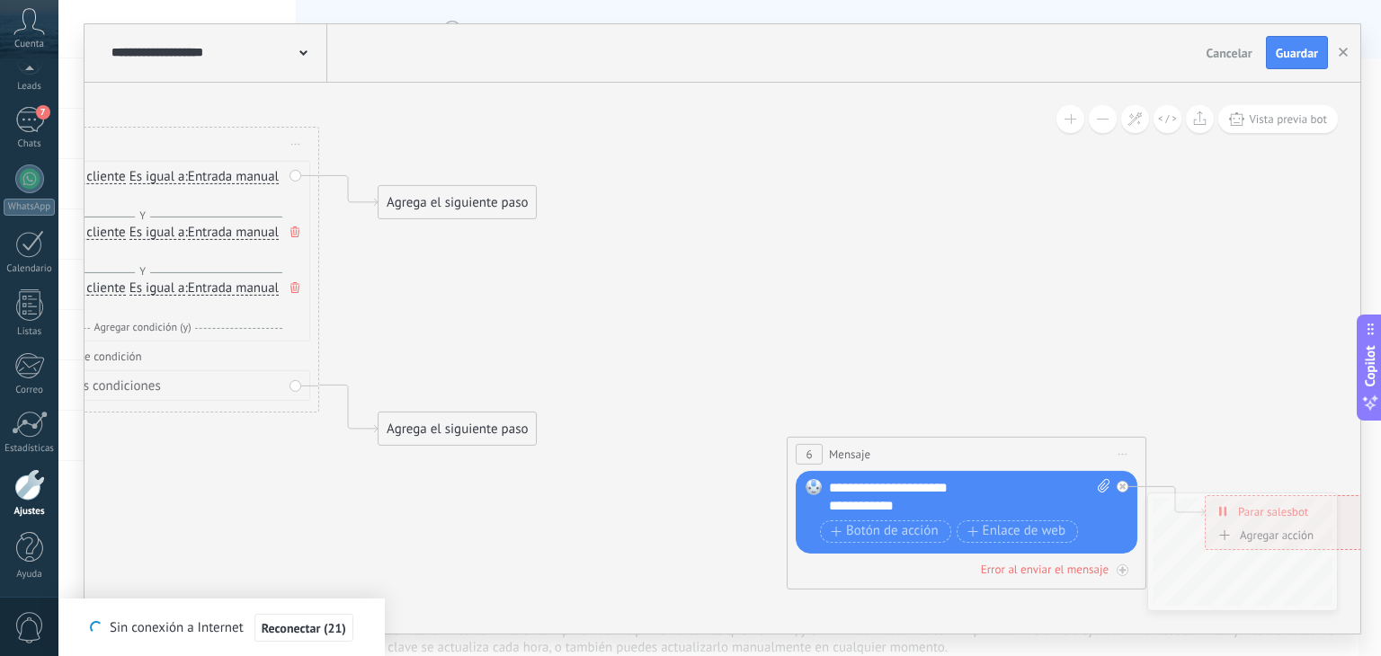
click at [1121, 453] on icon at bounding box center [1123, 454] width 9 height 2
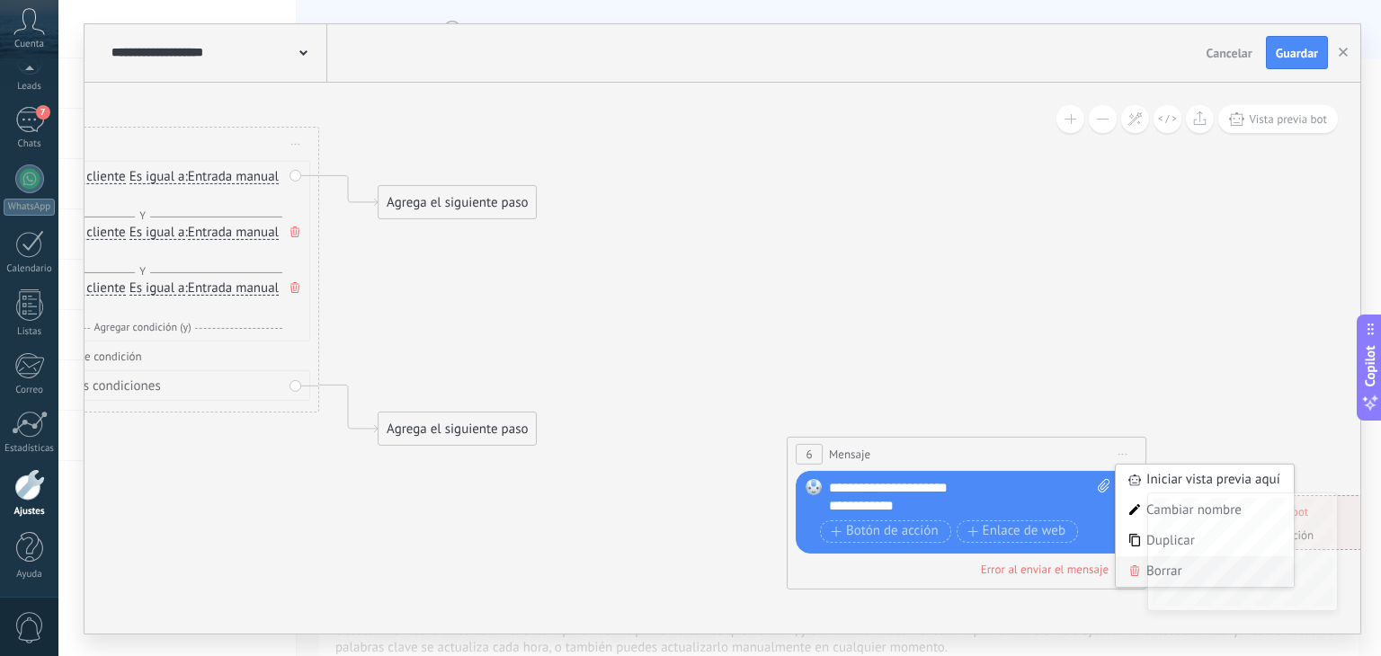
click at [1130, 566] on icon at bounding box center [1134, 571] width 11 height 11
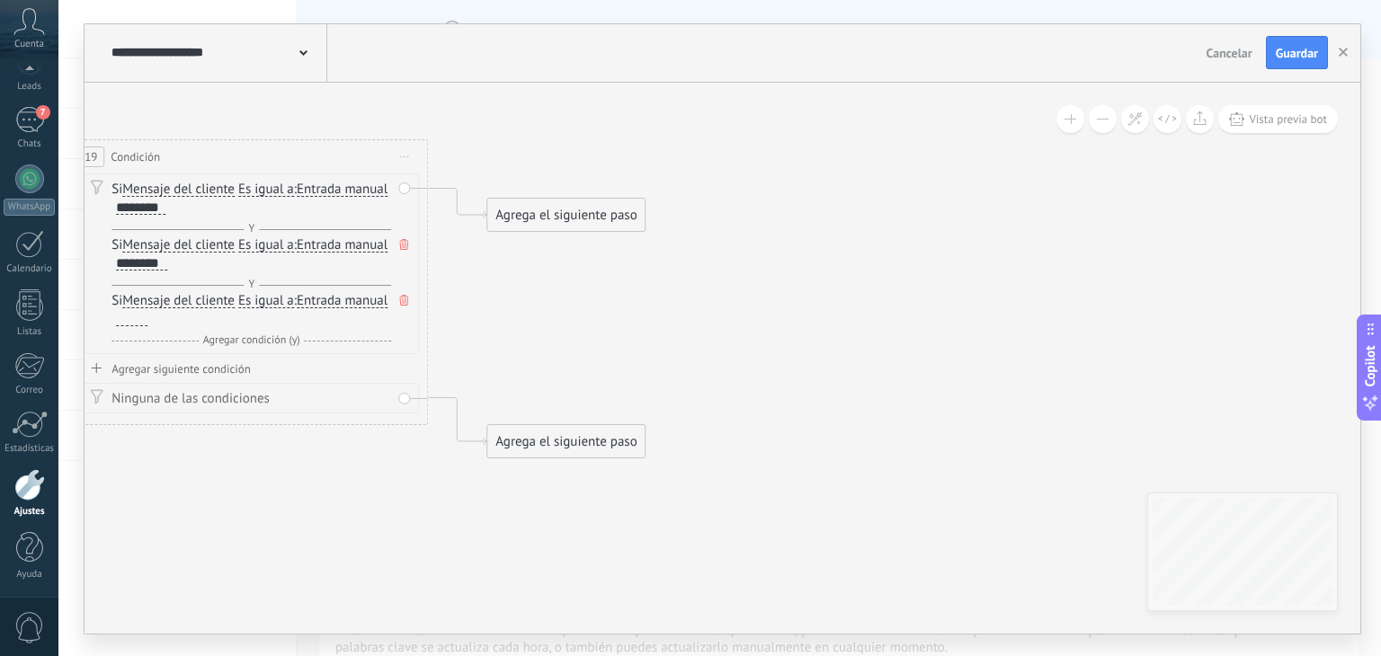
drag, startPoint x: 733, startPoint y: 358, endPoint x: 880, endPoint y: 377, distance: 148.7
click at [880, 377] on icon at bounding box center [339, 282] width 3537 height 1537
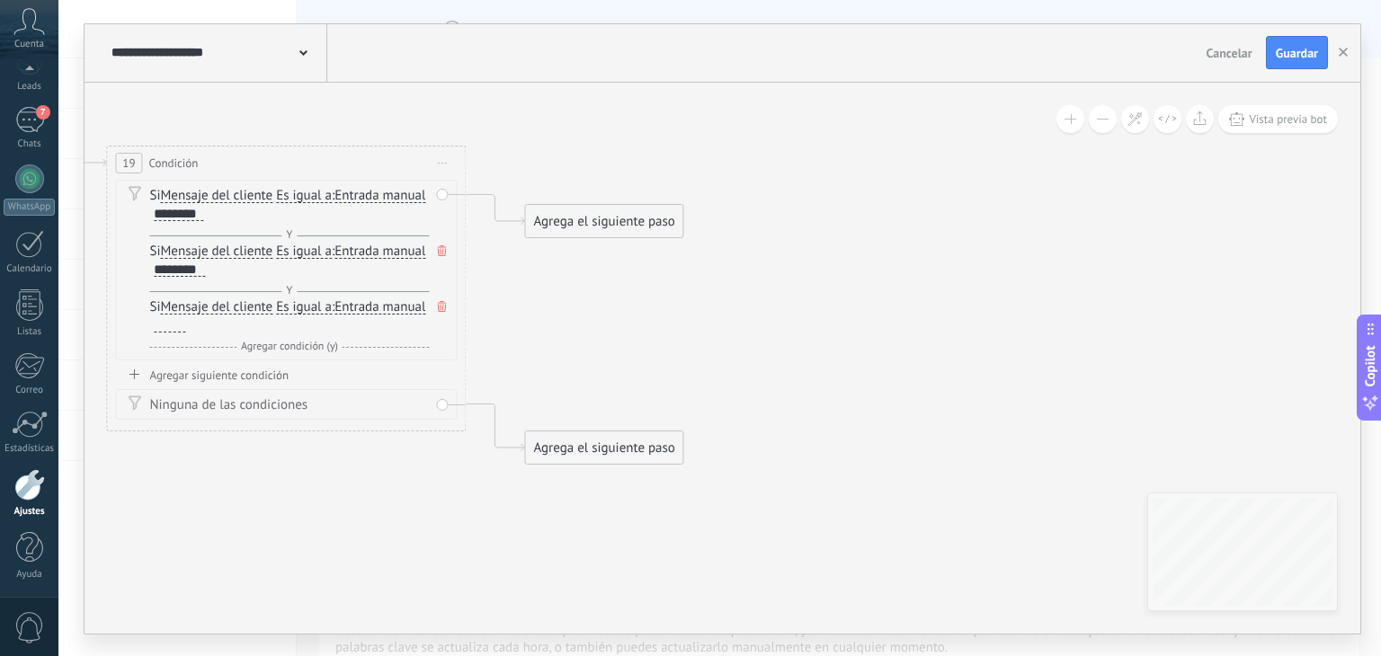
click at [441, 168] on span "Iniciar vista previa aquí Cambiar nombre Duplicar [GEOGRAPHIC_DATA]" at bounding box center [442, 163] width 29 height 26
click at [470, 275] on div "Borrar" at bounding box center [524, 280] width 178 height 31
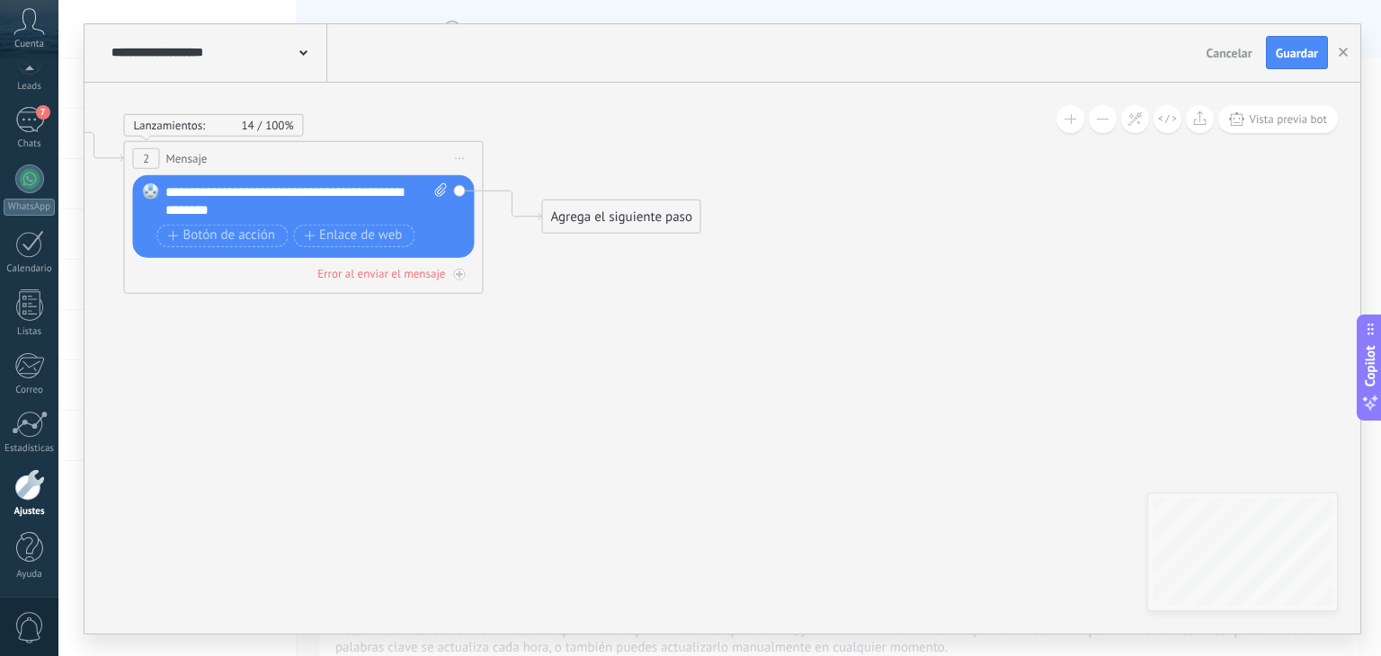
drag, startPoint x: 470, startPoint y: 275, endPoint x: 968, endPoint y: 364, distance: 506.0
click at [968, 364] on icon at bounding box center [66, 158] width 2045 height 1168
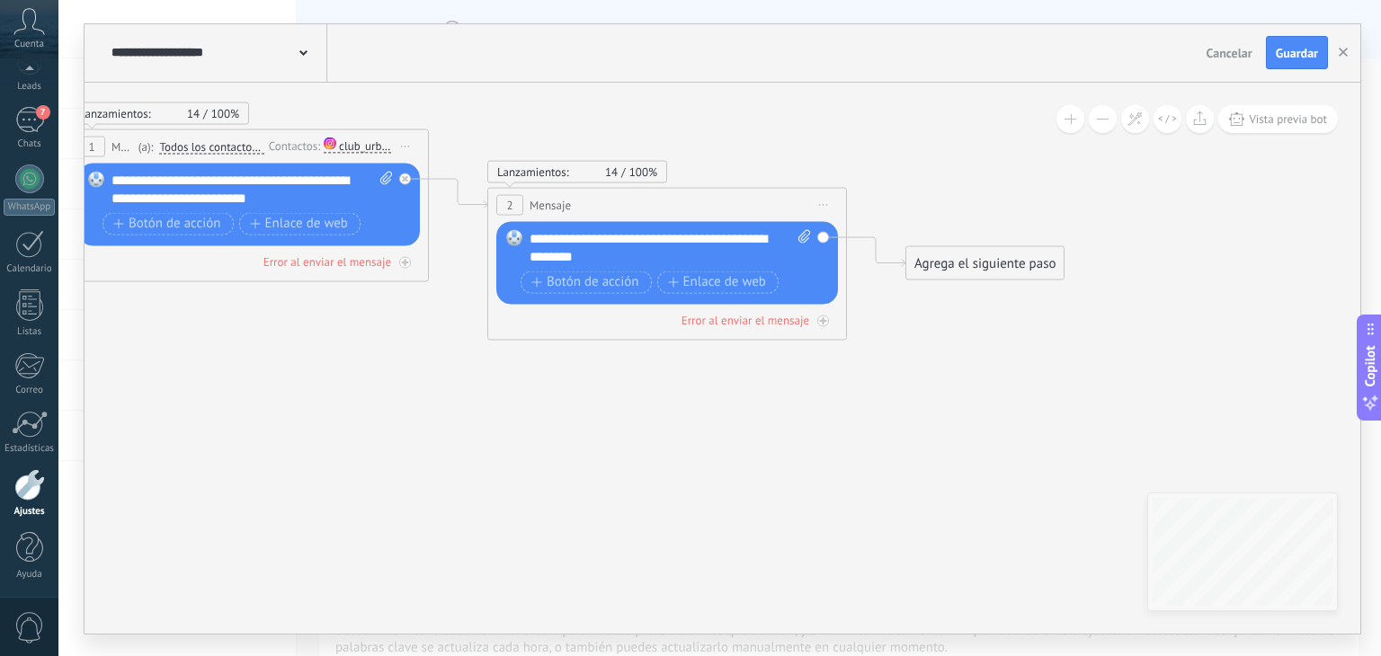
drag, startPoint x: 344, startPoint y: 482, endPoint x: 655, endPoint y: 495, distance: 310.5
click at [655, 495] on icon at bounding box center [430, 205] width 2045 height 1168
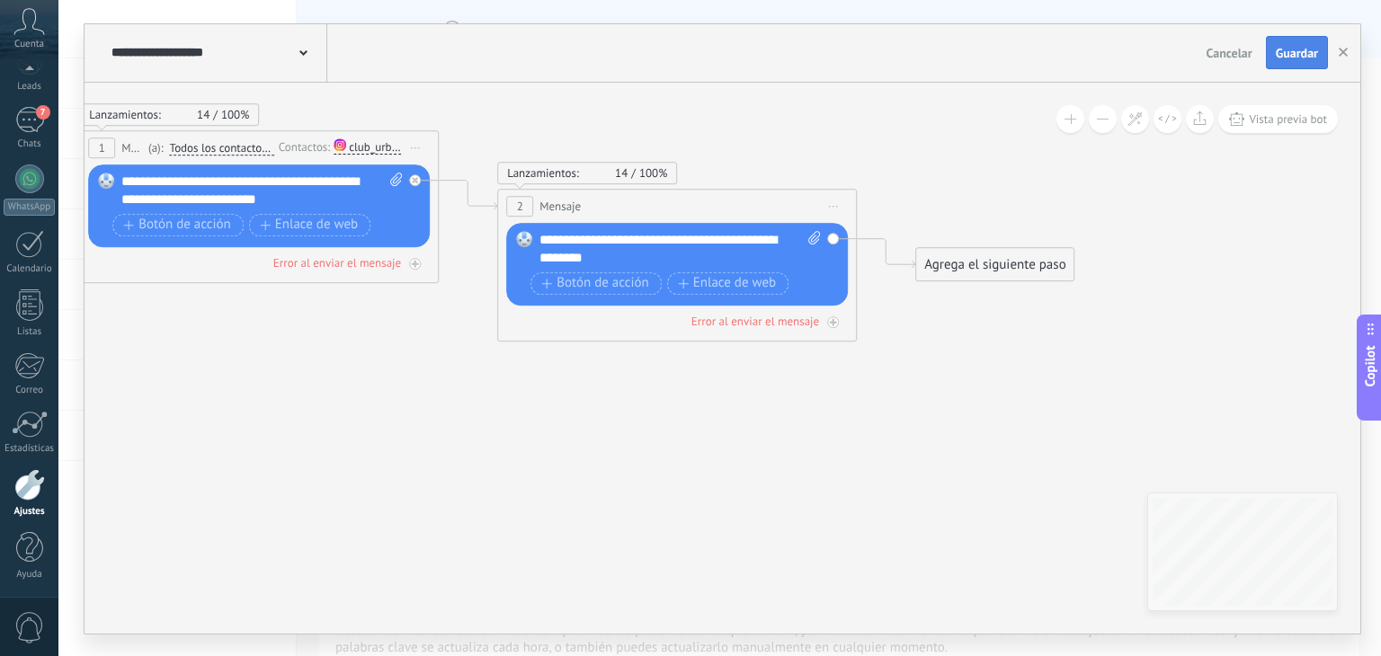
click at [1286, 53] on span "Guardar" at bounding box center [1297, 53] width 42 height 13
click at [25, 499] on link "Ajustes" at bounding box center [29, 493] width 58 height 49
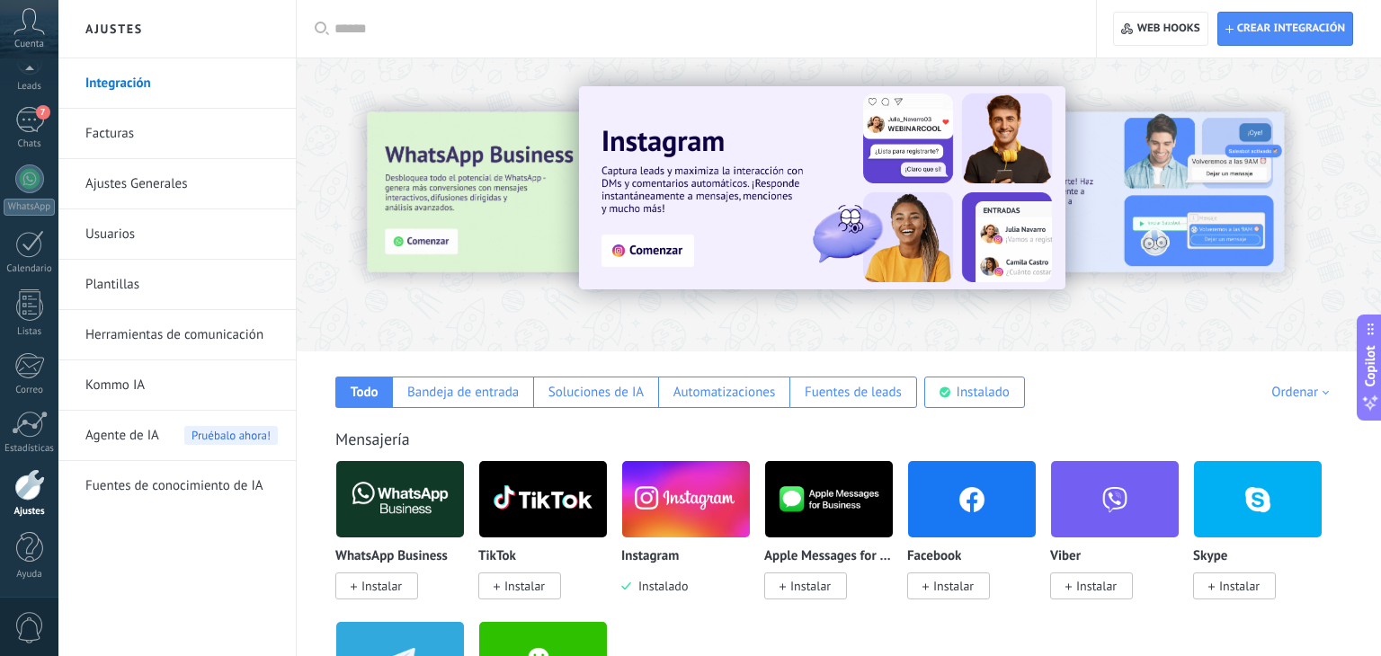
click at [198, 342] on link "Herramientas de comunicación" at bounding box center [181, 335] width 192 height 50
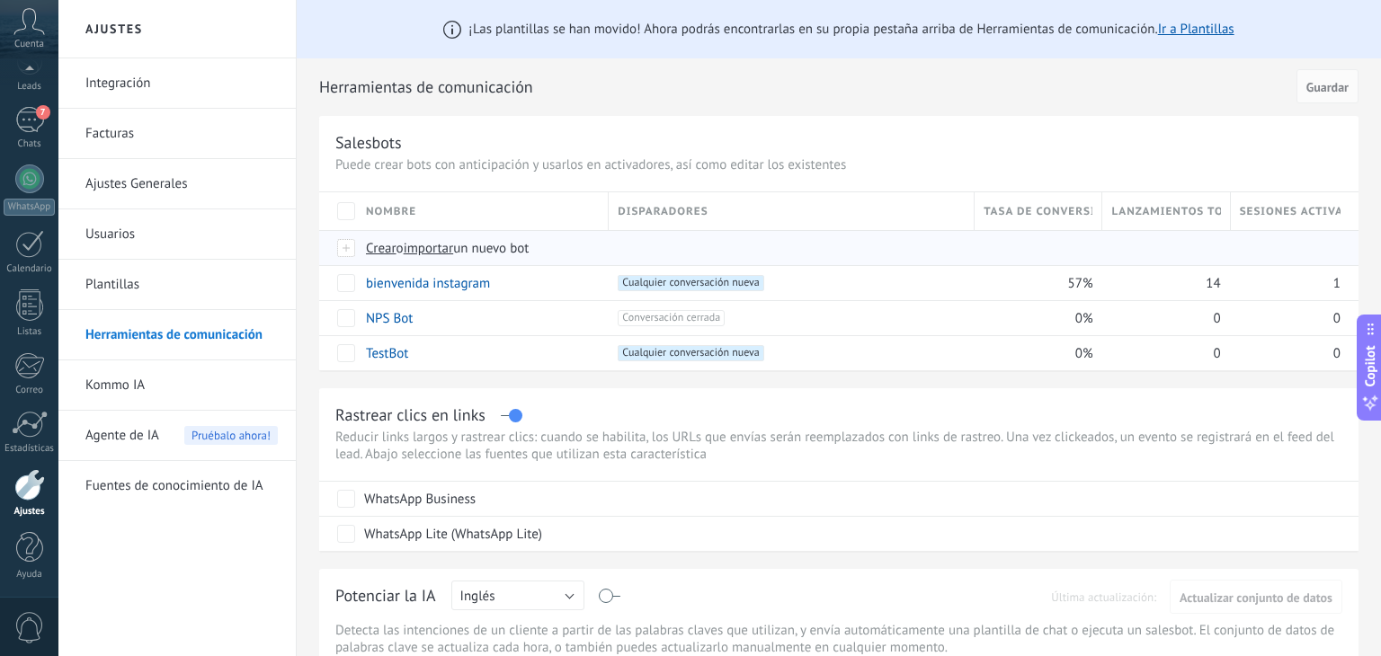
click at [347, 247] on div at bounding box center [347, 248] width 20 height 16
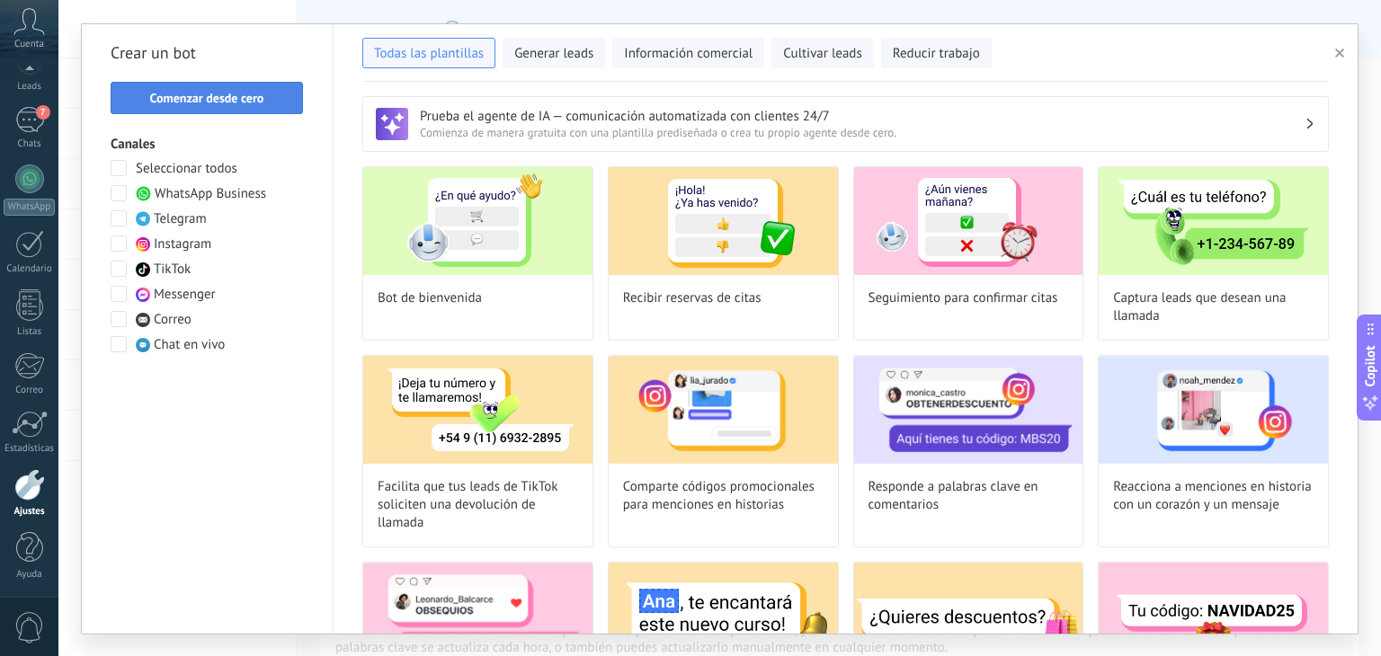
click at [251, 102] on span "Comenzar desde cero" at bounding box center [207, 98] width 114 height 13
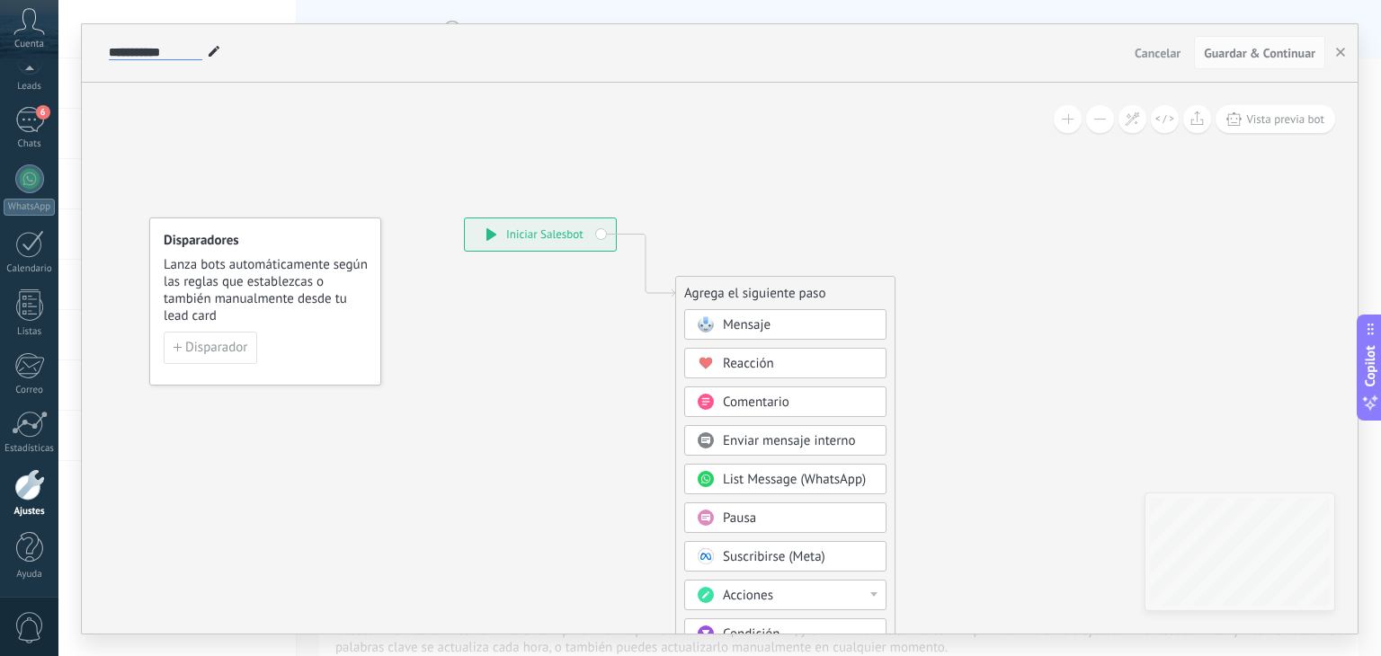
click at [193, 56] on input "**********" at bounding box center [156, 53] width 94 height 14
click at [199, 58] on input "**********" at bounding box center [156, 53] width 94 height 14
type input "*"
paste input "*********"
type input "**********"
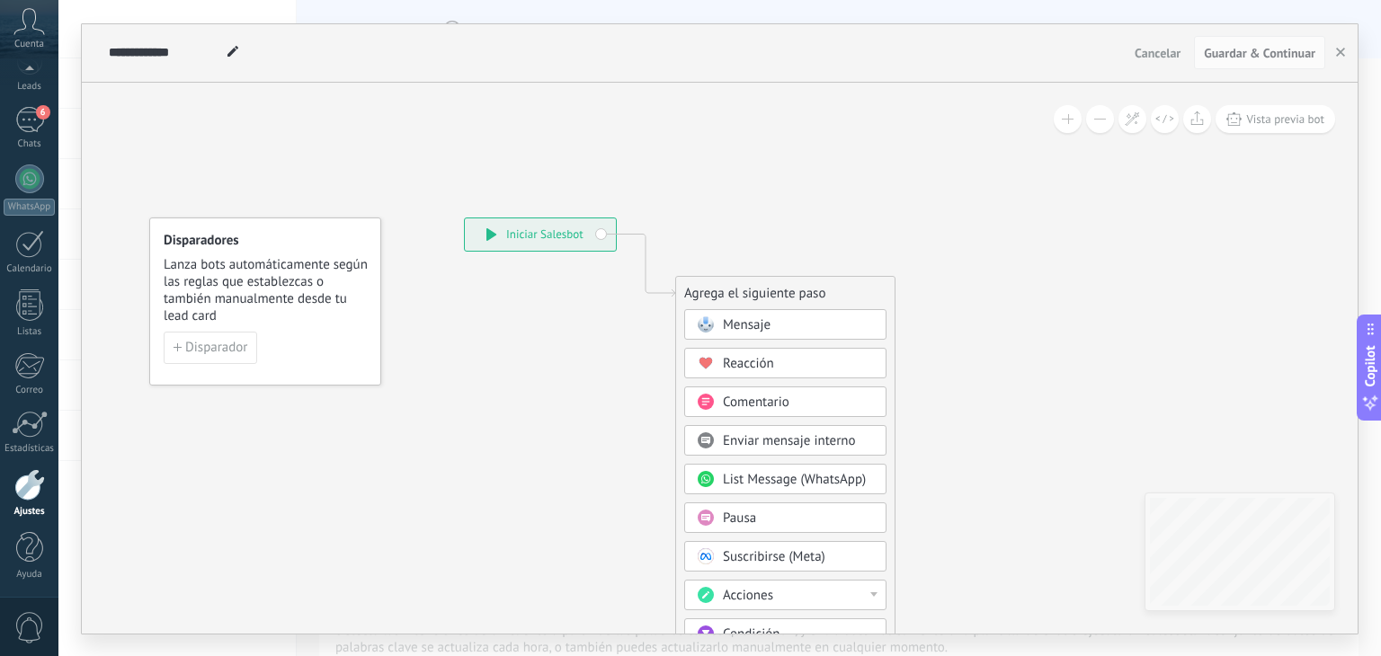
click at [183, 149] on icon at bounding box center [618, 541] width 1208 height 1546
click at [782, 326] on div "Mensaje" at bounding box center [798, 325] width 151 height 18
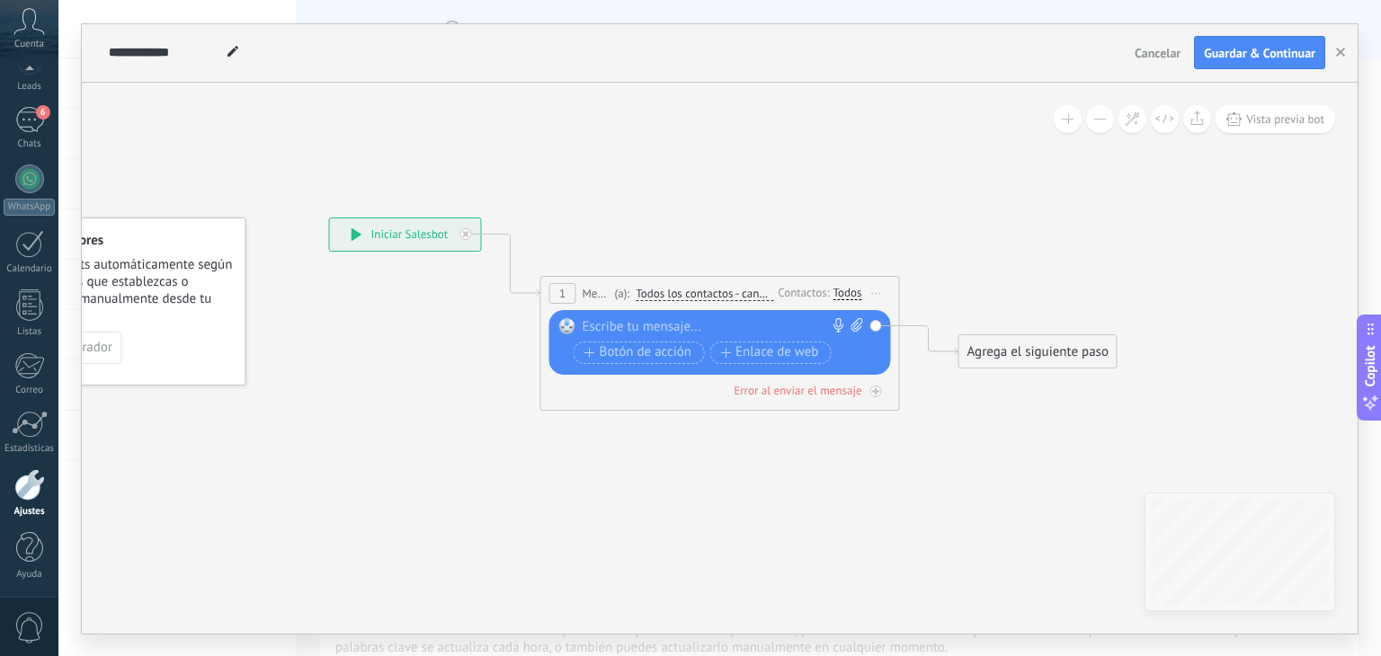
click at [744, 325] on div at bounding box center [716, 327] width 267 height 18
click at [32, 488] on div at bounding box center [29, 484] width 31 height 31
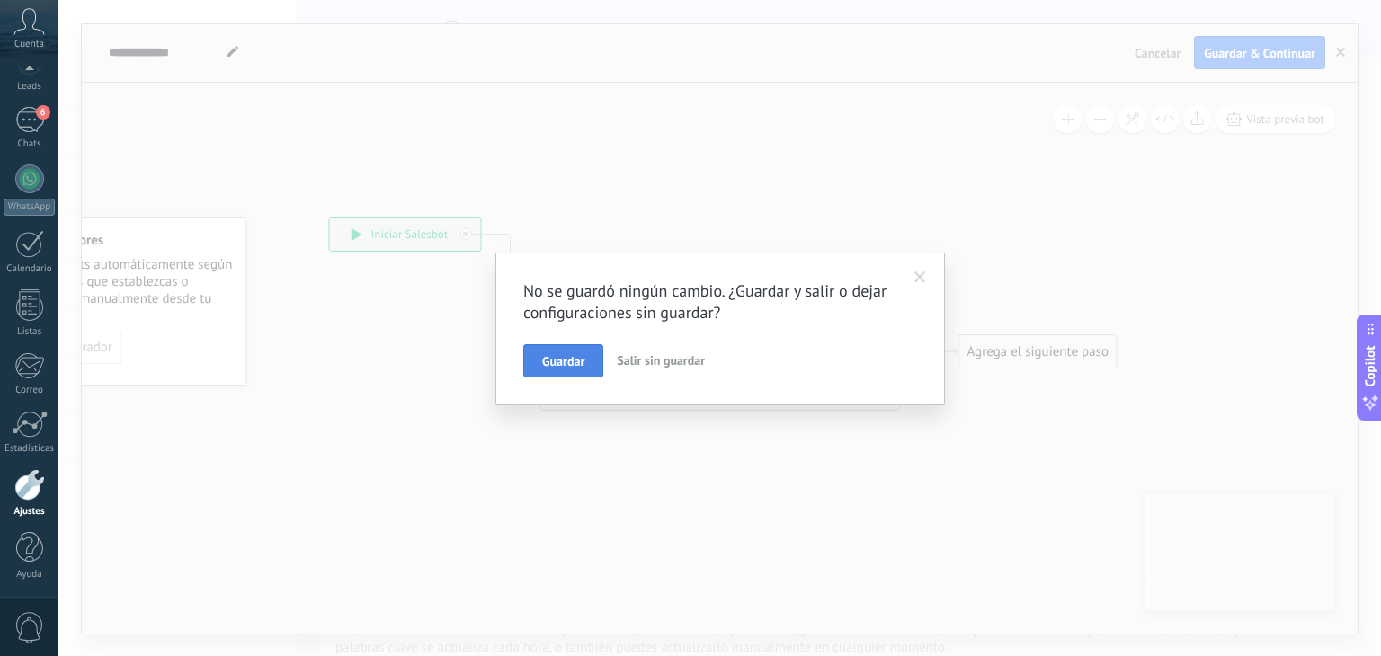
click at [565, 355] on span "Guardar" at bounding box center [563, 361] width 42 height 13
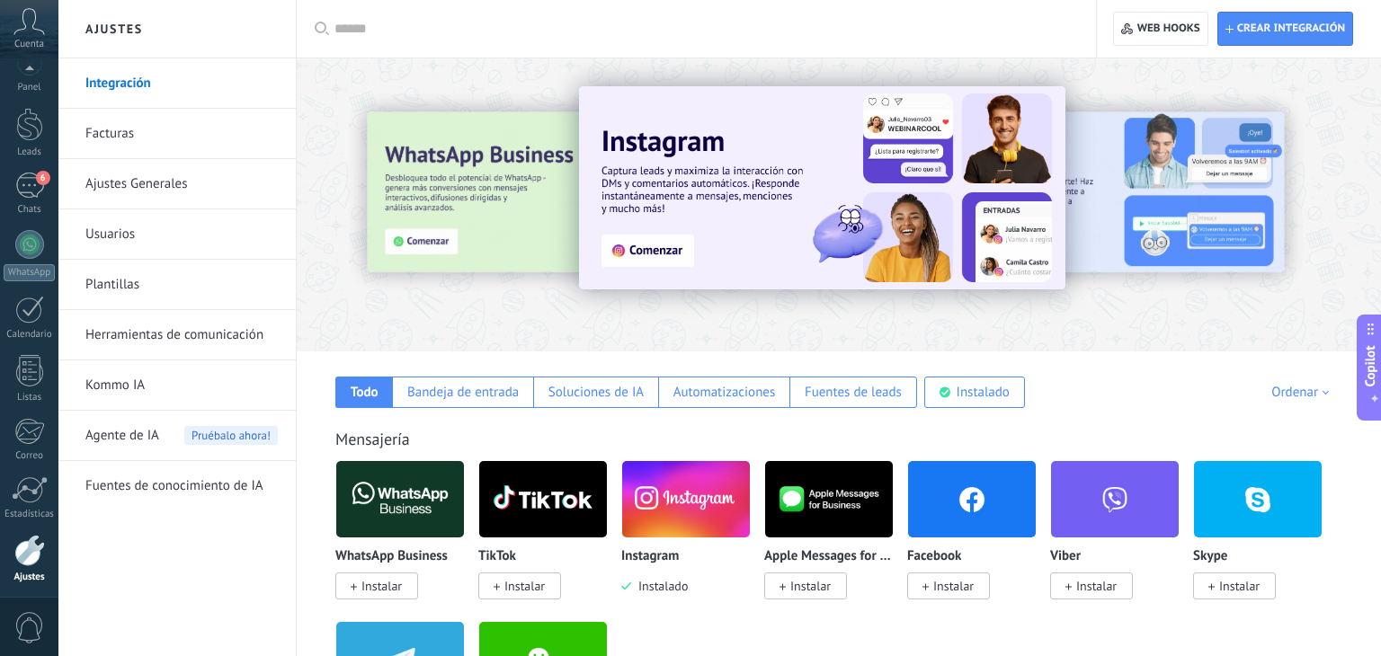
scroll to position [11, 0]
click at [25, 140] on div at bounding box center [29, 138] width 27 height 33
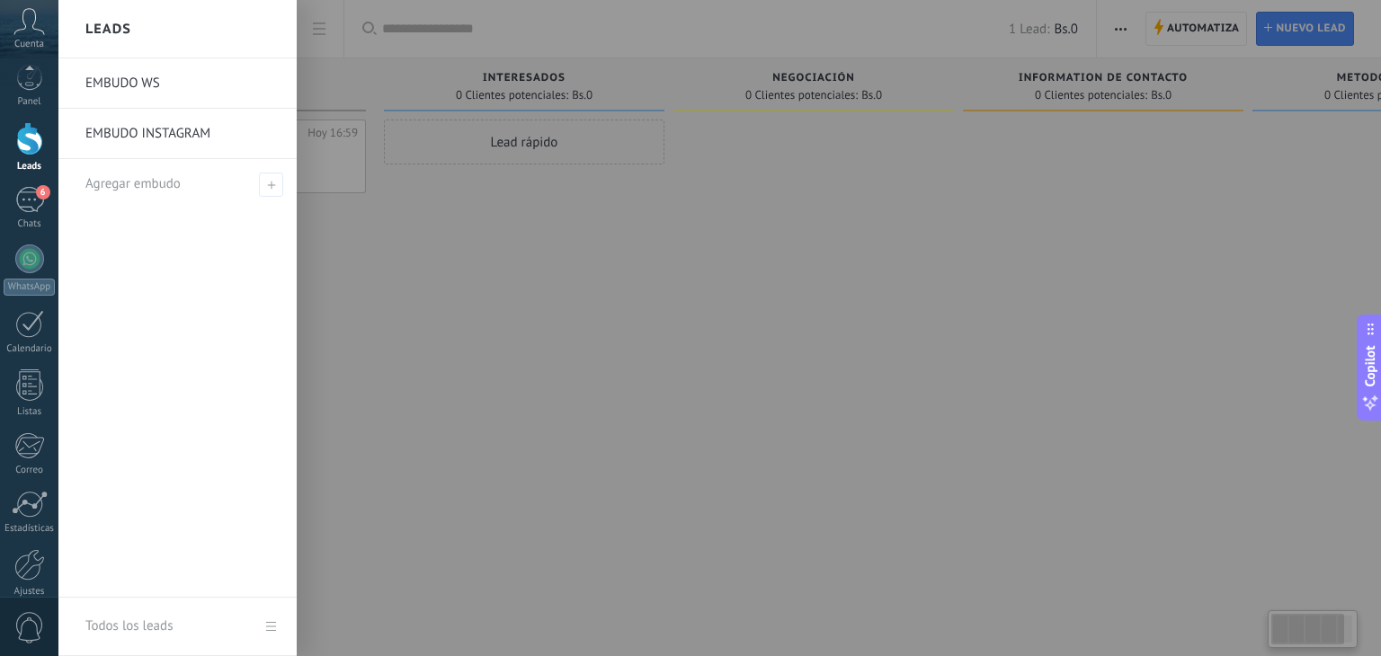
click at [255, 148] on link "EMBUDO INSTAGRAM" at bounding box center [181, 134] width 193 height 50
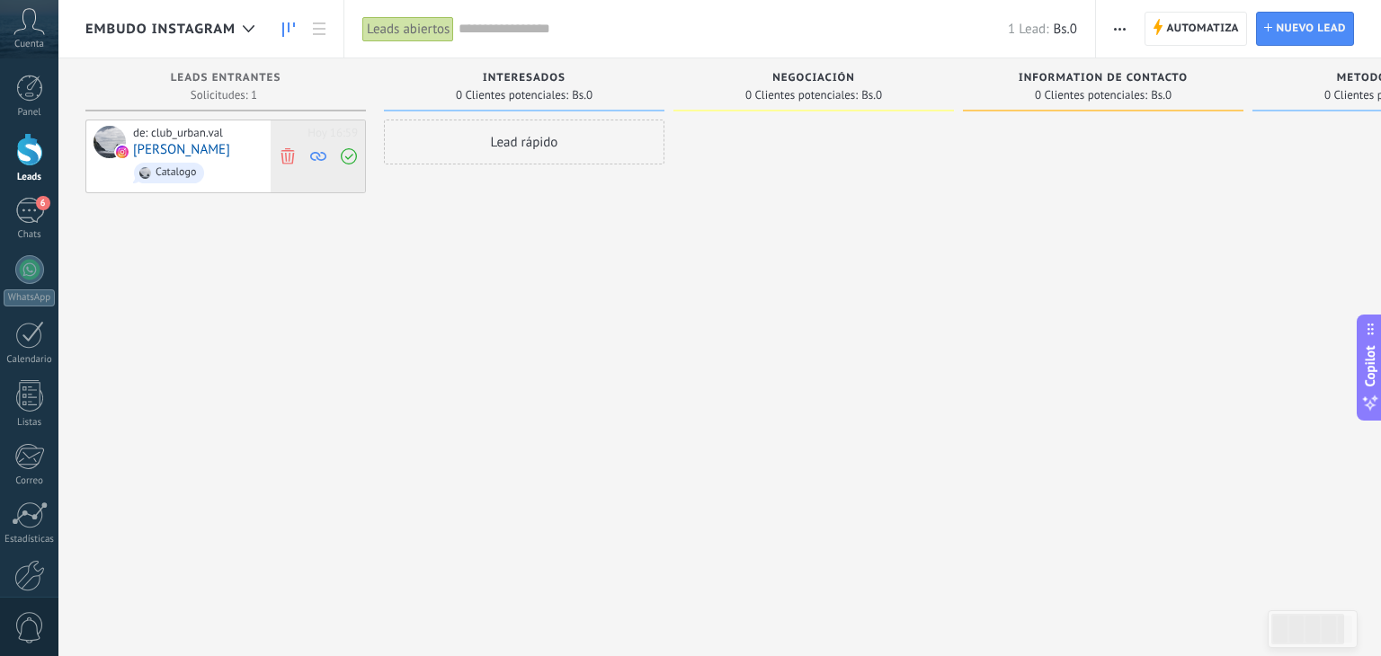
click at [290, 153] on use at bounding box center [287, 155] width 13 height 16
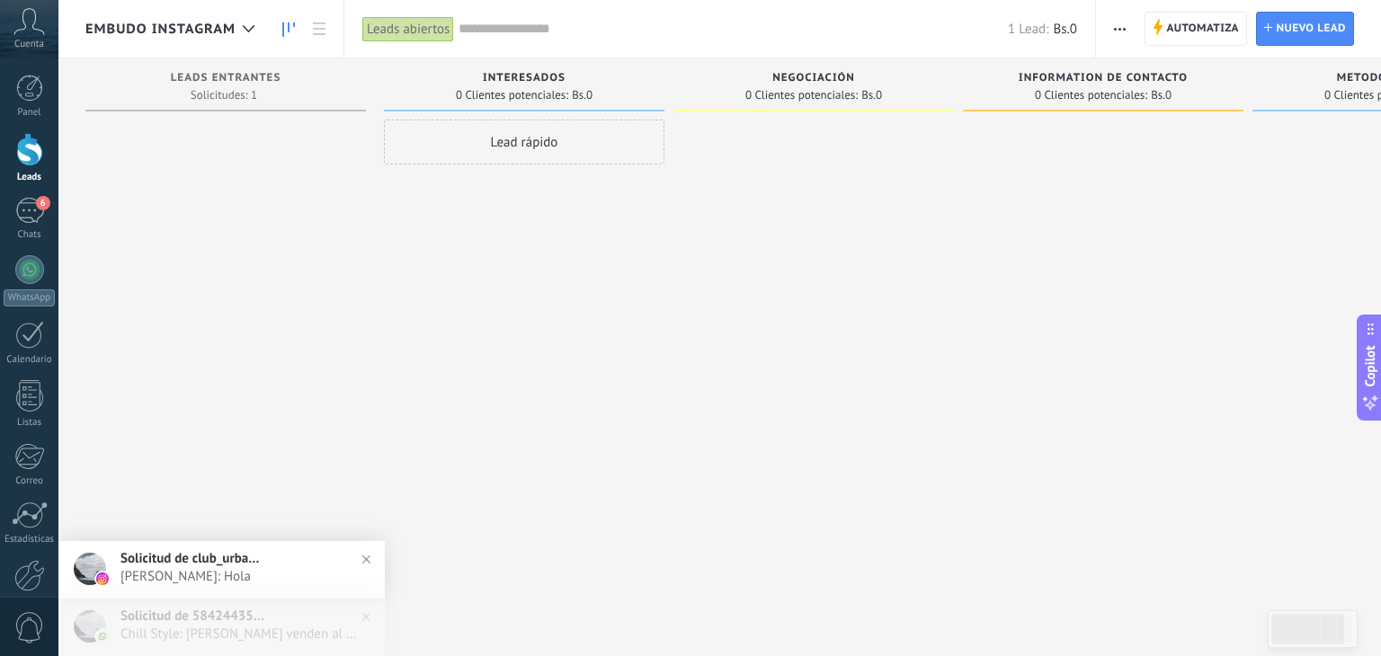
click at [317, 208] on div at bounding box center [225, 331] width 281 height 422
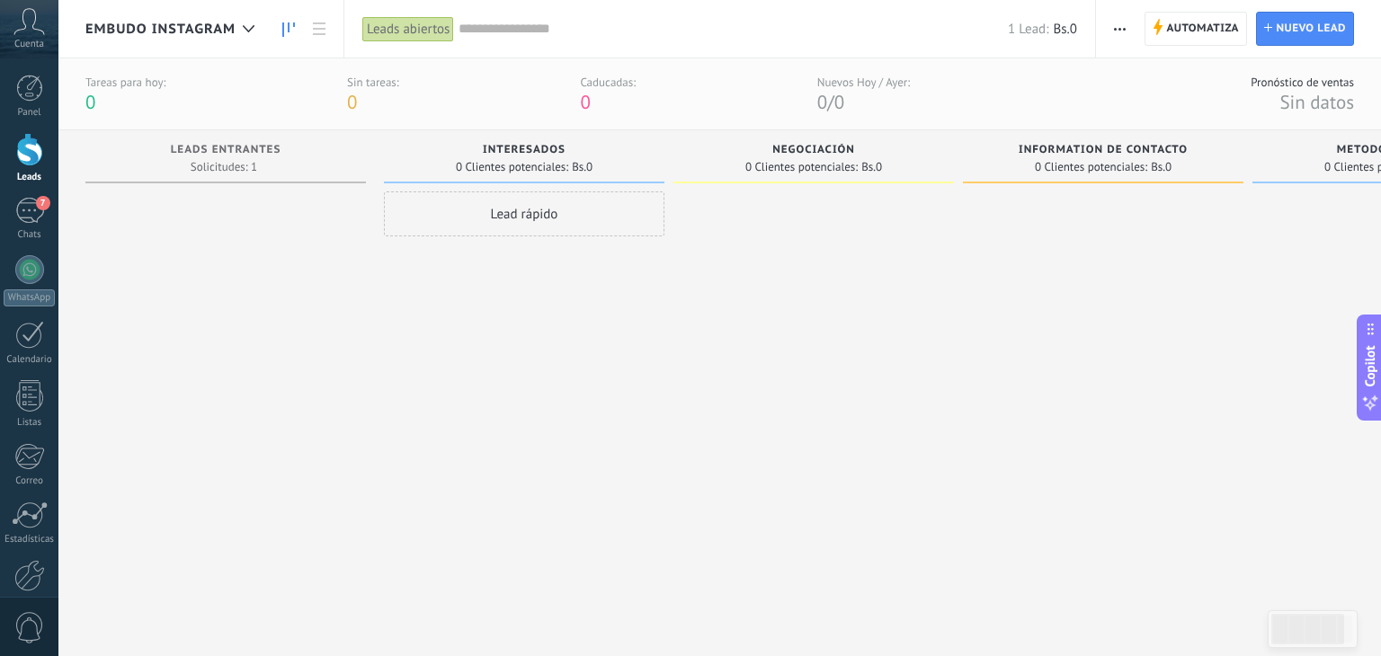
click at [317, 208] on div at bounding box center [225, 403] width 281 height 422
click at [316, 207] on div at bounding box center [225, 403] width 281 height 422
